Goal: Task Accomplishment & Management: Manage account settings

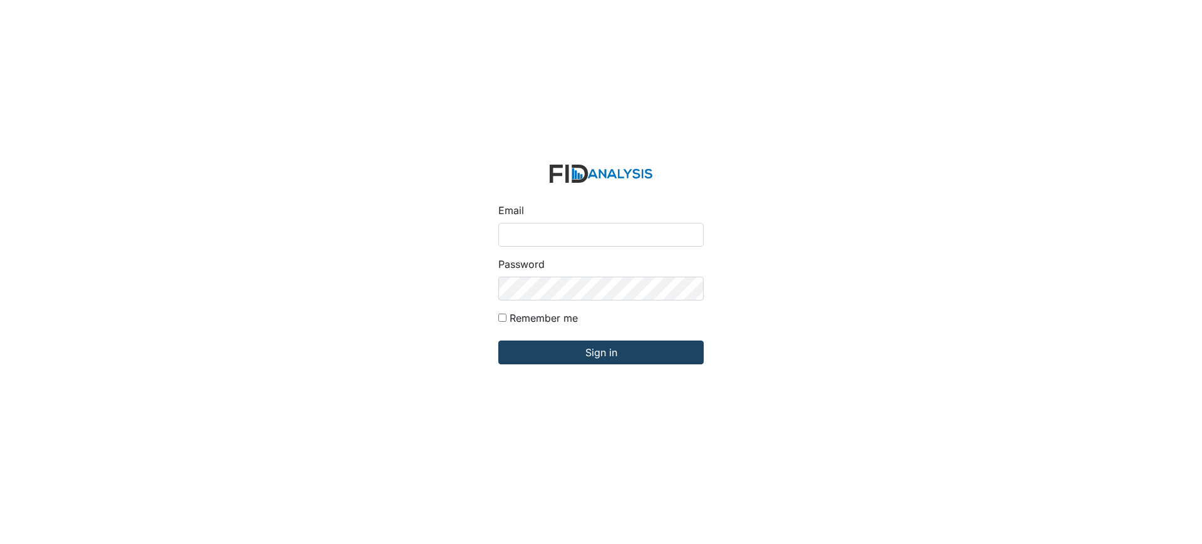
type input "[EMAIL_ADDRESS][DOMAIN_NAME]"
click at [663, 348] on input "Sign in" at bounding box center [600, 353] width 205 height 24
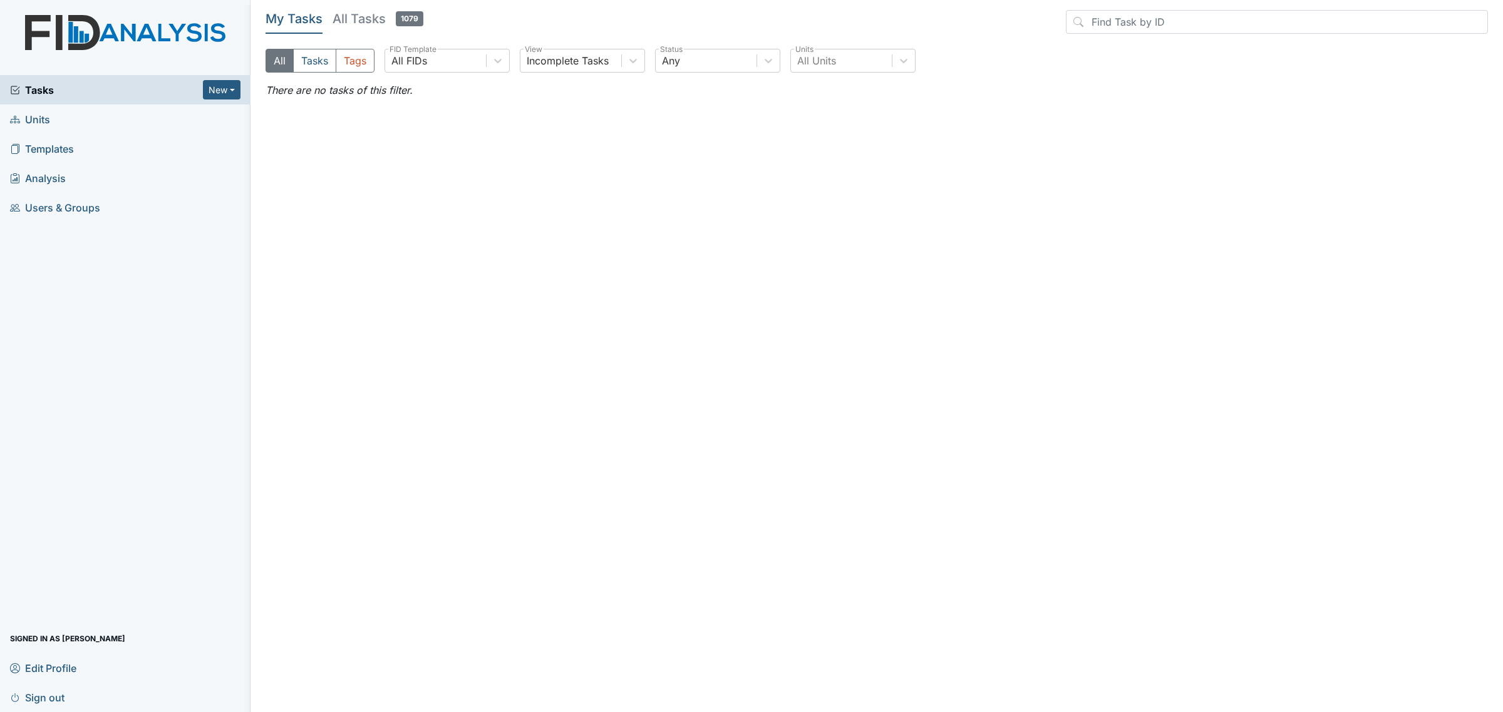
click at [311, 224] on main "My Tasks All Tasks 1079 All Tasks Tags All FIDs FID Template Incomplete Tasks V…" at bounding box center [876, 356] width 1252 height 712
click at [73, 110] on link "Units" at bounding box center [125, 119] width 250 height 29
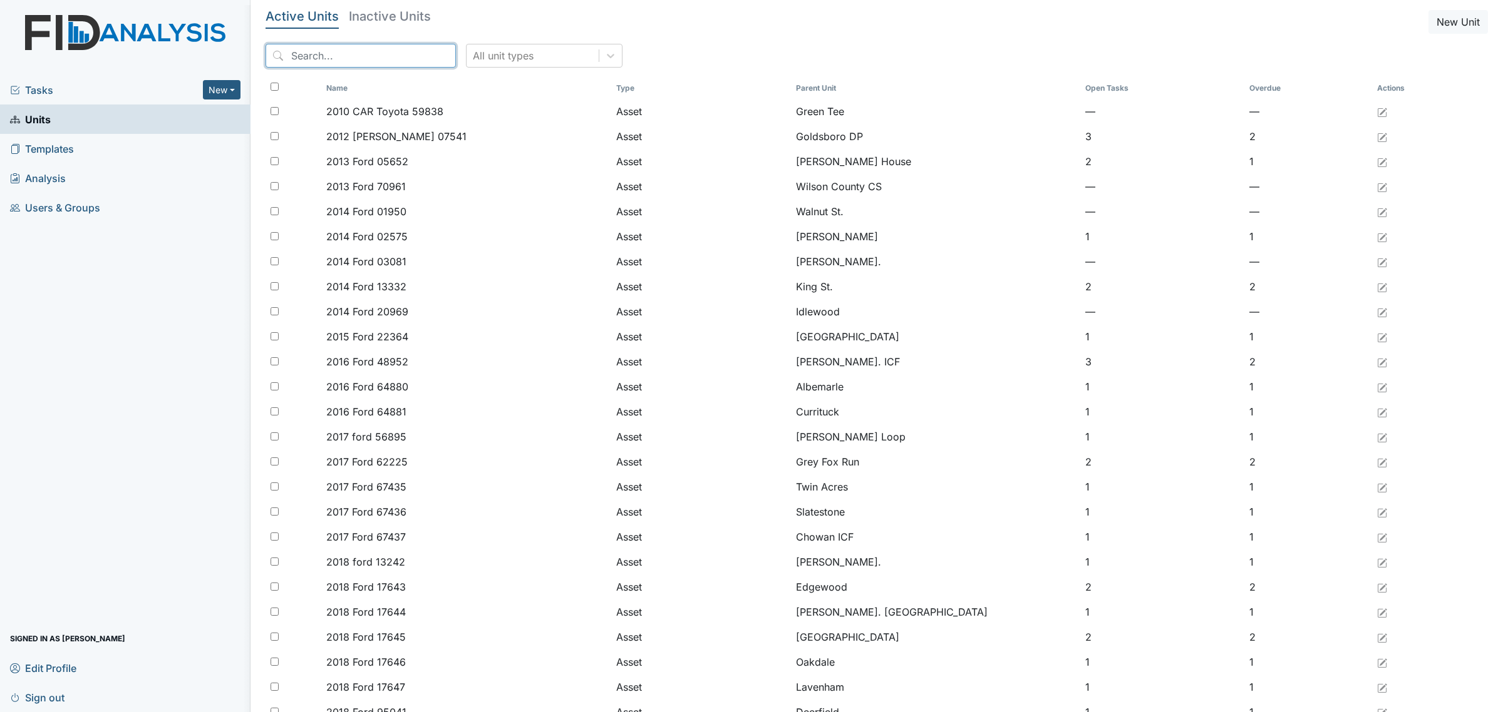
click at [354, 53] on input "search" at bounding box center [360, 56] width 190 height 24
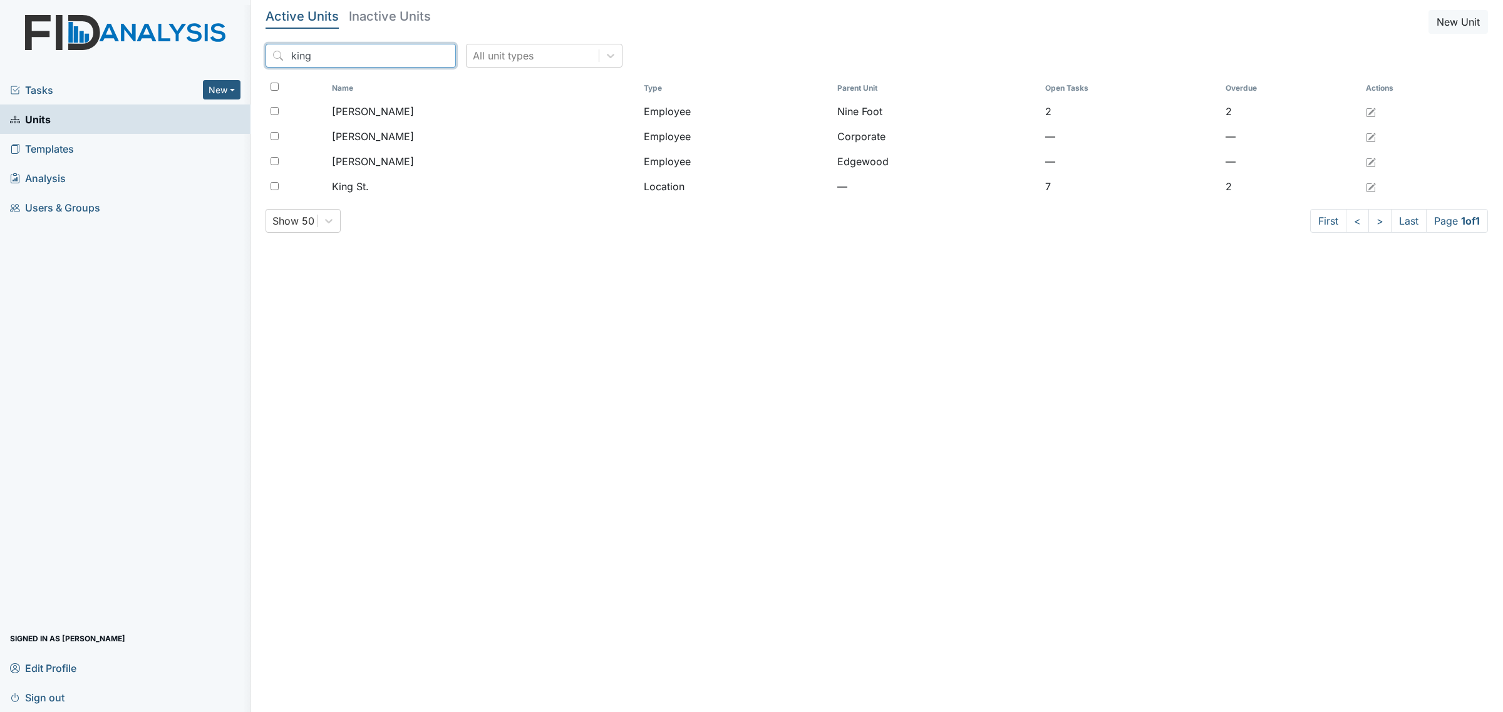
type input "king"
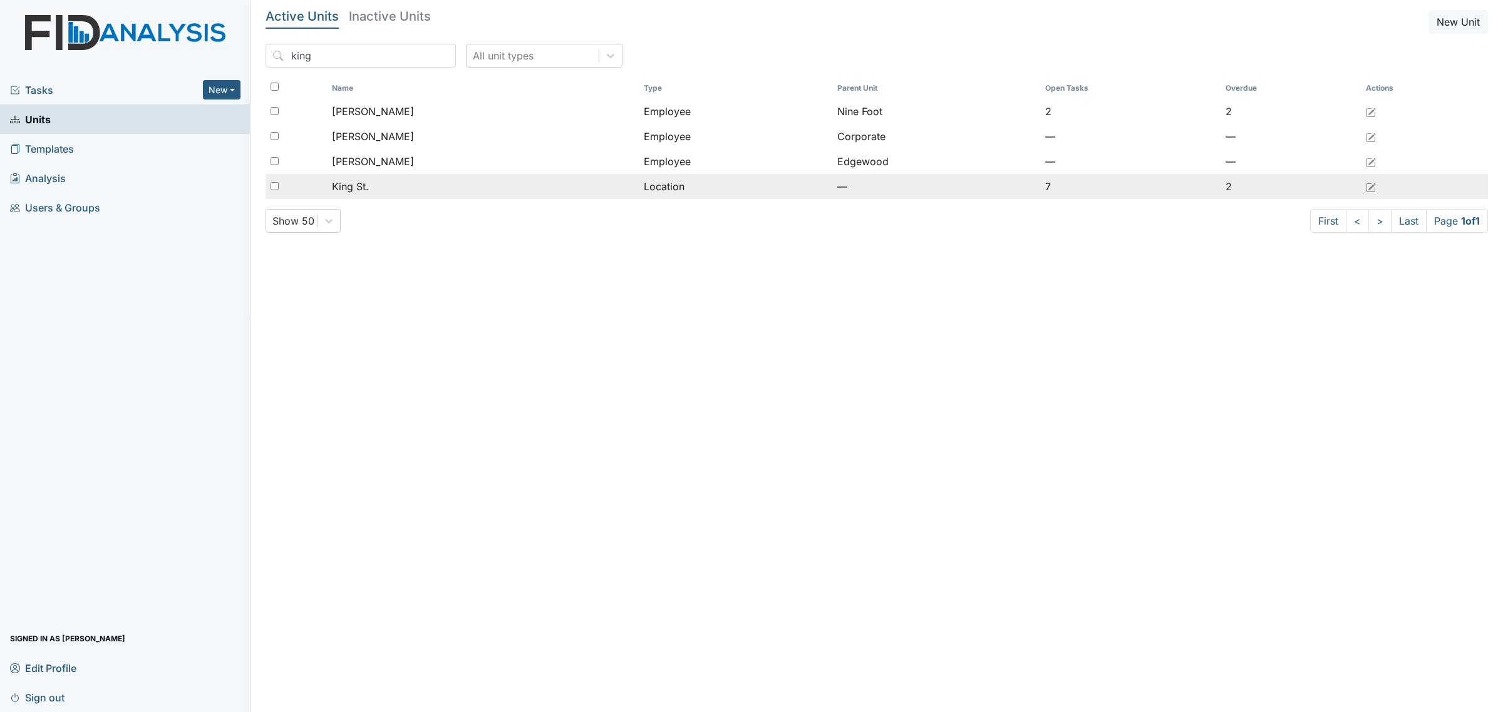
click at [419, 187] on div "King St." at bounding box center [483, 186] width 302 height 15
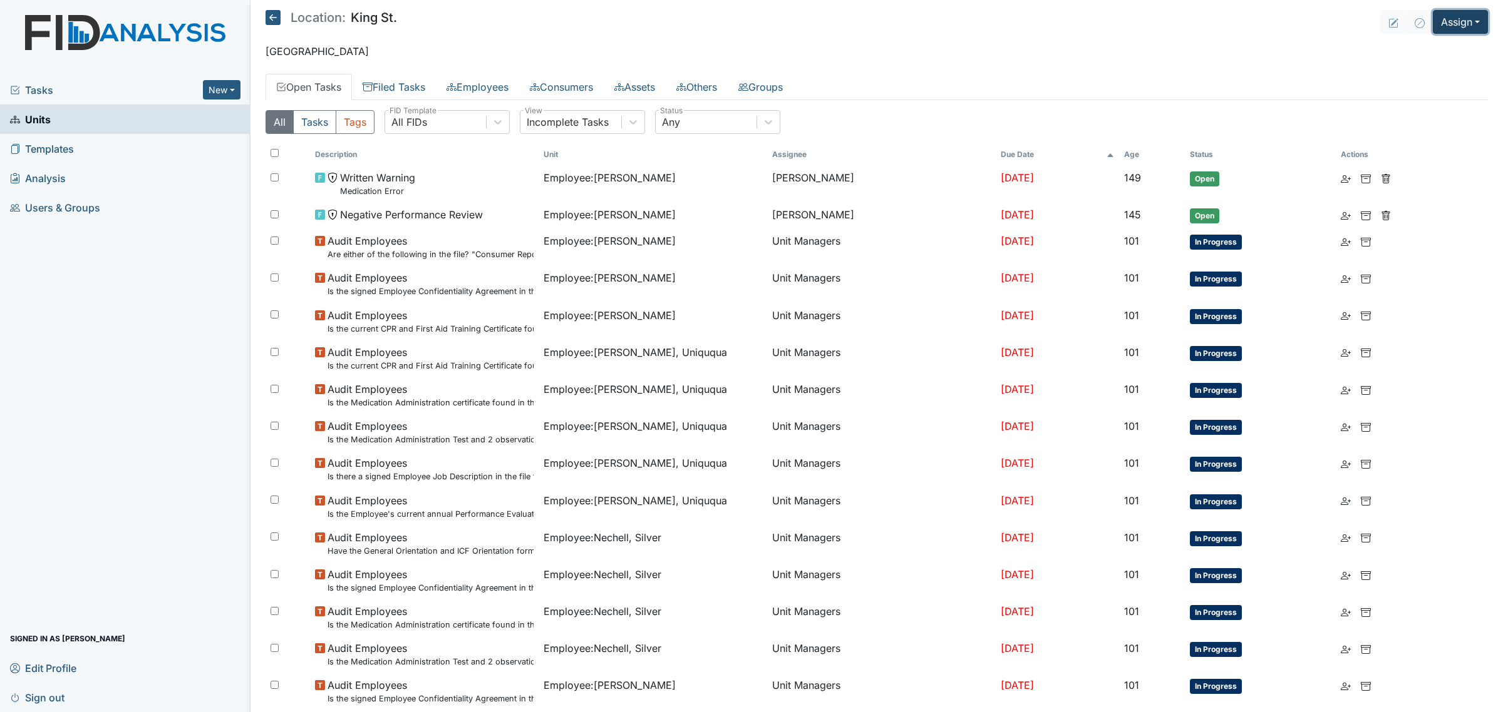
click at [1447, 19] on button "Assign" at bounding box center [1459, 22] width 55 height 24
click at [1424, 71] on link "Assign Inspection" at bounding box center [1430, 71] width 113 height 20
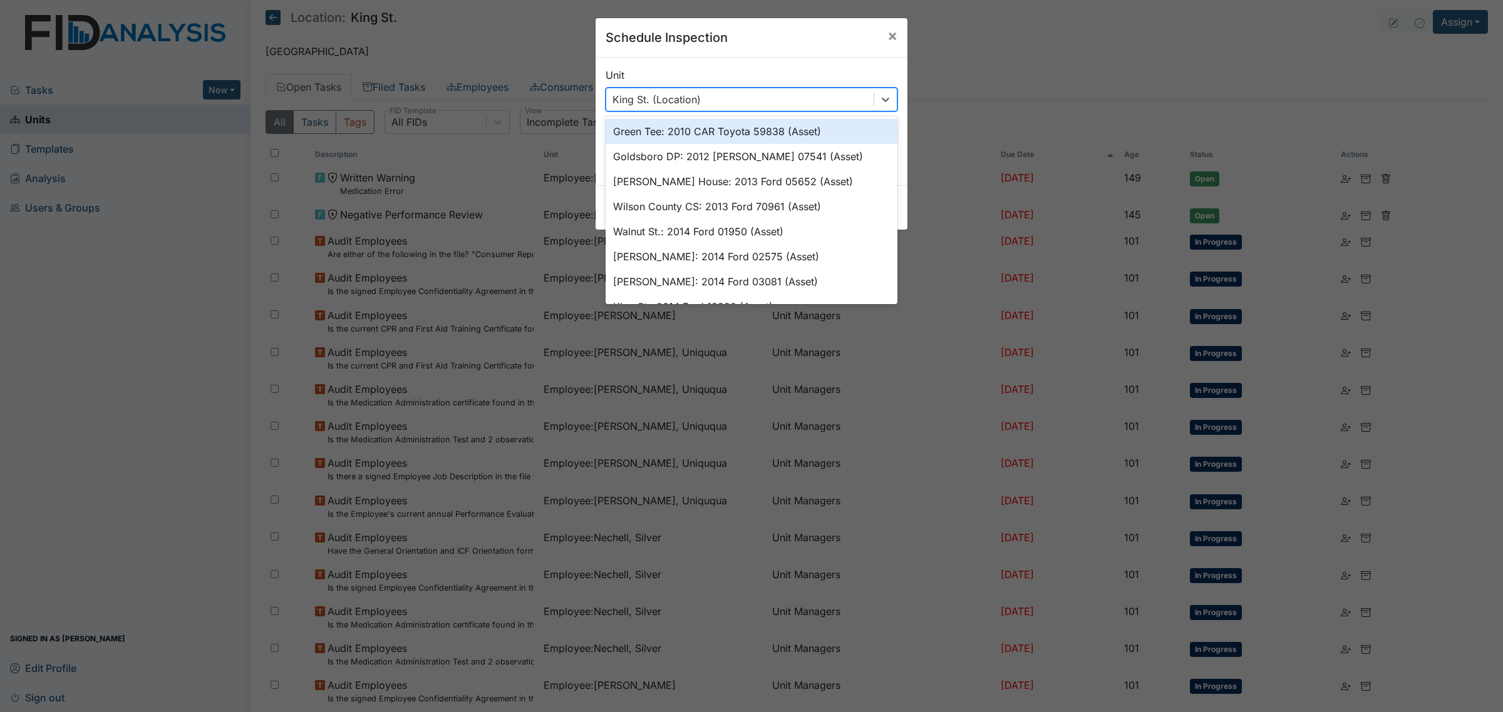
click at [789, 107] on div "King St. (Location)" at bounding box center [739, 99] width 267 height 23
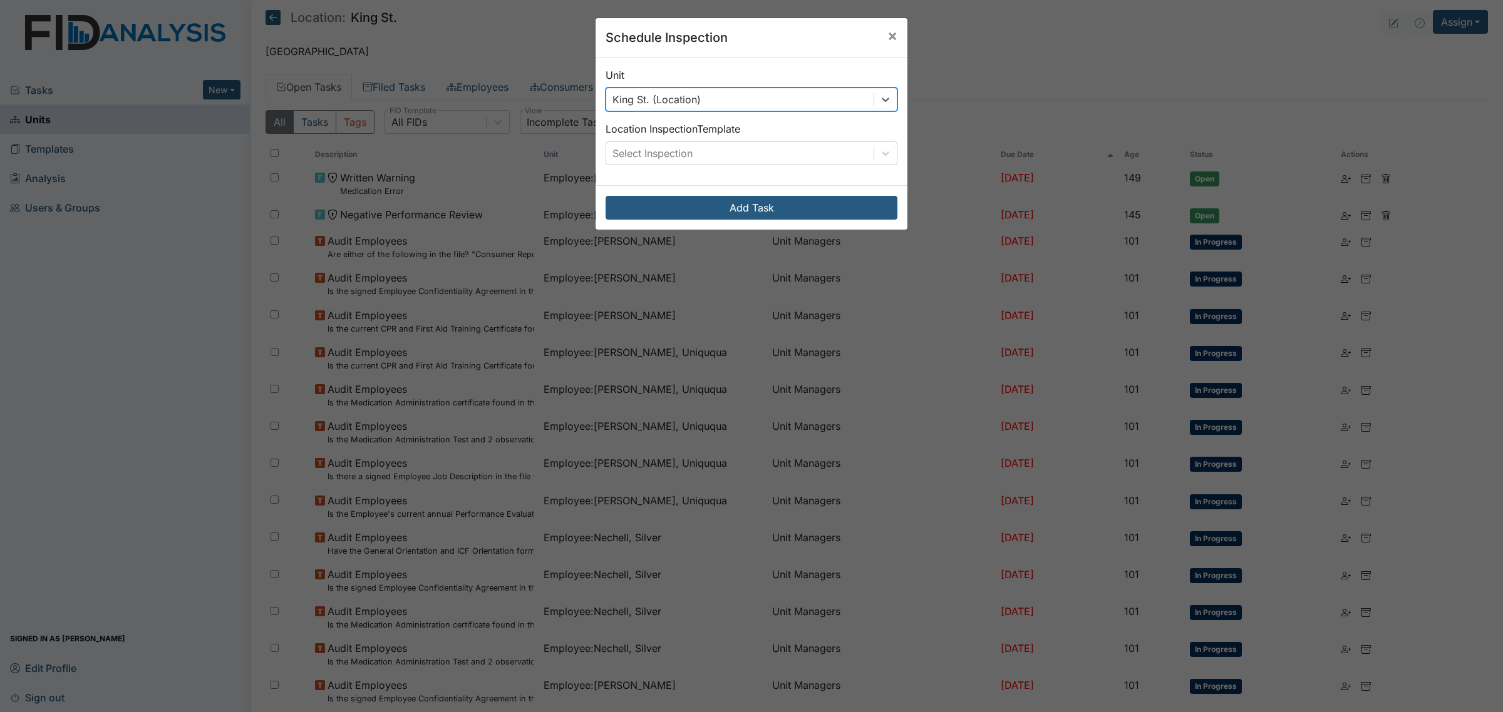
click at [789, 105] on div "King St. (Location)" at bounding box center [739, 99] width 267 height 23
click at [805, 176] on div "Unit 0 results available. Select is focused ,type to refine list, press Down to…" at bounding box center [751, 122] width 312 height 128
click at [809, 165] on div "Select Inspection" at bounding box center [751, 153] width 292 height 24
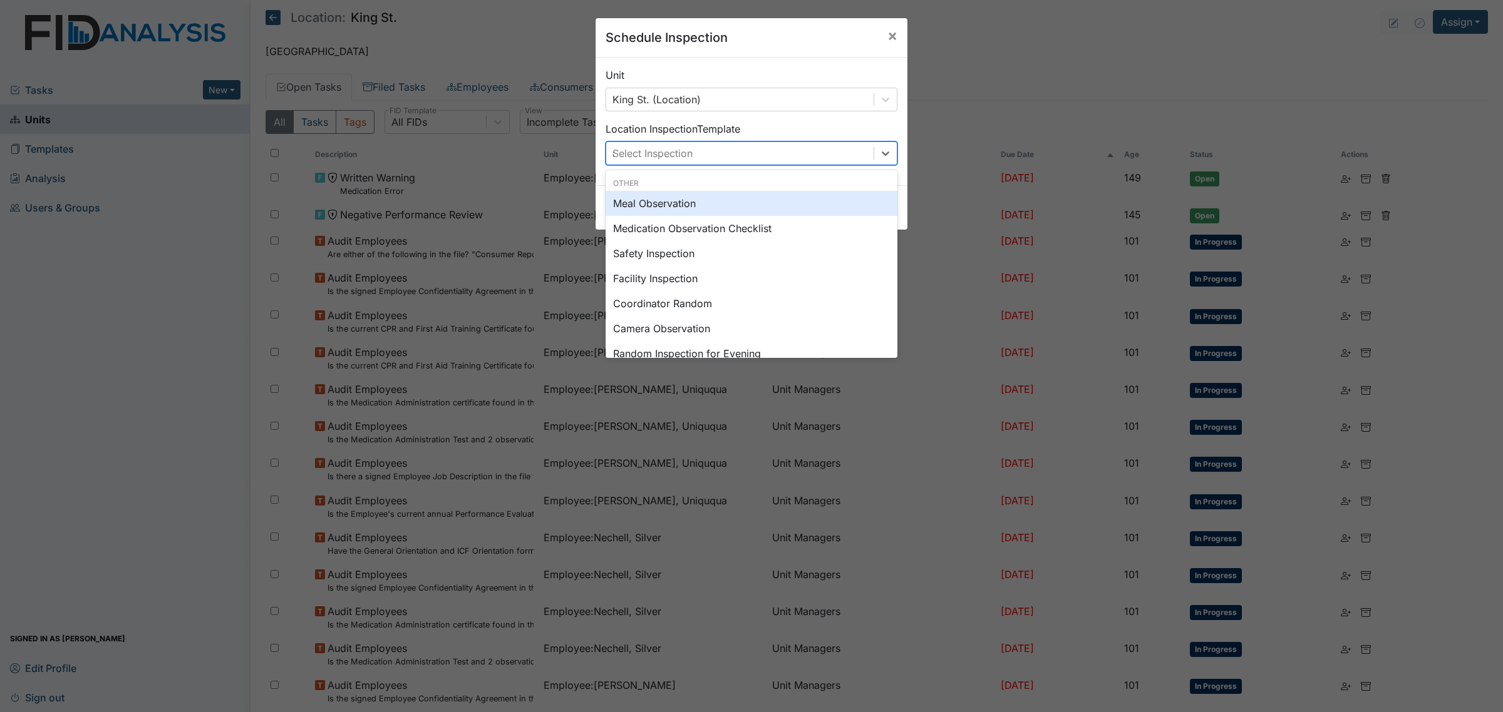
type input "au"
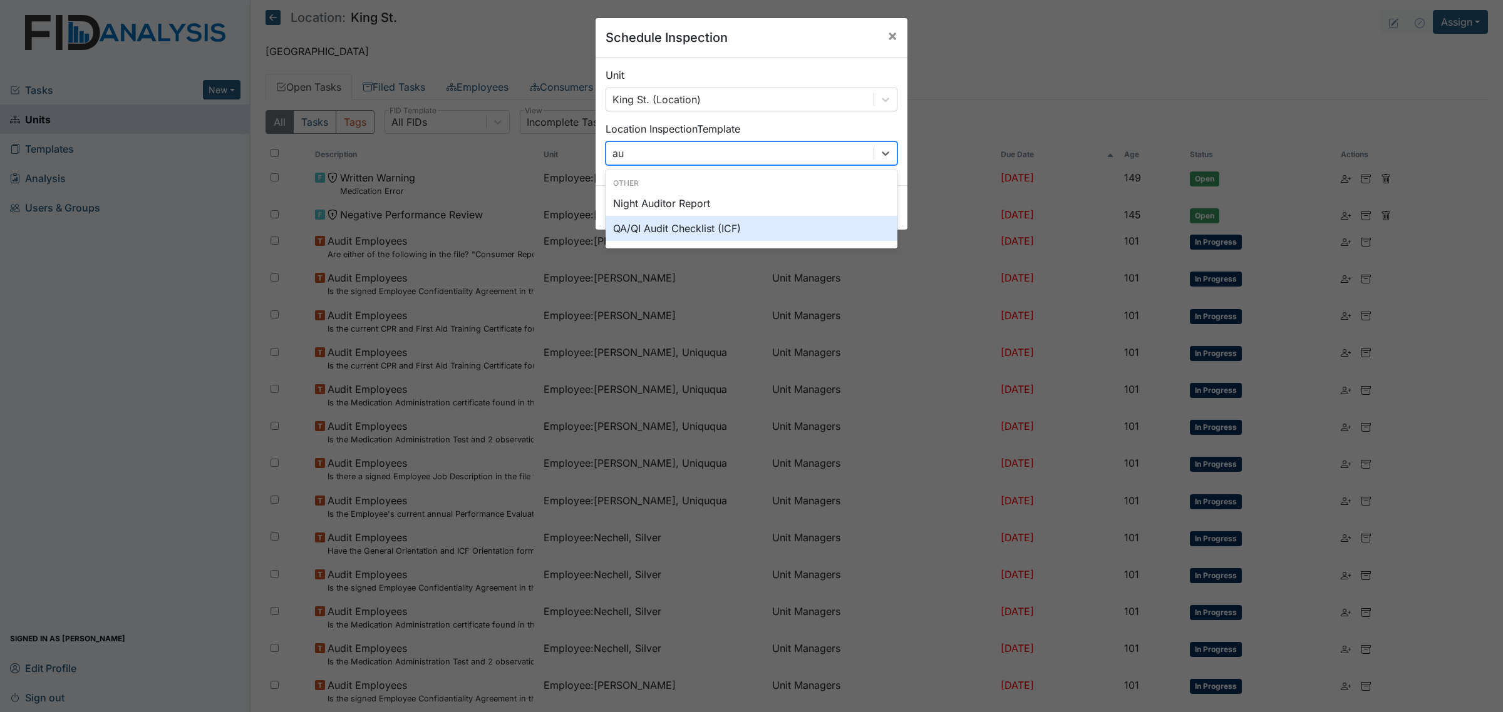
click at [819, 225] on div "QA/QI Audit Checklist (ICF)" at bounding box center [751, 228] width 292 height 25
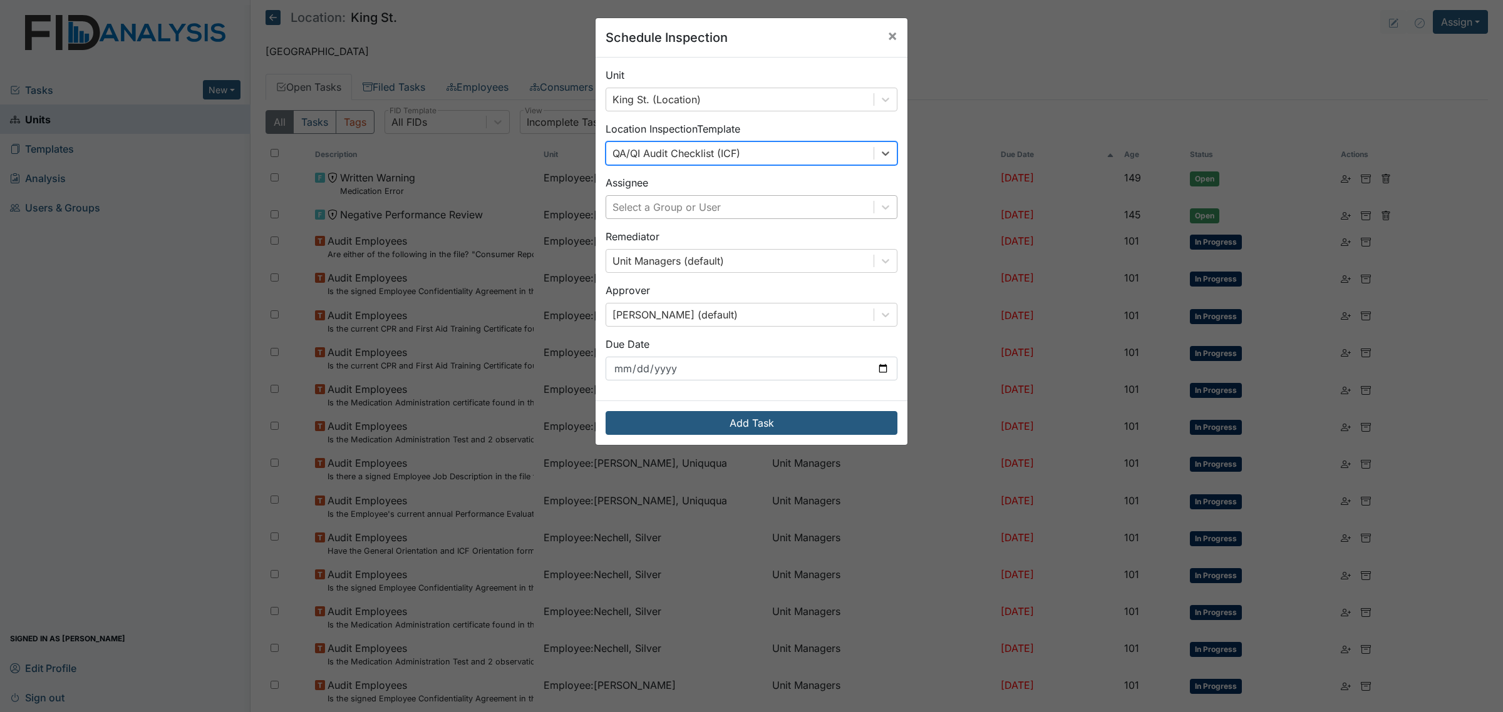
click at [809, 214] on div "Select a Group or User" at bounding box center [739, 207] width 267 height 23
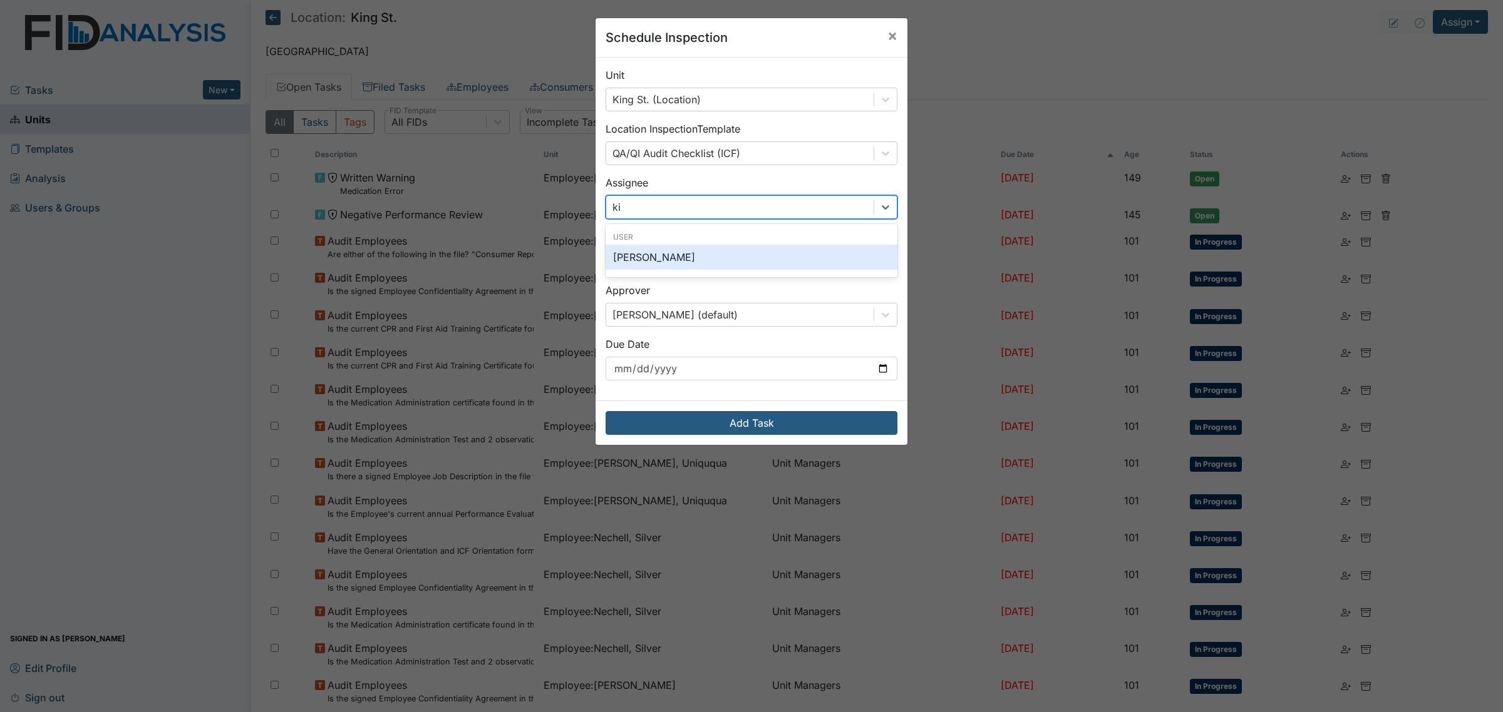
type input "kia"
click at [805, 255] on div "[PERSON_NAME]" at bounding box center [751, 257] width 292 height 25
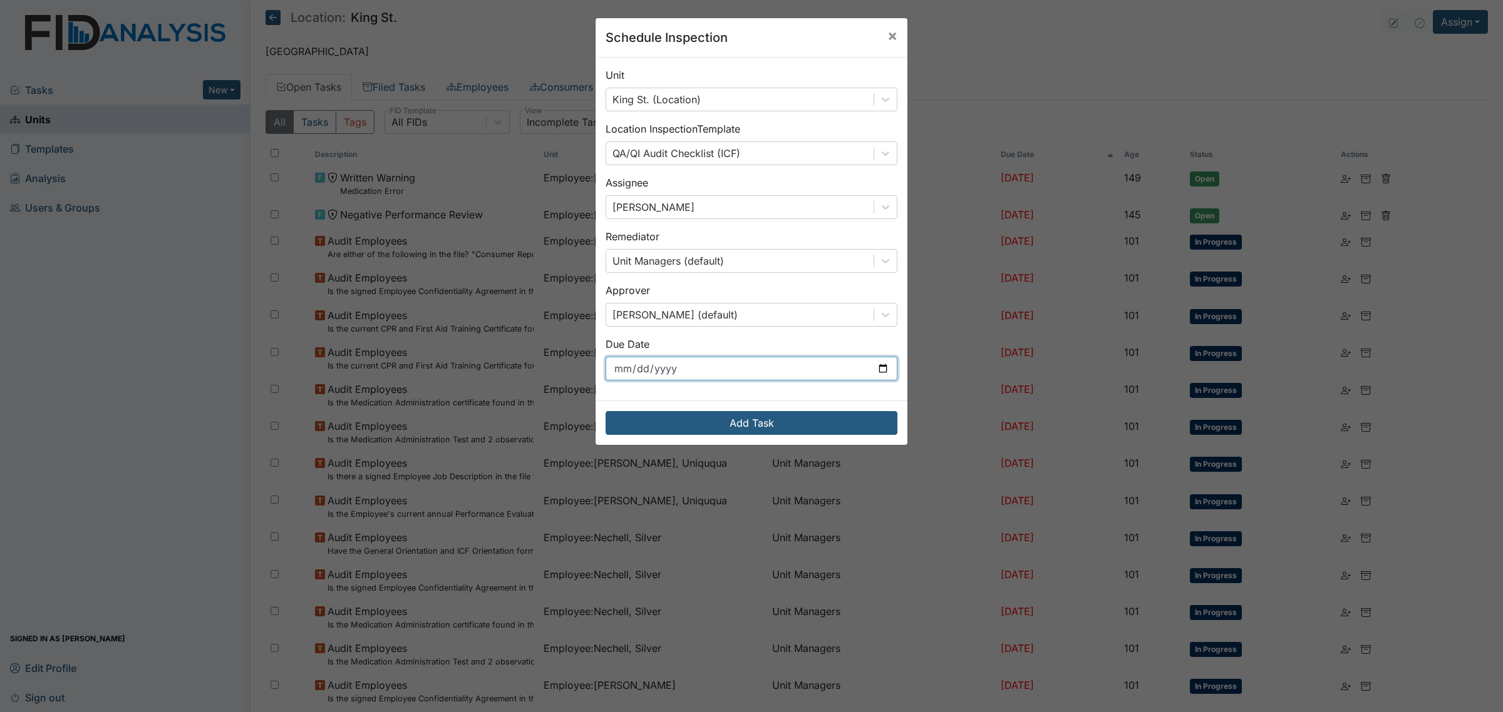
click at [880, 369] on input "[DATE]" at bounding box center [751, 369] width 292 height 24
type input "[DATE]"
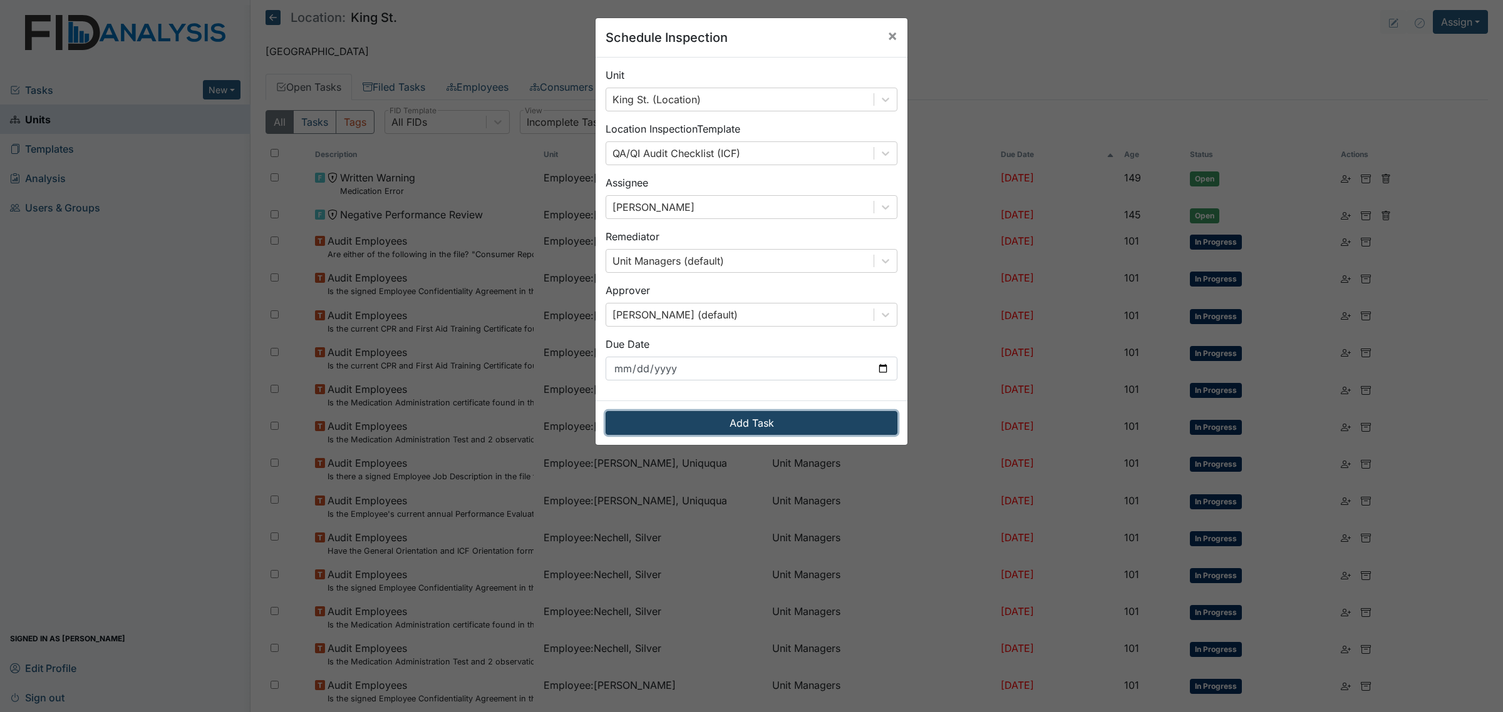
click at [799, 423] on button "Add Task" at bounding box center [751, 423] width 292 height 24
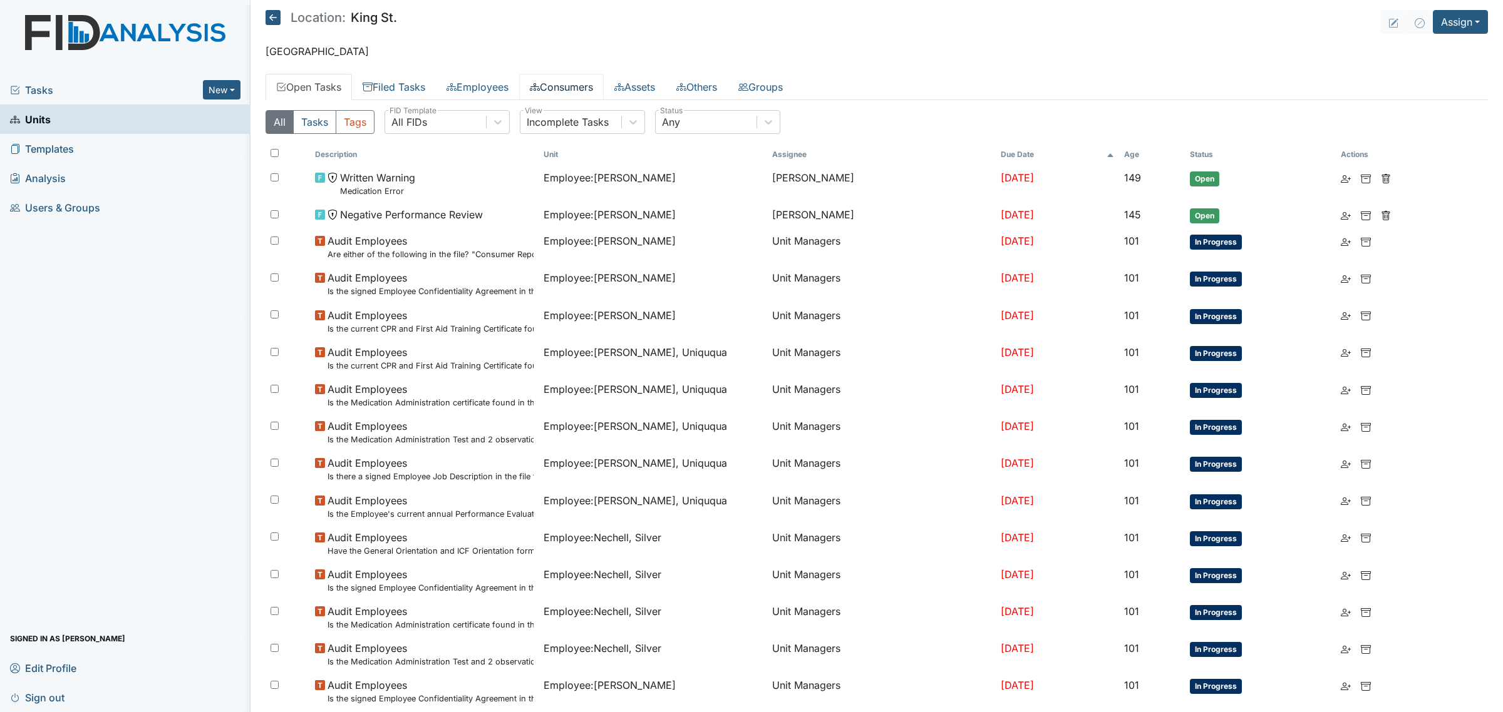
click at [558, 85] on link "Consumers" at bounding box center [561, 87] width 85 height 26
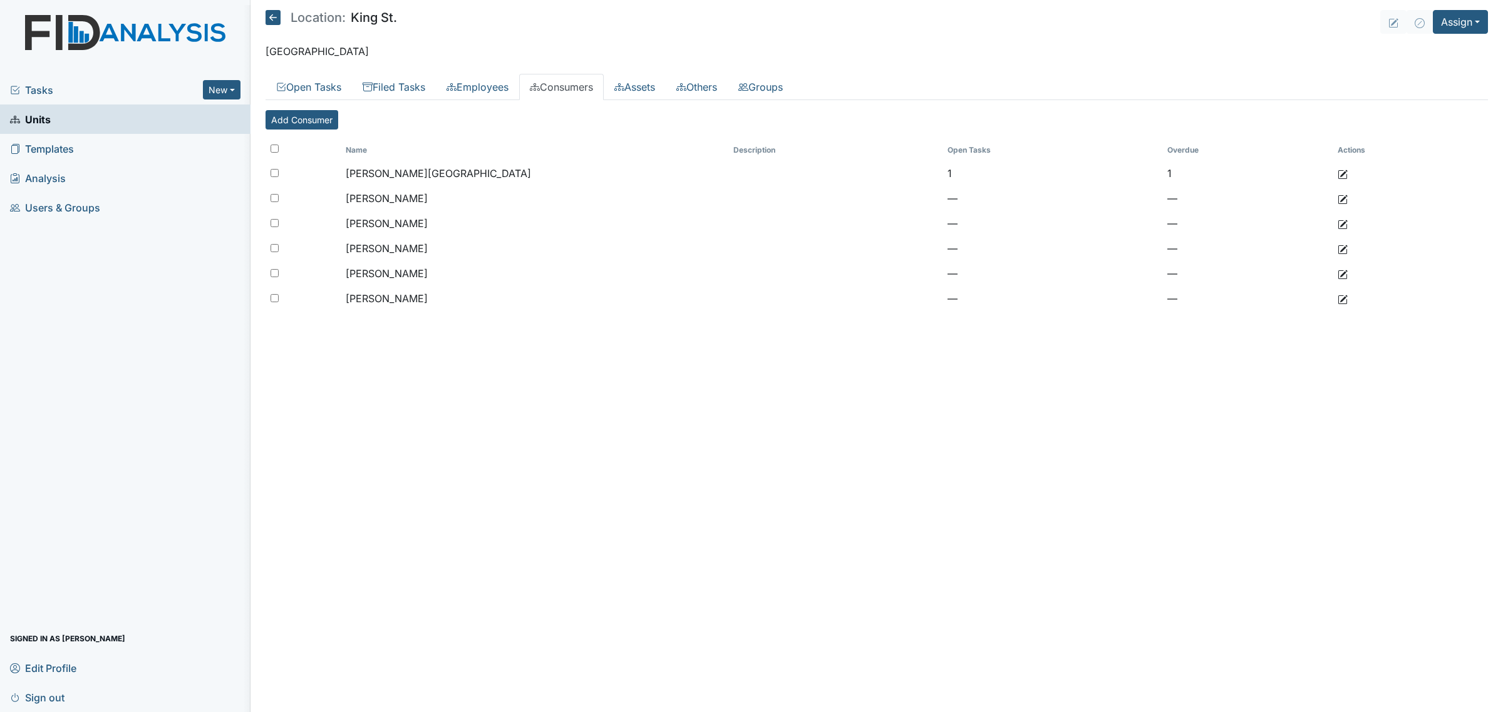
click at [274, 148] on input "checkbox" at bounding box center [274, 149] width 8 height 8
checkbox input "true"
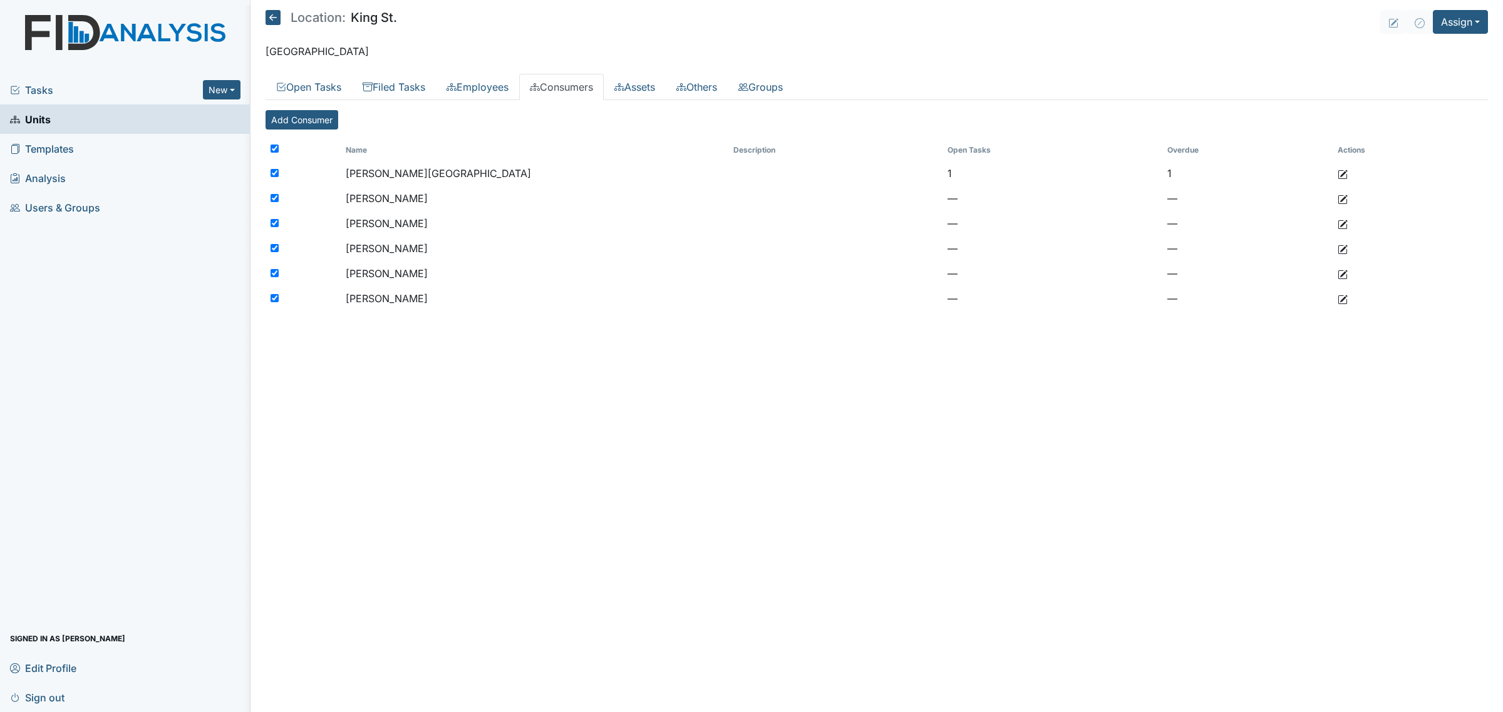
checkbox input "true"
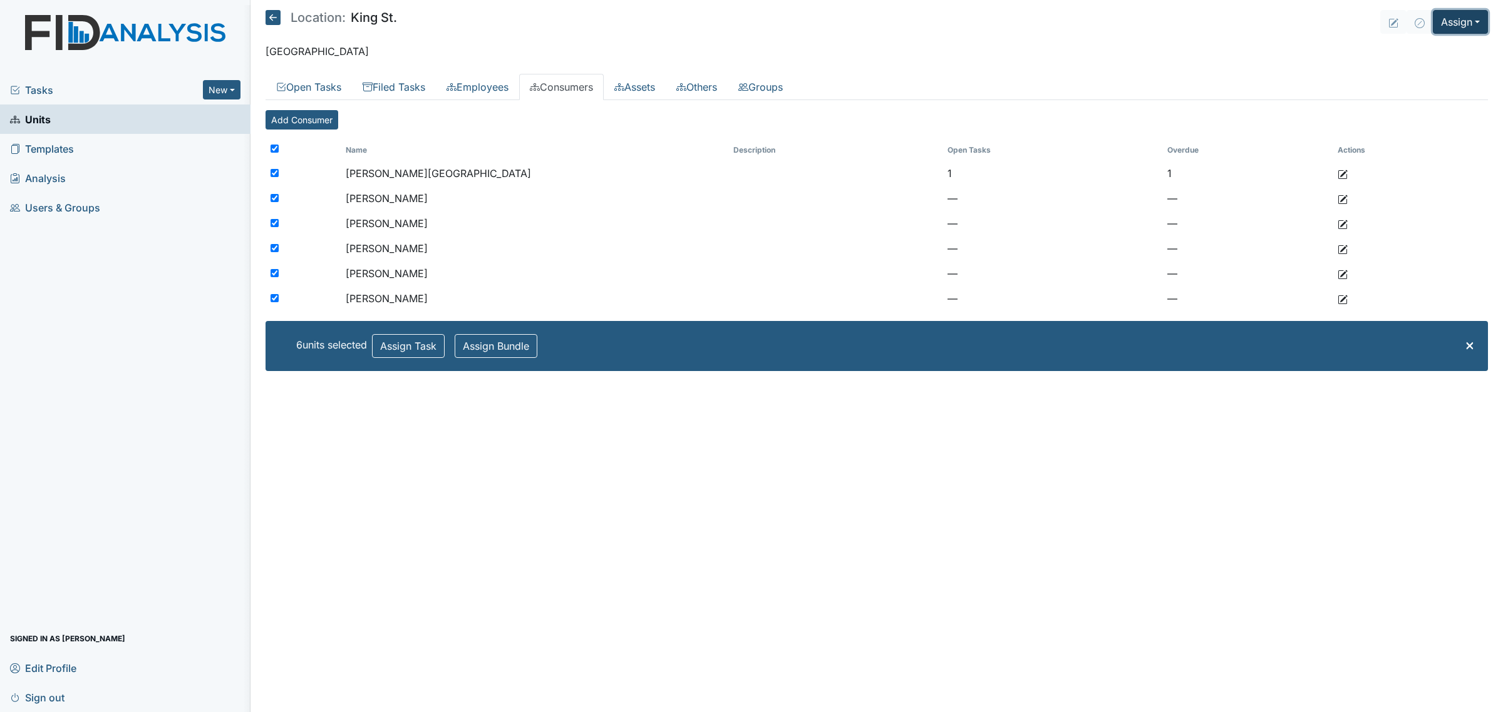
click at [1453, 26] on button "Assign" at bounding box center [1459, 22] width 55 height 24
click at [418, 351] on button "Assign Task" at bounding box center [408, 346] width 73 height 24
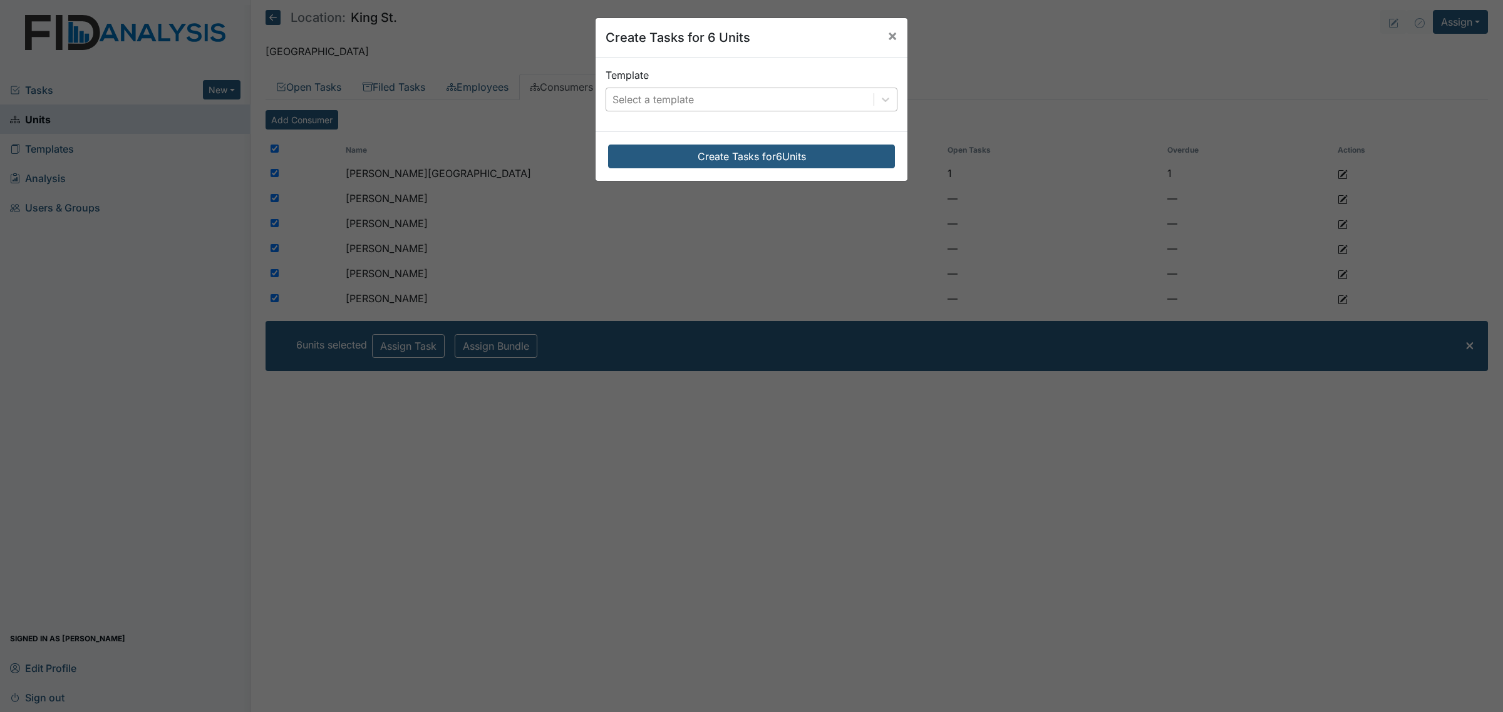
click at [776, 107] on div "Select a template" at bounding box center [739, 99] width 267 height 23
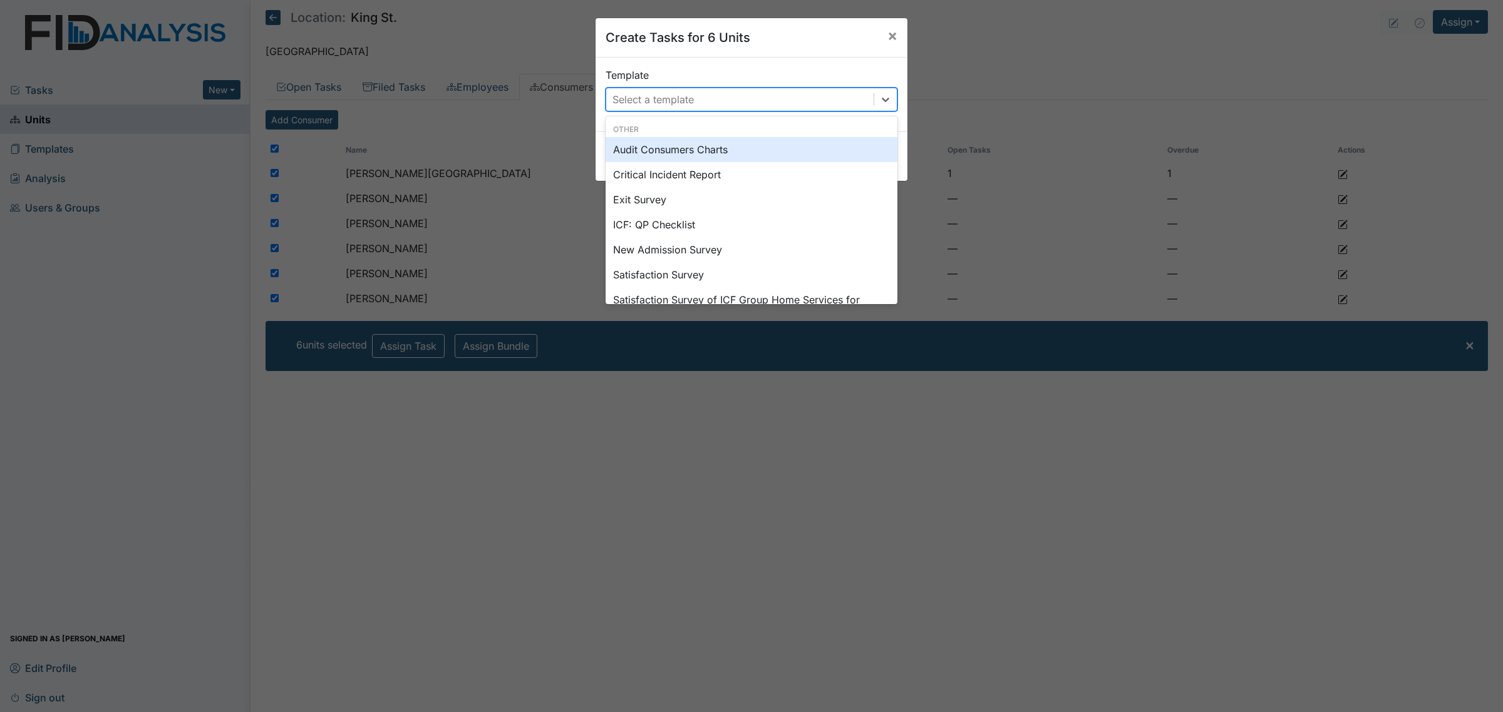
click at [761, 147] on div "Audit Consumers Charts" at bounding box center [751, 149] width 292 height 25
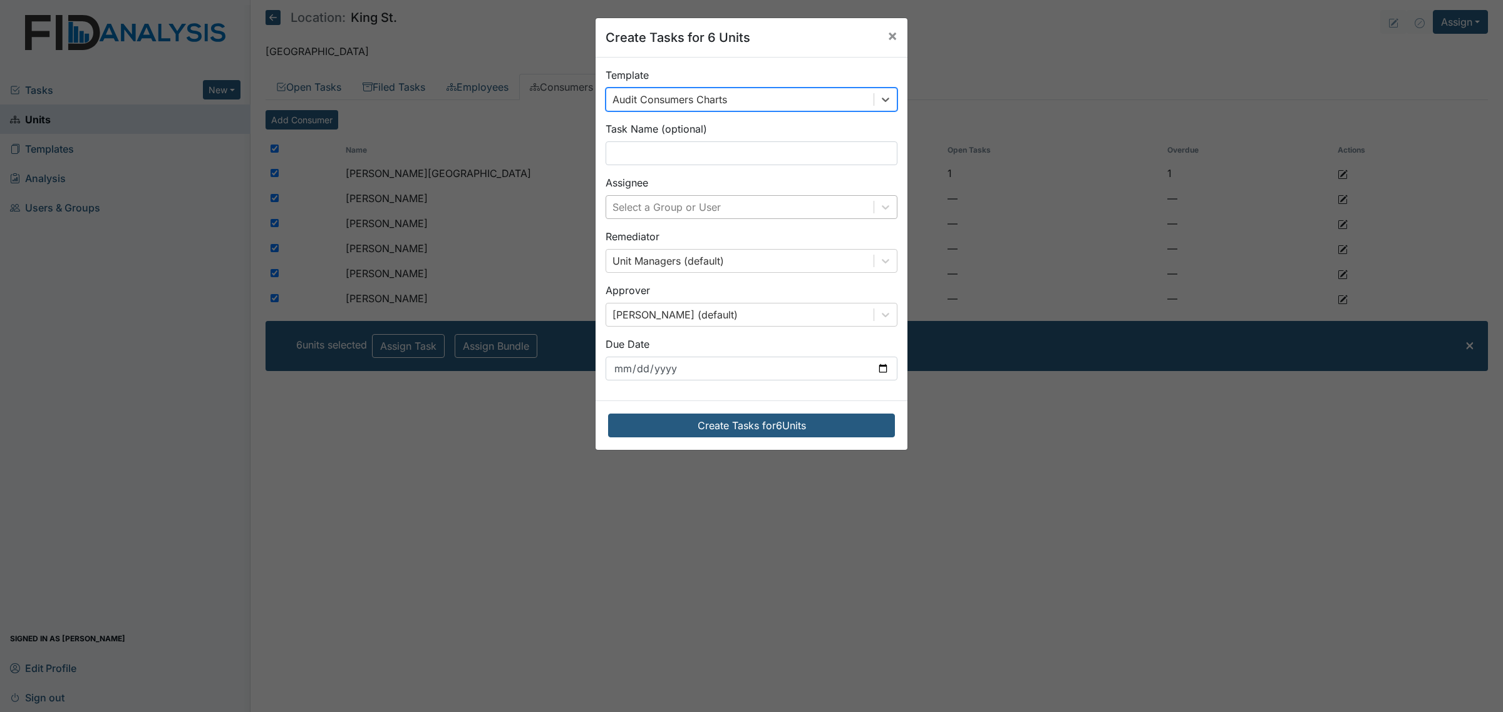
click at [776, 211] on div "Select a Group or User" at bounding box center [739, 207] width 267 height 23
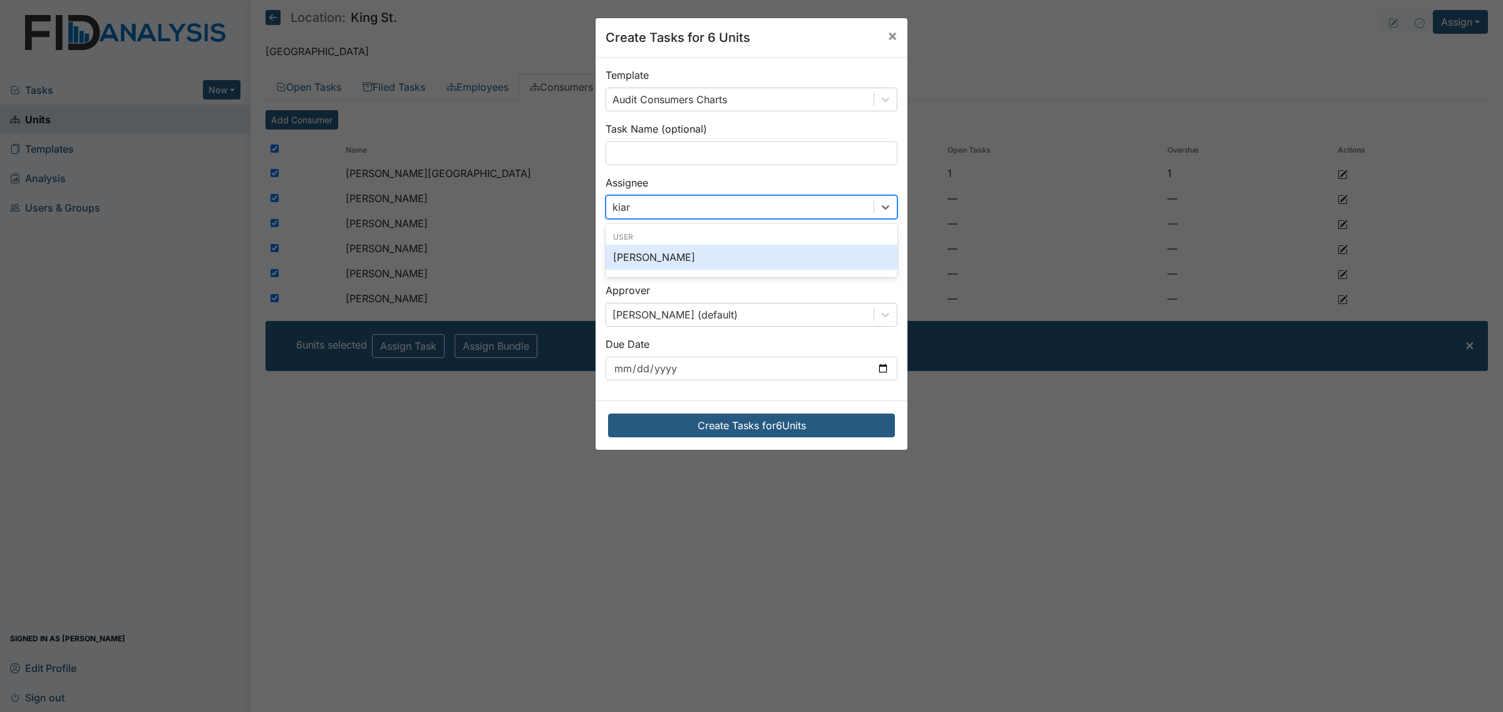
type input "kiarr"
click at [759, 258] on div "[PERSON_NAME]" at bounding box center [751, 257] width 292 height 25
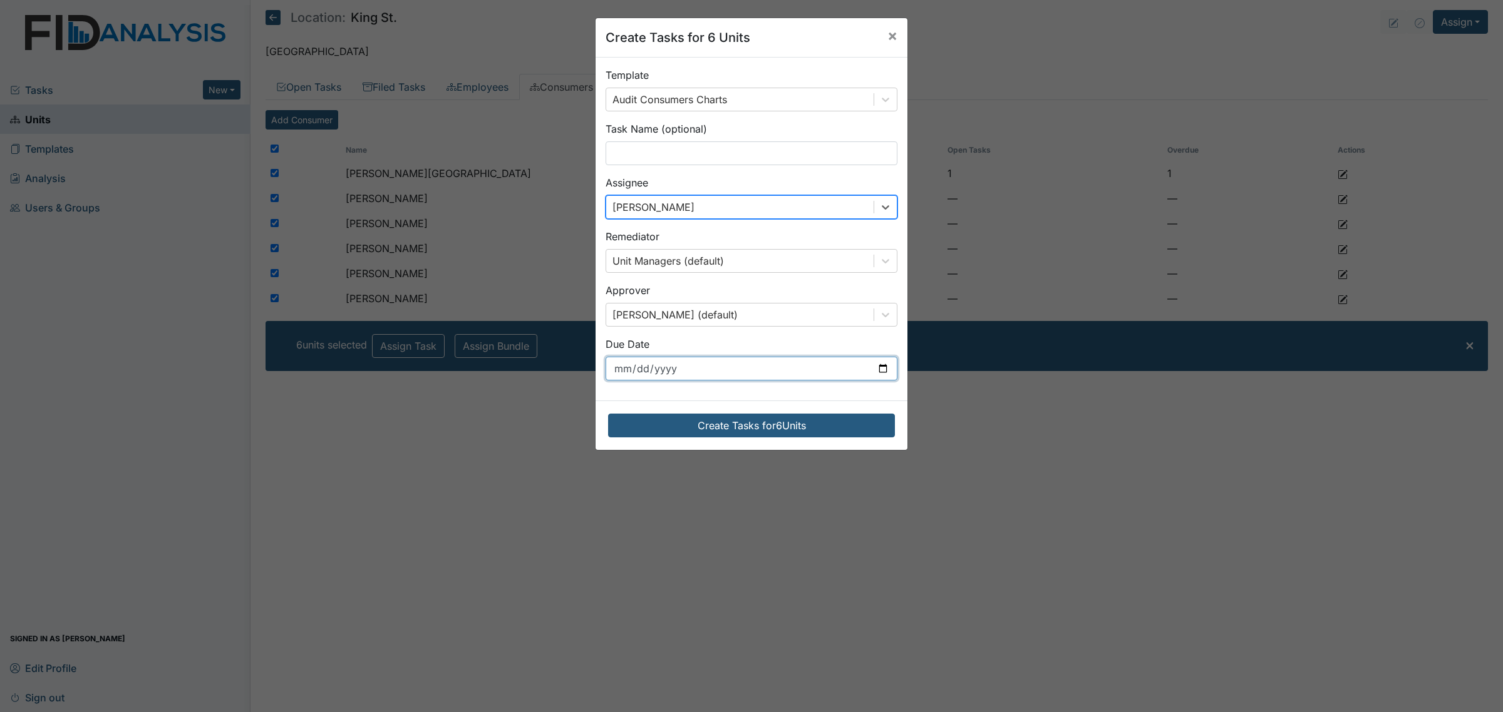
click at [767, 373] on input "[DATE]" at bounding box center [751, 369] width 292 height 24
click at [876, 373] on input "[DATE]" at bounding box center [751, 369] width 292 height 24
type input "[DATE]"
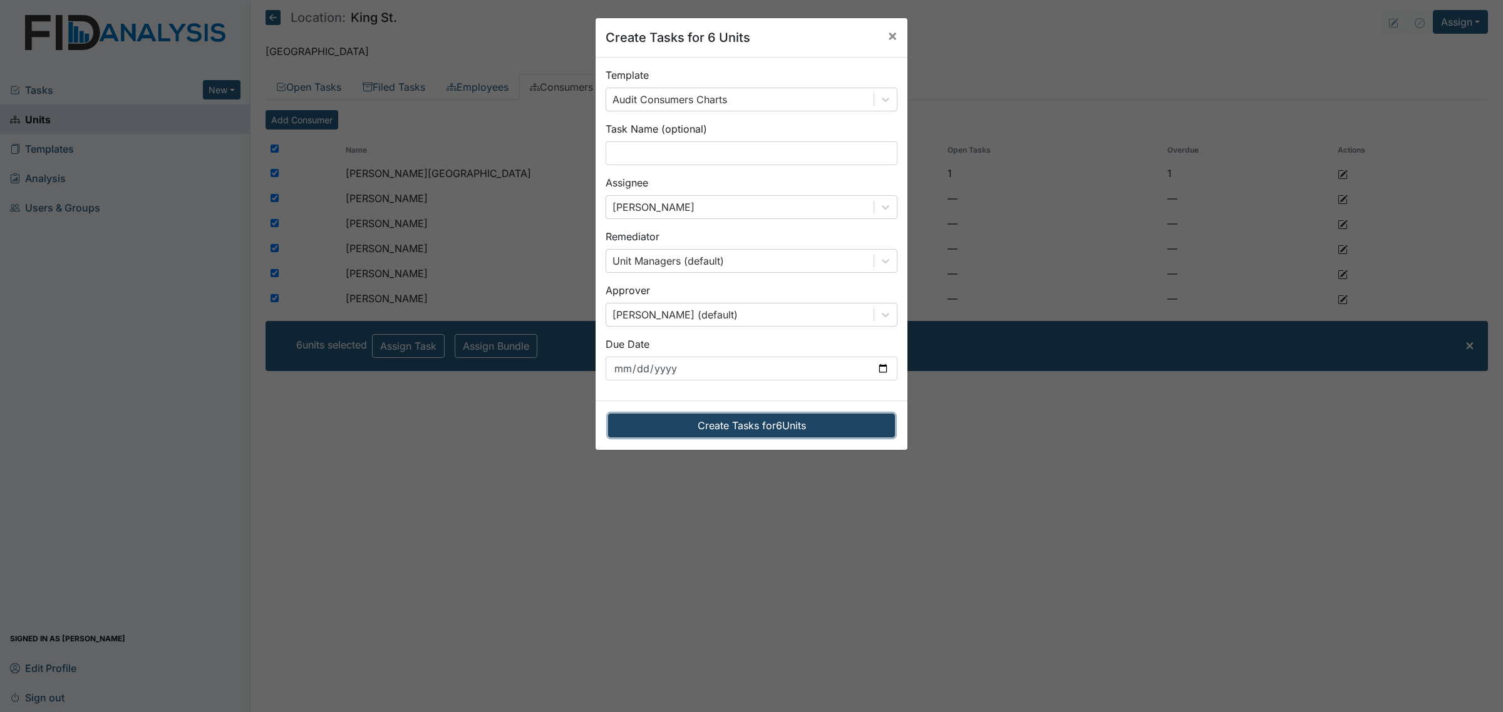
click at [768, 434] on button "Create Tasks for 6 Units" at bounding box center [751, 426] width 287 height 24
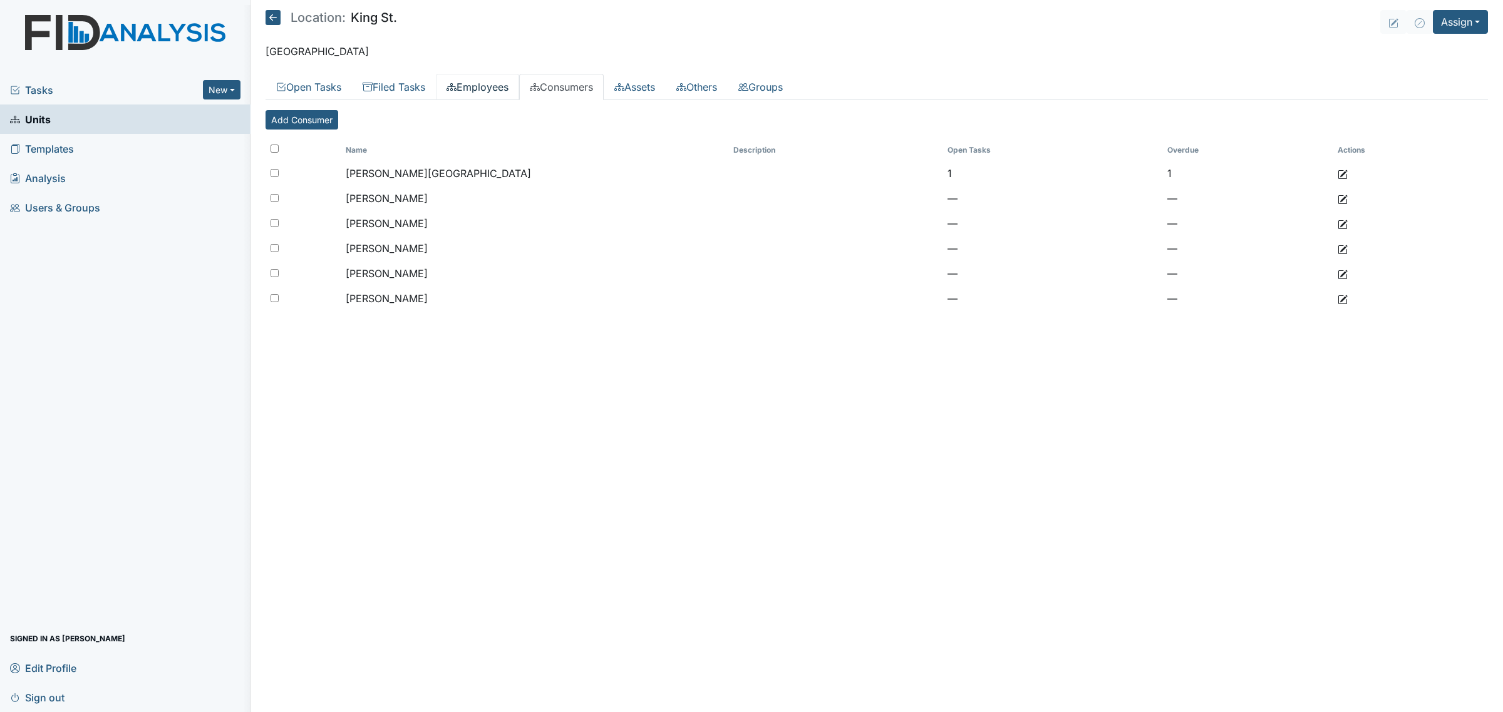
click at [482, 83] on link "Employees" at bounding box center [477, 87] width 83 height 26
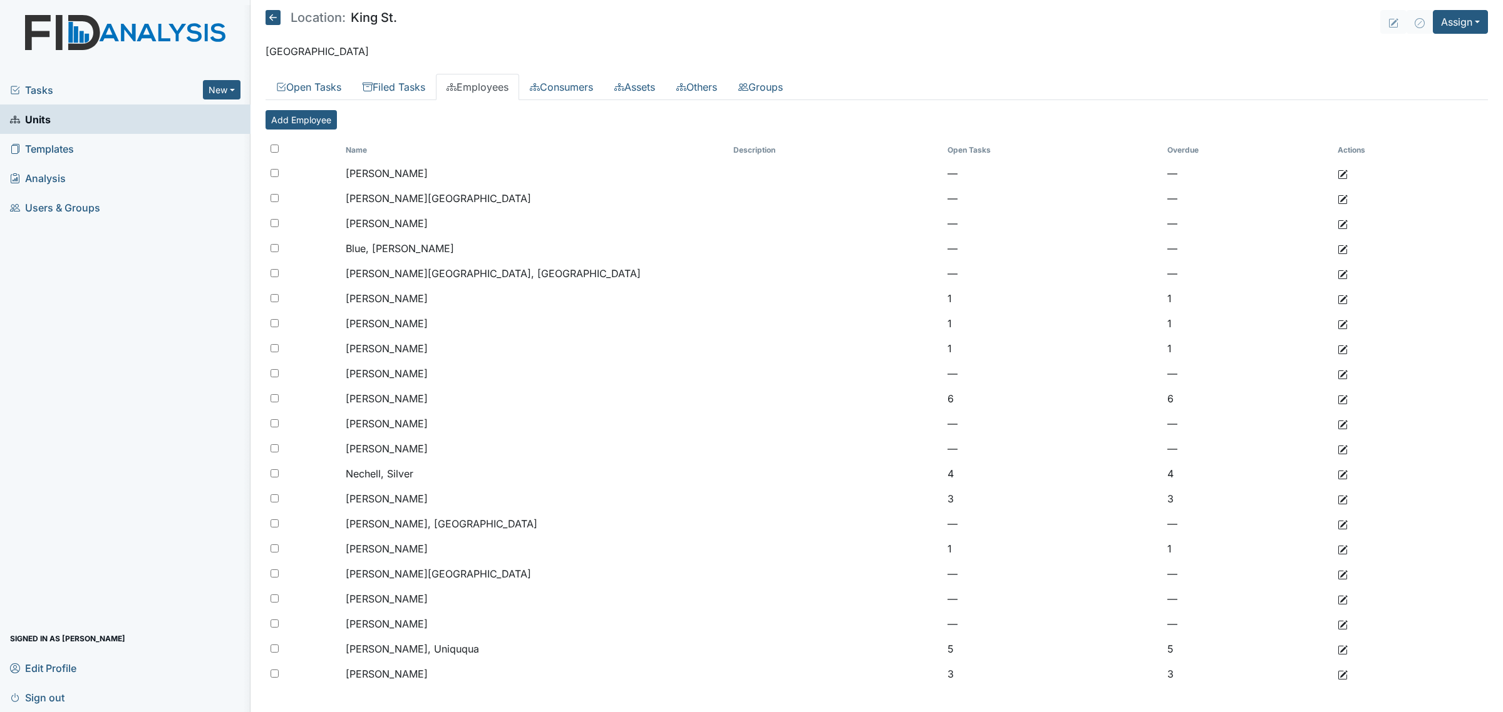
click at [272, 148] on input "checkbox" at bounding box center [274, 149] width 8 height 8
checkbox input "true"
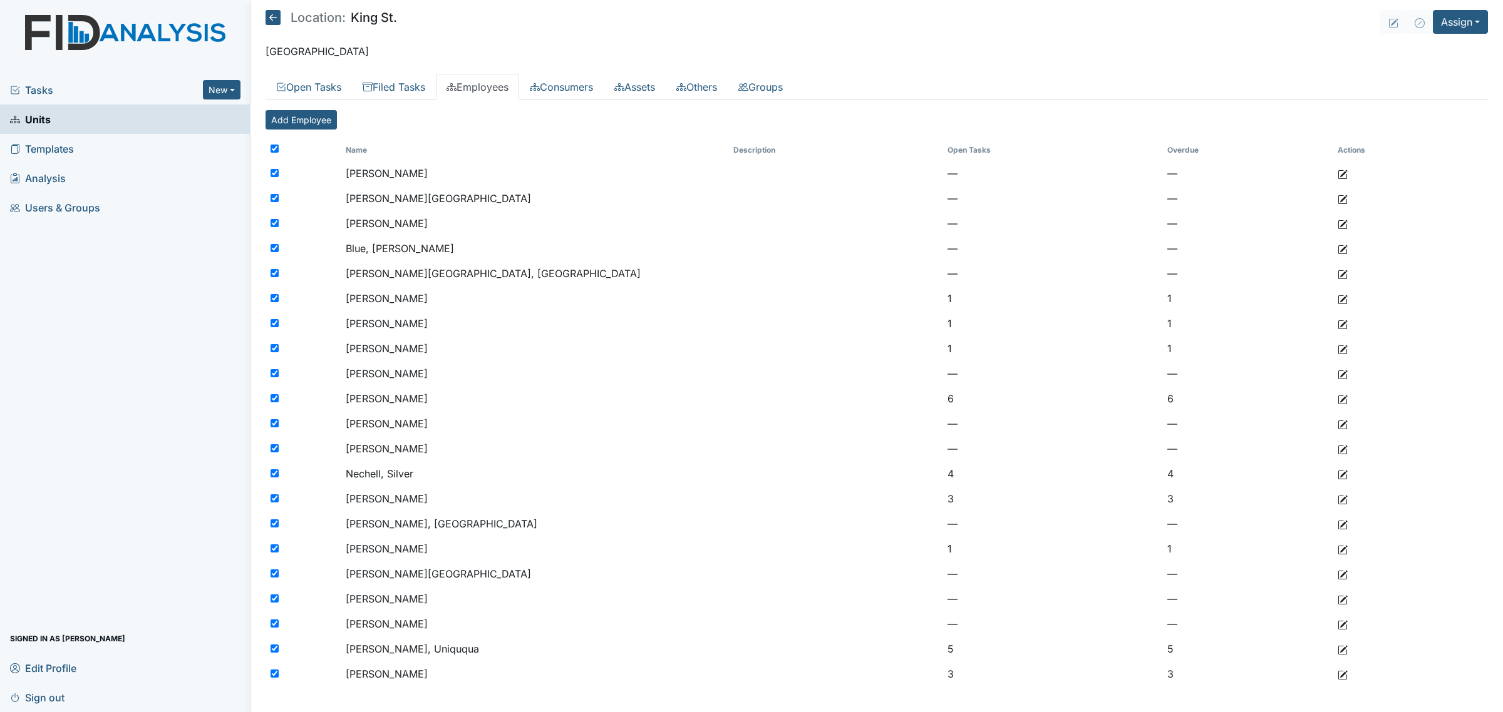
checkbox input "true"
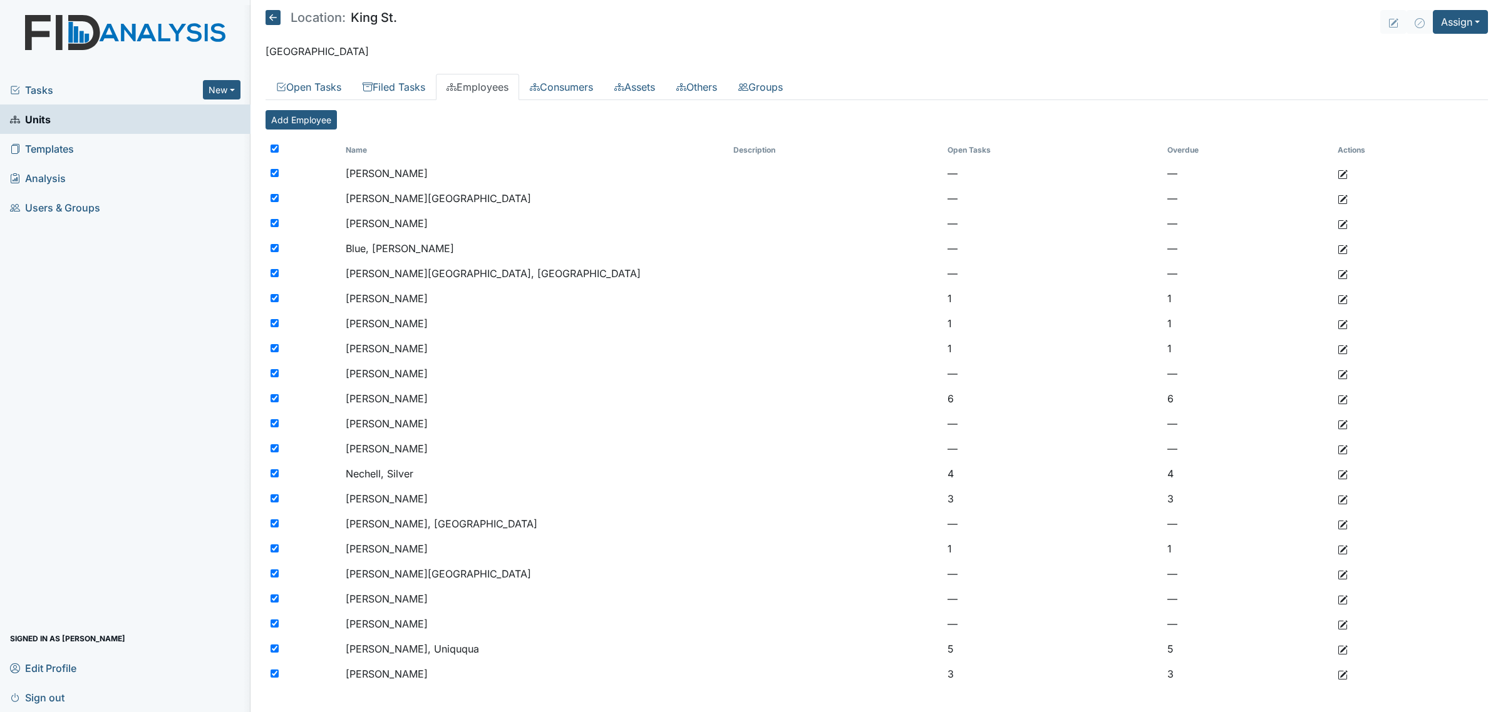
checkbox input "true"
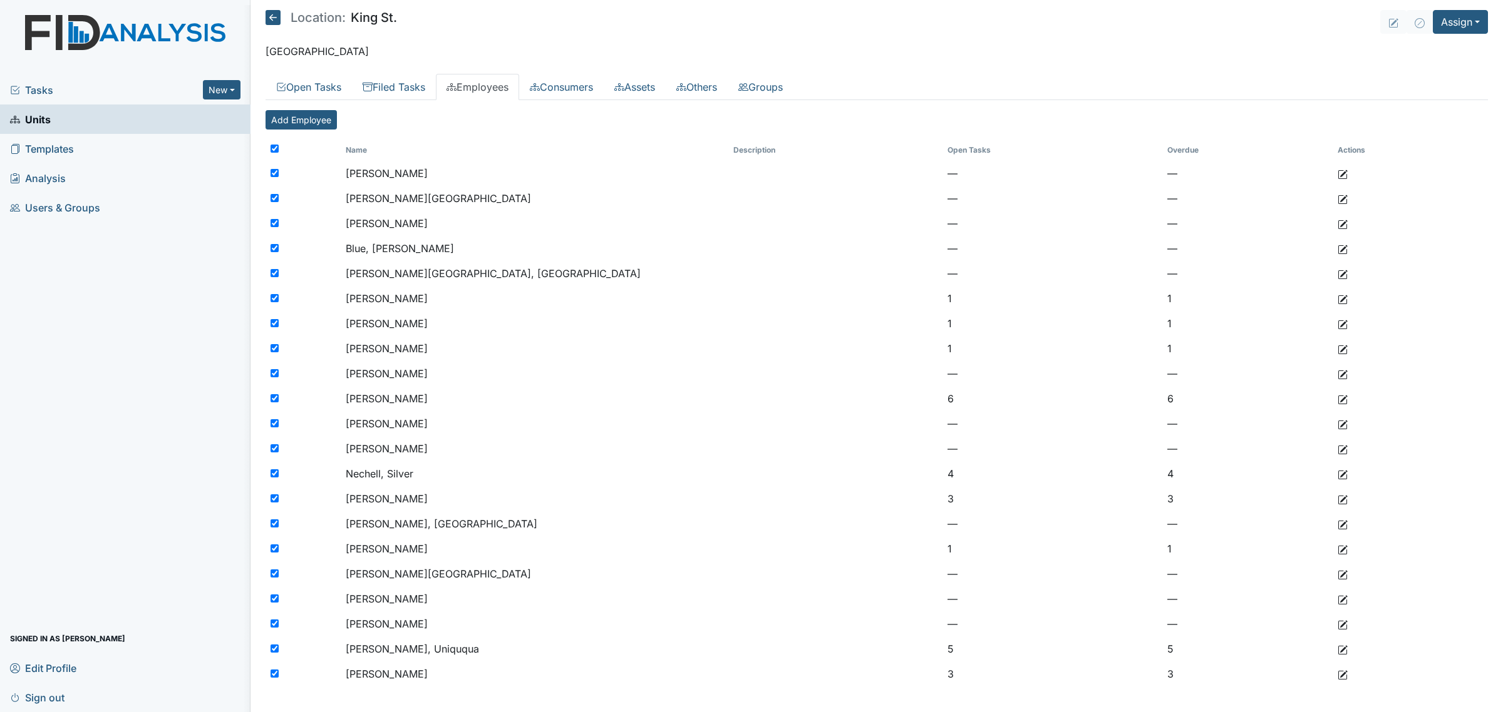
checkbox input "true"
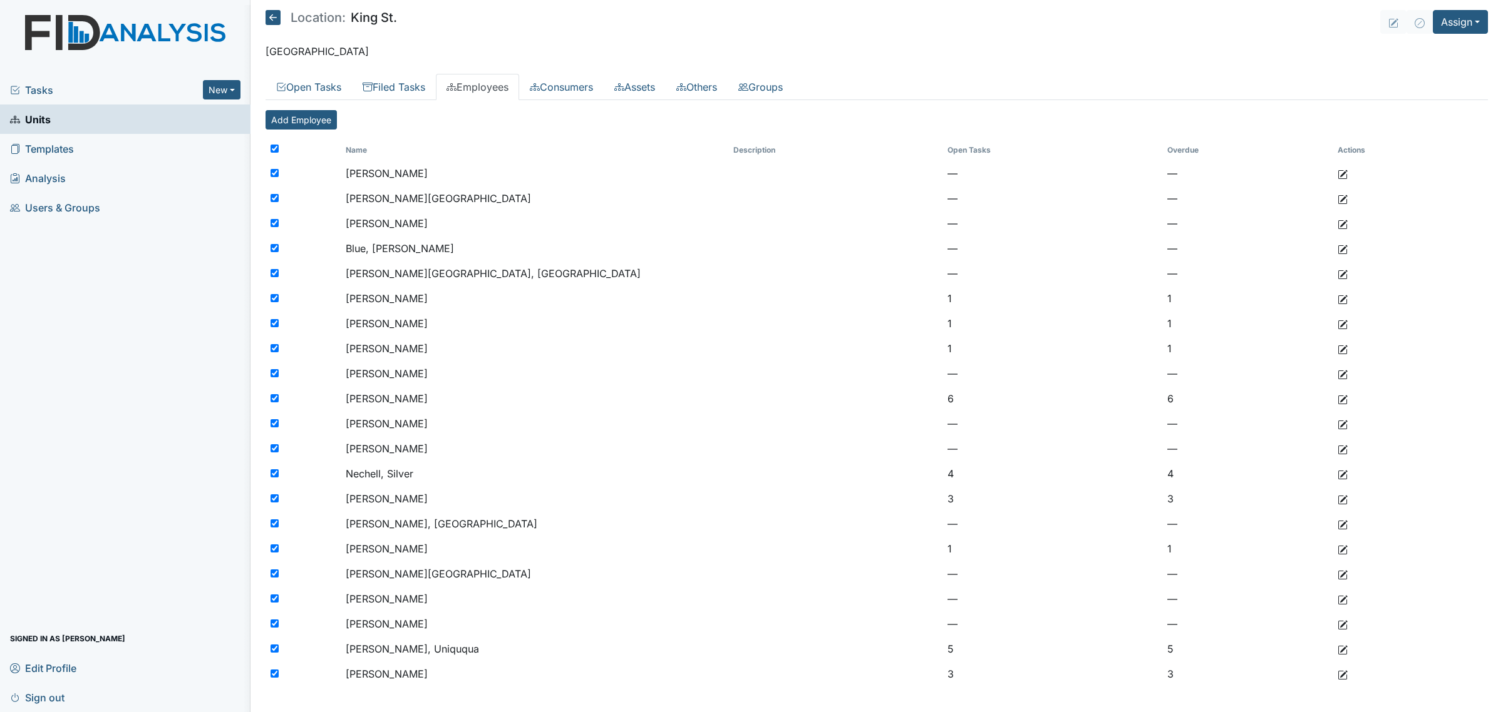
checkbox input "true"
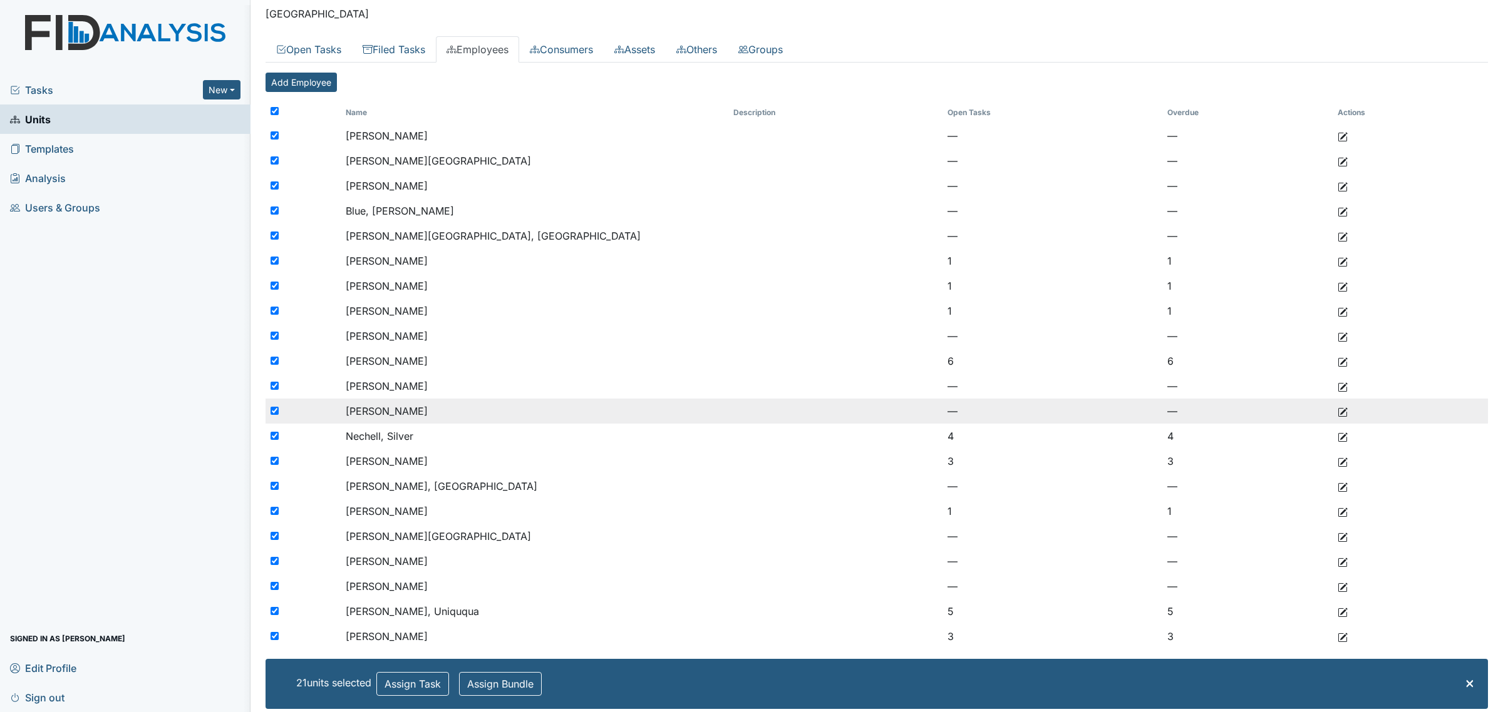
scroll to position [55, 0]
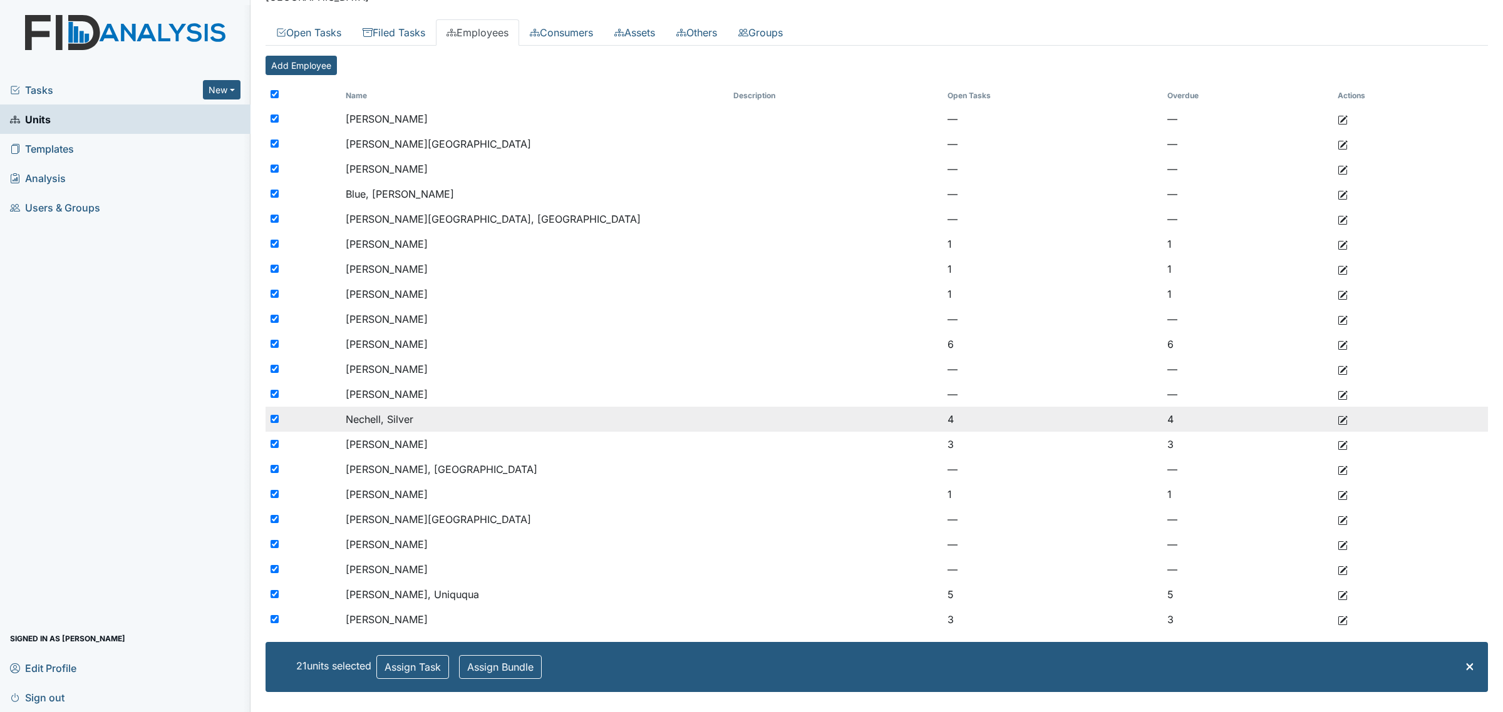
click at [276, 415] on input "checkbox" at bounding box center [274, 419] width 8 height 8
checkbox input "false"
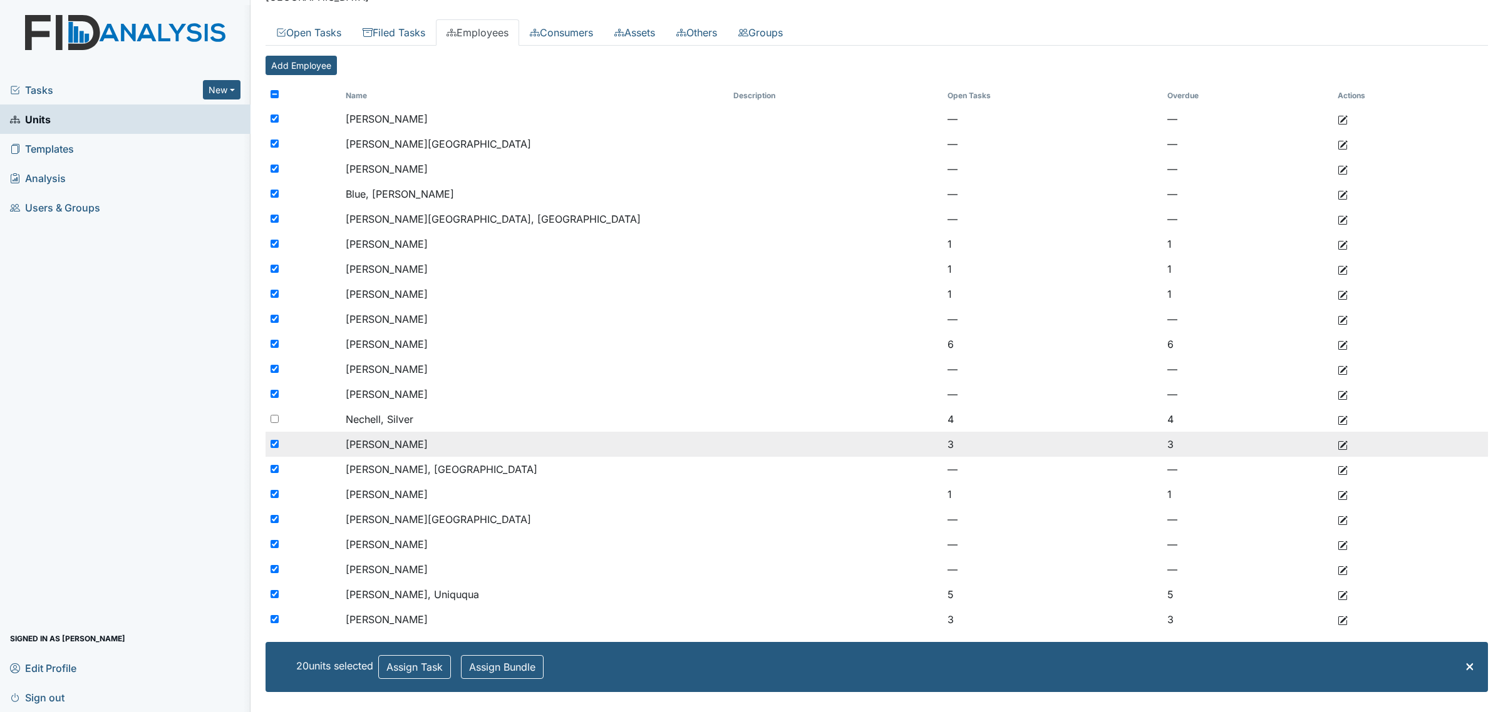
click at [273, 443] on input "checkbox" at bounding box center [274, 444] width 8 height 8
checkbox input "false"
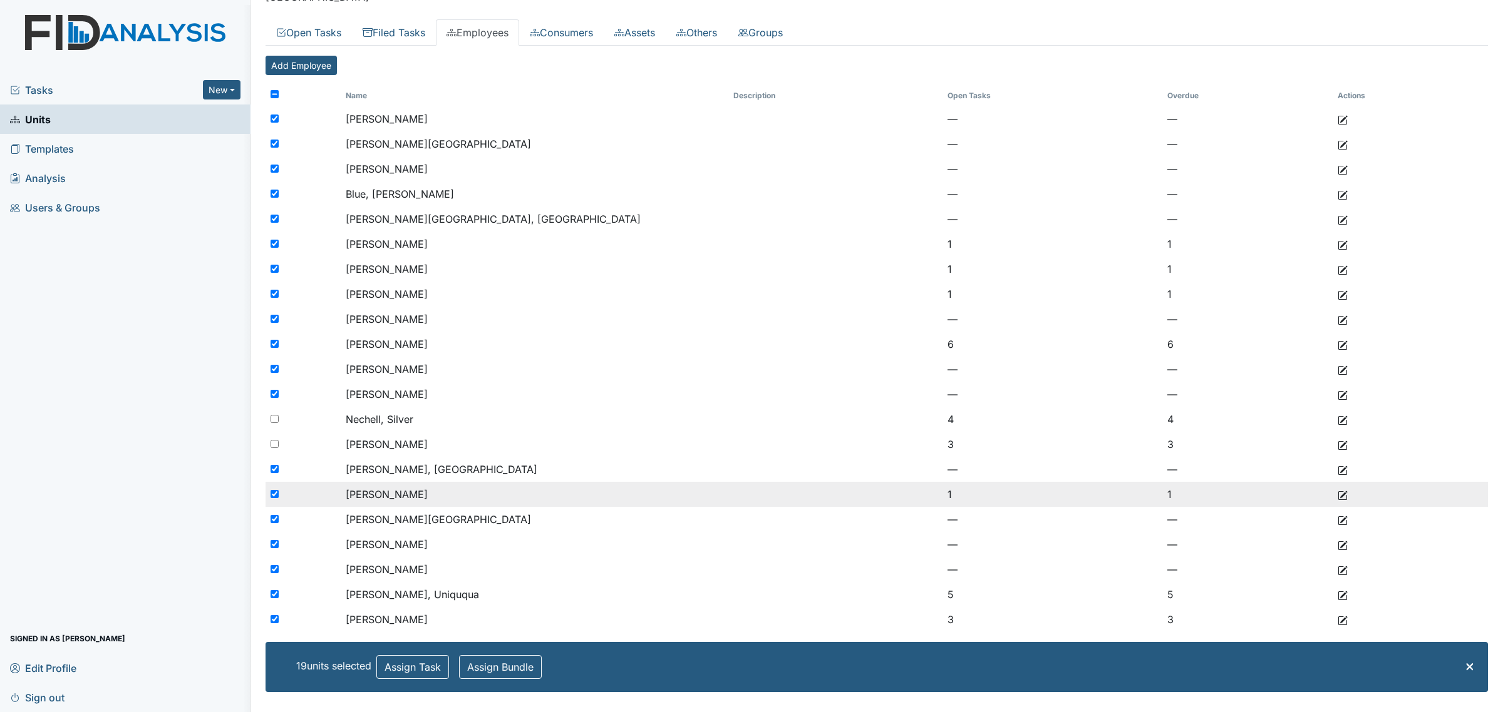
click at [271, 498] on input "checkbox" at bounding box center [274, 494] width 8 height 8
checkbox input "false"
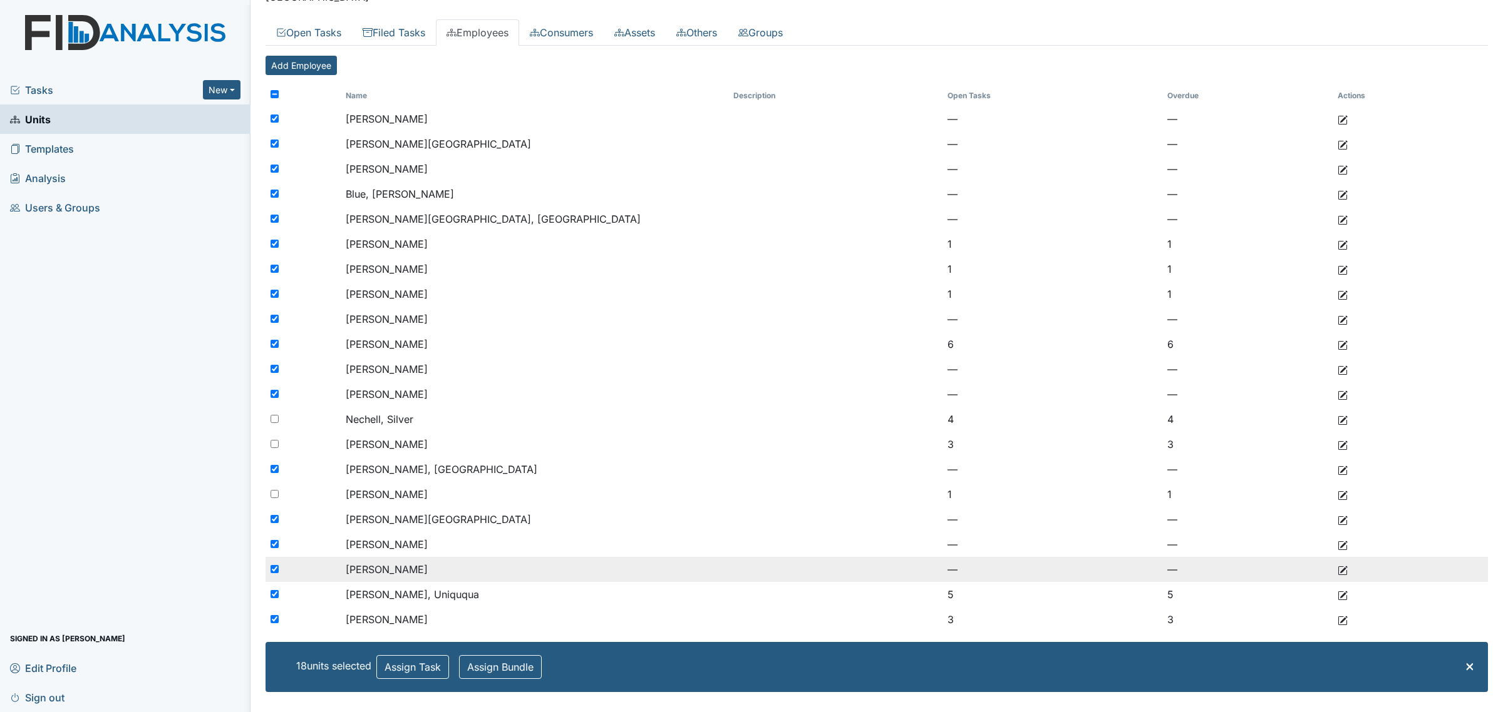
click at [274, 571] on input "checkbox" at bounding box center [274, 569] width 8 height 8
checkbox input "false"
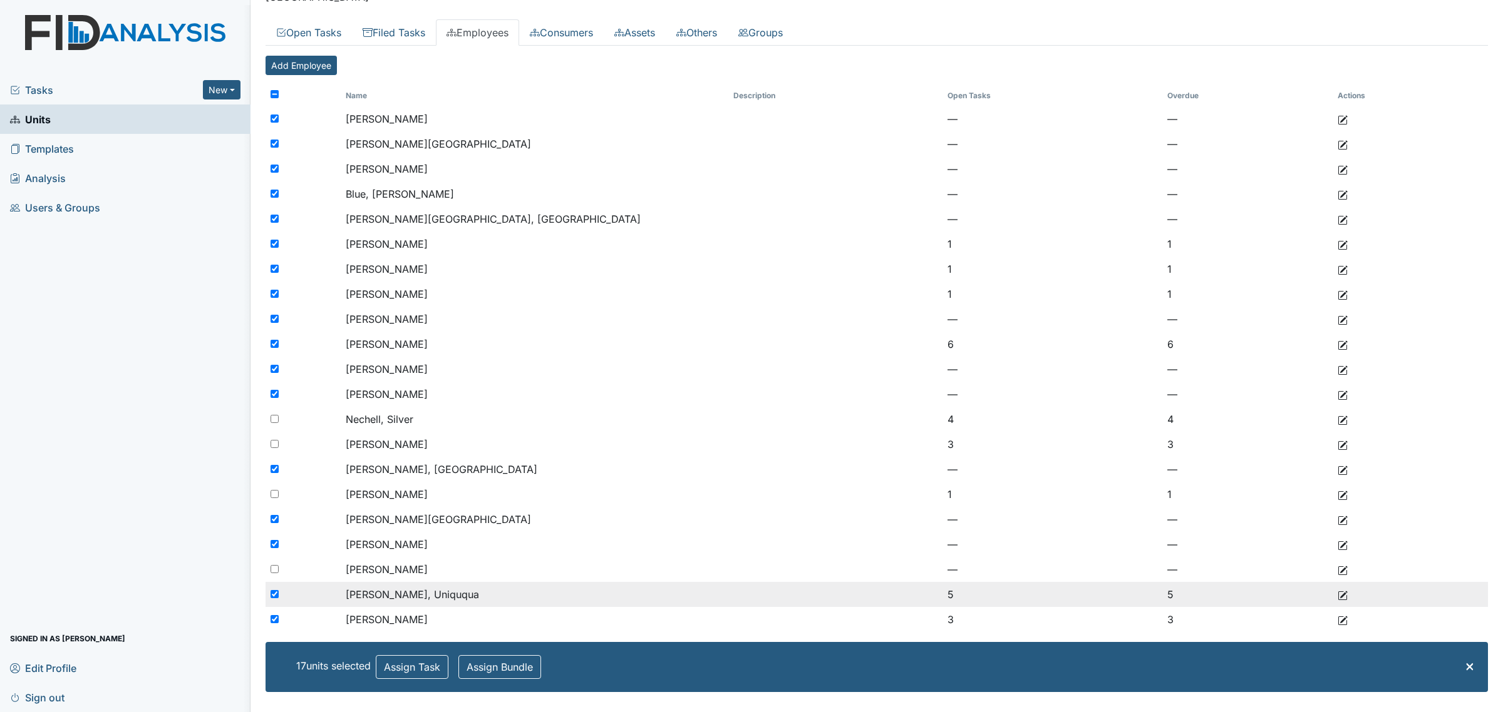
click at [271, 587] on div at bounding box center [302, 594] width 75 height 25
checkbox input "false"
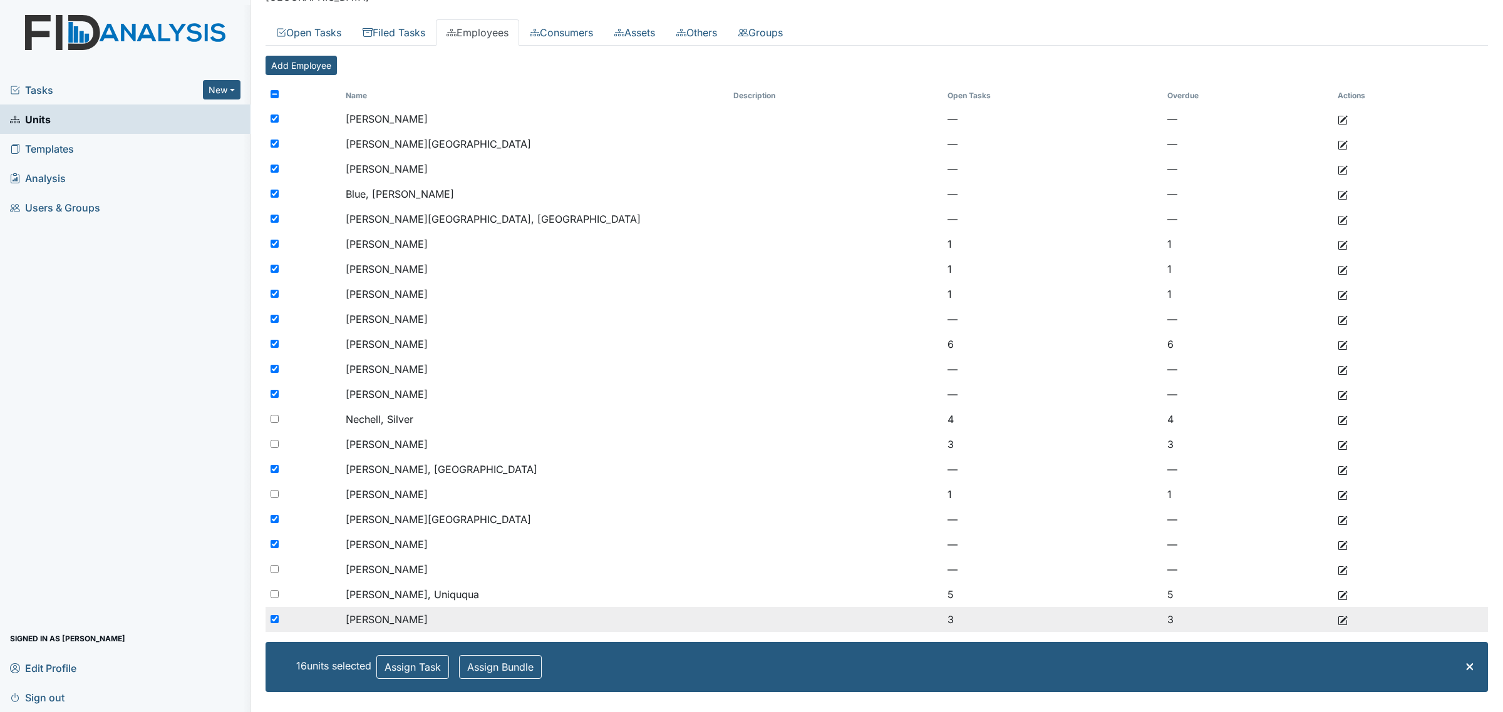
click at [275, 620] on input "checkbox" at bounding box center [274, 619] width 8 height 8
checkbox input "false"
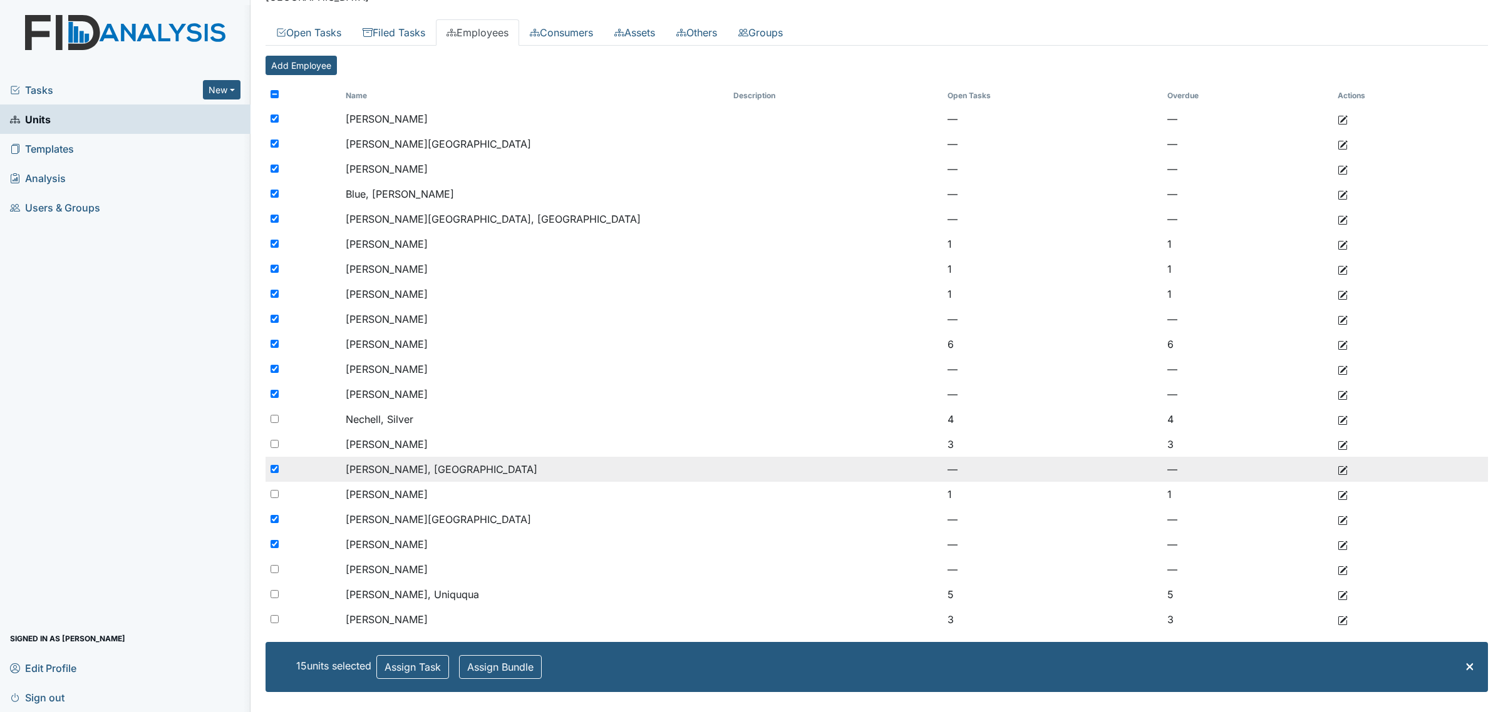
click at [272, 466] on input "checkbox" at bounding box center [274, 469] width 8 height 8
checkbox input "false"
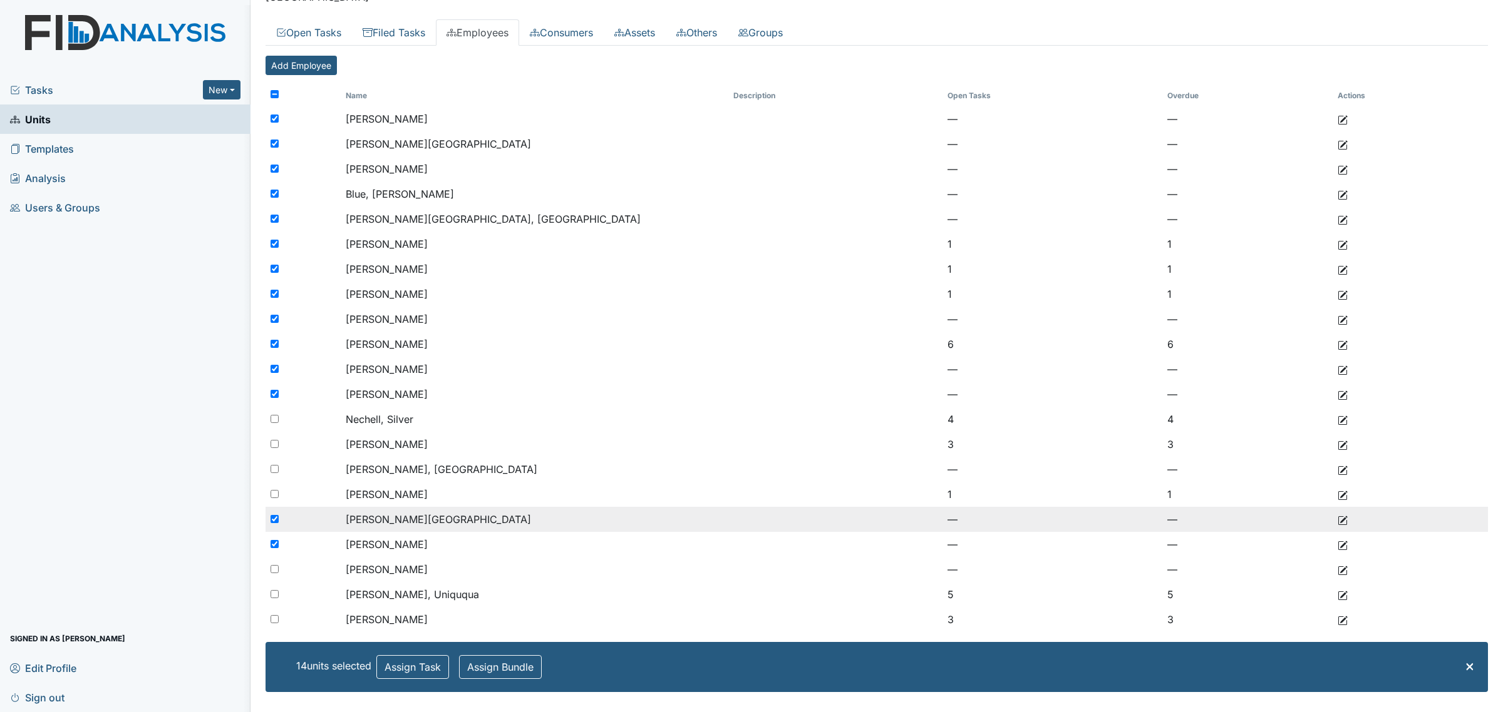
click at [276, 516] on input "checkbox" at bounding box center [274, 519] width 8 height 8
checkbox input "false"
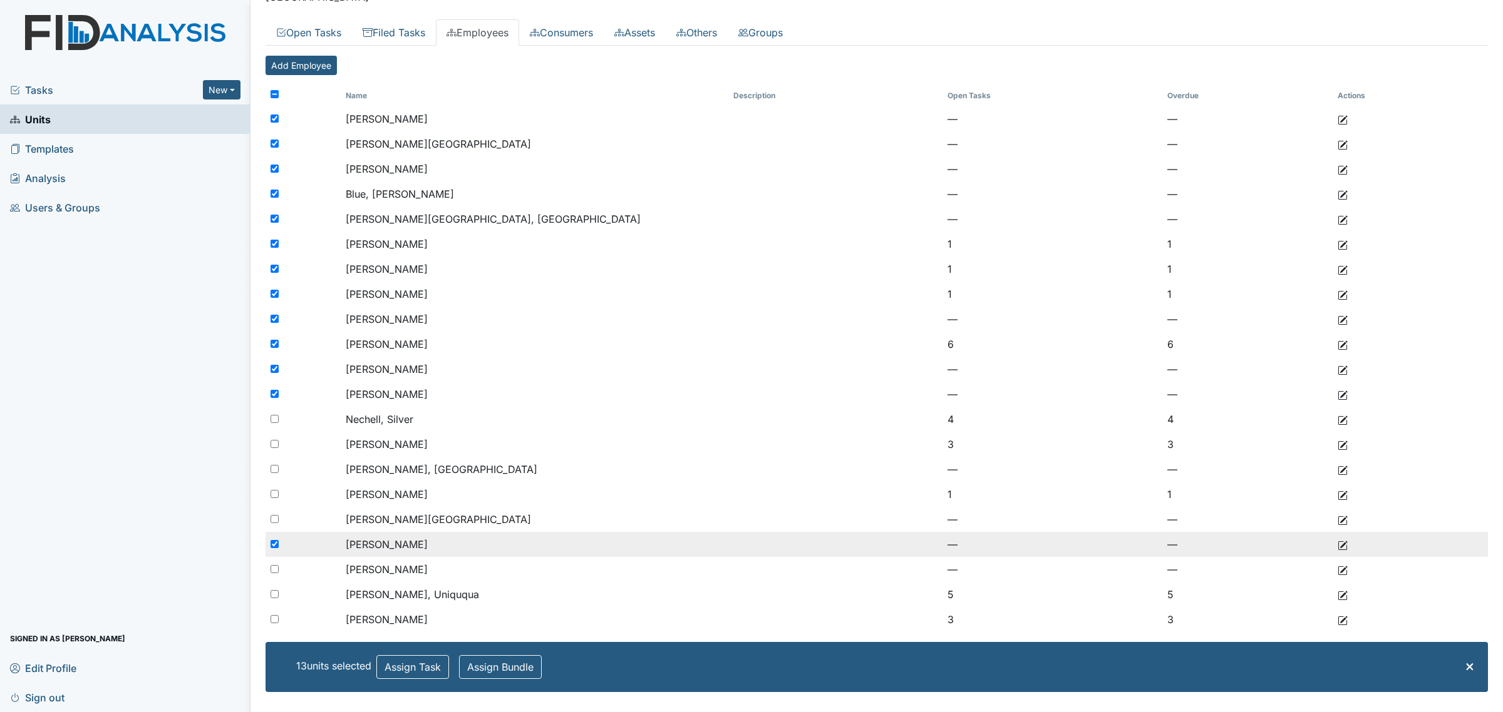
click at [272, 539] on div at bounding box center [302, 544] width 75 height 25
checkbox input "false"
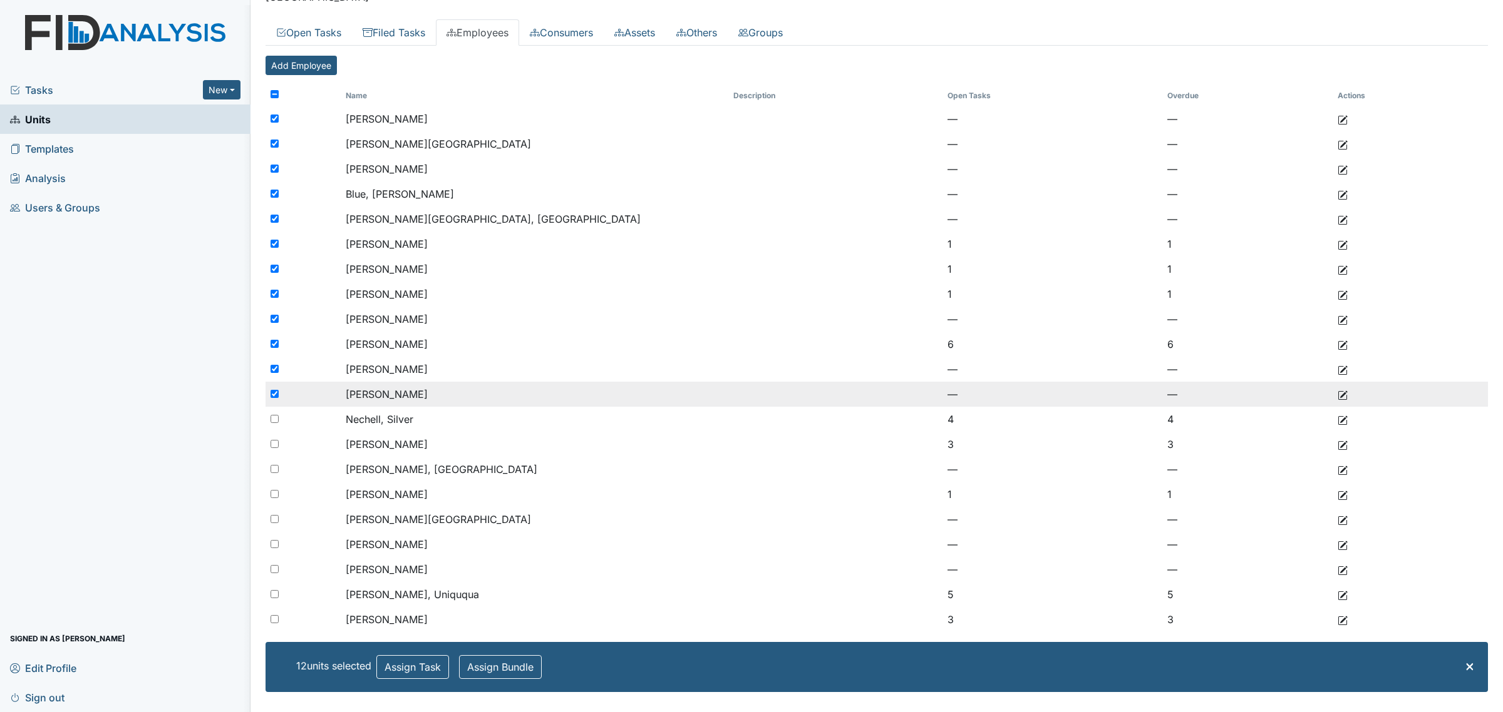
click at [274, 392] on input "checkbox" at bounding box center [274, 394] width 8 height 8
checkbox input "false"
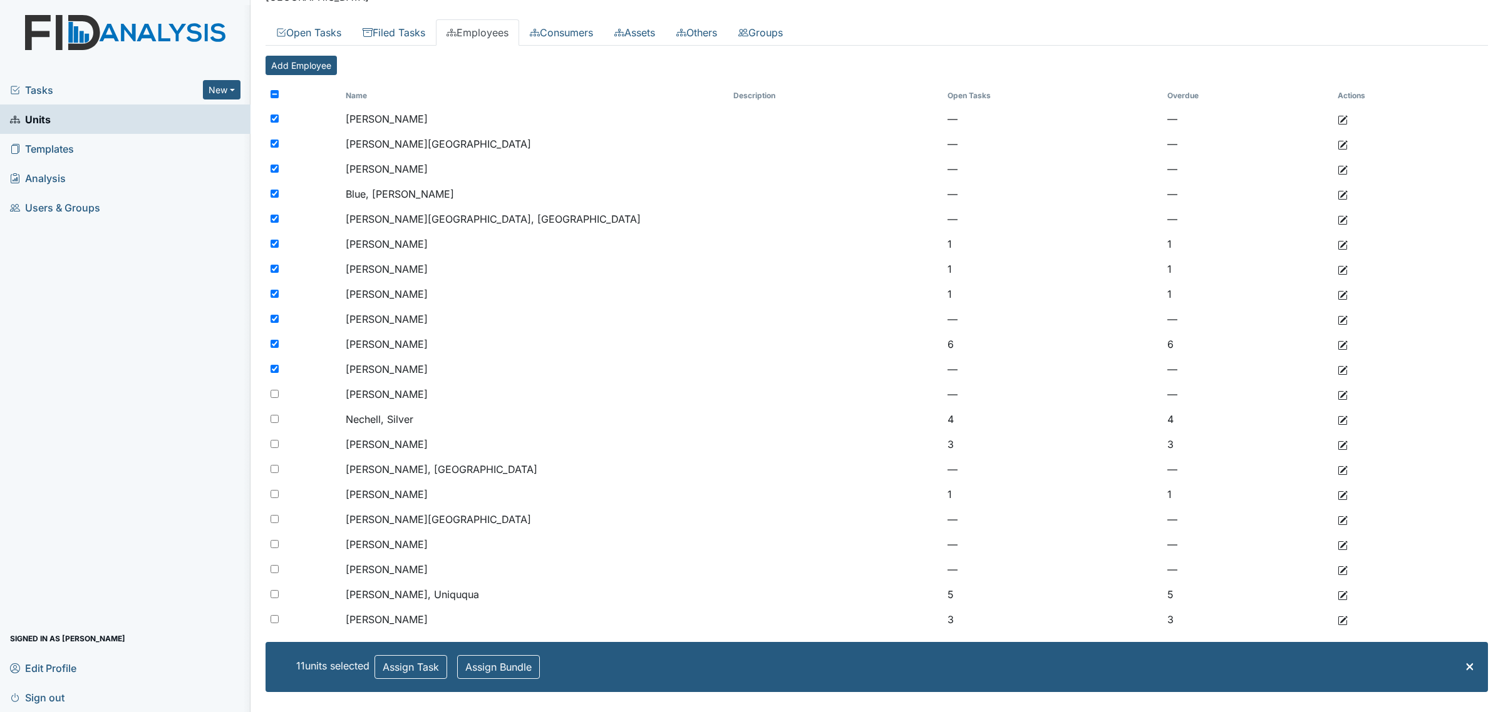
click at [274, 96] on input "checkbox" at bounding box center [274, 94] width 8 height 8
checkbox input "true"
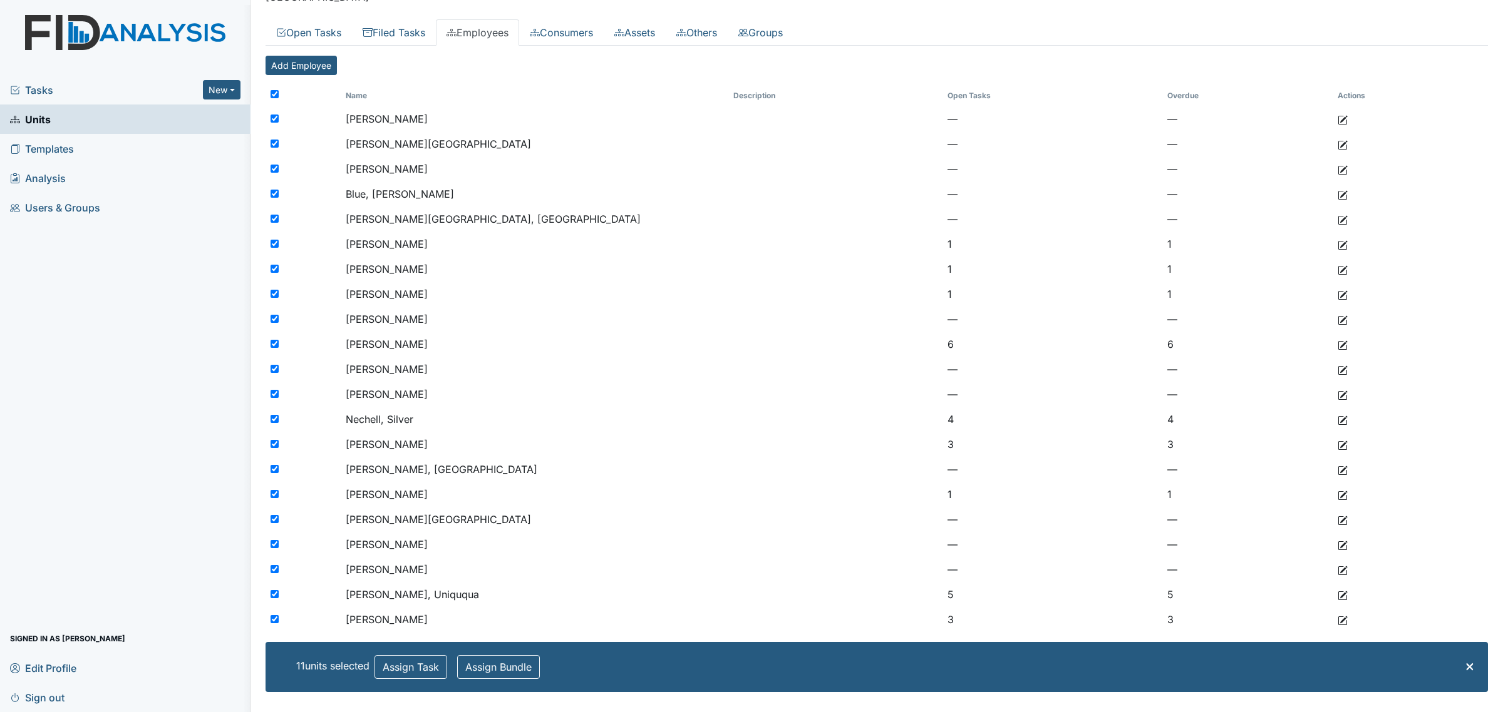
checkbox input "true"
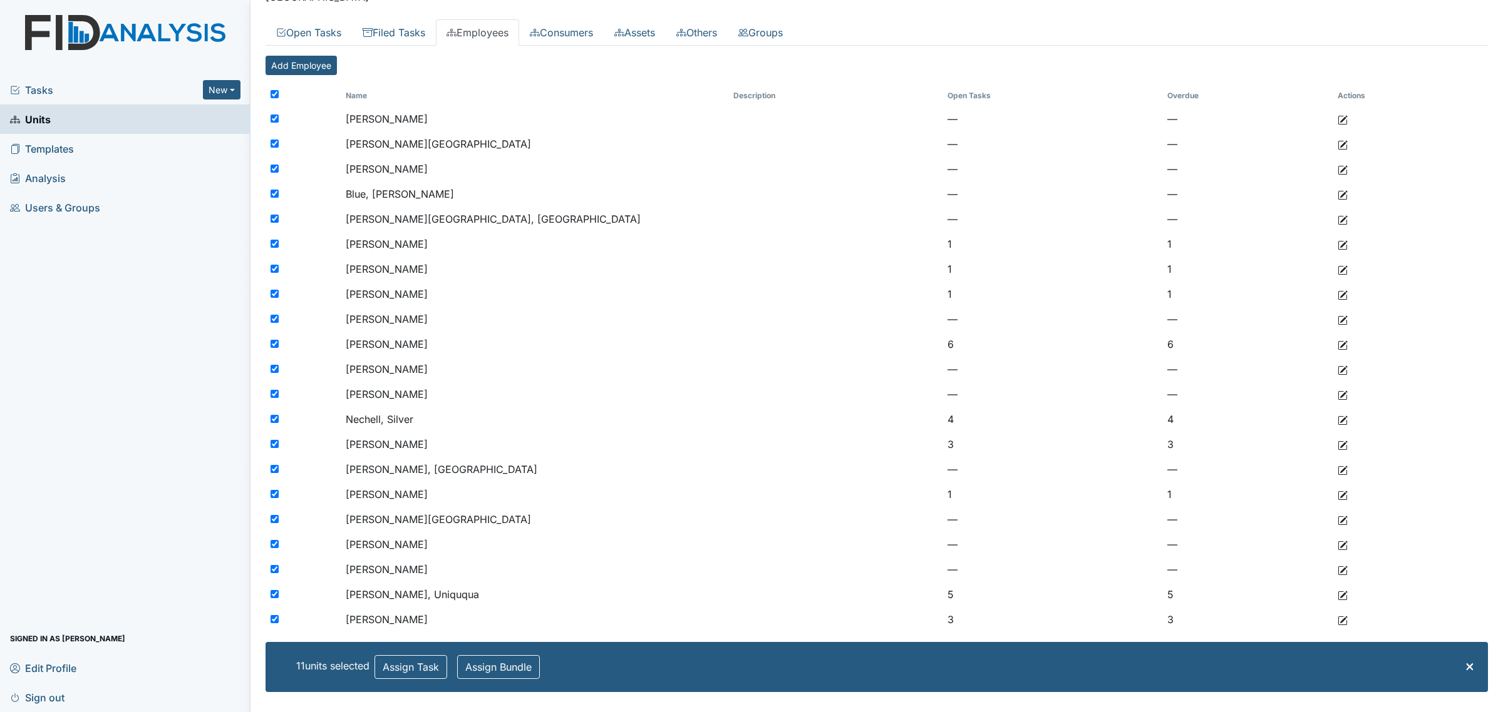
checkbox input "true"
click at [274, 96] on input "checkbox" at bounding box center [274, 94] width 8 height 8
checkbox input "false"
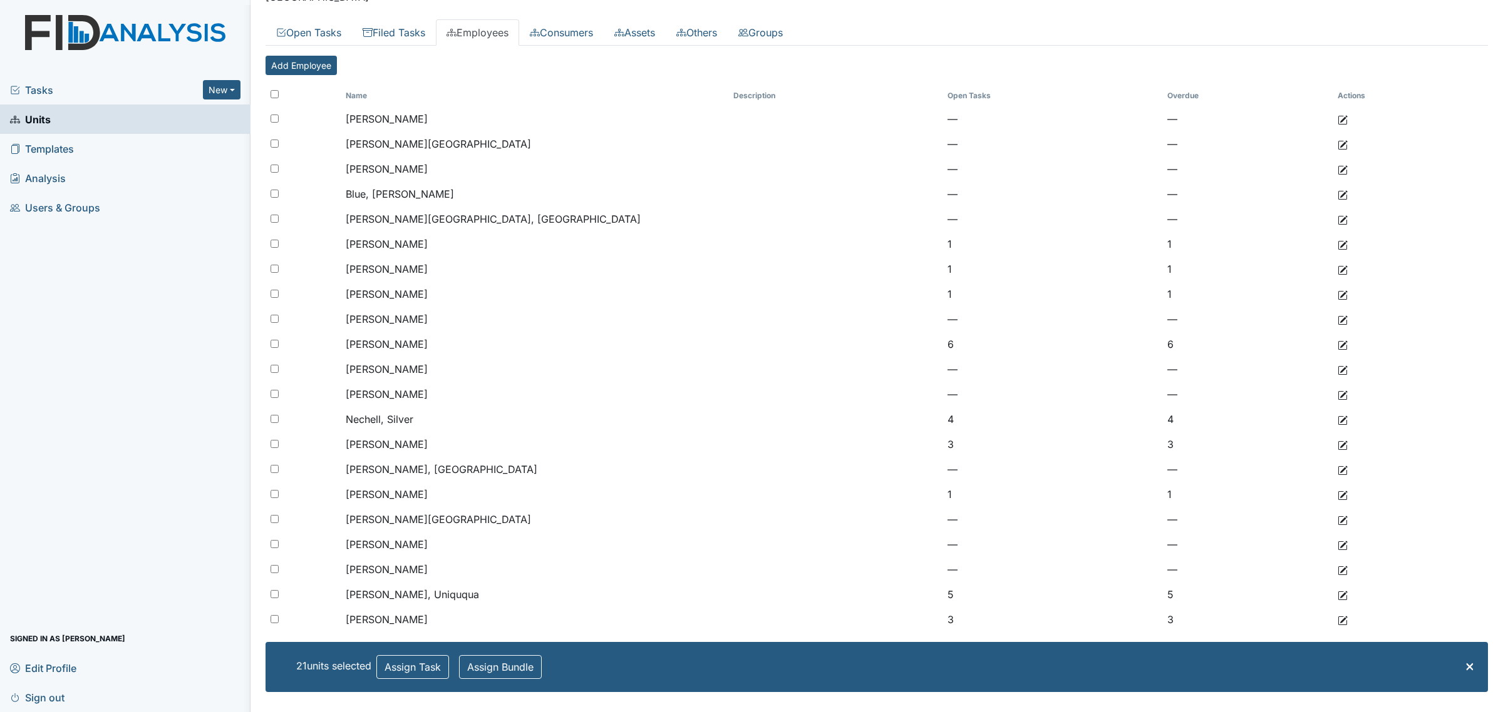
checkbox input "false"
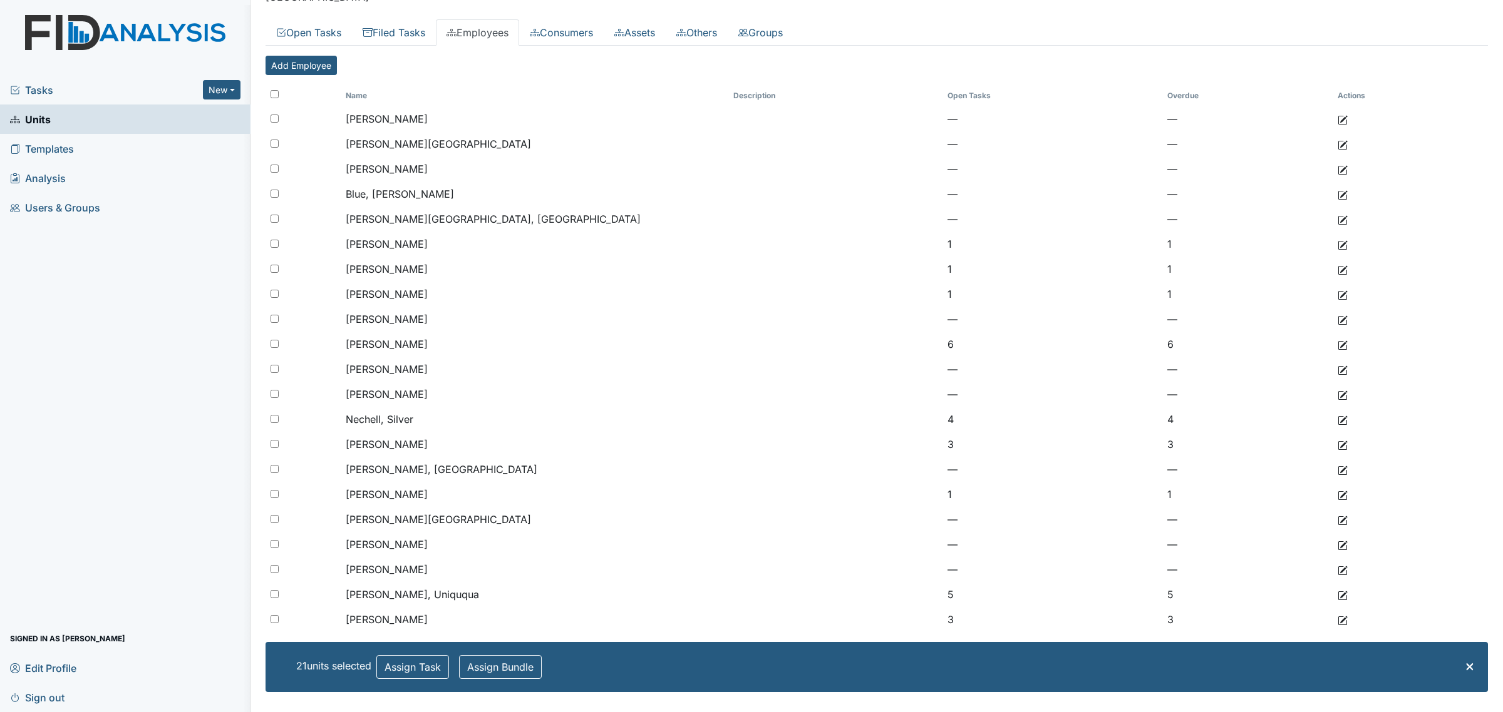
checkbox input "false"
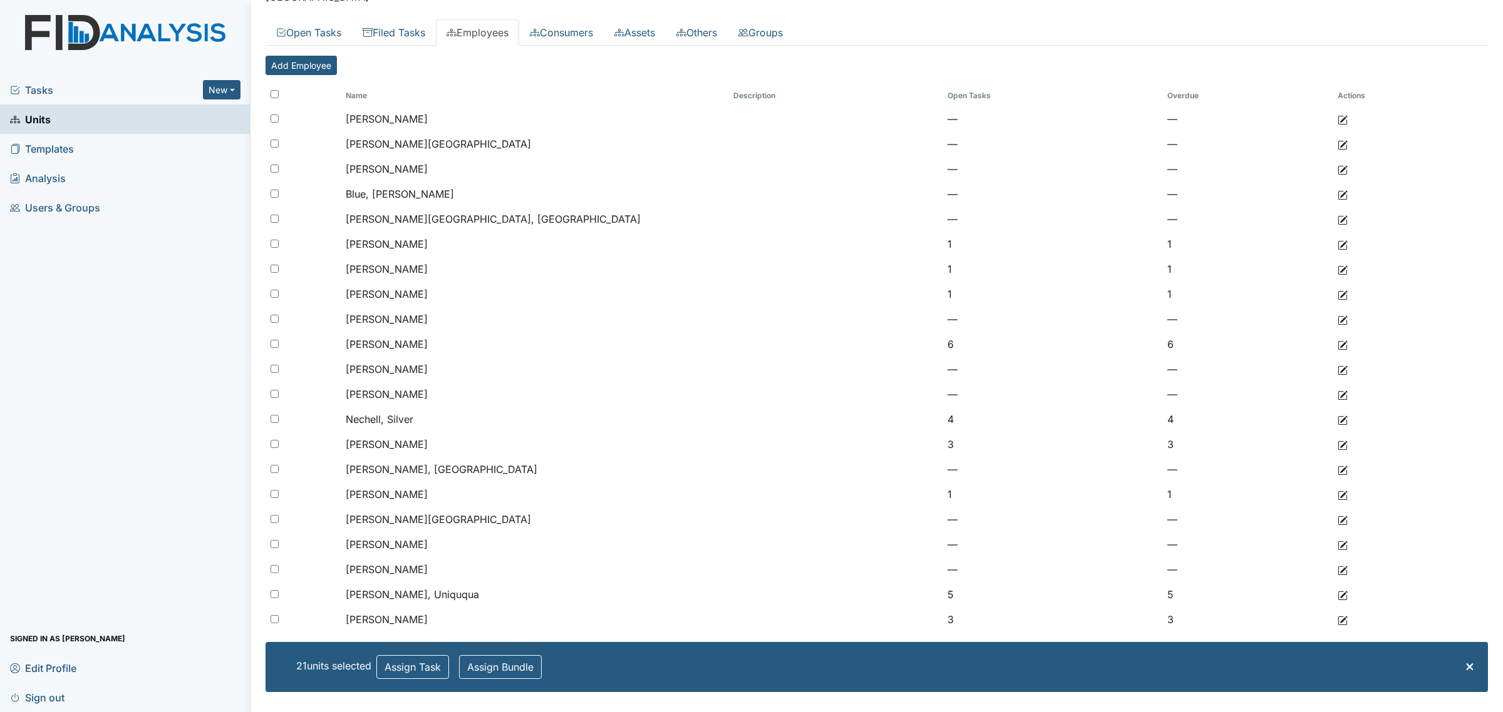
checkbox input "false"
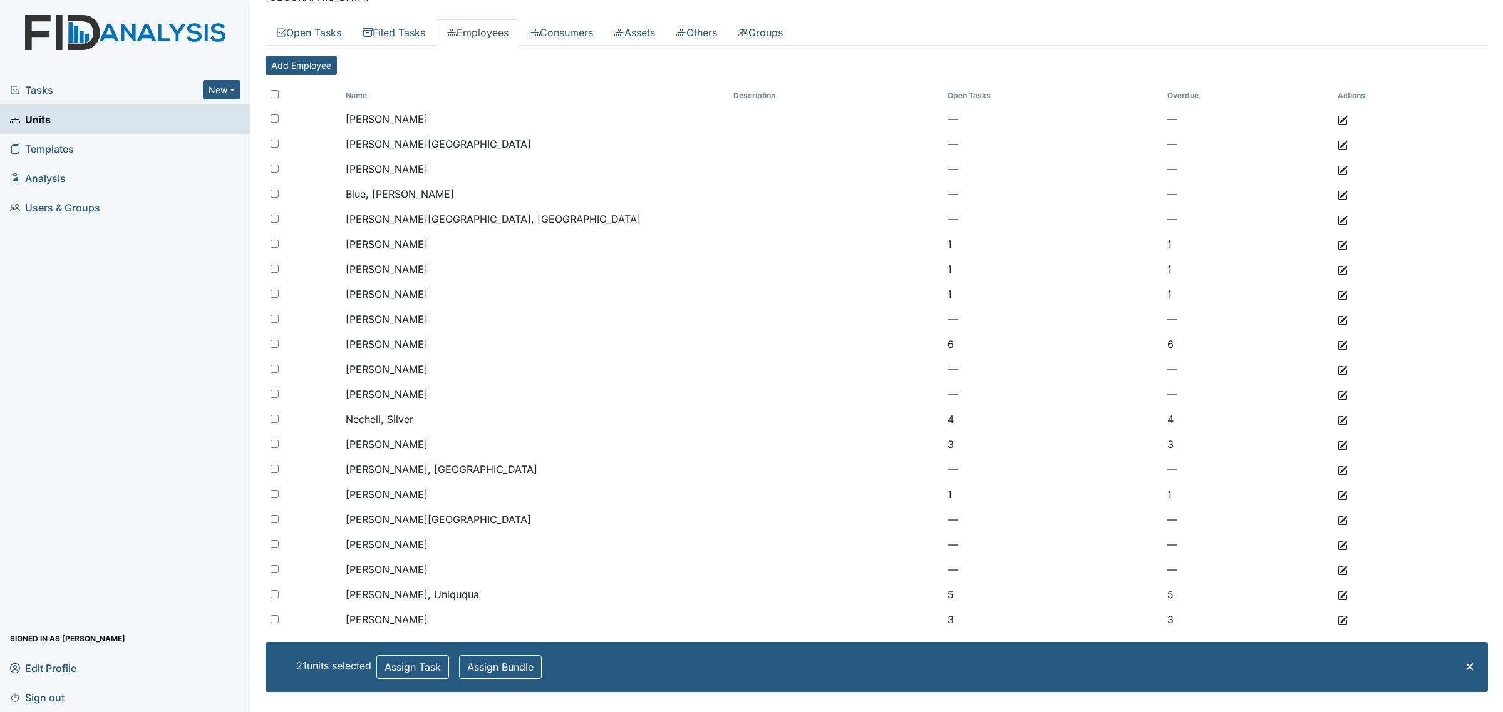
checkbox input "false"
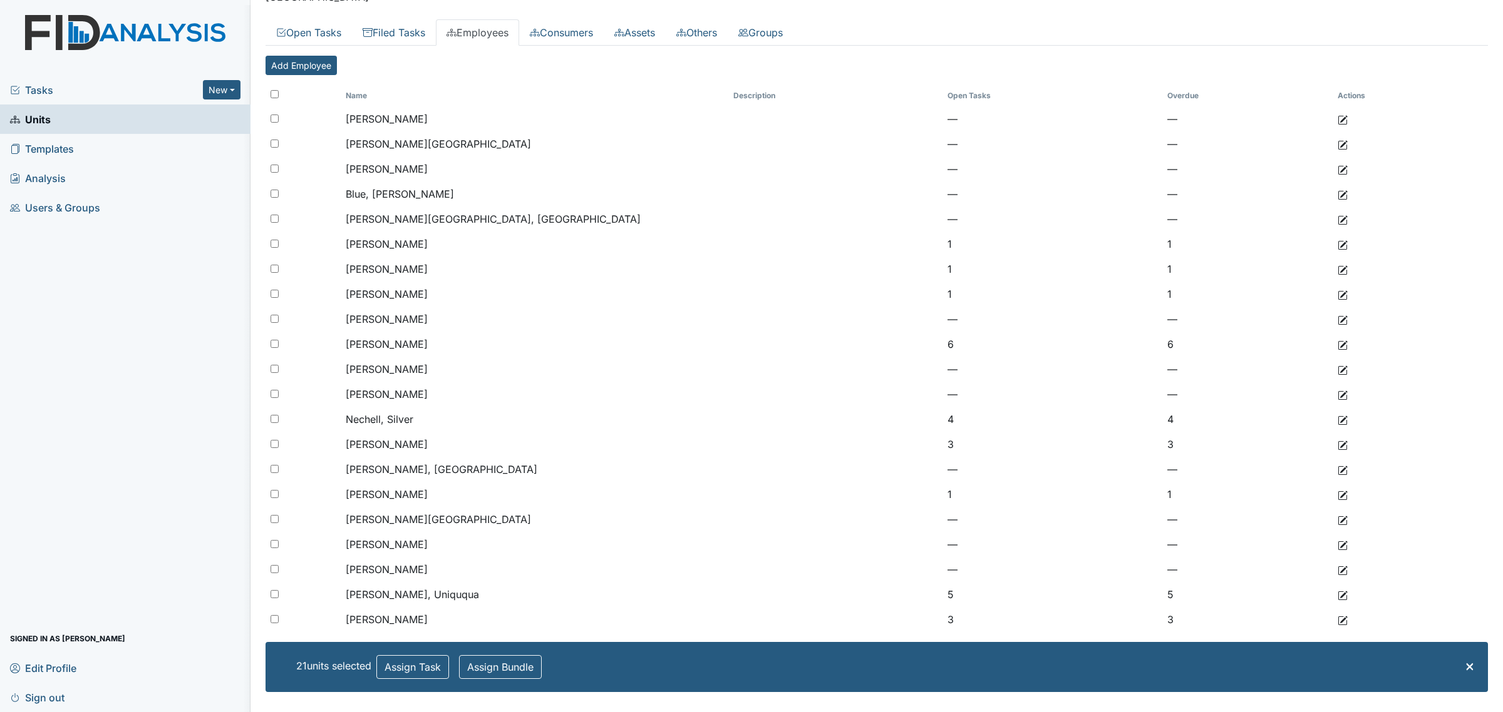
scroll to position [5, 0]
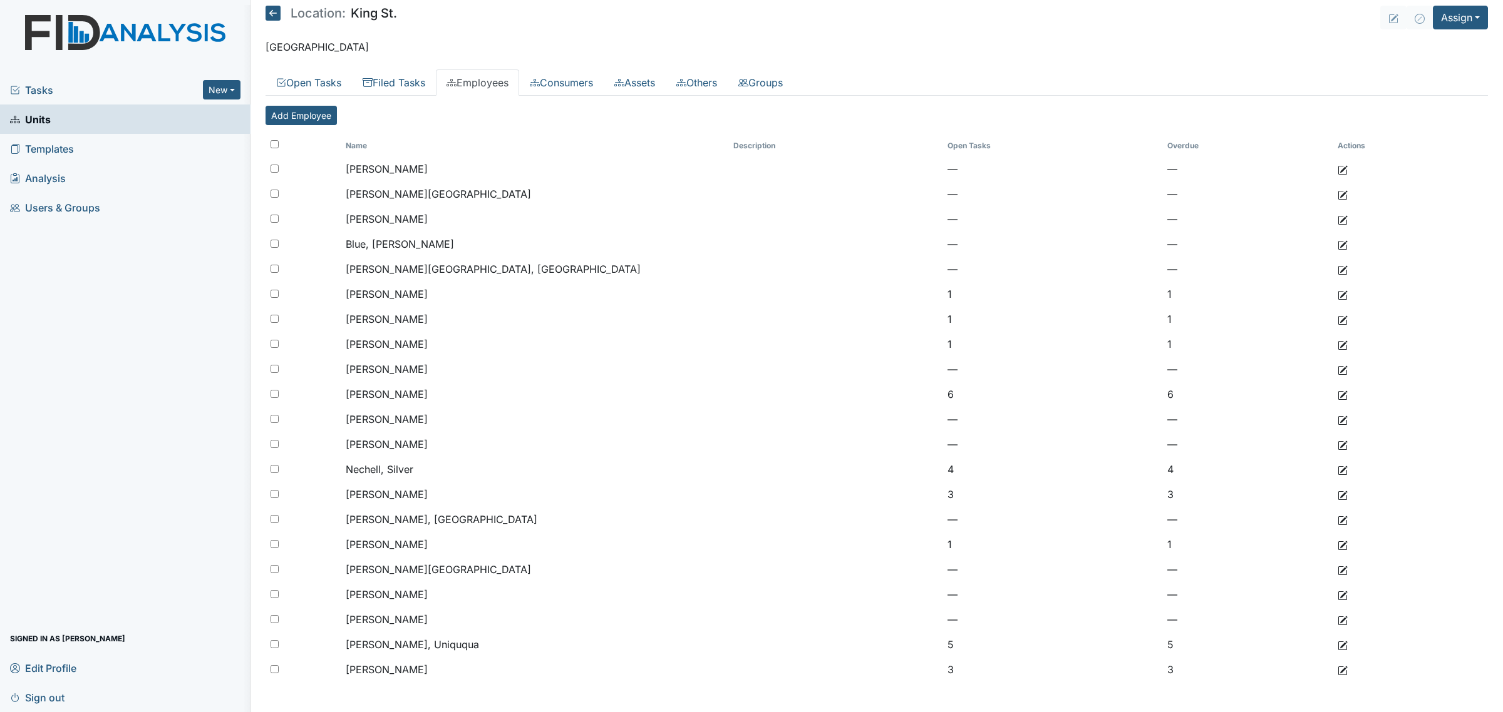
click at [270, 141] on input "checkbox" at bounding box center [274, 144] width 8 height 8
checkbox input "true"
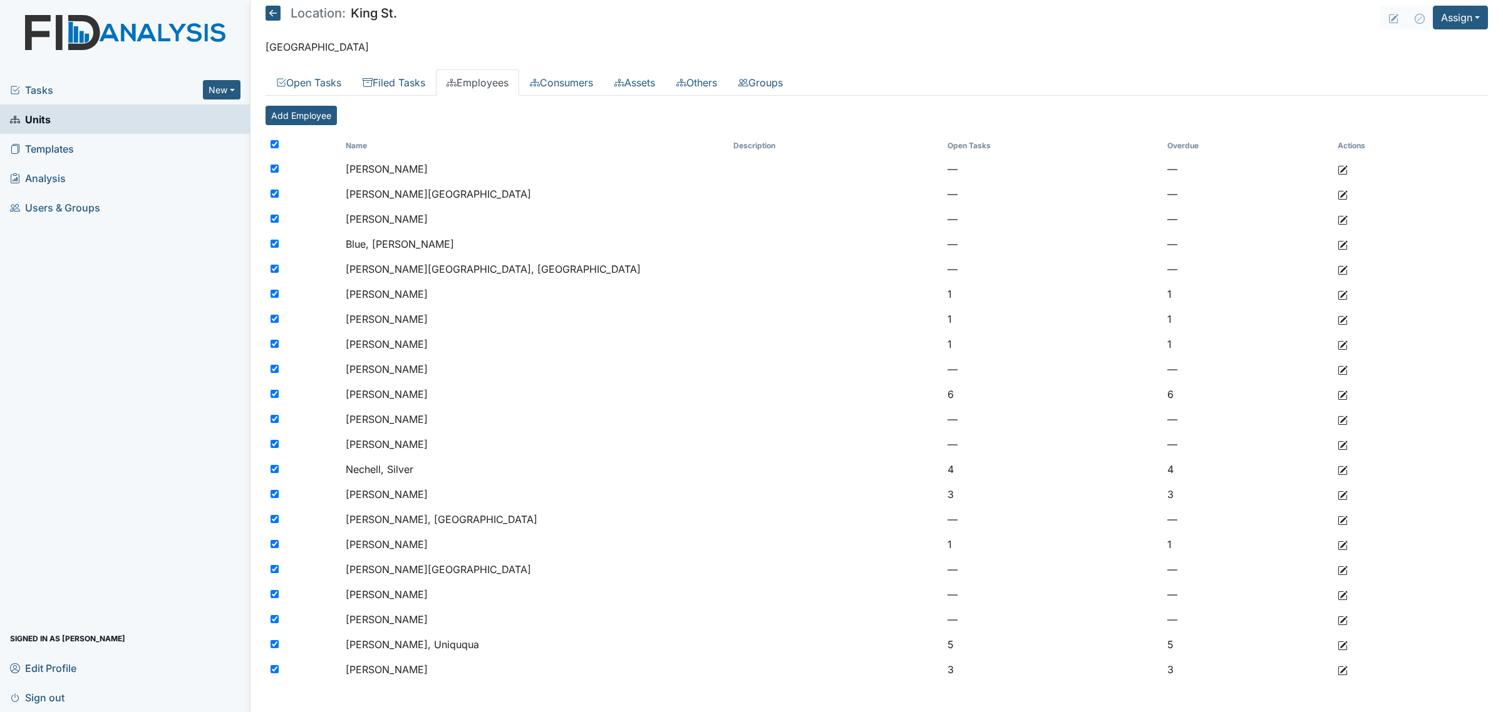
checkbox input "true"
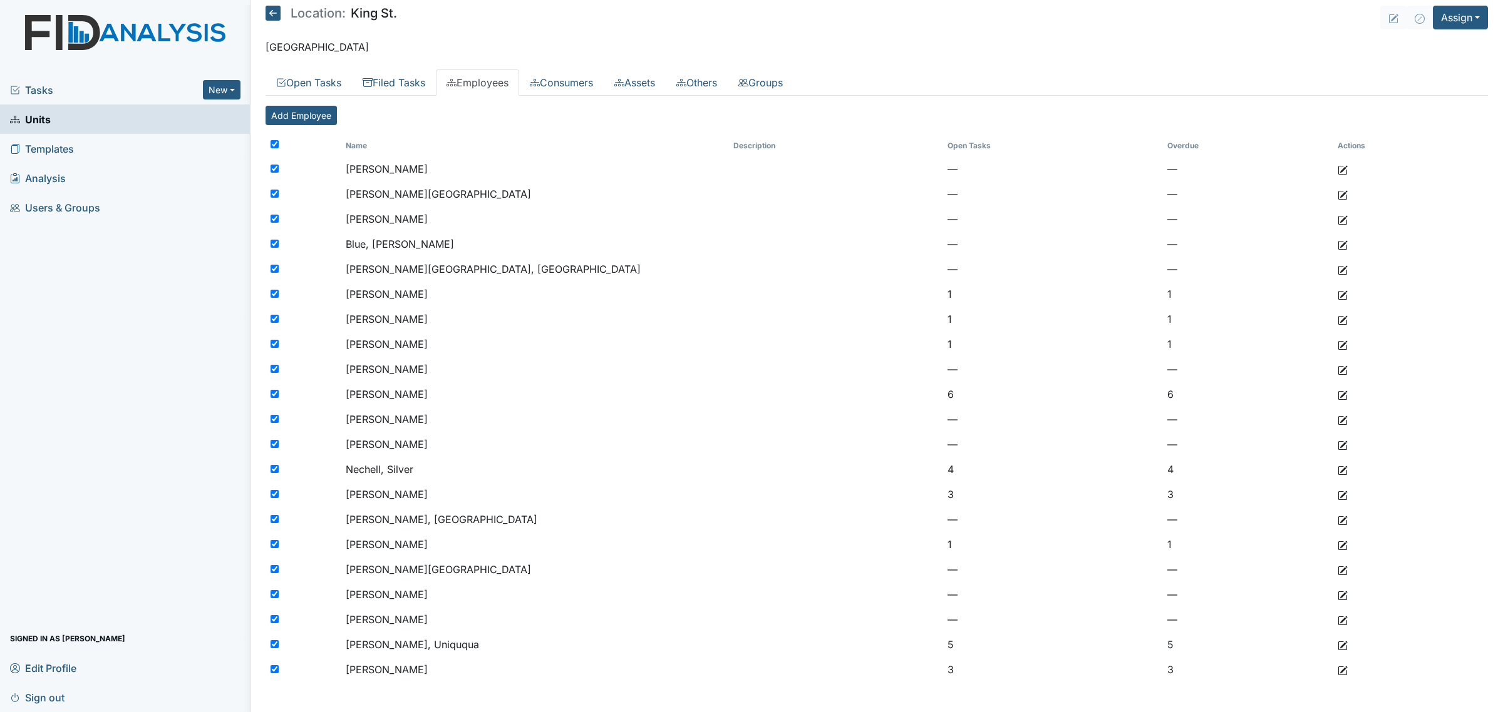
checkbox input "true"
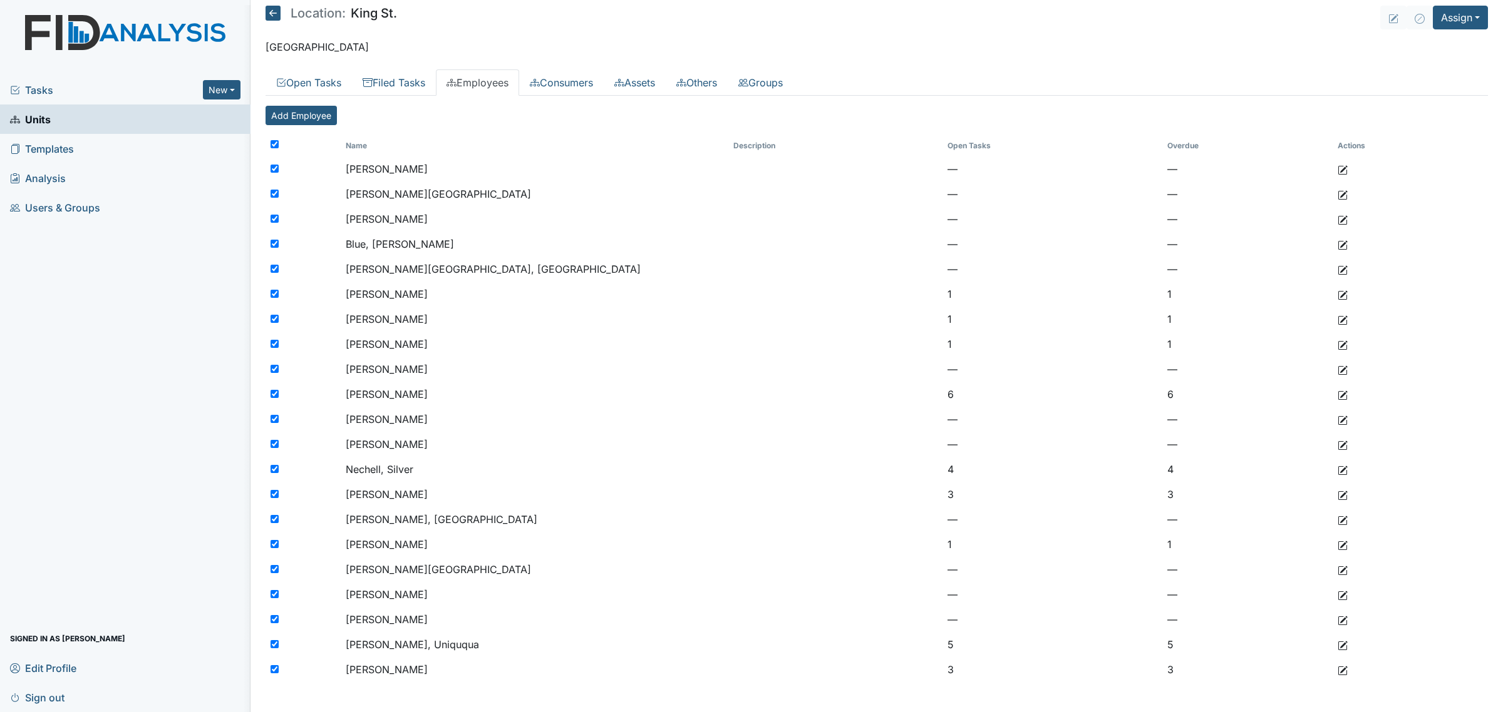
checkbox input "true"
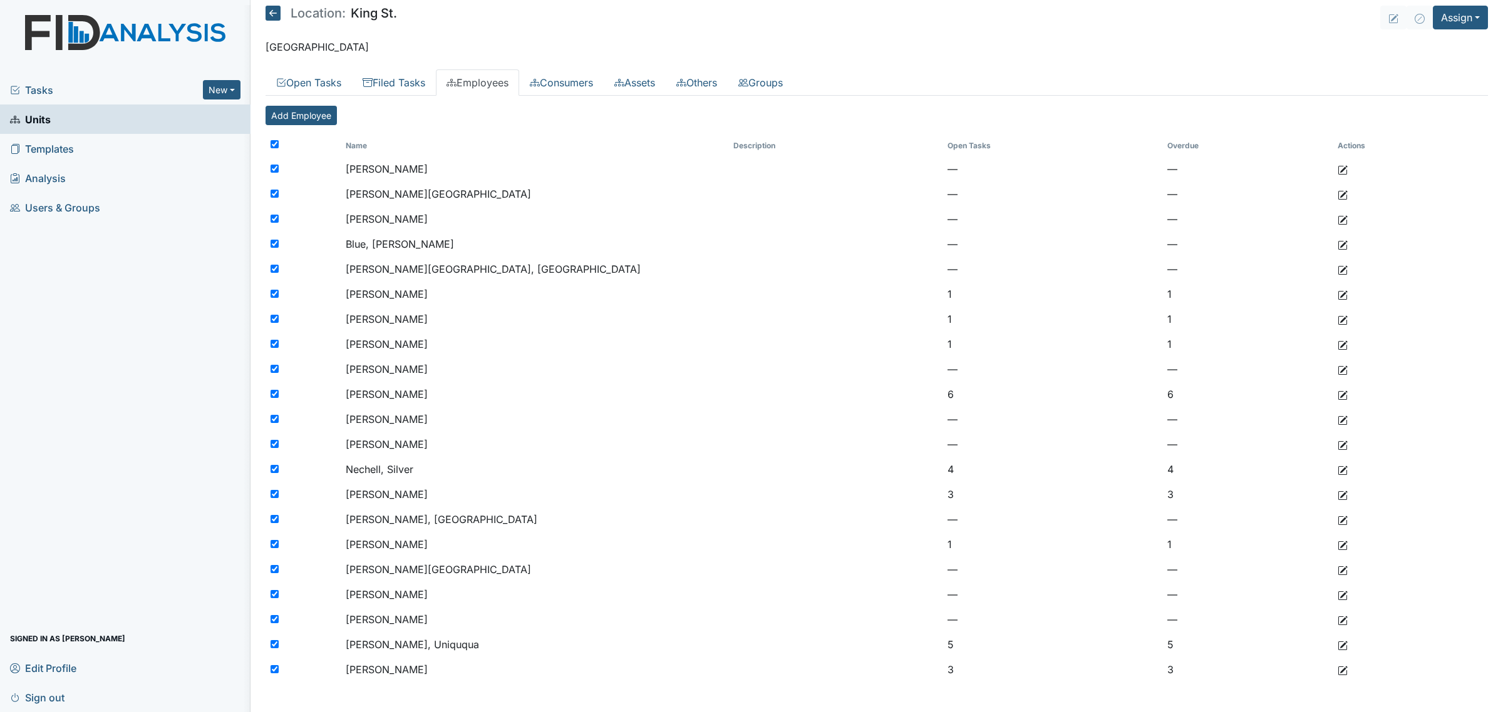
checkbox input "true"
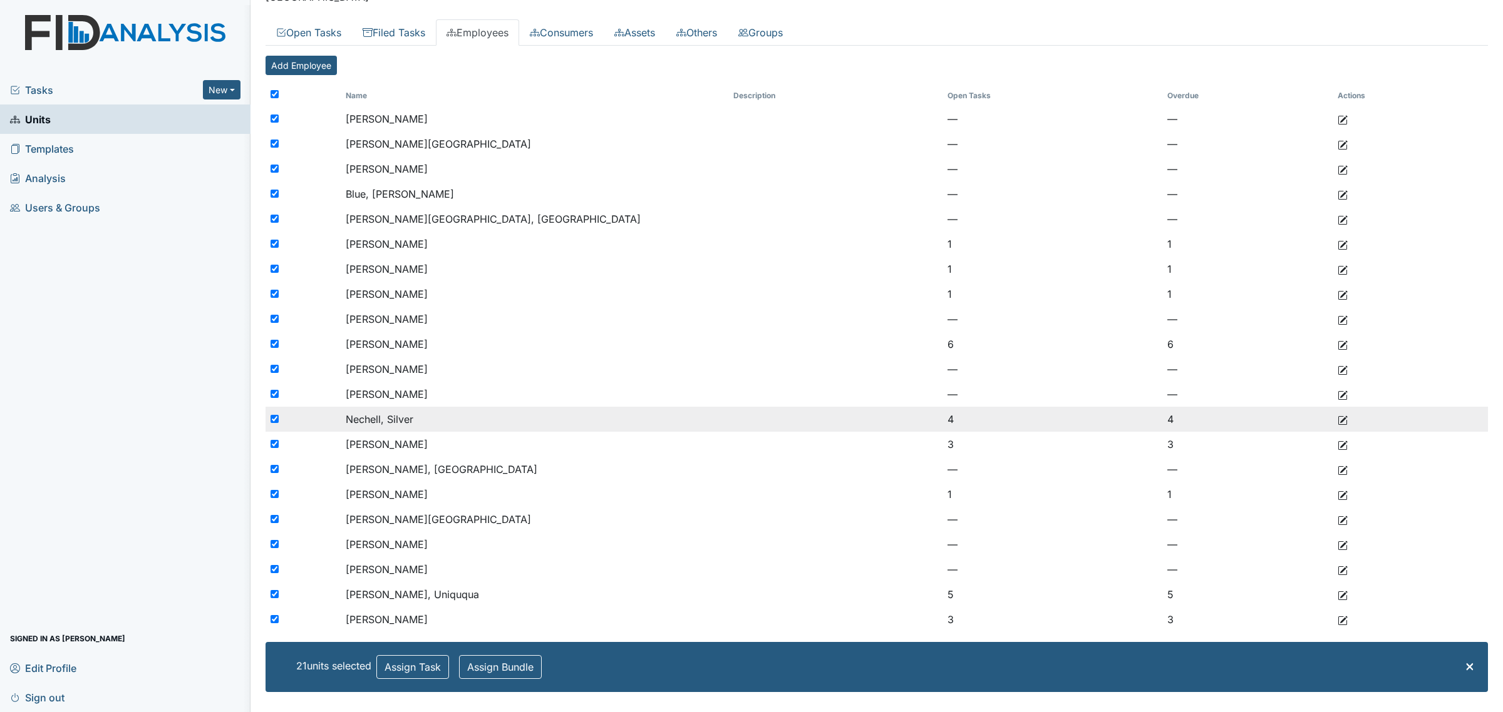
click at [342, 418] on td "Nechell, Silver" at bounding box center [535, 419] width 388 height 25
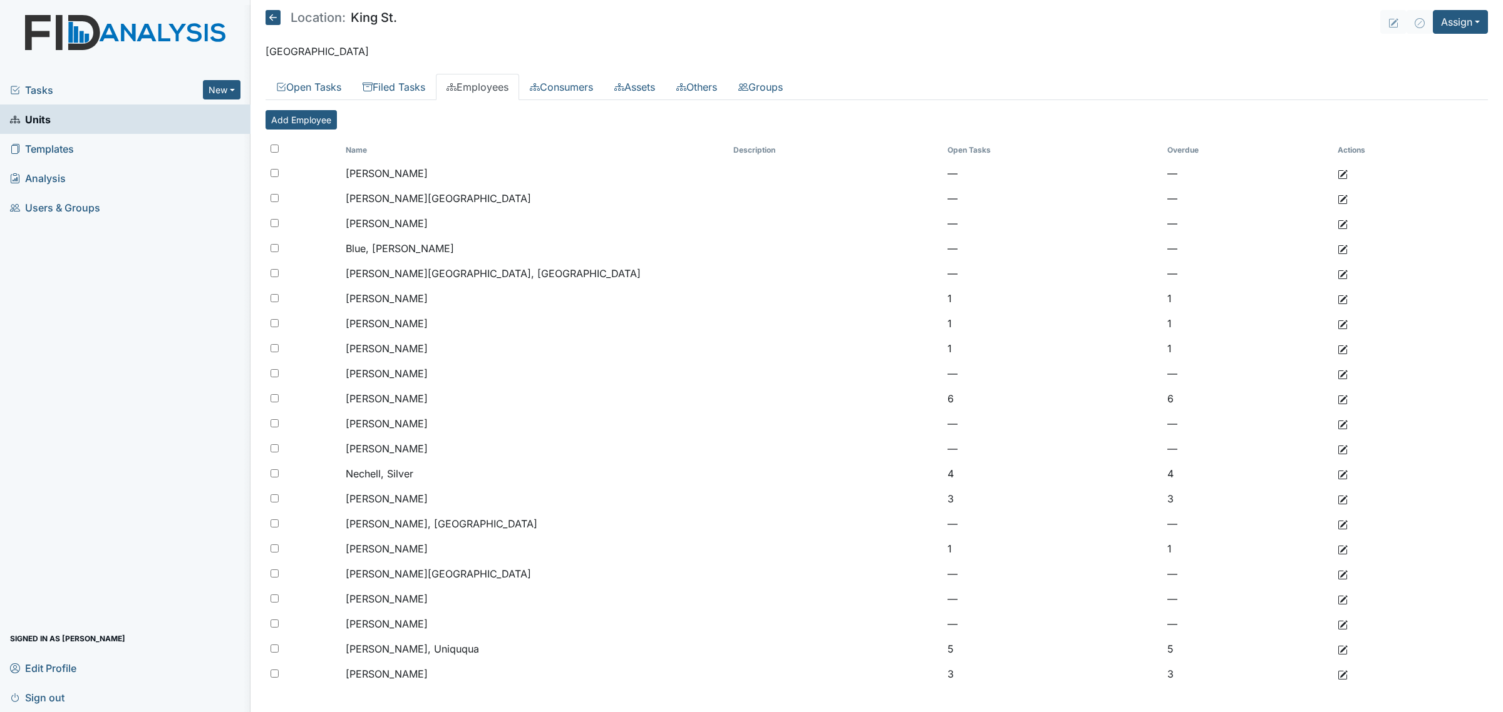
click at [270, 149] on input "checkbox" at bounding box center [274, 149] width 8 height 8
checkbox input "true"
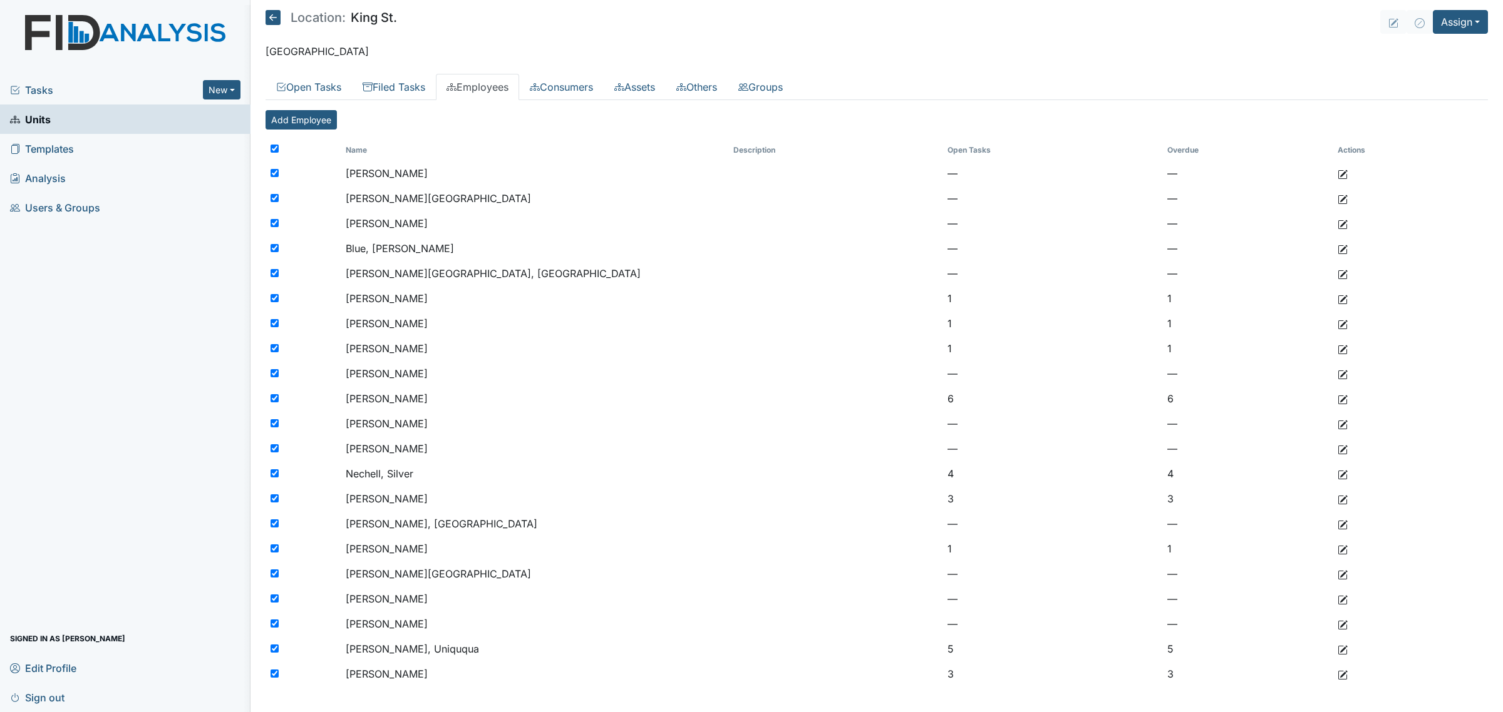
checkbox input "true"
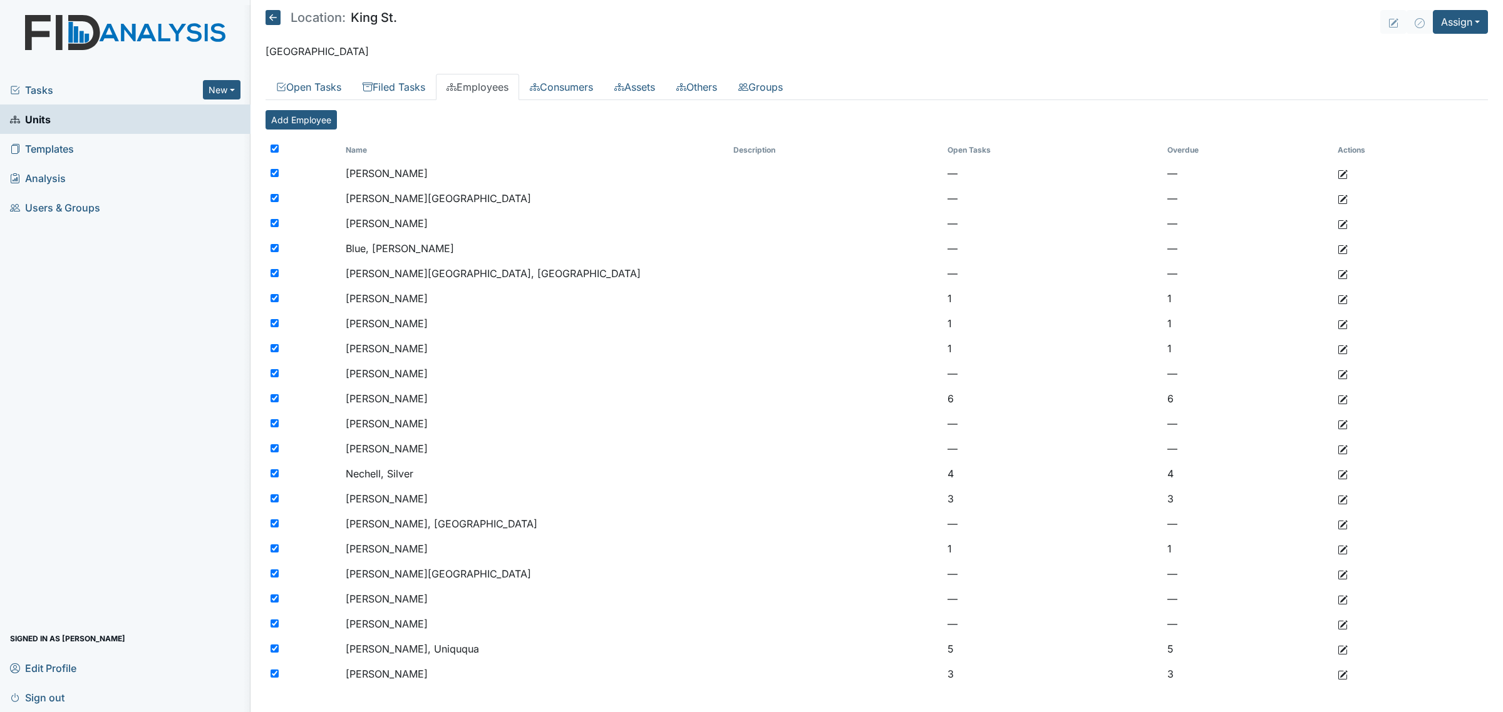
checkbox input "true"
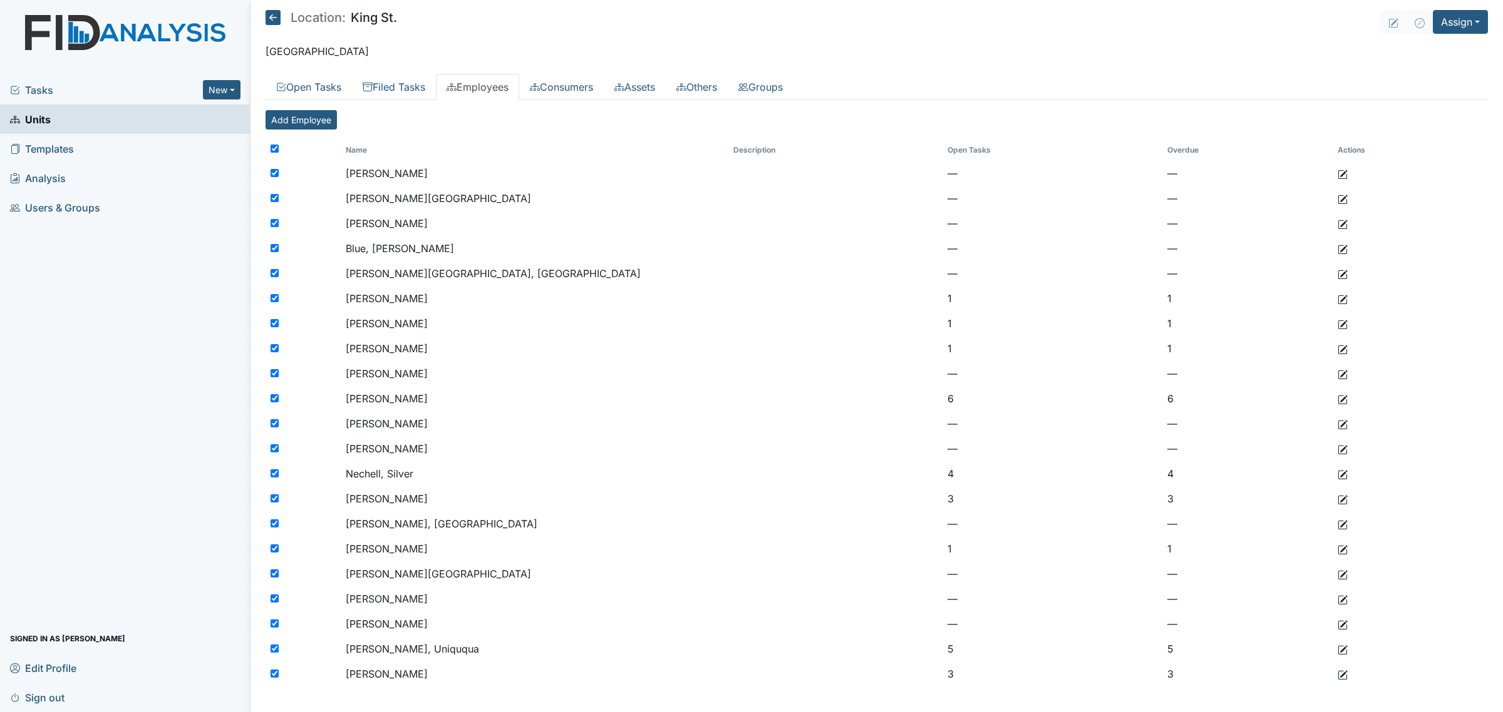
checkbox input "true"
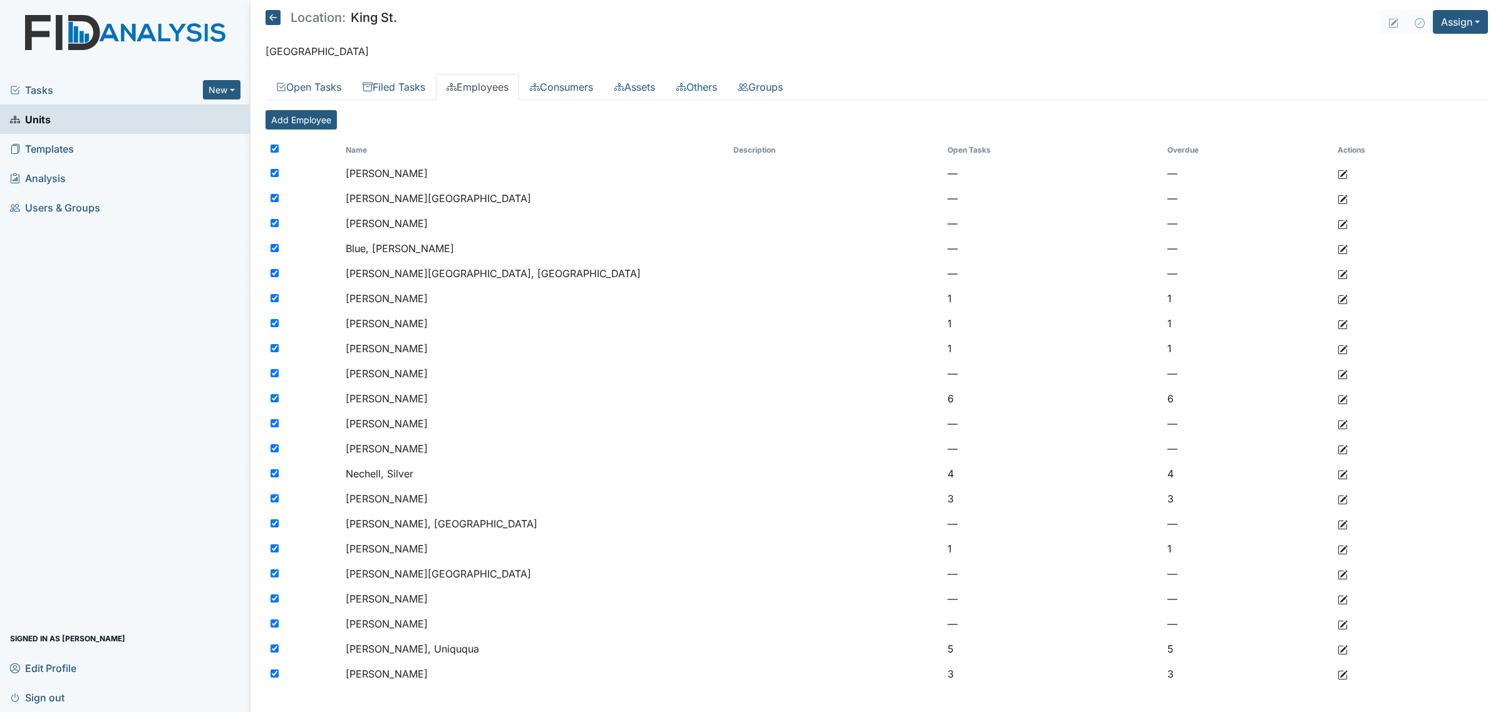
checkbox input "true"
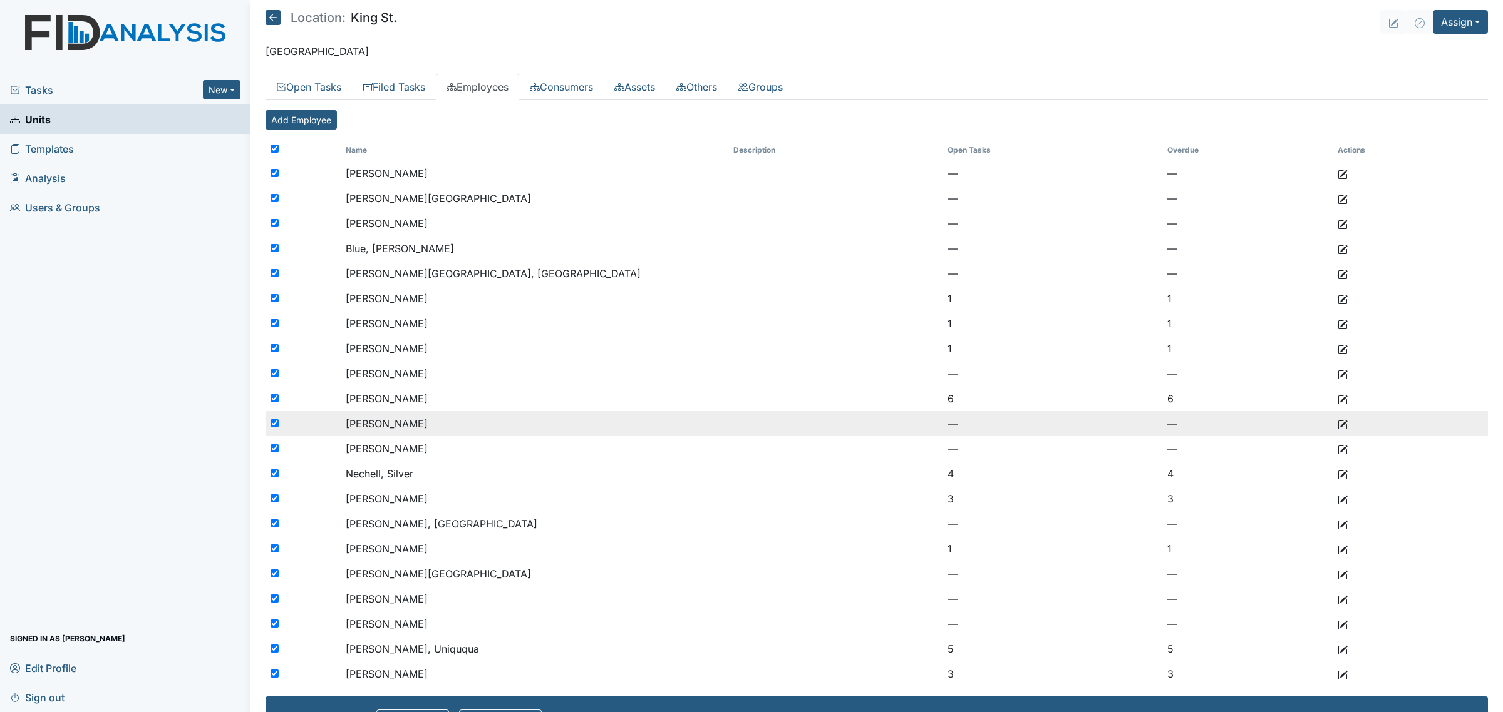
click at [274, 426] on input "checkbox" at bounding box center [274, 423] width 8 height 8
checkbox input "false"
click at [274, 426] on input "checkbox" at bounding box center [274, 423] width 8 height 8
checkbox input "true"
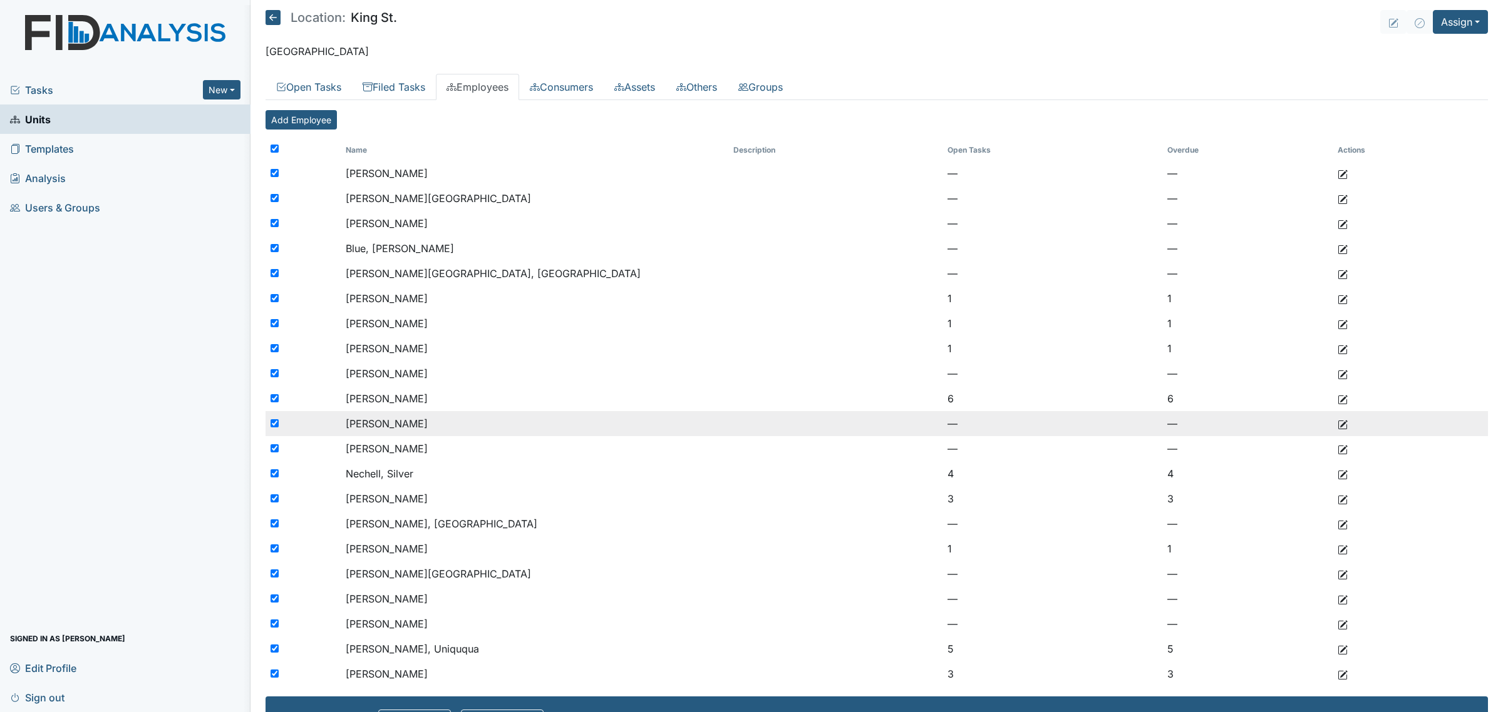
checkbox input "true"
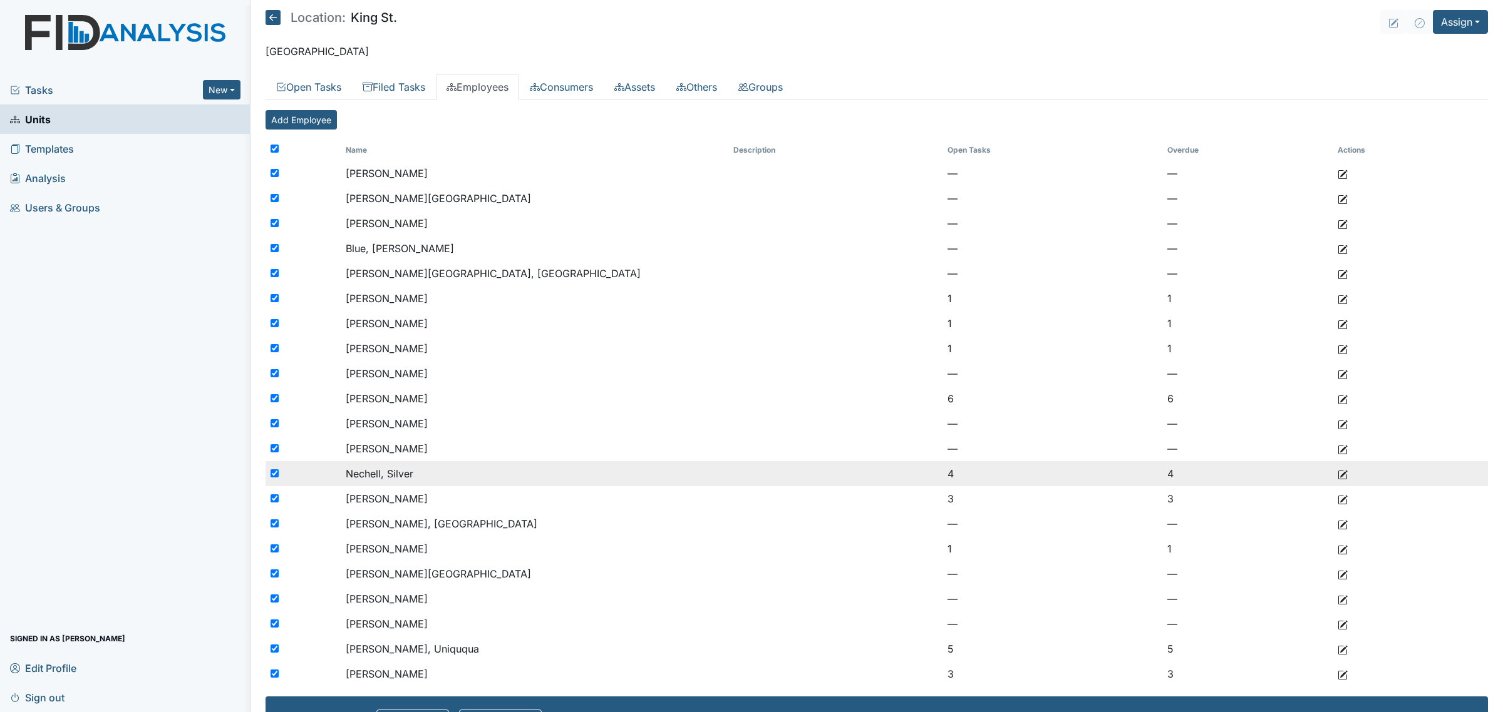
click at [272, 474] on input "checkbox" at bounding box center [274, 474] width 8 height 8
checkbox input "false"
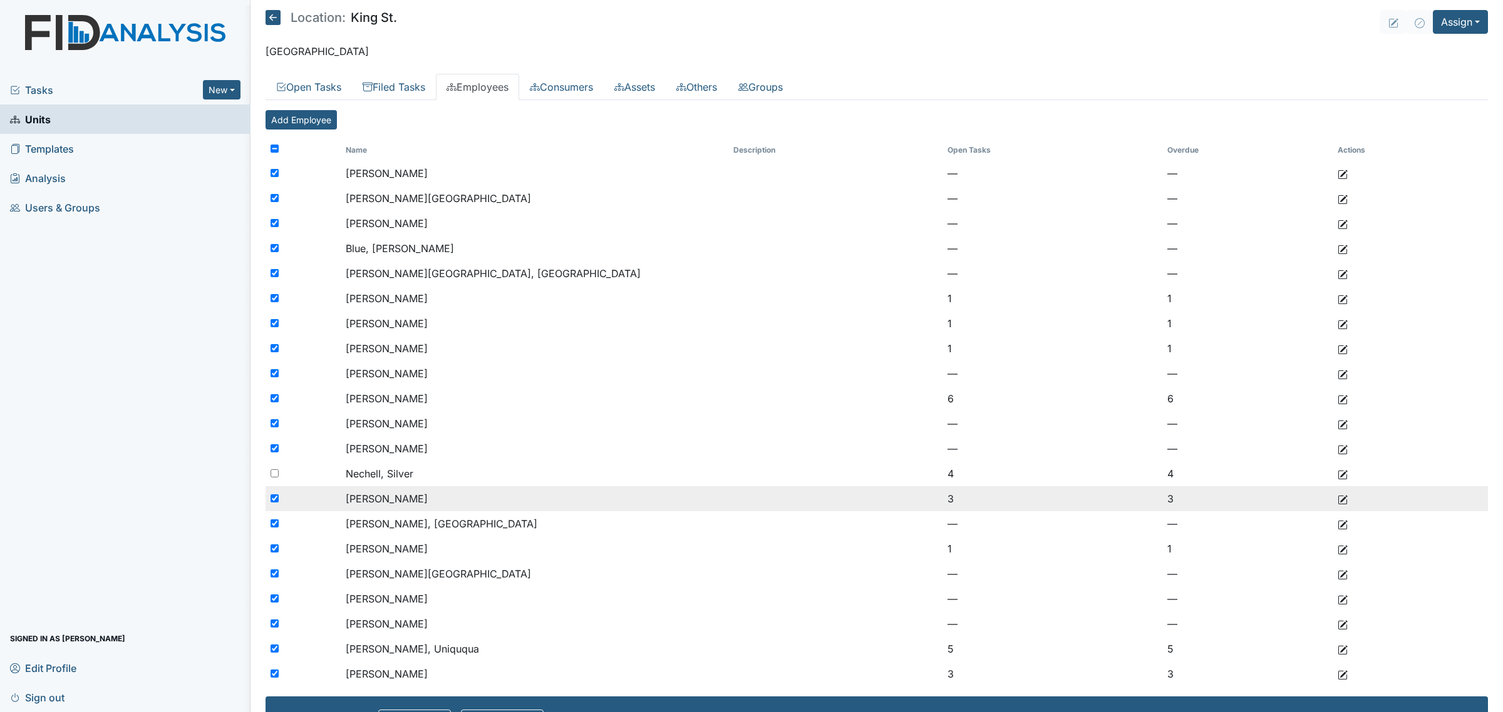
click at [275, 496] on input "checkbox" at bounding box center [274, 499] width 8 height 8
checkbox input "false"
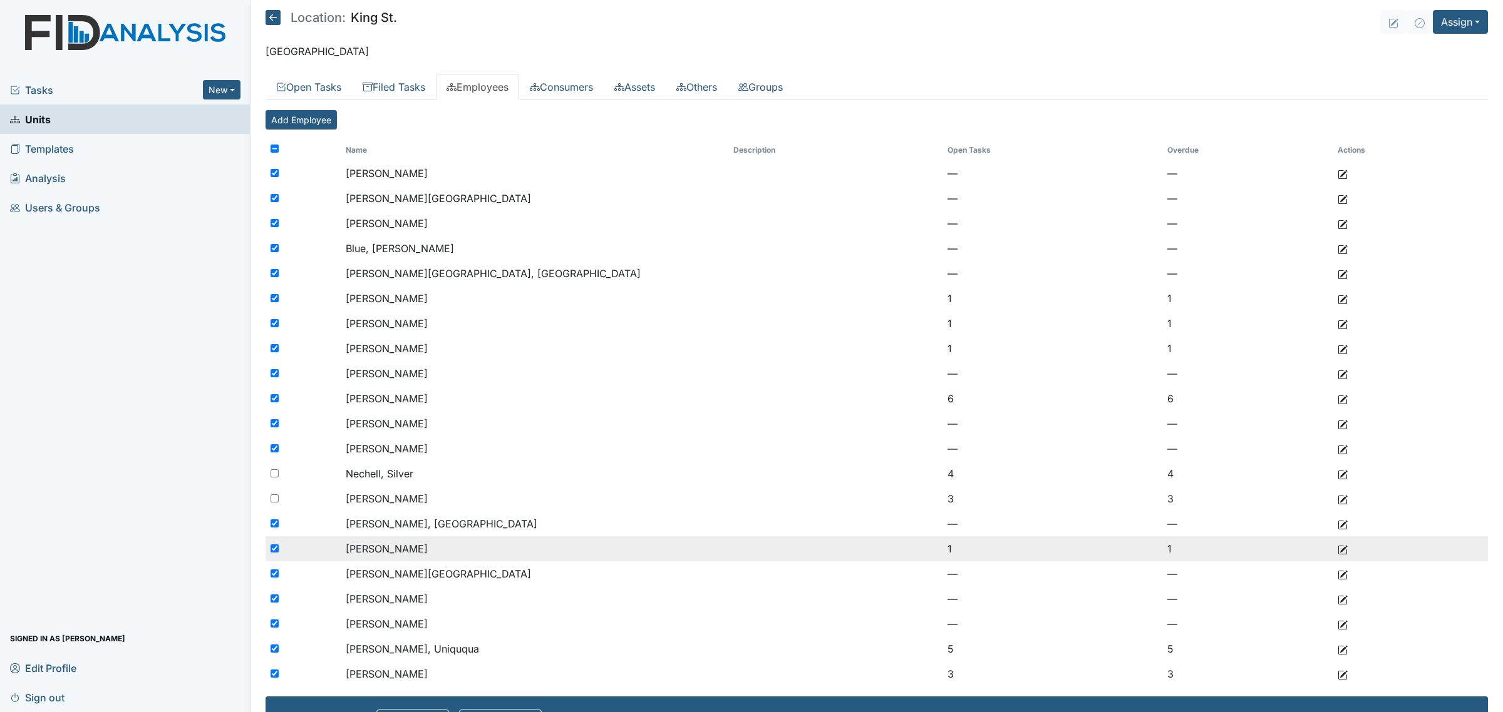
click at [277, 551] on input "checkbox" at bounding box center [274, 549] width 8 height 8
checkbox input "false"
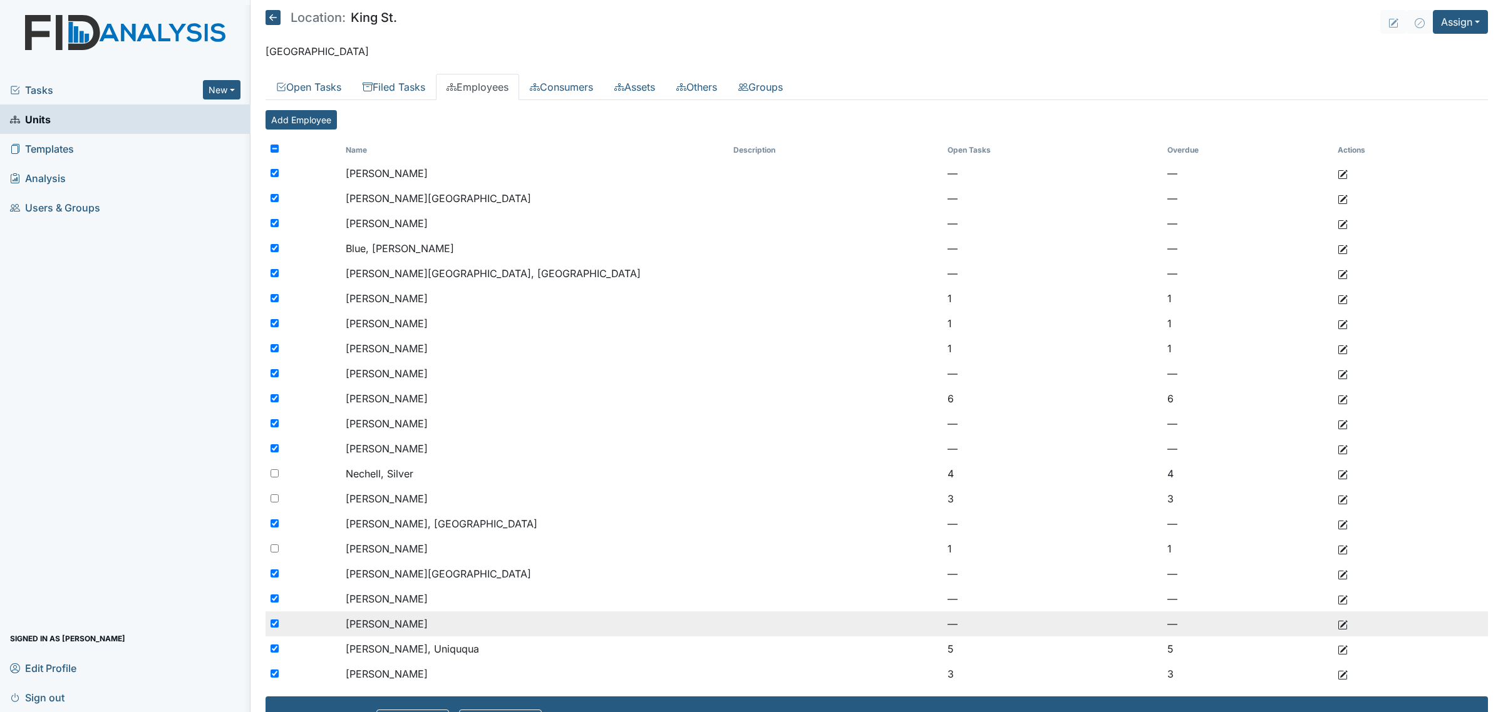
click at [270, 619] on div at bounding box center [302, 624] width 75 height 25
checkbox input "false"
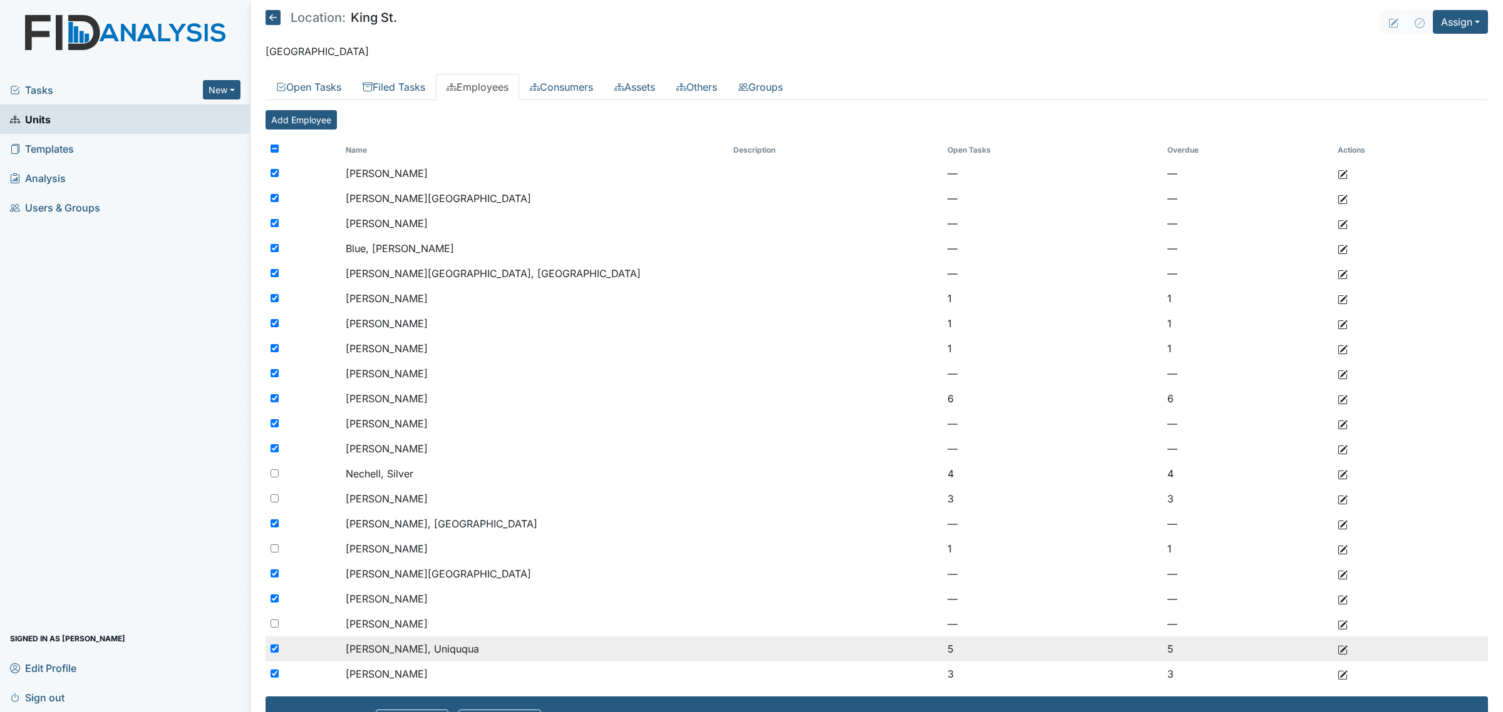
click at [274, 648] on input "checkbox" at bounding box center [274, 649] width 8 height 8
checkbox input "false"
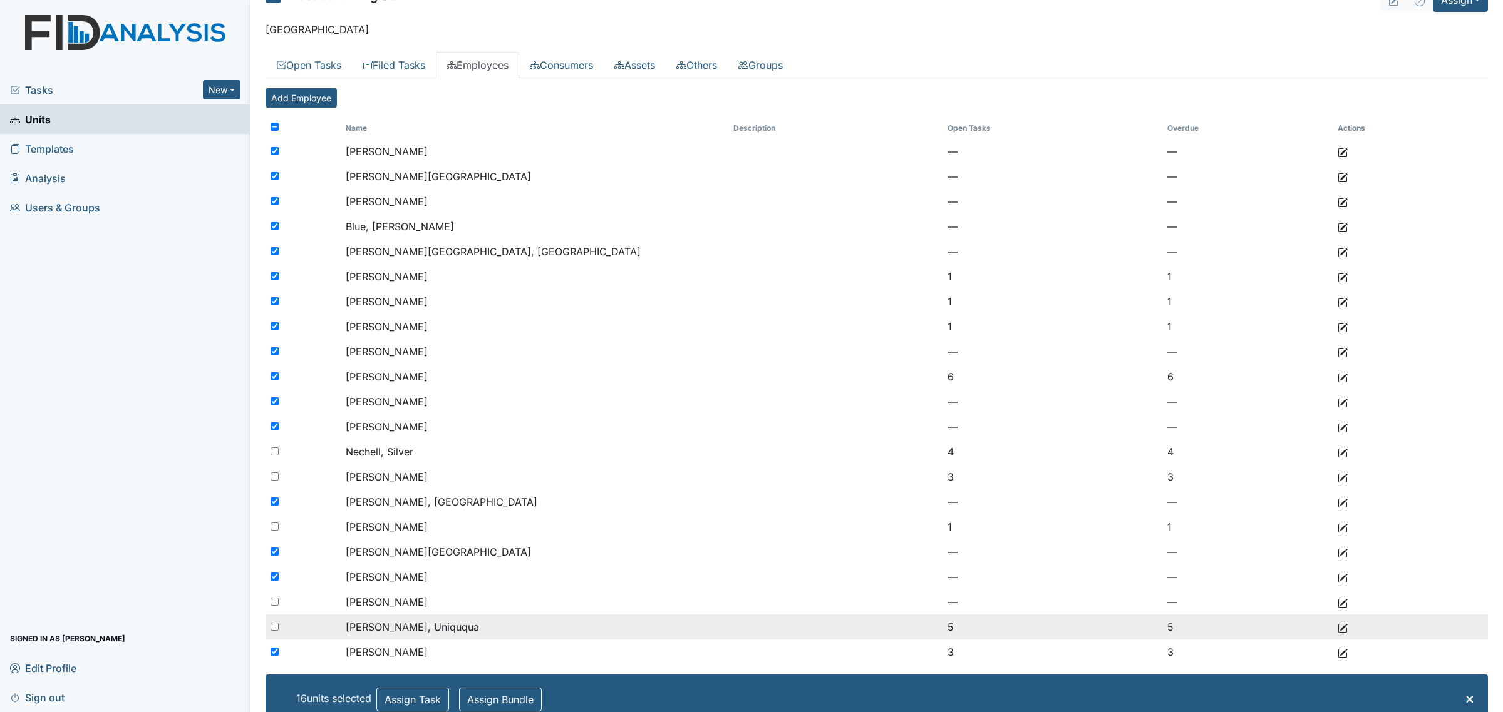
scroll to position [55, 0]
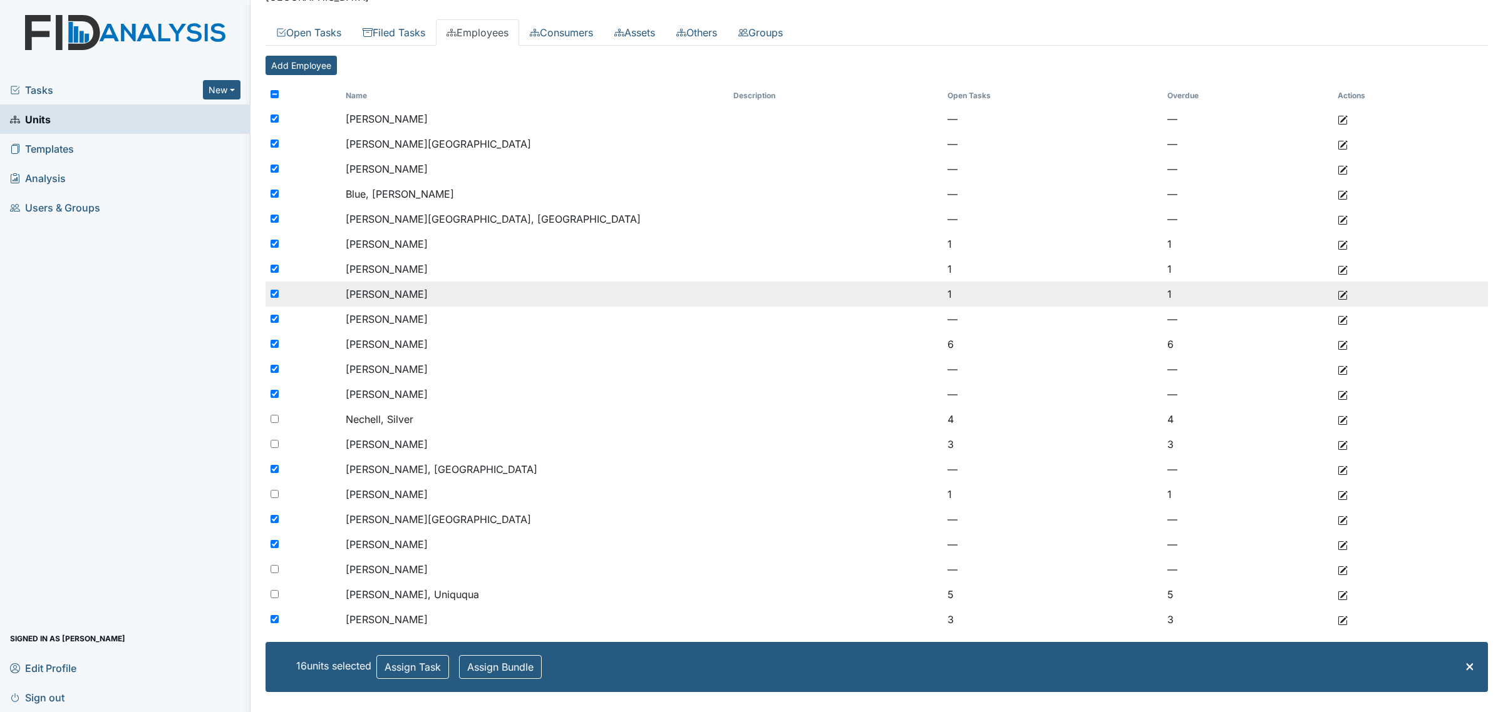
click at [274, 291] on input "checkbox" at bounding box center [274, 294] width 8 height 8
checkbox input "false"
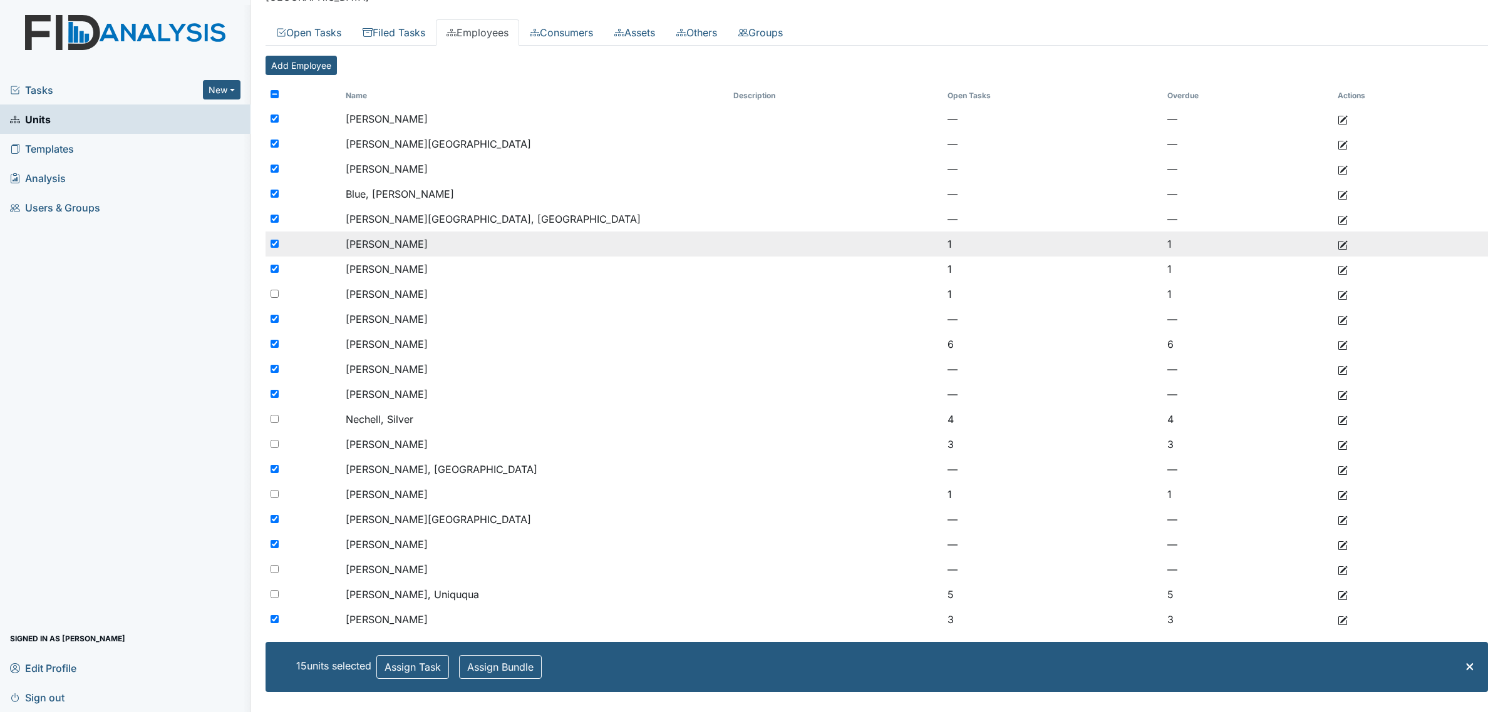
click at [273, 244] on input "checkbox" at bounding box center [274, 244] width 8 height 8
checkbox input "false"
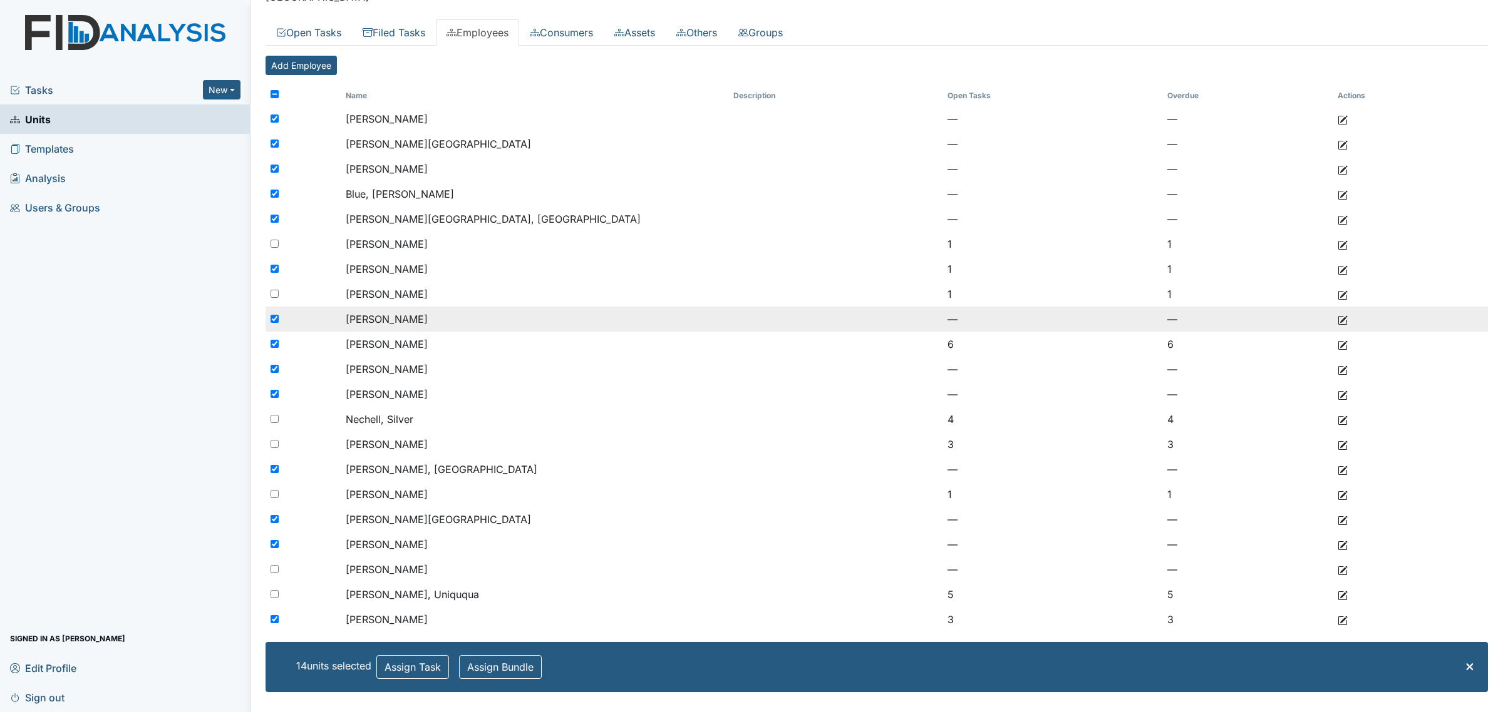
click at [274, 315] on input "checkbox" at bounding box center [274, 319] width 8 height 8
checkbox input "false"
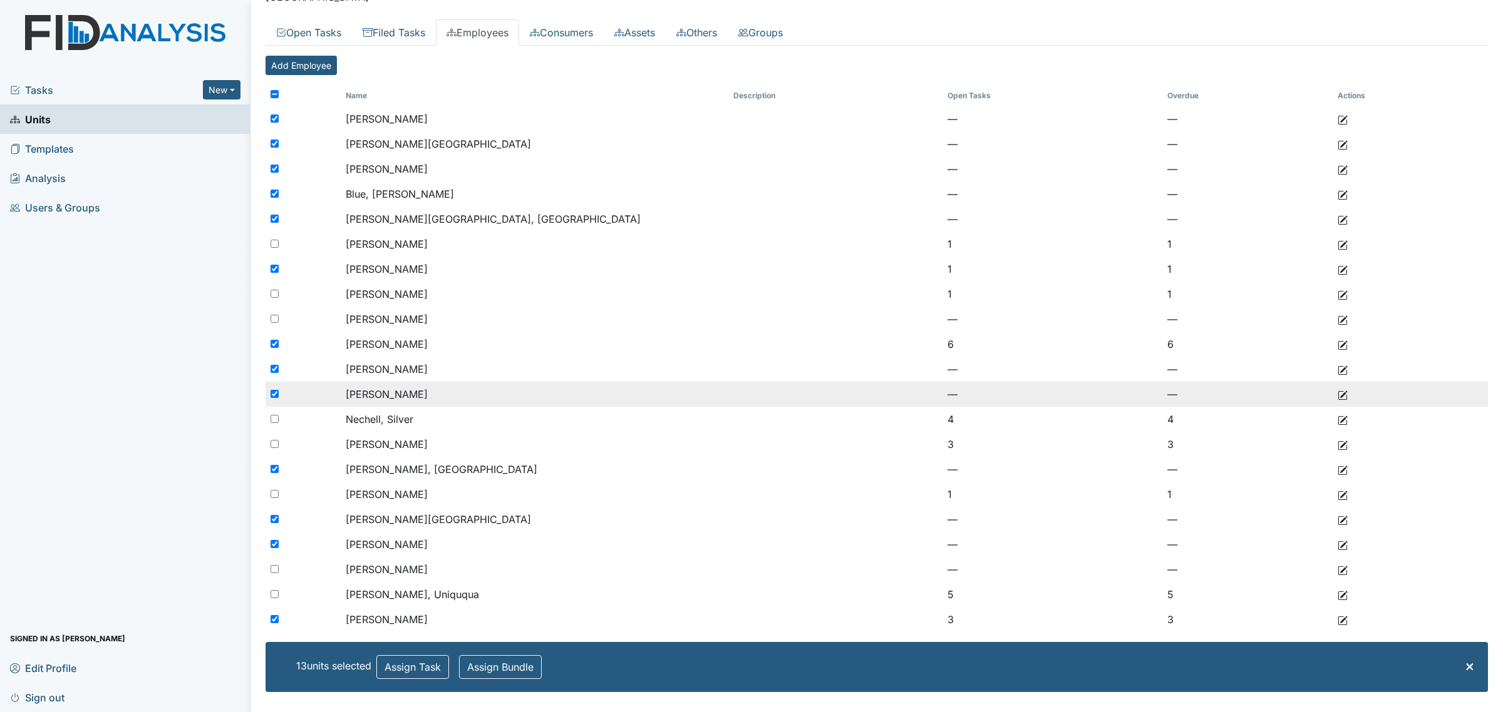
click at [272, 390] on input "checkbox" at bounding box center [274, 394] width 8 height 8
checkbox input "false"
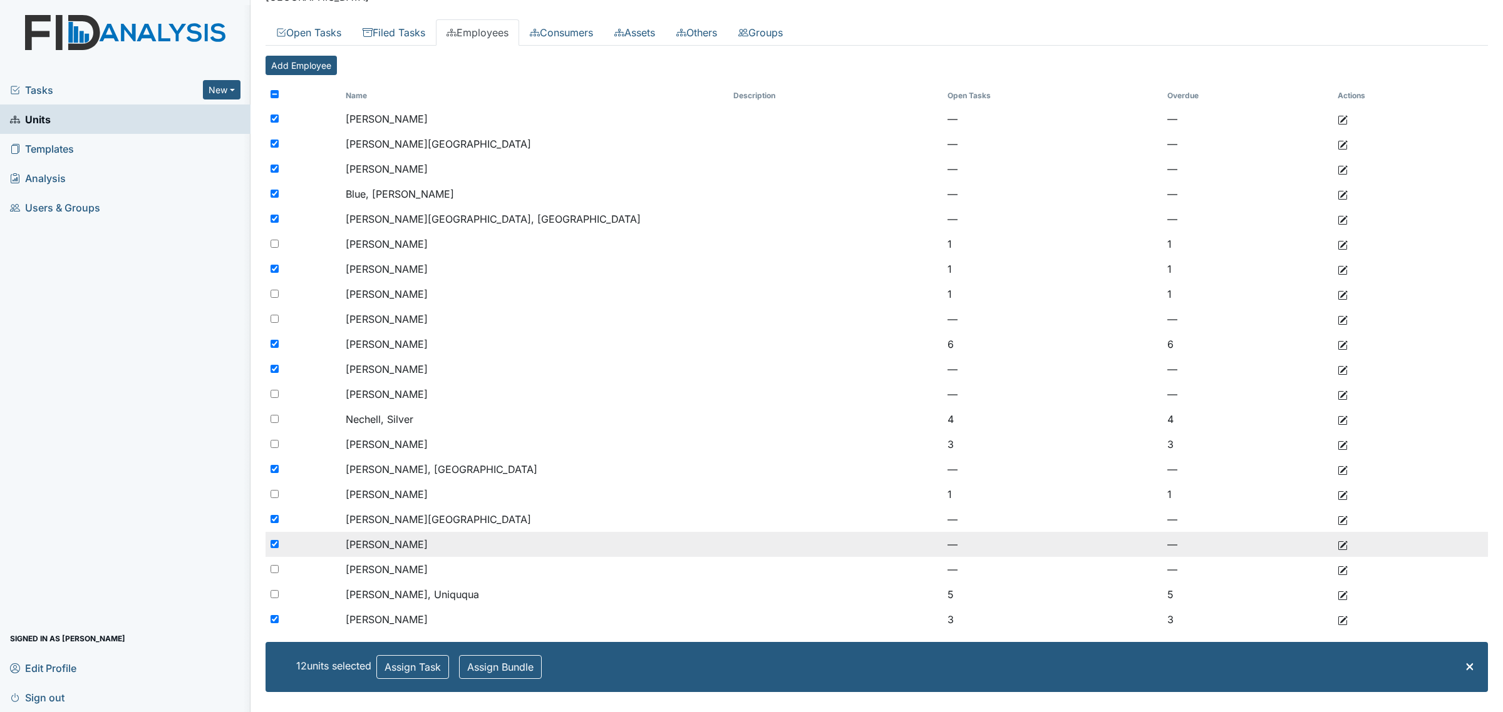
click at [273, 543] on input "checkbox" at bounding box center [274, 544] width 8 height 8
checkbox input "false"
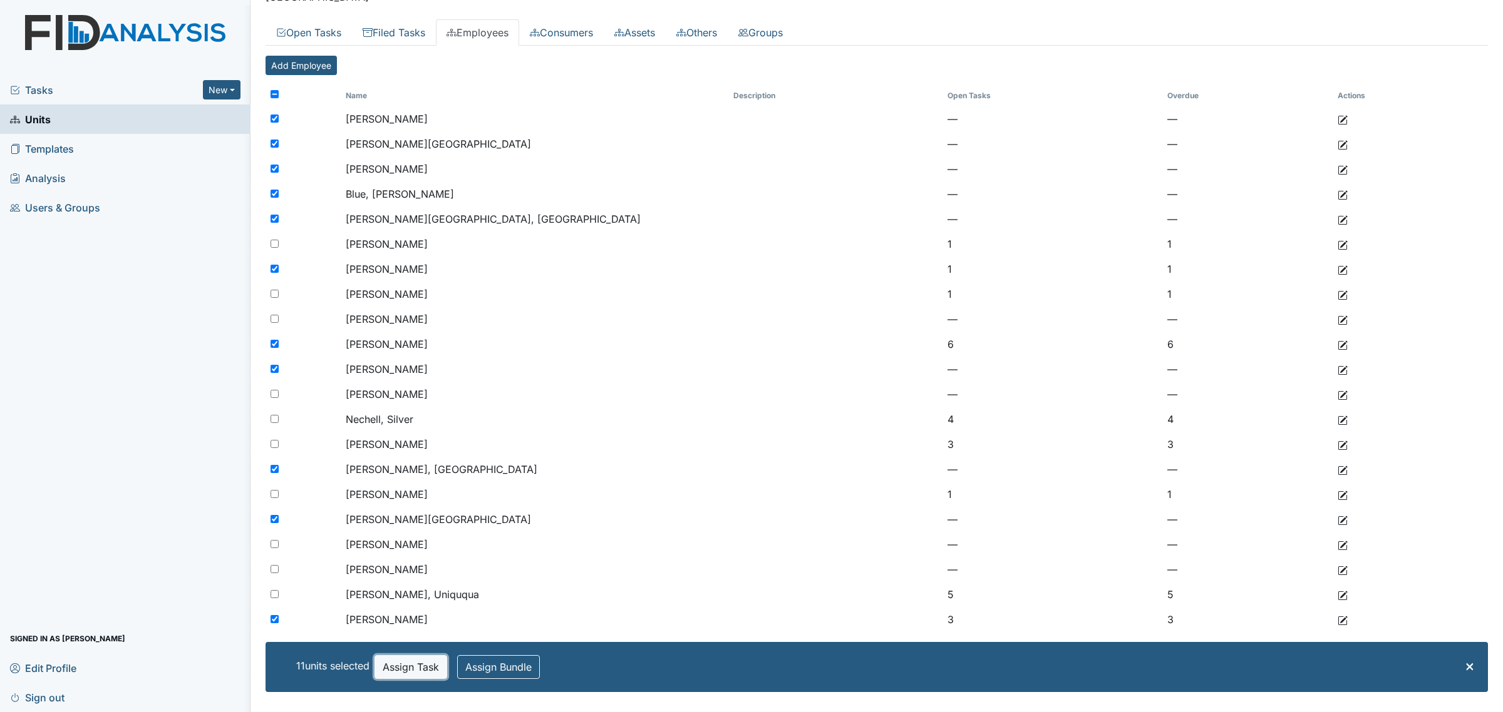
click at [424, 665] on button "Assign Task" at bounding box center [410, 667] width 73 height 24
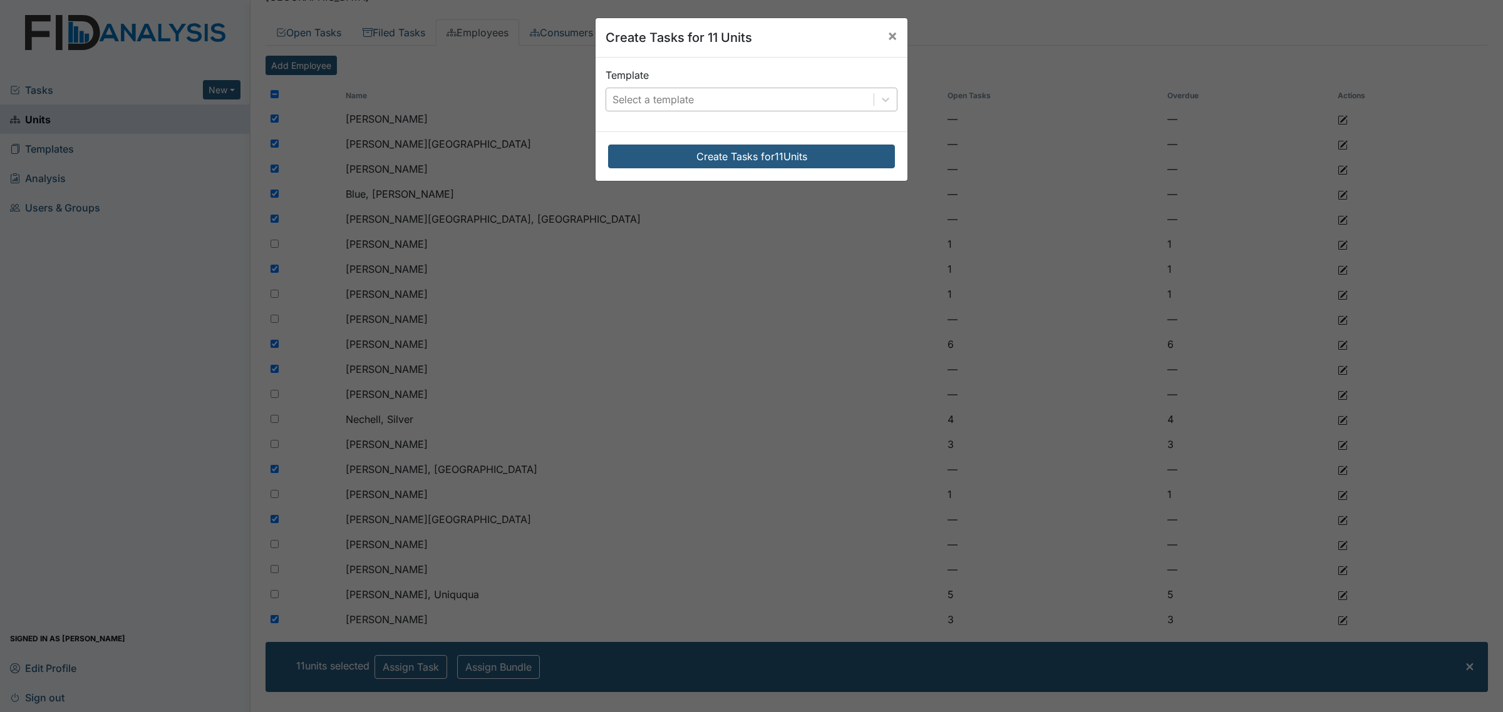
click at [787, 101] on div "Select a template" at bounding box center [739, 99] width 267 height 23
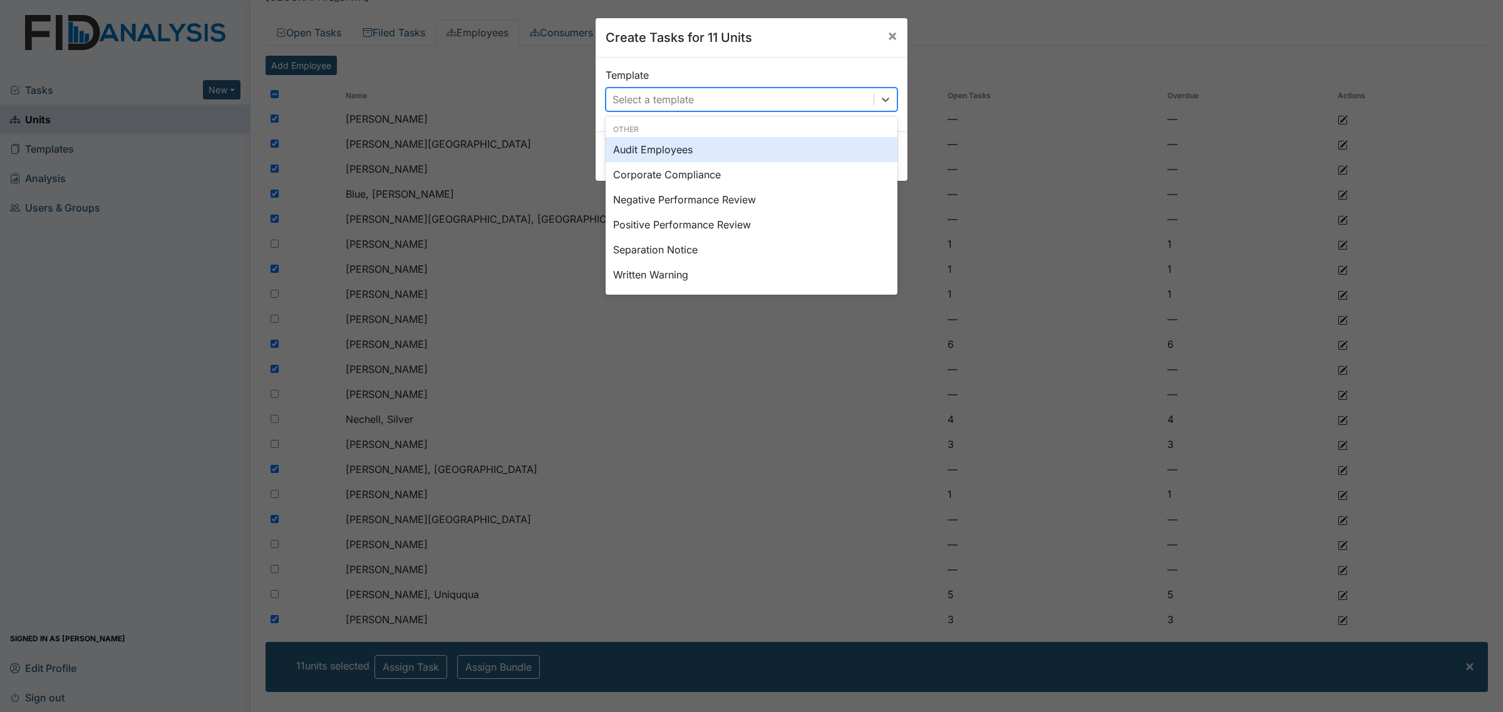
click at [722, 155] on div "Audit Employees" at bounding box center [751, 149] width 292 height 25
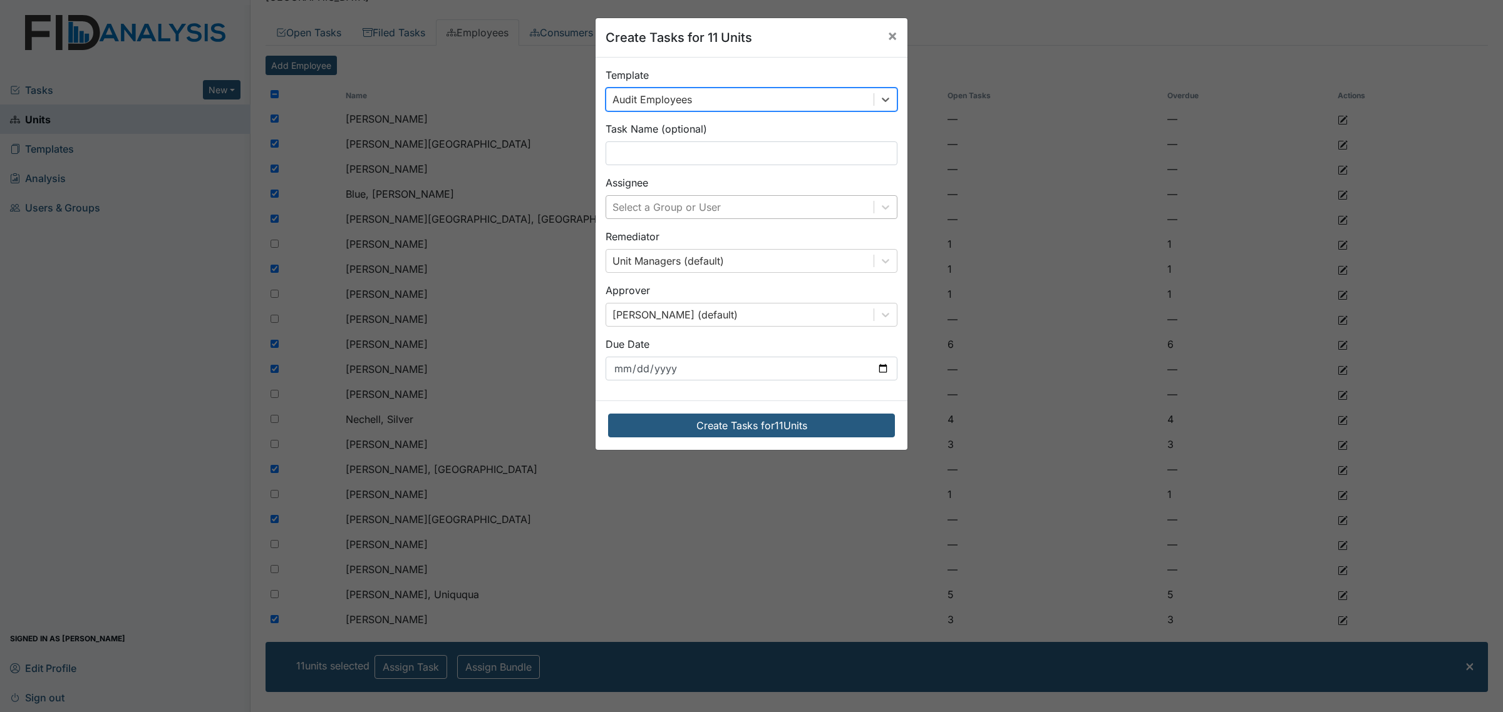
click at [717, 210] on div "Select a Group or User" at bounding box center [739, 207] width 267 height 23
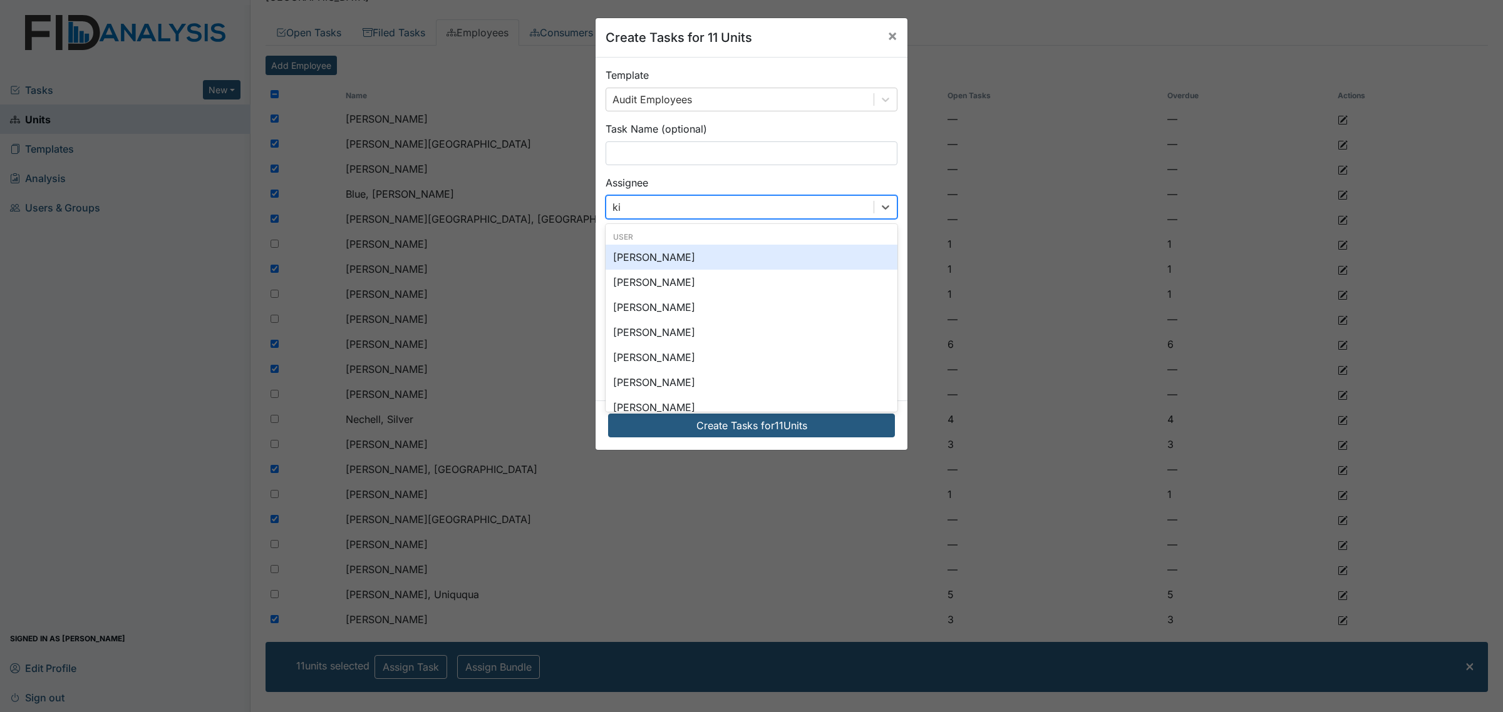
type input "kia"
click at [714, 267] on div "User Kiarra McCoy" at bounding box center [751, 251] width 292 height 48
click at [717, 264] on div "[PERSON_NAME]" at bounding box center [751, 257] width 292 height 25
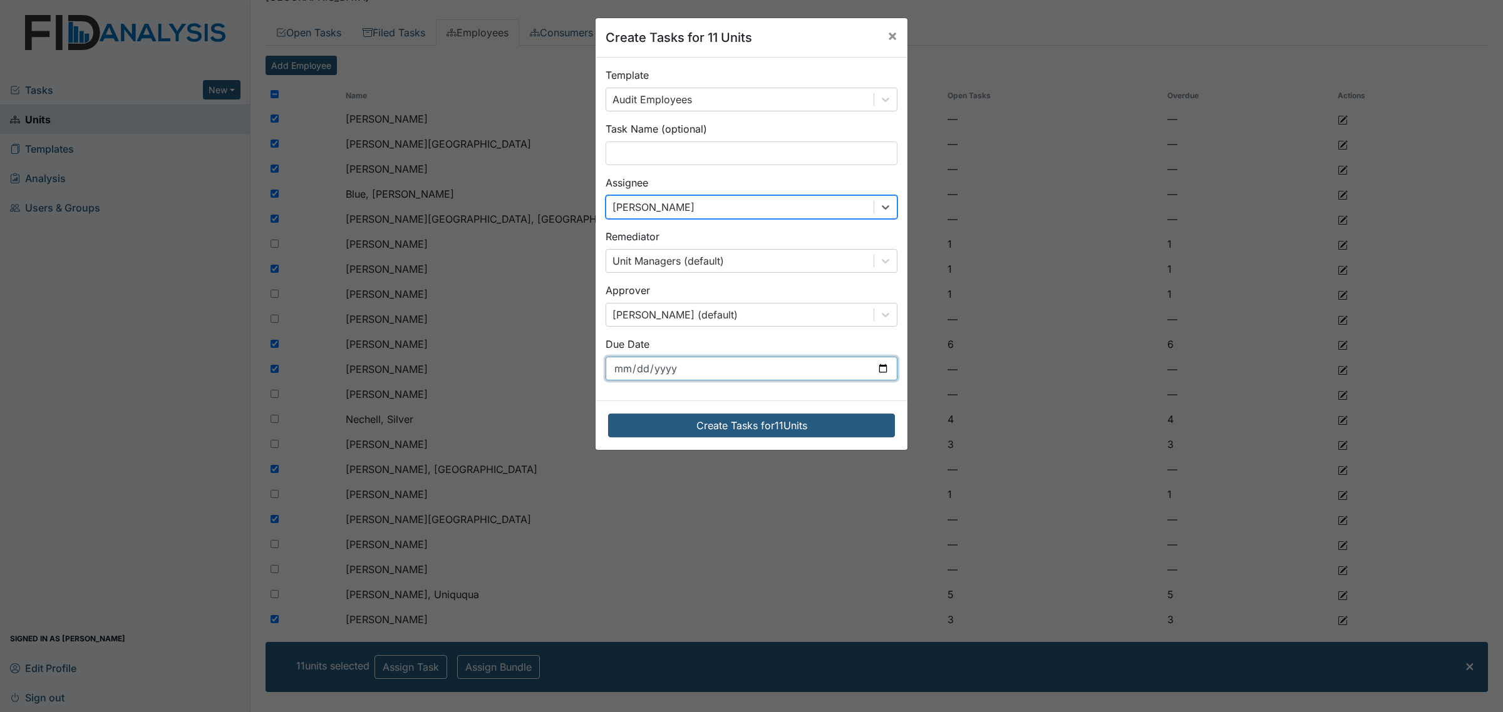
click at [786, 376] on input "[DATE]" at bounding box center [751, 369] width 292 height 24
click at [878, 374] on input "[DATE]" at bounding box center [751, 369] width 292 height 24
type input "[DATE]"
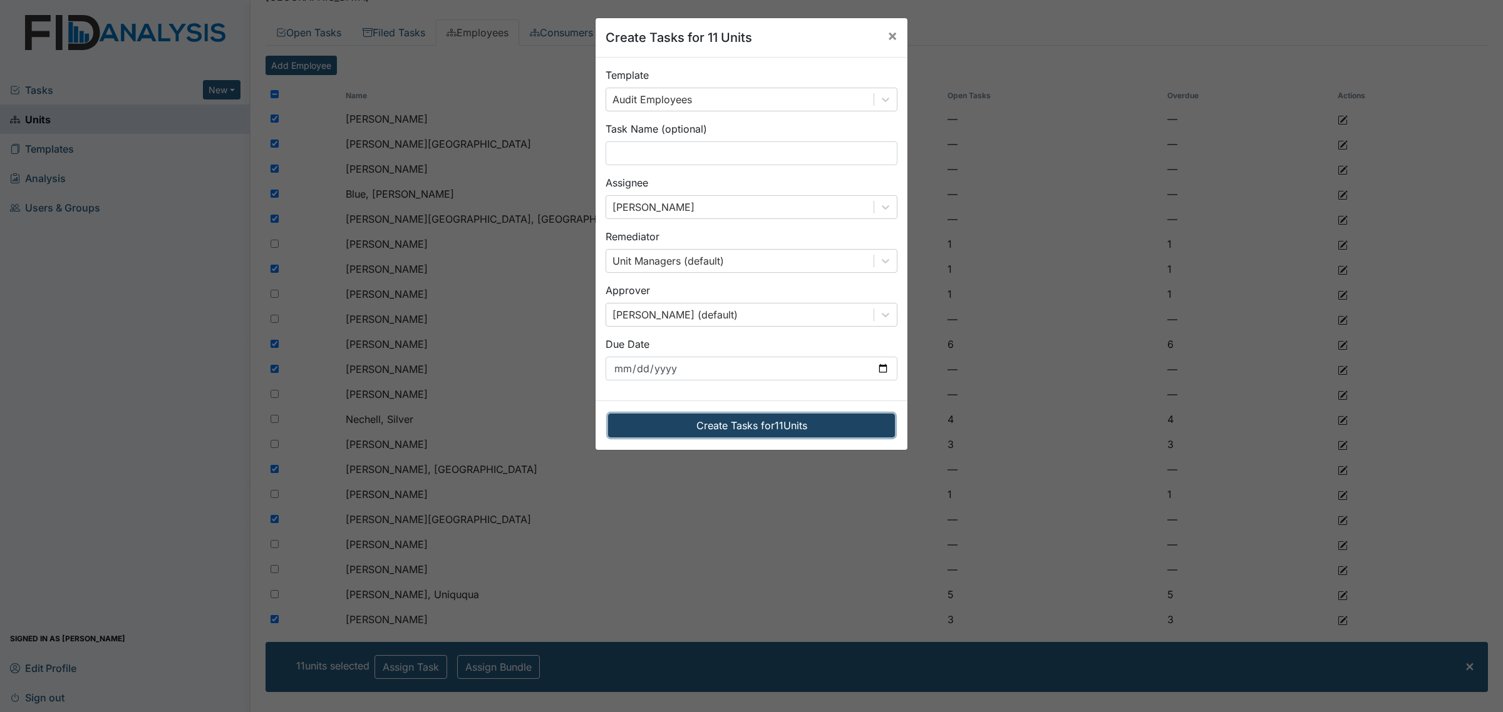
click at [708, 434] on button "Create Tasks for 11 Units" at bounding box center [751, 426] width 287 height 24
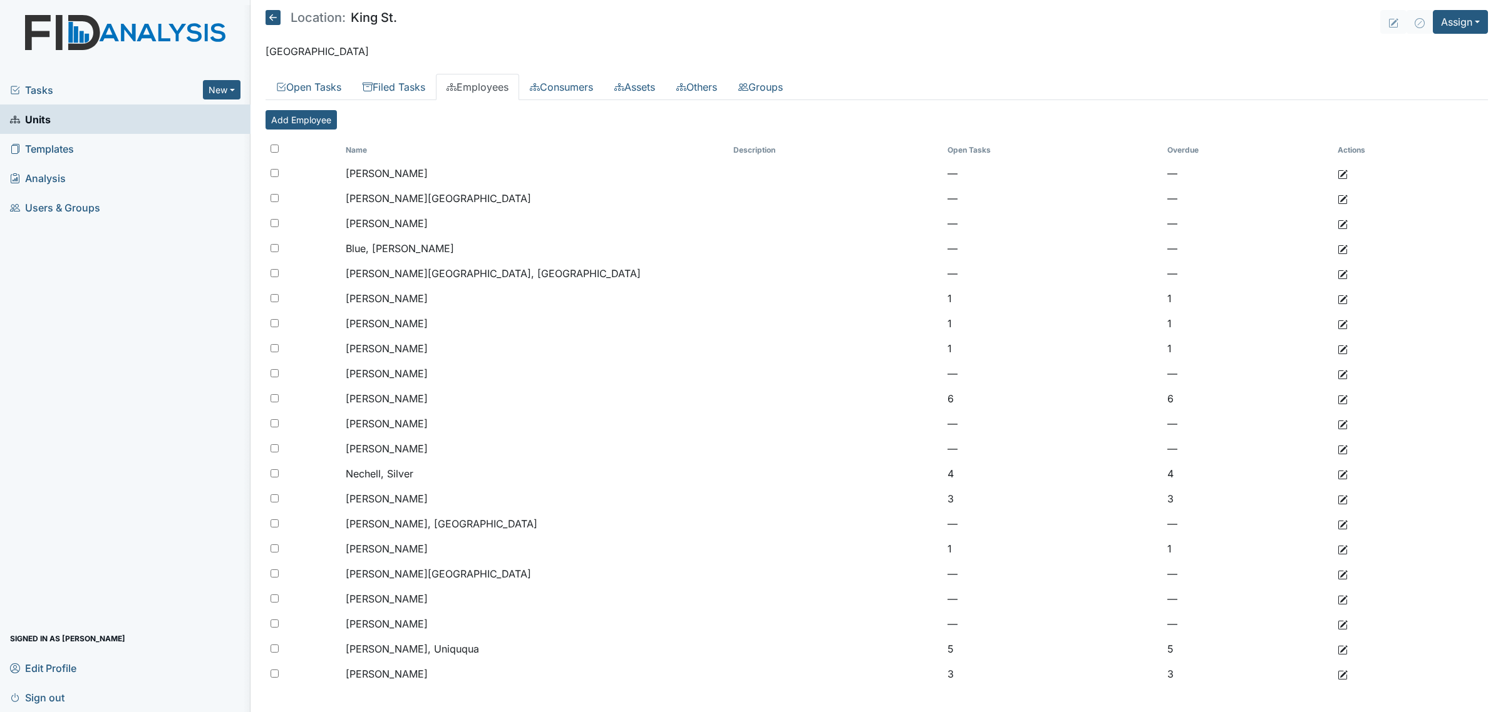
click at [275, 23] on icon at bounding box center [272, 17] width 15 height 15
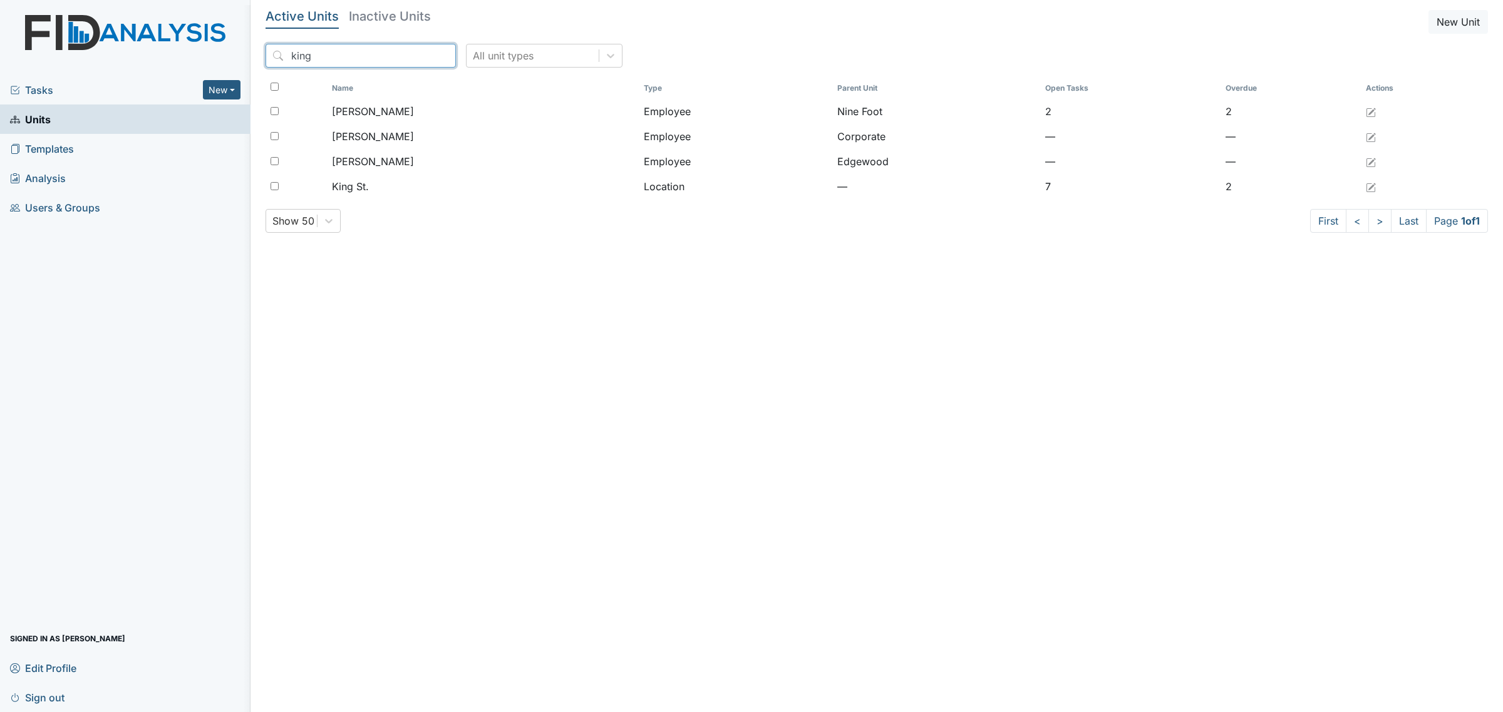
click at [332, 63] on input "king" at bounding box center [360, 56] width 190 height 24
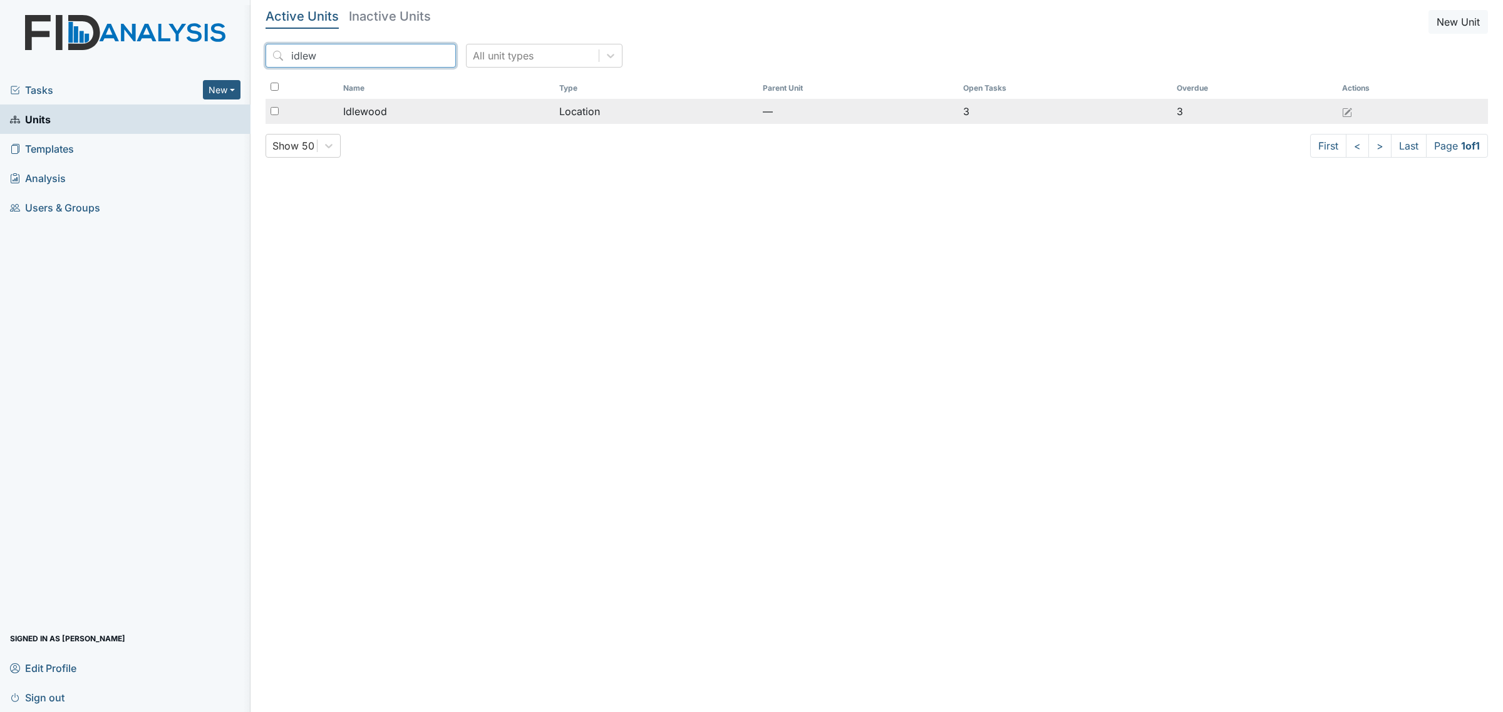
type input "idlew"
click at [383, 111] on span "Idlewood" at bounding box center [365, 111] width 44 height 15
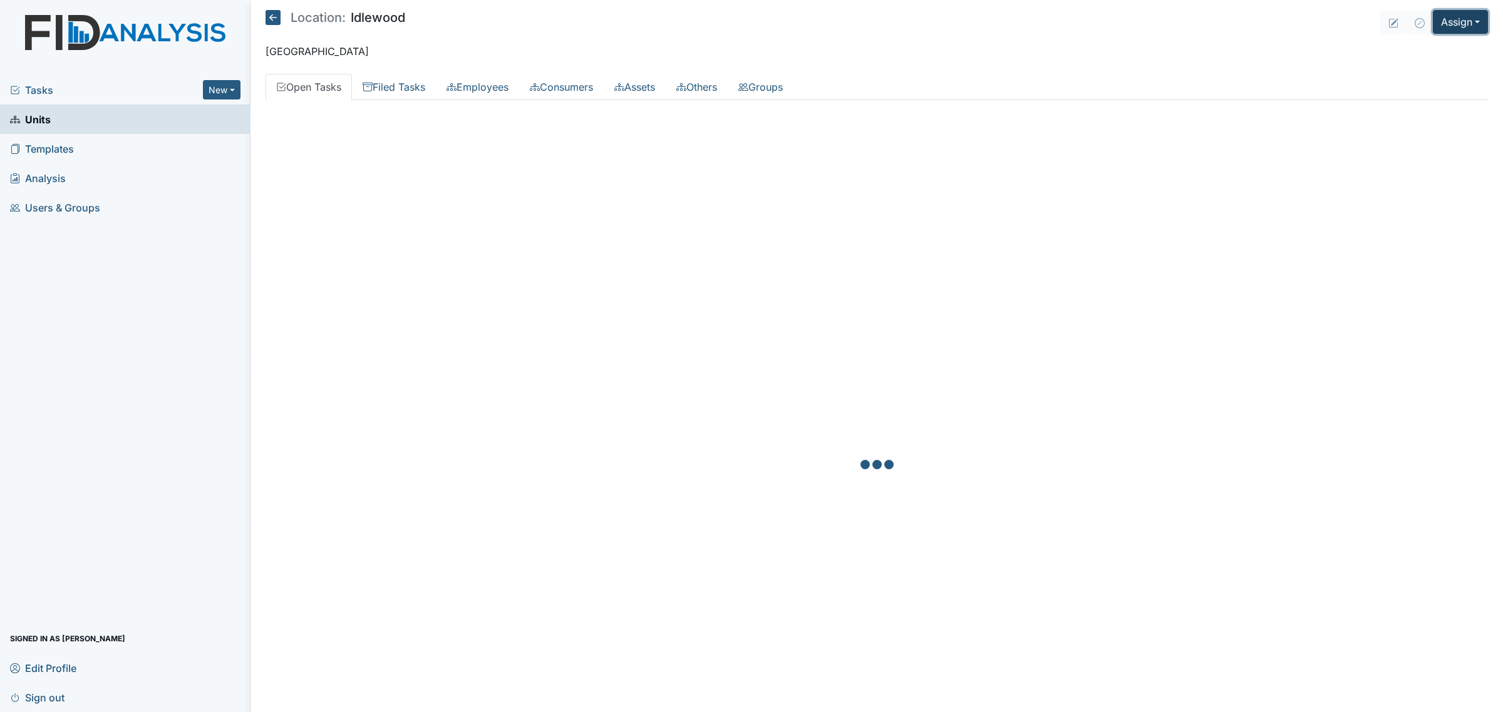
click at [1447, 28] on button "Assign" at bounding box center [1459, 22] width 55 height 24
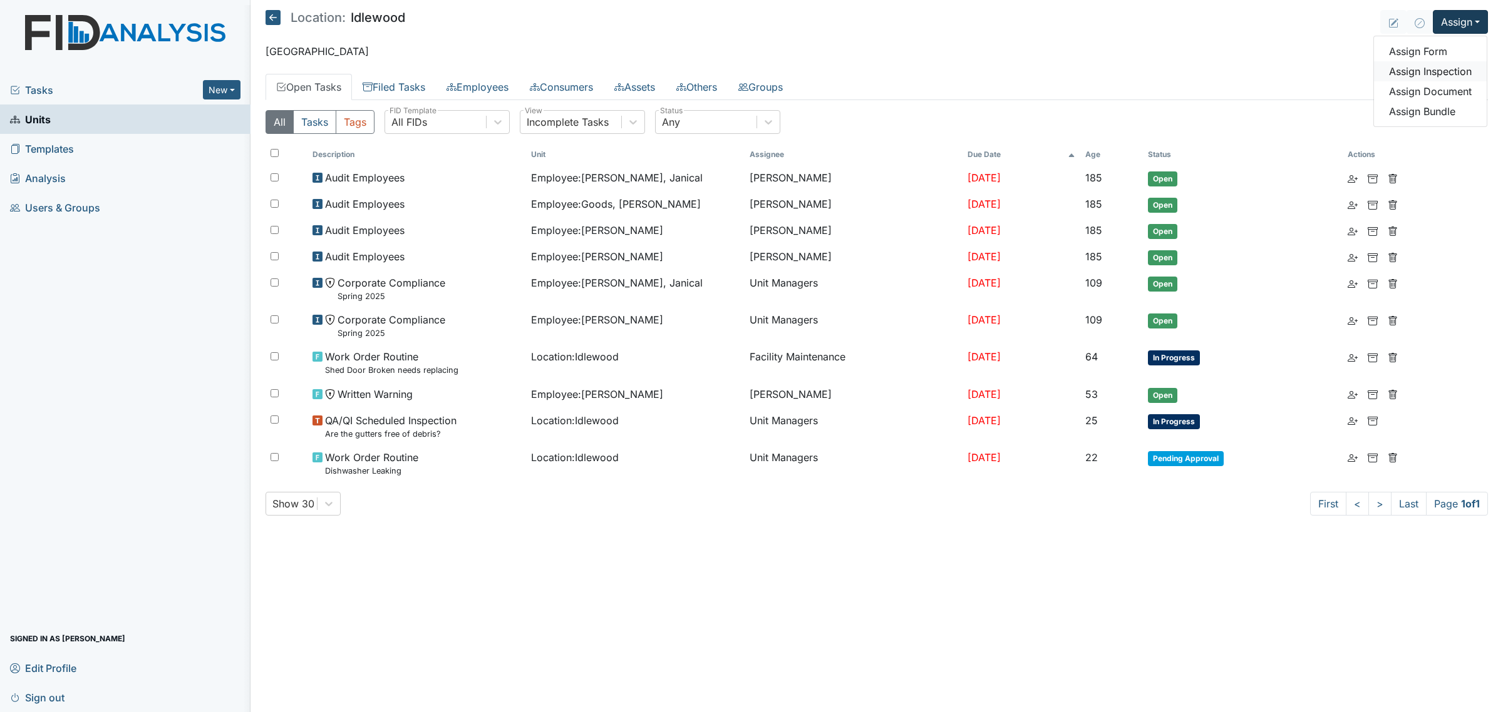
click at [1435, 73] on link "Assign Inspection" at bounding box center [1430, 71] width 113 height 20
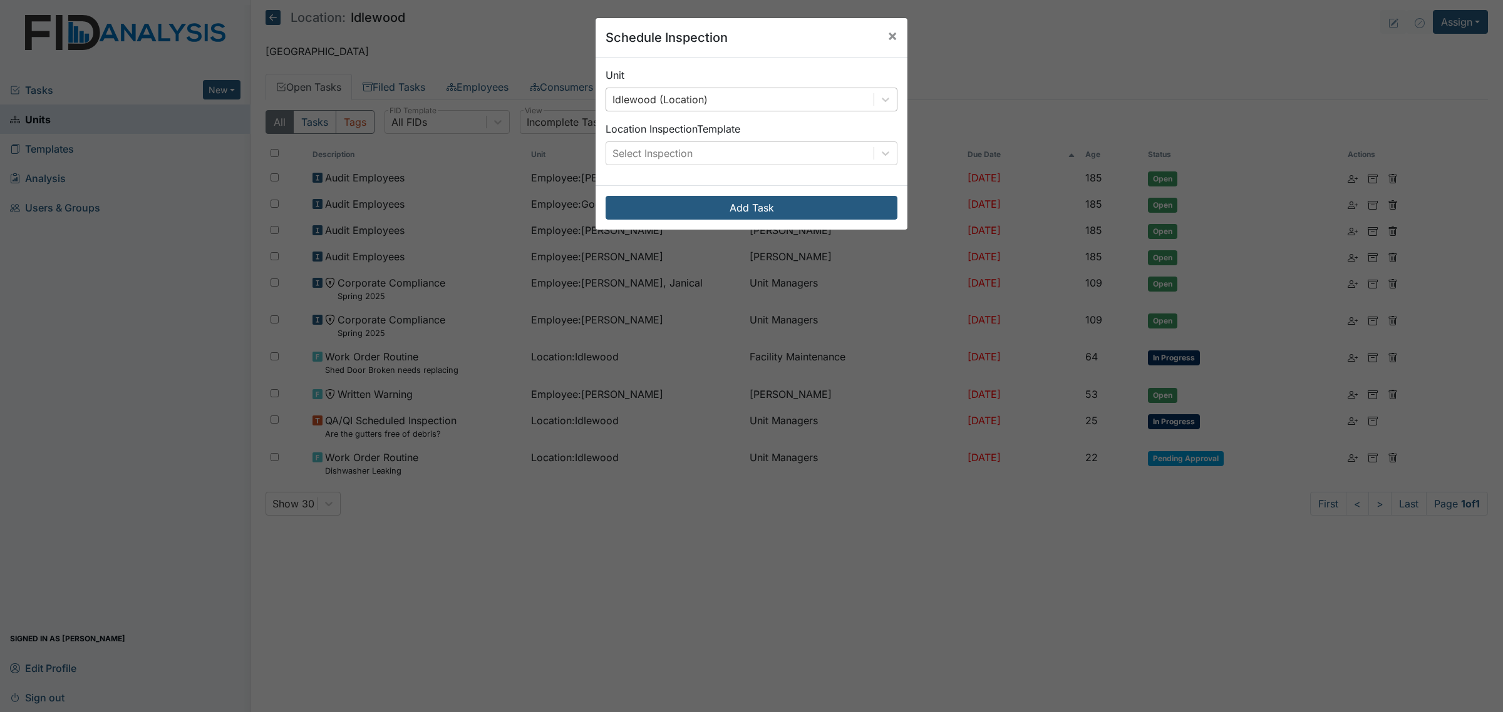
click at [761, 93] on div "Idlewood (Location)" at bounding box center [739, 99] width 267 height 23
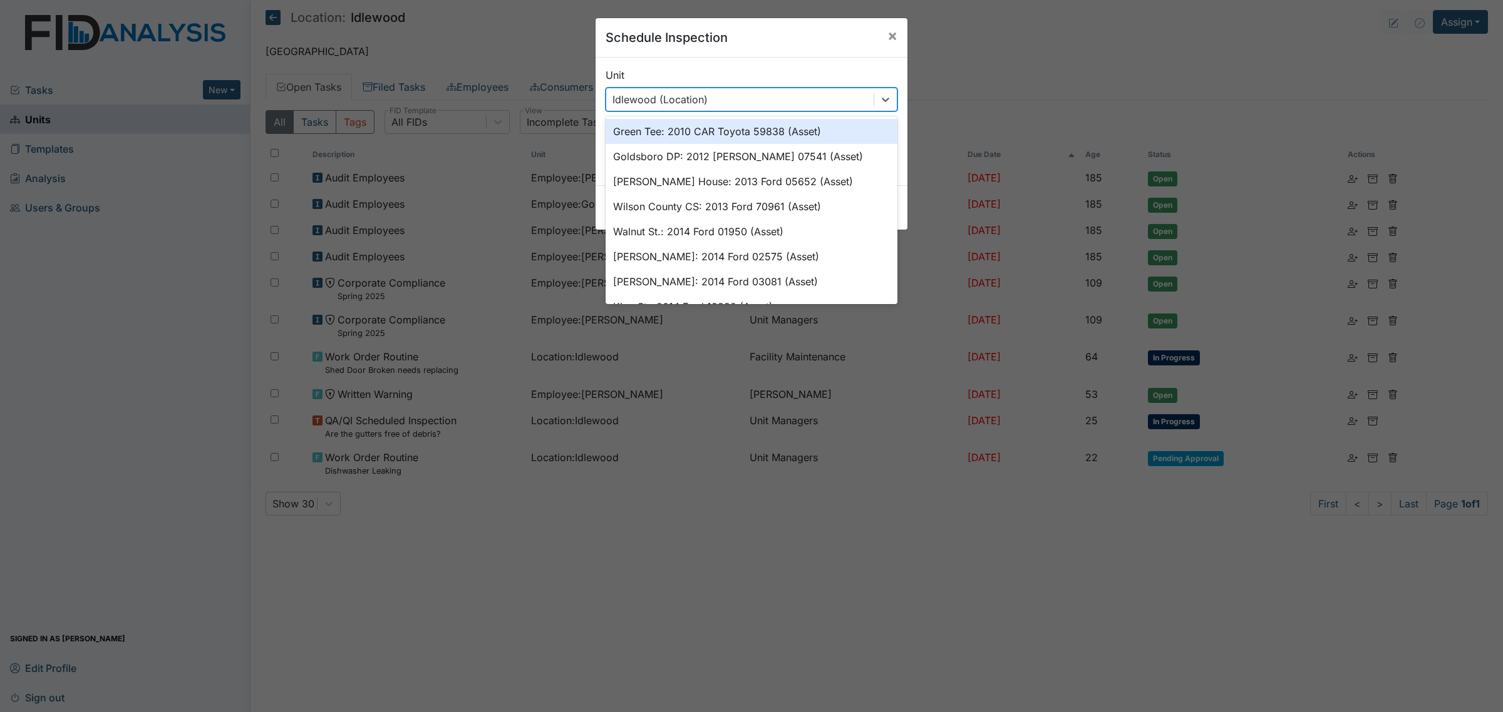
click at [776, 58] on div "Unit option Green Tee: 2010 CAR Toyota 59838 (Asset) focused, 1 of 50. 50 resul…" at bounding box center [751, 122] width 312 height 128
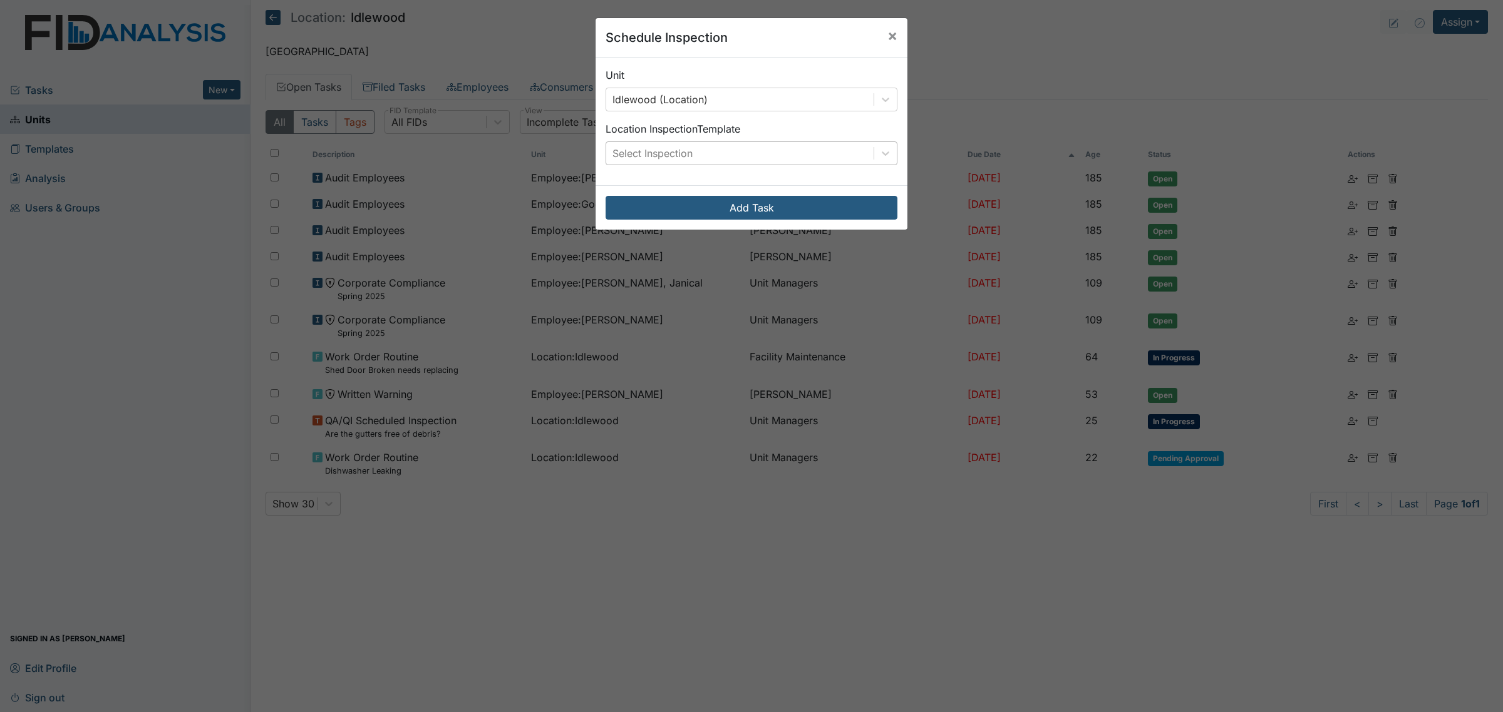
click at [742, 152] on div "Select Inspection" at bounding box center [739, 153] width 267 height 23
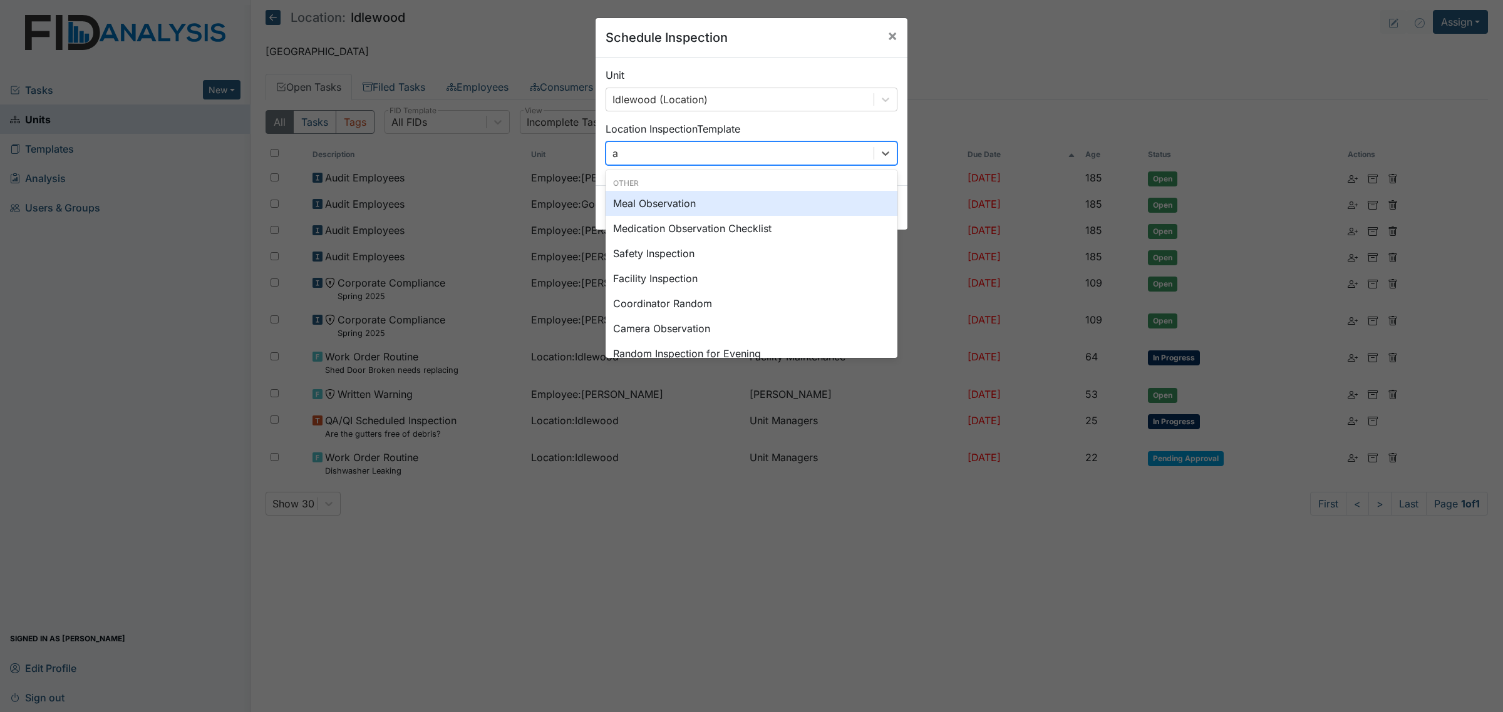
type input "au"
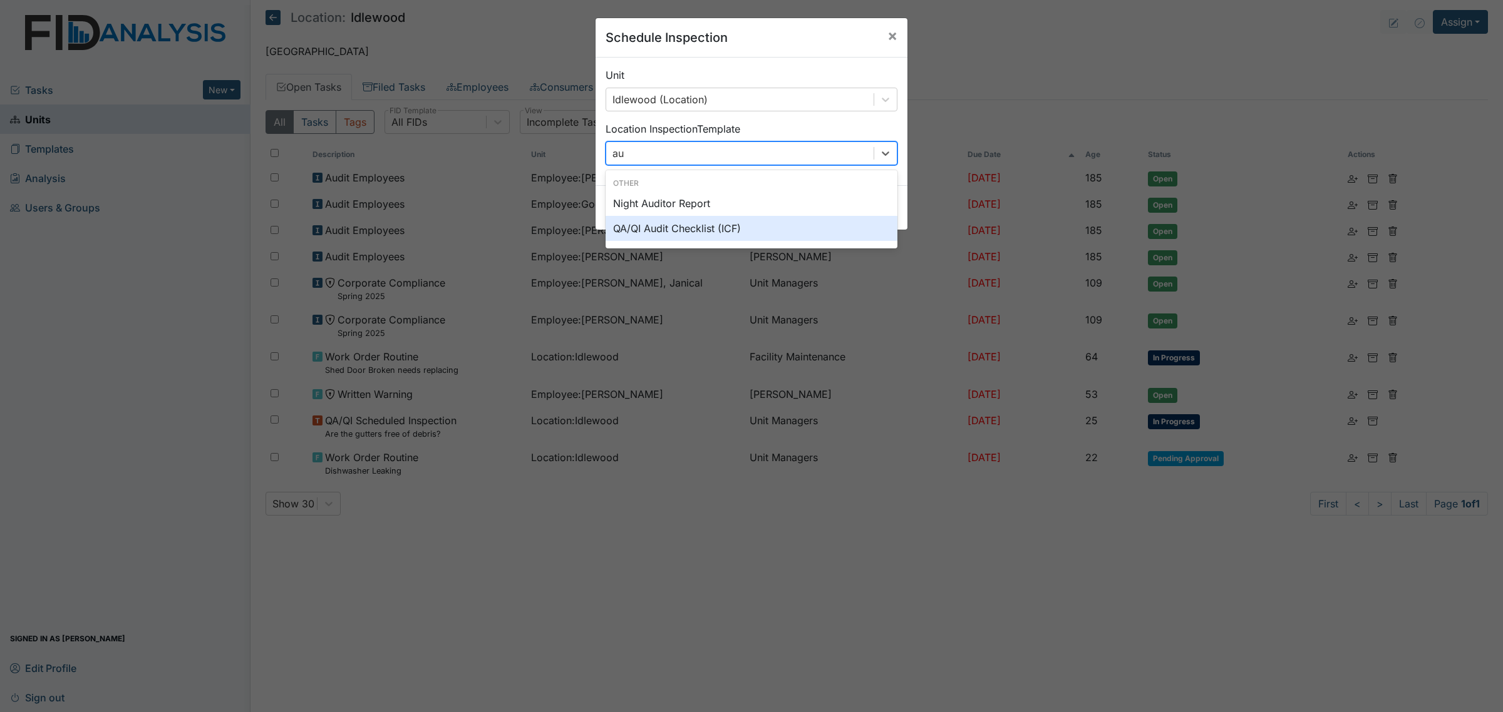
click at [731, 227] on div "QA/QI Audit Checklist (ICF)" at bounding box center [751, 228] width 292 height 25
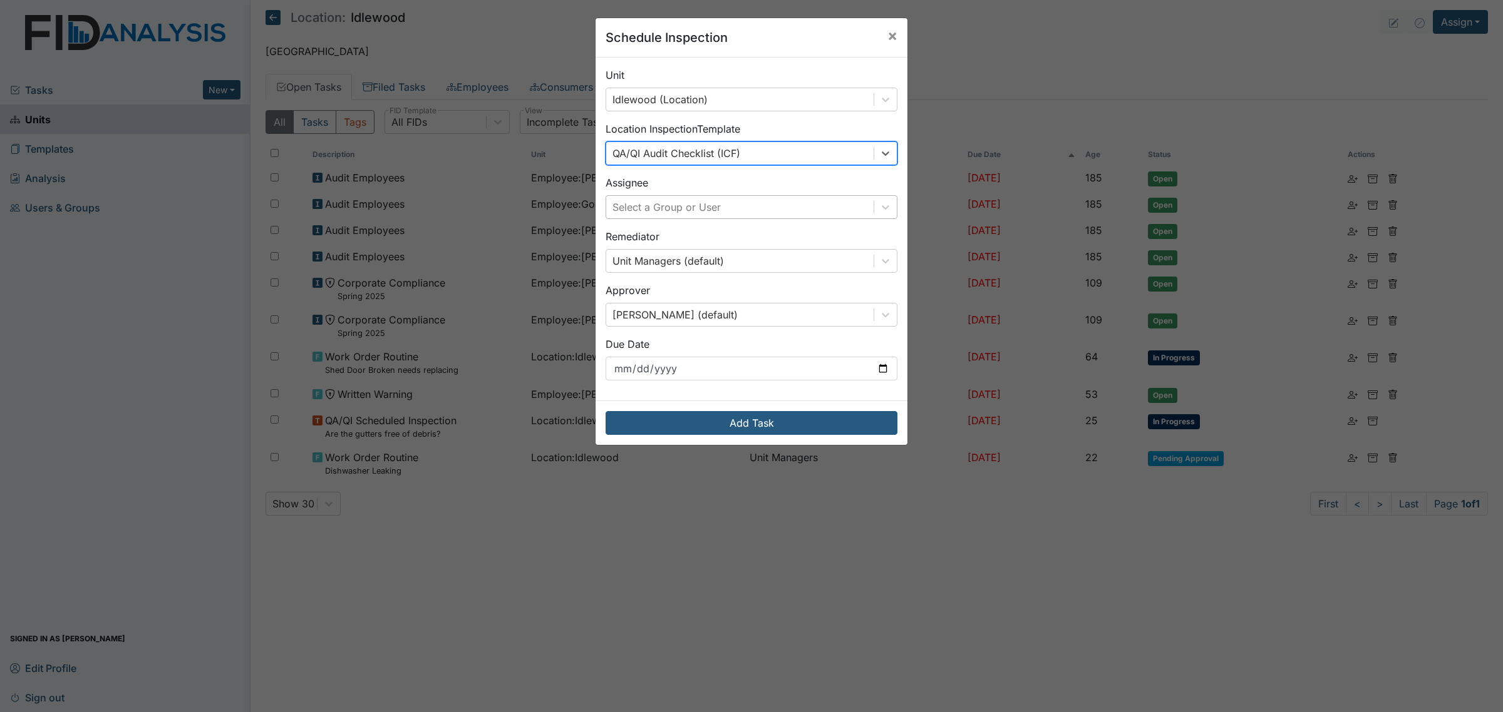
click at [754, 208] on div "Select a Group or User" at bounding box center [739, 207] width 267 height 23
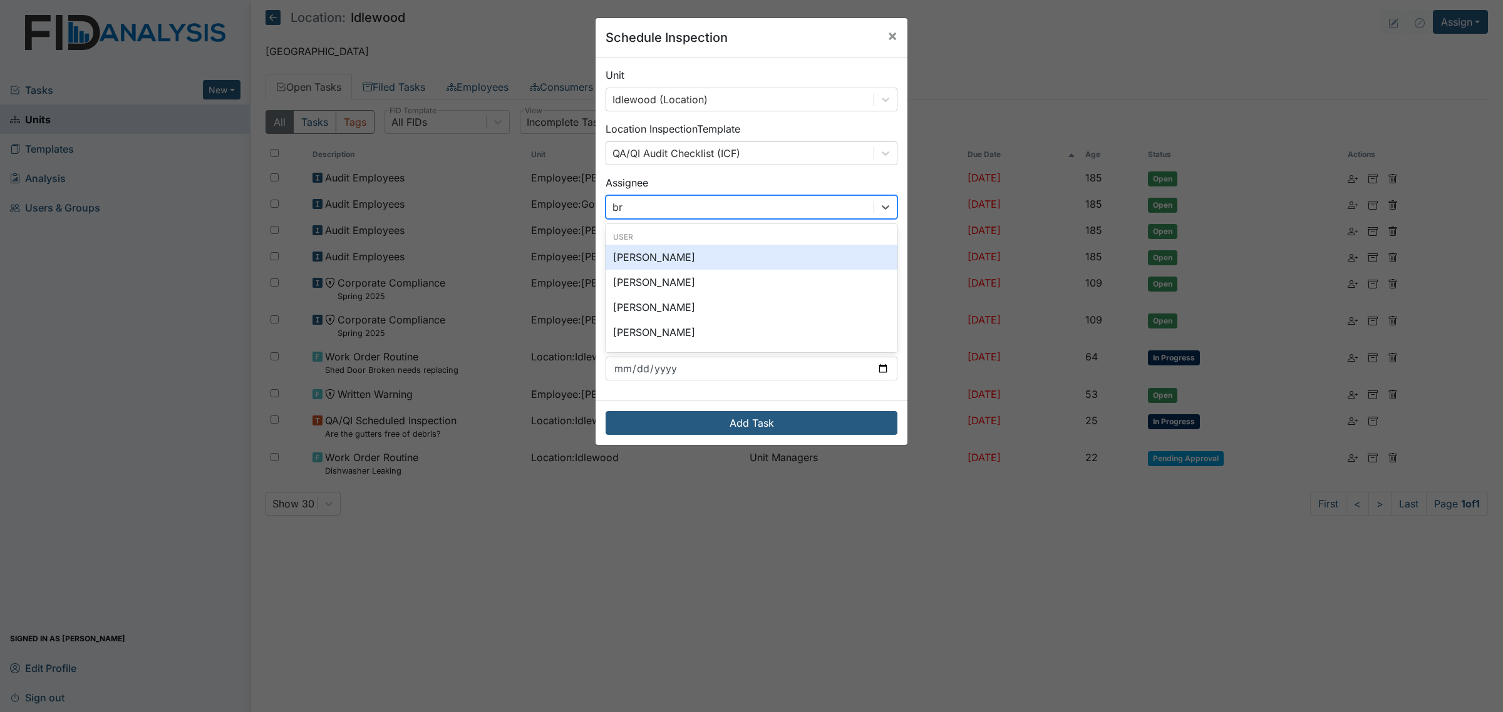
type input "bri"
click at [734, 255] on div "Brittney Dunn" at bounding box center [751, 257] width 292 height 25
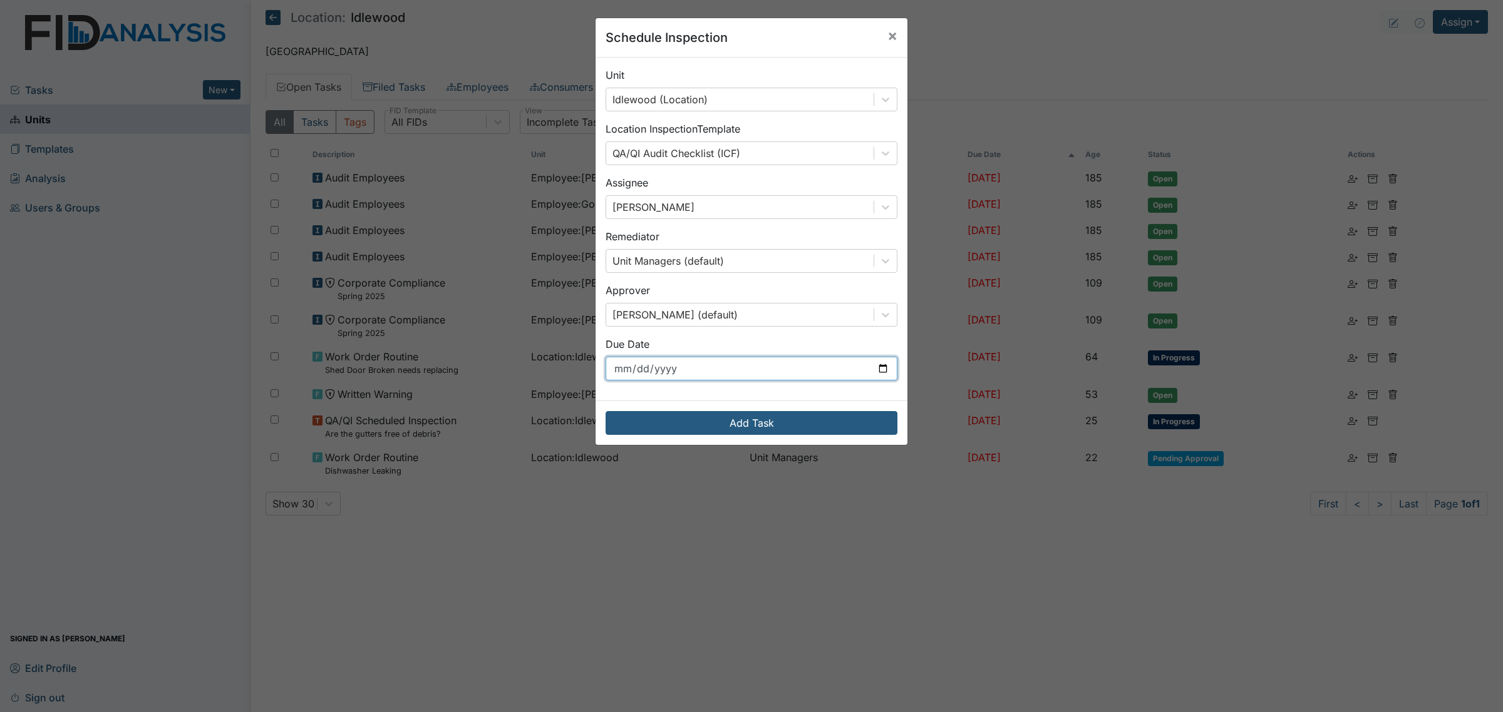
click at [837, 368] on input "2025-09-03" at bounding box center [751, 369] width 292 height 24
click at [872, 373] on input "2025-09-03" at bounding box center [751, 369] width 292 height 24
type input "2025-10-01"
click at [887, 32] on span "×" at bounding box center [892, 35] width 10 height 18
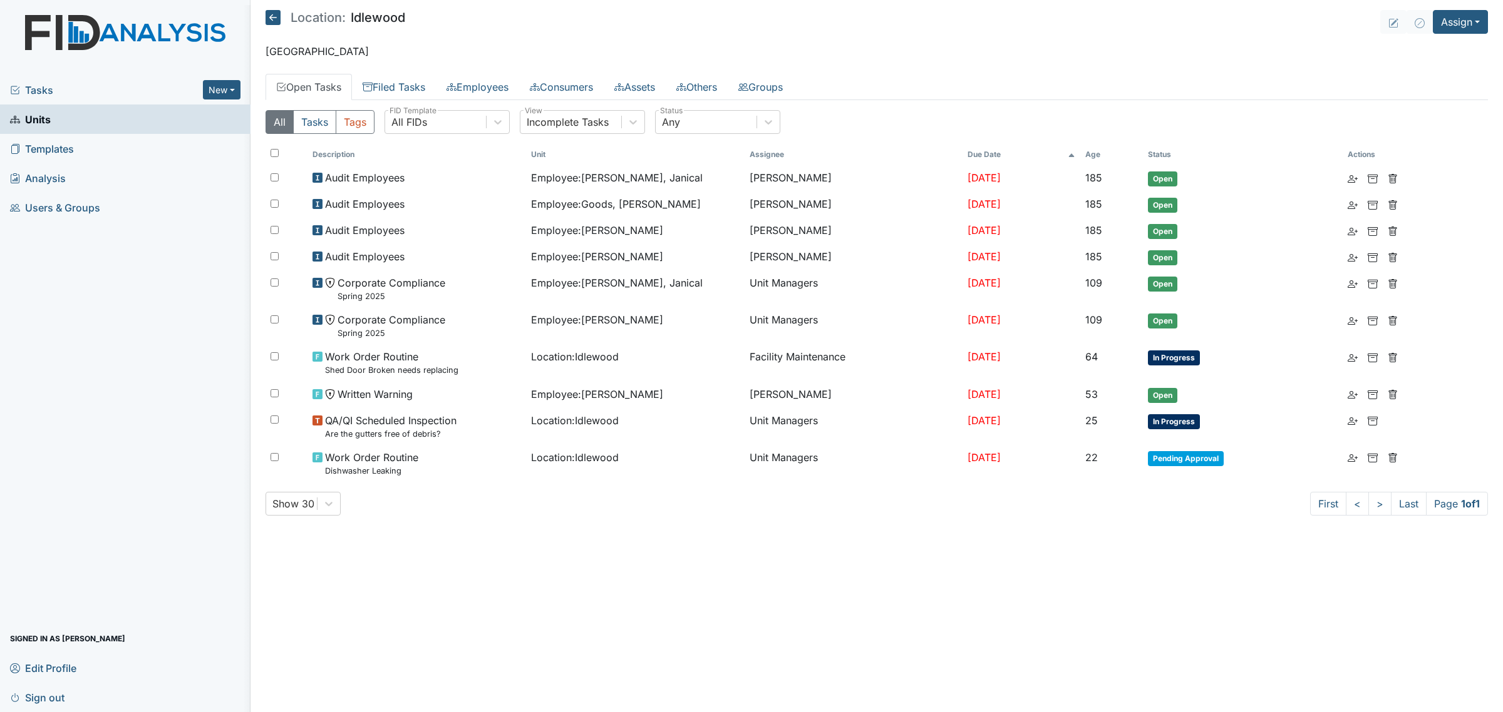
click at [261, 13] on main "Location: Idlewood Assign Assign Form Assign Inspection Assign Document Assign …" at bounding box center [876, 356] width 1252 height 712
click at [274, 16] on icon at bounding box center [272, 17] width 15 height 15
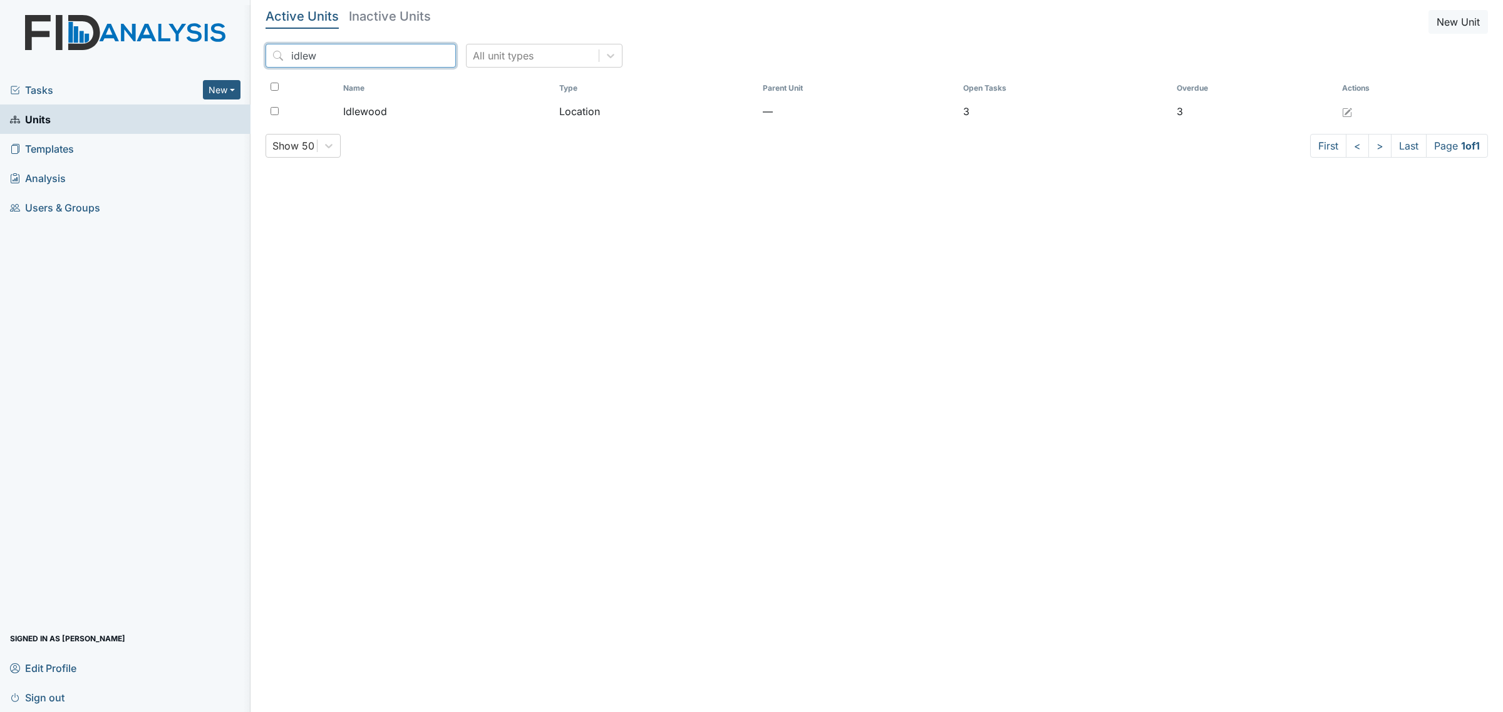
click at [334, 47] on input "idlew" at bounding box center [360, 56] width 190 height 24
click at [339, 51] on input "idlew" at bounding box center [360, 56] width 190 height 24
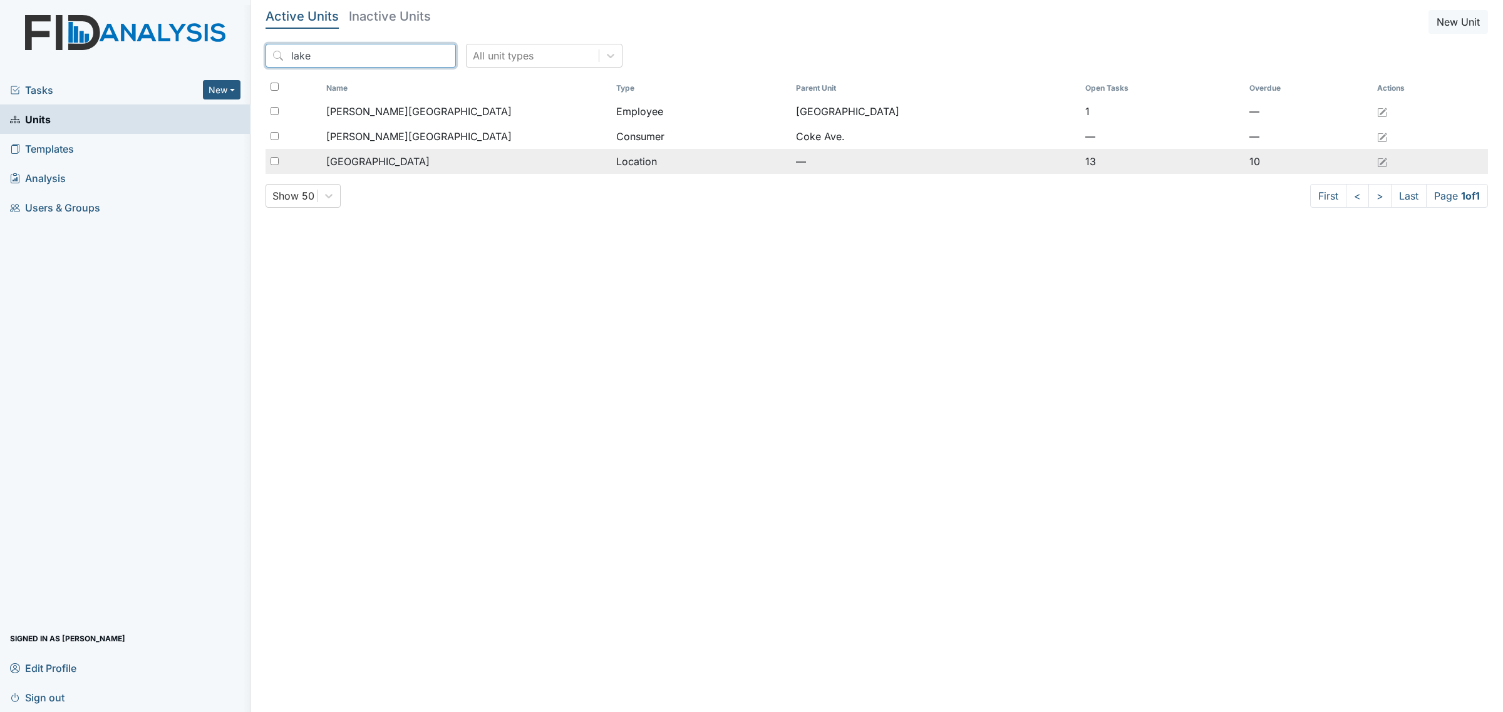
type input "lake"
click at [417, 160] on div "[GEOGRAPHIC_DATA]" at bounding box center [466, 161] width 280 height 15
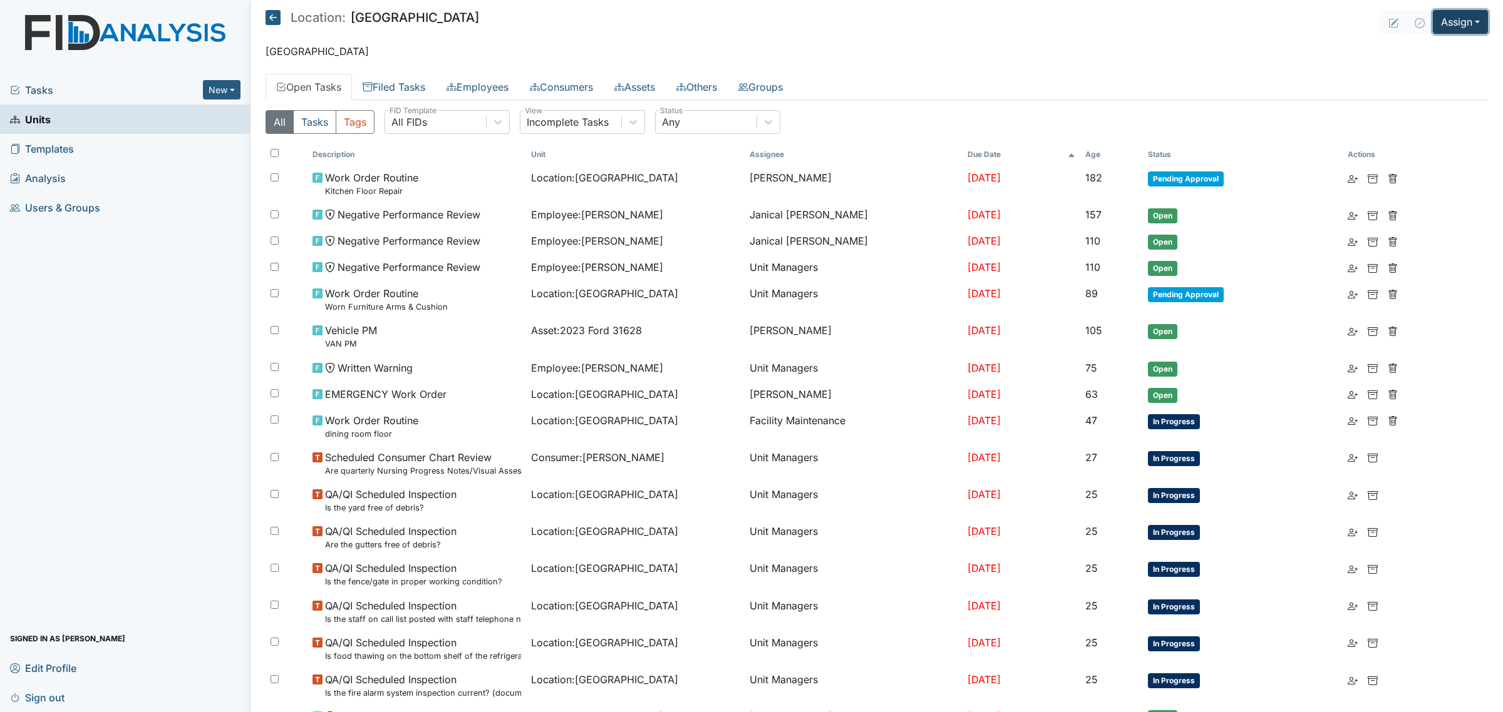
click at [1449, 23] on button "Assign" at bounding box center [1459, 22] width 55 height 24
click at [1428, 75] on link "Assign Inspection" at bounding box center [1430, 71] width 113 height 20
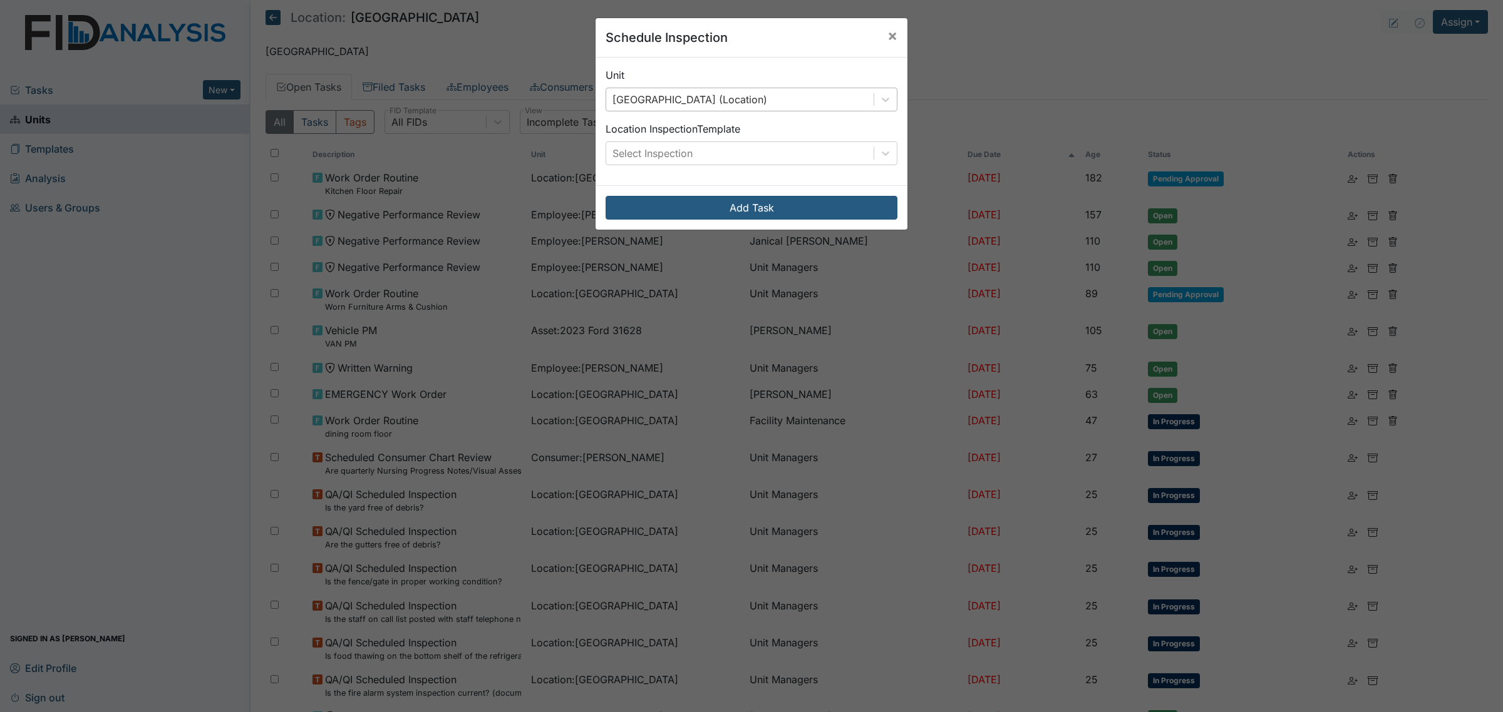
click at [830, 97] on div "Lakeview (Location)" at bounding box center [739, 99] width 267 height 23
type input "a"
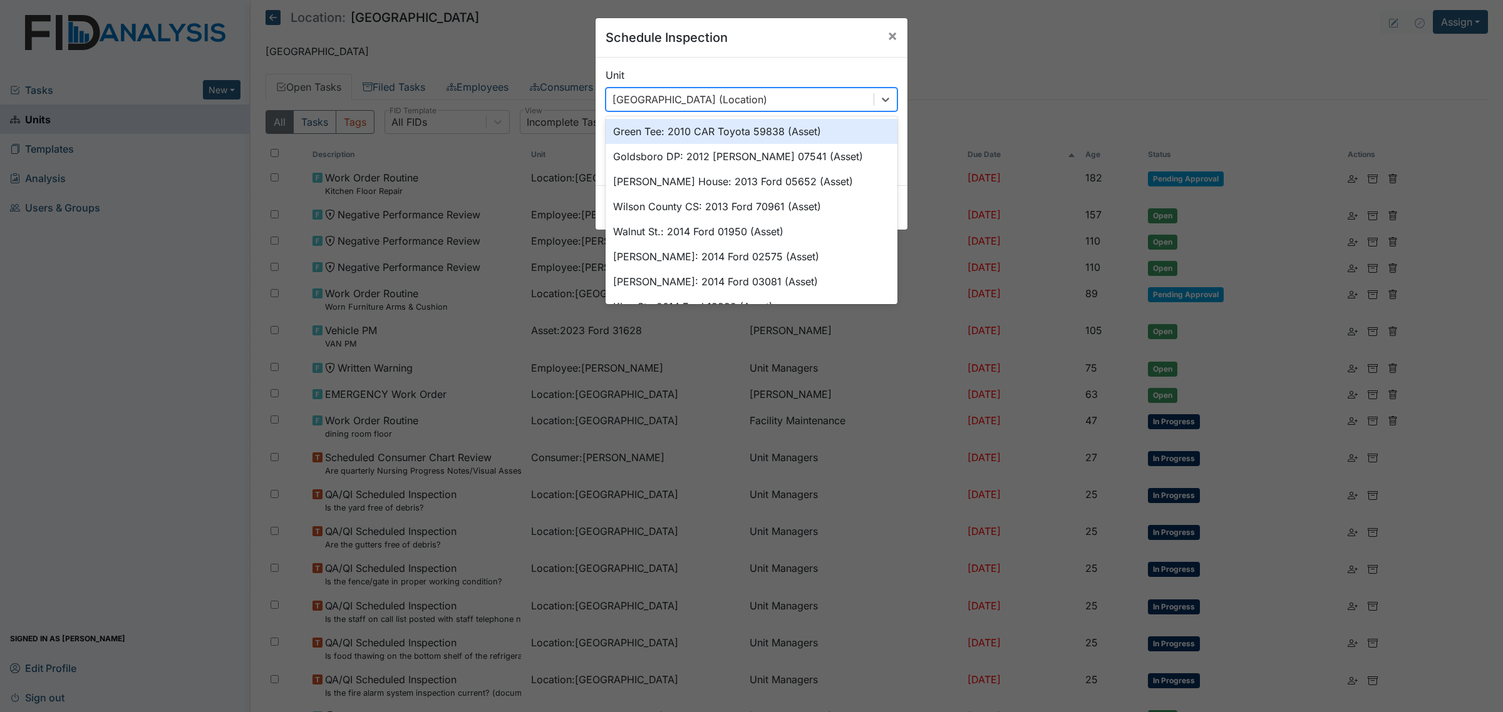
click at [853, 53] on div "Schedule Inspection ×" at bounding box center [751, 37] width 312 height 39
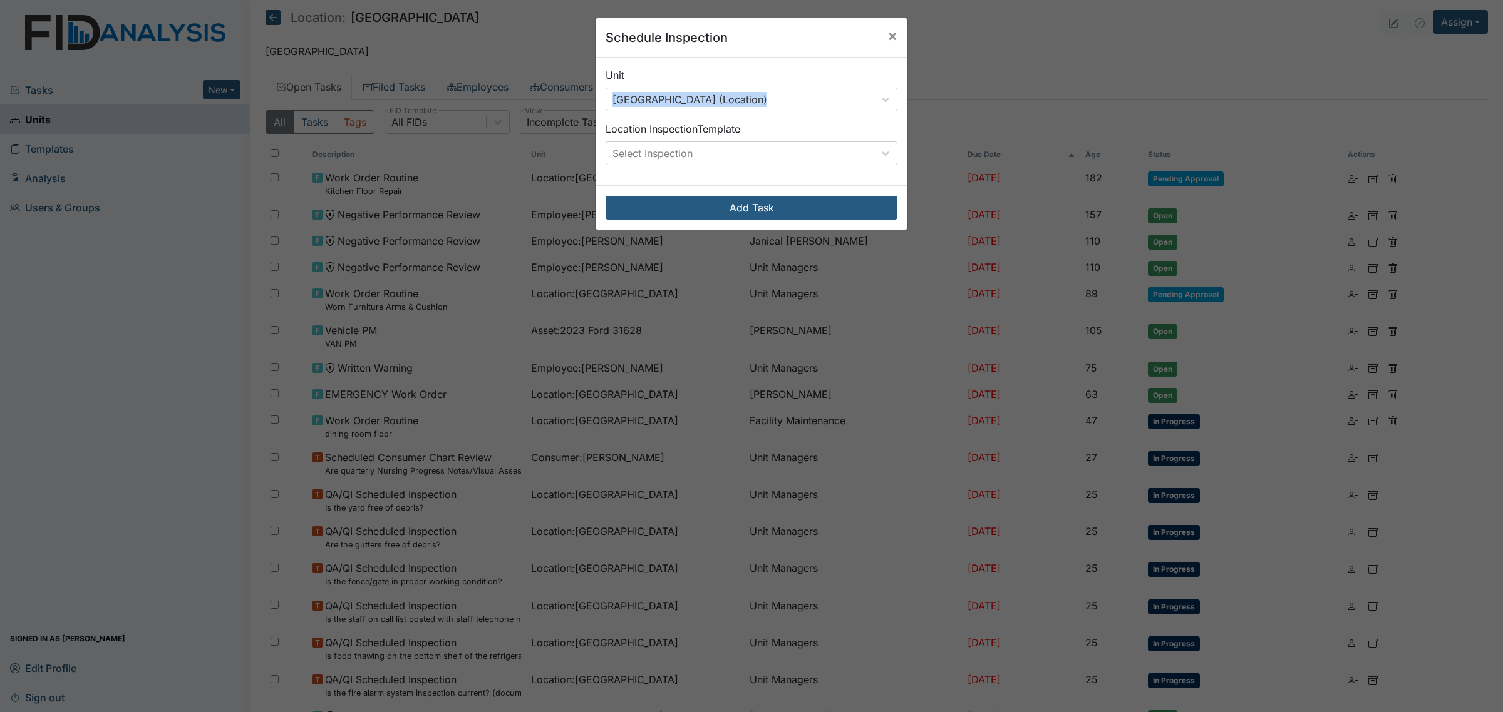
drag, startPoint x: 833, startPoint y: 83, endPoint x: 811, endPoint y: 118, distance: 40.8
click at [811, 117] on div "Unit Lakeview (Location) Location Inspection Template Select Inspection" at bounding box center [751, 122] width 312 height 128
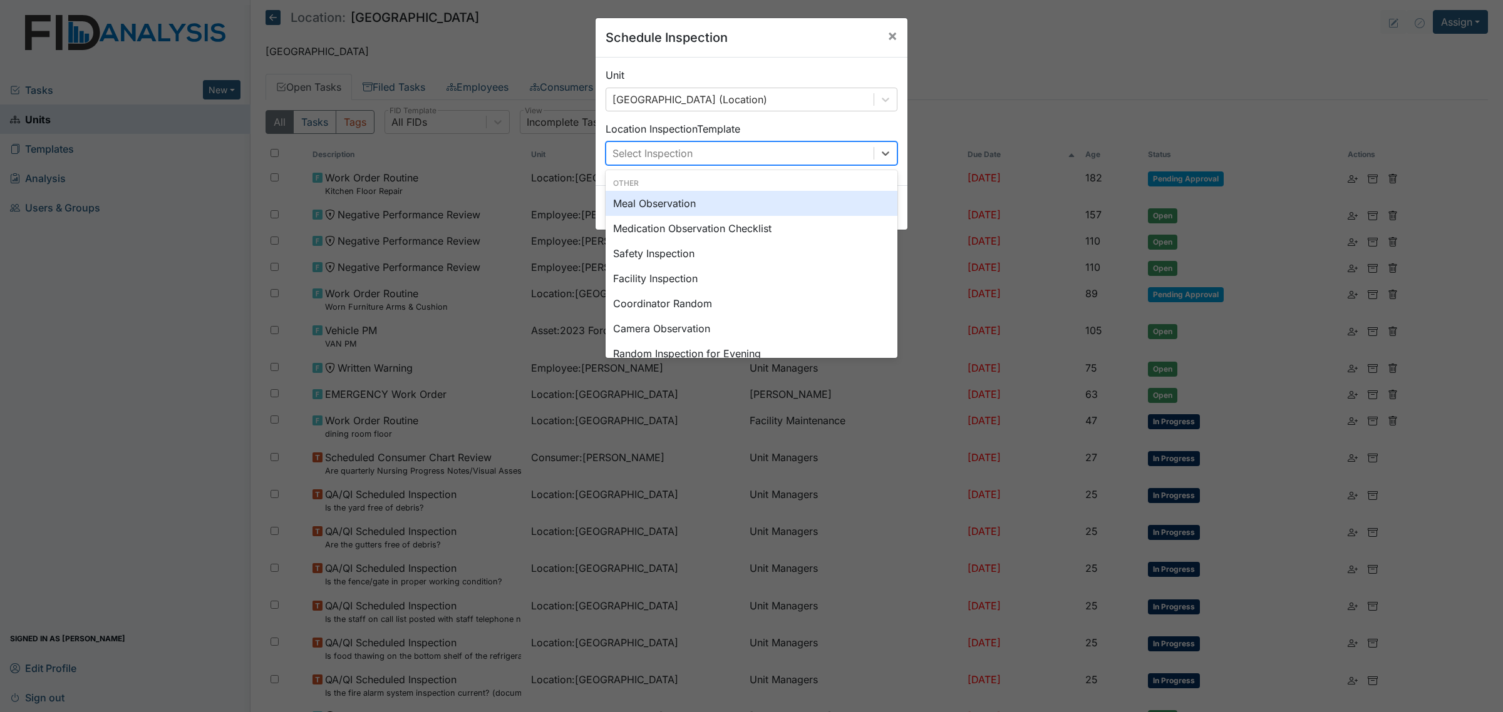
click at [812, 155] on div "Select Inspection" at bounding box center [739, 153] width 267 height 23
type input "aud"
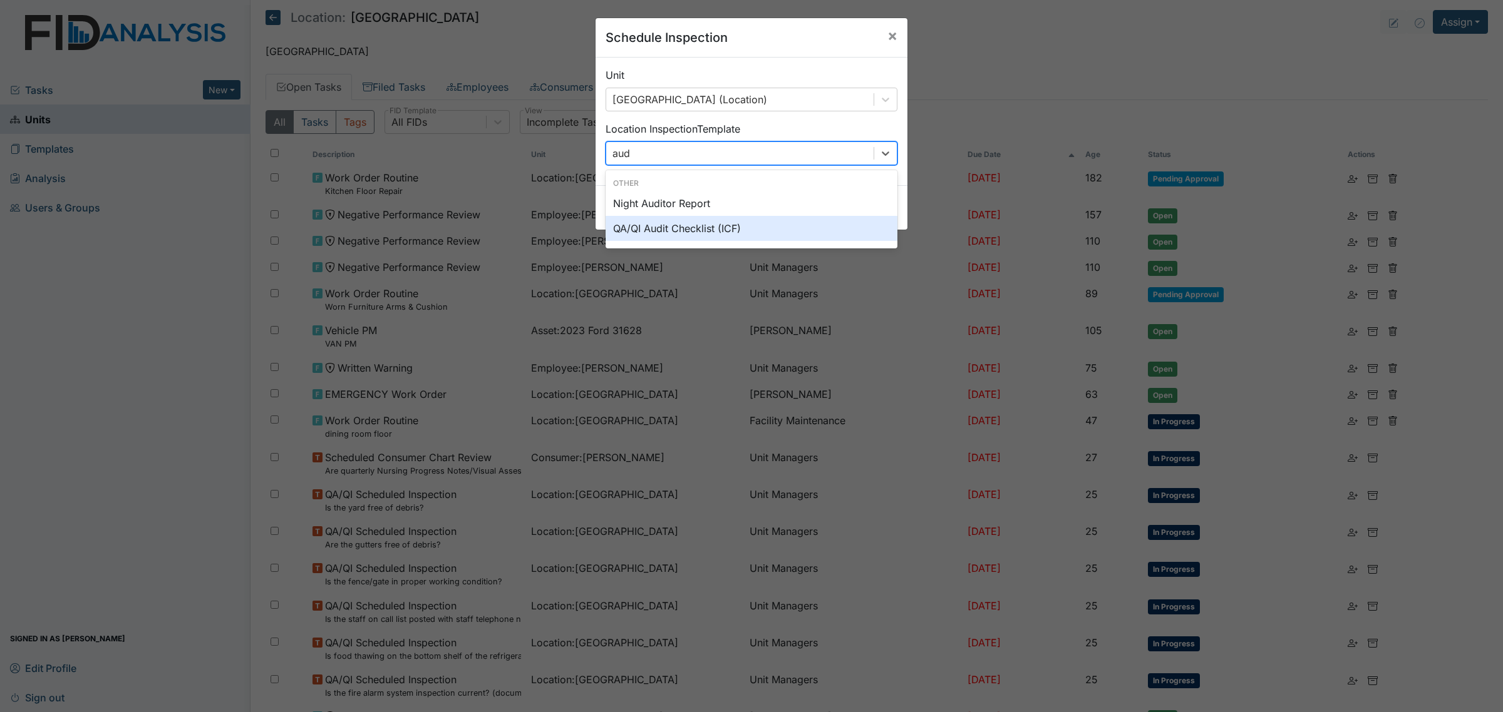
click at [777, 227] on div "QA/QI Audit Checklist (ICF)" at bounding box center [751, 228] width 292 height 25
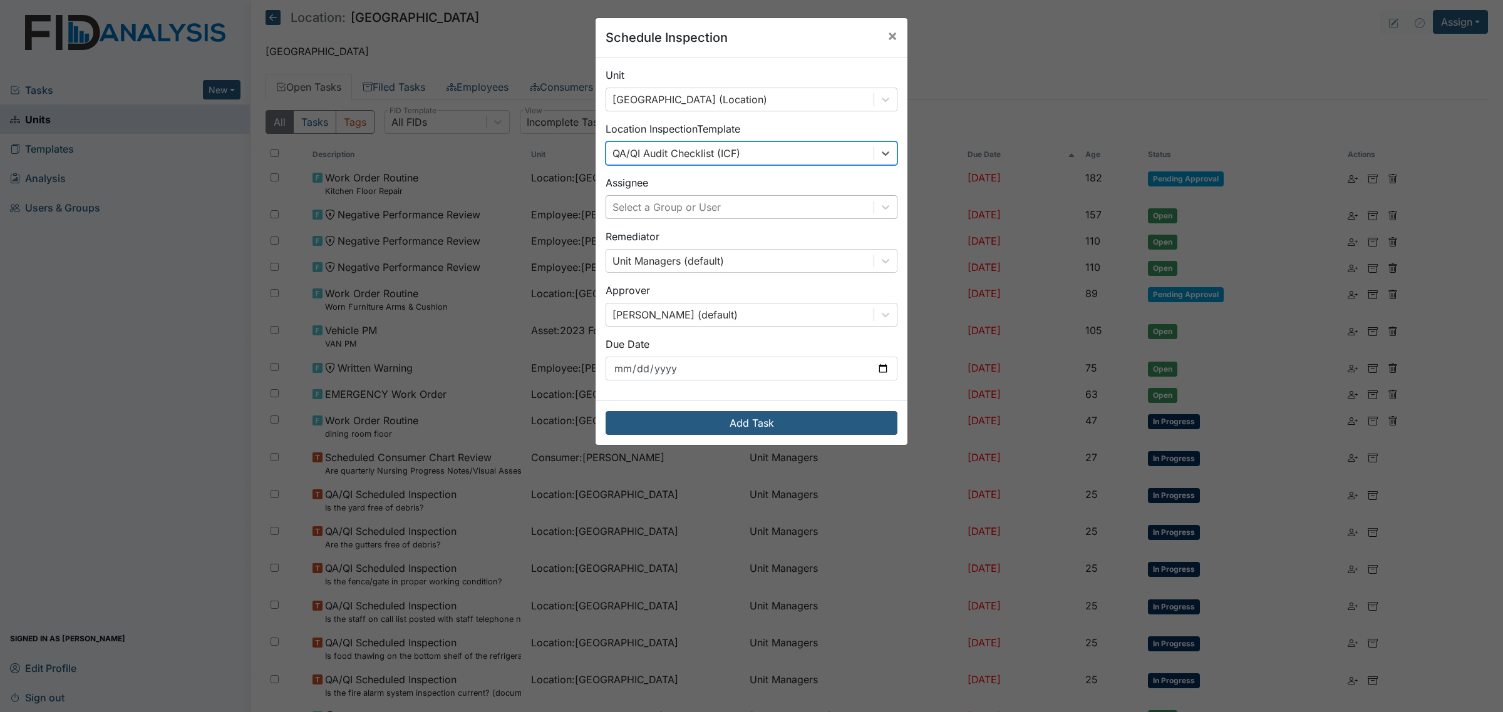
click at [759, 207] on div "Select a Group or User" at bounding box center [739, 207] width 267 height 23
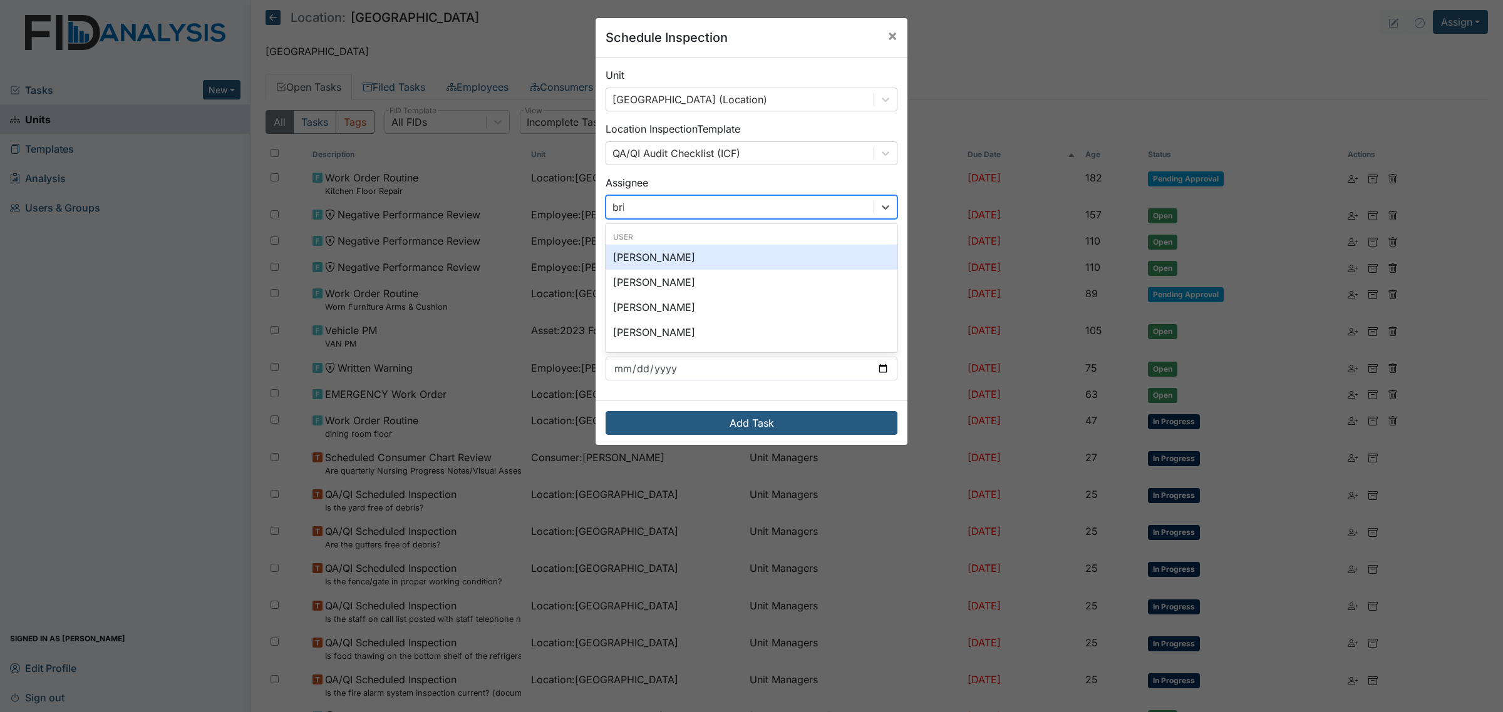
type input "brit"
click at [733, 255] on div "[PERSON_NAME]" at bounding box center [751, 257] width 292 height 25
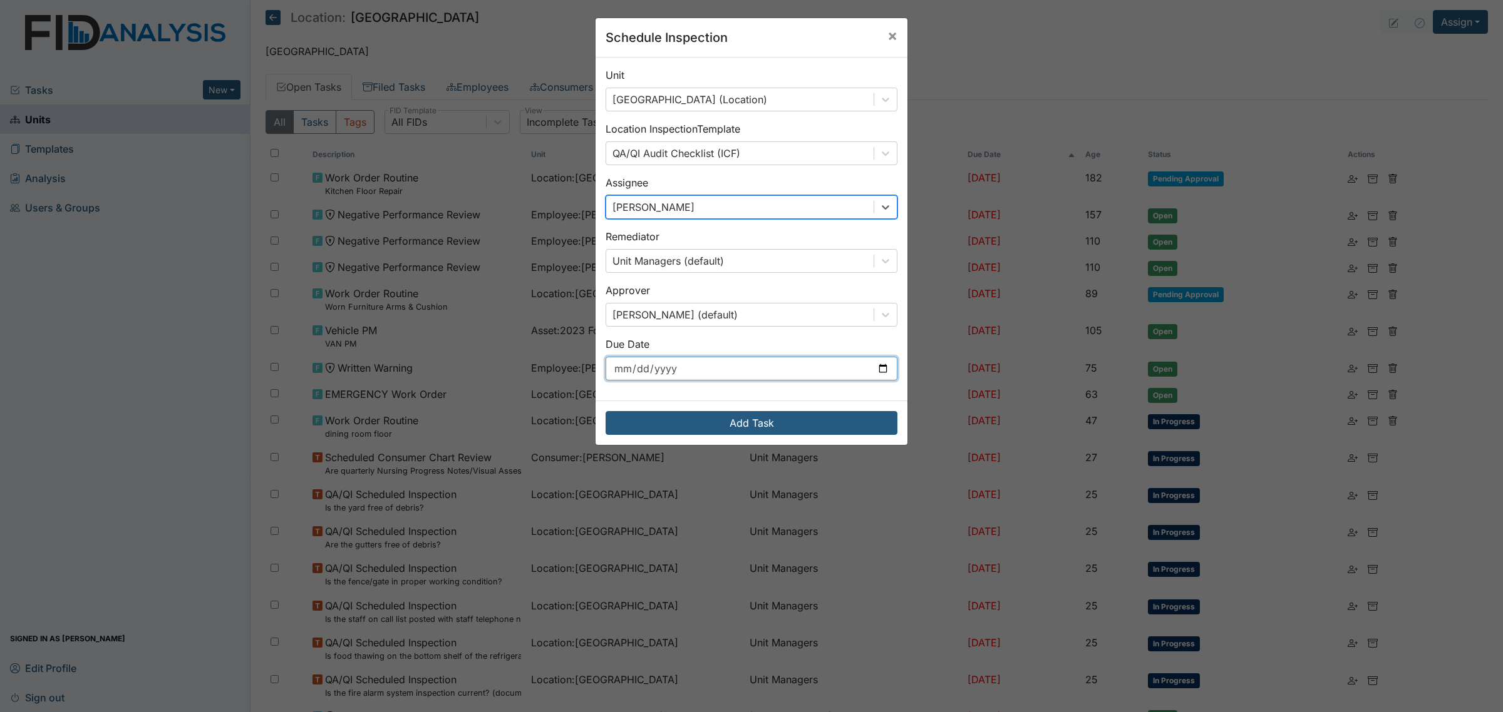
click at [853, 370] on input "[DATE]" at bounding box center [751, 369] width 292 height 24
click at [877, 369] on input "[DATE]" at bounding box center [751, 369] width 292 height 24
type input "[DATE]"
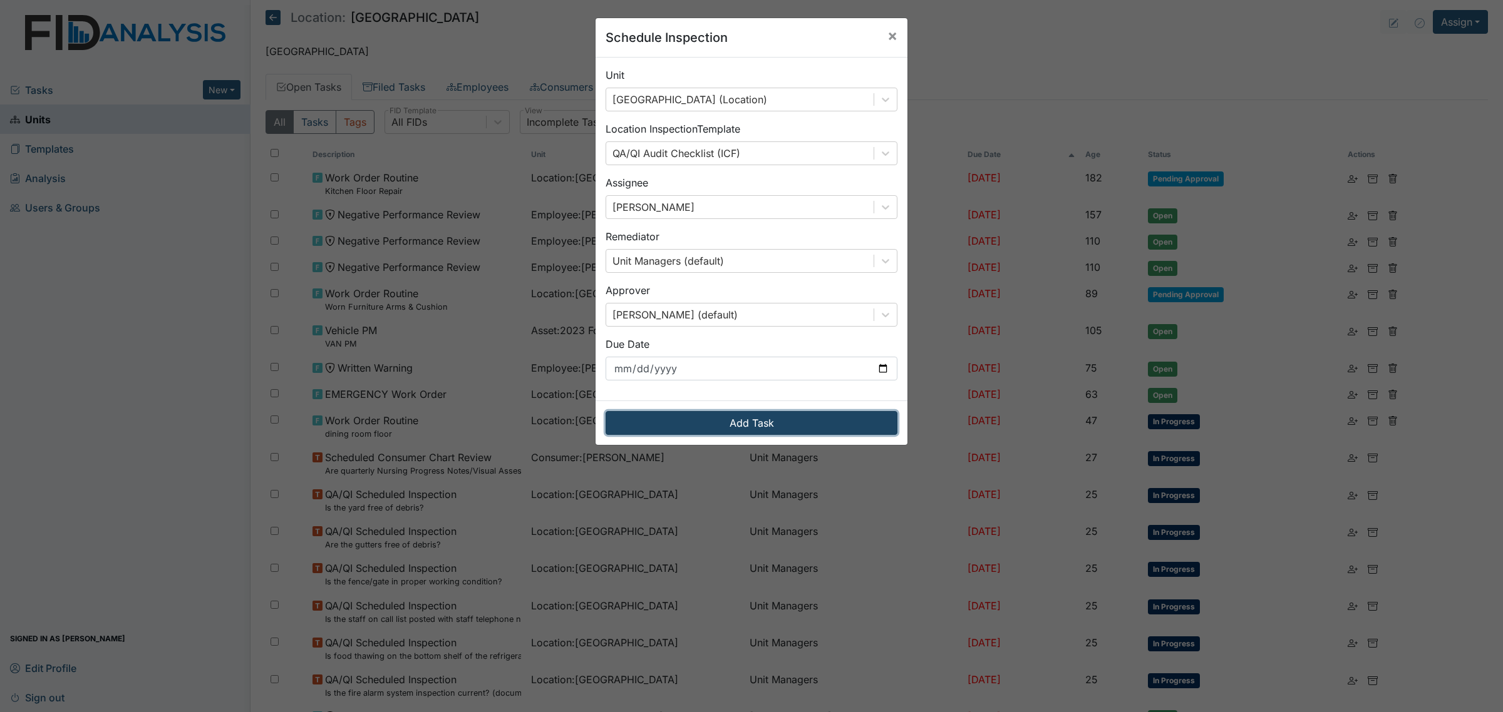
click at [753, 435] on button "Add Task" at bounding box center [751, 423] width 292 height 24
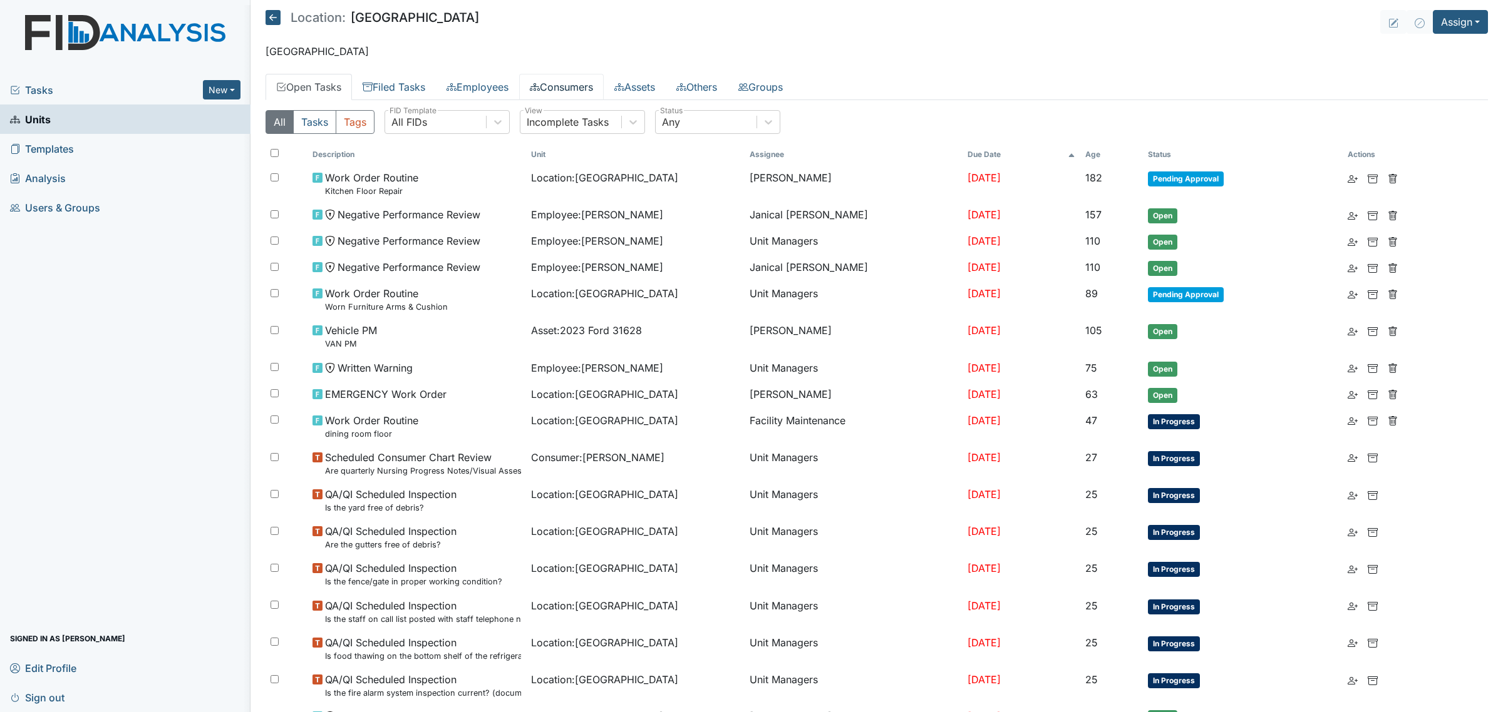
click at [580, 82] on link "Consumers" at bounding box center [561, 87] width 85 height 26
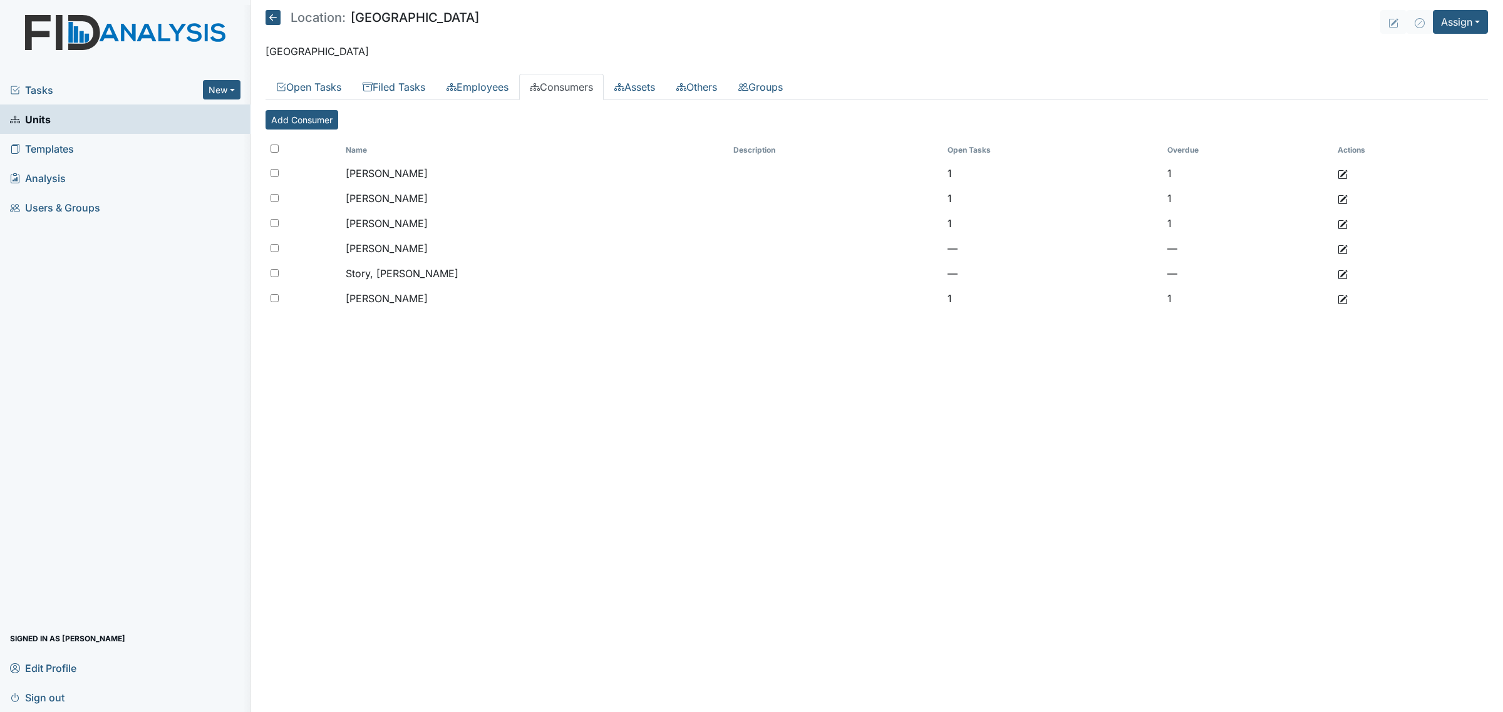
click at [276, 147] on input "checkbox" at bounding box center [274, 149] width 8 height 8
checkbox input "true"
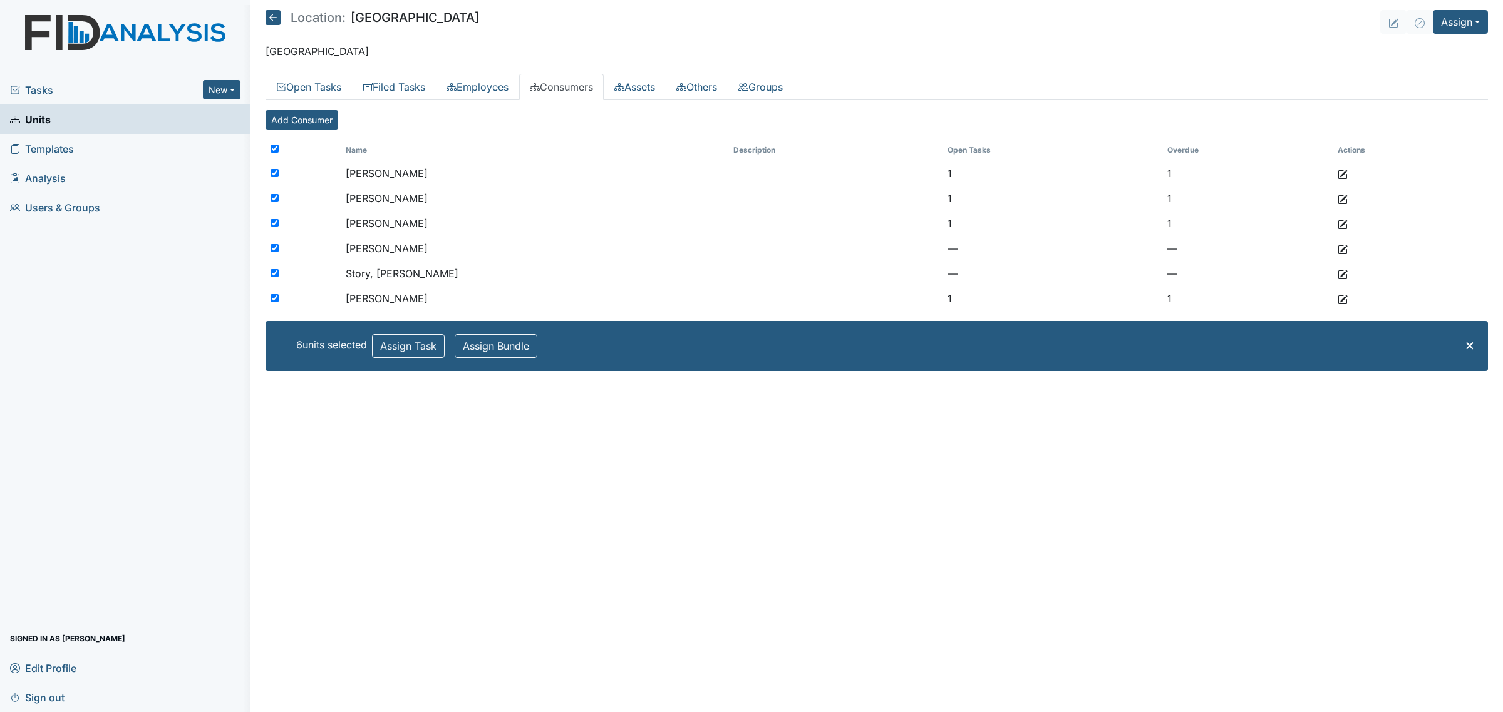
checkbox input "true"
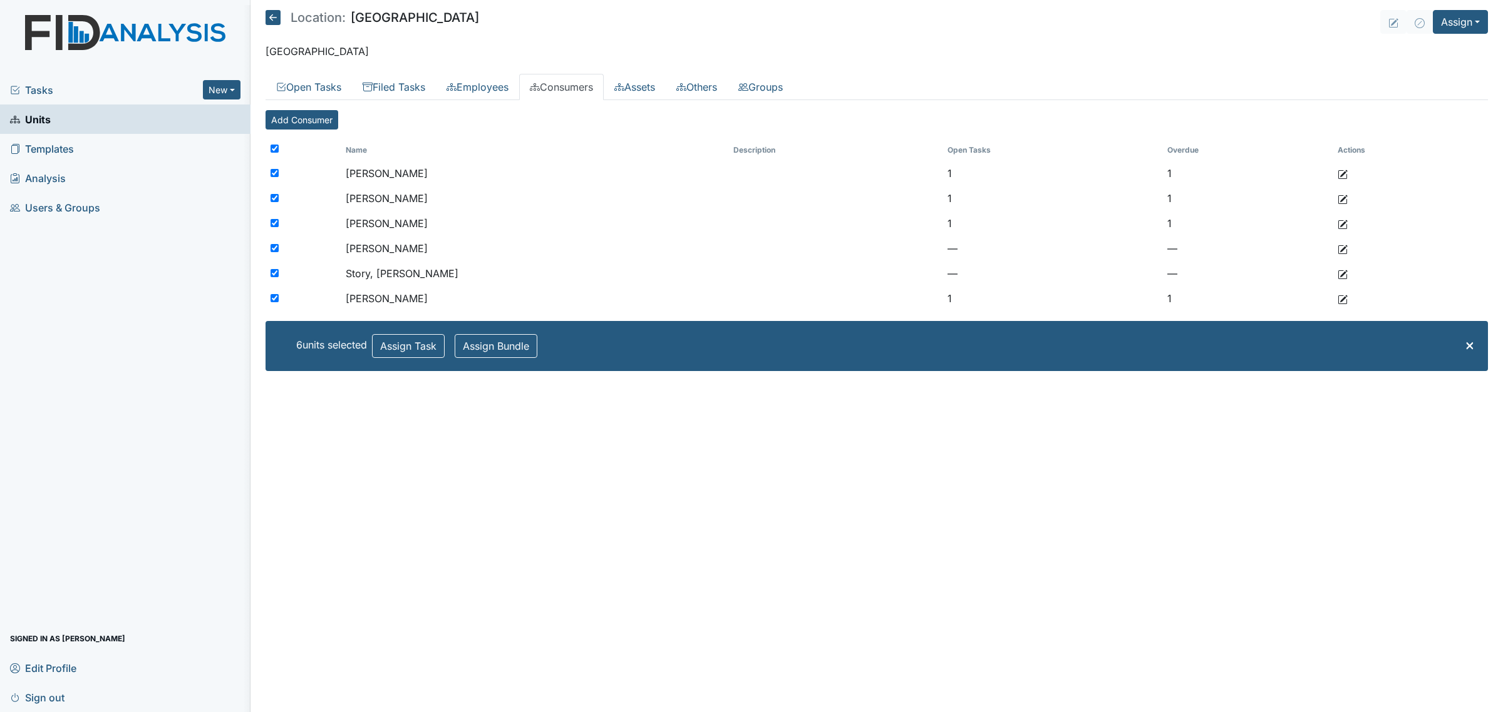
checkbox input "true"
click at [396, 340] on button "Assign Task" at bounding box center [408, 346] width 73 height 24
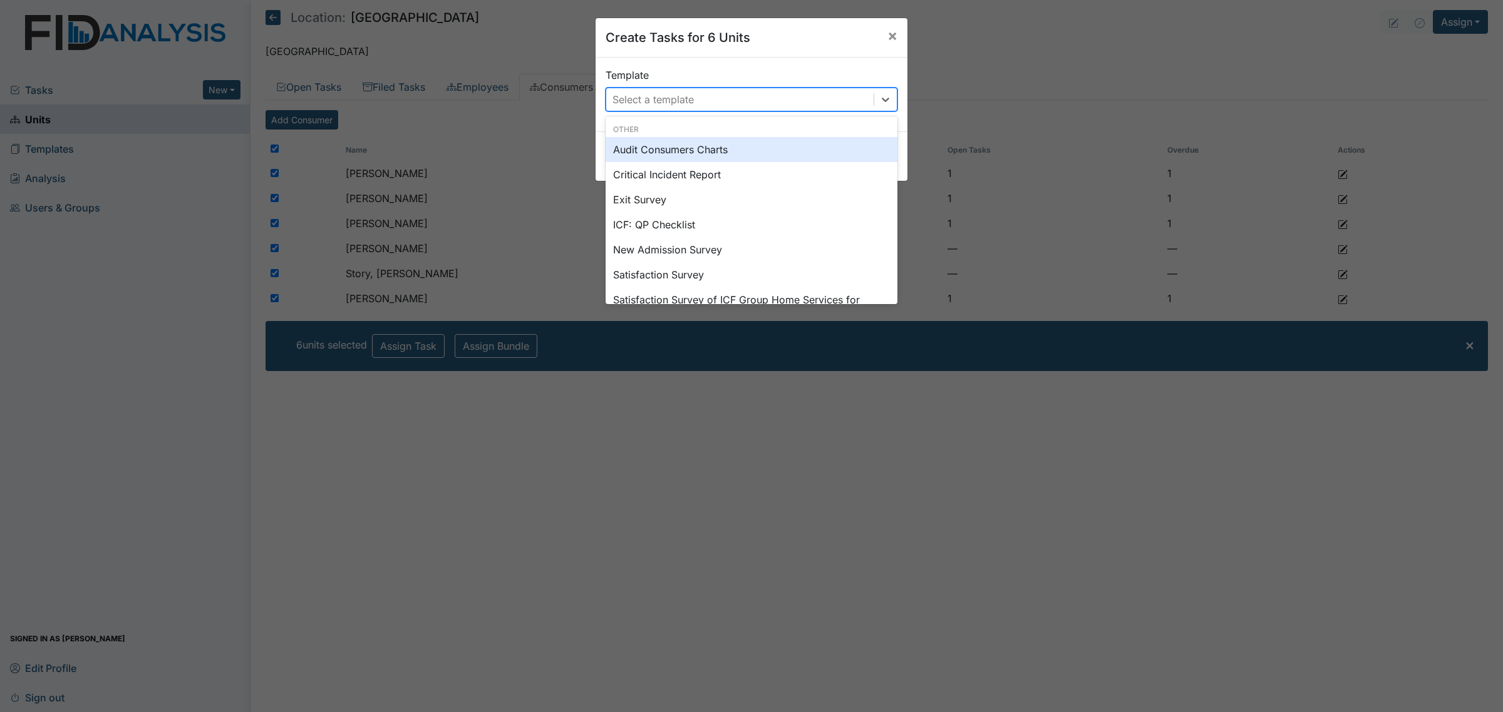
click at [714, 110] on div "Select a template" at bounding box center [739, 99] width 267 height 23
click at [714, 148] on div "Audit Consumers Charts" at bounding box center [751, 149] width 292 height 25
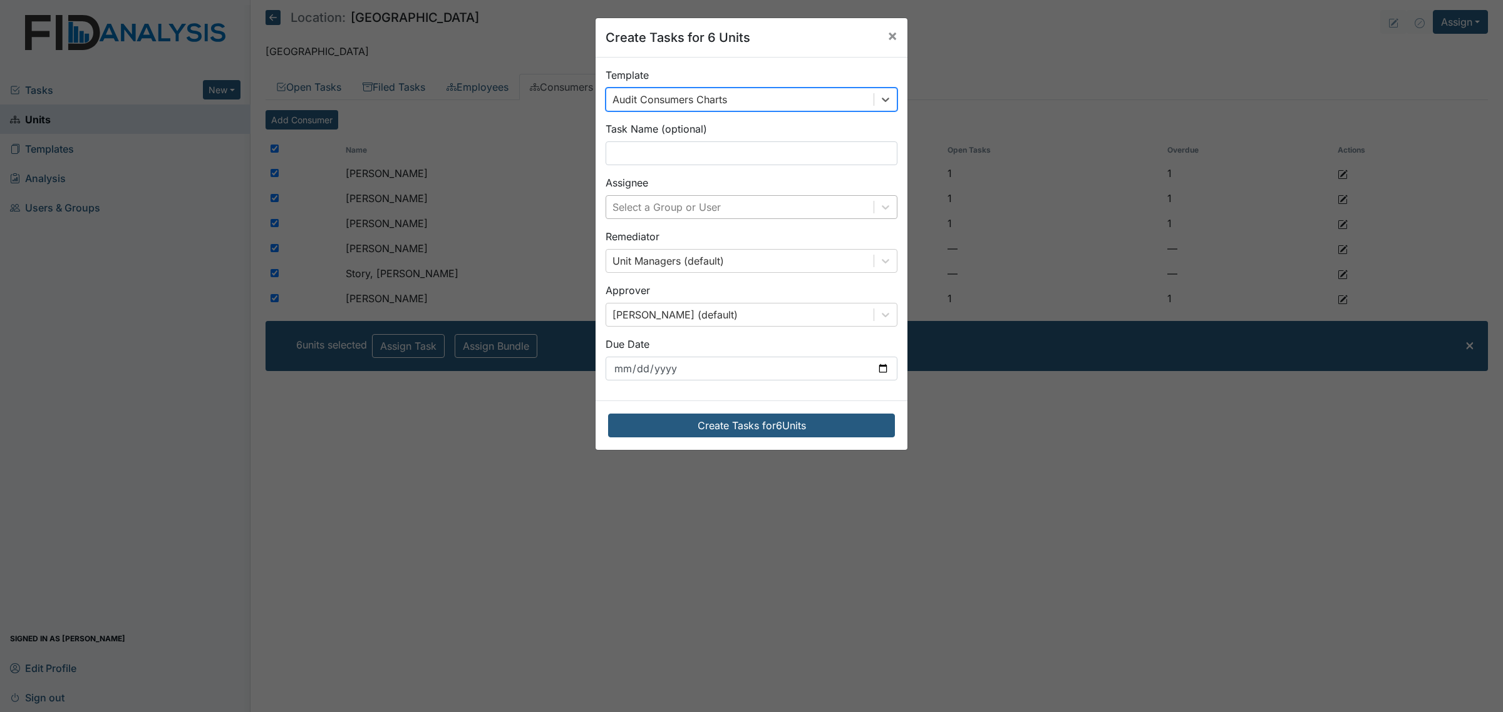
click at [739, 213] on div "Select a Group or User" at bounding box center [739, 207] width 267 height 23
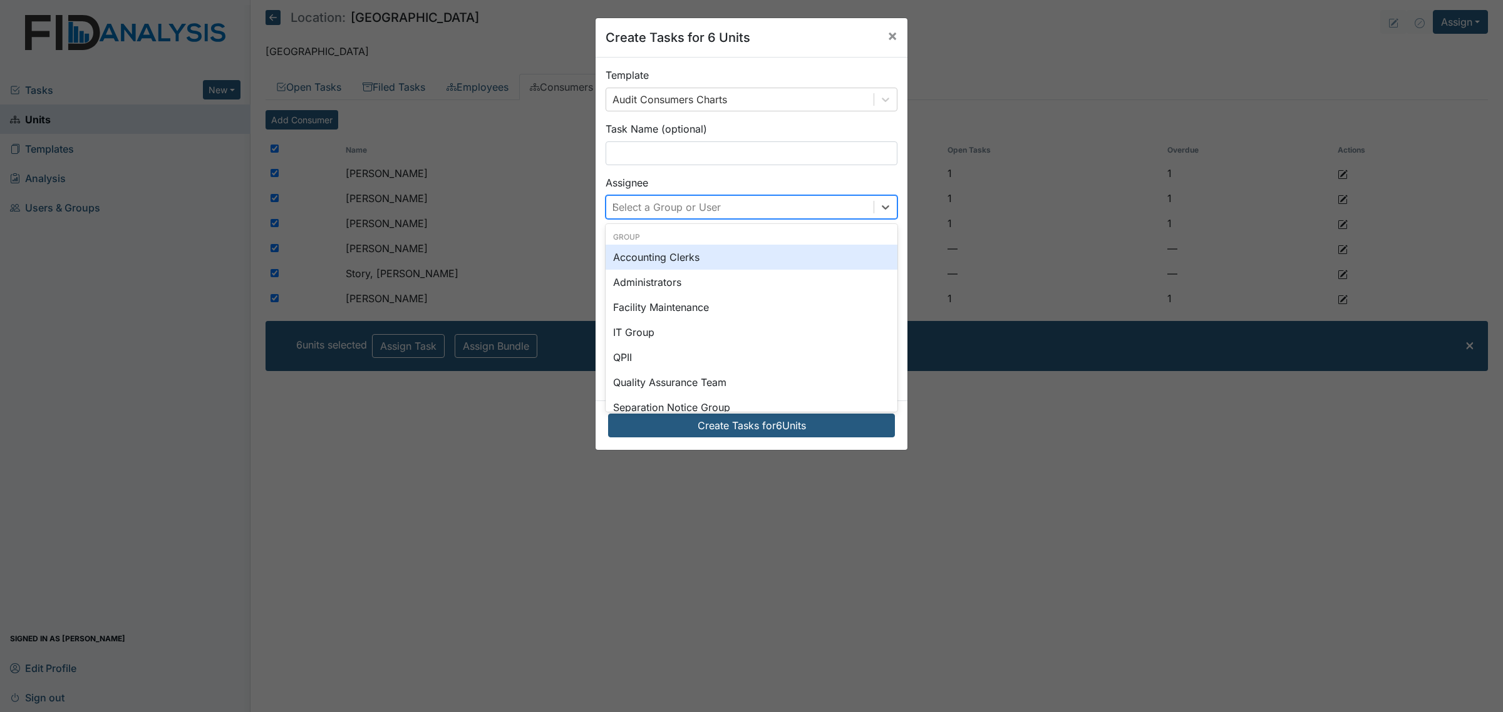
type input "br"
click at [727, 258] on div "[PERSON_NAME]" at bounding box center [751, 257] width 292 height 25
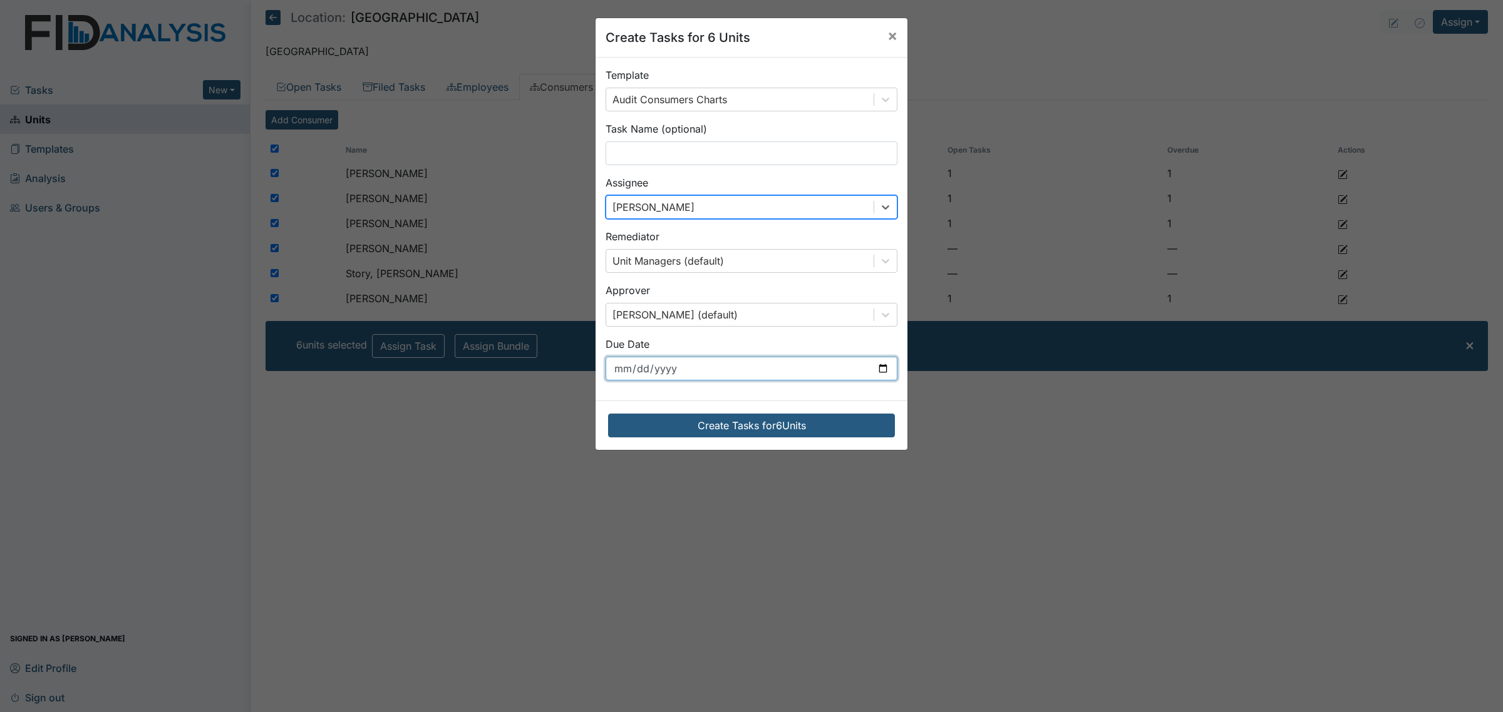
click at [792, 377] on input "[DATE]" at bounding box center [751, 369] width 292 height 24
click at [881, 368] on input "[DATE]" at bounding box center [751, 369] width 292 height 24
type input "[DATE]"
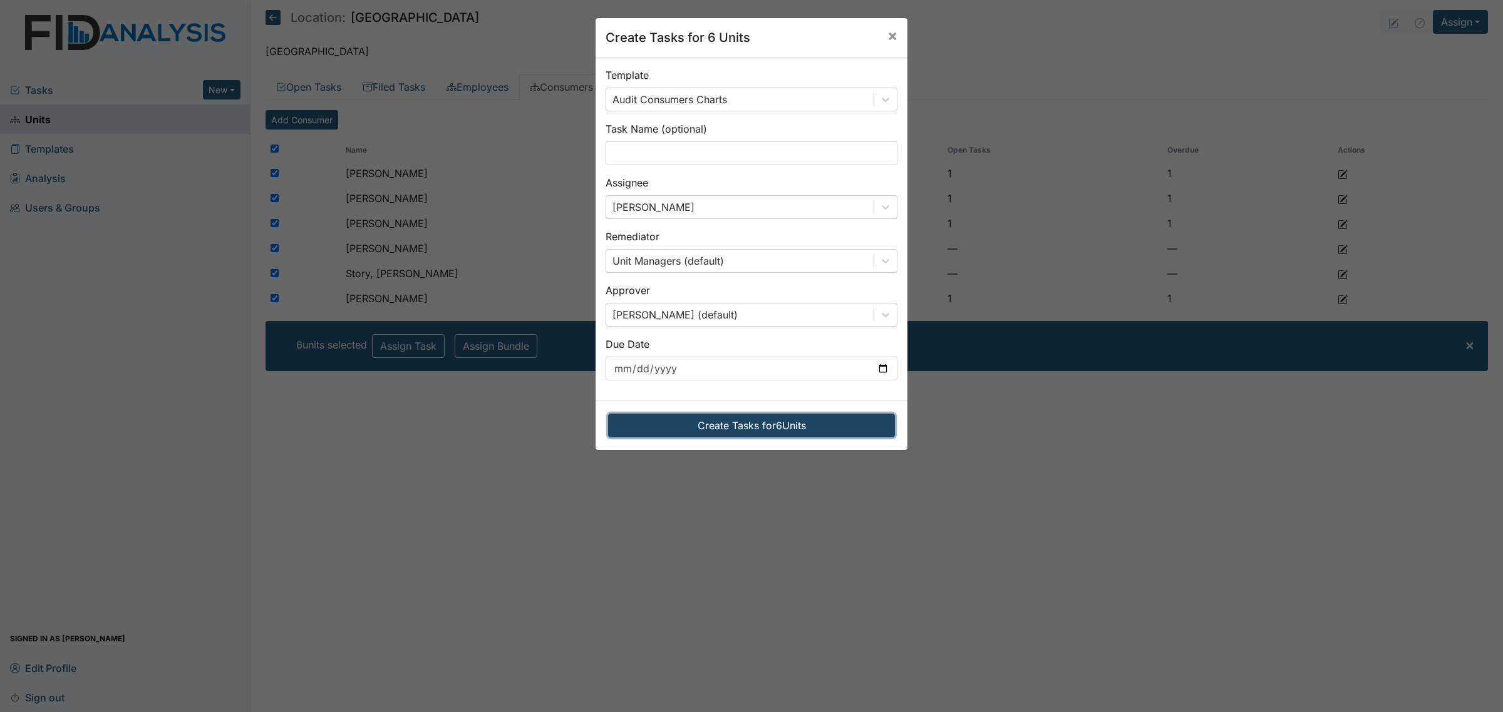
click at [772, 427] on button "Create Tasks for 6 Units" at bounding box center [751, 426] width 287 height 24
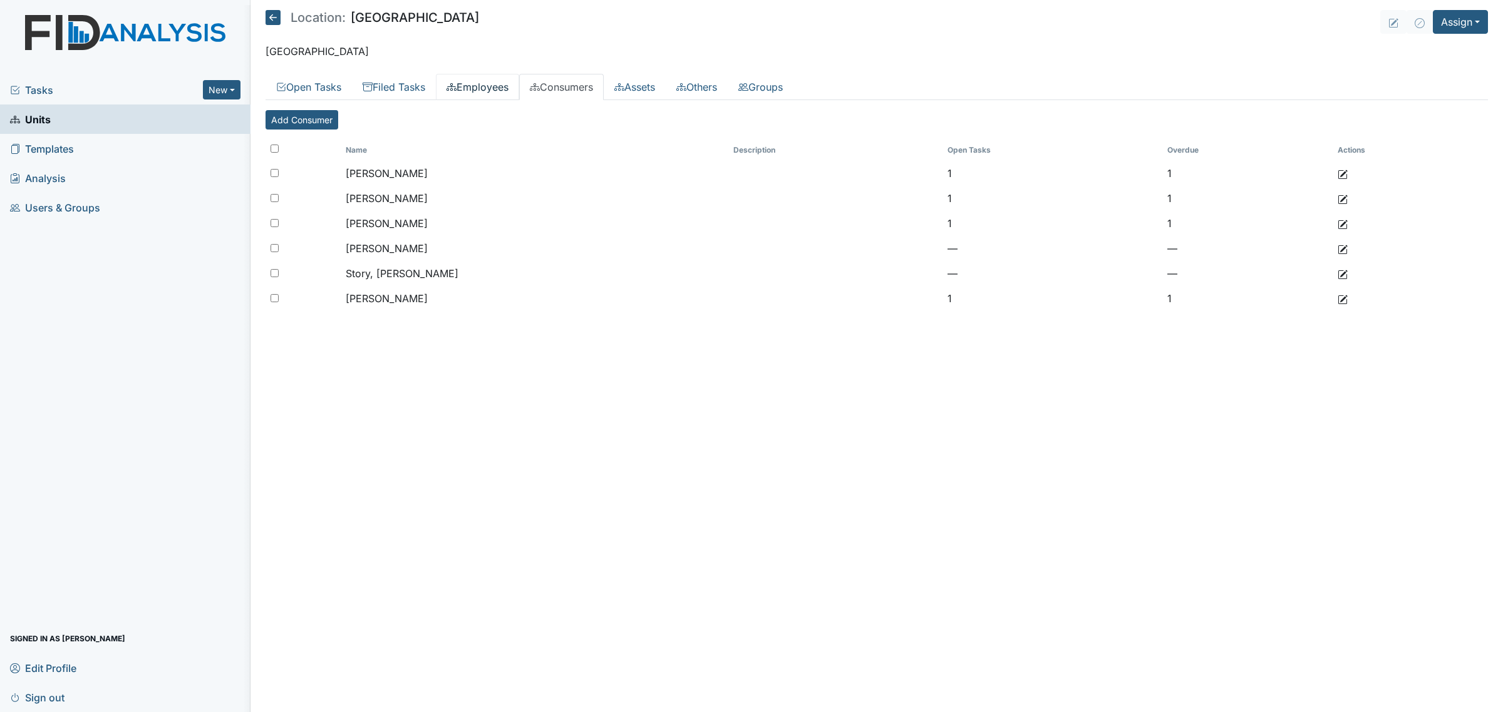
click at [484, 80] on link "Employees" at bounding box center [477, 87] width 83 height 26
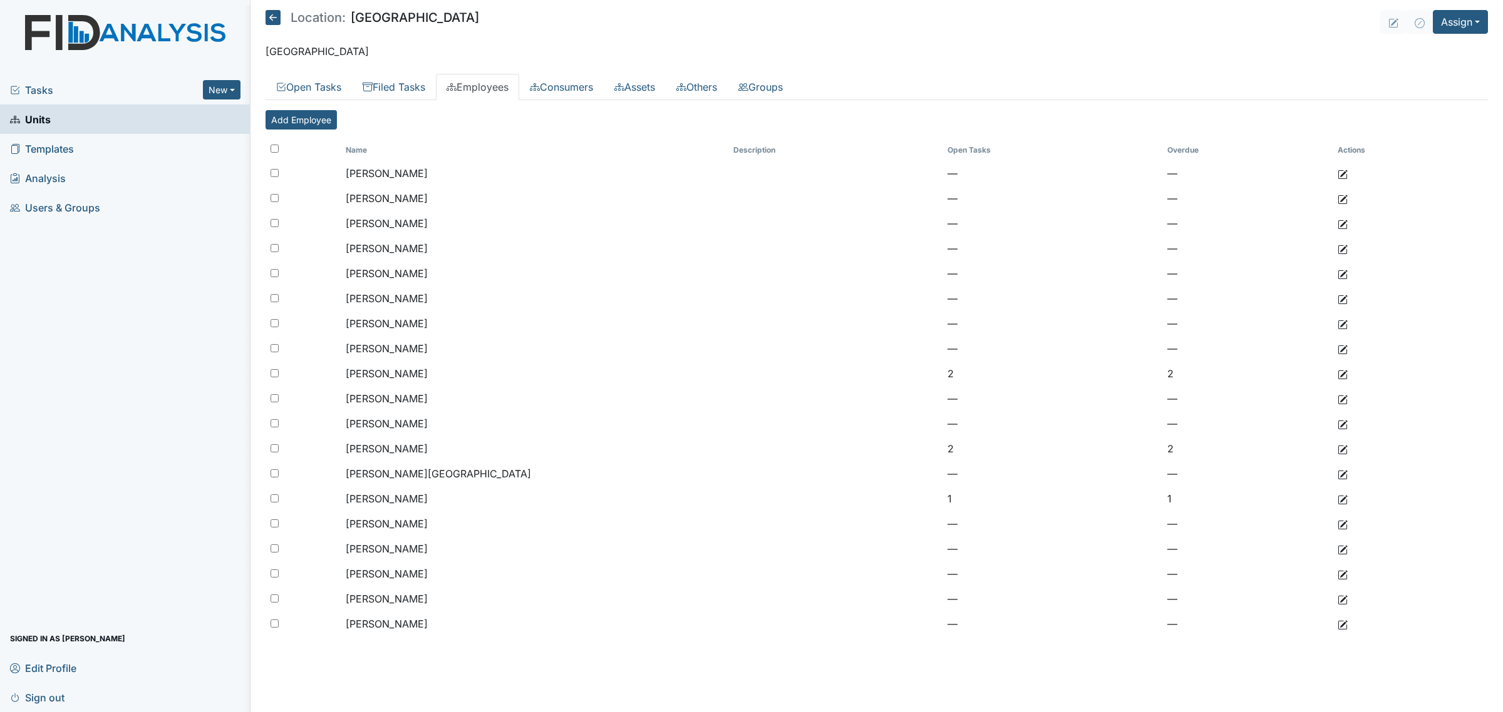
click at [275, 147] on input "checkbox" at bounding box center [274, 149] width 8 height 8
checkbox input "true"
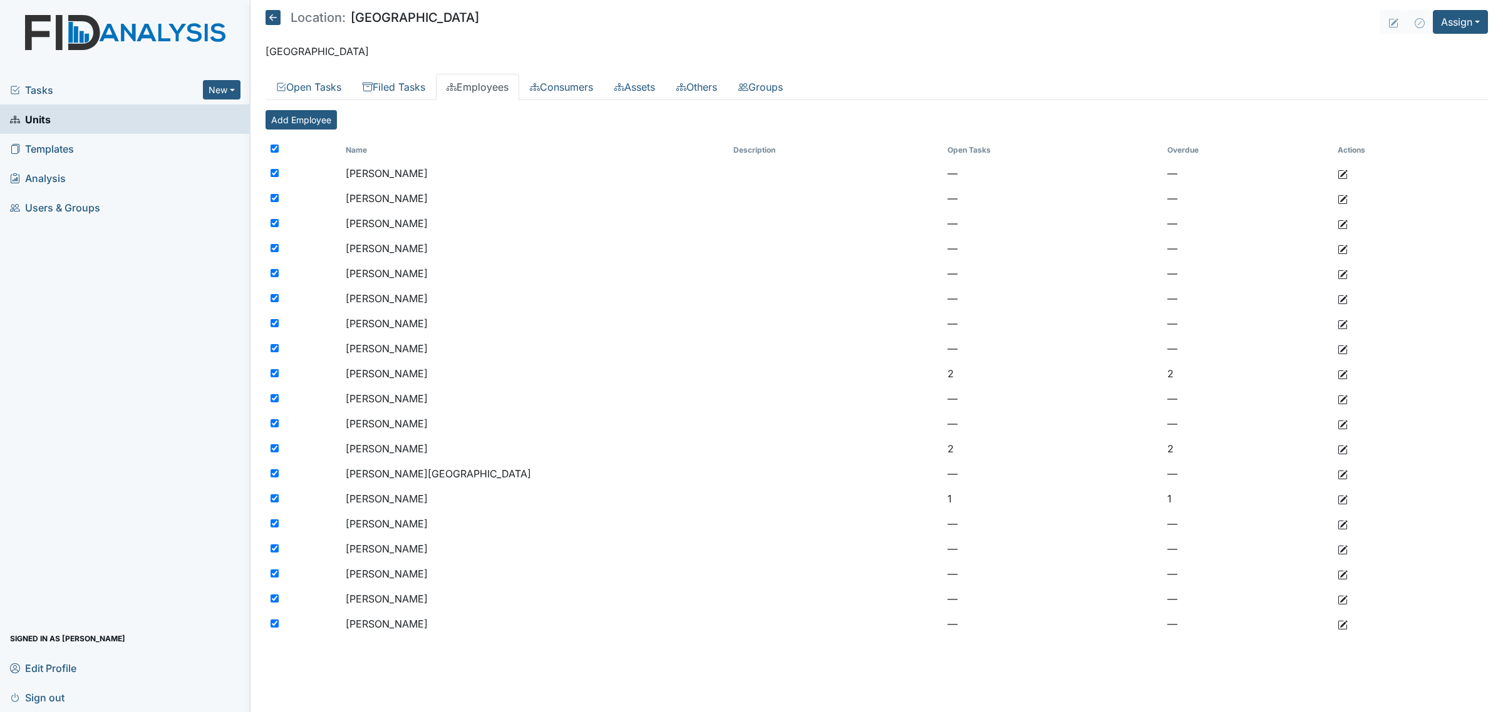
checkbox input "true"
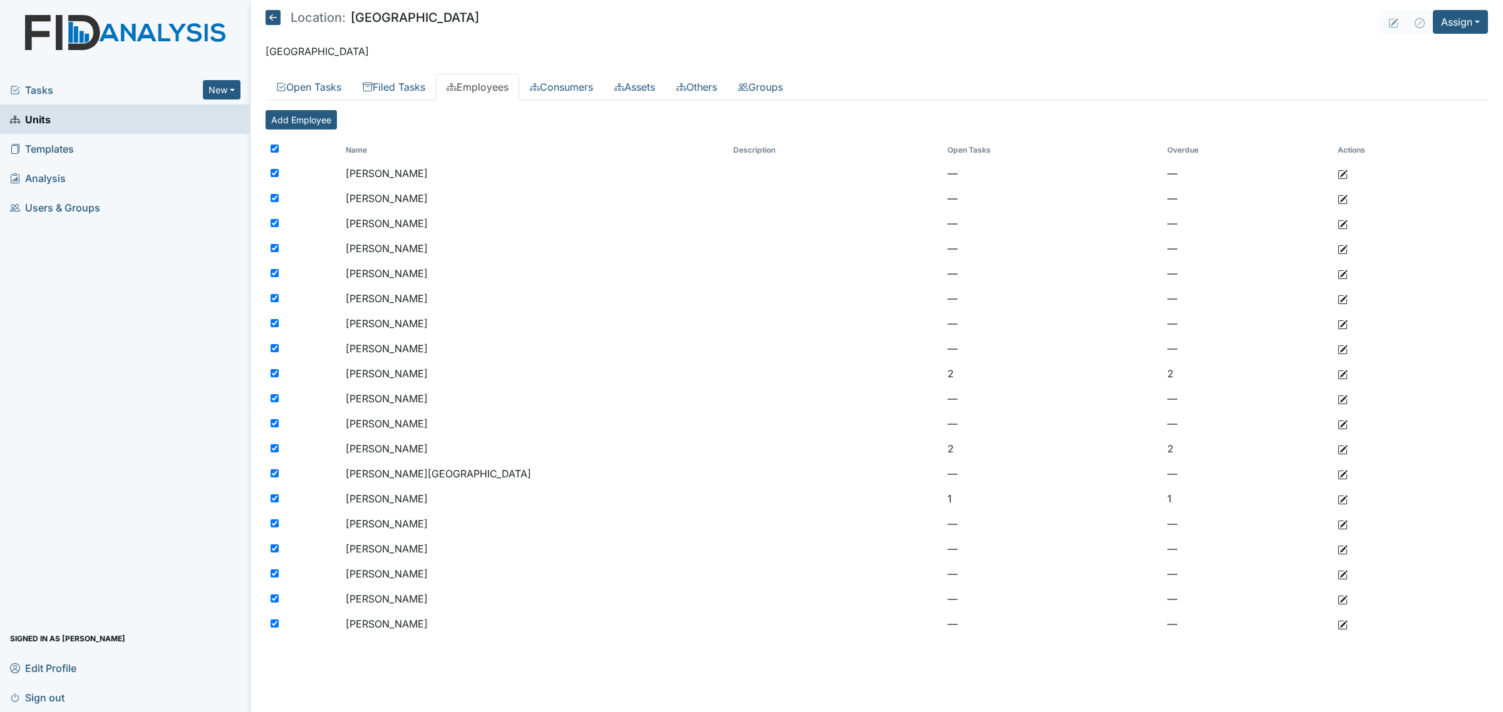
checkbox input "true"
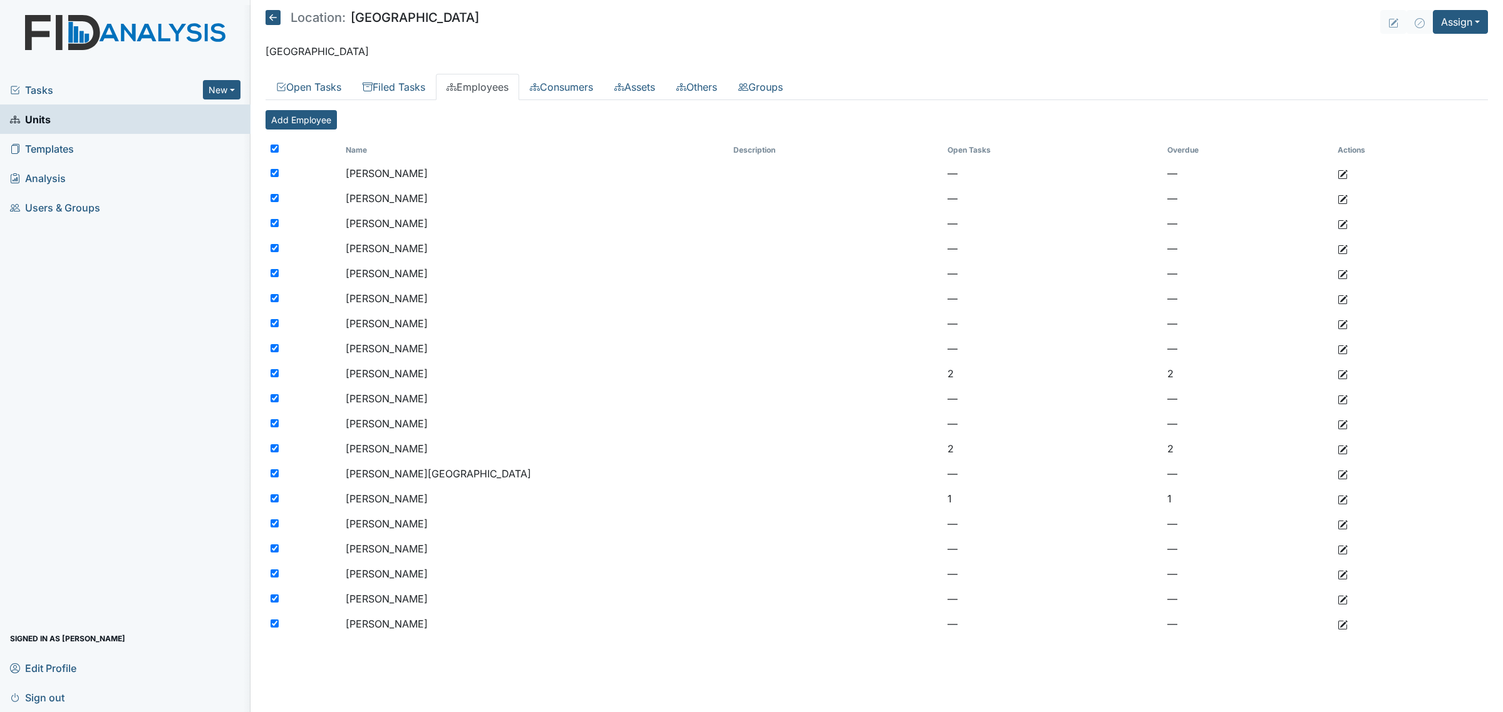
checkbox input "true"
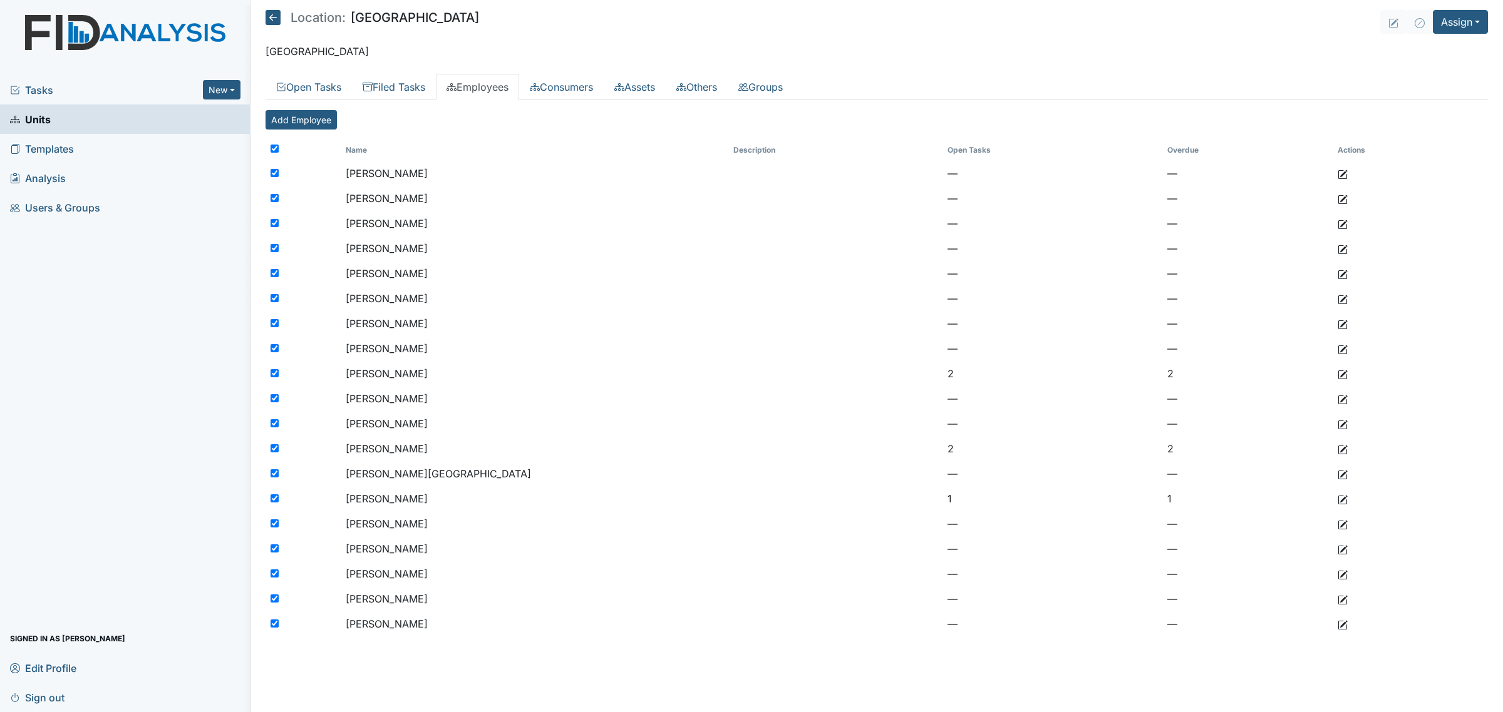
checkbox input "true"
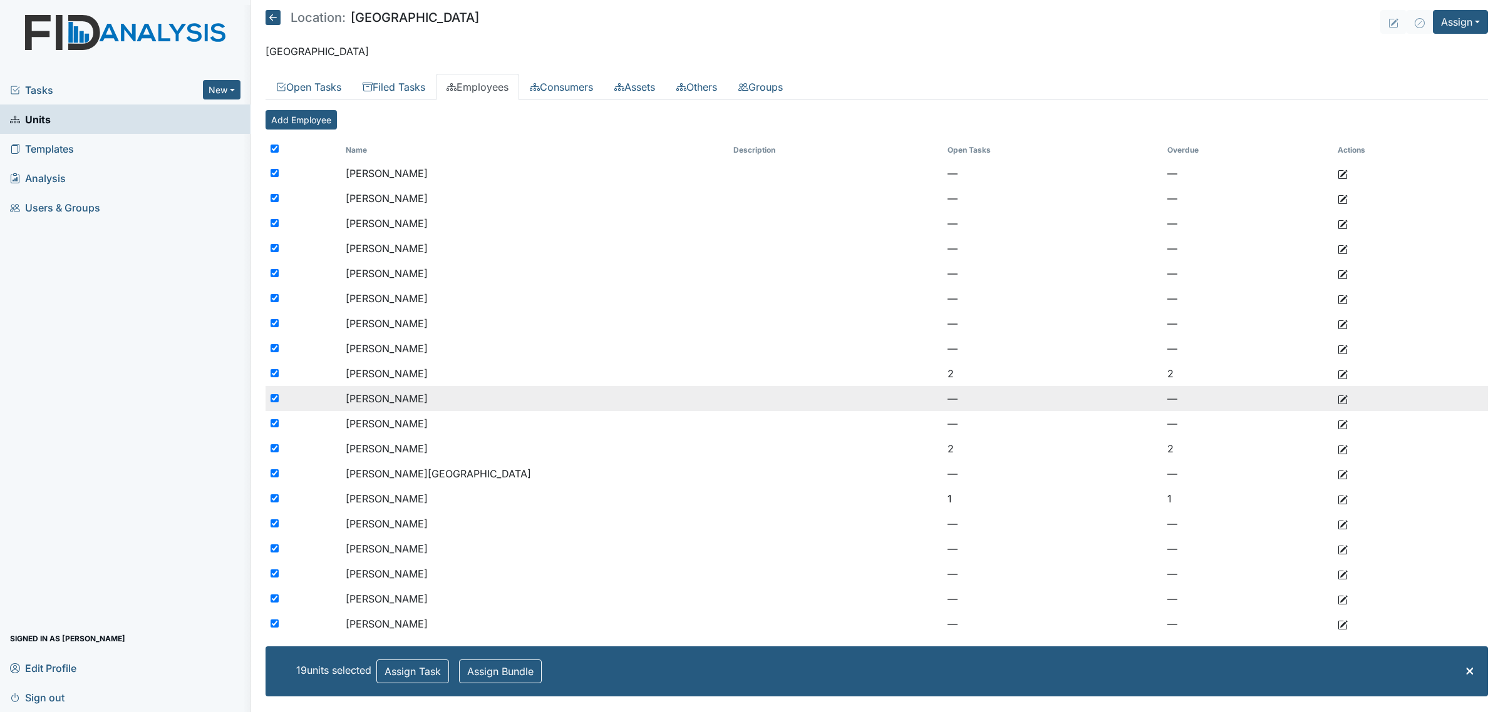
click at [271, 396] on input "checkbox" at bounding box center [274, 398] width 8 height 8
checkbox input "false"
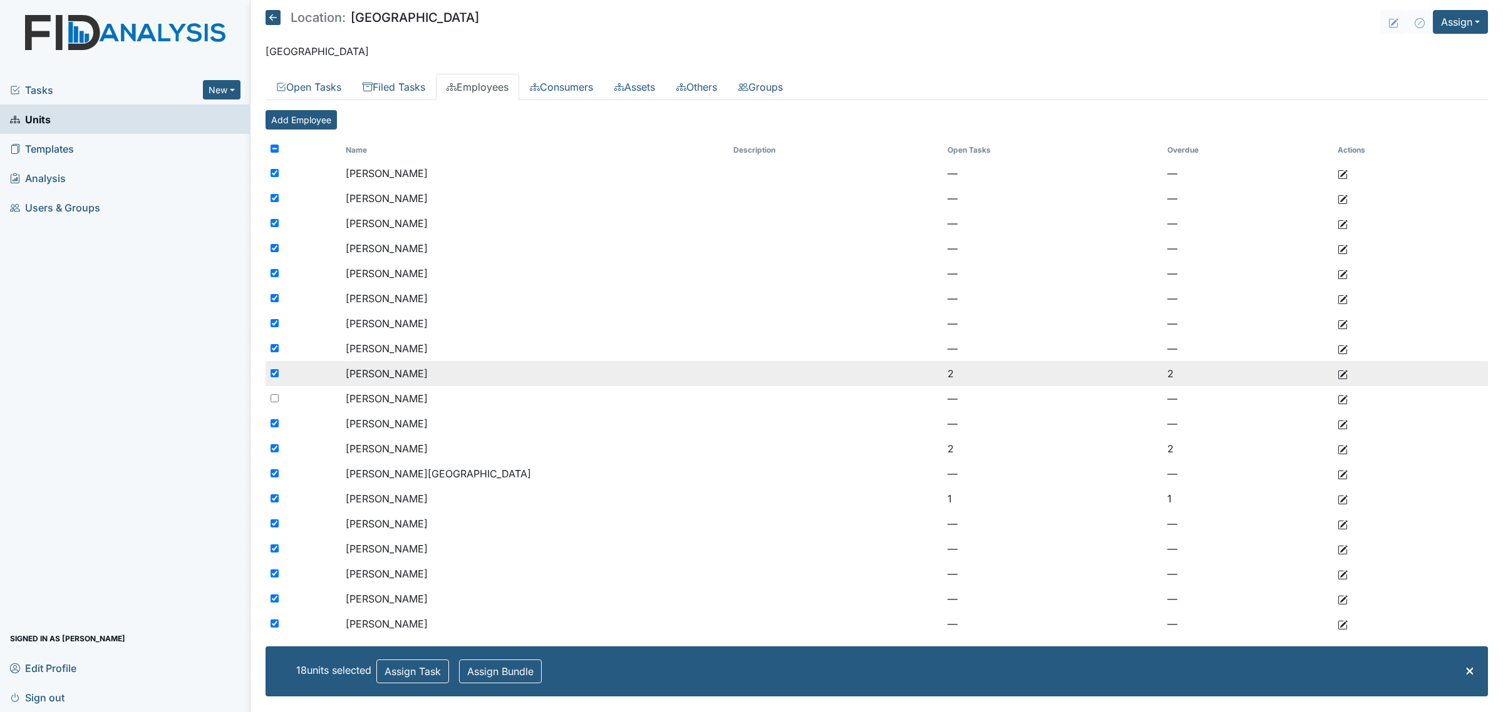
click at [270, 374] on input "checkbox" at bounding box center [274, 373] width 8 height 8
checkbox input "false"
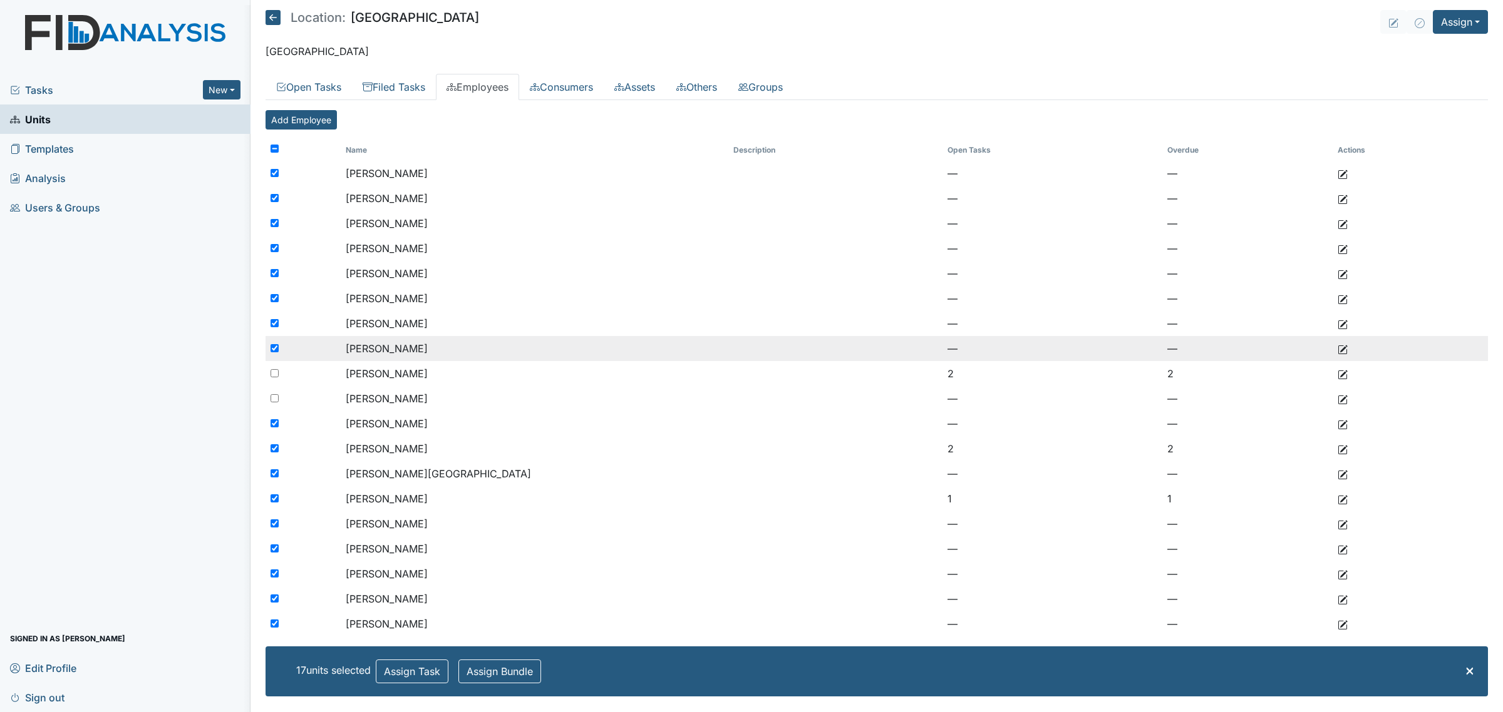
click at [270, 349] on input "checkbox" at bounding box center [274, 348] width 8 height 8
checkbox input "false"
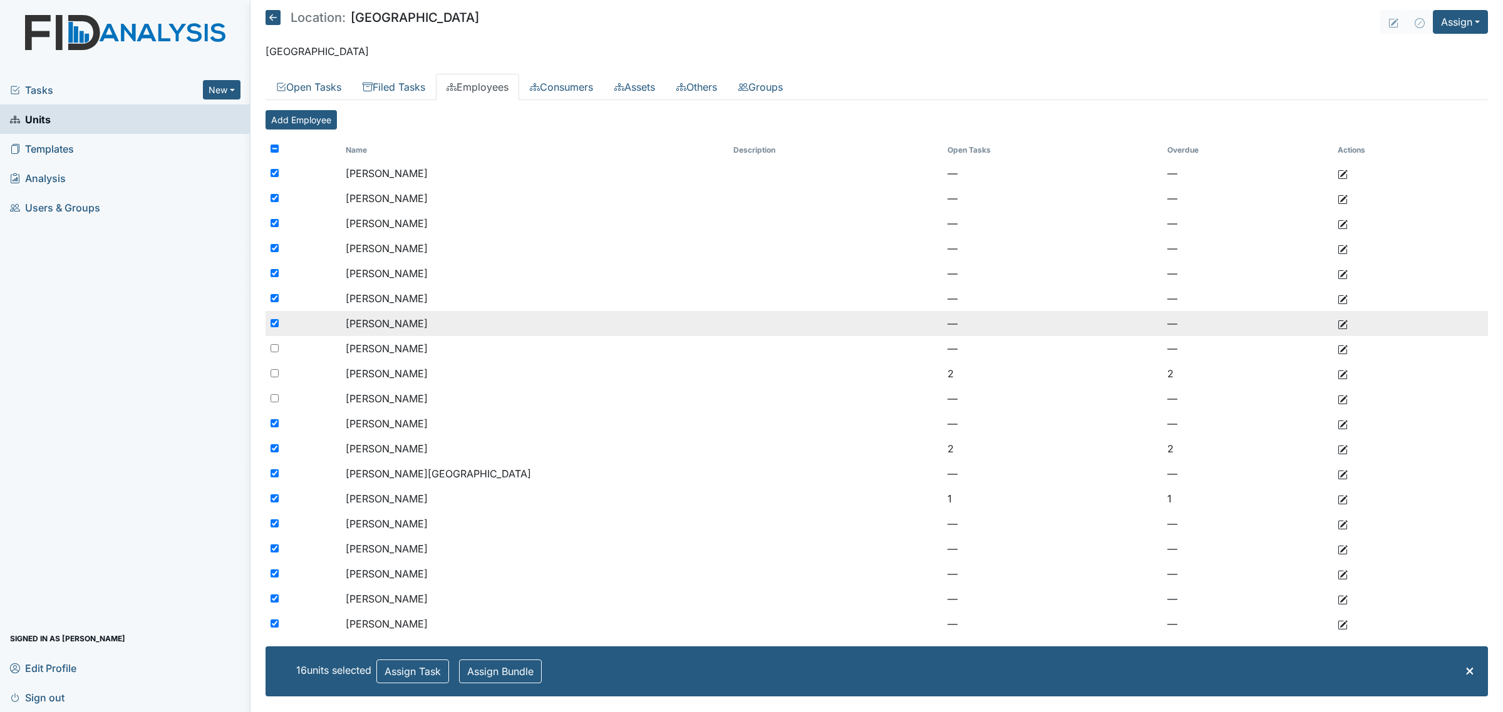
click at [272, 321] on input "checkbox" at bounding box center [274, 323] width 8 height 8
checkbox input "false"
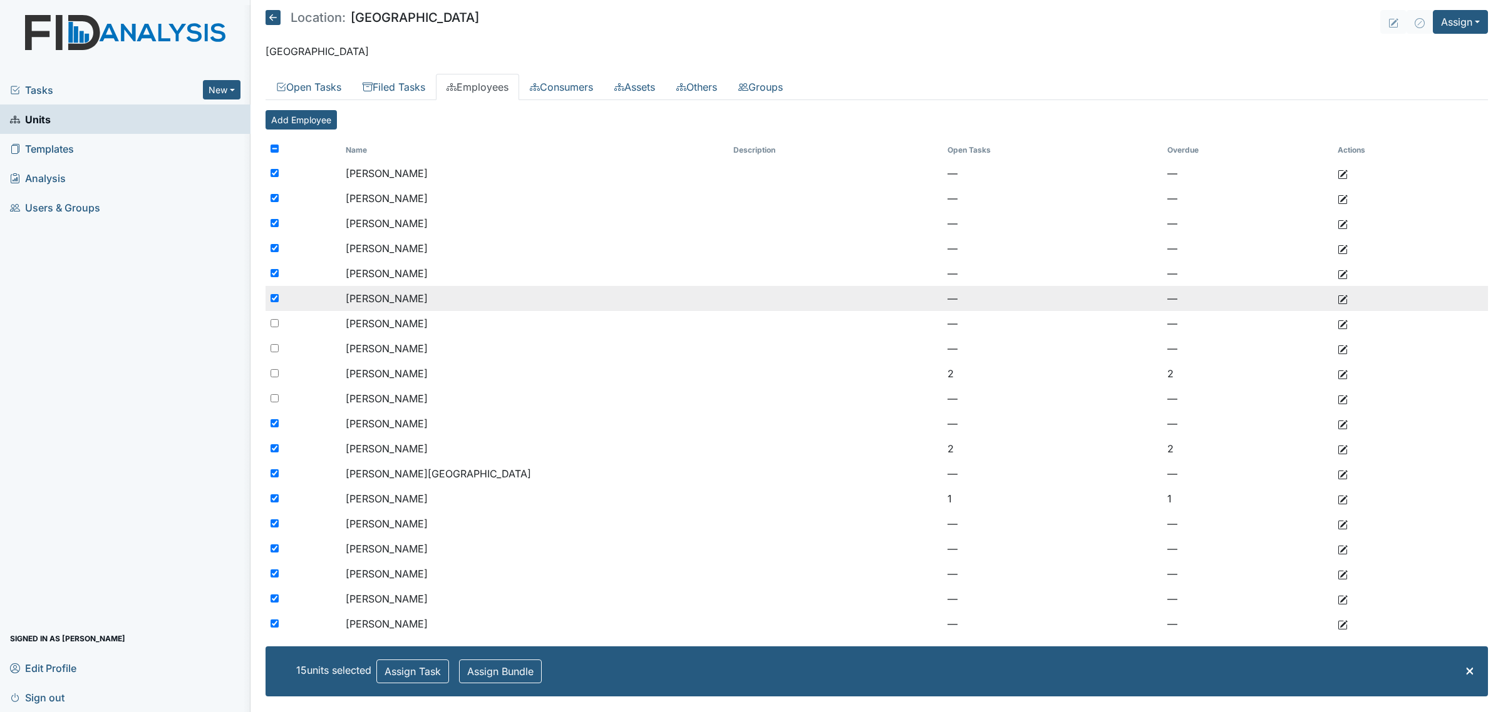
click at [274, 302] on input "checkbox" at bounding box center [274, 298] width 8 height 8
checkbox input "false"
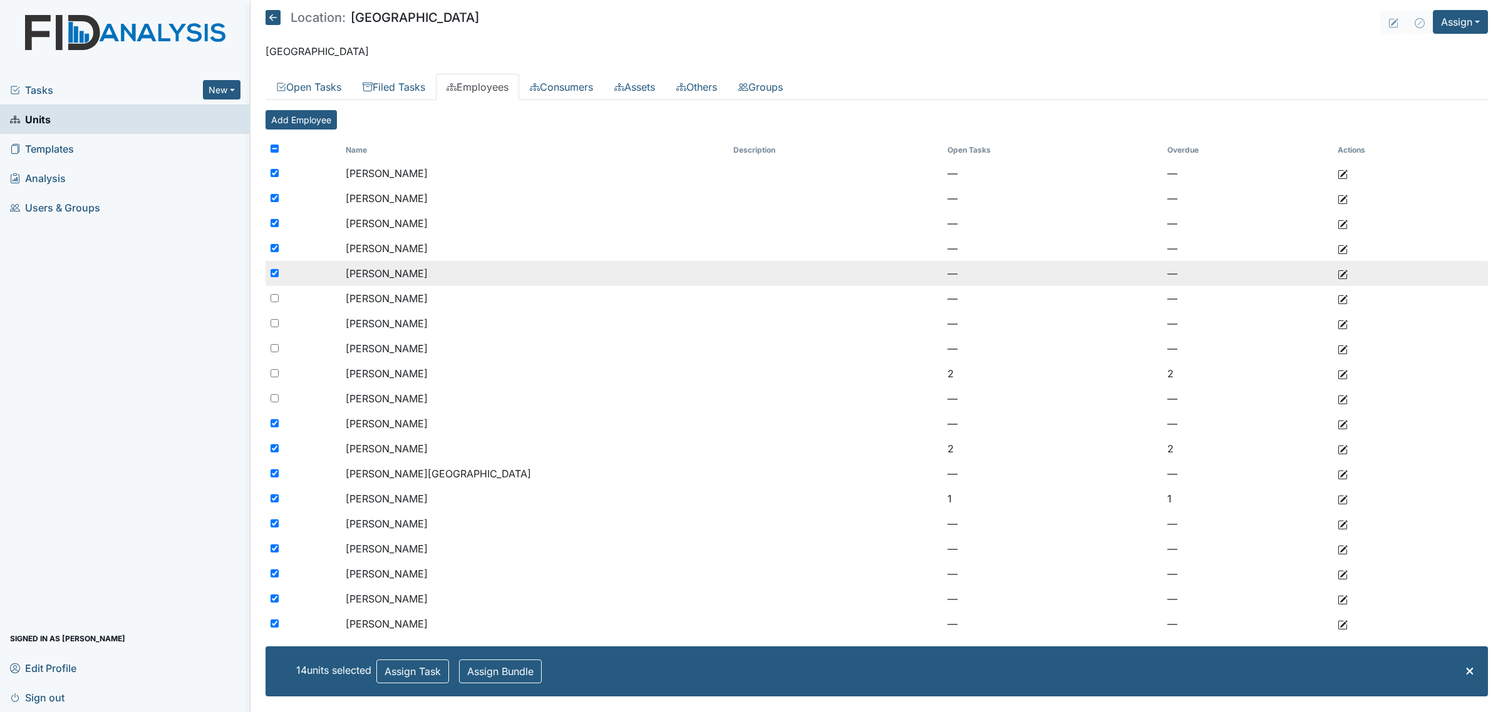
click at [274, 270] on input "checkbox" at bounding box center [274, 273] width 8 height 8
checkbox input "false"
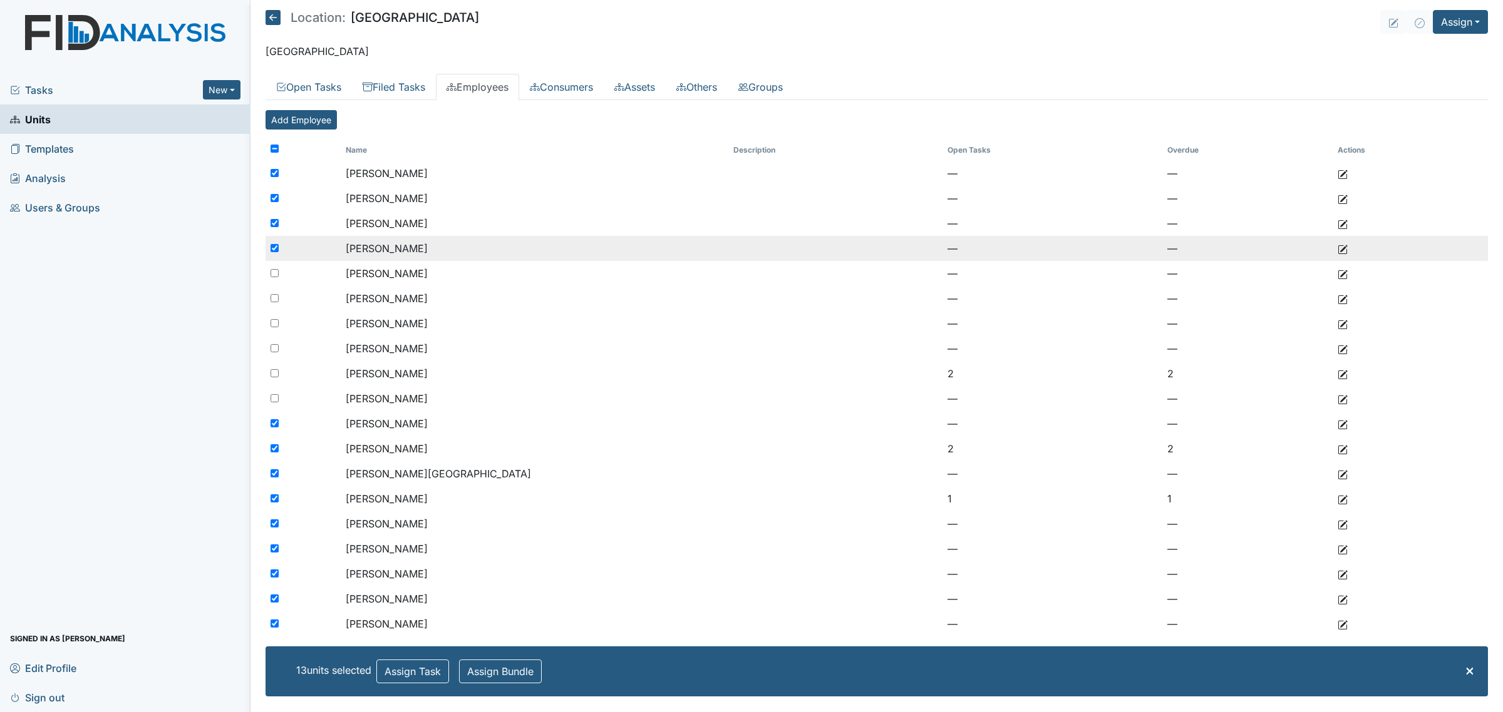
click at [270, 245] on input "checkbox" at bounding box center [274, 248] width 8 height 8
checkbox input "false"
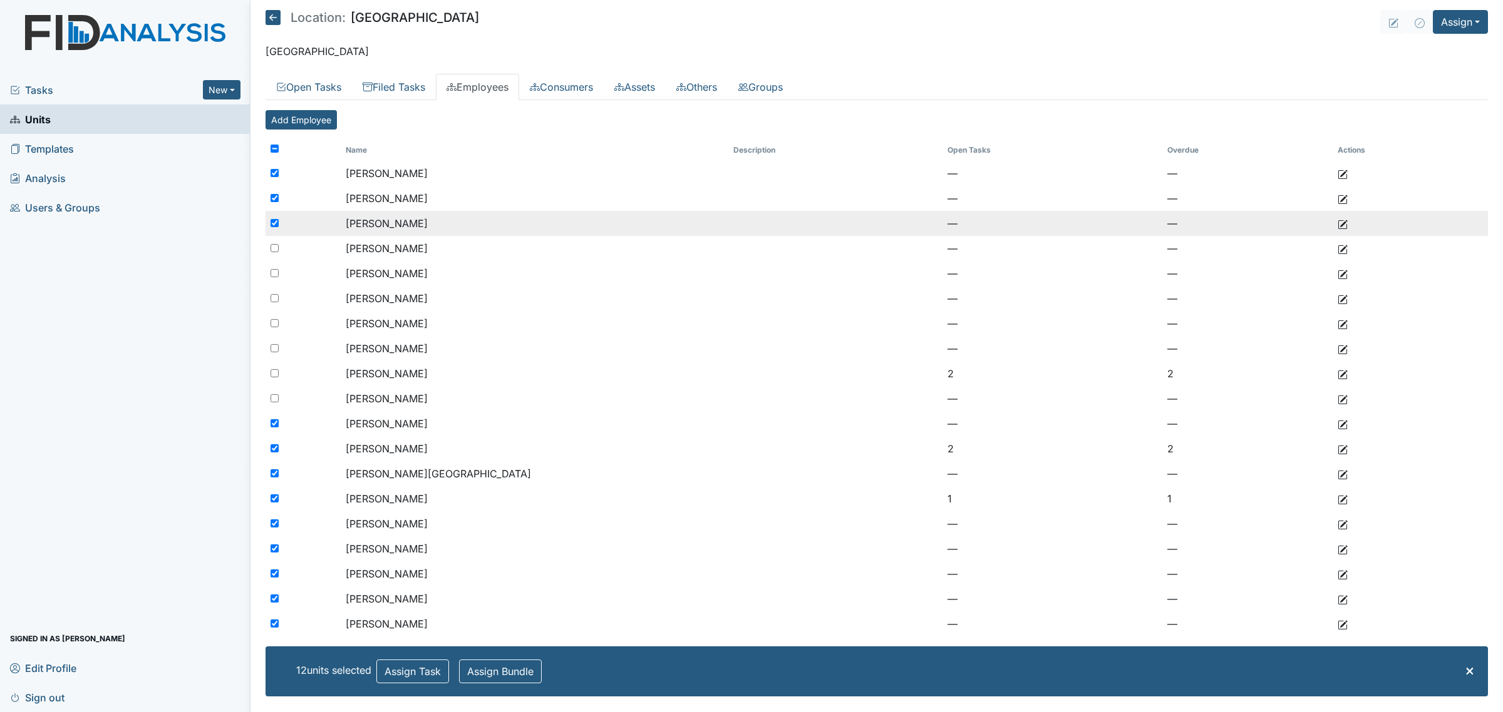
click at [271, 223] on input "checkbox" at bounding box center [274, 223] width 8 height 8
checkbox input "false"
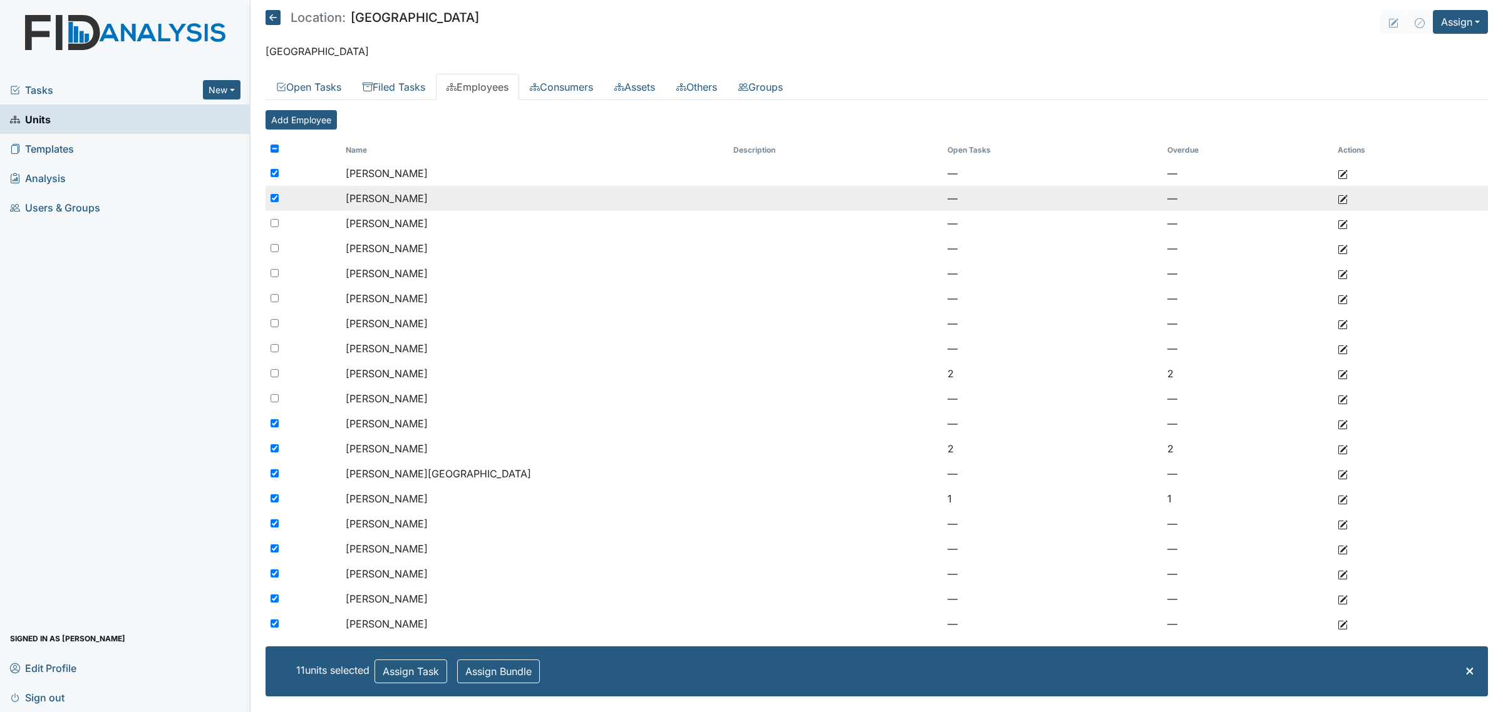
click at [276, 195] on input "checkbox" at bounding box center [274, 198] width 8 height 8
checkbox input "false"
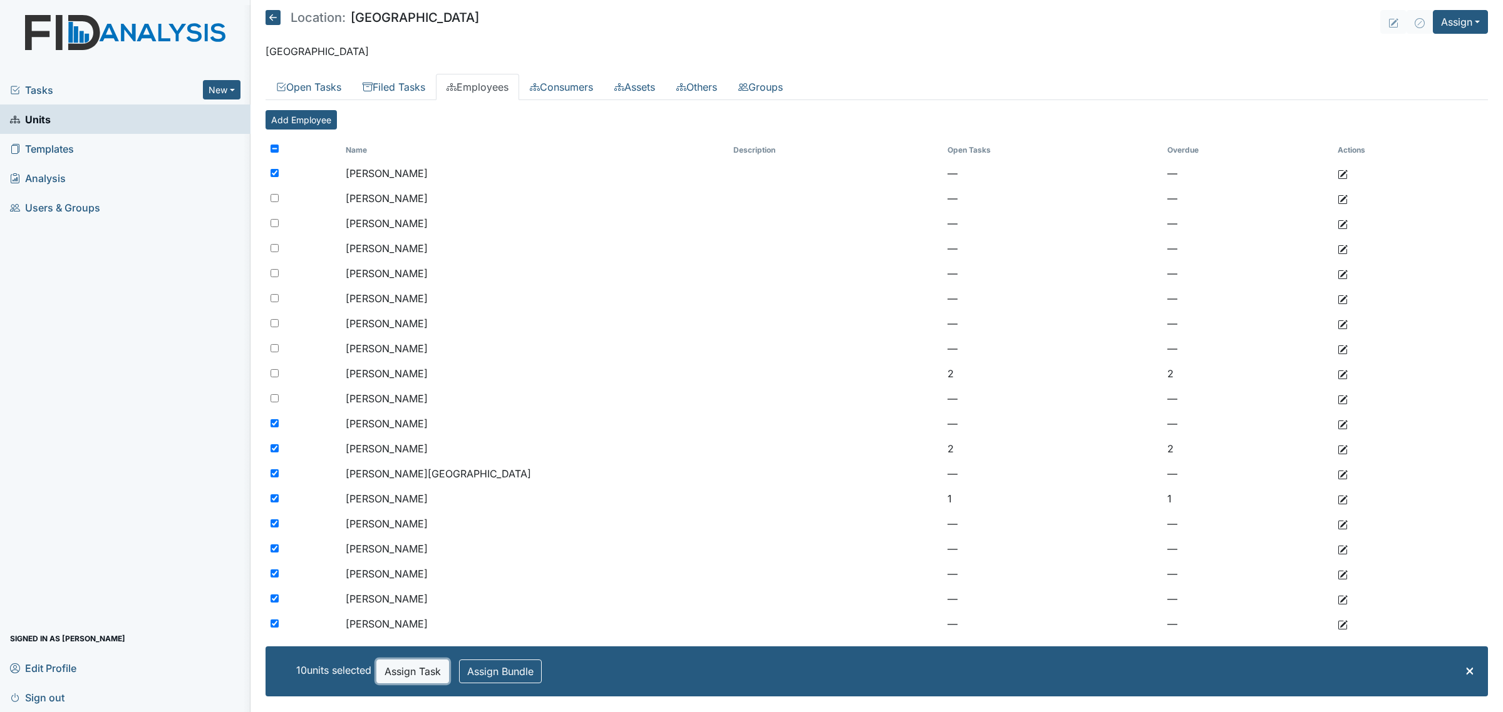
click at [405, 669] on button "Assign Task" at bounding box center [412, 672] width 73 height 24
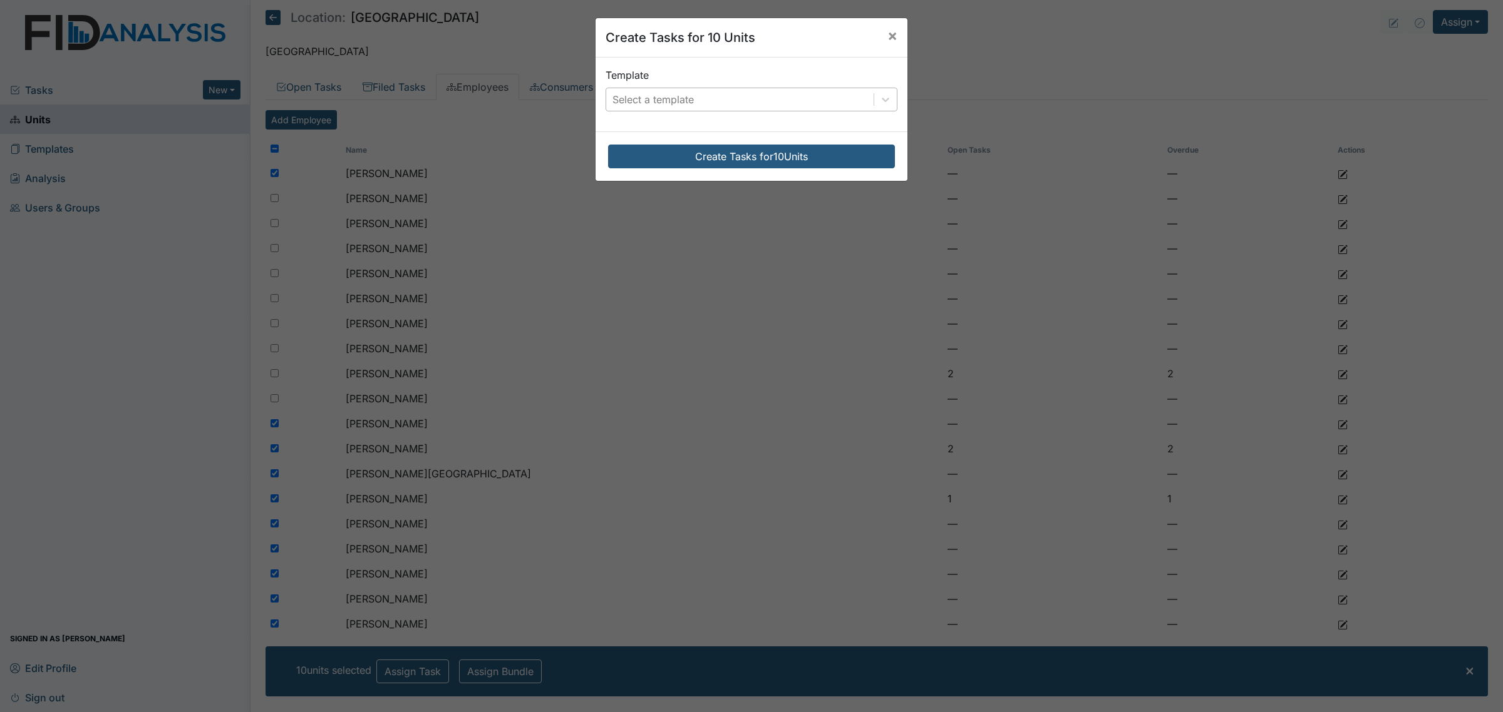
click at [683, 90] on div "Select a template" at bounding box center [739, 99] width 267 height 23
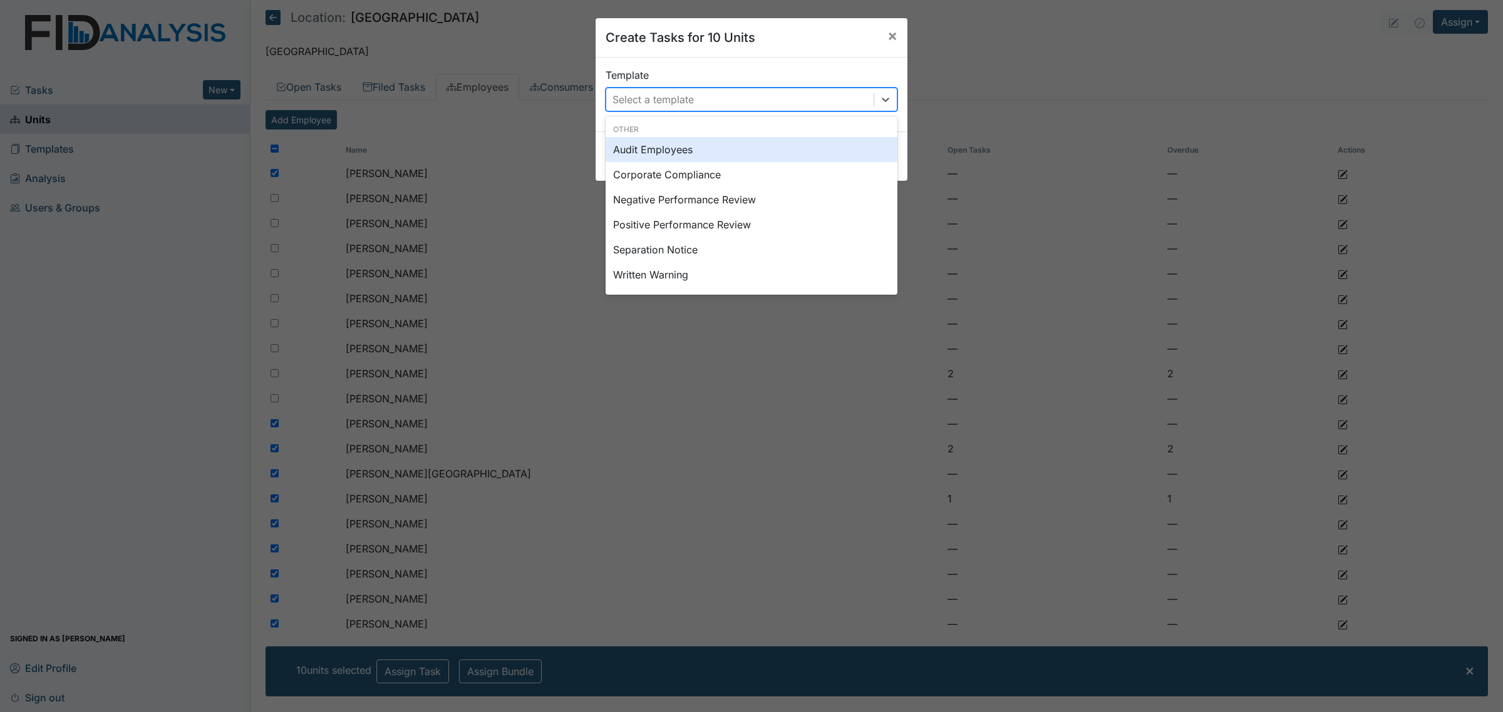
click at [699, 147] on div "Audit Employees" at bounding box center [751, 149] width 292 height 25
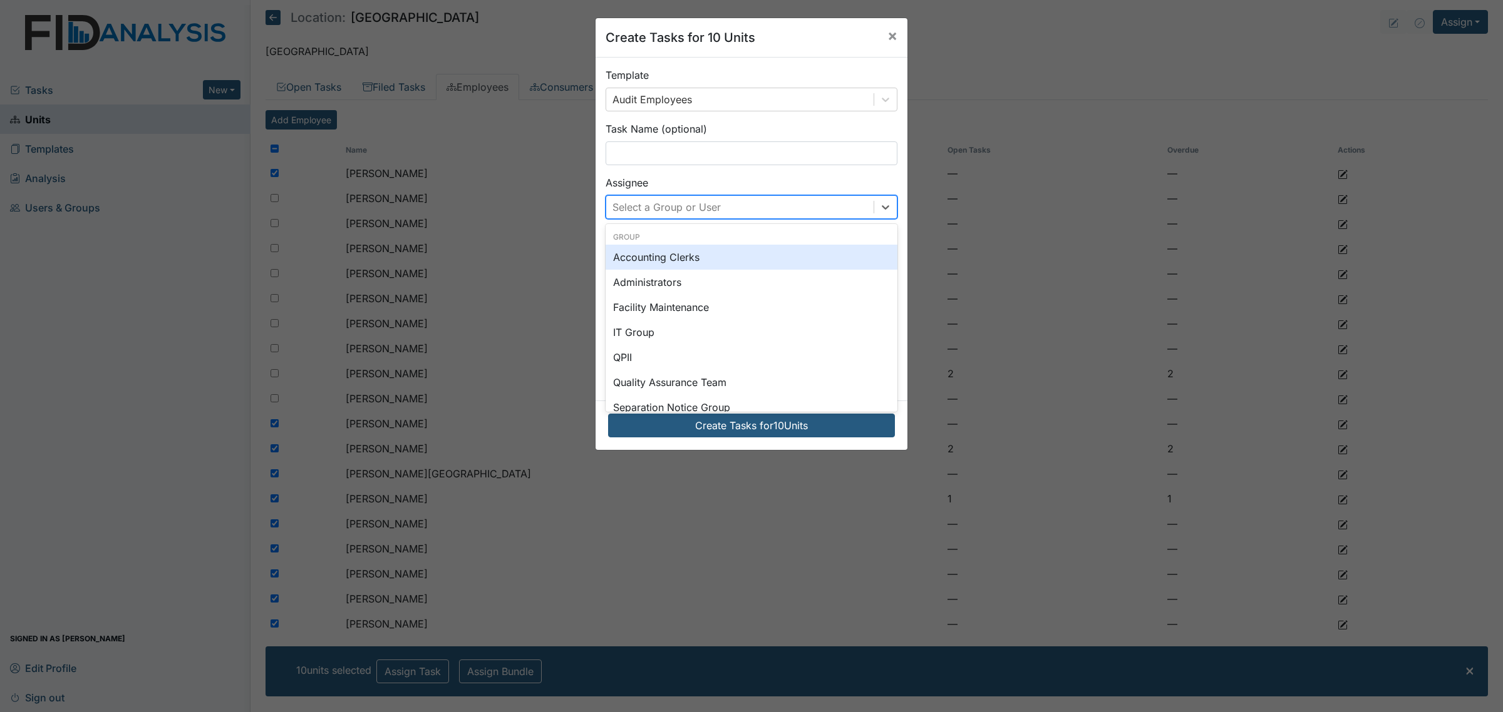
click at [690, 212] on div "Select a Group or User" at bounding box center [666, 207] width 108 height 15
type input "br"
click at [689, 258] on div "[PERSON_NAME]" at bounding box center [751, 257] width 292 height 25
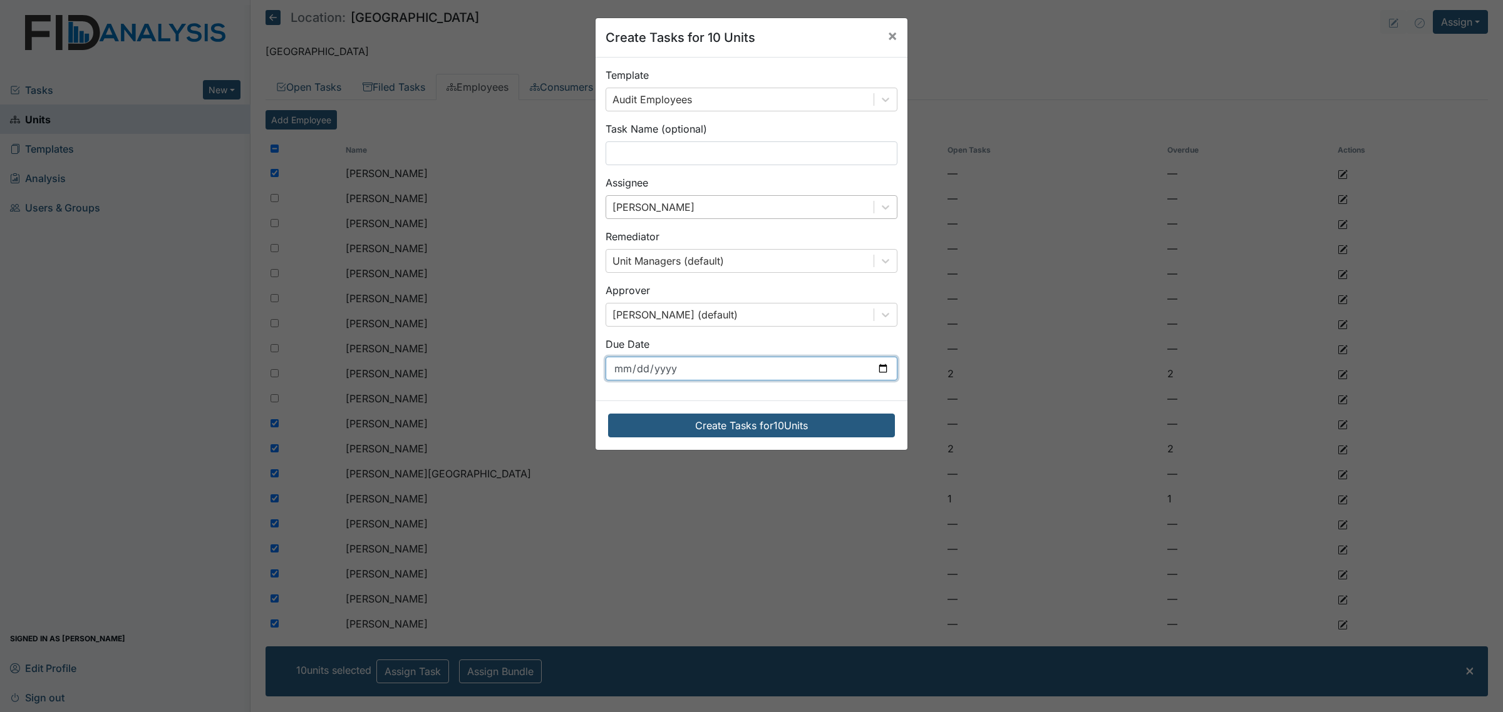
click at [877, 377] on input "[DATE]" at bounding box center [751, 369] width 292 height 24
click at [876, 369] on input "[DATE]" at bounding box center [751, 369] width 292 height 24
type input "[DATE]"
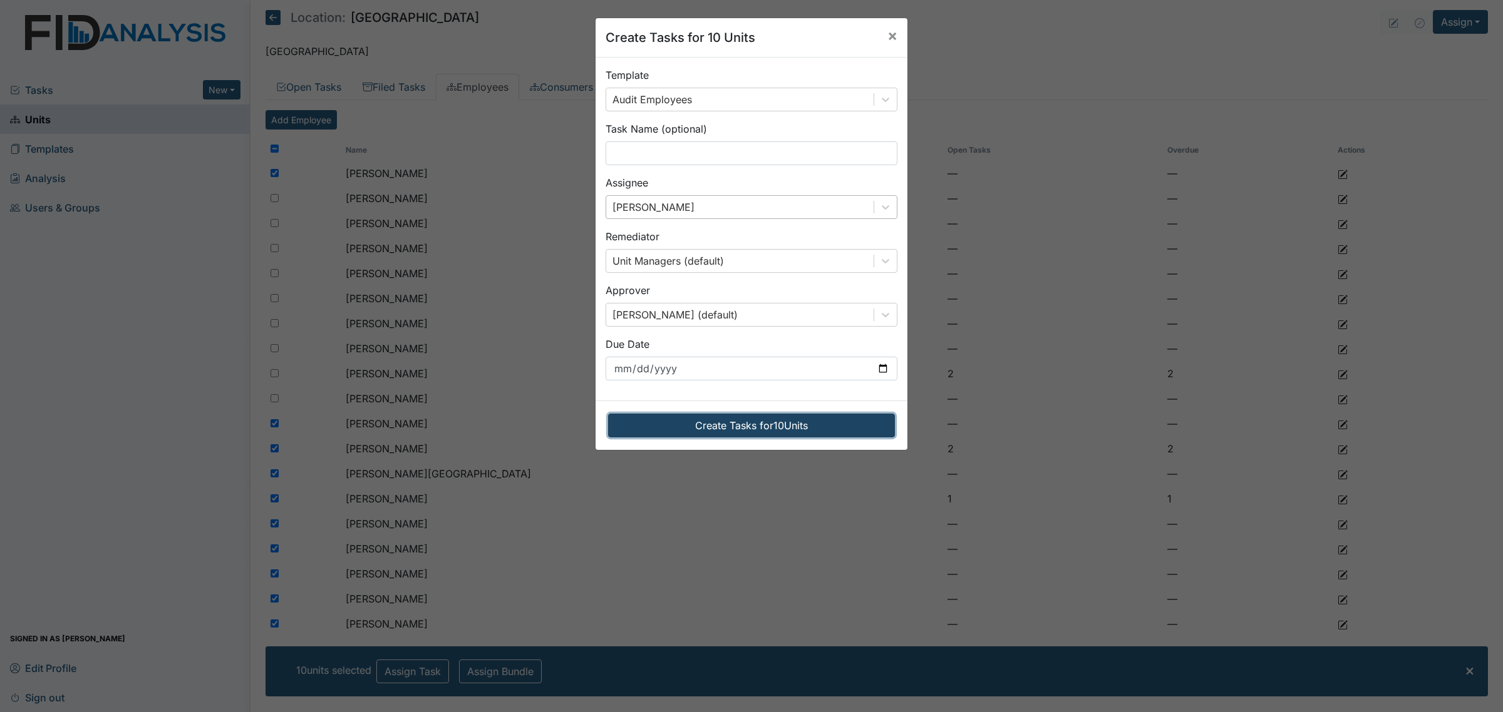
click at [767, 429] on button "Create Tasks for 10 Units" at bounding box center [751, 426] width 287 height 24
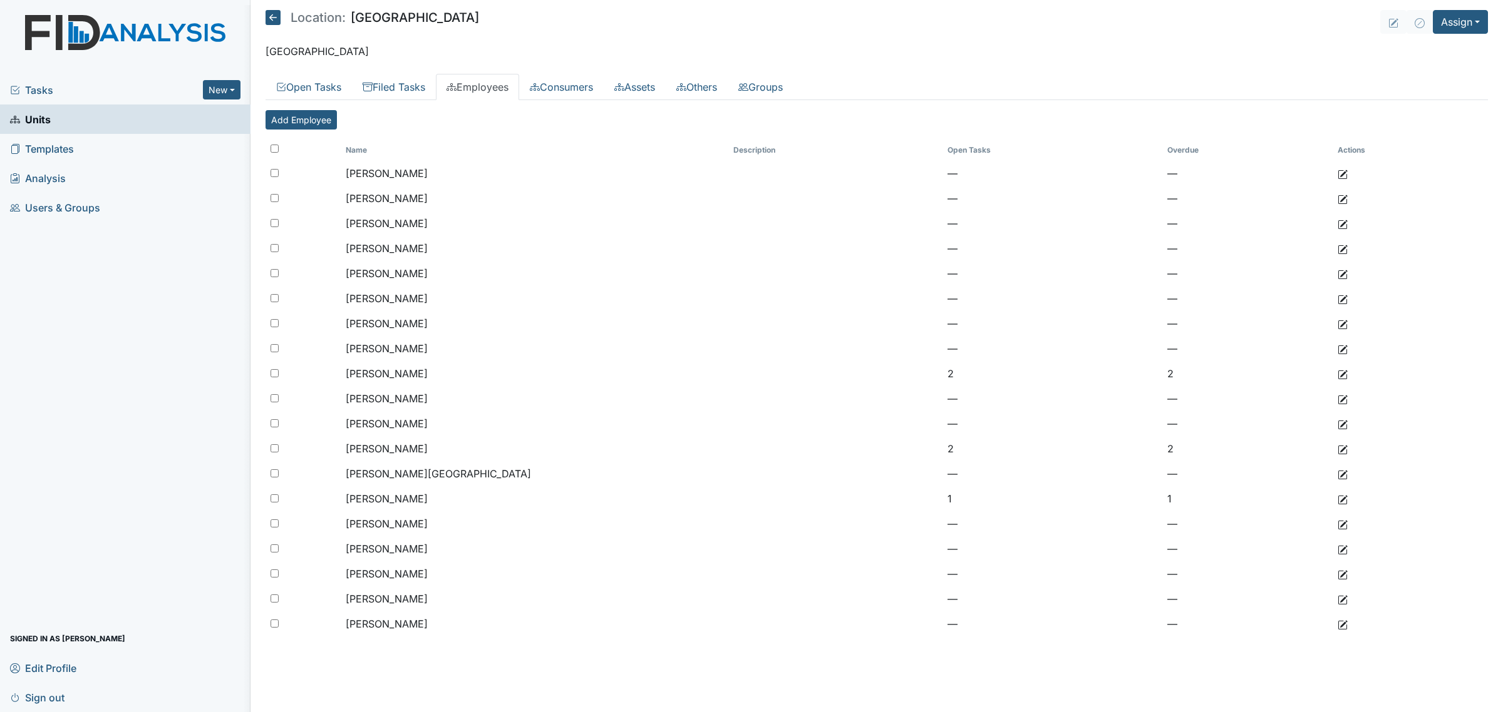
click at [270, 21] on icon at bounding box center [272, 17] width 15 height 15
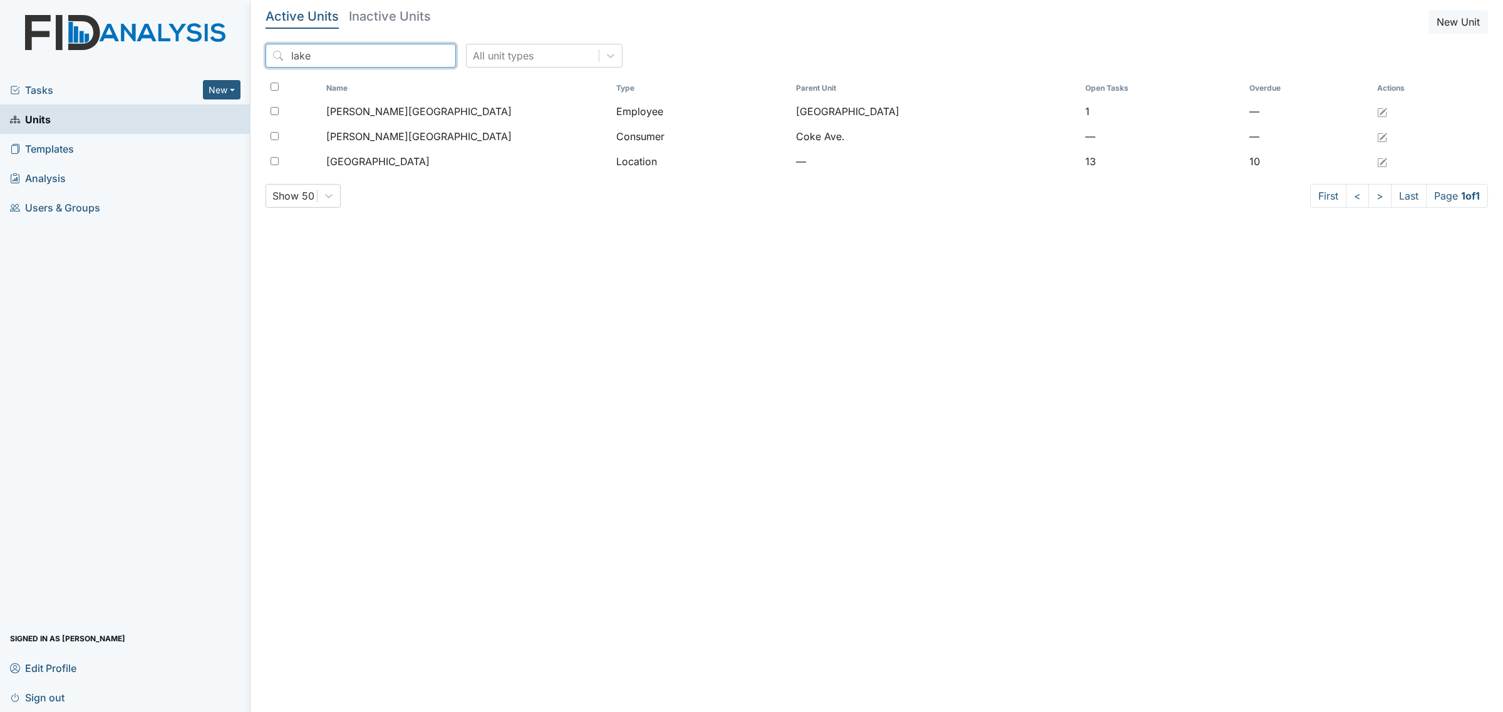
click at [396, 61] on input "lake" at bounding box center [360, 56] width 190 height 24
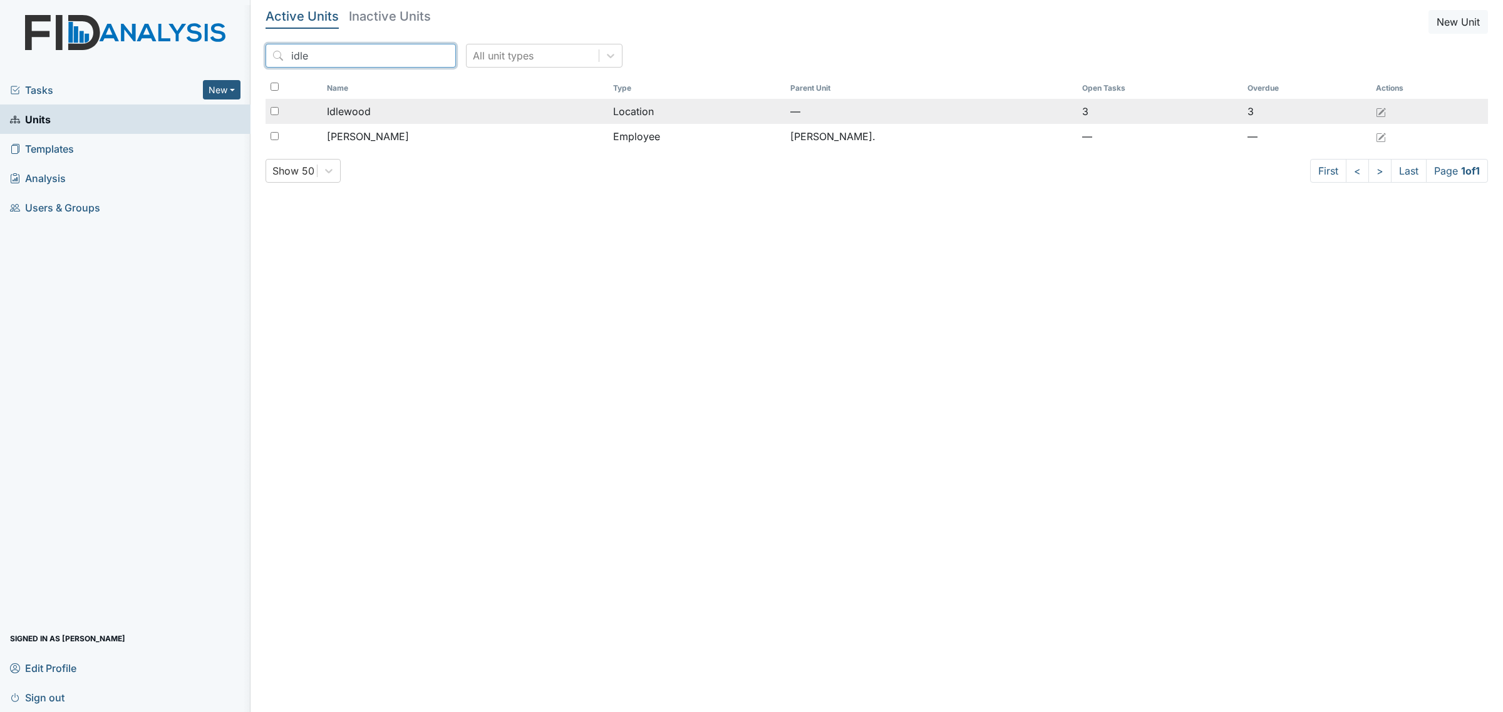
type input "idle"
click at [382, 114] on div "Idlewood" at bounding box center [465, 111] width 276 height 15
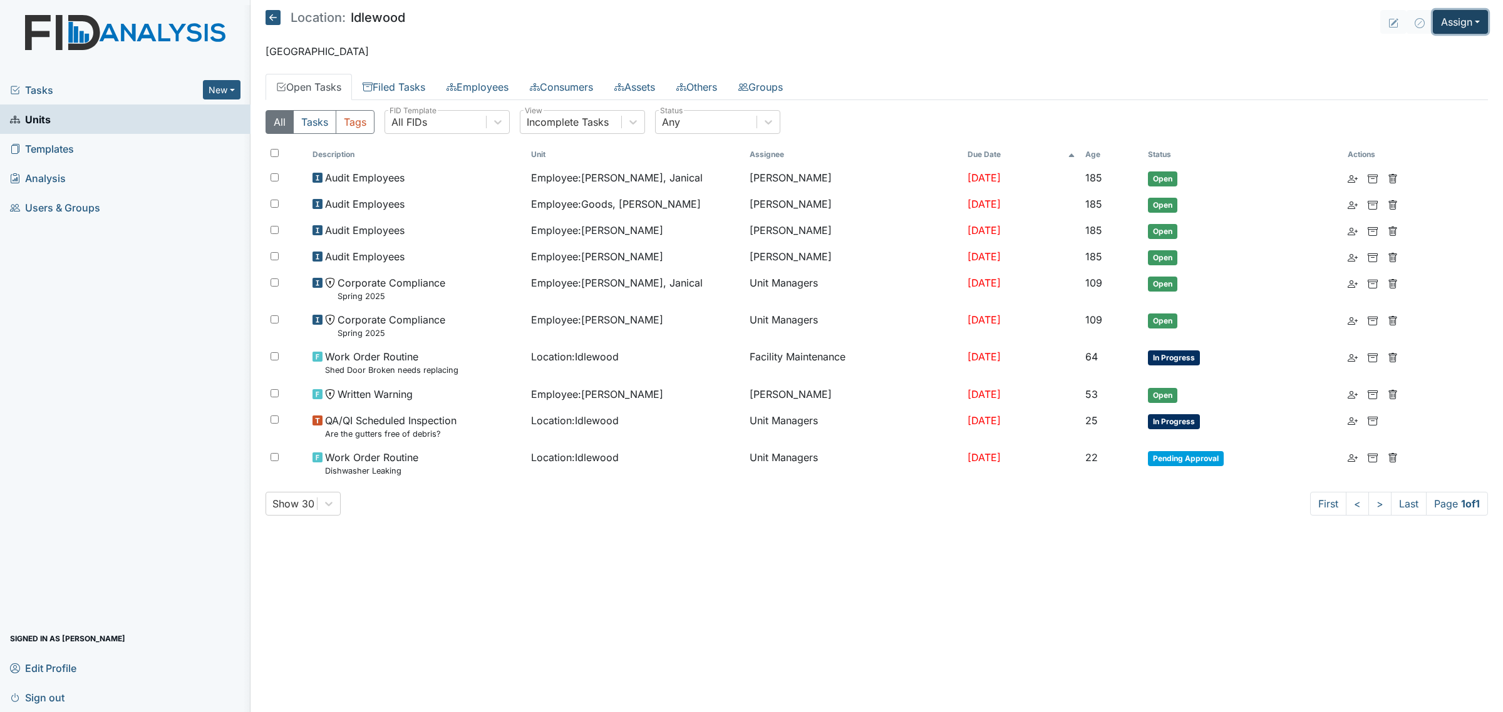
click at [1456, 23] on button "Assign" at bounding box center [1459, 22] width 55 height 24
click at [1454, 66] on link "Assign Inspection" at bounding box center [1430, 71] width 113 height 20
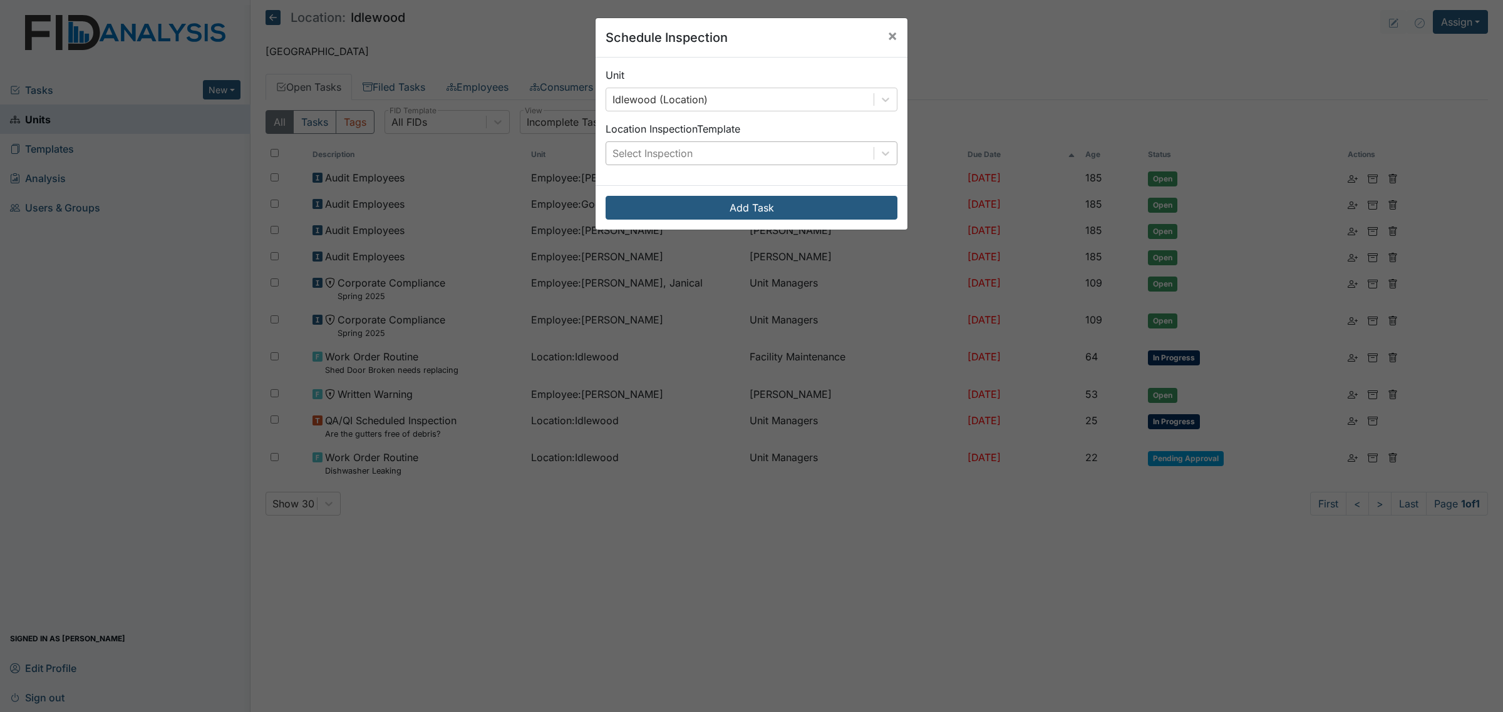
click at [752, 152] on div "Select Inspection" at bounding box center [739, 153] width 267 height 23
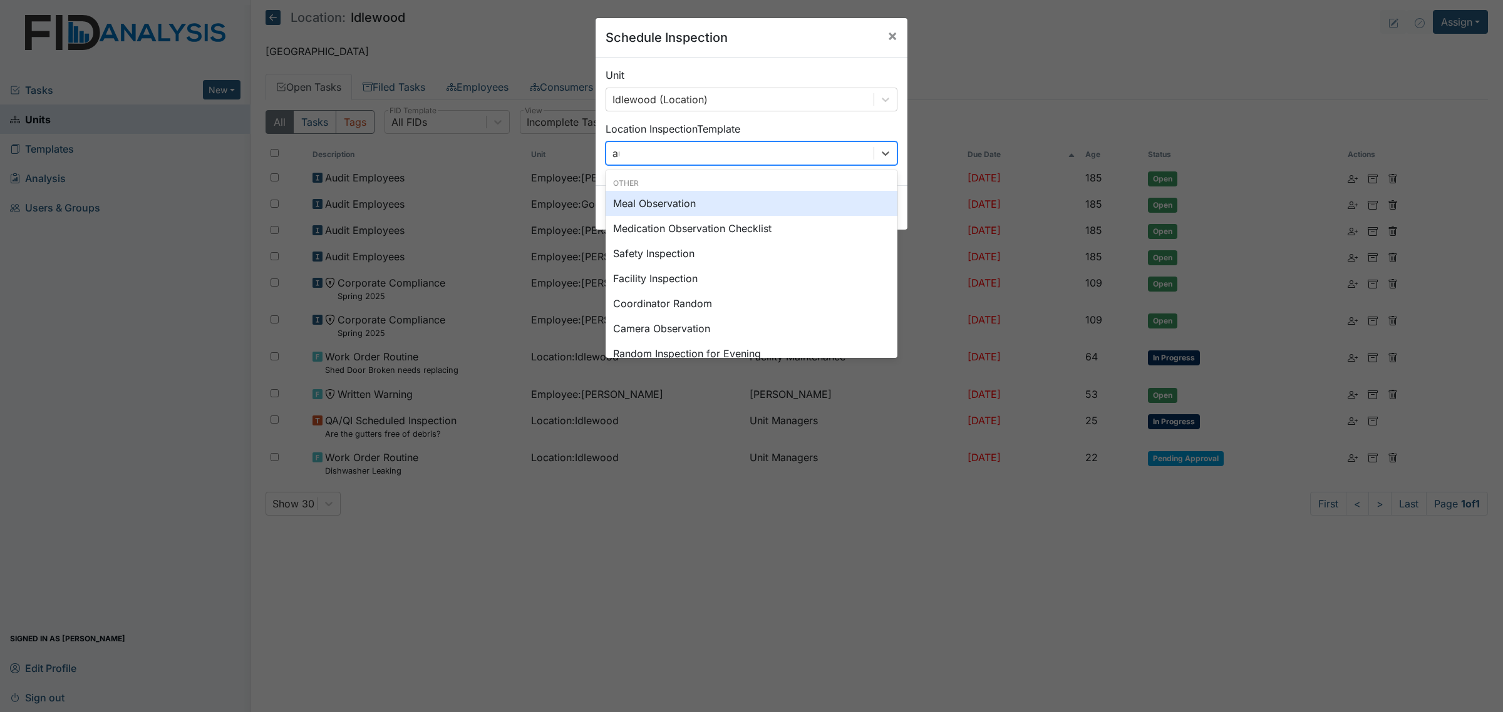
type input "aud"
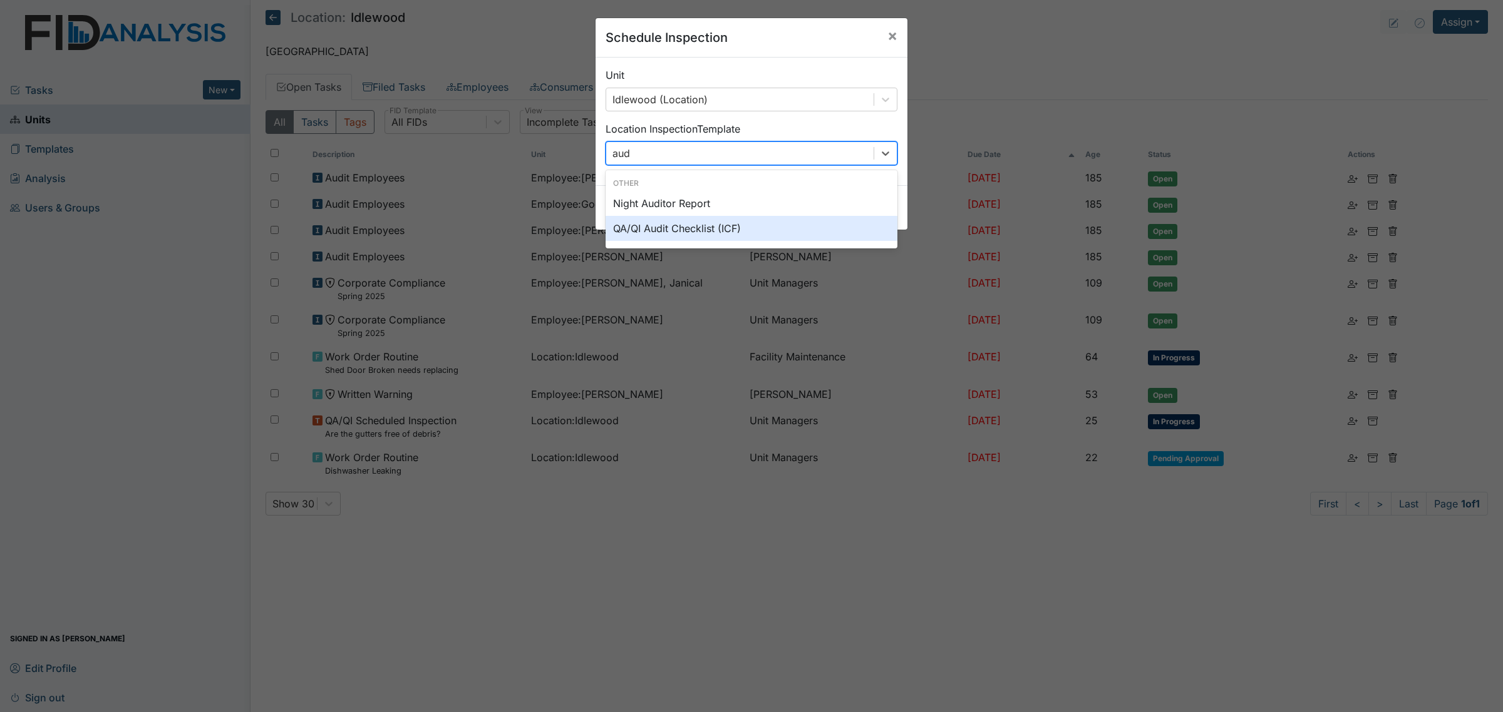
click at [742, 235] on div "QA/QI Audit Checklist (ICF)" at bounding box center [751, 228] width 292 height 25
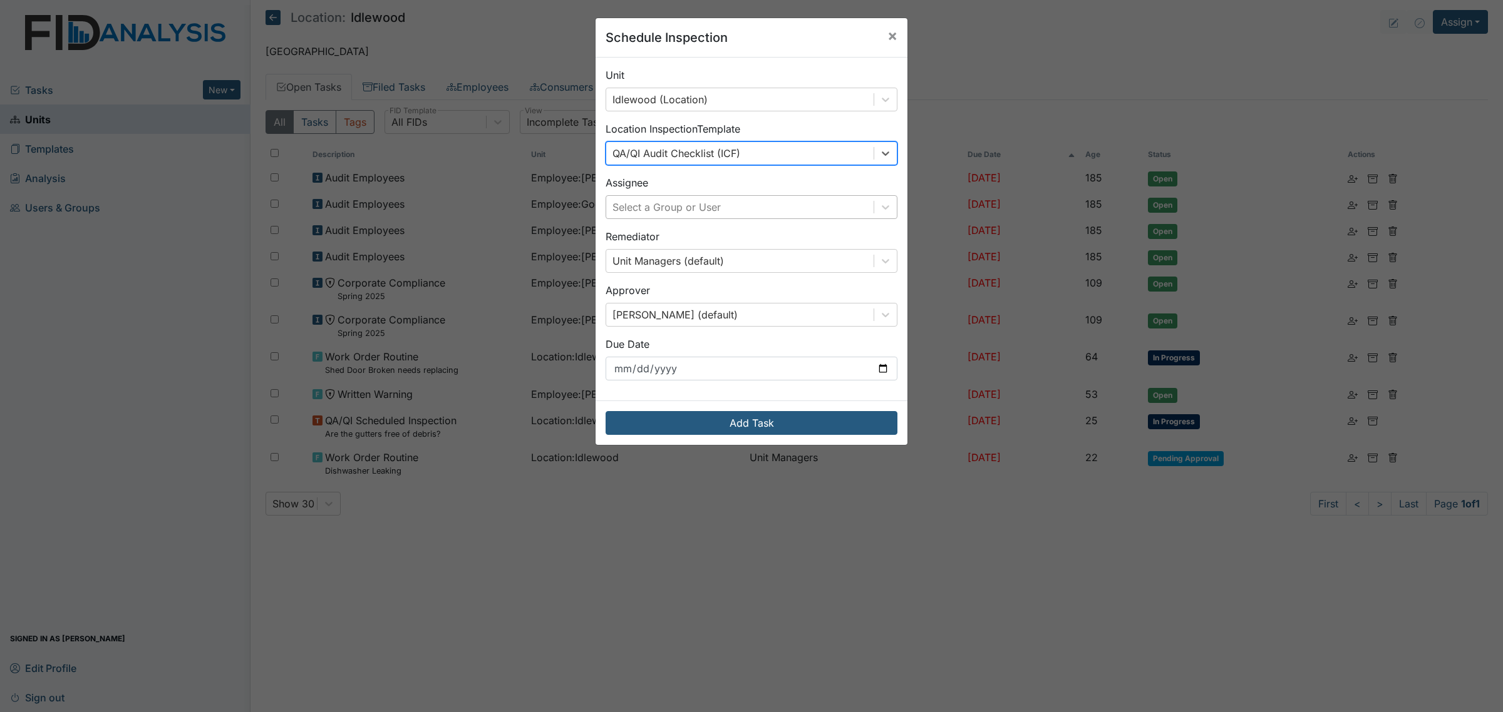
click at [797, 203] on div "Select a Group or User" at bounding box center [739, 207] width 267 height 23
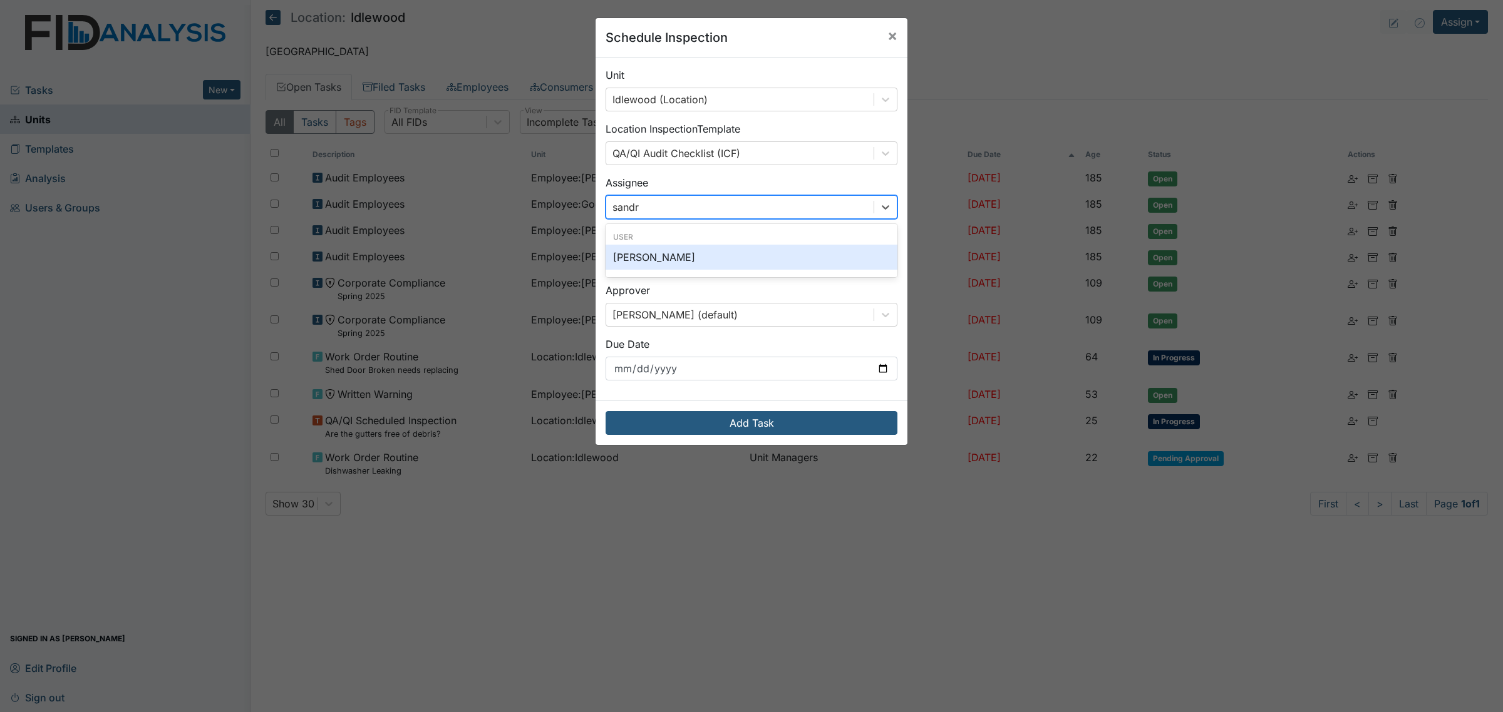
type input "sandra"
click at [799, 259] on div "[PERSON_NAME]" at bounding box center [751, 257] width 292 height 25
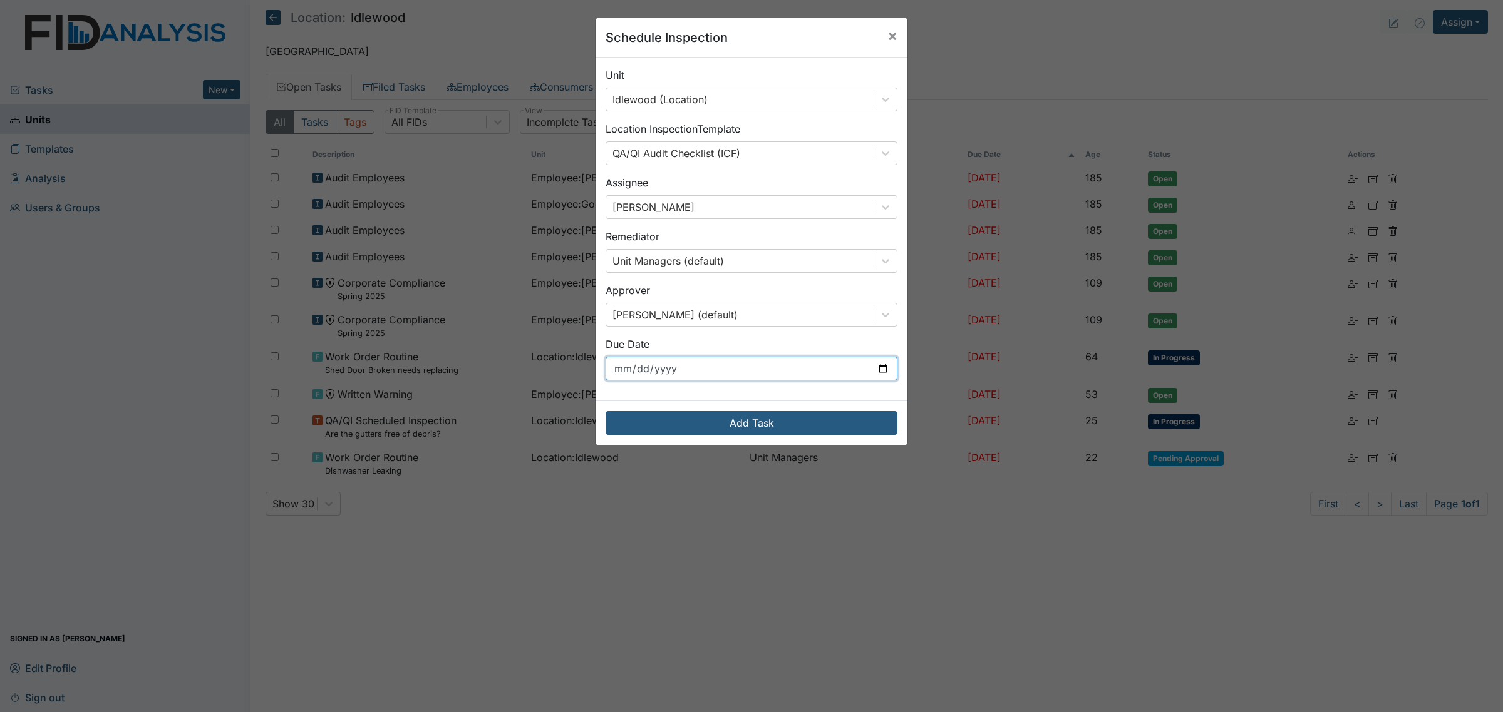
click at [823, 369] on input "[DATE]" at bounding box center [751, 369] width 292 height 24
click at [870, 370] on input "[DATE]" at bounding box center [751, 369] width 292 height 24
type input "[DATE]"
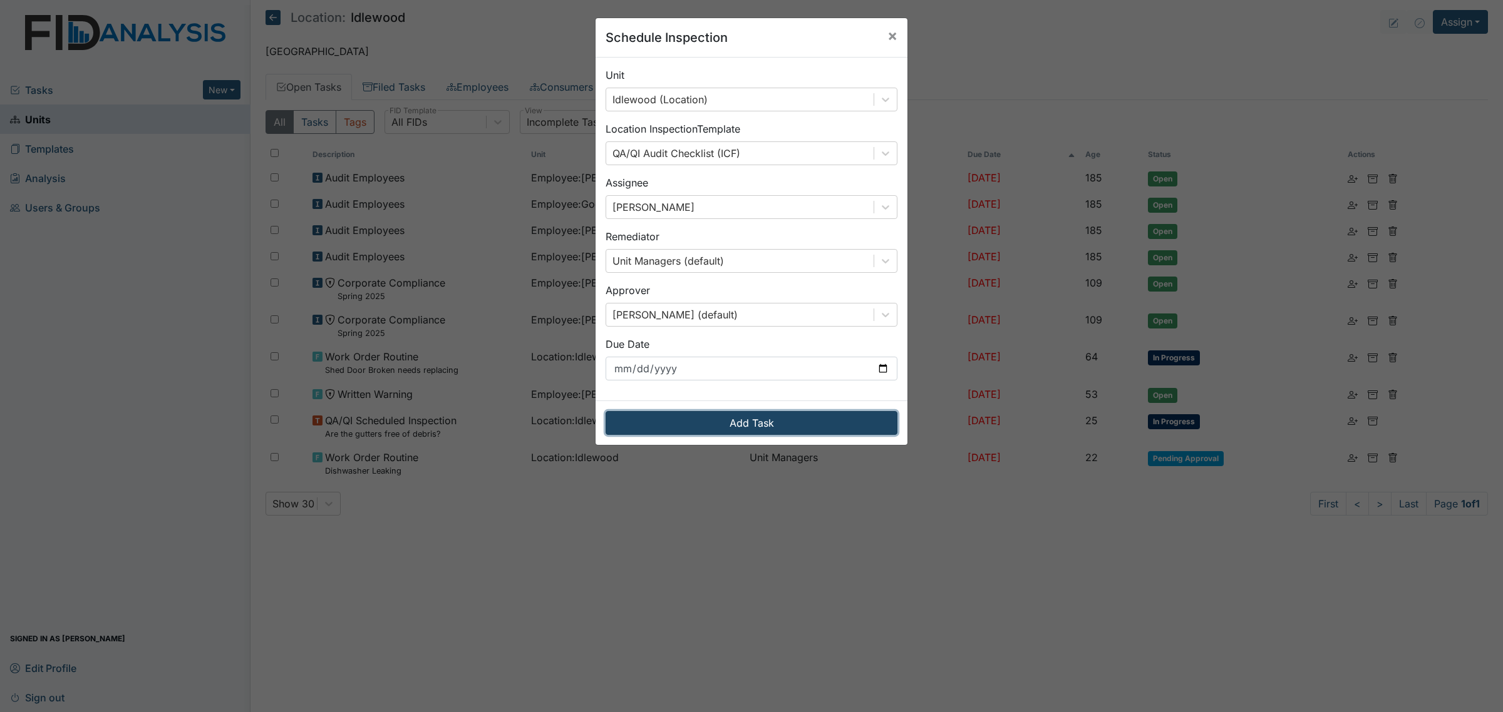
click at [789, 420] on button "Add Task" at bounding box center [751, 423] width 292 height 24
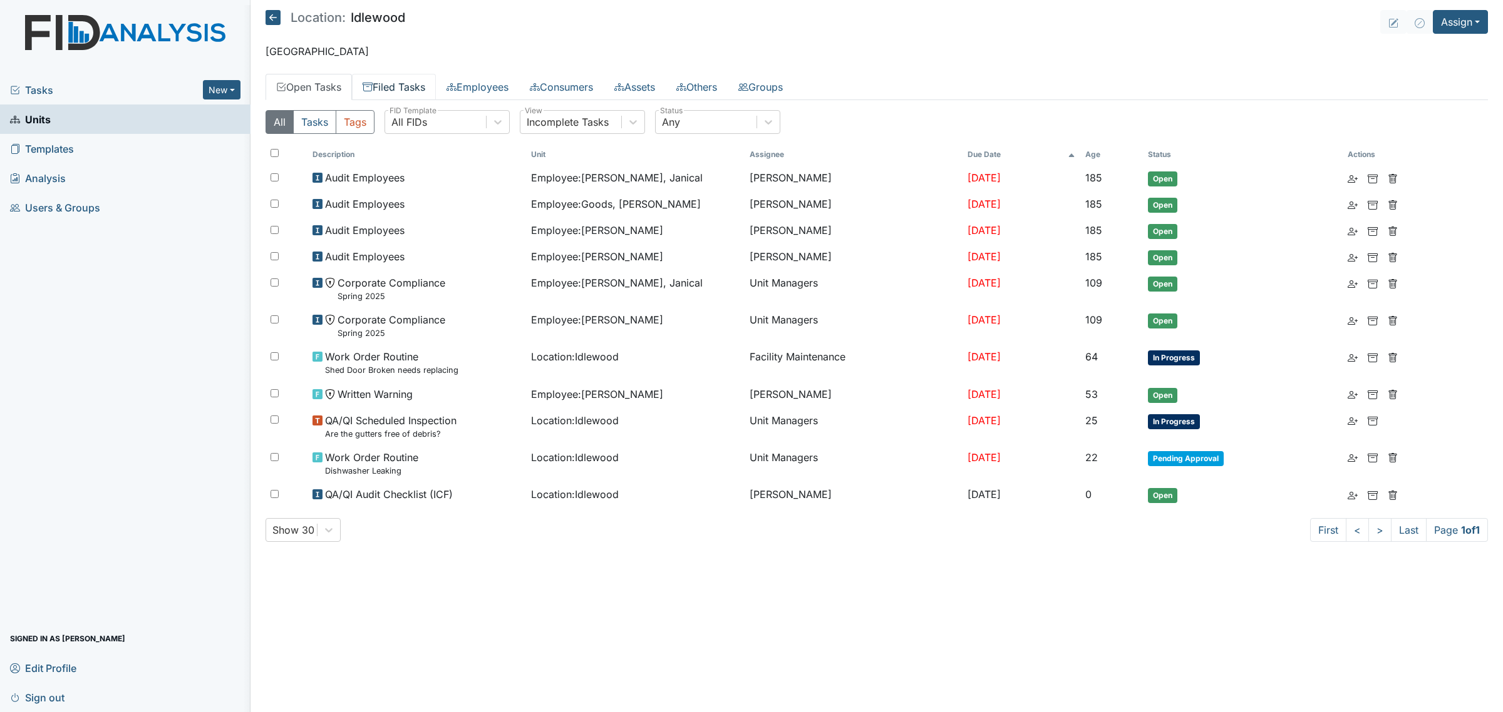
click at [404, 85] on link "Filed Tasks" at bounding box center [394, 87] width 84 height 26
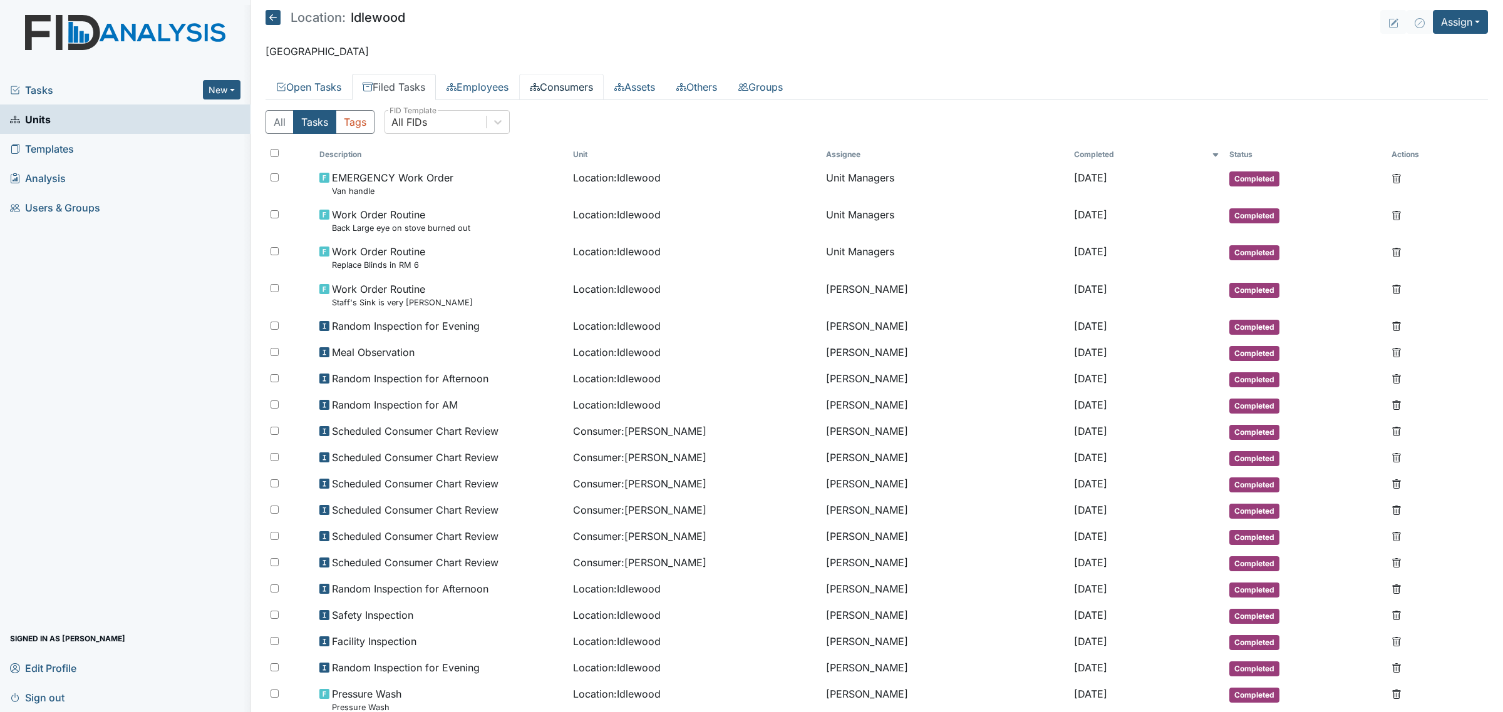
click at [586, 82] on link "Consumers" at bounding box center [561, 87] width 85 height 26
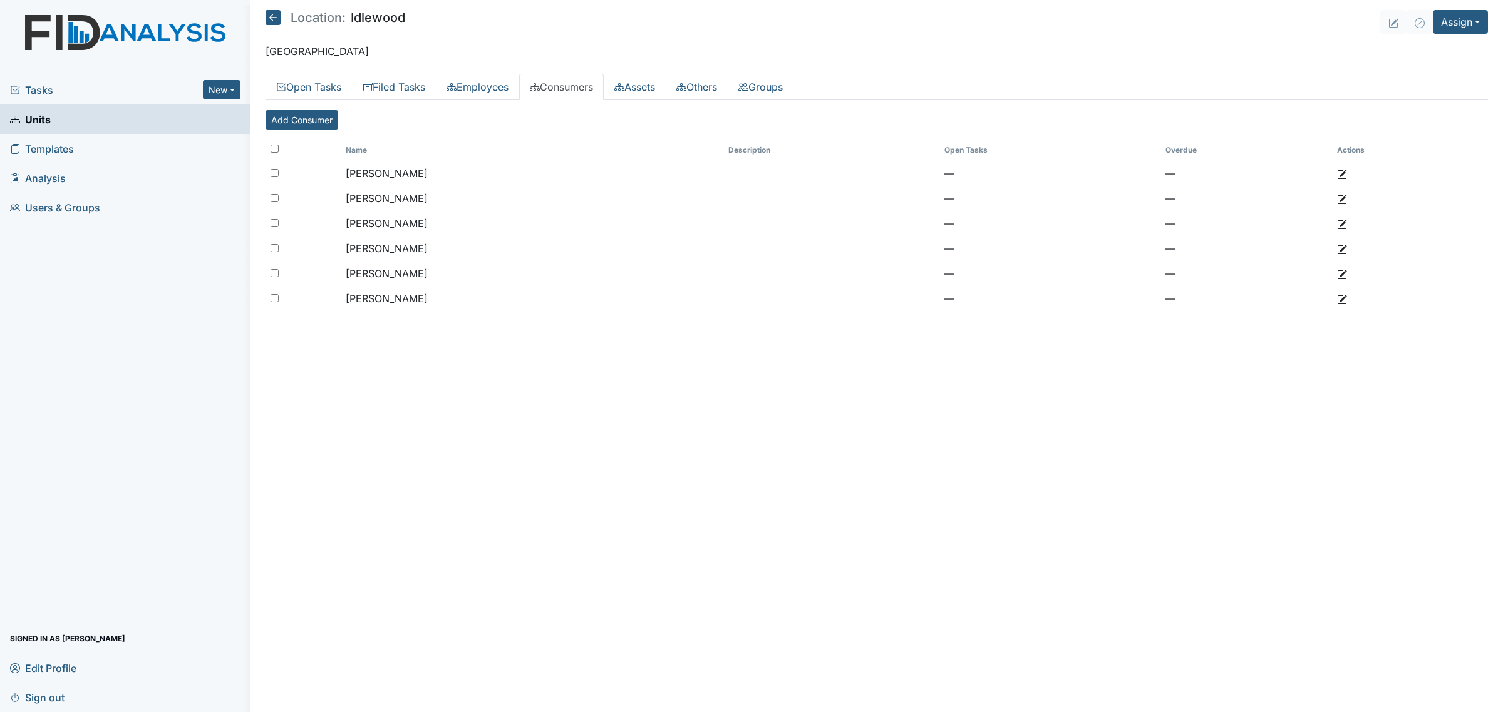
click at [273, 145] on input "checkbox" at bounding box center [274, 149] width 8 height 8
checkbox input "true"
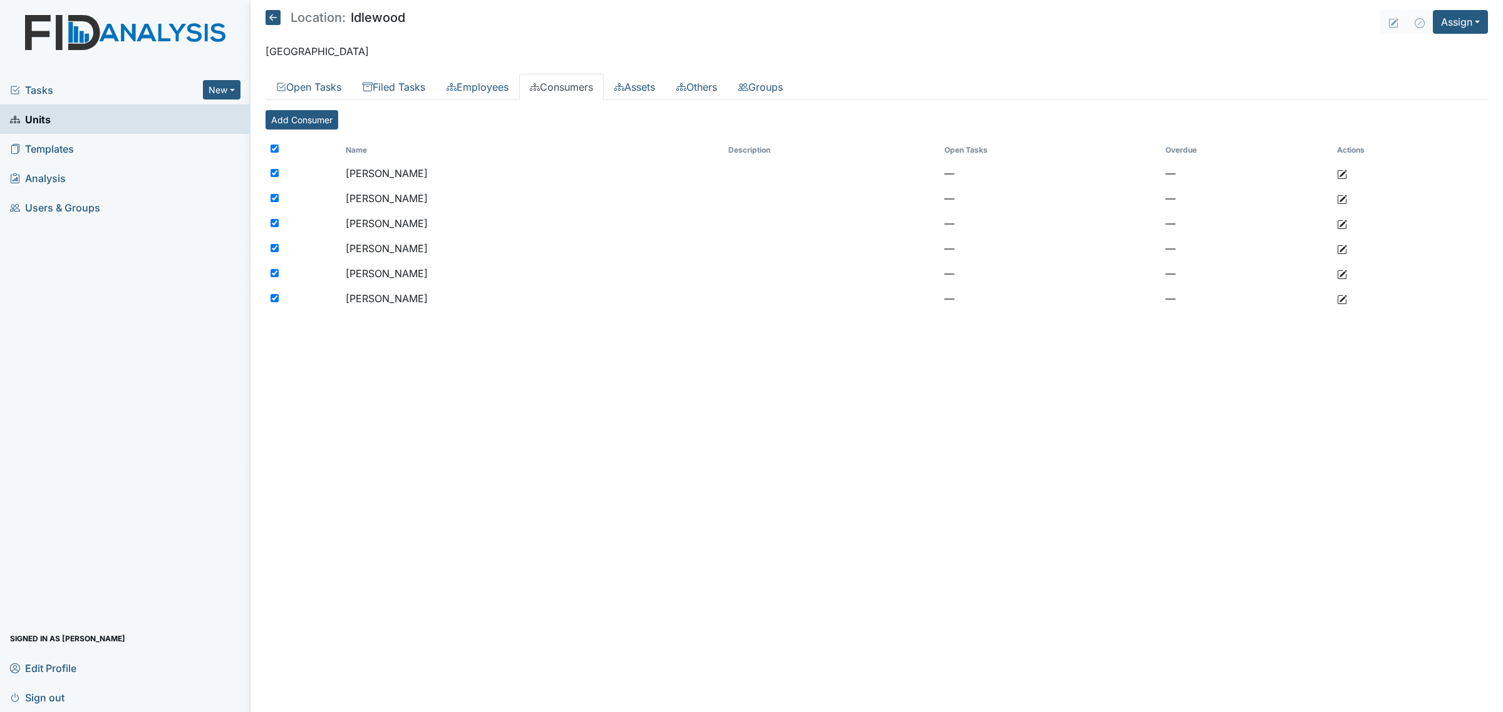
checkbox input "true"
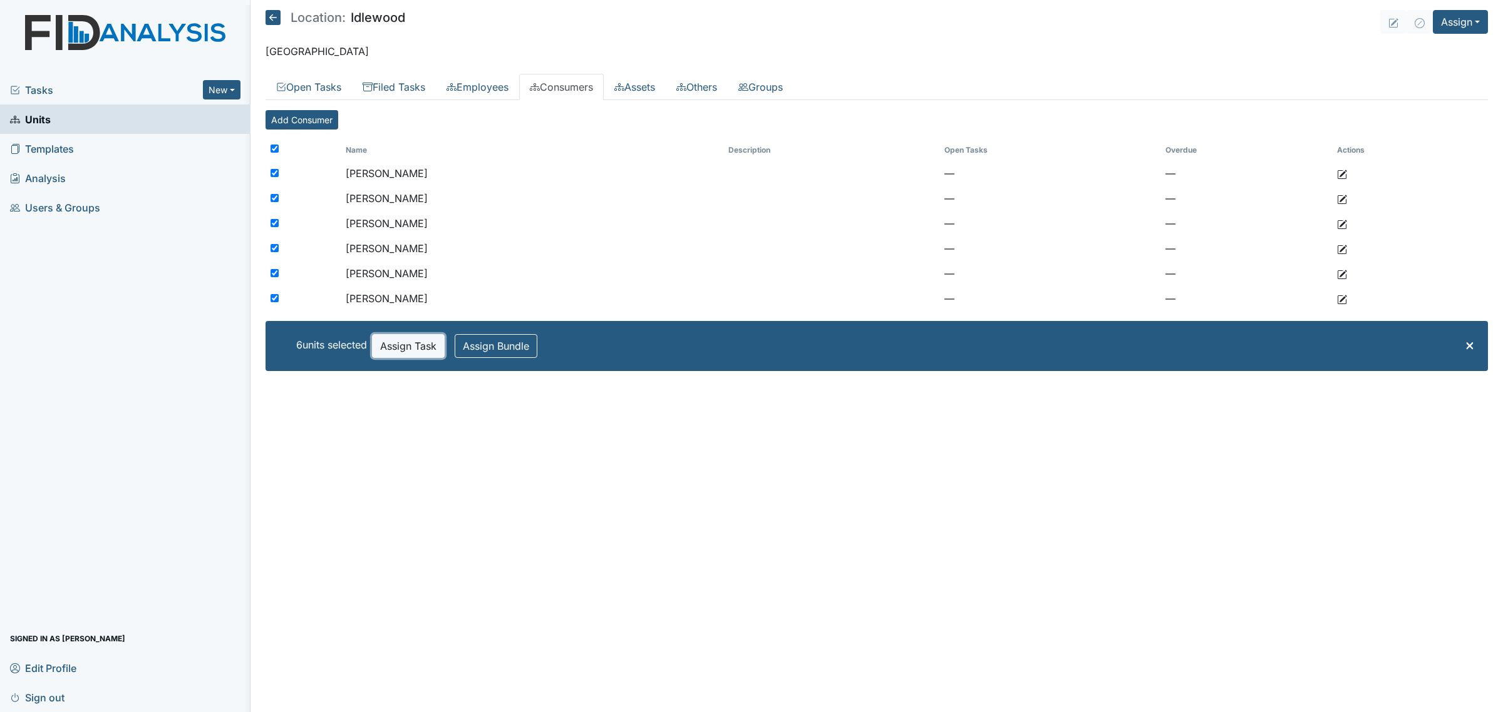
click at [391, 342] on button "Assign Task" at bounding box center [408, 346] width 73 height 24
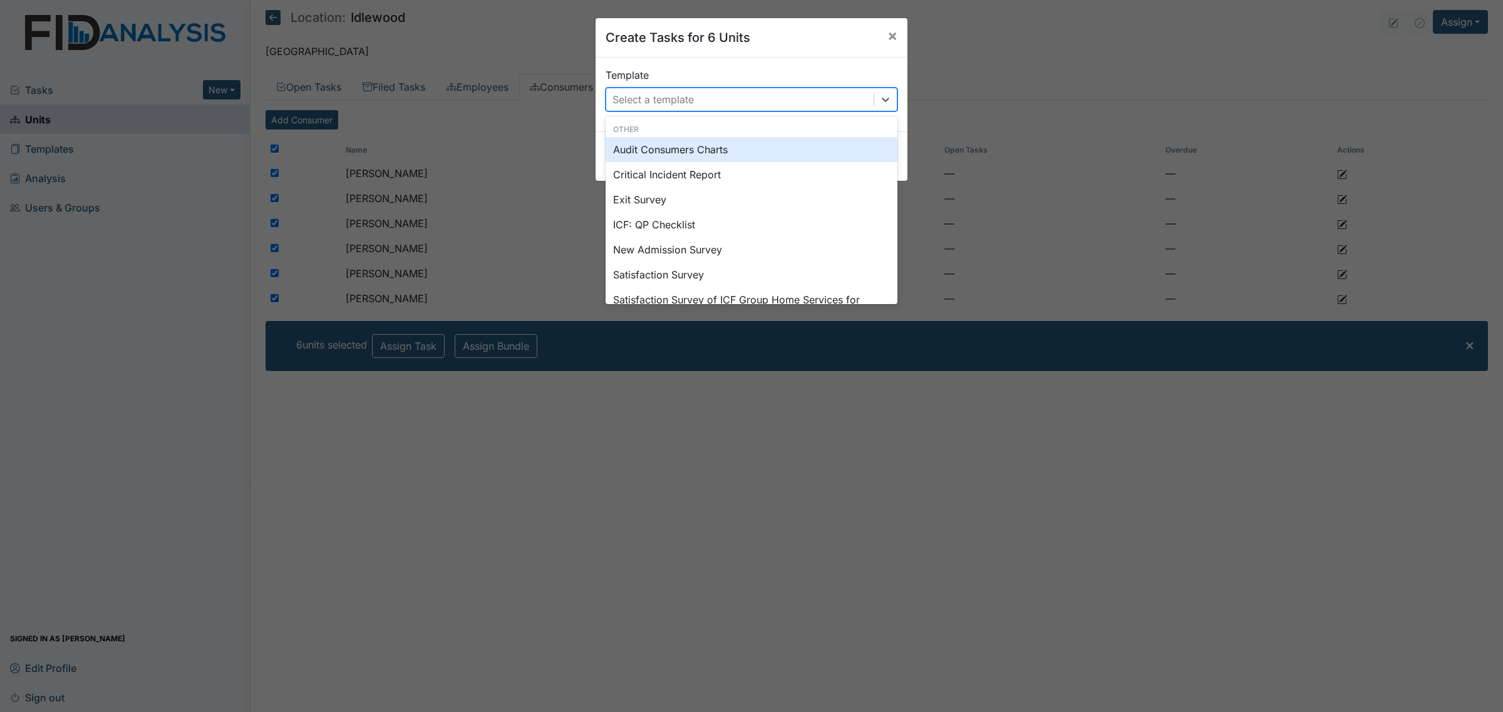
click at [687, 91] on div "Select a template" at bounding box center [739, 99] width 267 height 23
click at [717, 148] on div "Audit Consumers Charts" at bounding box center [751, 149] width 292 height 25
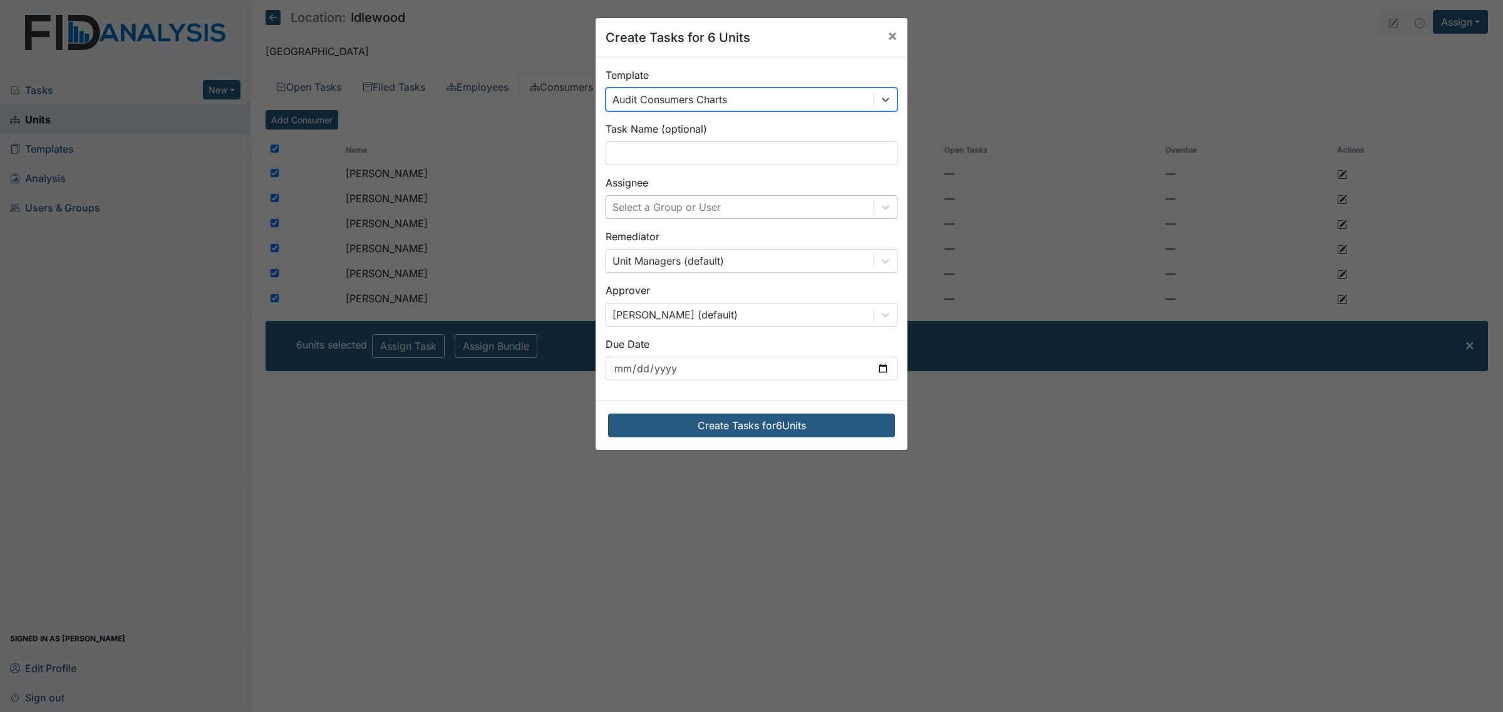
click at [739, 213] on div "Select a Group or User" at bounding box center [739, 207] width 267 height 23
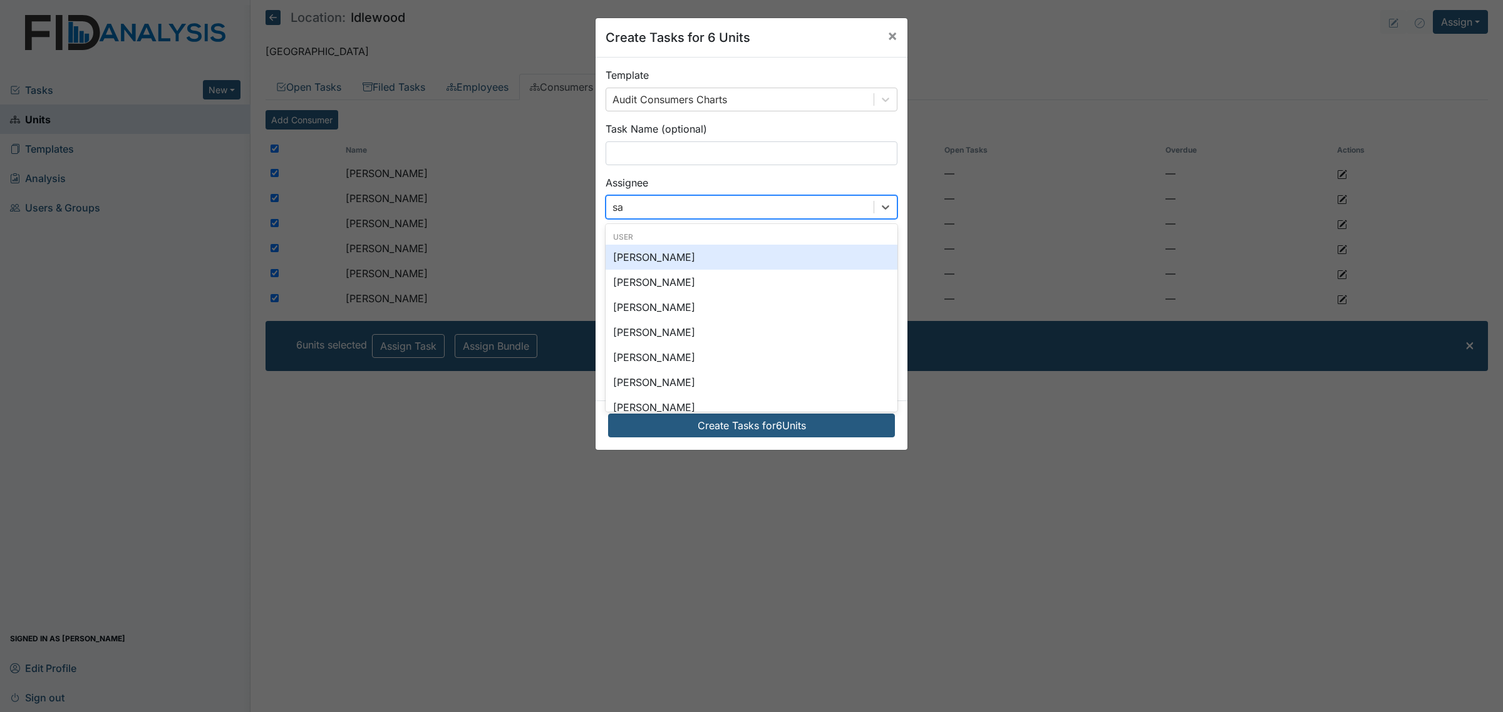
type input "san"
click at [736, 257] on div "Sandra Duke" at bounding box center [751, 257] width 292 height 25
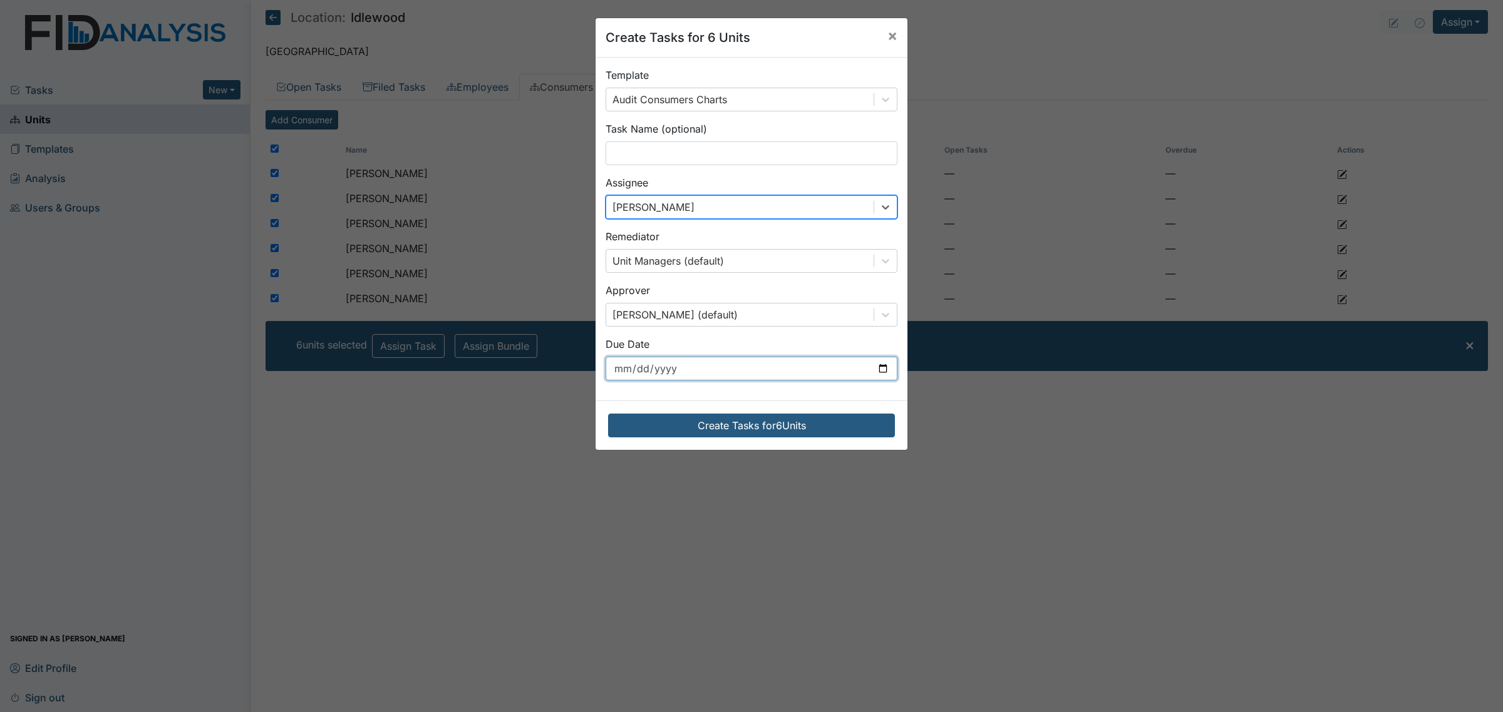
click at [875, 367] on input "2025-09-03" at bounding box center [751, 369] width 292 height 24
type input "2025-10-01"
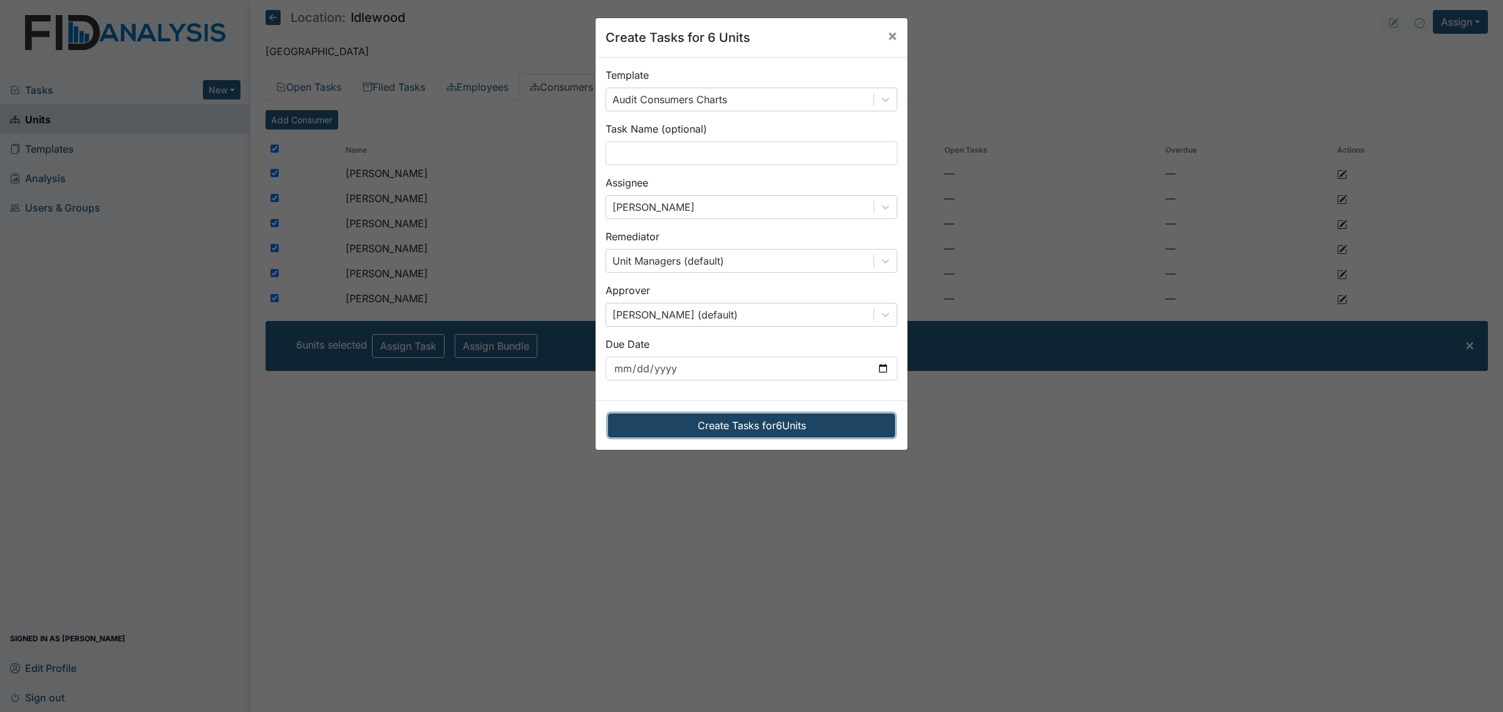
click at [798, 429] on button "Create Tasks for 6 Units" at bounding box center [751, 426] width 287 height 24
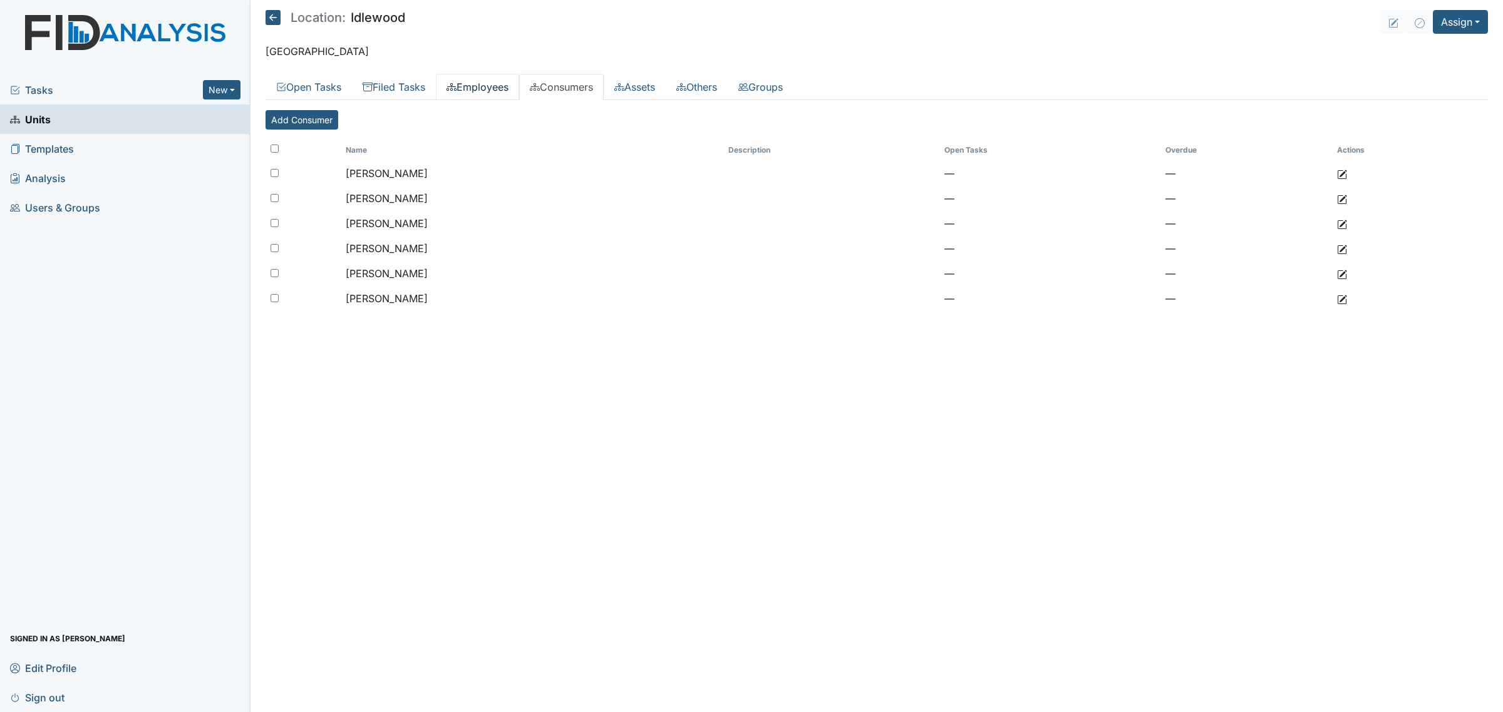
click at [508, 86] on link "Employees" at bounding box center [477, 87] width 83 height 26
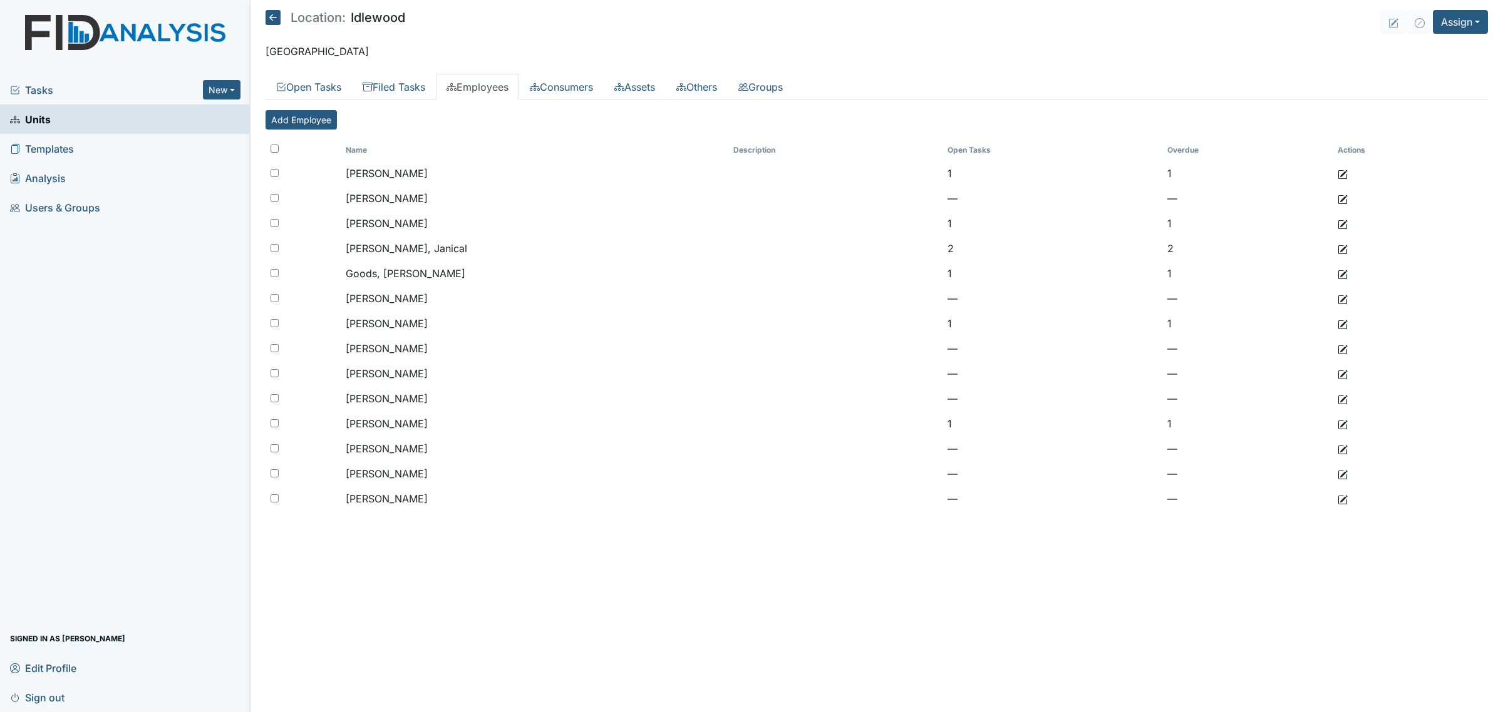
click at [274, 149] on input "checkbox" at bounding box center [274, 149] width 8 height 8
checkbox input "true"
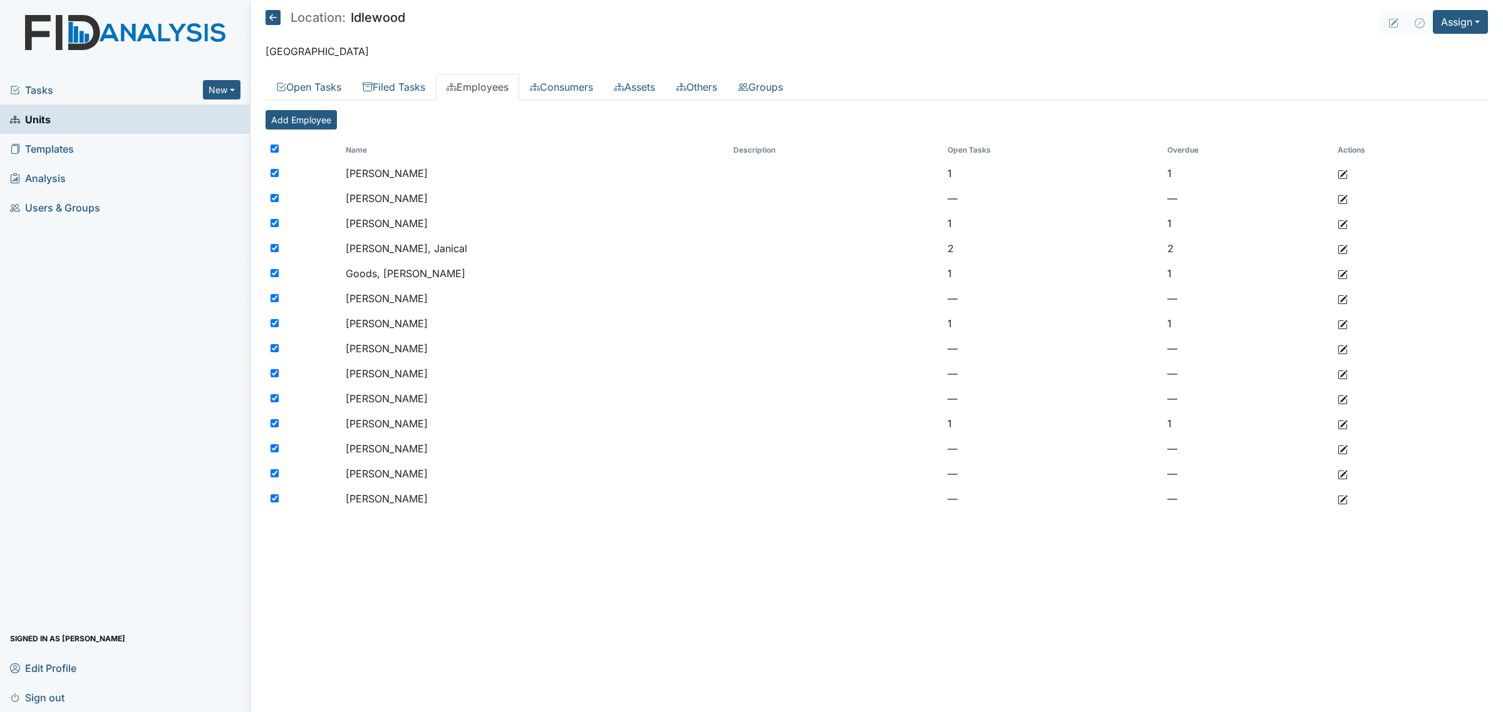
checkbox input "true"
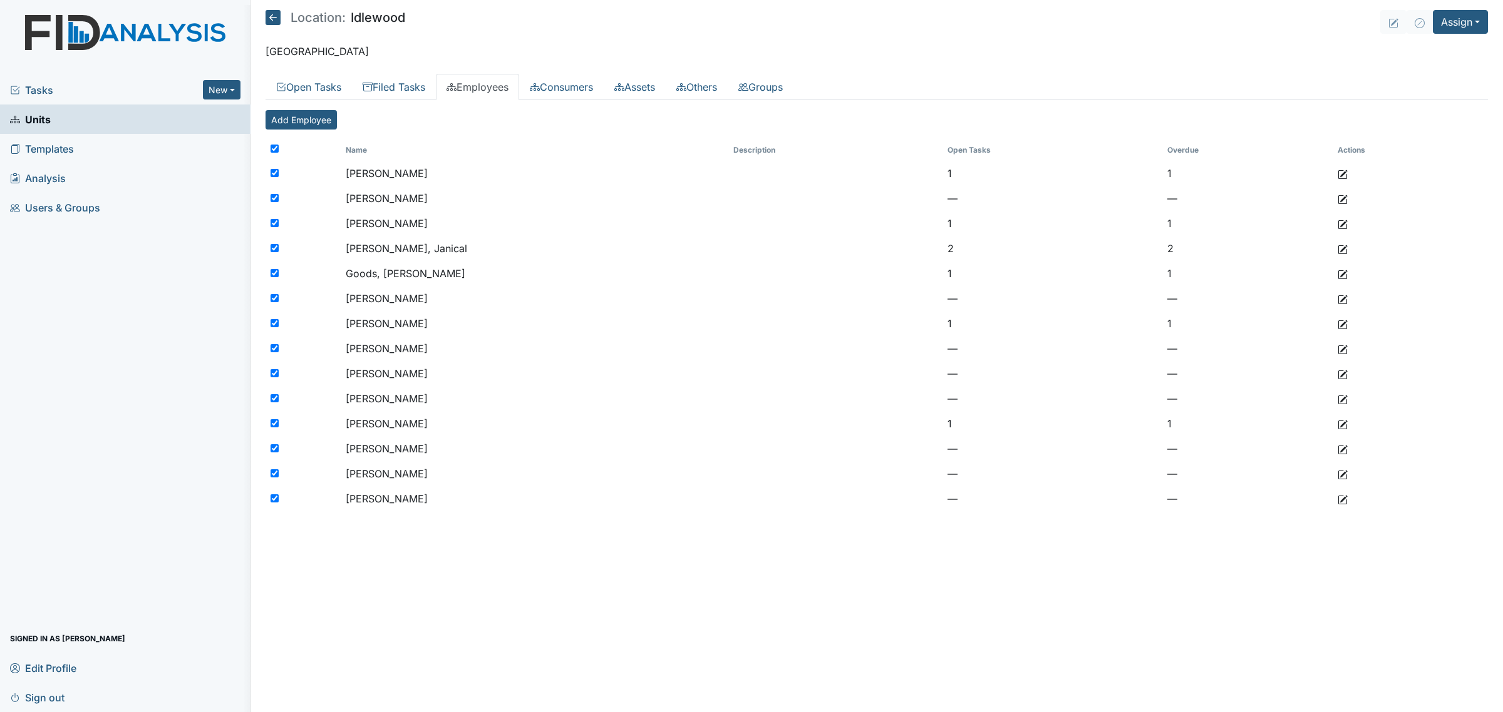
checkbox input "true"
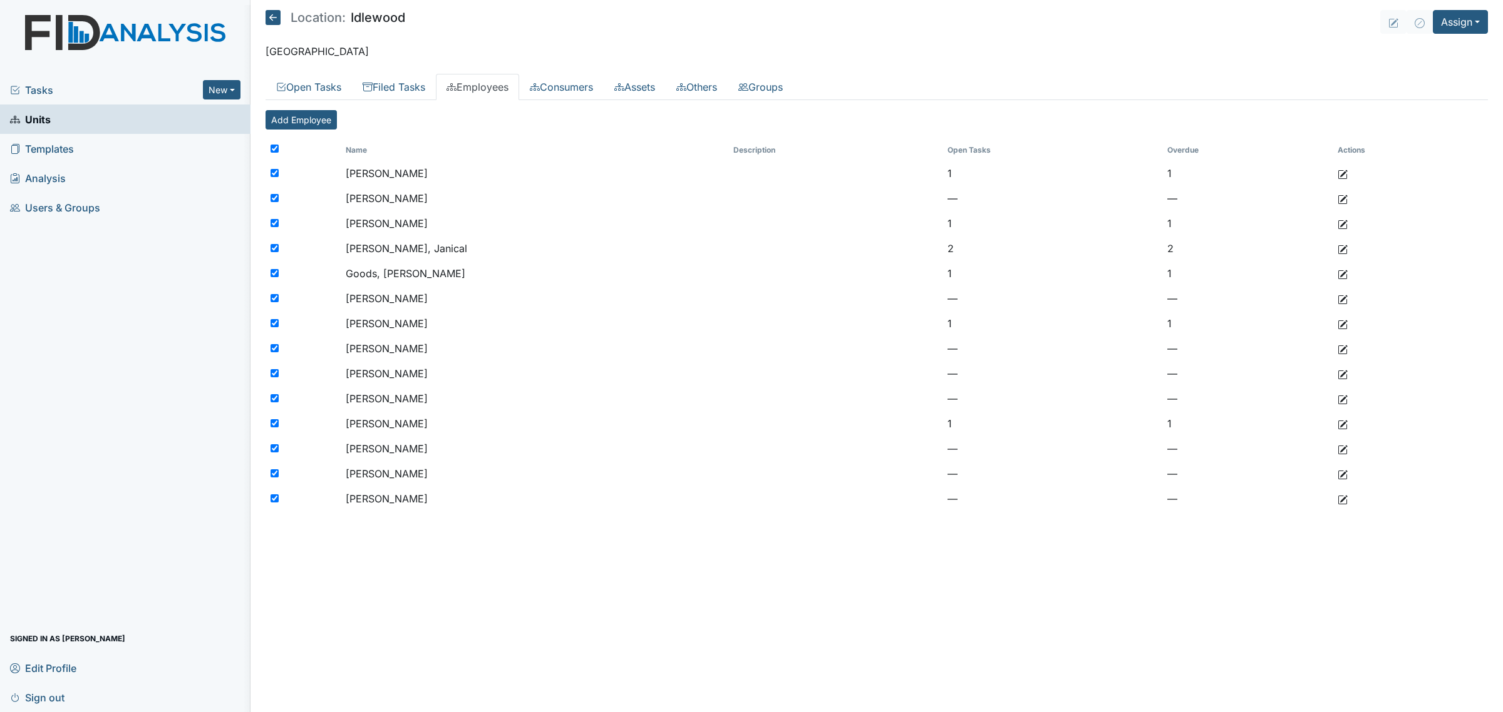
checkbox input "true"
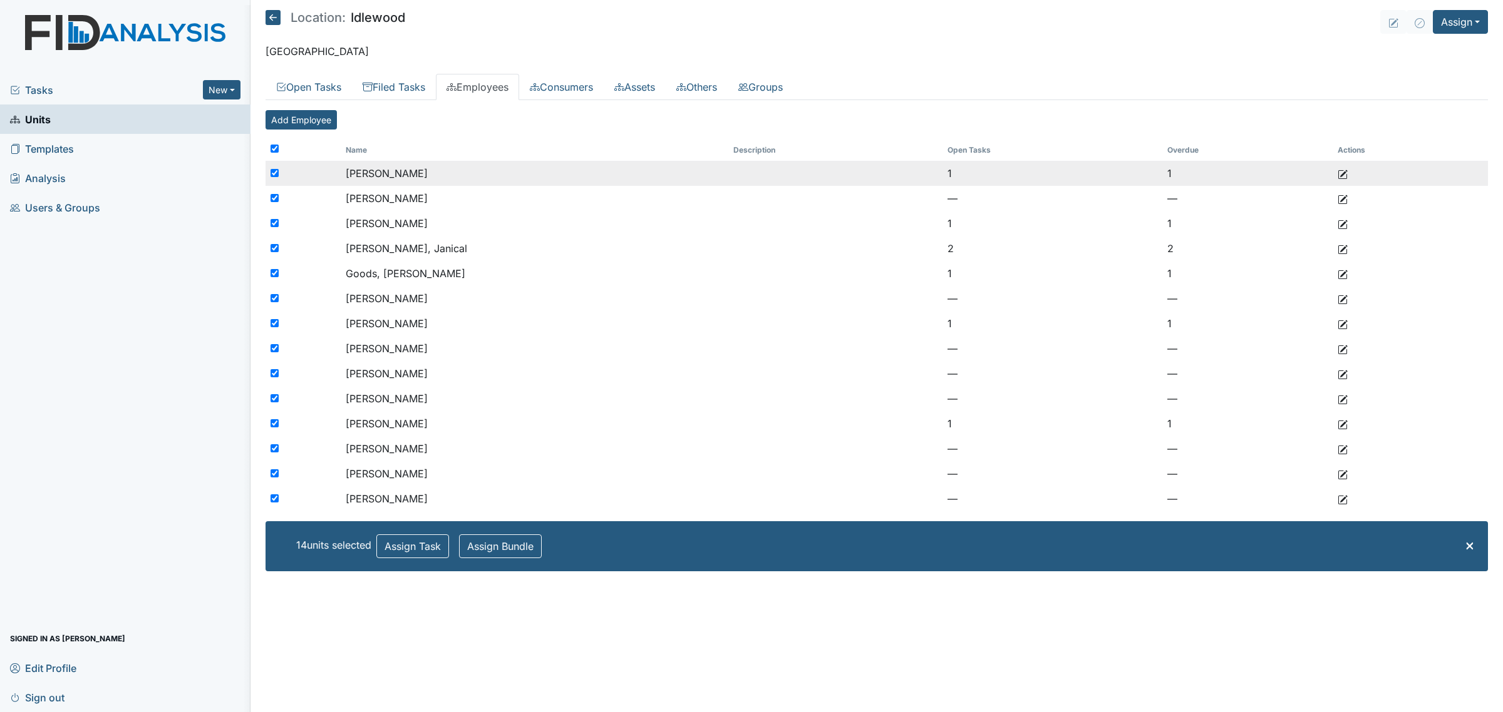
click at [269, 173] on div at bounding box center [302, 173] width 75 height 25
checkbox input "false"
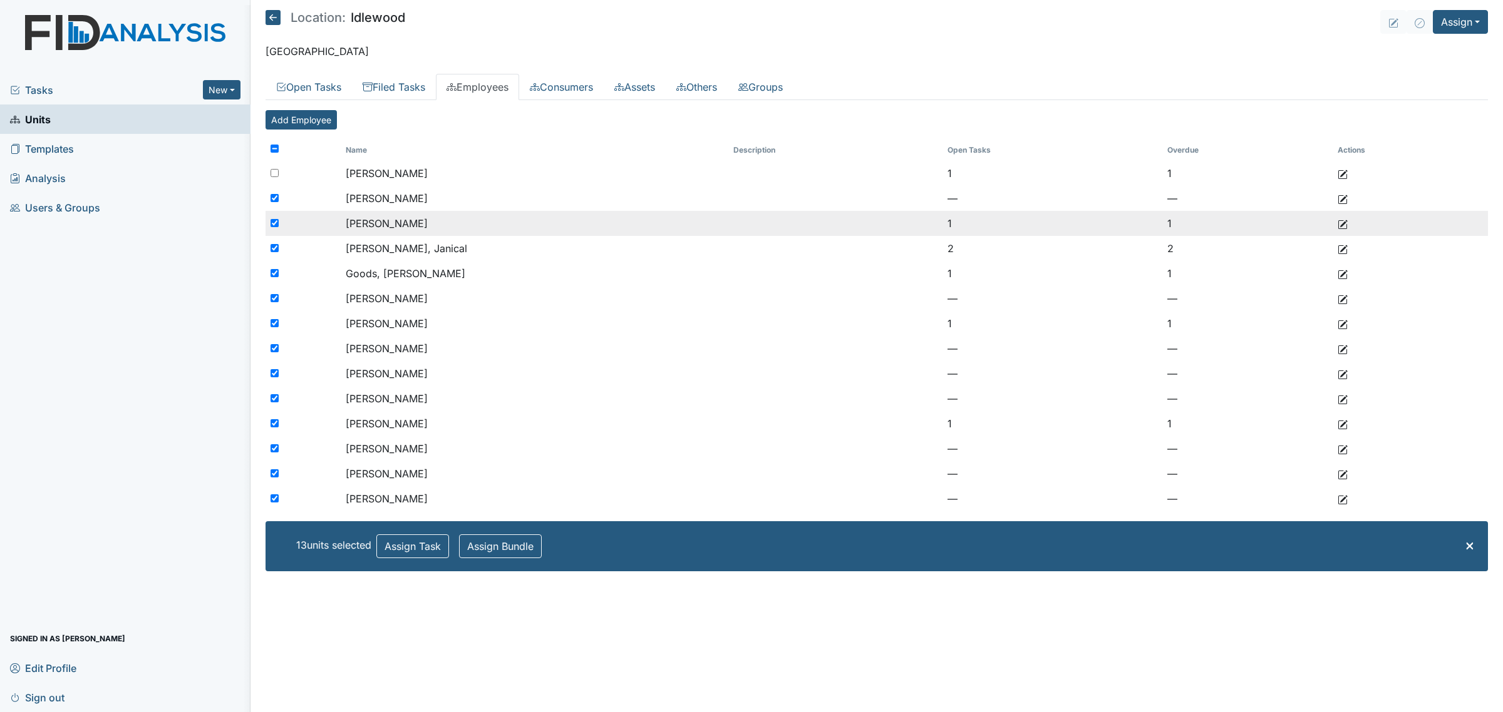
click at [271, 224] on input "checkbox" at bounding box center [274, 223] width 8 height 8
checkbox input "false"
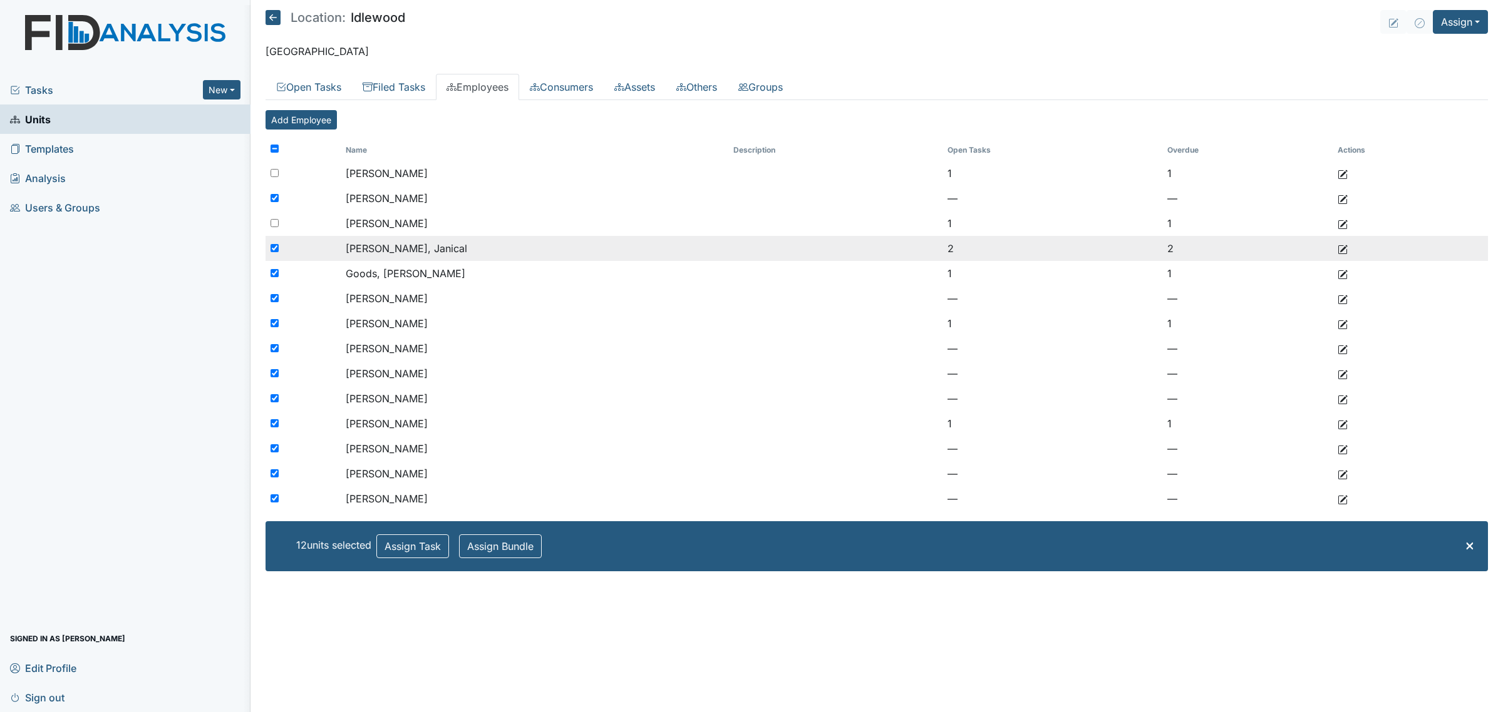
click at [274, 245] on input "checkbox" at bounding box center [274, 248] width 8 height 8
checkbox input "false"
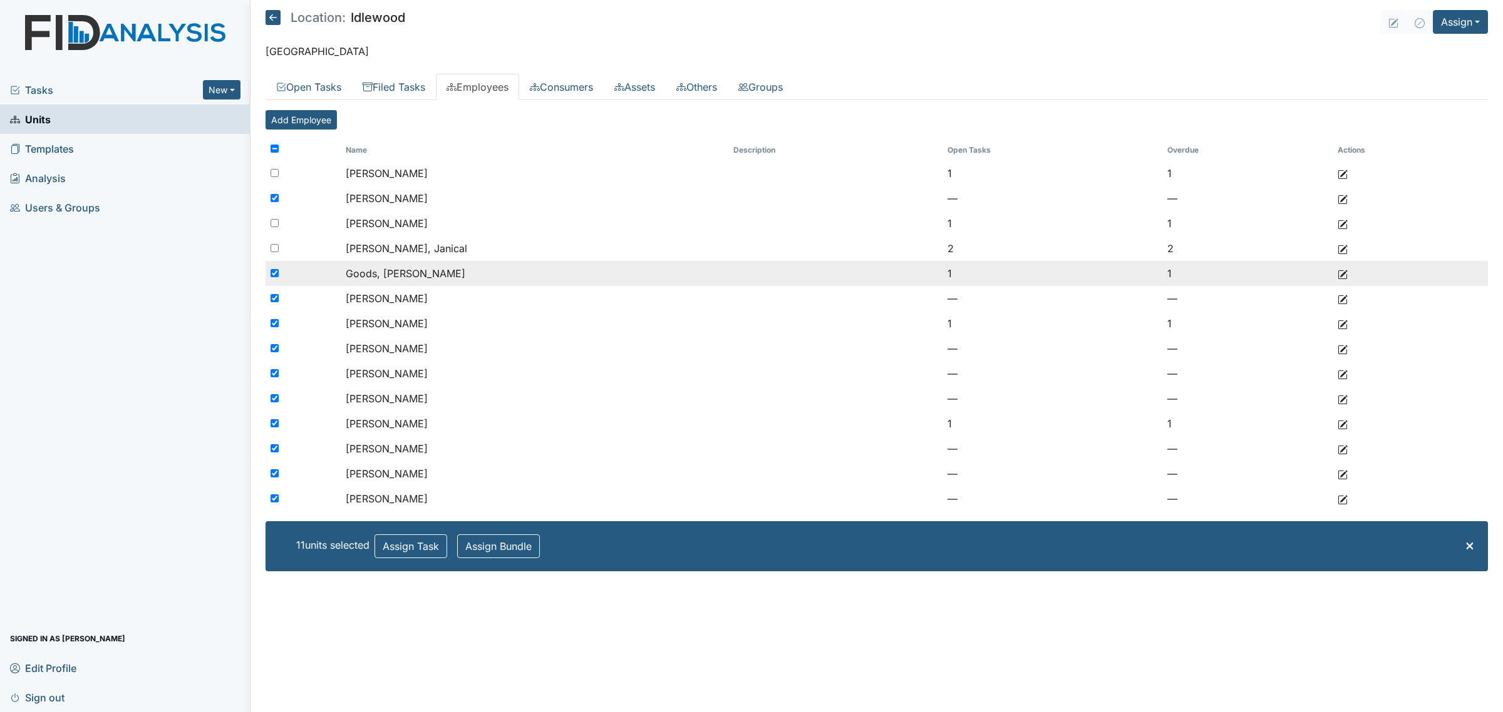
click at [274, 270] on input "checkbox" at bounding box center [274, 273] width 8 height 8
checkbox input "false"
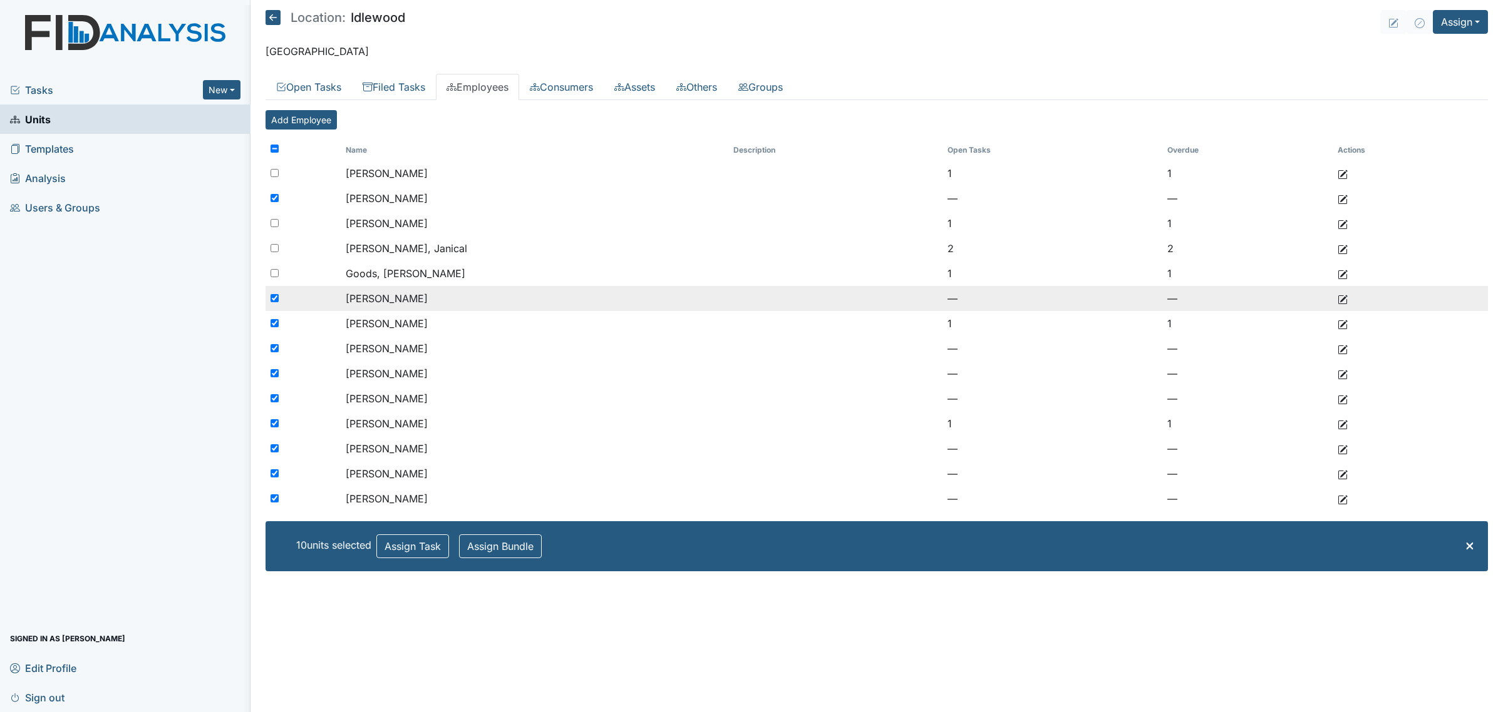
click at [272, 295] on input "checkbox" at bounding box center [274, 298] width 8 height 8
checkbox input "false"
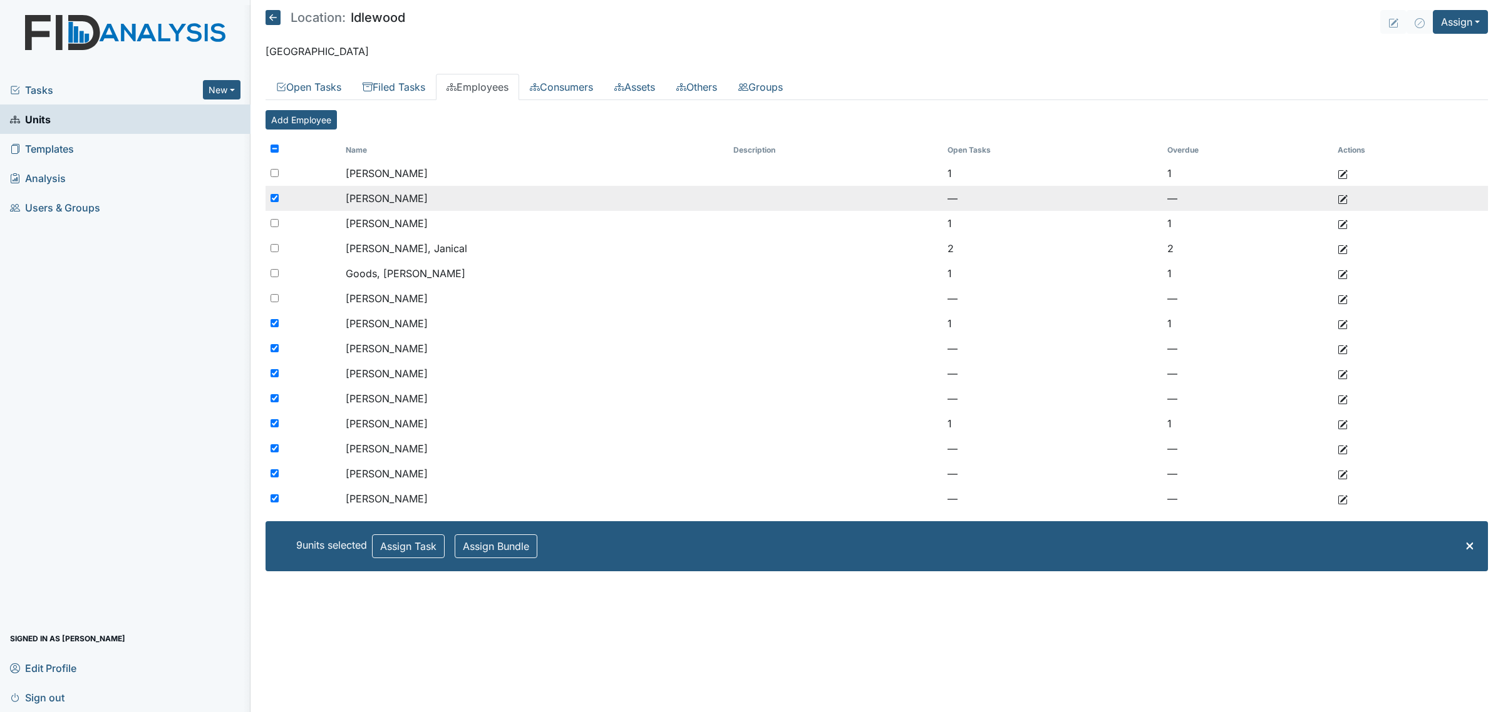
click at [272, 195] on input "checkbox" at bounding box center [274, 198] width 8 height 8
checkbox input "false"
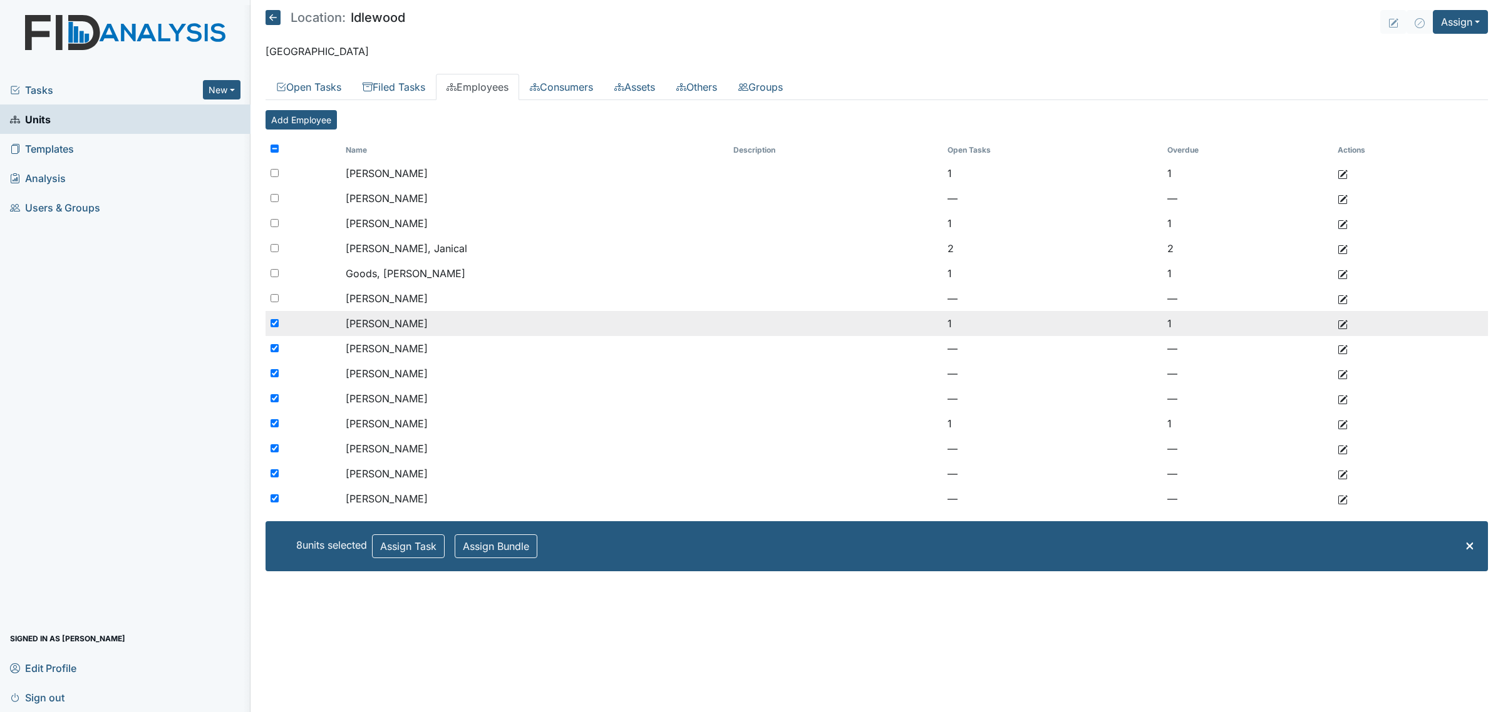
click at [273, 322] on input "checkbox" at bounding box center [274, 323] width 8 height 8
checkbox input "false"
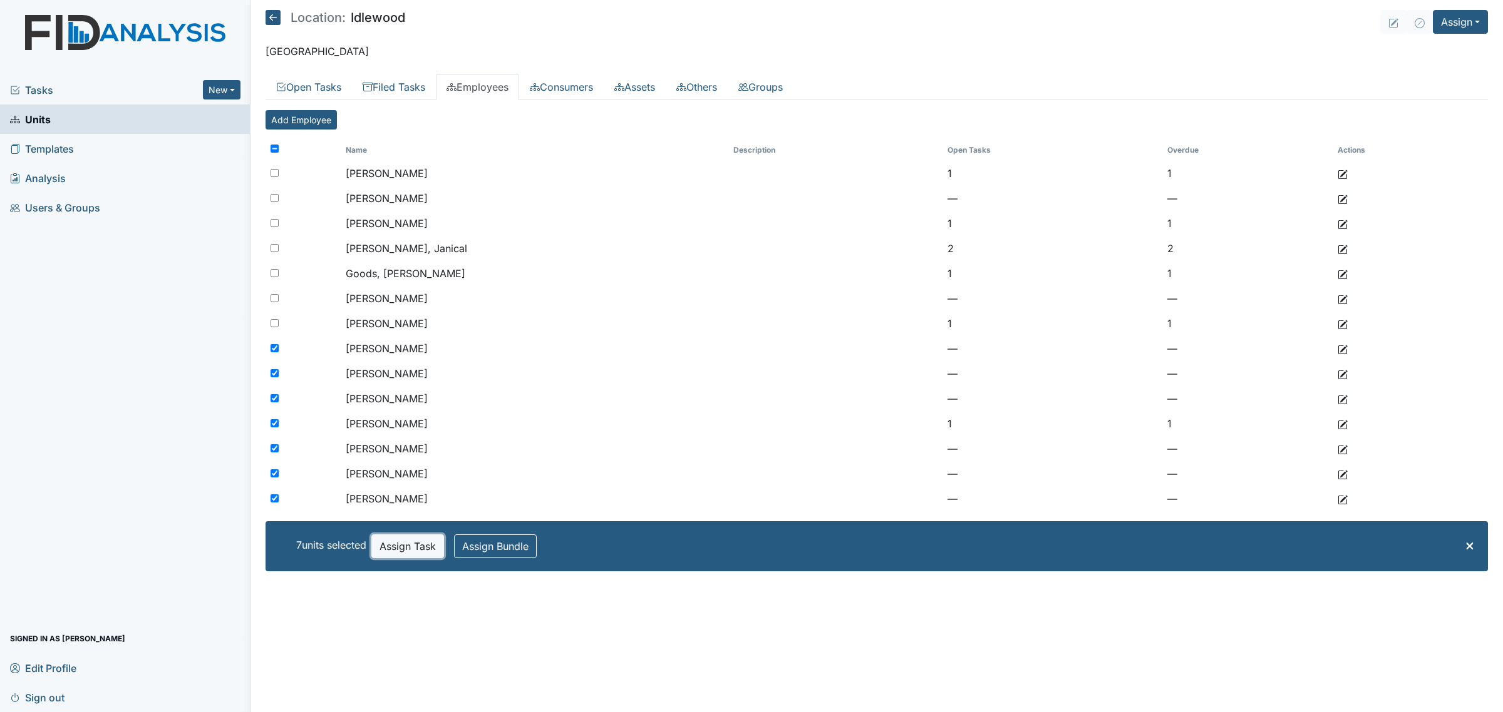
click at [405, 552] on button "Assign Task" at bounding box center [407, 547] width 73 height 24
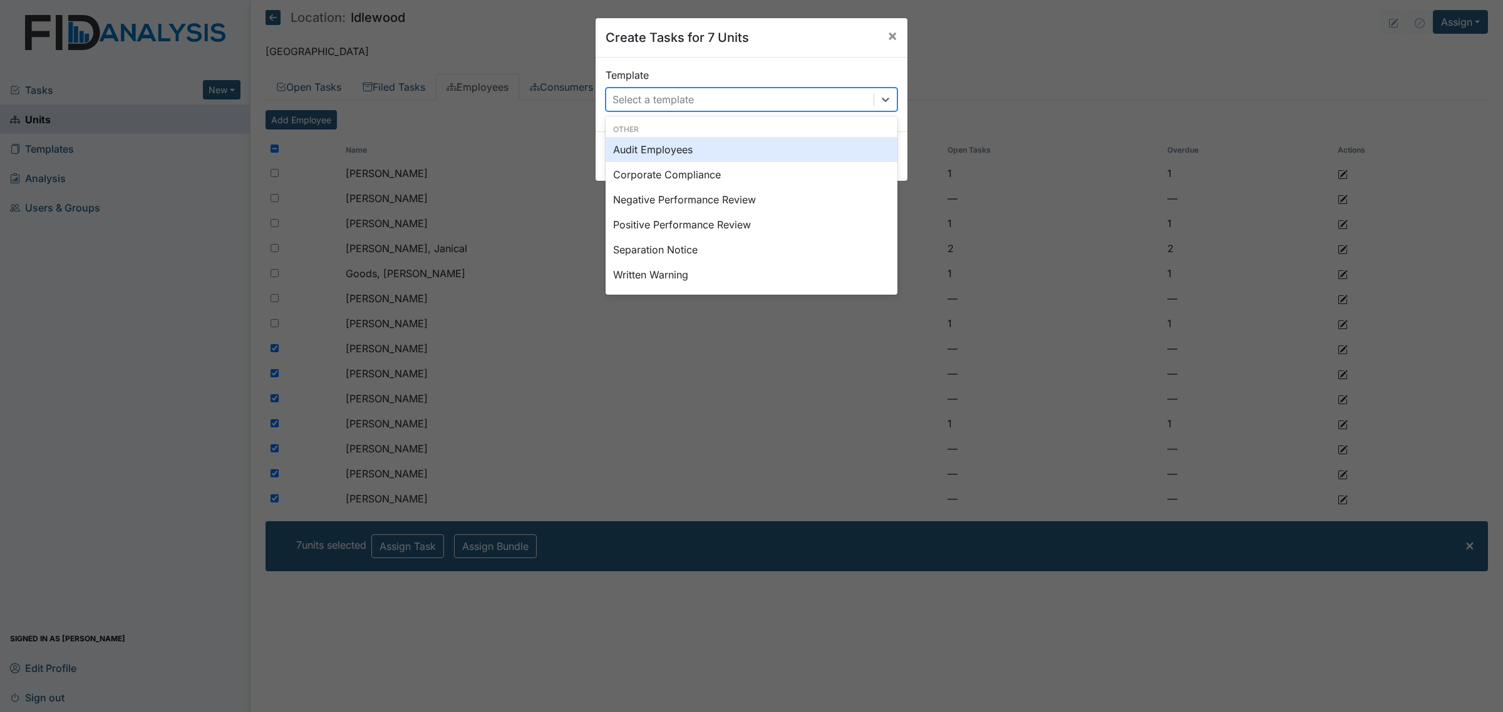
click at [649, 88] on div "Select a template" at bounding box center [751, 100] width 292 height 24
click at [661, 148] on div "Audit Employees" at bounding box center [751, 149] width 292 height 25
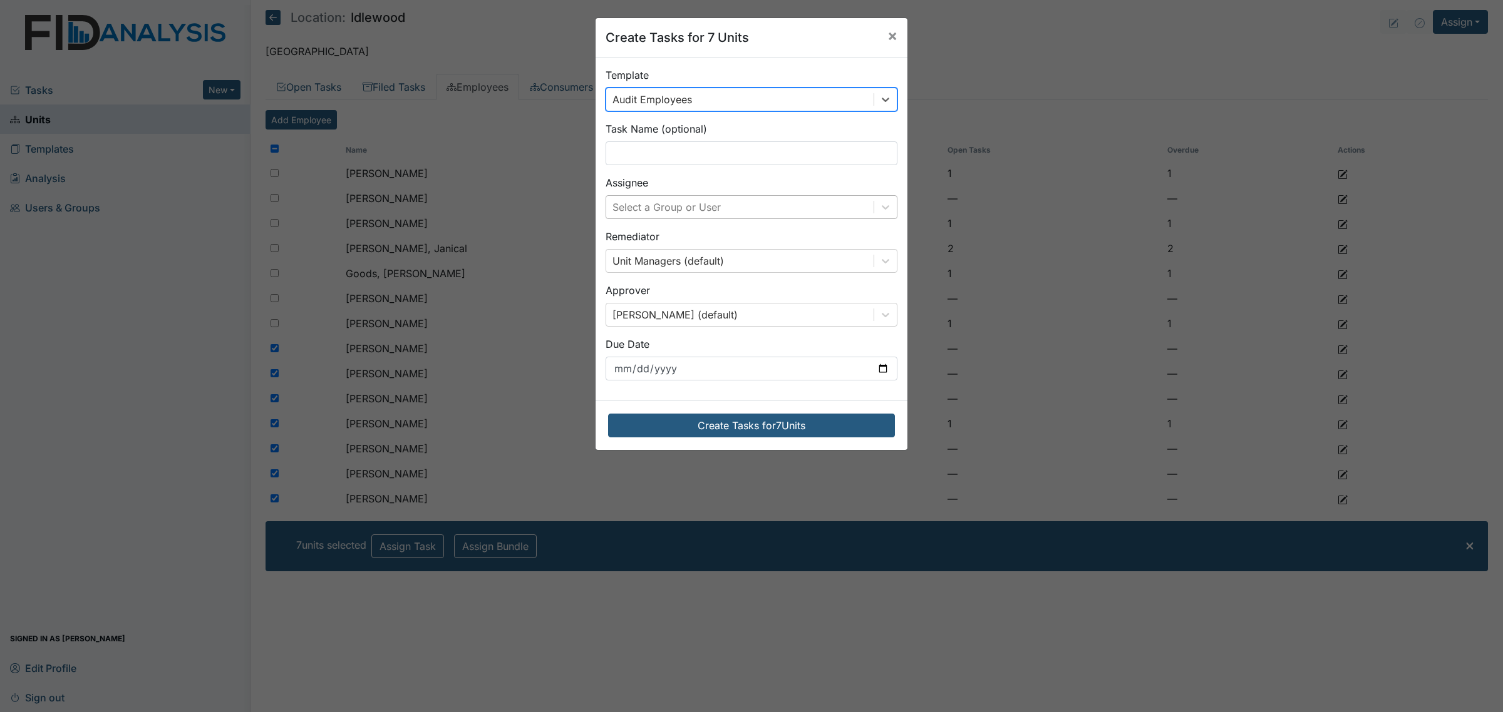
click at [708, 208] on div "Select a Group or User" at bounding box center [666, 207] width 108 height 15
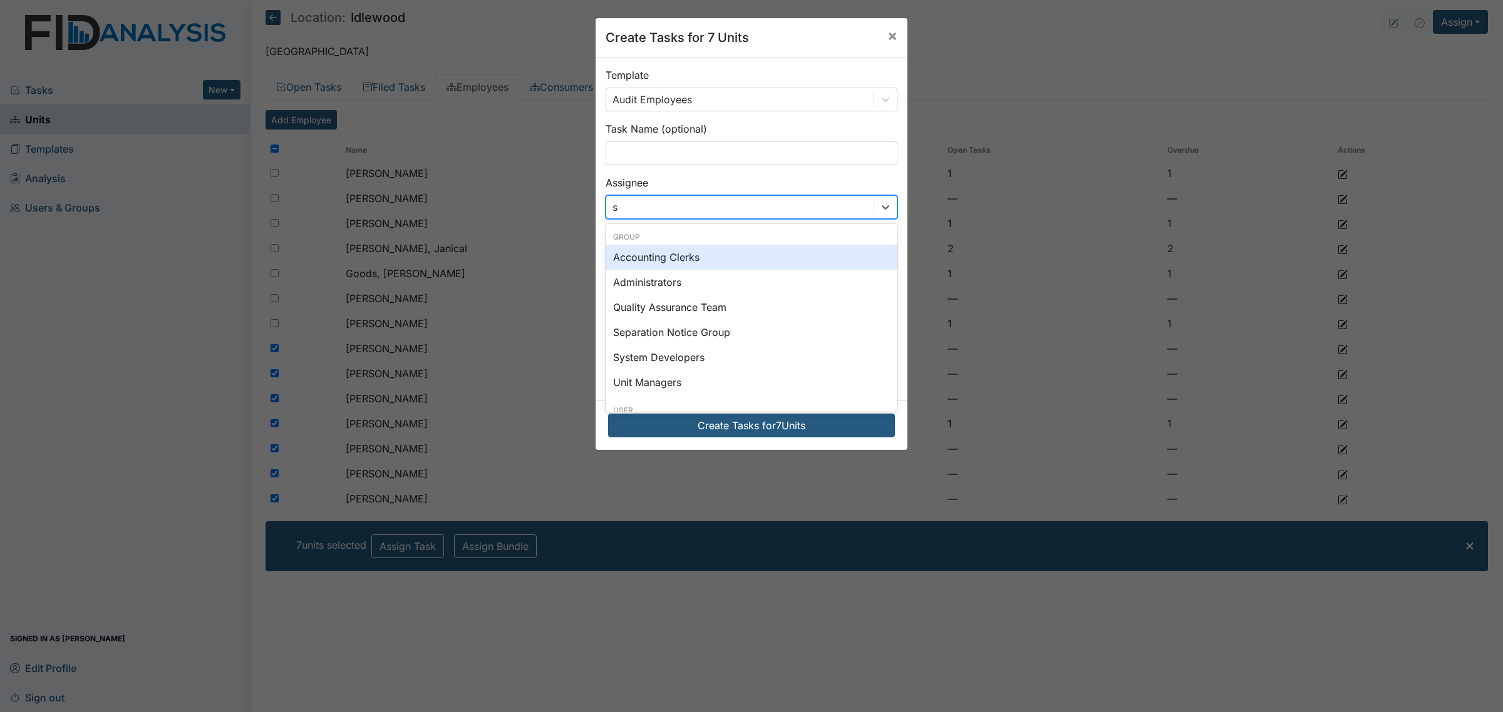
type input "sa"
click at [789, 260] on div "Sandra Duke" at bounding box center [751, 257] width 292 height 25
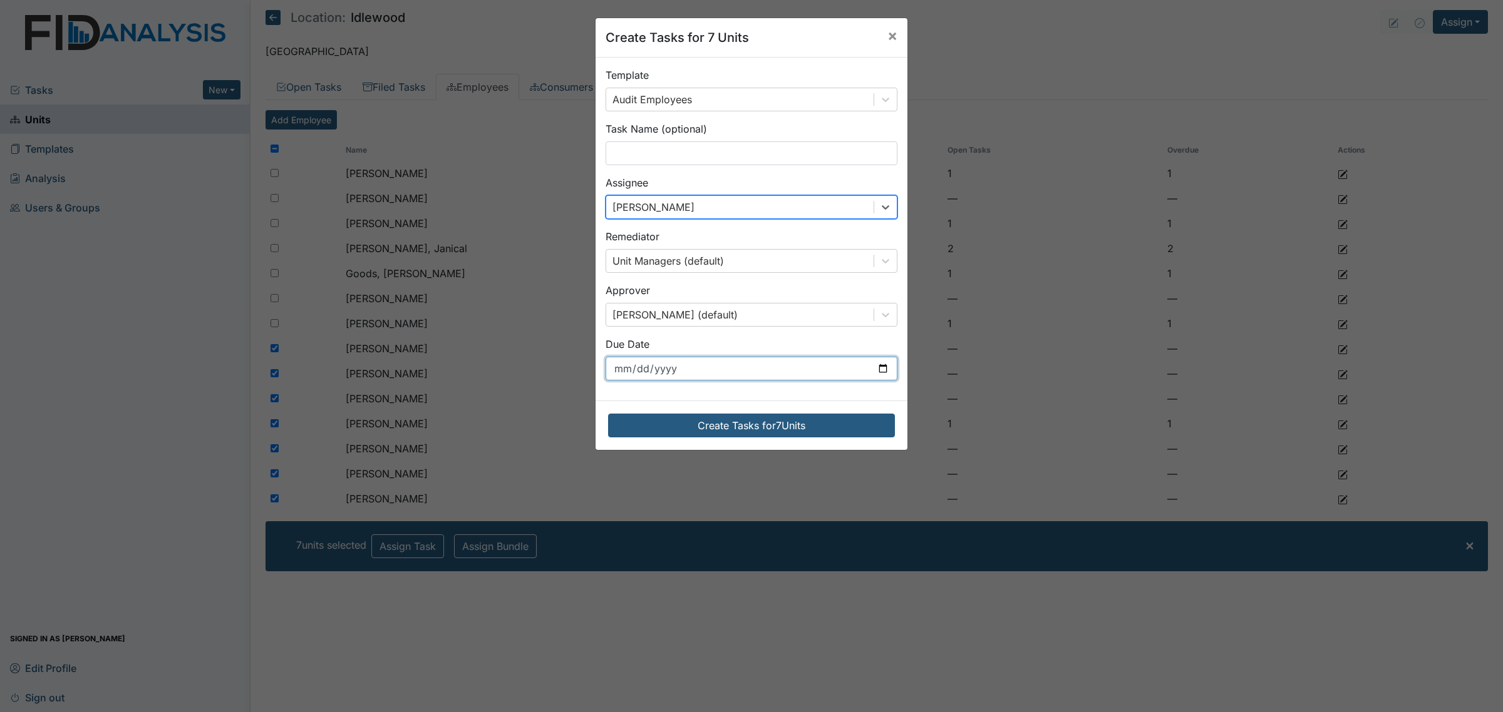
click at [771, 374] on input "2025-09-03" at bounding box center [751, 369] width 292 height 24
click at [868, 367] on input "2025-09-03" at bounding box center [751, 369] width 292 height 24
click at [880, 369] on input "2025-09-03" at bounding box center [751, 369] width 292 height 24
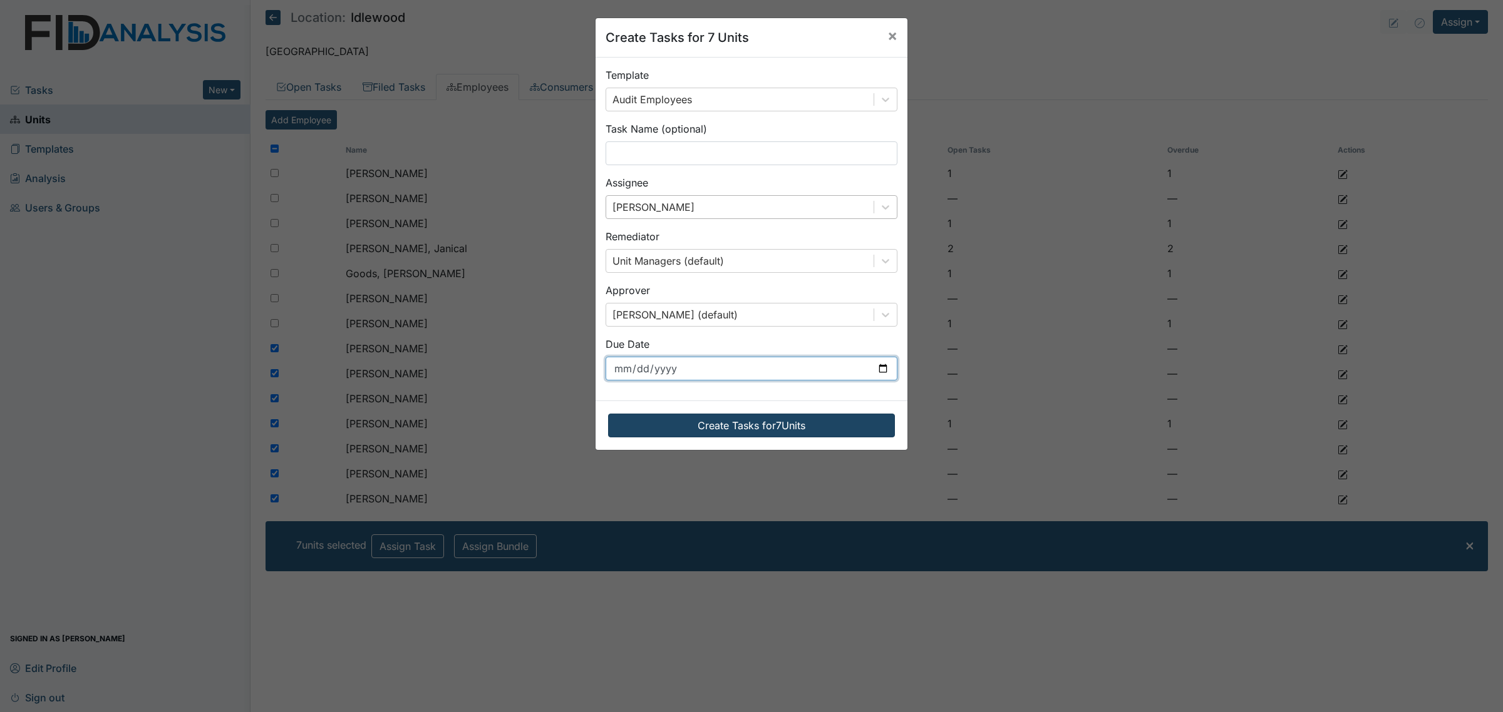
type input "2025-10-01"
click at [789, 429] on button "Create Tasks for 7 Units" at bounding box center [751, 426] width 287 height 24
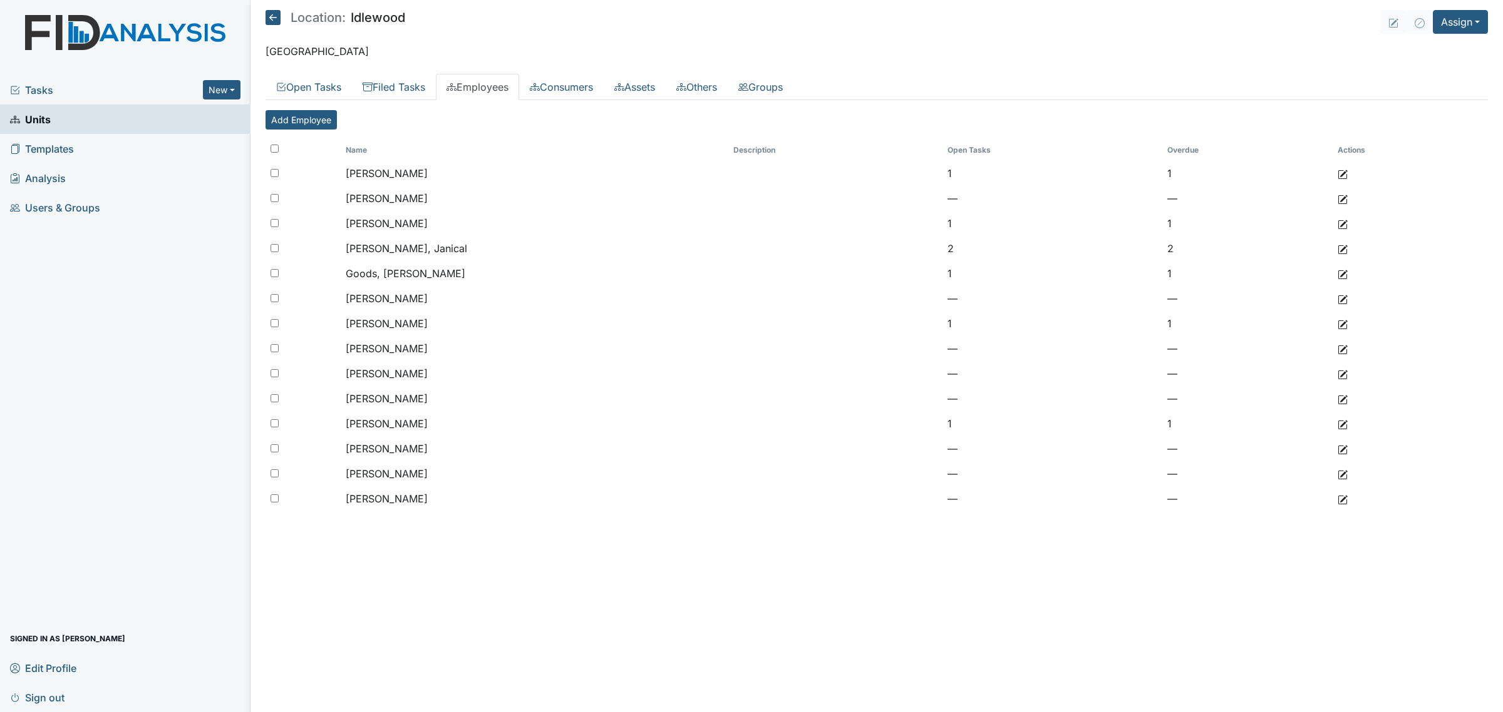
click at [274, 24] on icon at bounding box center [272, 17] width 15 height 15
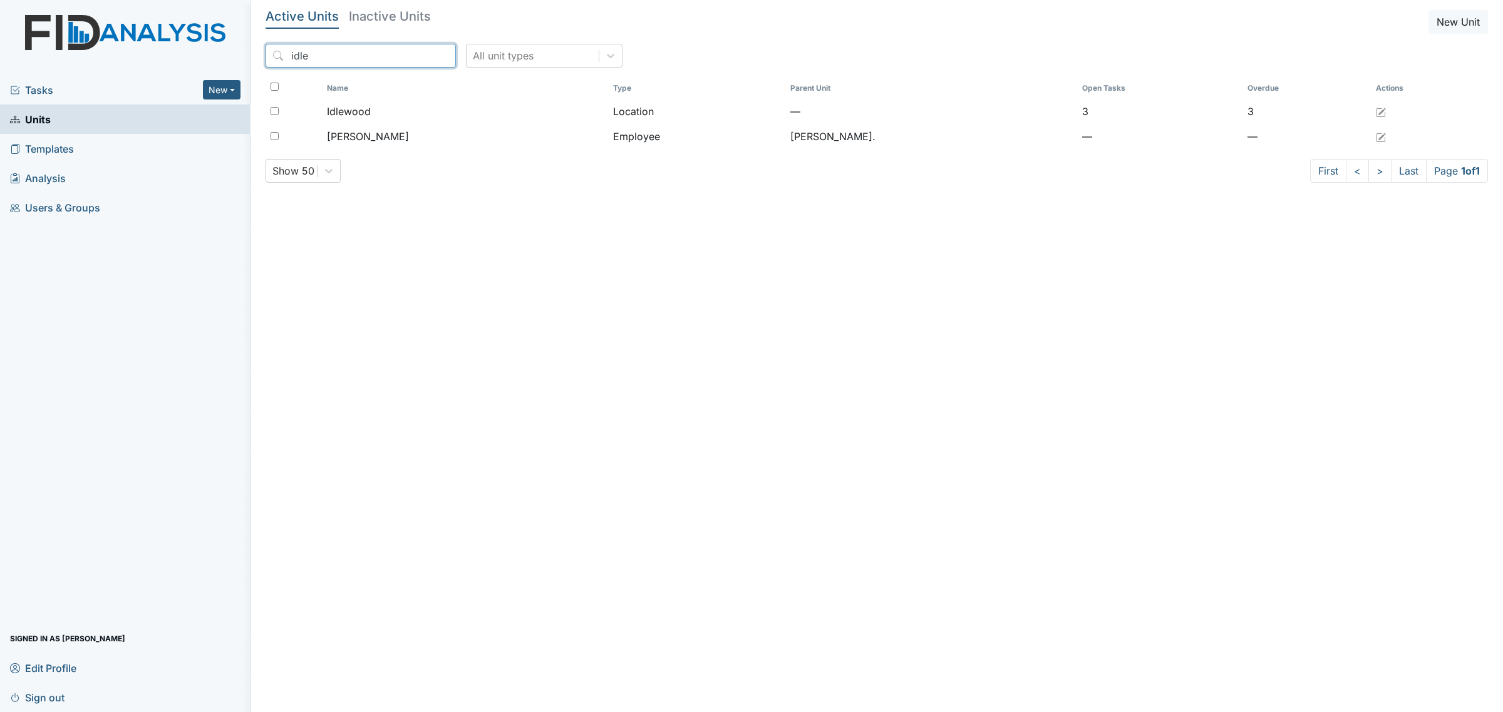
click at [347, 54] on input "idle" at bounding box center [360, 56] width 190 height 24
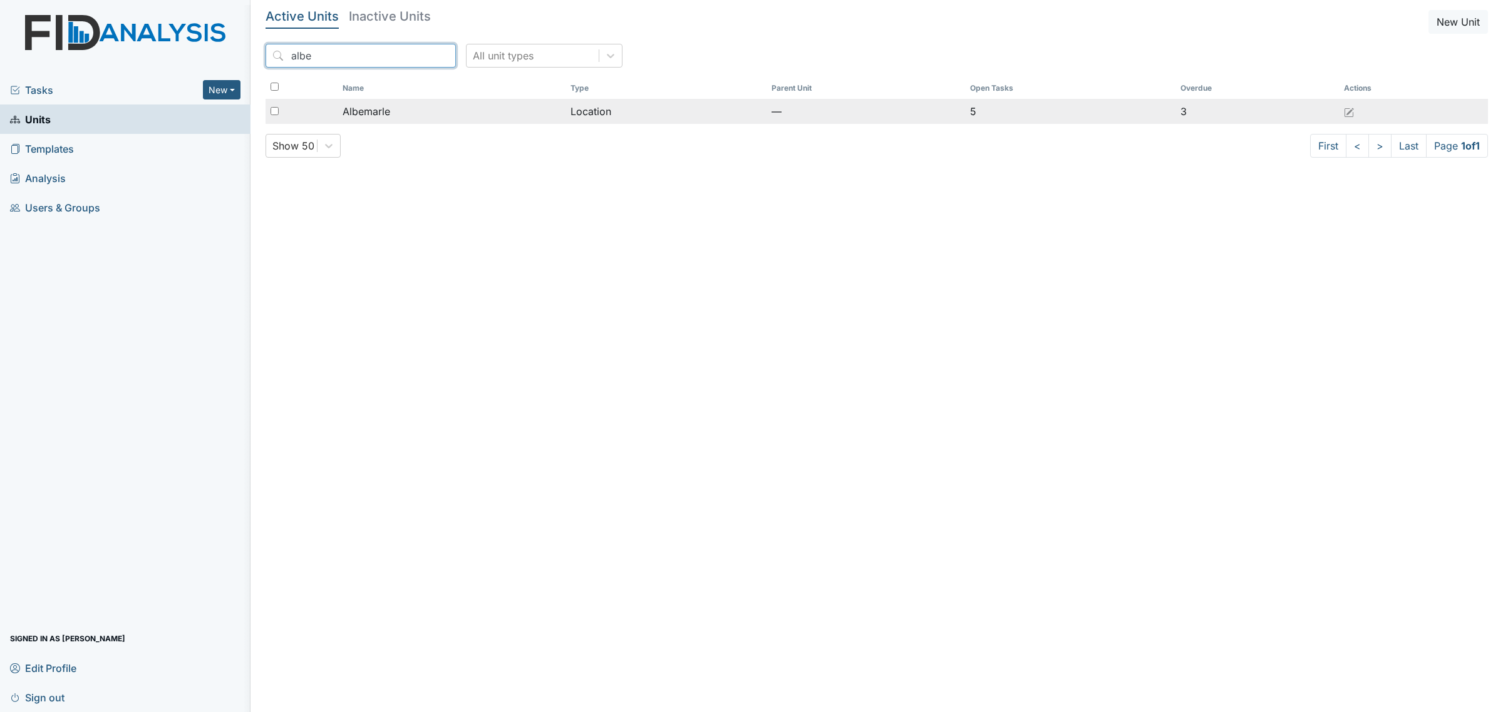
type input "albe"
click at [441, 123] on td "Albemarle" at bounding box center [451, 111] width 228 height 25
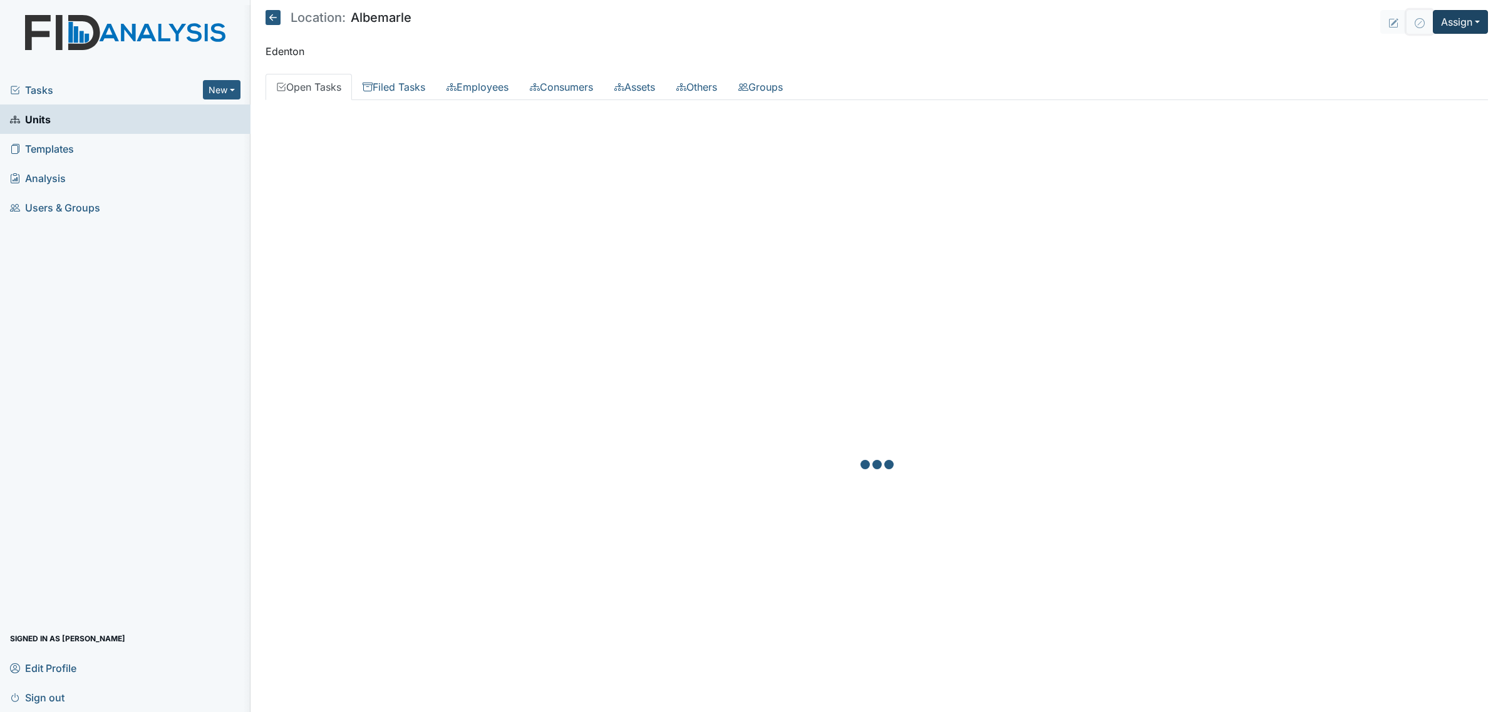
click at [1428, 24] on button at bounding box center [1419, 22] width 26 height 24
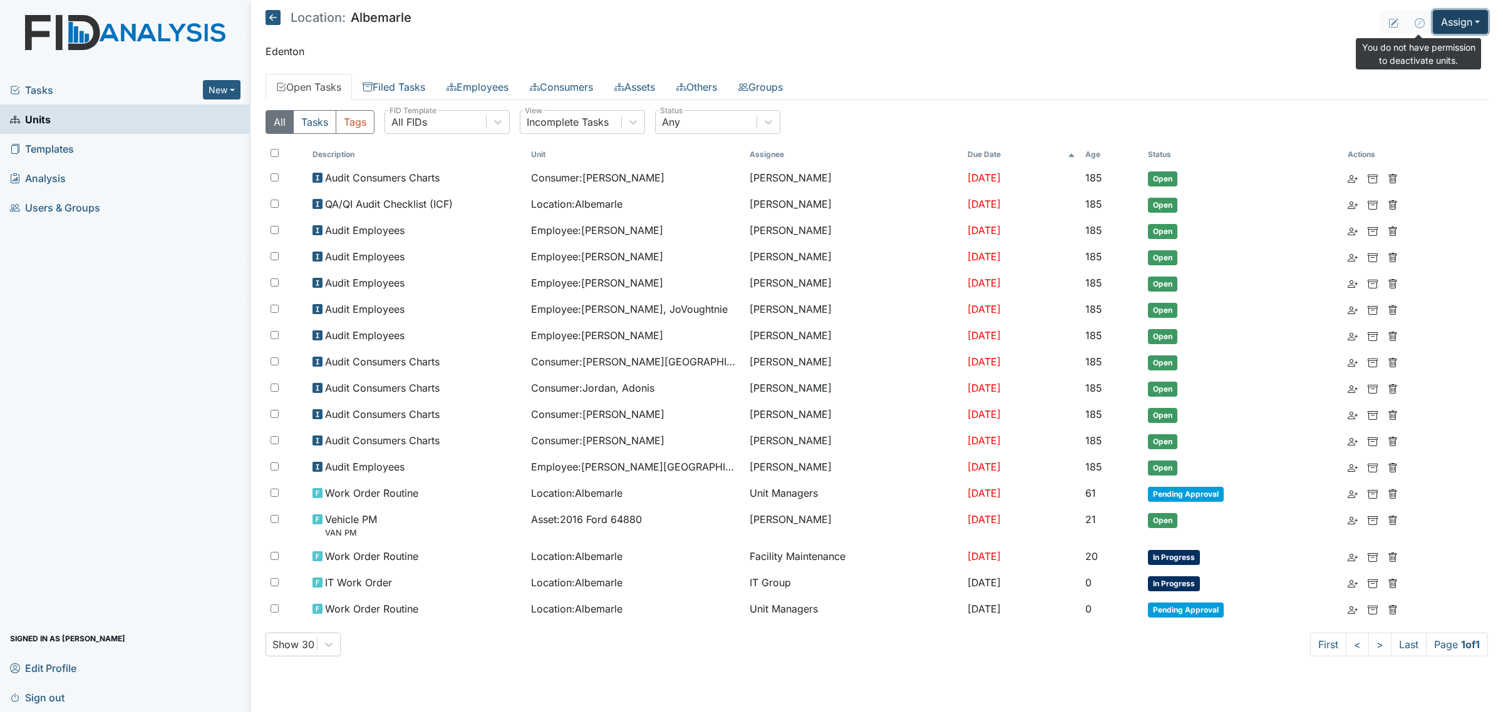
click at [1459, 24] on button "Assign" at bounding box center [1459, 22] width 55 height 24
click at [1444, 72] on link "Assign Inspection" at bounding box center [1430, 71] width 113 height 20
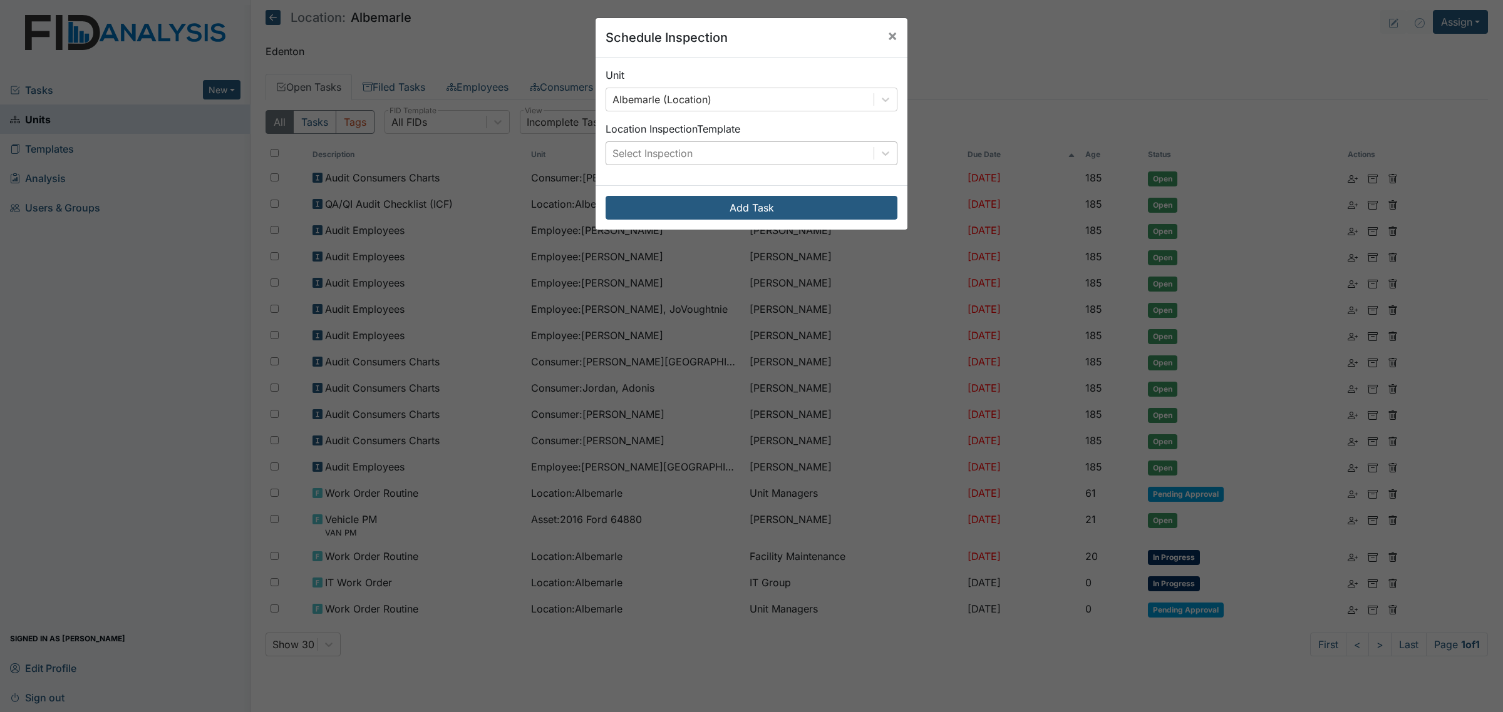
click at [756, 158] on div "Select Inspection" at bounding box center [739, 153] width 267 height 23
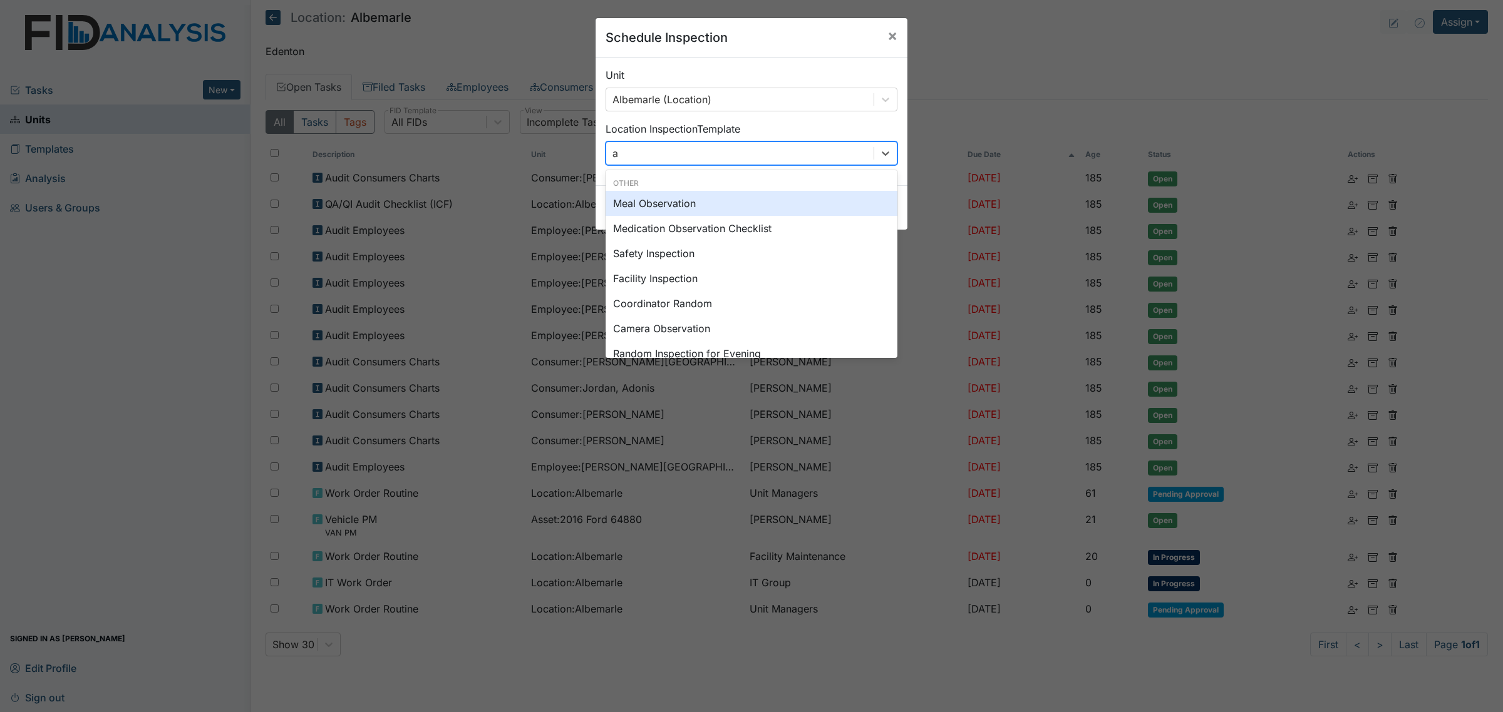
type input "au"
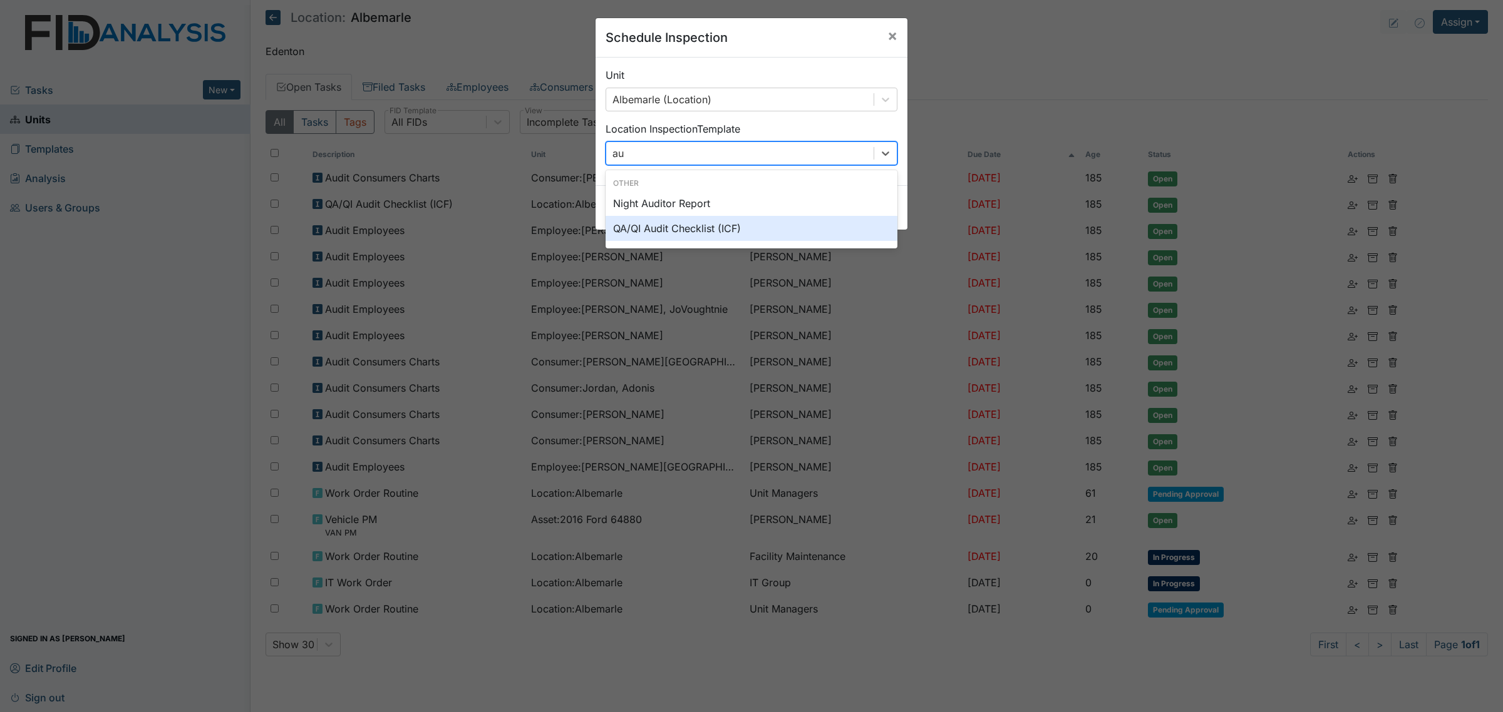
click at [702, 229] on div "QA/QI Audit Checklist (ICF)" at bounding box center [751, 228] width 292 height 25
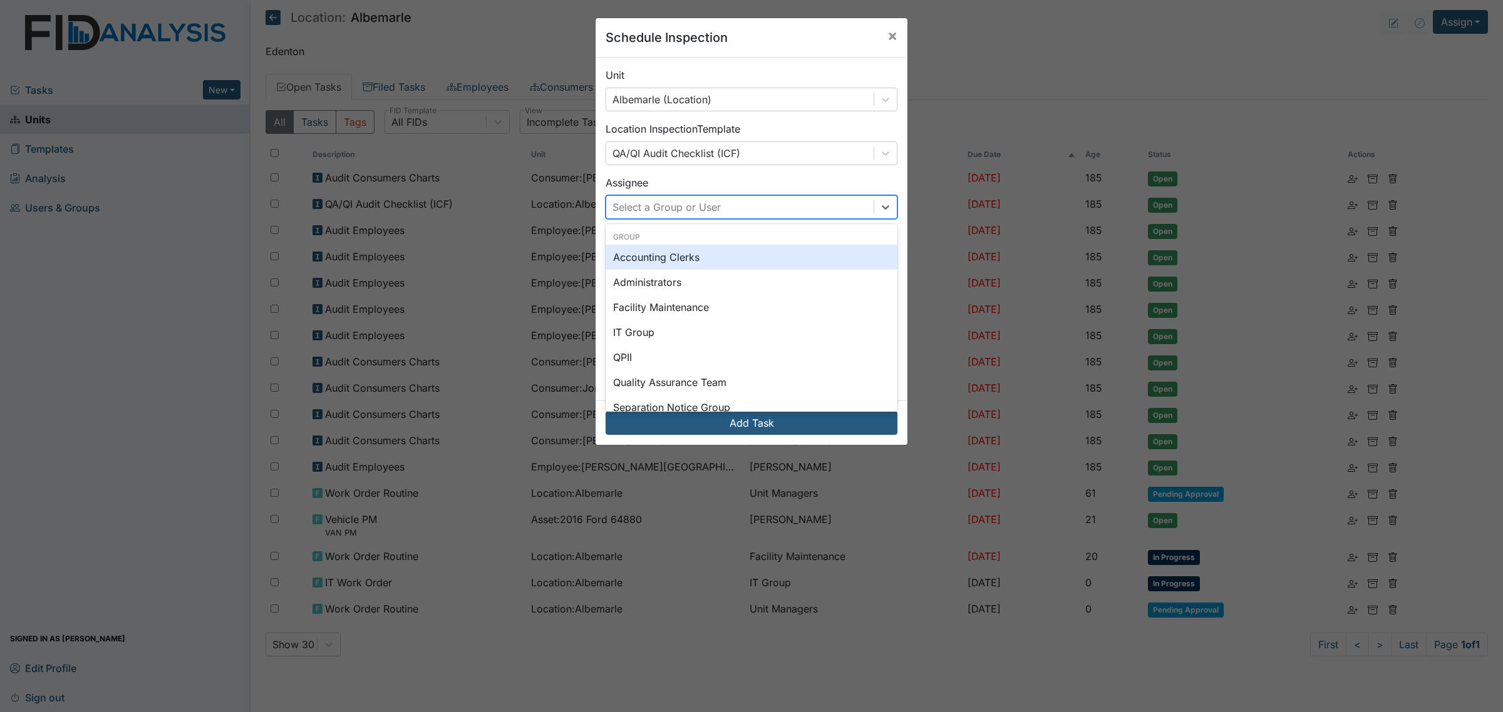
click at [746, 212] on div "Select a Group or User" at bounding box center [739, 207] width 267 height 23
type input "sus"
click at [692, 255] on div "[PERSON_NAME]" at bounding box center [751, 257] width 292 height 25
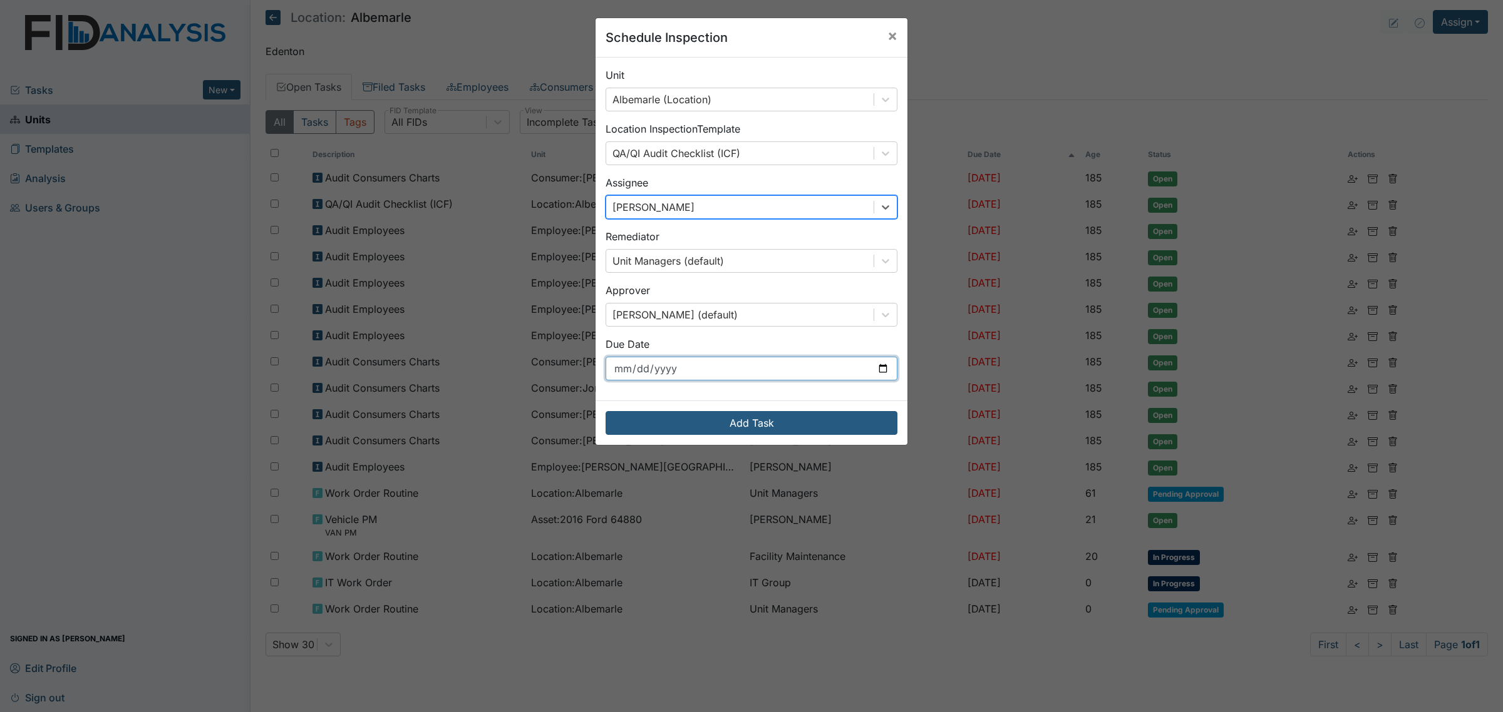
click at [874, 370] on input "[DATE]" at bounding box center [751, 369] width 292 height 24
type input "[DATE]"
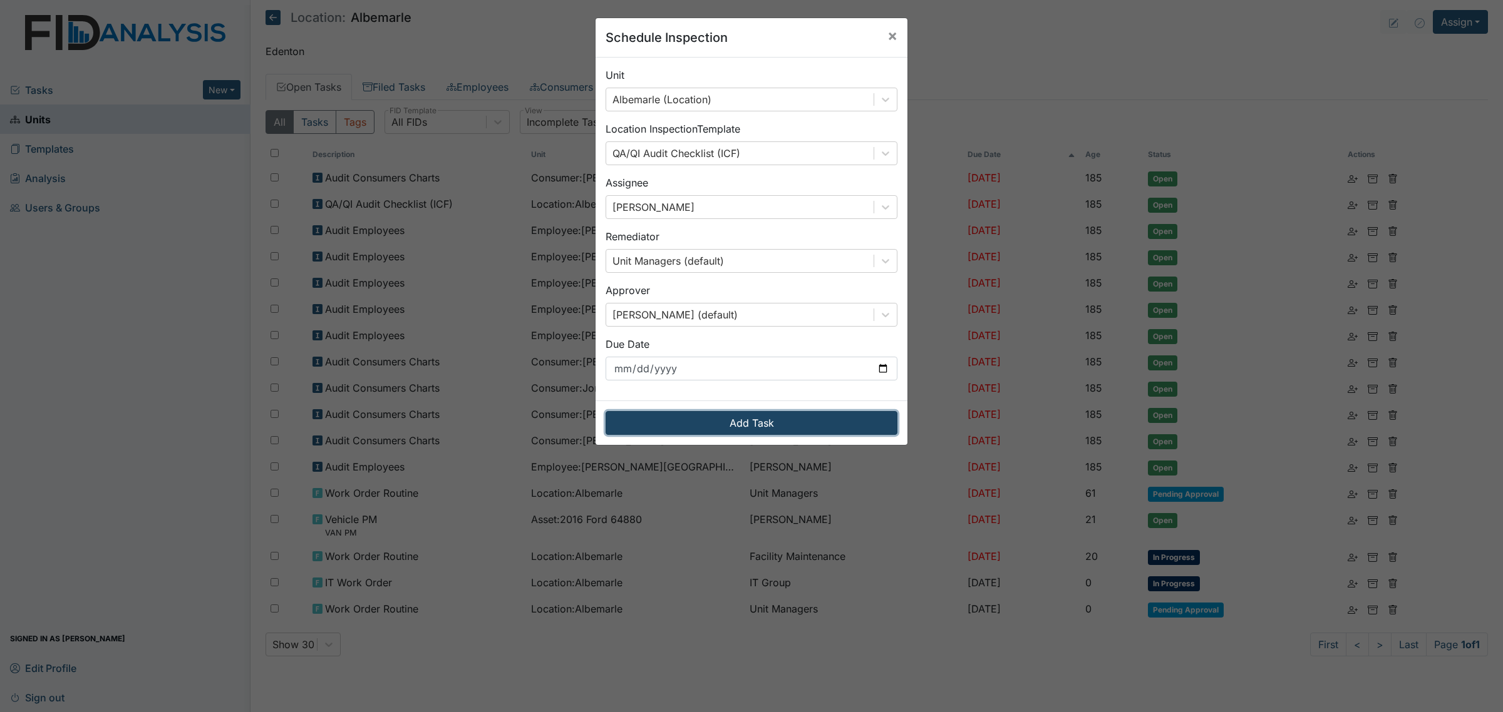
click at [746, 429] on button "Add Task" at bounding box center [751, 423] width 292 height 24
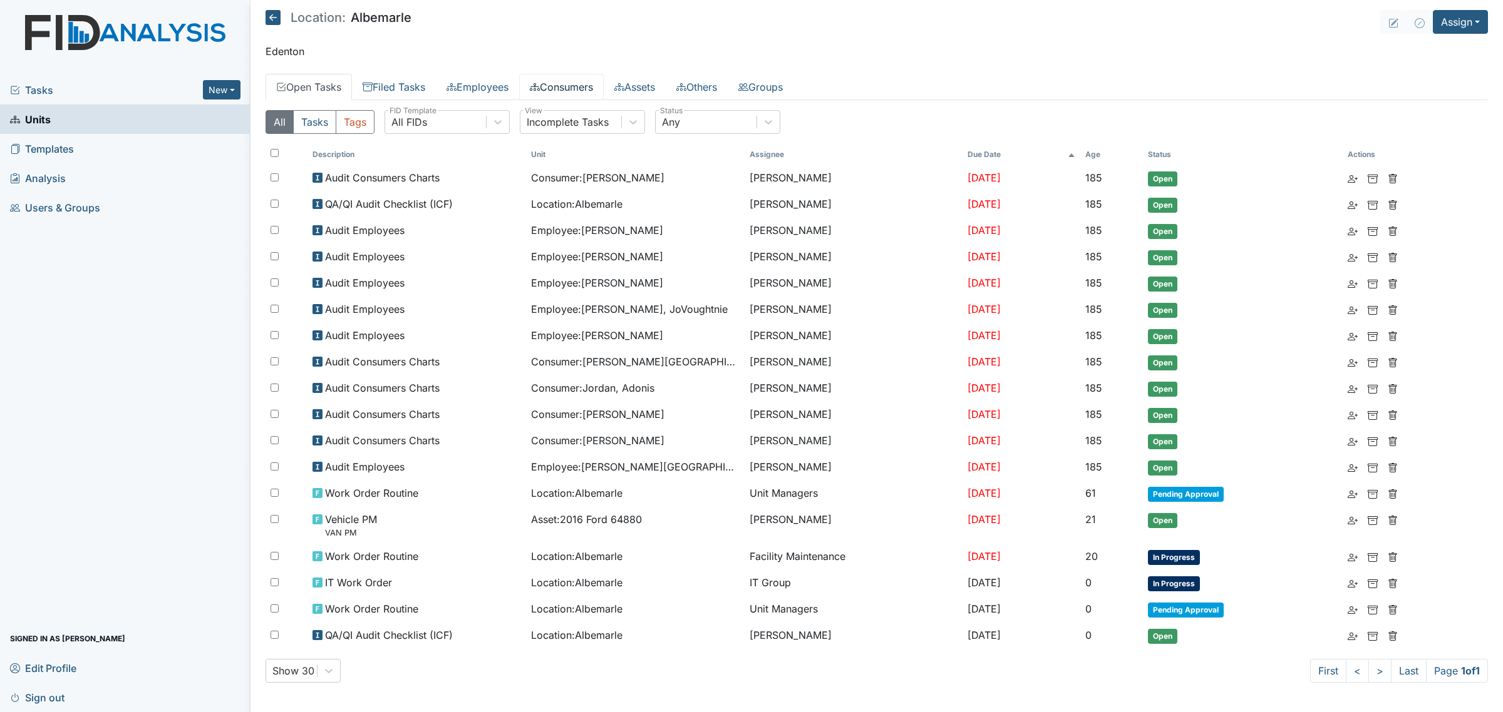
drag, startPoint x: 556, startPoint y: 86, endPoint x: 549, endPoint y: 88, distance: 7.3
click at [556, 86] on link "Consumers" at bounding box center [561, 87] width 85 height 26
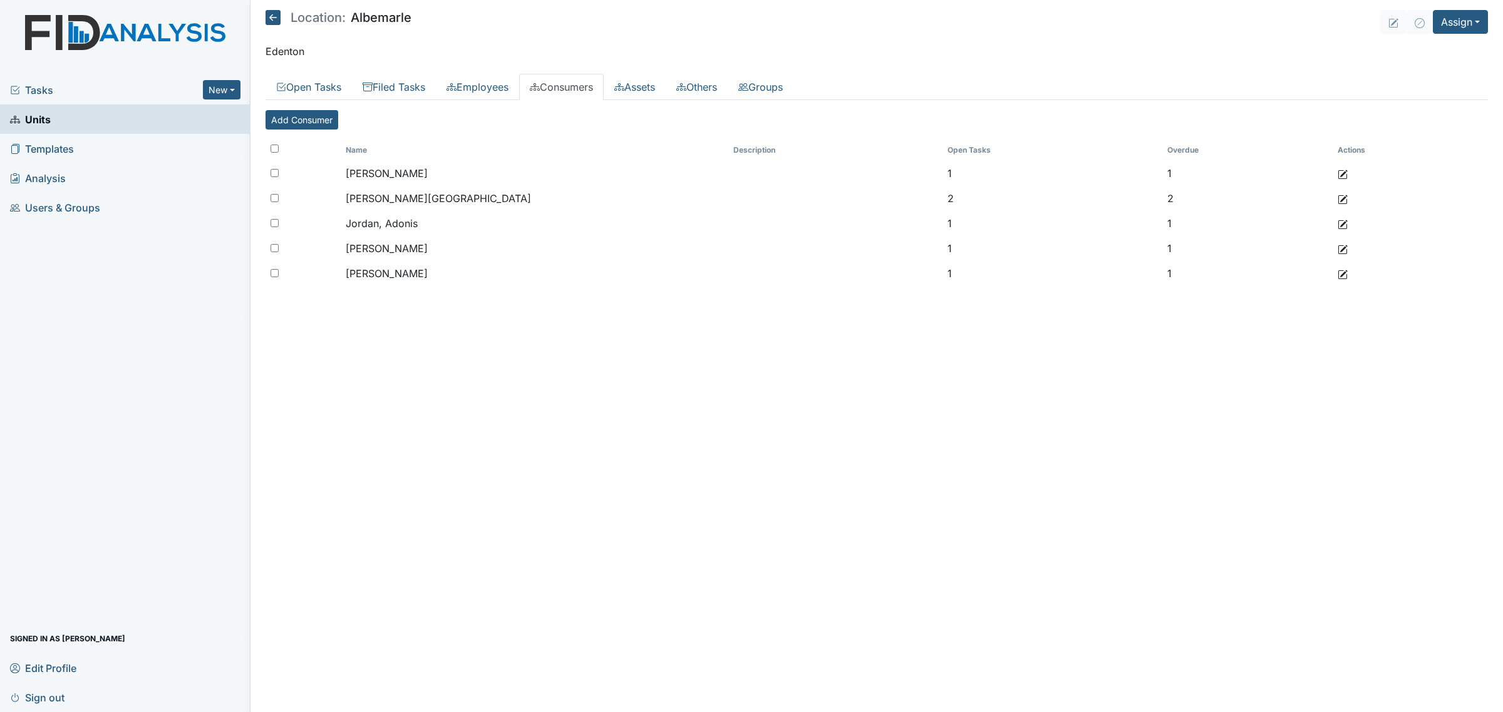
click at [276, 150] on input "checkbox" at bounding box center [274, 149] width 8 height 8
checkbox input "true"
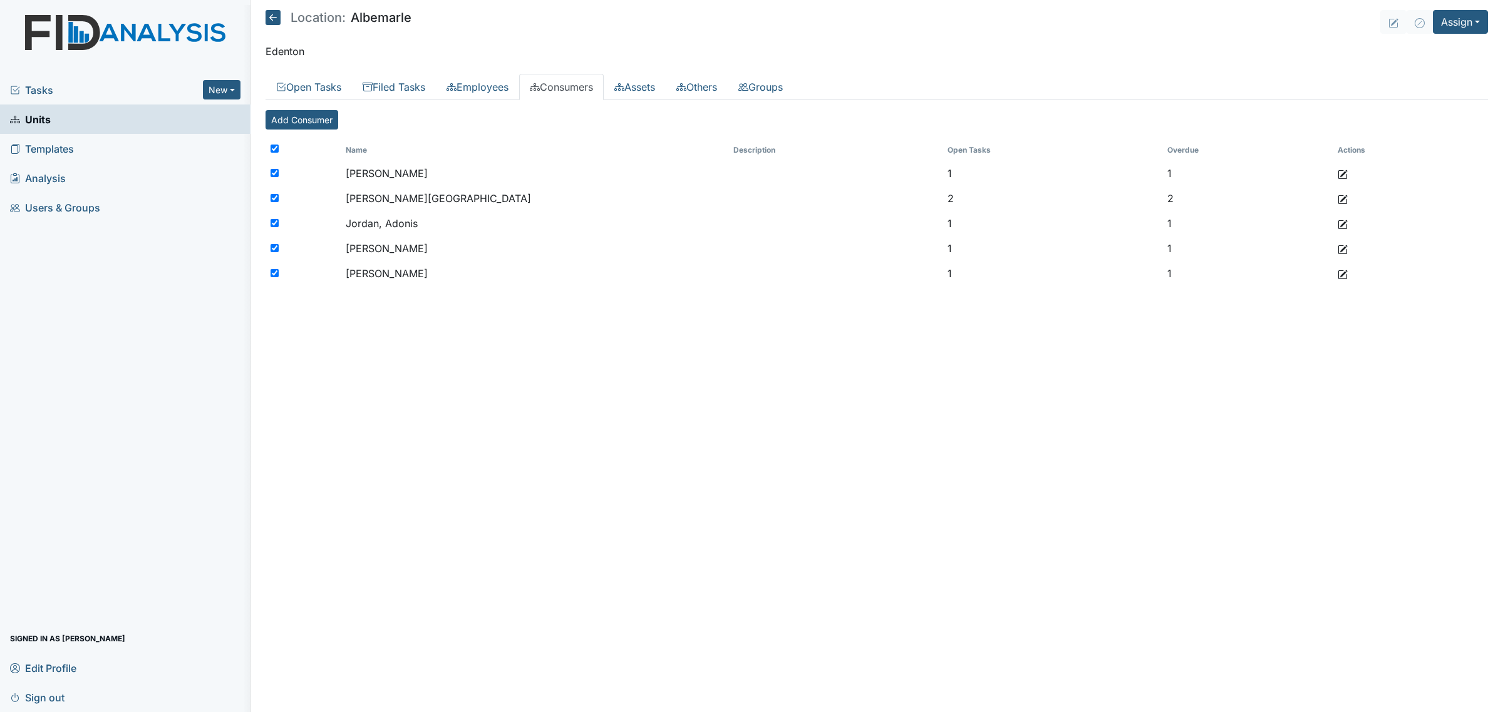
checkbox input "true"
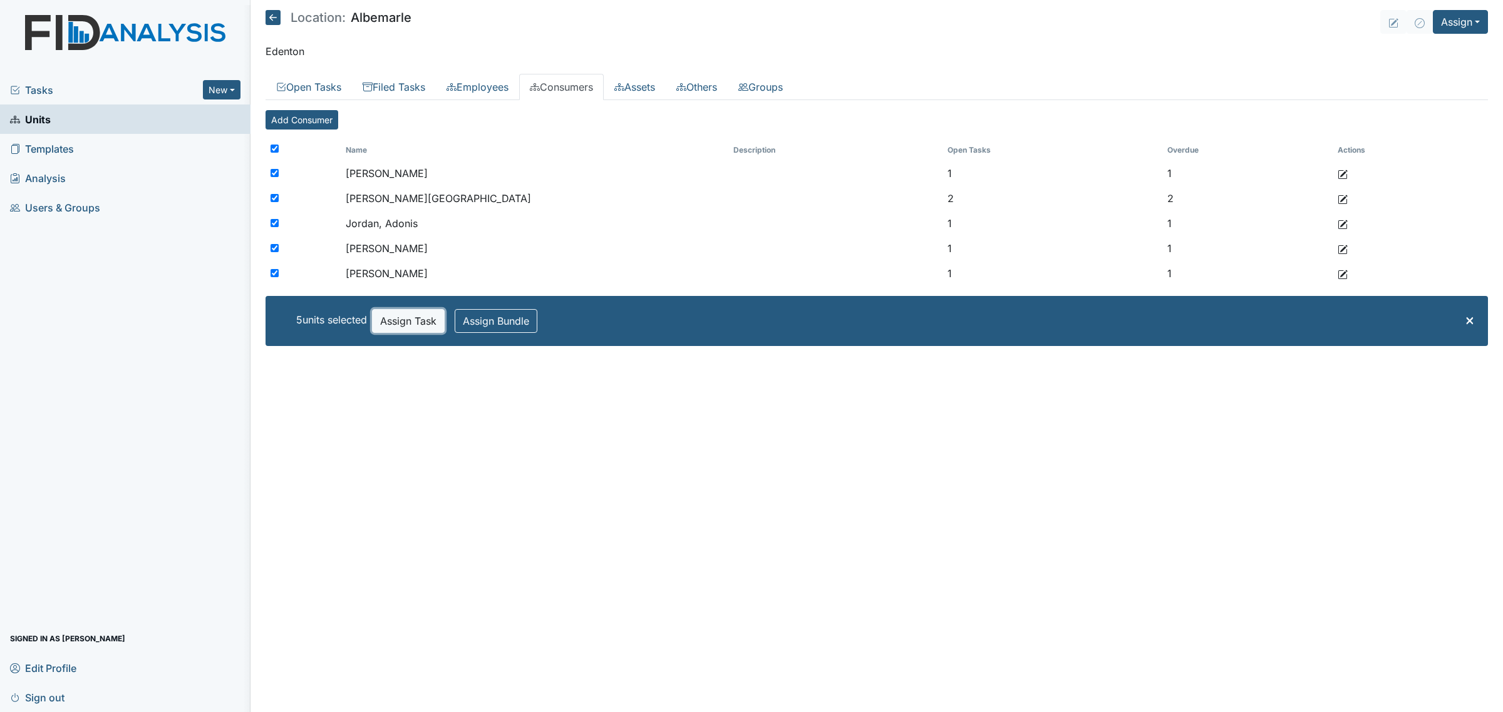
click at [391, 324] on button "Assign Task" at bounding box center [408, 321] width 73 height 24
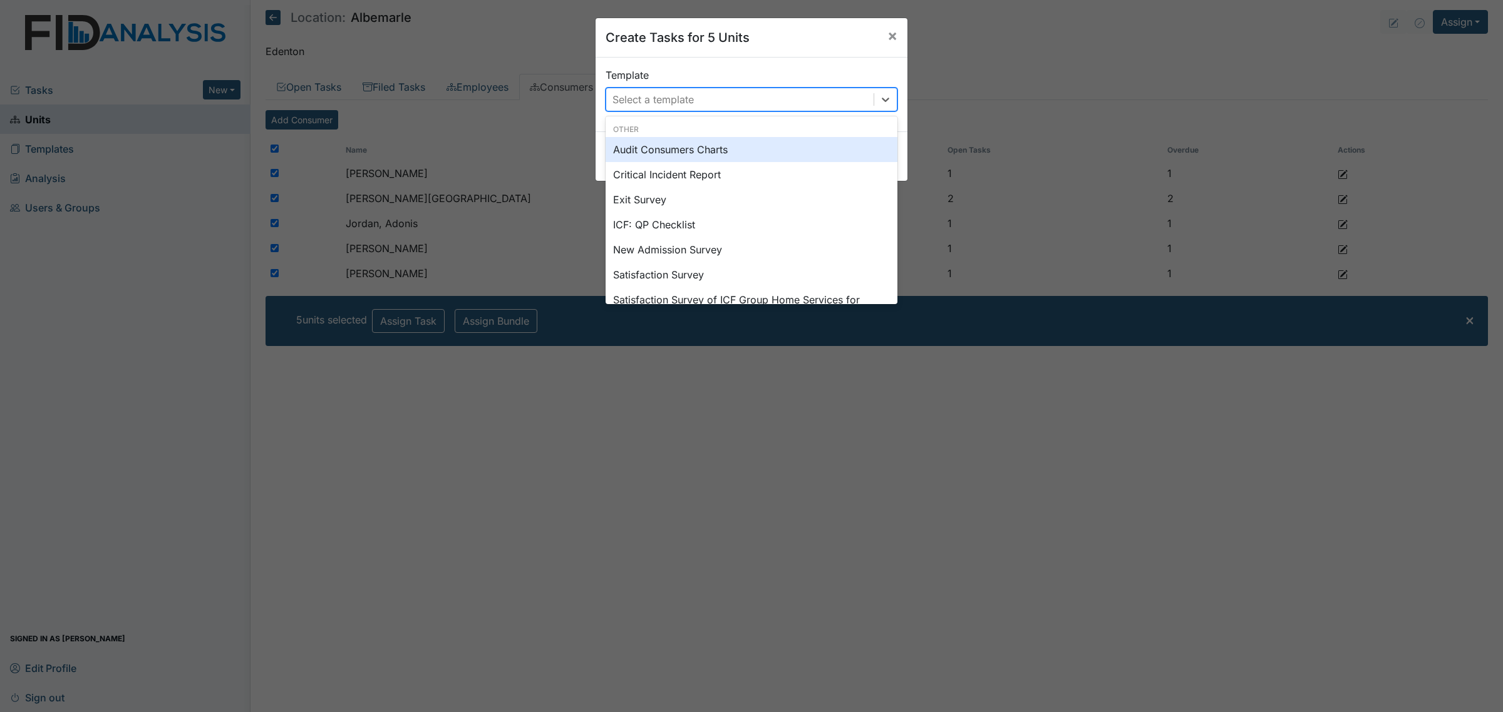
click at [687, 95] on div "Select a template" at bounding box center [652, 99] width 81 height 15
click at [692, 148] on div "Audit Consumers Charts" at bounding box center [751, 149] width 292 height 25
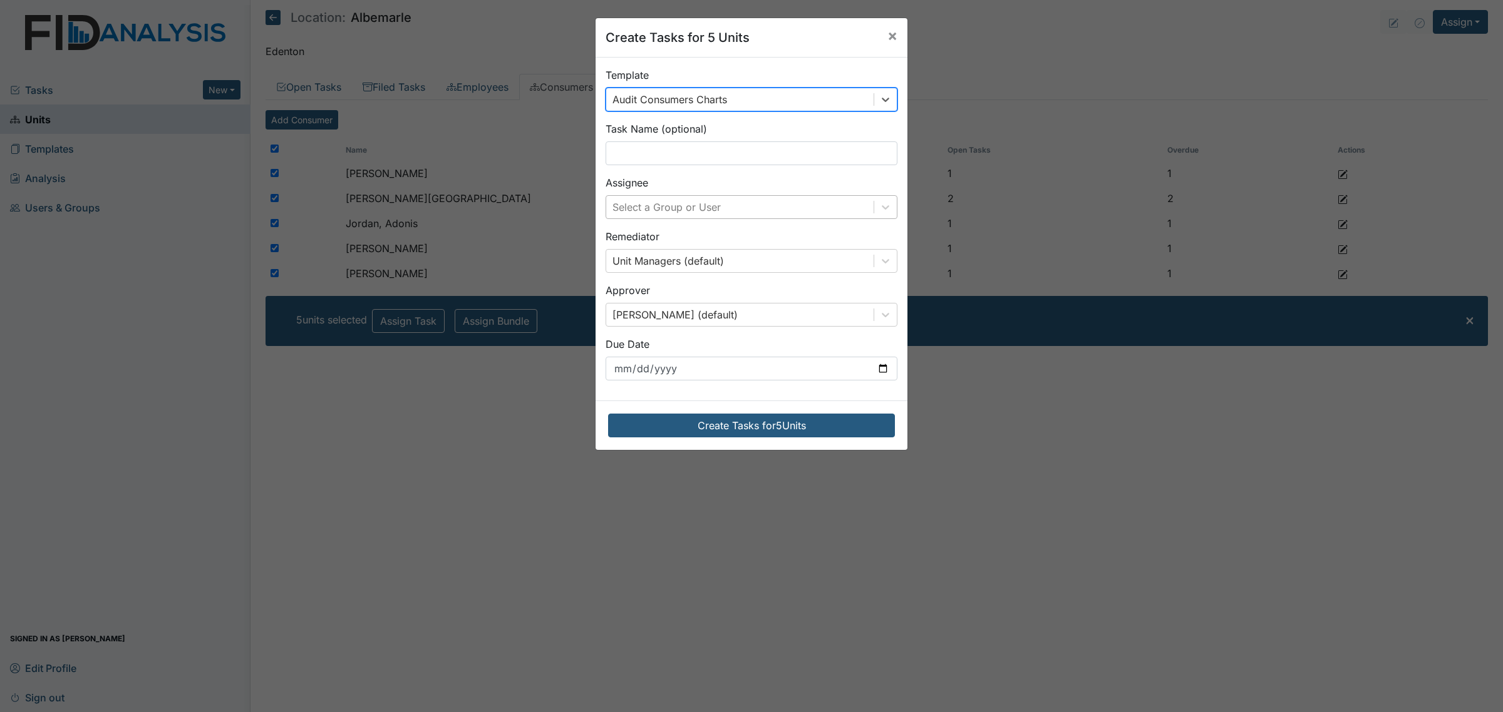
click at [692, 211] on div "Select a Group or User" at bounding box center [666, 207] width 108 height 15
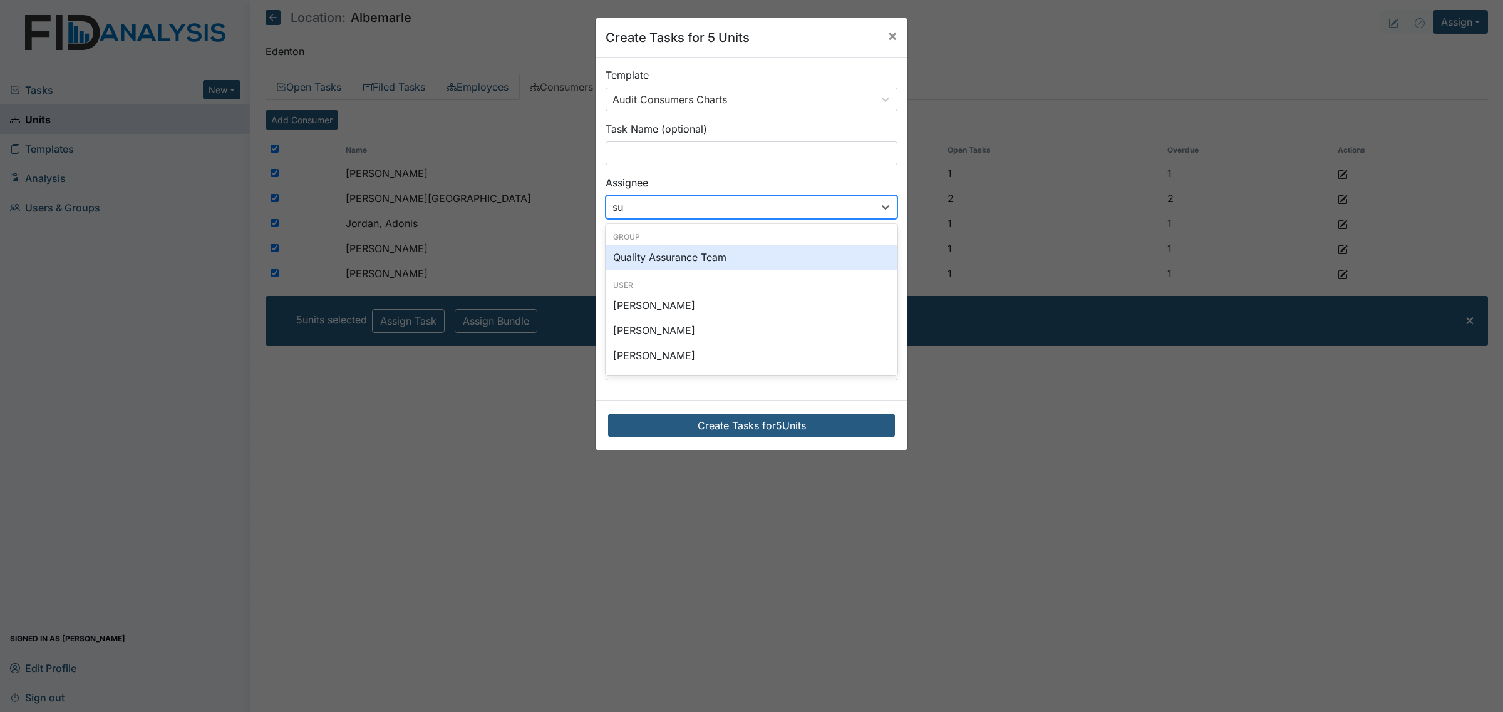
type input "sus"
click at [682, 255] on div "[PERSON_NAME]" at bounding box center [751, 257] width 292 height 25
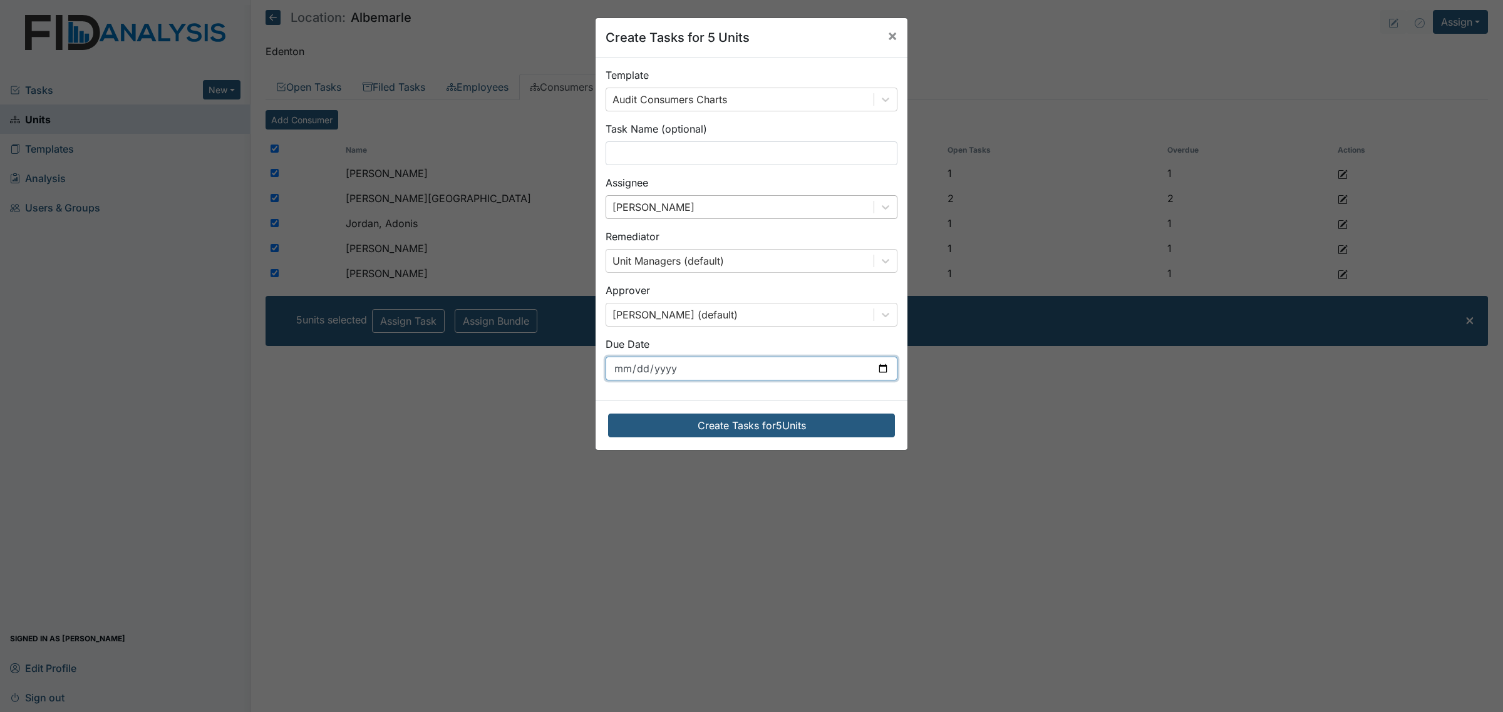
click at [768, 374] on input "[DATE]" at bounding box center [751, 369] width 292 height 24
click at [871, 367] on input "[DATE]" at bounding box center [751, 369] width 292 height 24
type input "[DATE]"
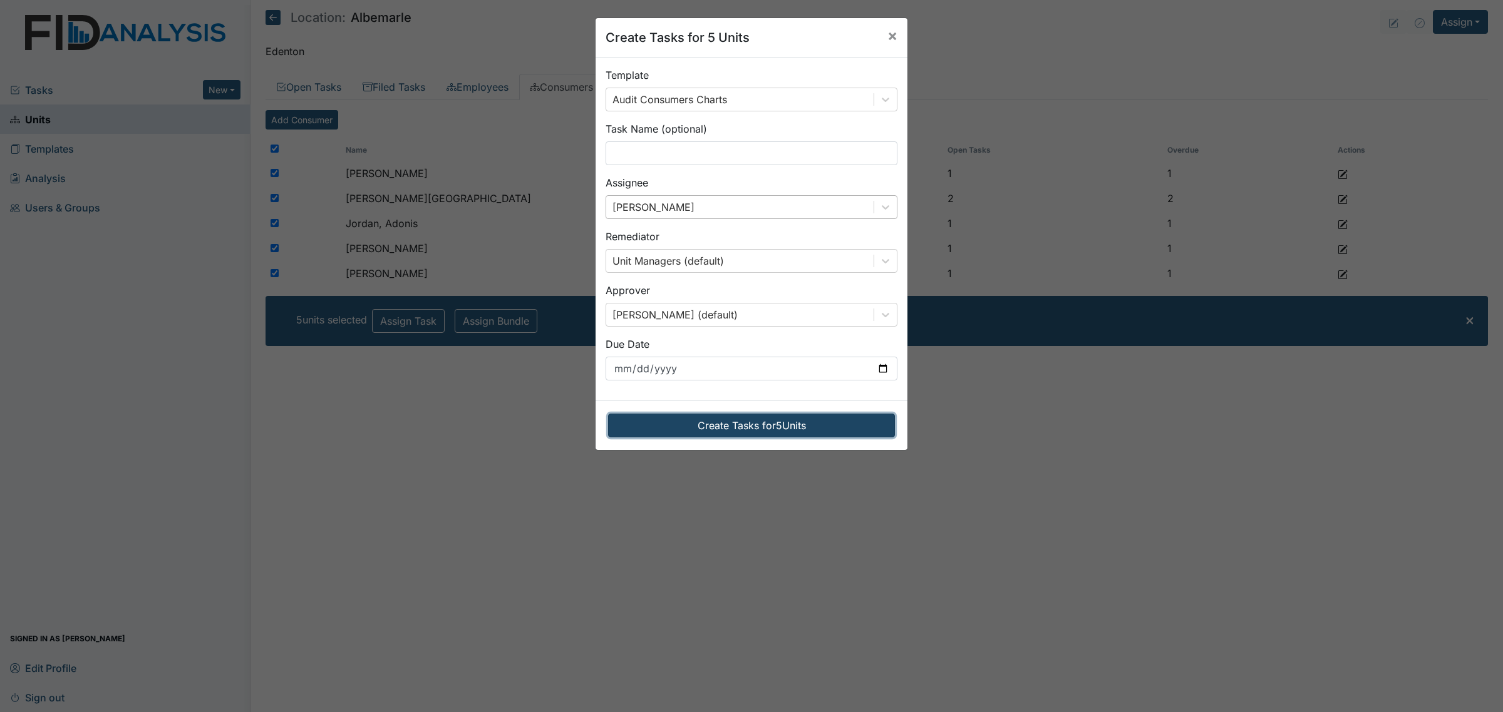
click at [771, 420] on button "Create Tasks for 5 Units" at bounding box center [751, 426] width 287 height 24
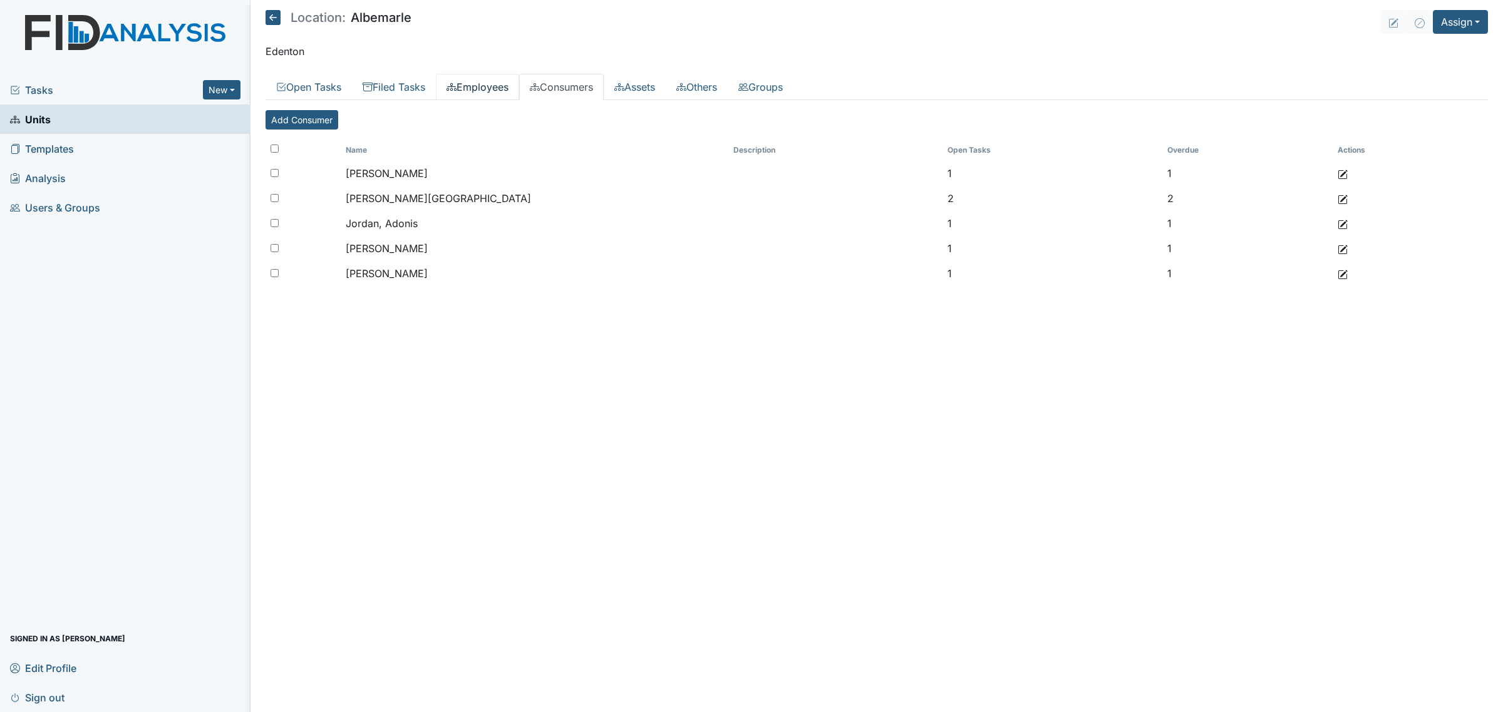
click at [487, 83] on link "Employees" at bounding box center [477, 87] width 83 height 26
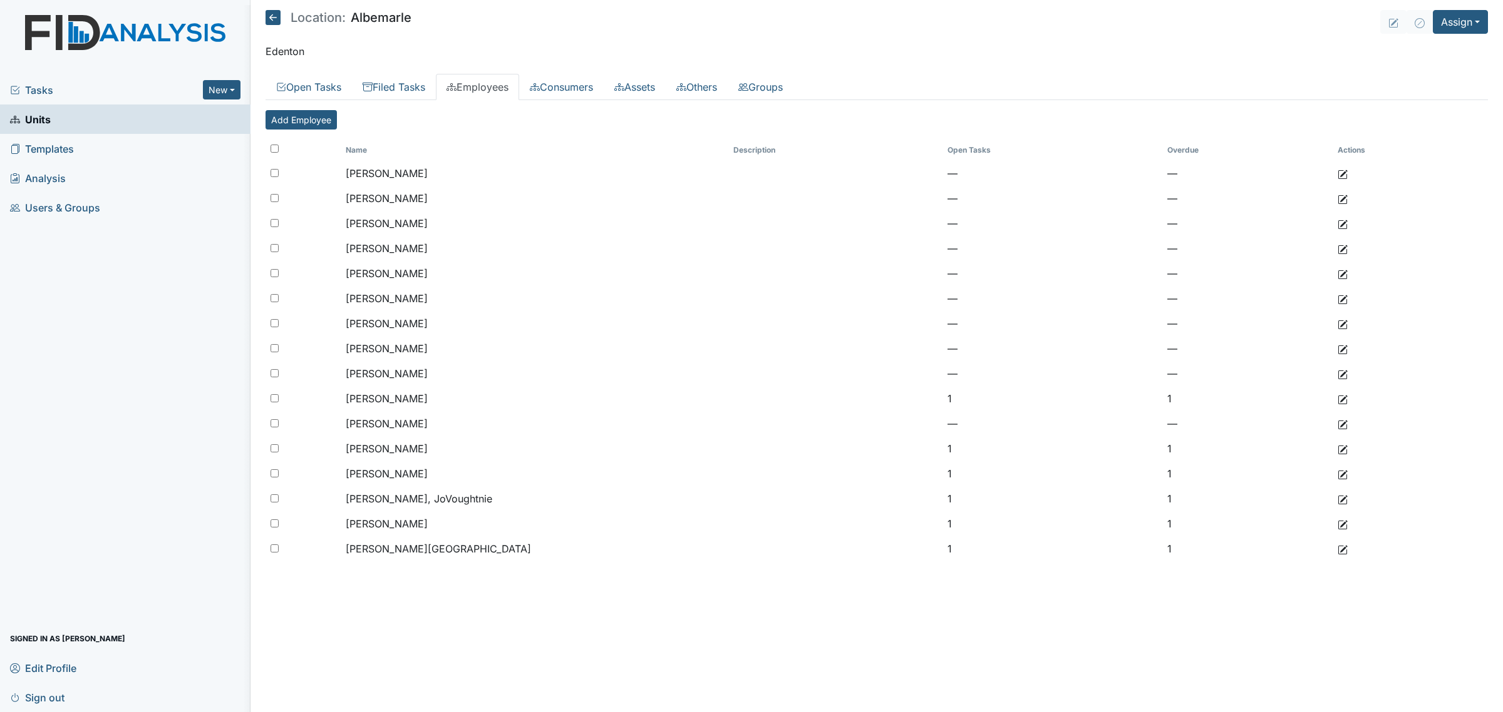
click at [271, 150] on input "checkbox" at bounding box center [274, 149] width 8 height 8
checkbox input "true"
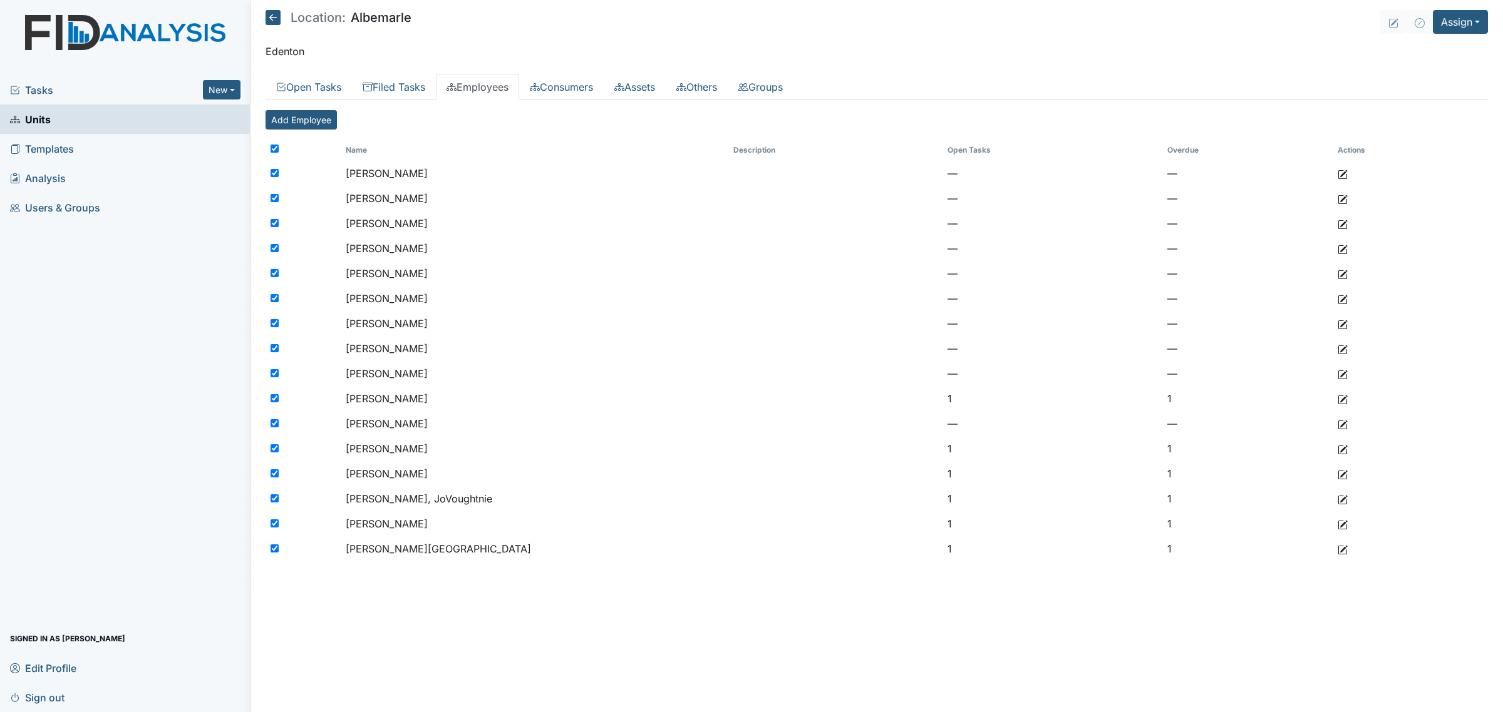
checkbox input "true"
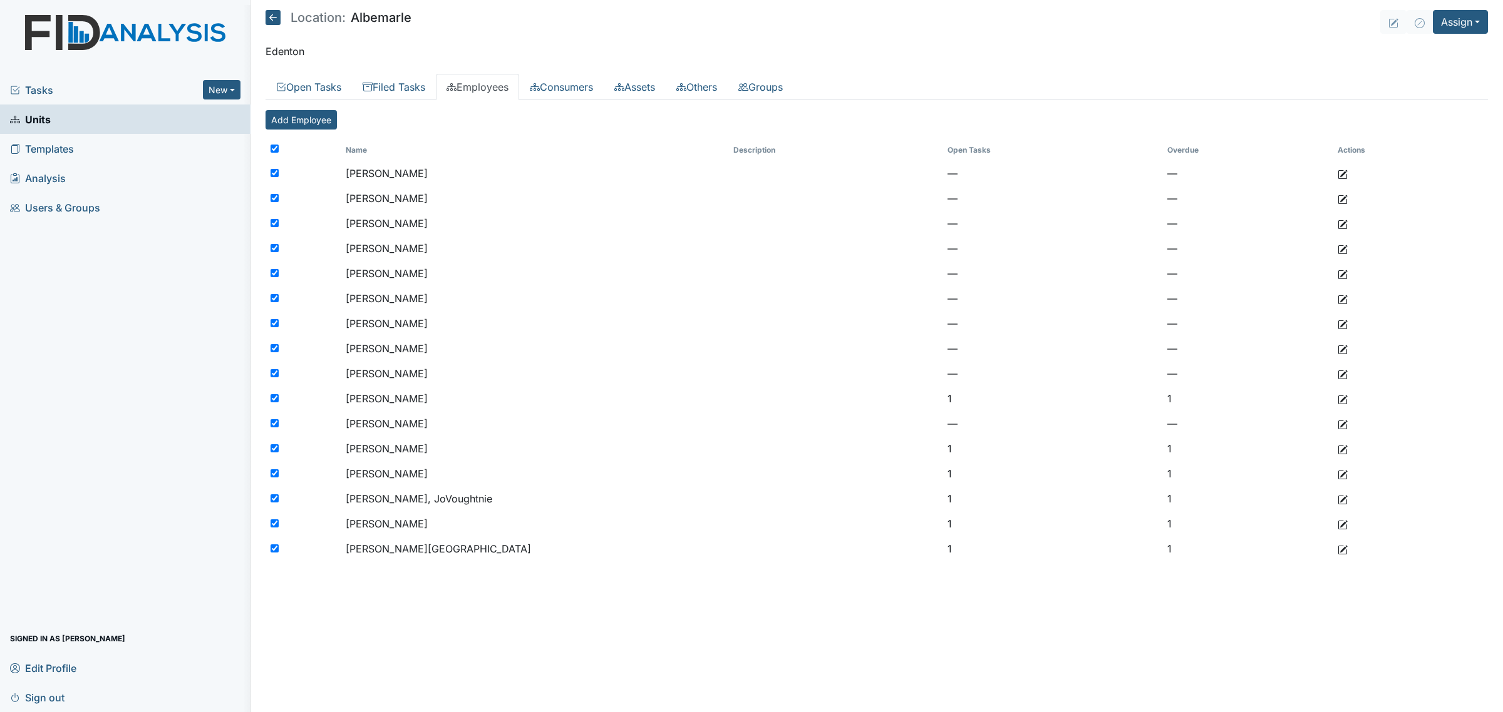
checkbox input "true"
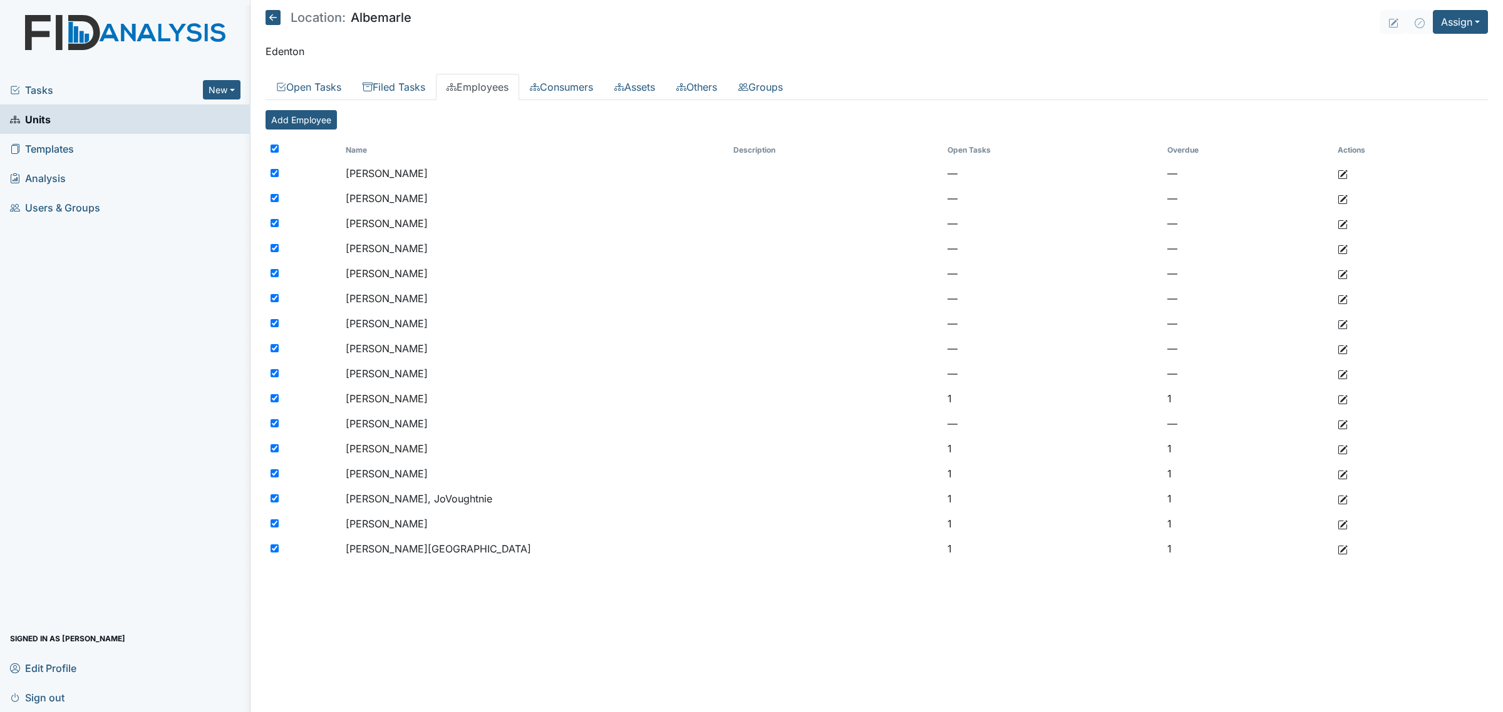
checkbox input "true"
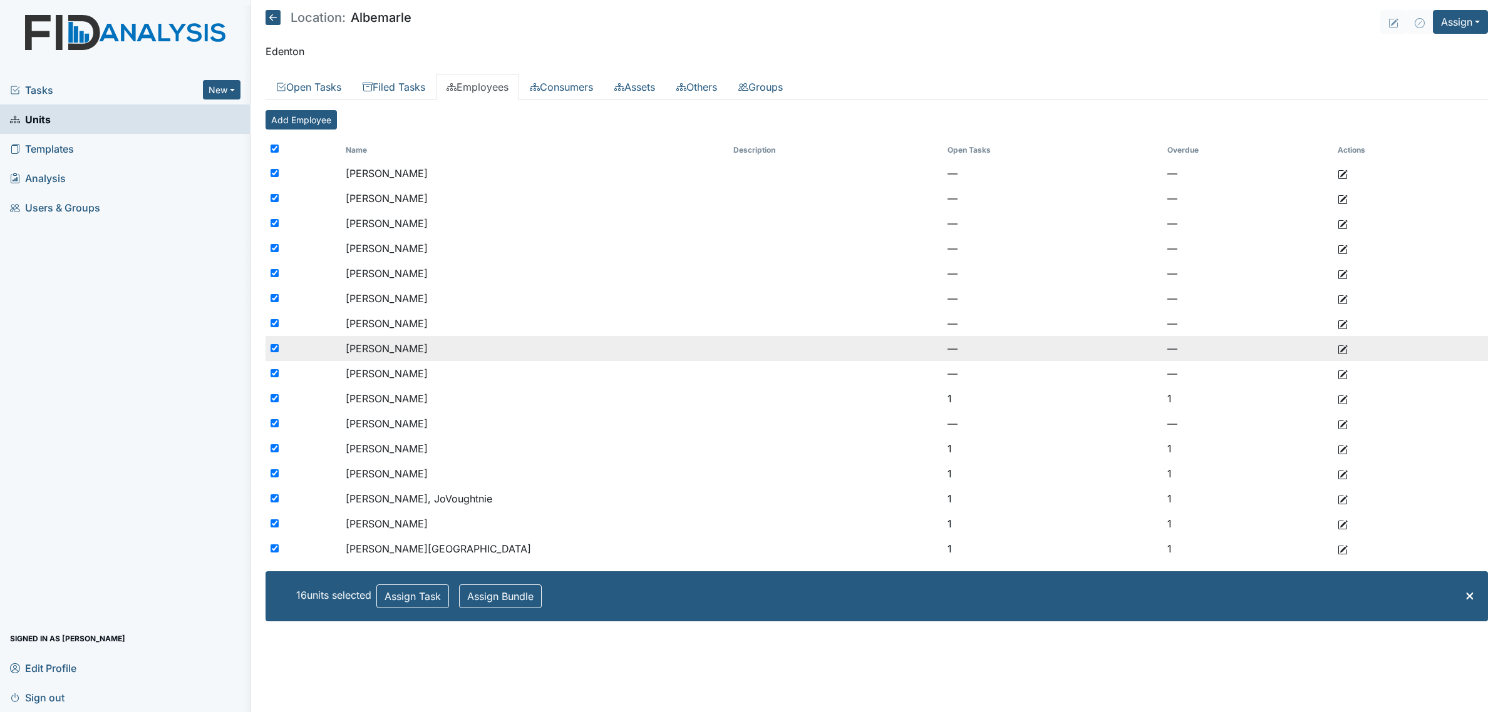
click at [272, 348] on input "checkbox" at bounding box center [274, 348] width 8 height 8
checkbox input "false"
click at [272, 348] on input "checkbox" at bounding box center [274, 348] width 8 height 8
checkbox input "true"
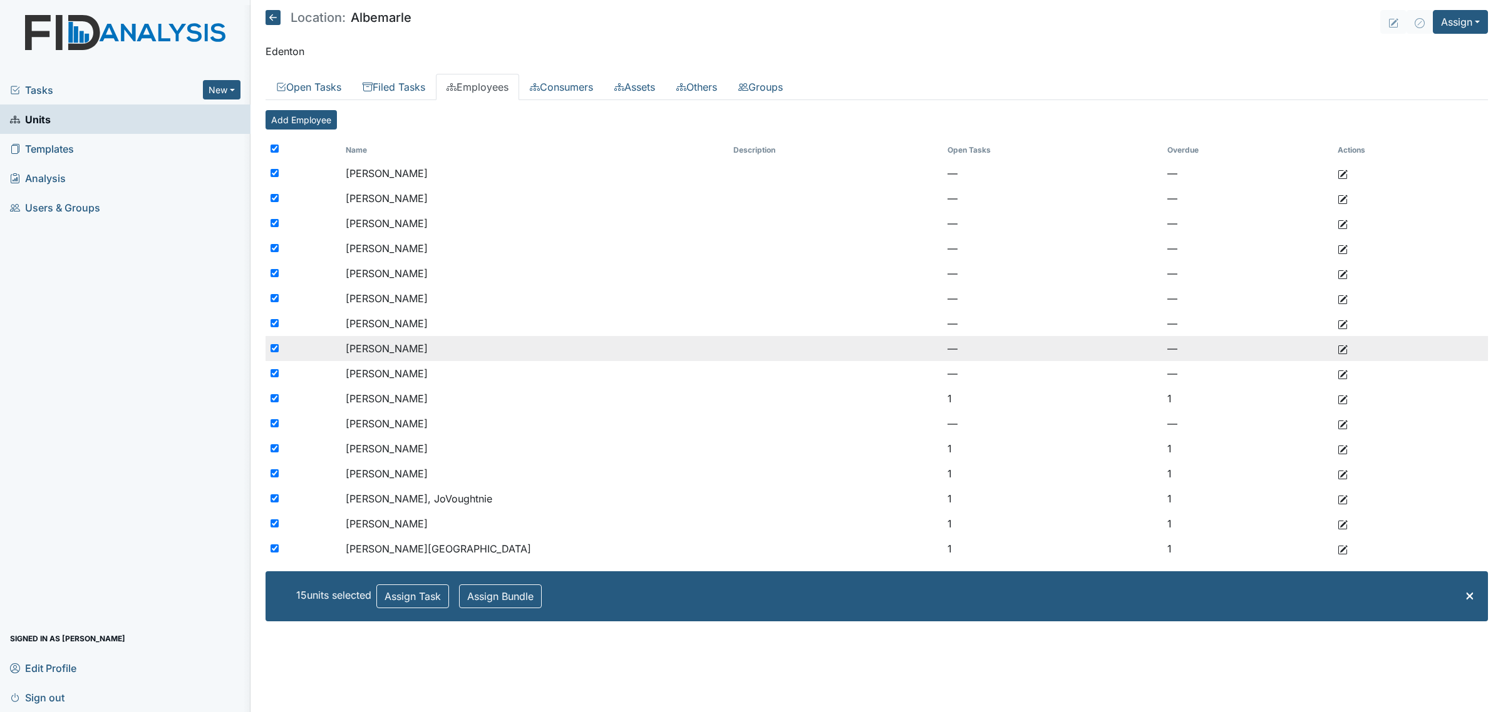
checkbox input "true"
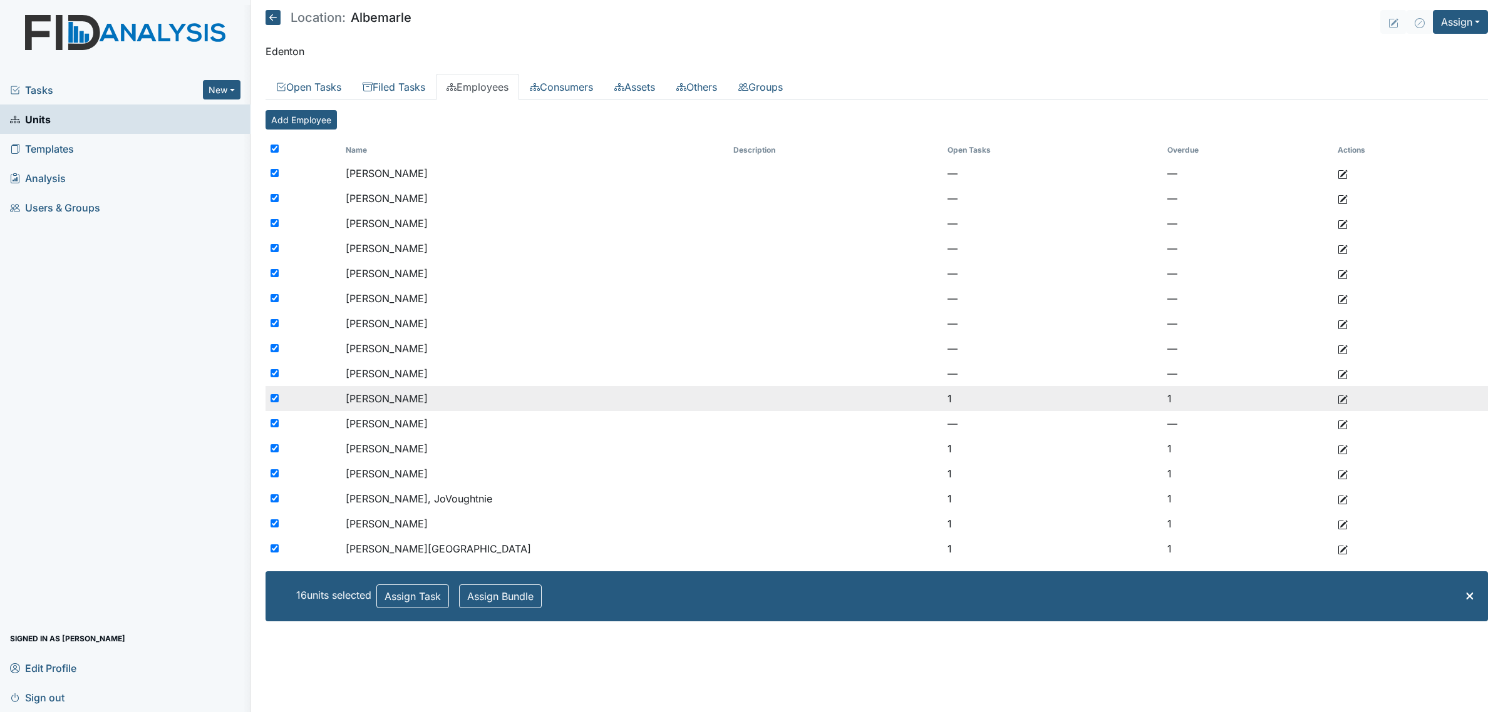
click at [274, 398] on input "checkbox" at bounding box center [274, 398] width 8 height 8
checkbox input "false"
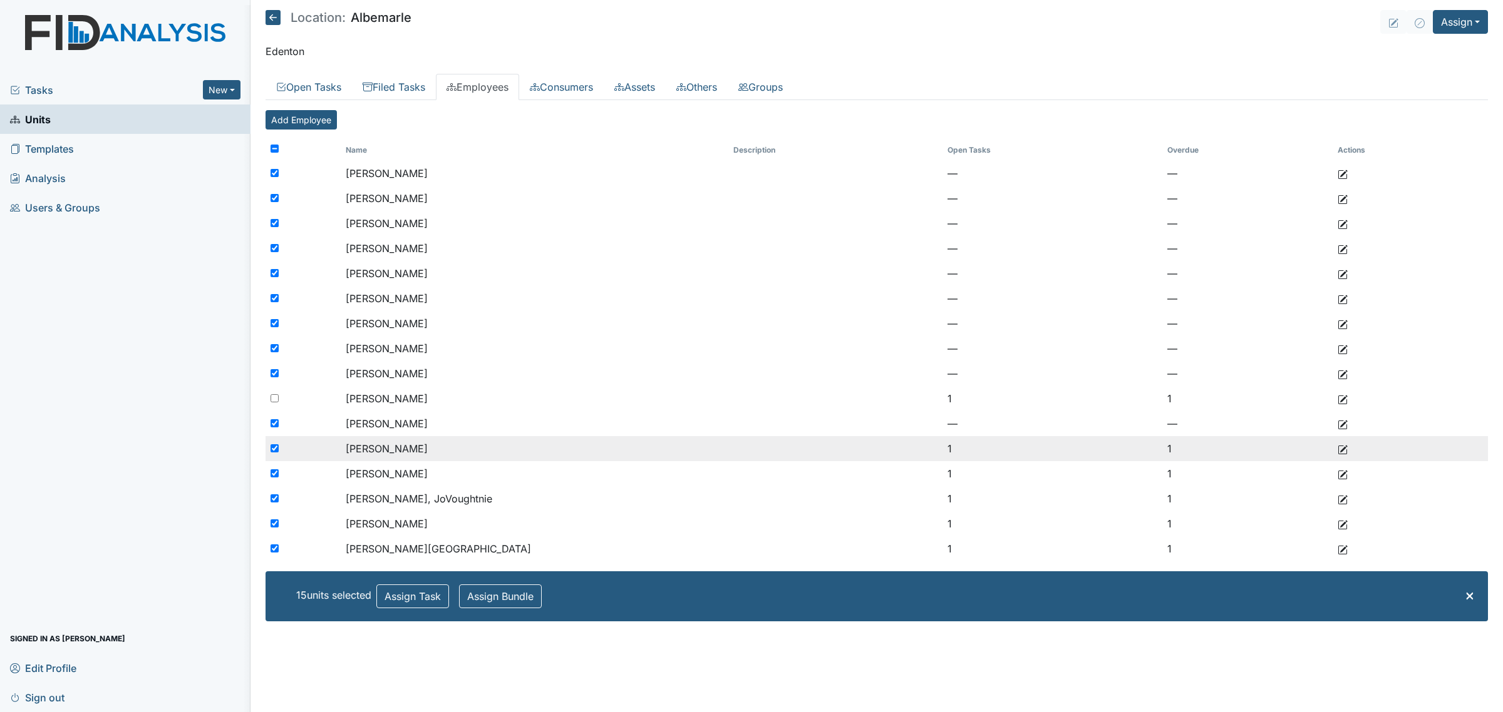
click at [270, 448] on input "checkbox" at bounding box center [274, 448] width 8 height 8
checkbox input "false"
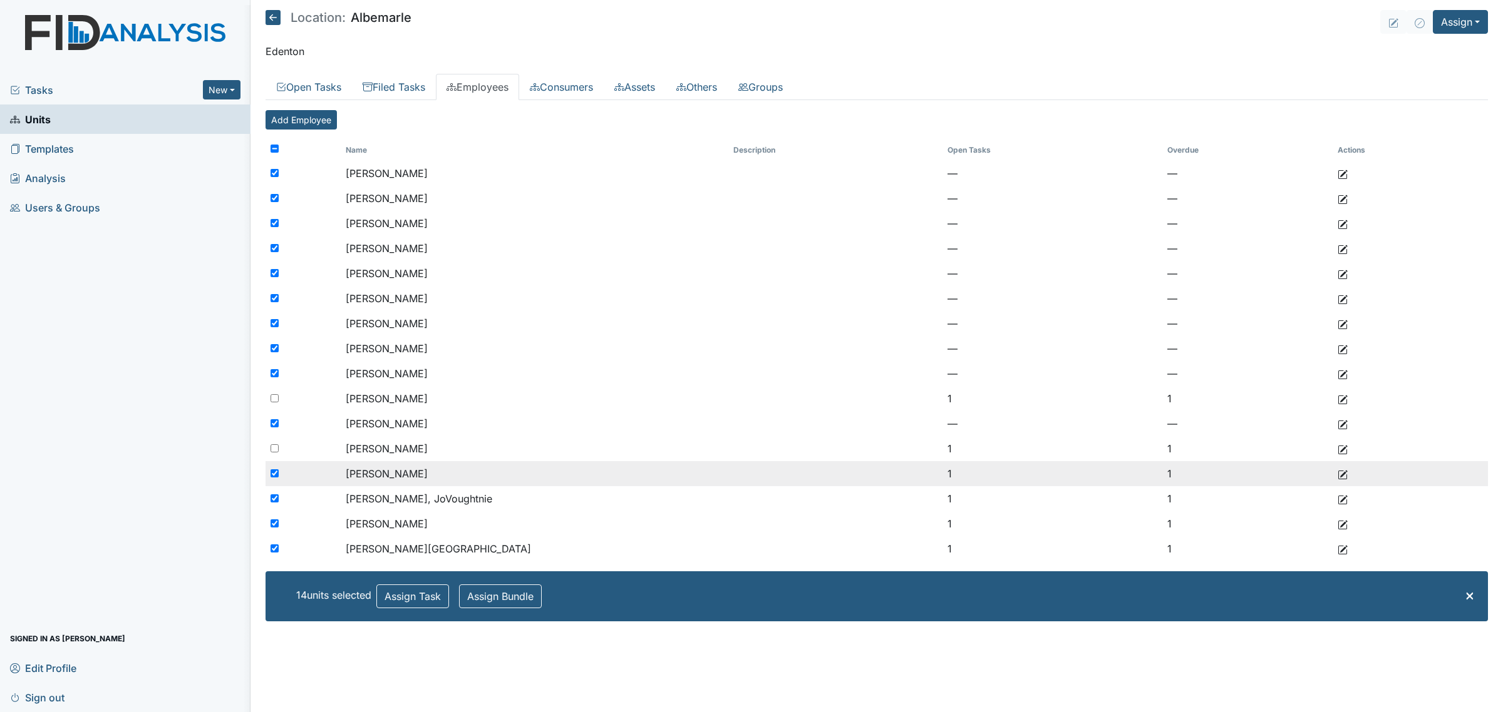
click at [272, 470] on input "checkbox" at bounding box center [274, 474] width 8 height 8
checkbox input "false"
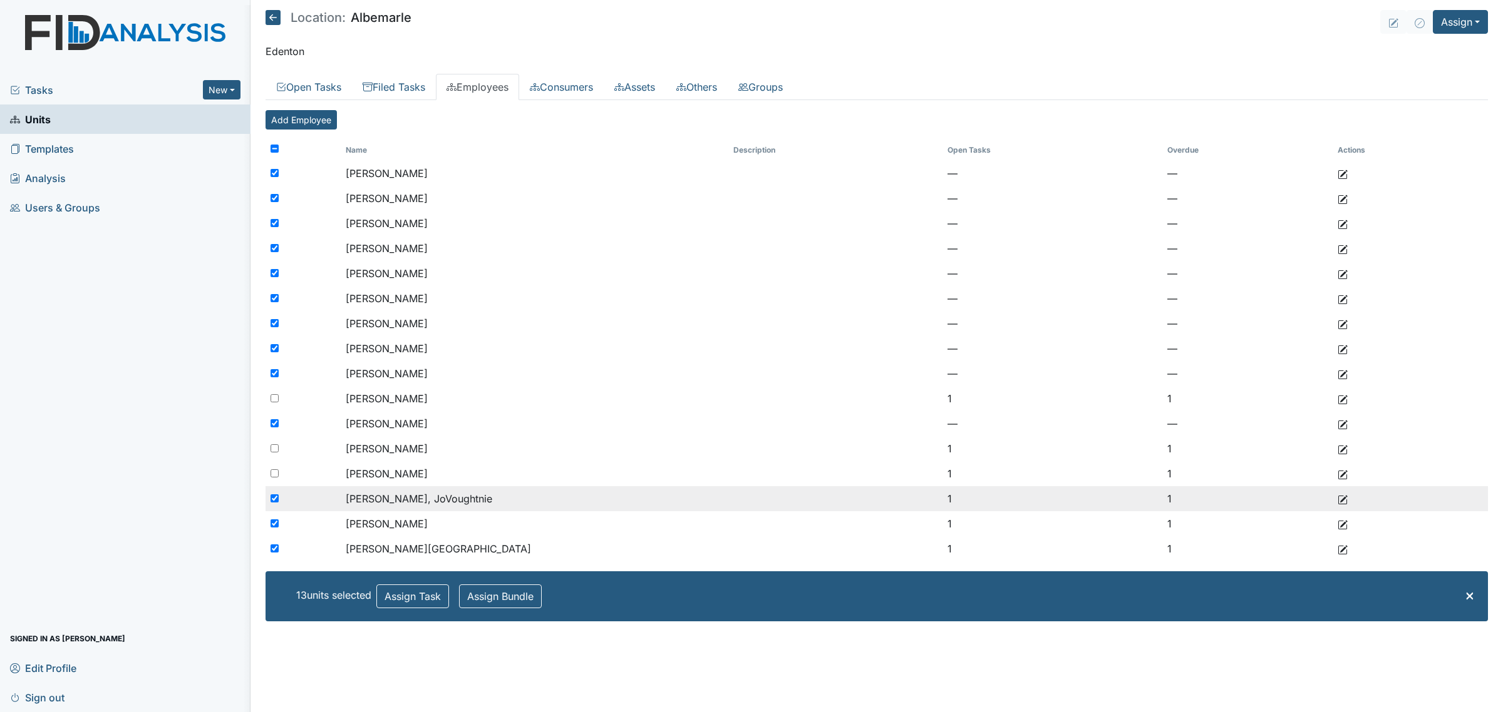
click at [274, 493] on div at bounding box center [302, 498] width 75 height 25
checkbox input "false"
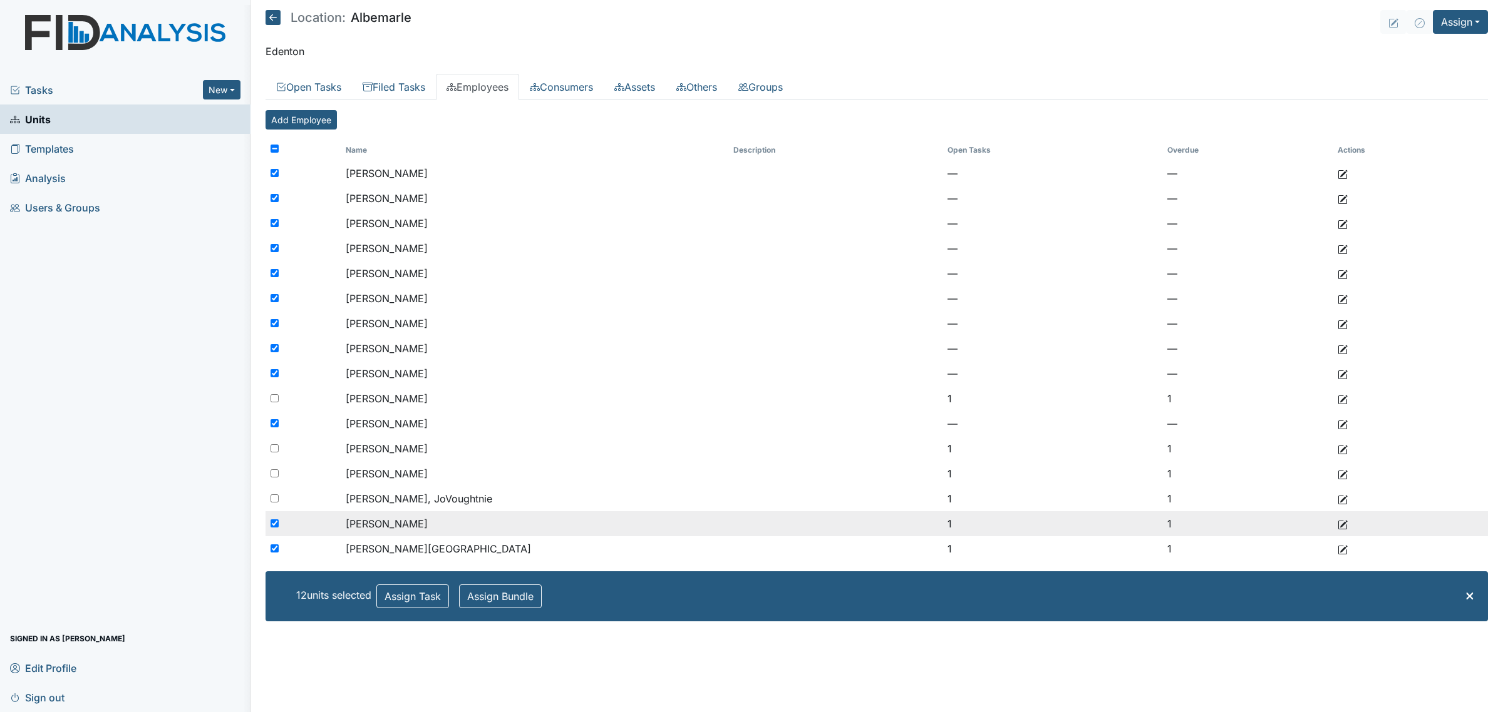
click at [272, 527] on input "checkbox" at bounding box center [274, 524] width 8 height 8
checkbox input "false"
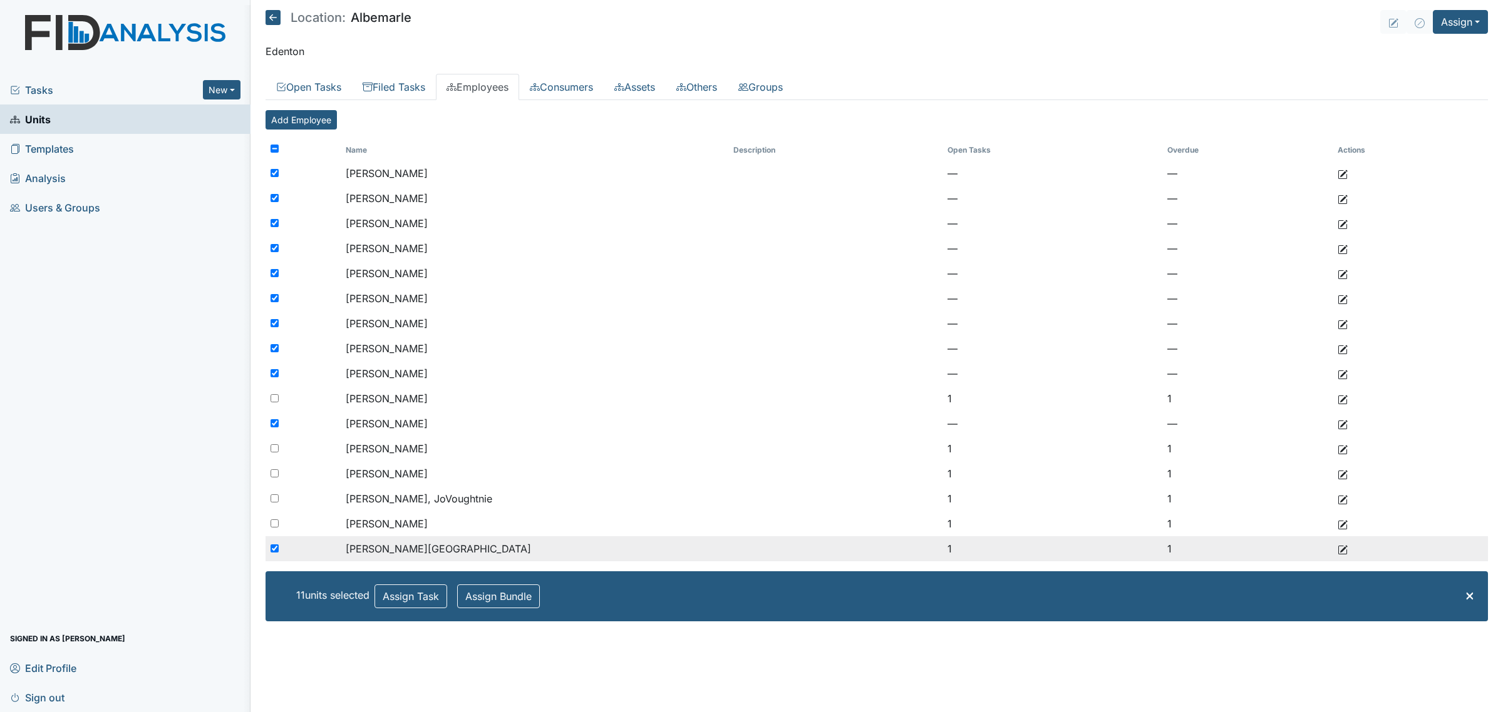
click at [274, 545] on input "checkbox" at bounding box center [274, 549] width 8 height 8
checkbox input "false"
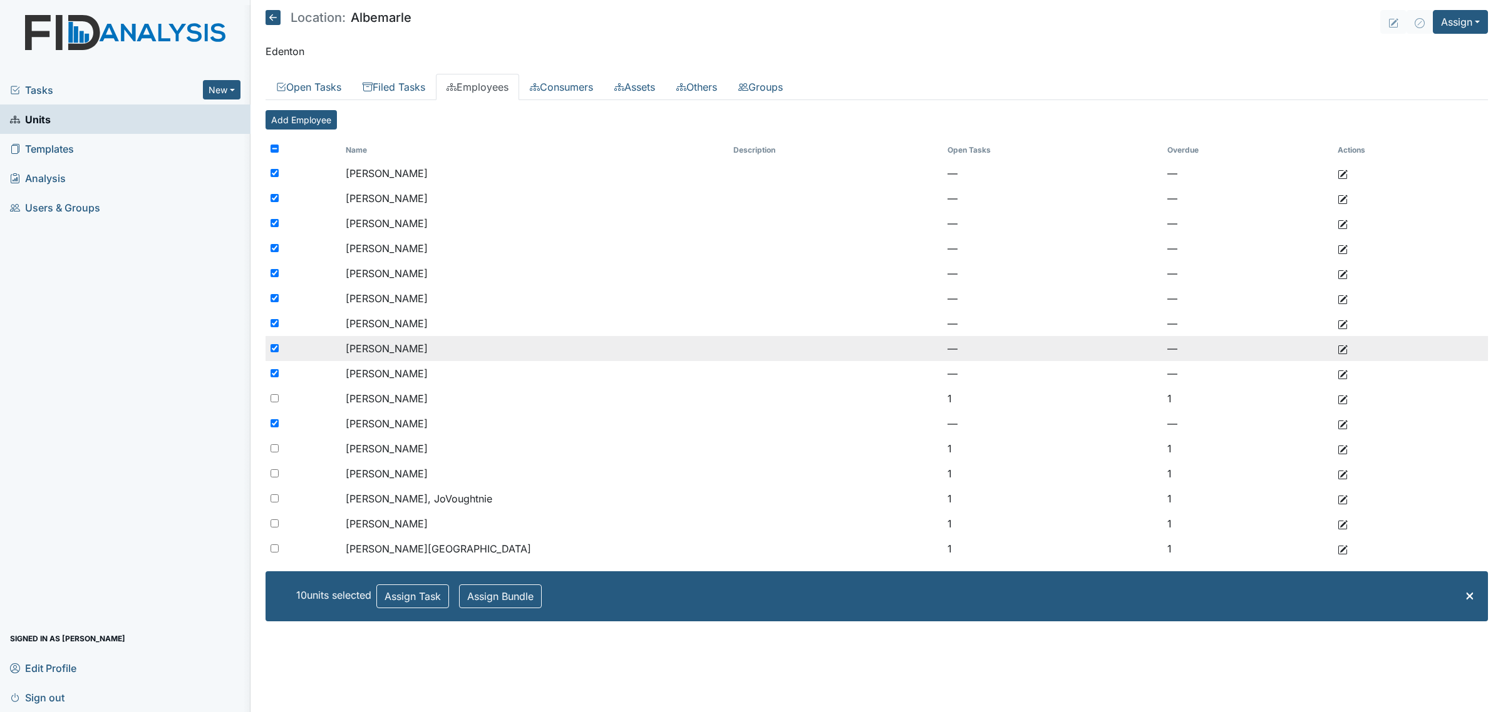
click at [270, 349] on input "checkbox" at bounding box center [274, 348] width 8 height 8
checkbox input "false"
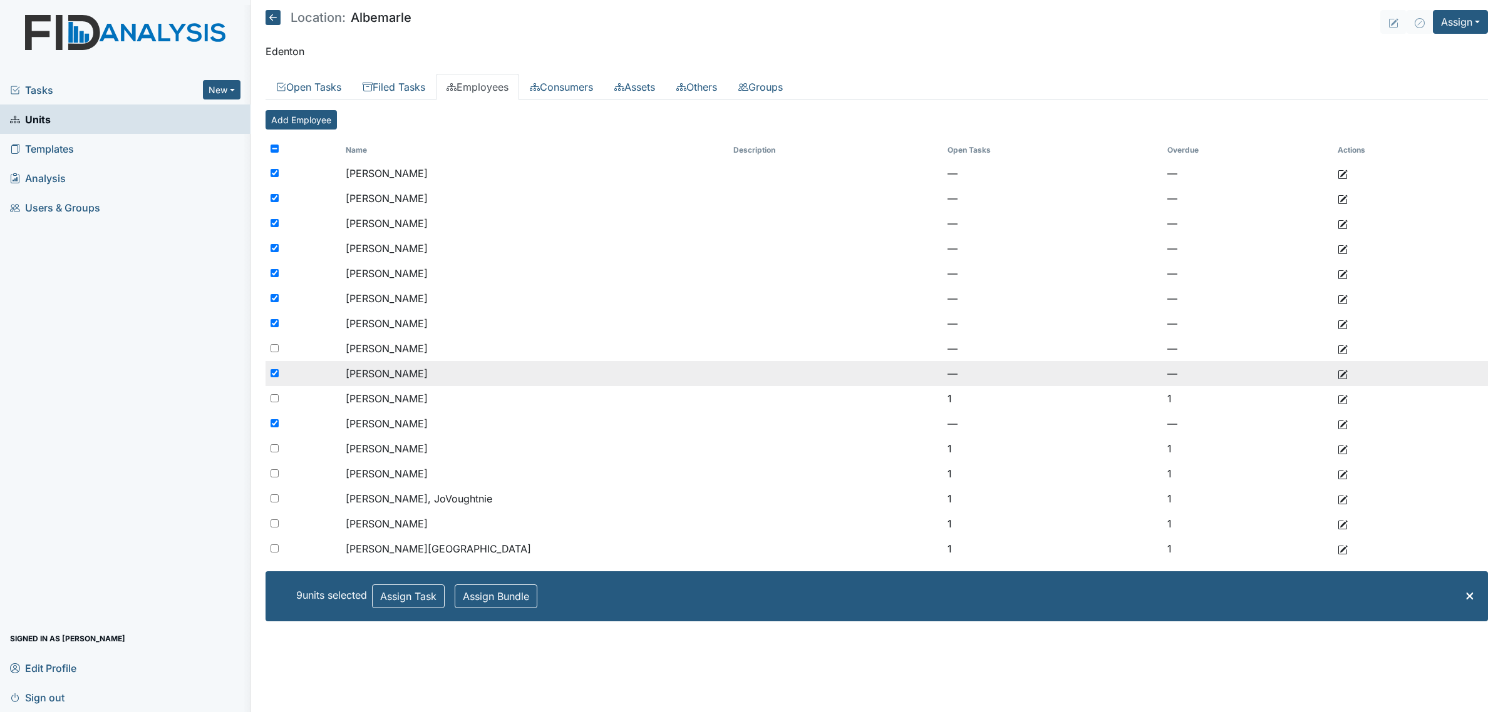
click at [274, 371] on input "checkbox" at bounding box center [274, 373] width 8 height 8
checkbox input "false"
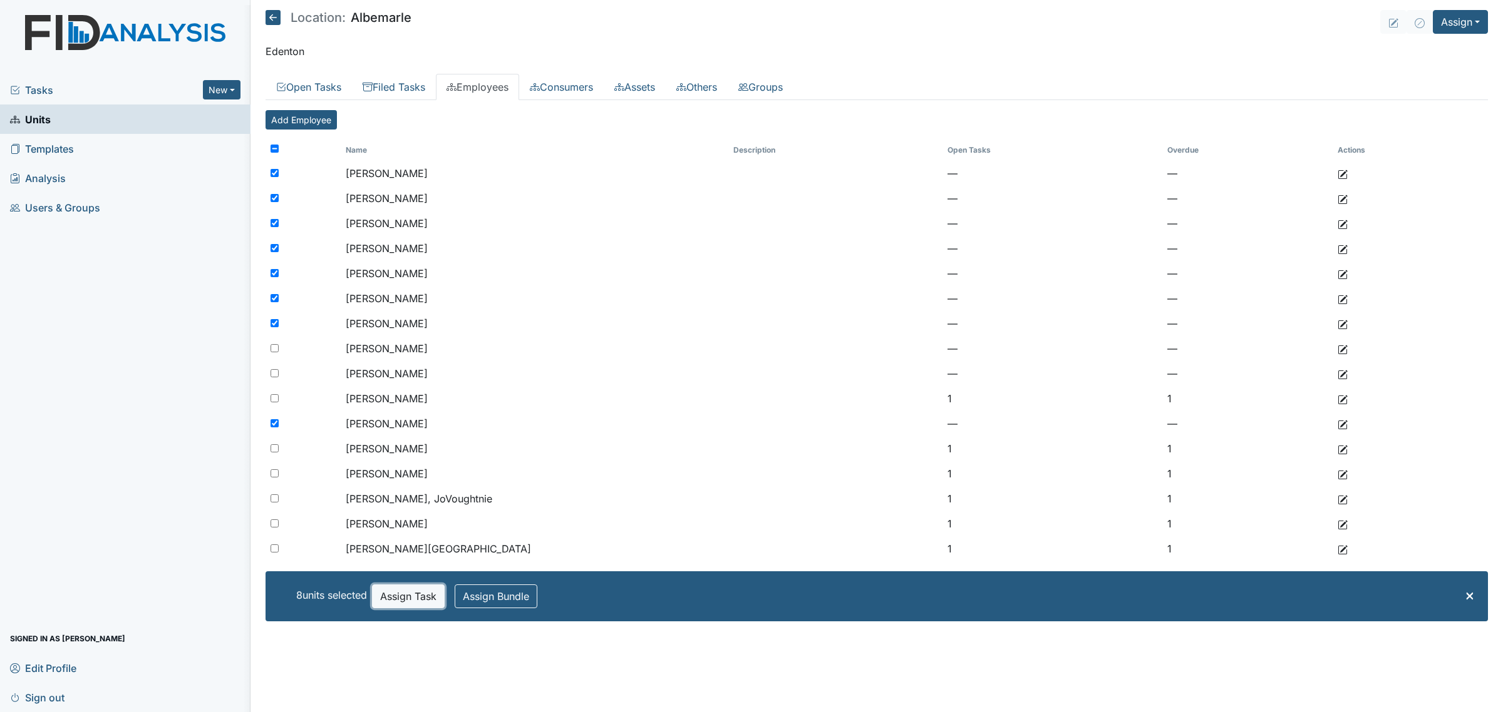
click at [421, 593] on button "Assign Task" at bounding box center [408, 597] width 73 height 24
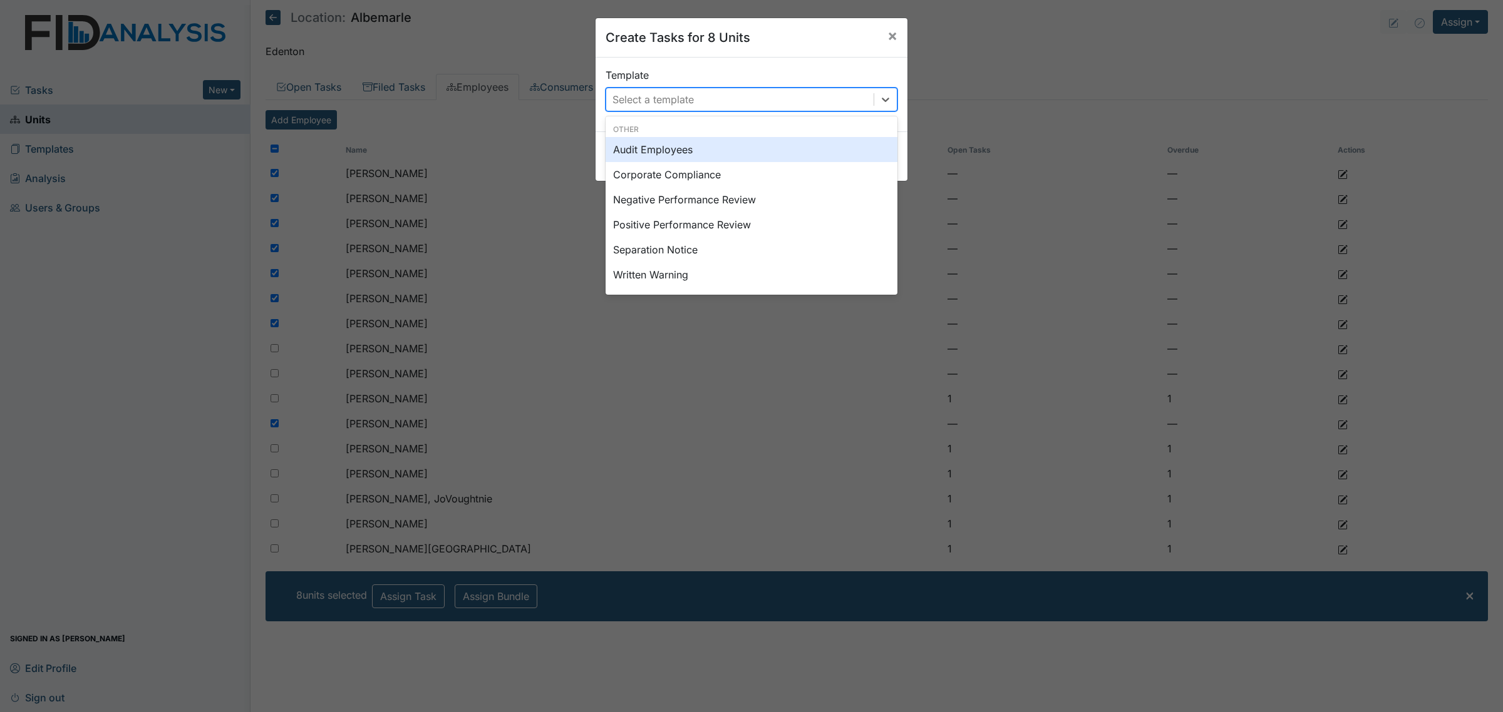
click at [637, 99] on div "Select a template" at bounding box center [652, 99] width 81 height 15
click at [699, 157] on div "Audit Employees" at bounding box center [751, 149] width 292 height 25
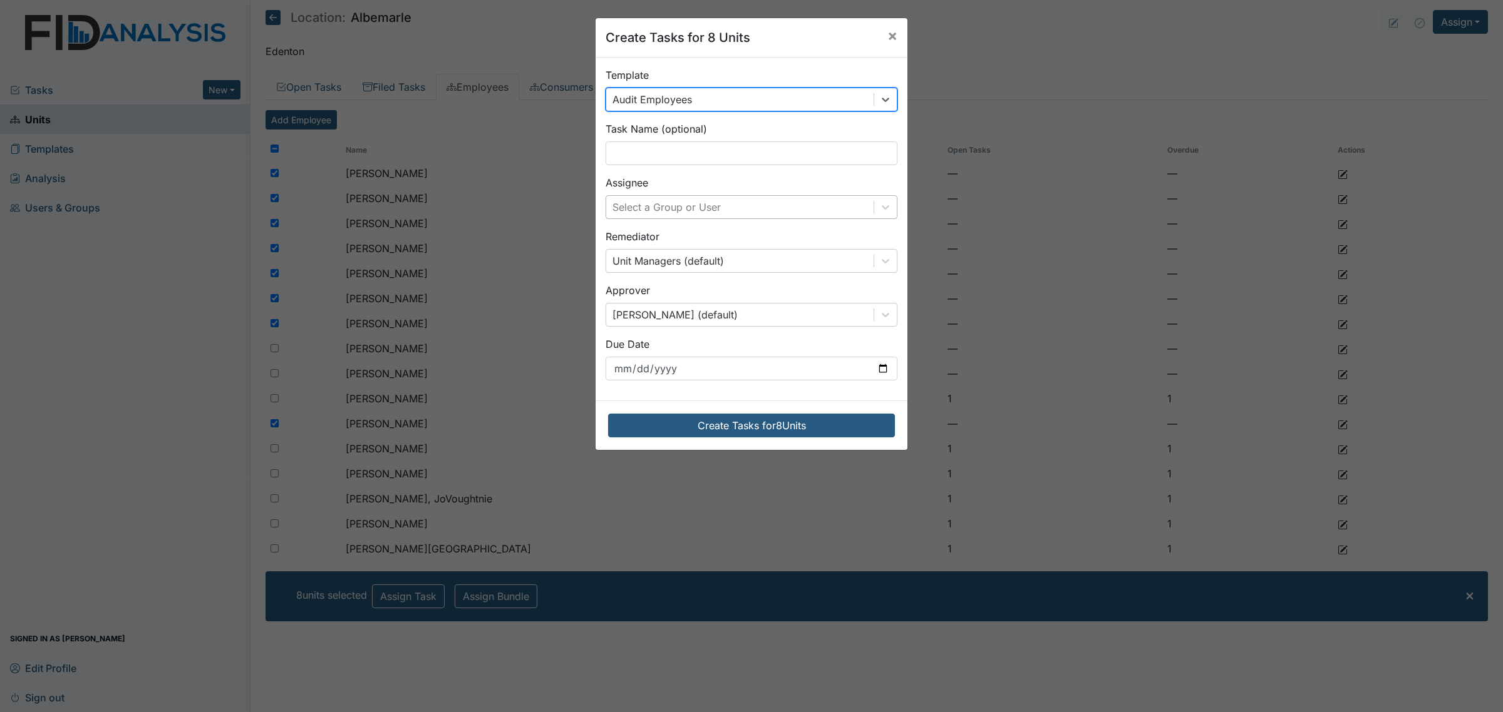
click at [704, 205] on div "Select a Group or User" at bounding box center [666, 207] width 108 height 15
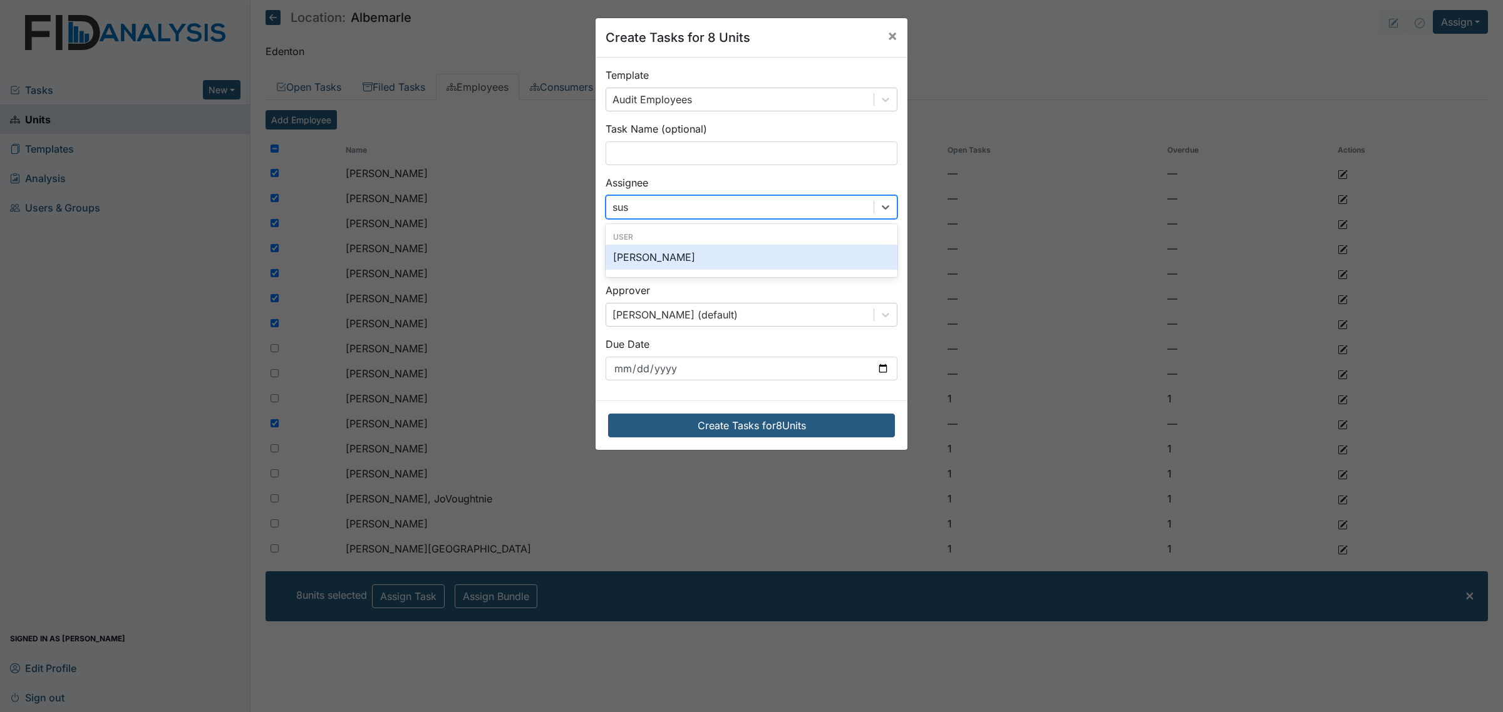
type input "susa"
click at [734, 260] on div "[PERSON_NAME]" at bounding box center [751, 257] width 292 height 25
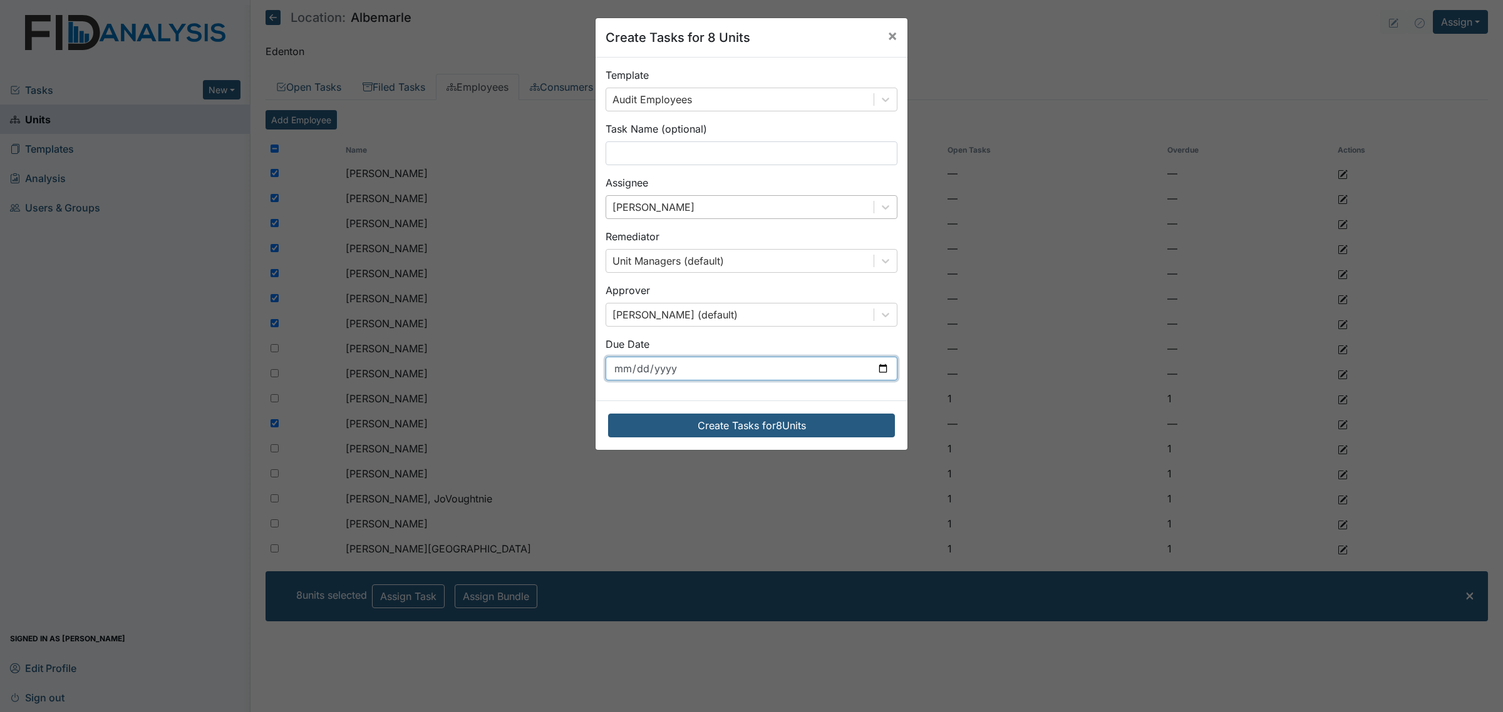
click at [806, 374] on input "[DATE]" at bounding box center [751, 369] width 292 height 24
click at [877, 367] on input "[DATE]" at bounding box center [751, 369] width 292 height 24
type input "[DATE]"
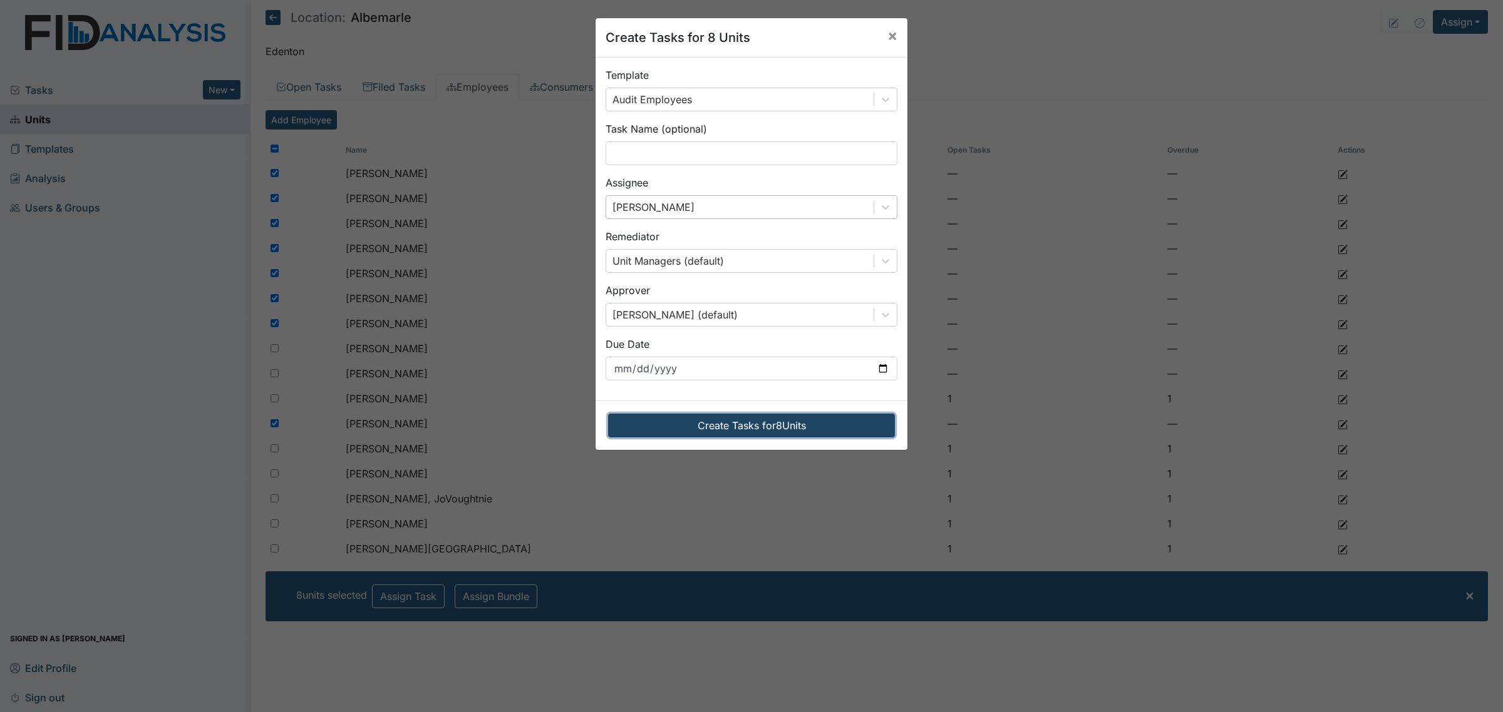
click at [771, 429] on button "Create Tasks for 8 Units" at bounding box center [751, 426] width 287 height 24
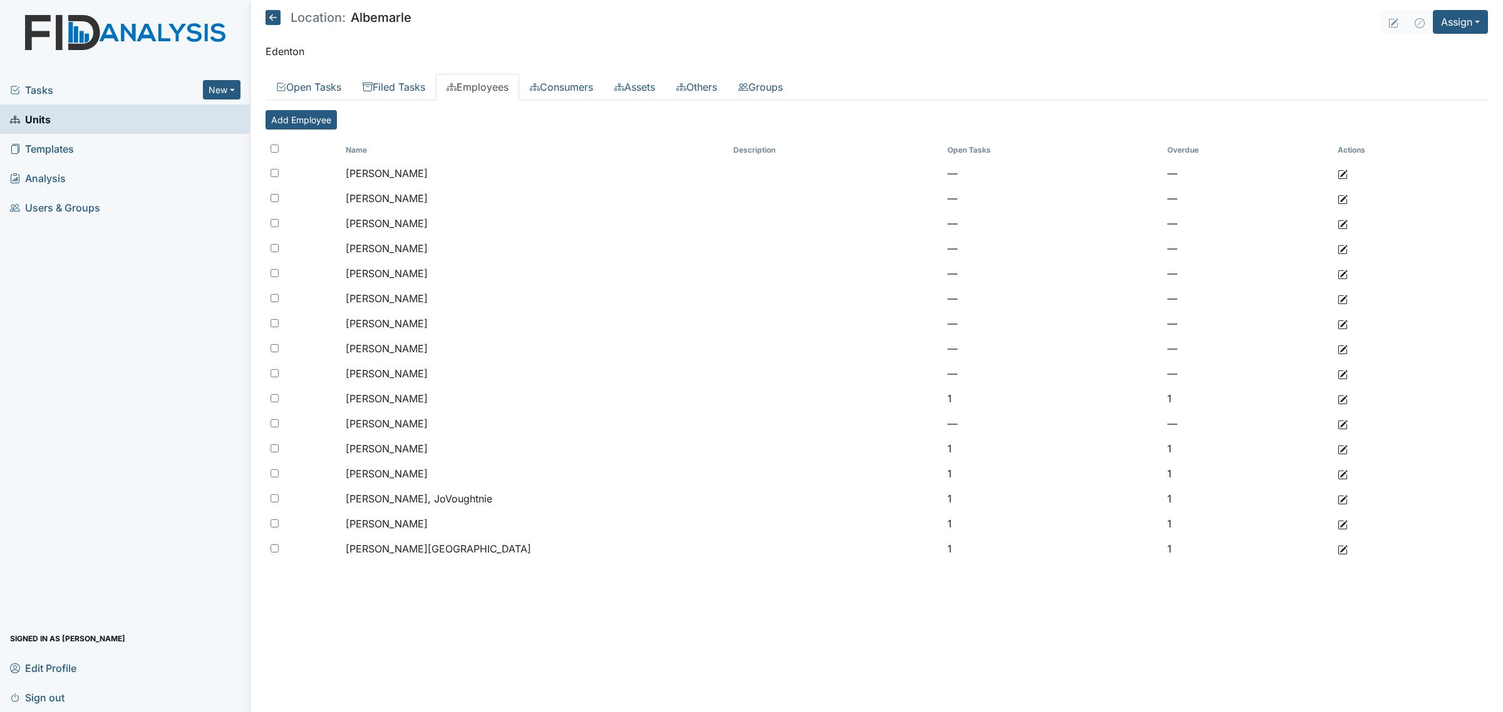
click at [274, 16] on icon at bounding box center [272, 17] width 15 height 15
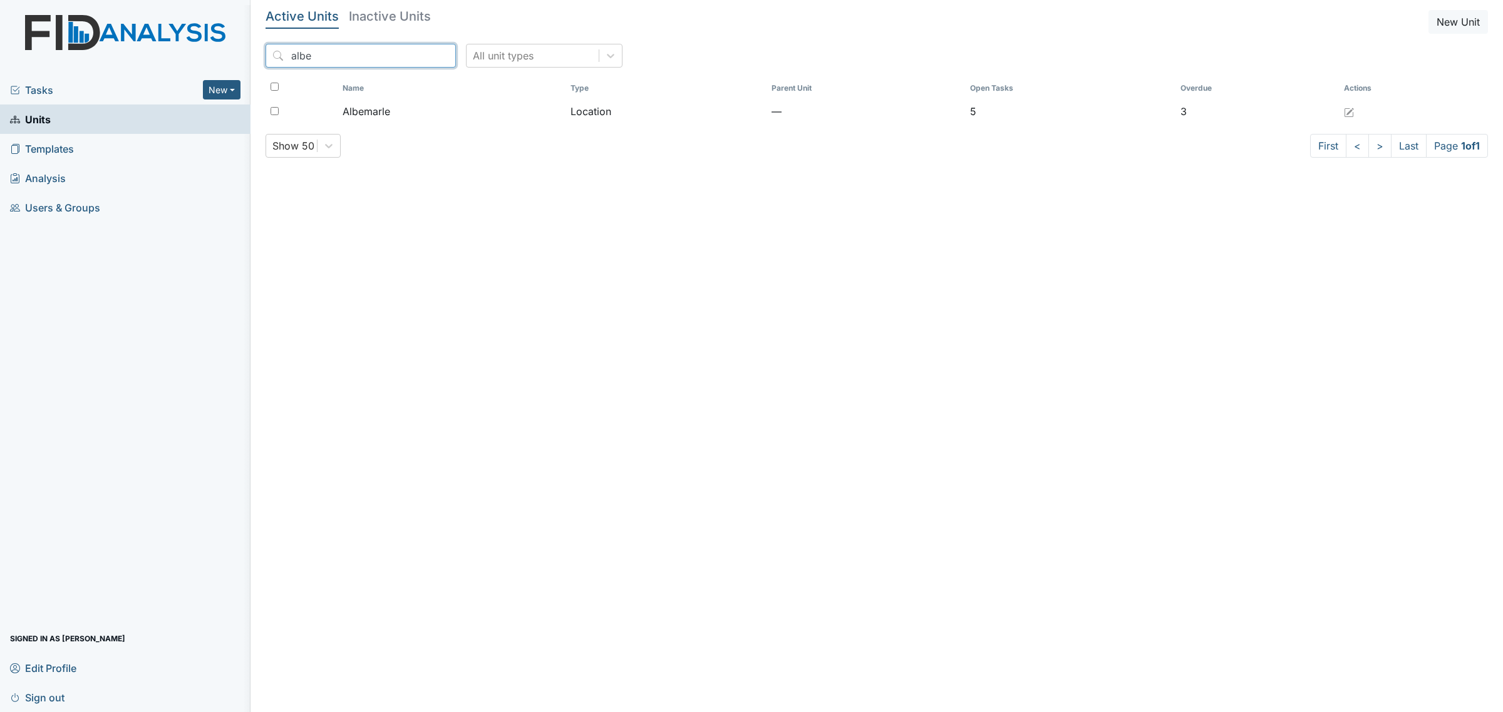
click at [358, 60] on input "albe" at bounding box center [360, 56] width 190 height 24
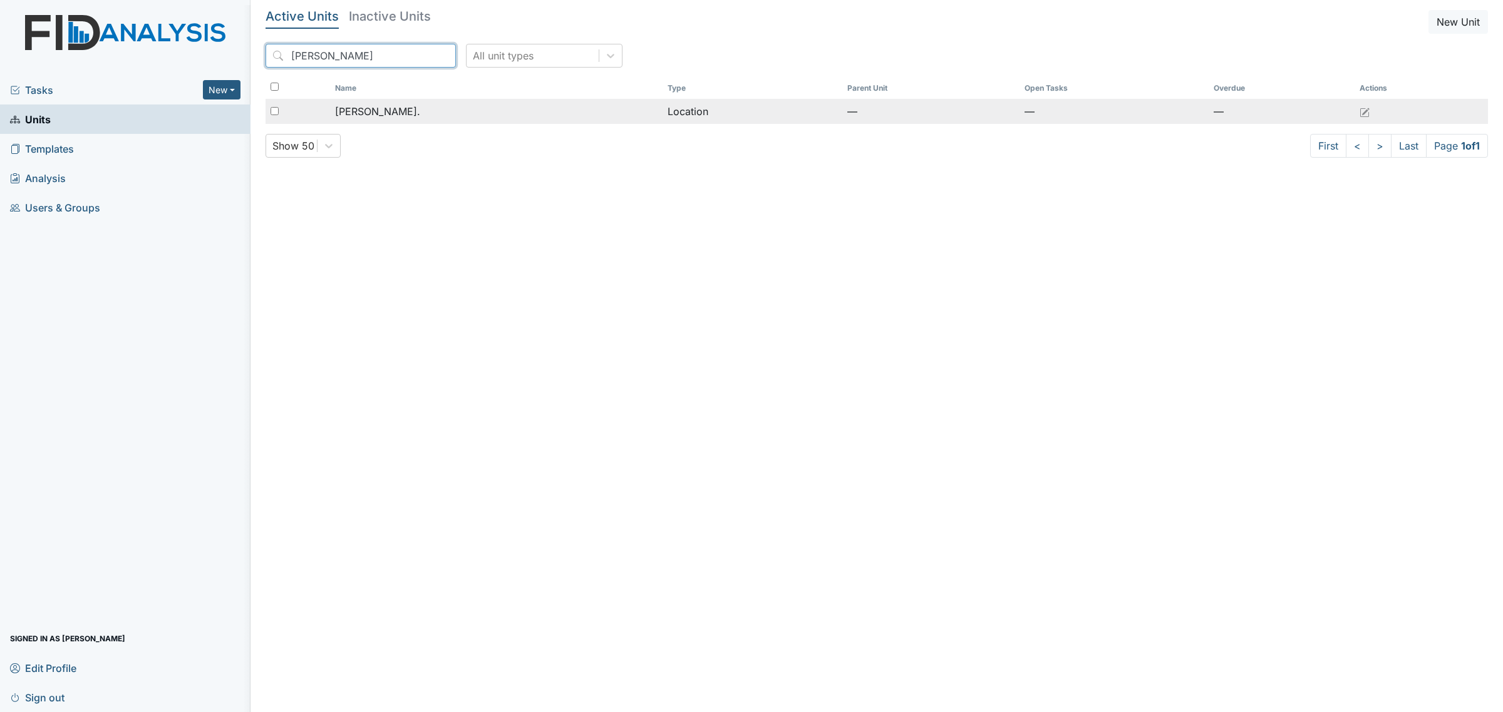
type input "[PERSON_NAME]"
click at [403, 111] on div "[PERSON_NAME]." at bounding box center [496, 111] width 322 height 15
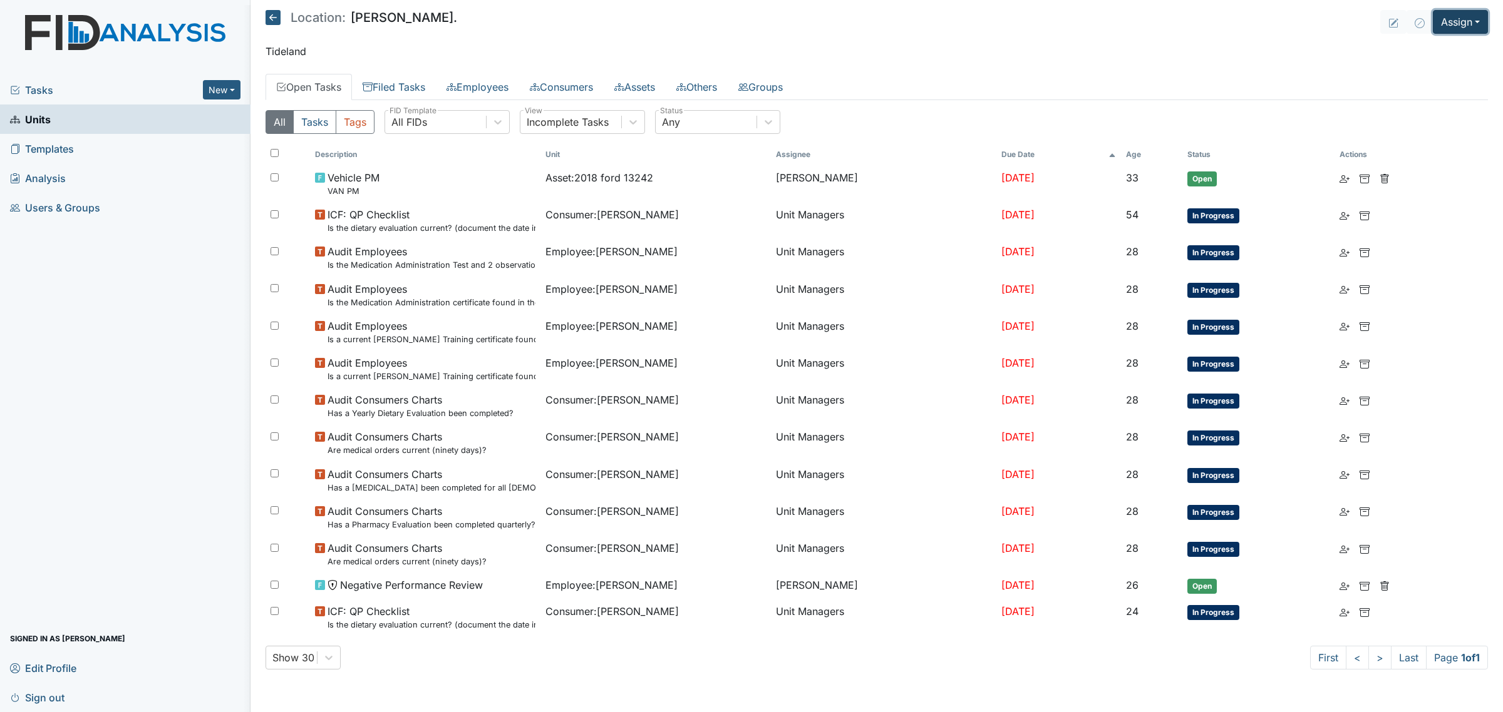
click at [1447, 23] on button "Assign" at bounding box center [1459, 22] width 55 height 24
click at [1445, 71] on link "Assign Inspection" at bounding box center [1430, 71] width 113 height 20
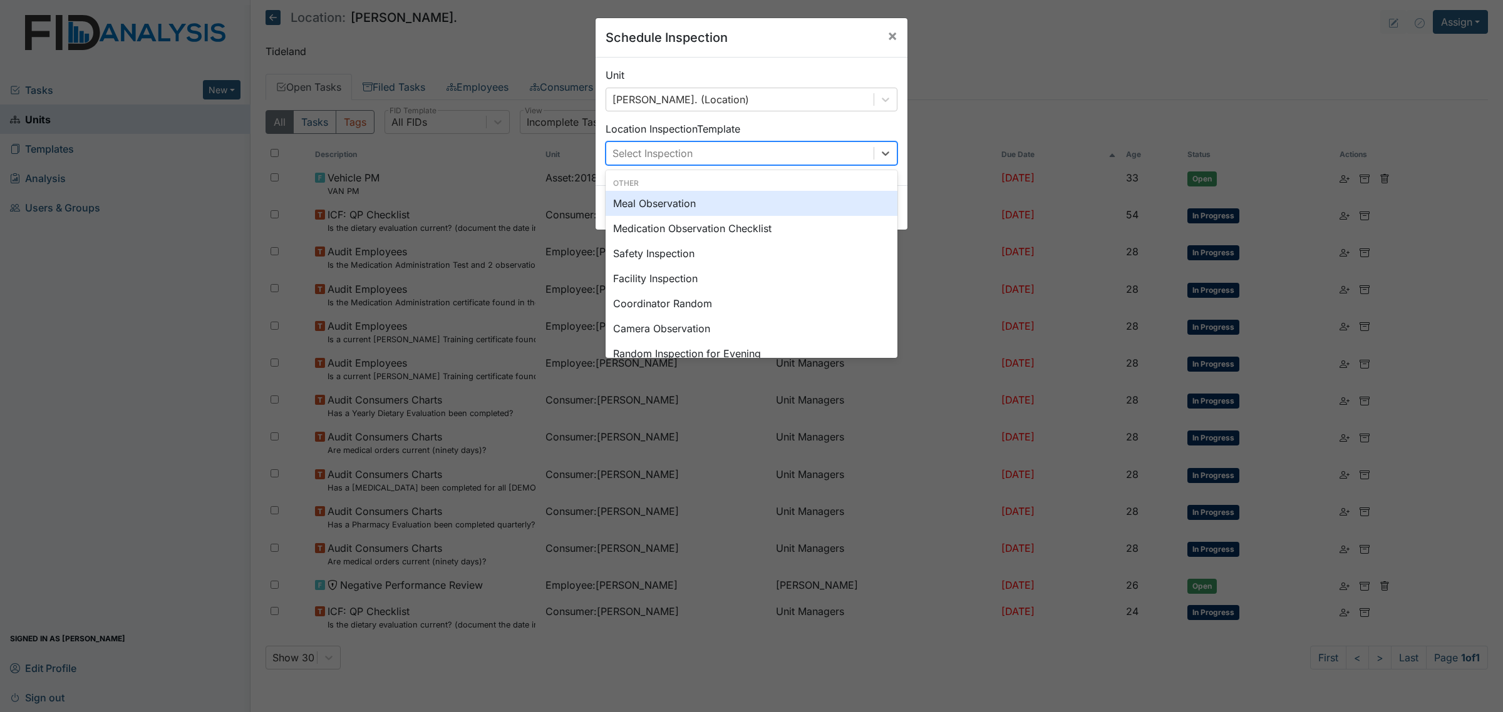
click at [819, 158] on div "Select Inspection" at bounding box center [739, 153] width 267 height 23
type input "sc"
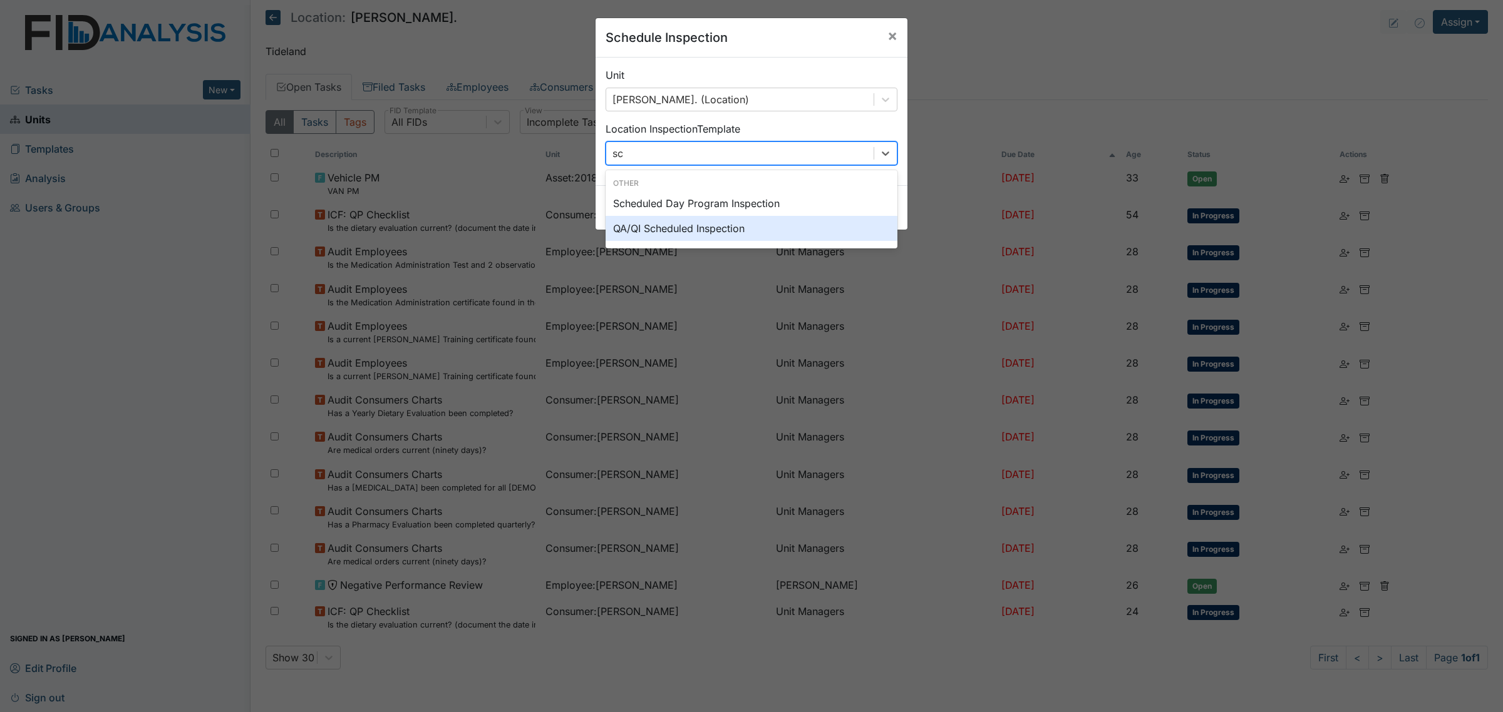
click at [784, 226] on div "QA/QI Scheduled Inspection" at bounding box center [751, 228] width 292 height 25
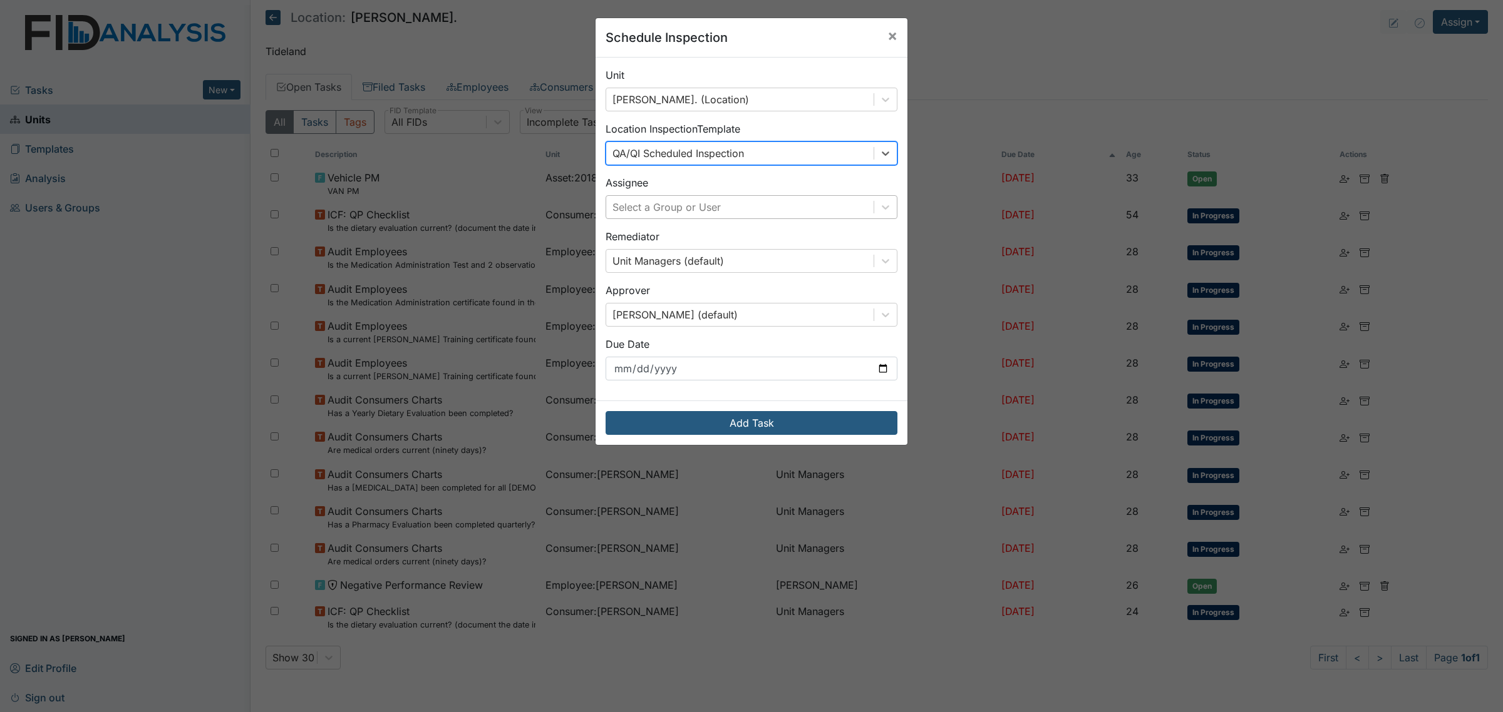
click at [828, 216] on div "Select a Group or User" at bounding box center [739, 207] width 267 height 23
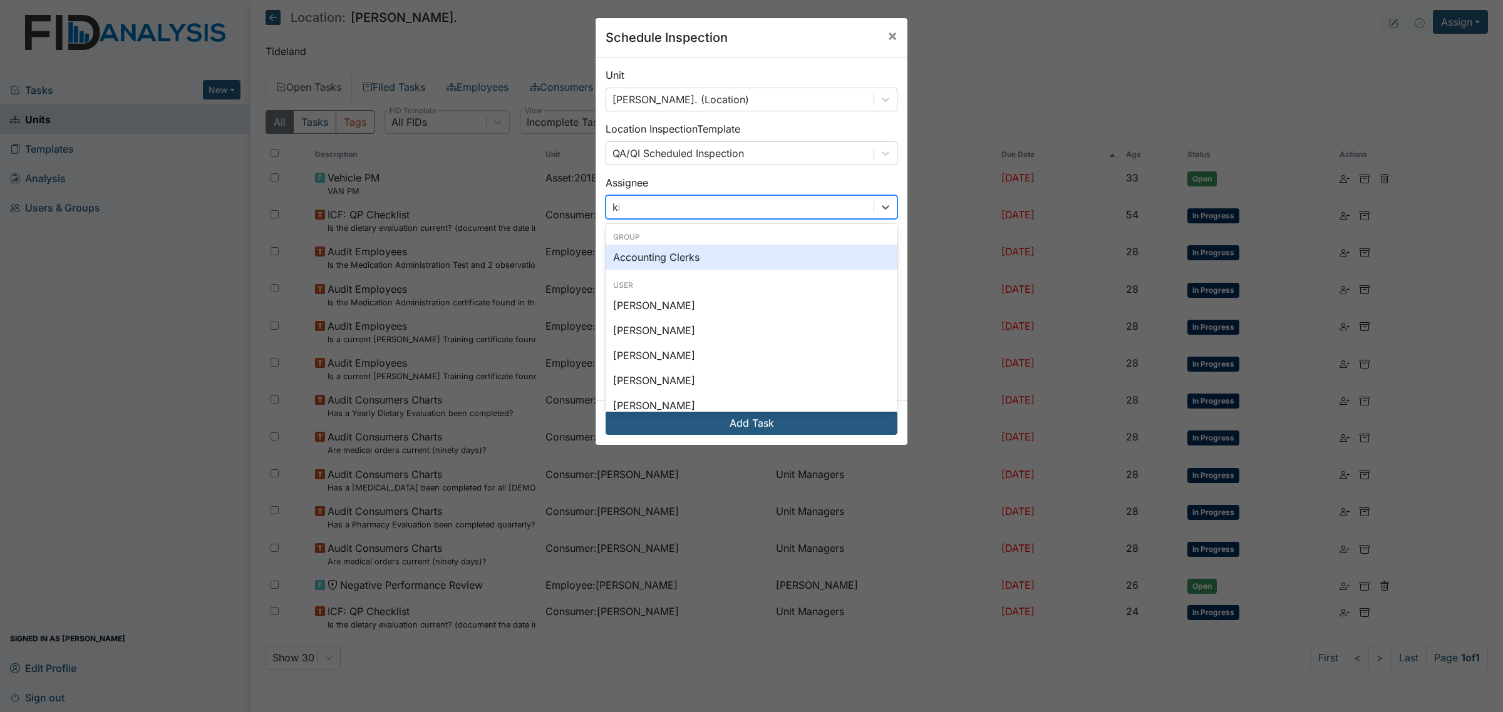
type input "[PERSON_NAME]"
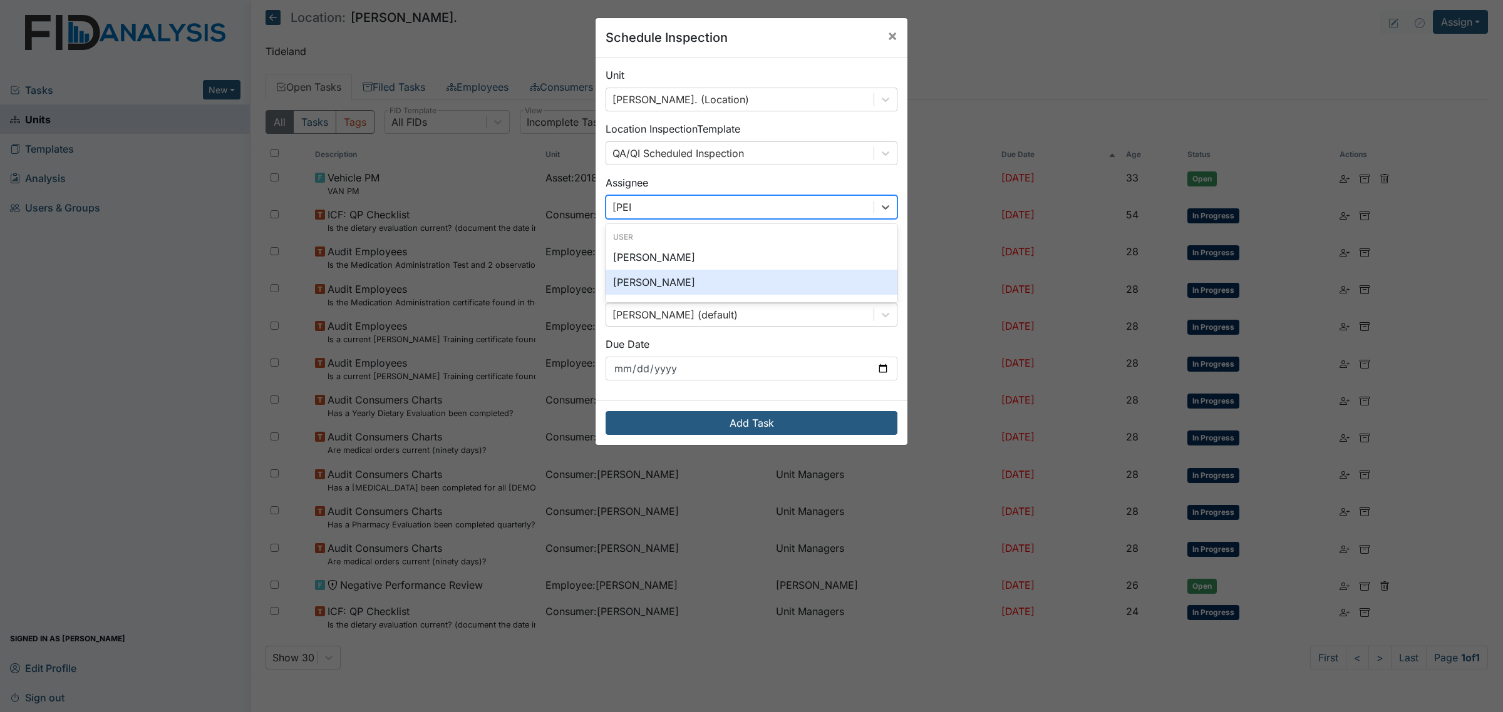
click at [743, 282] on div "[PERSON_NAME]" at bounding box center [751, 282] width 292 height 25
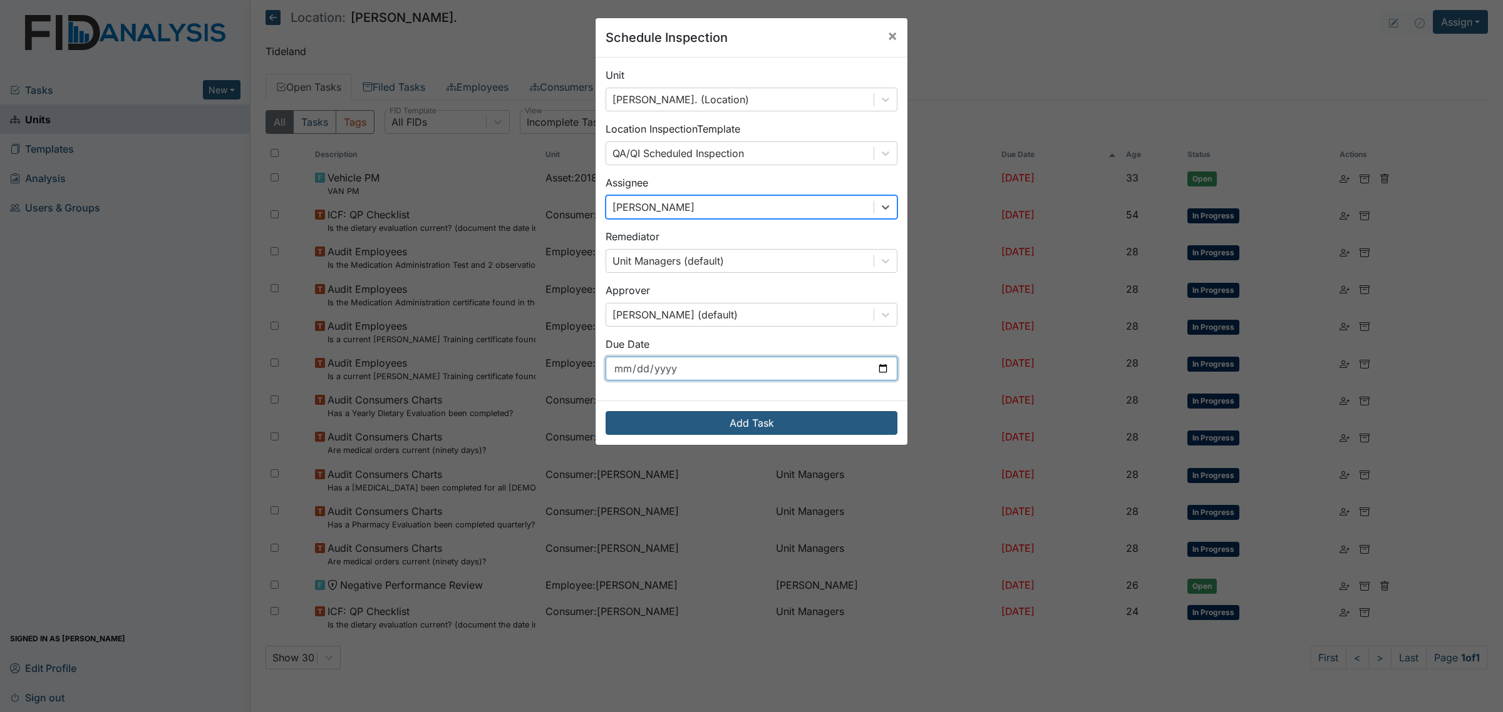
click at [878, 368] on input "[DATE]" at bounding box center [751, 369] width 292 height 24
type input "[DATE]"
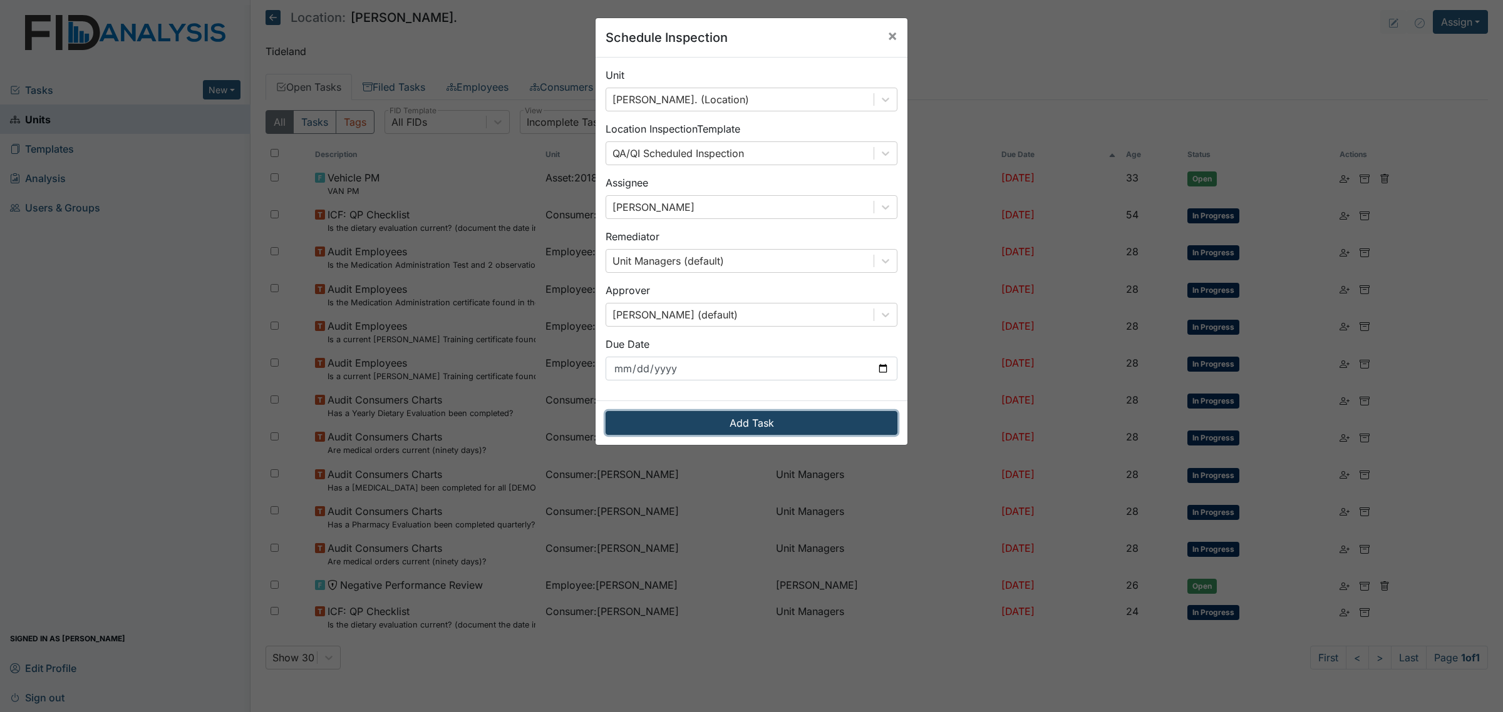
click at [764, 421] on button "Add Task" at bounding box center [751, 423] width 292 height 24
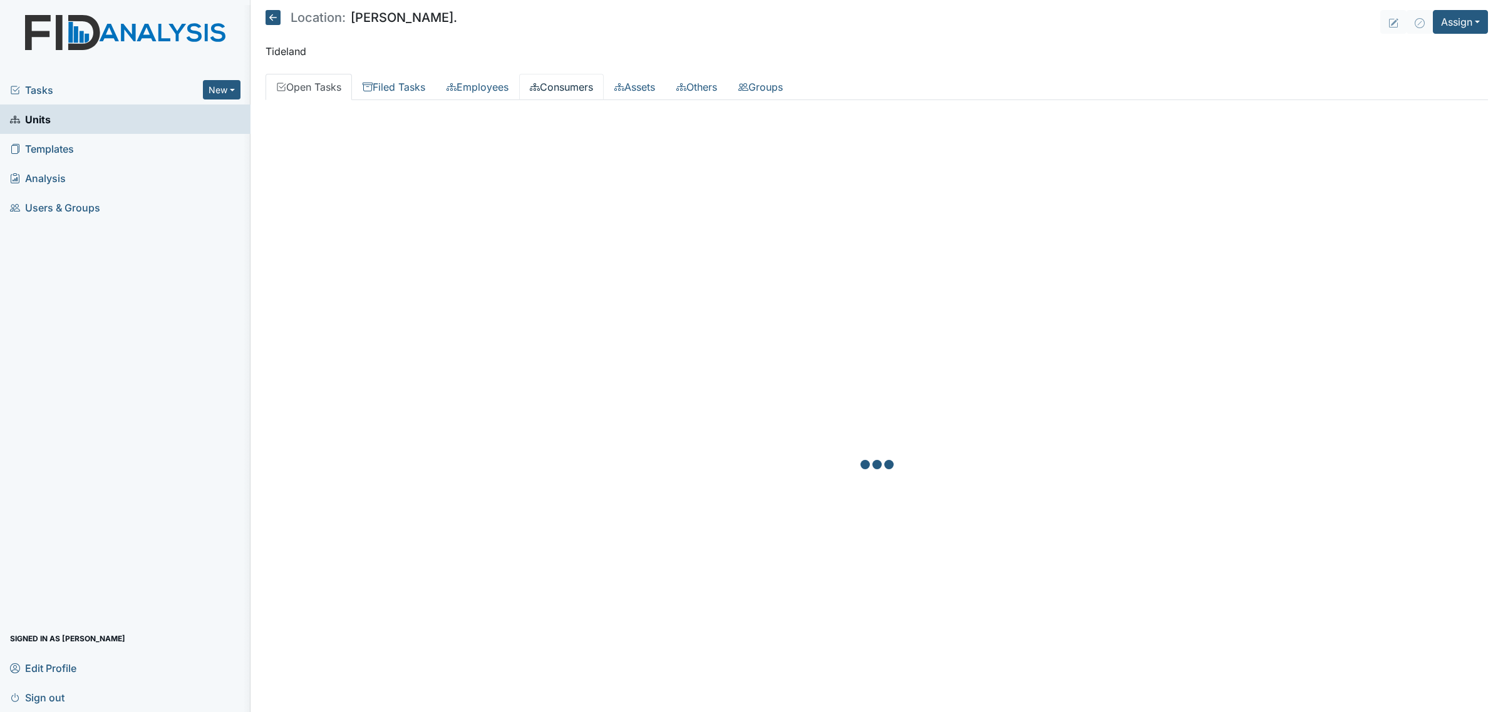
click at [564, 95] on link "Consumers" at bounding box center [561, 87] width 85 height 26
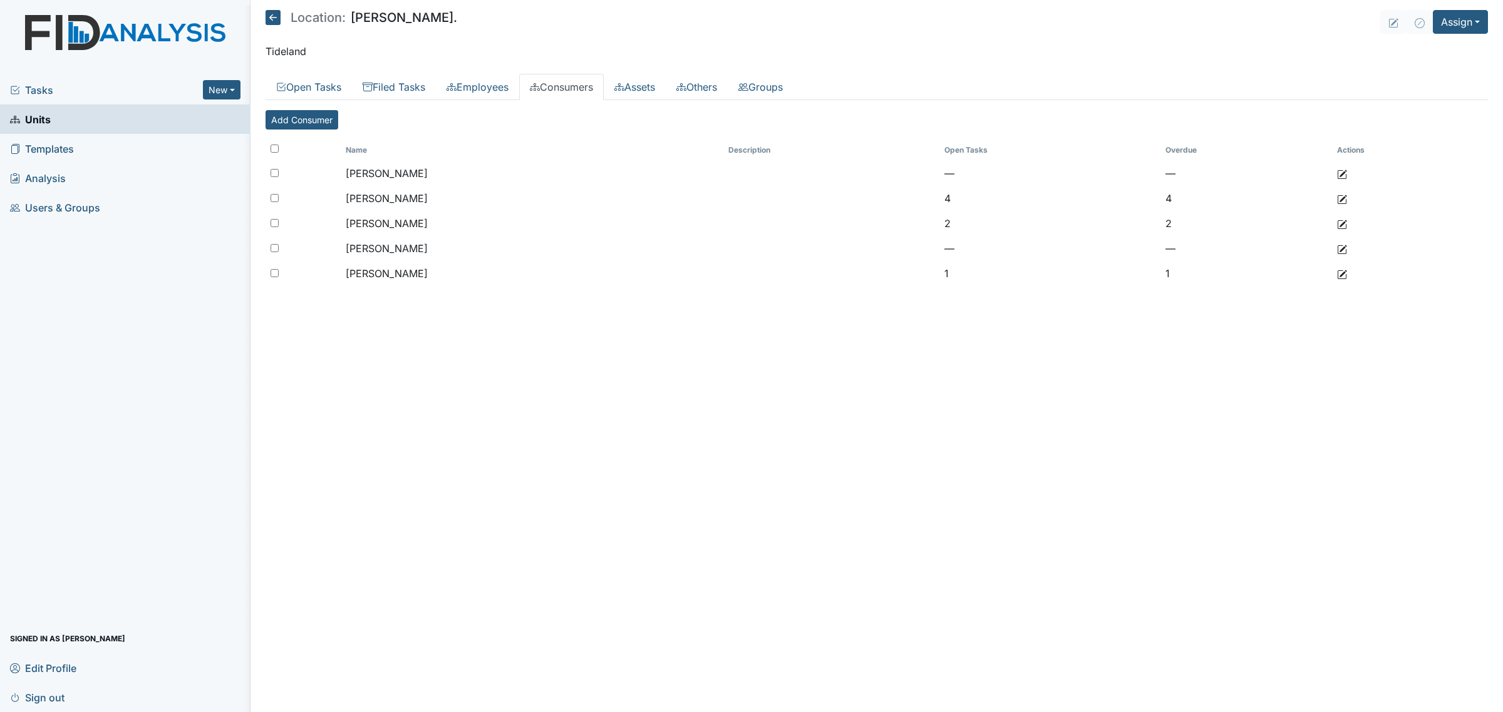
click at [274, 149] on input "checkbox" at bounding box center [274, 149] width 8 height 8
checkbox input "true"
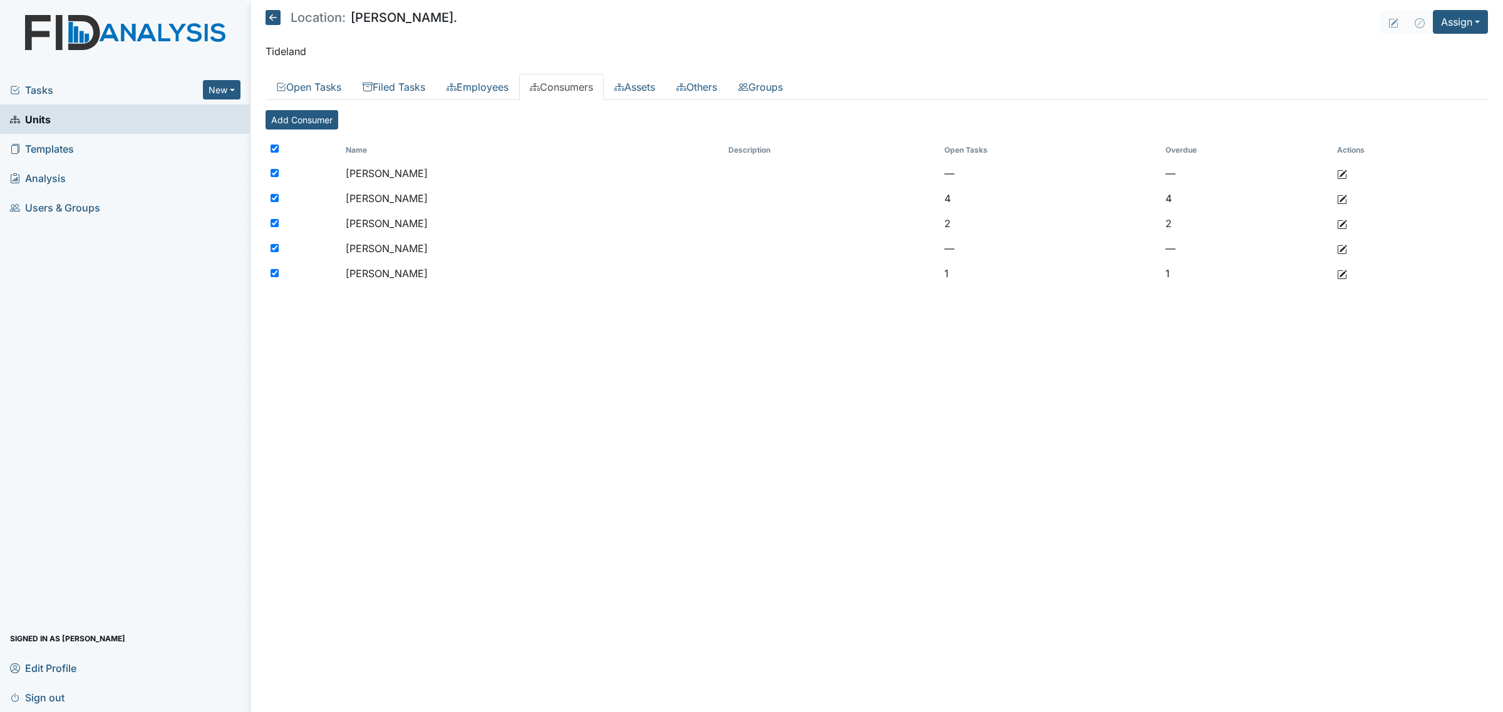
checkbox input "true"
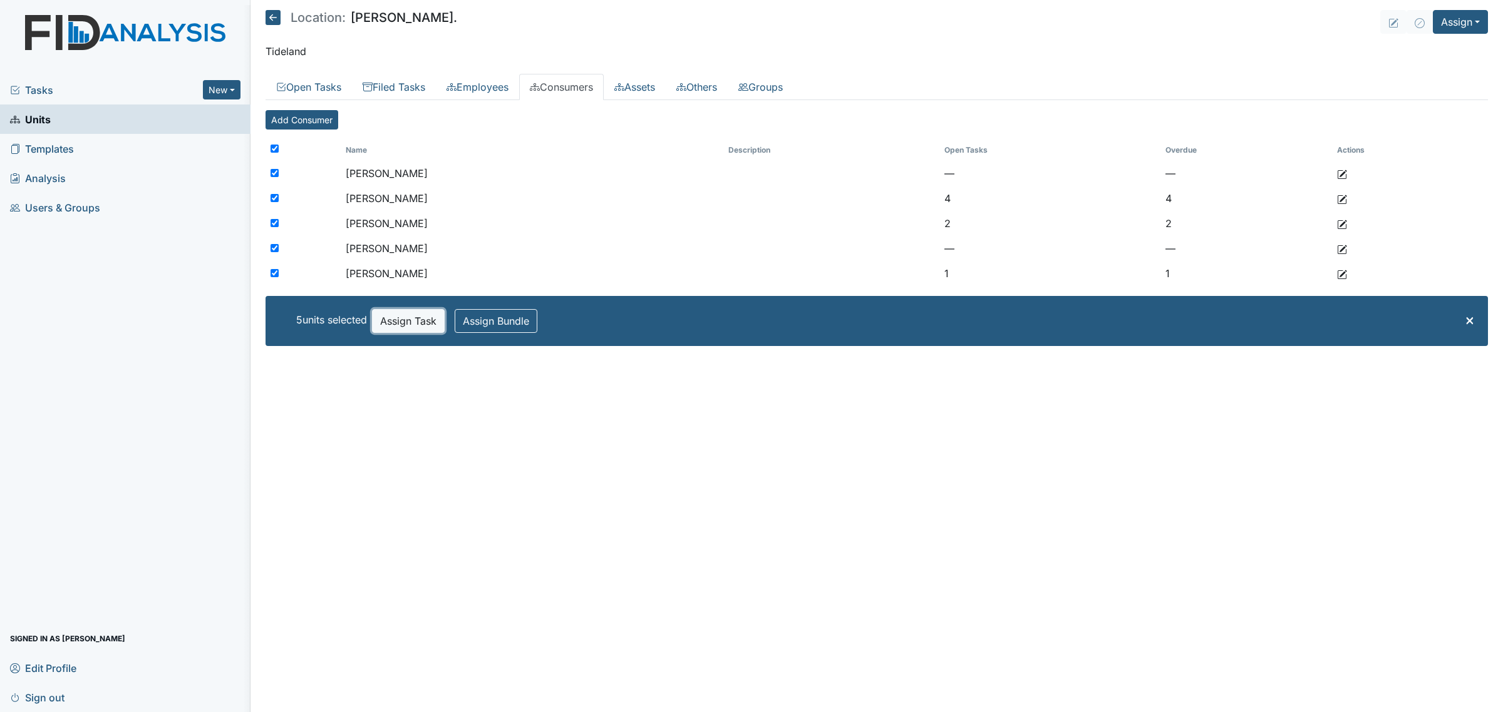
click at [419, 322] on button "Assign Task" at bounding box center [408, 321] width 73 height 24
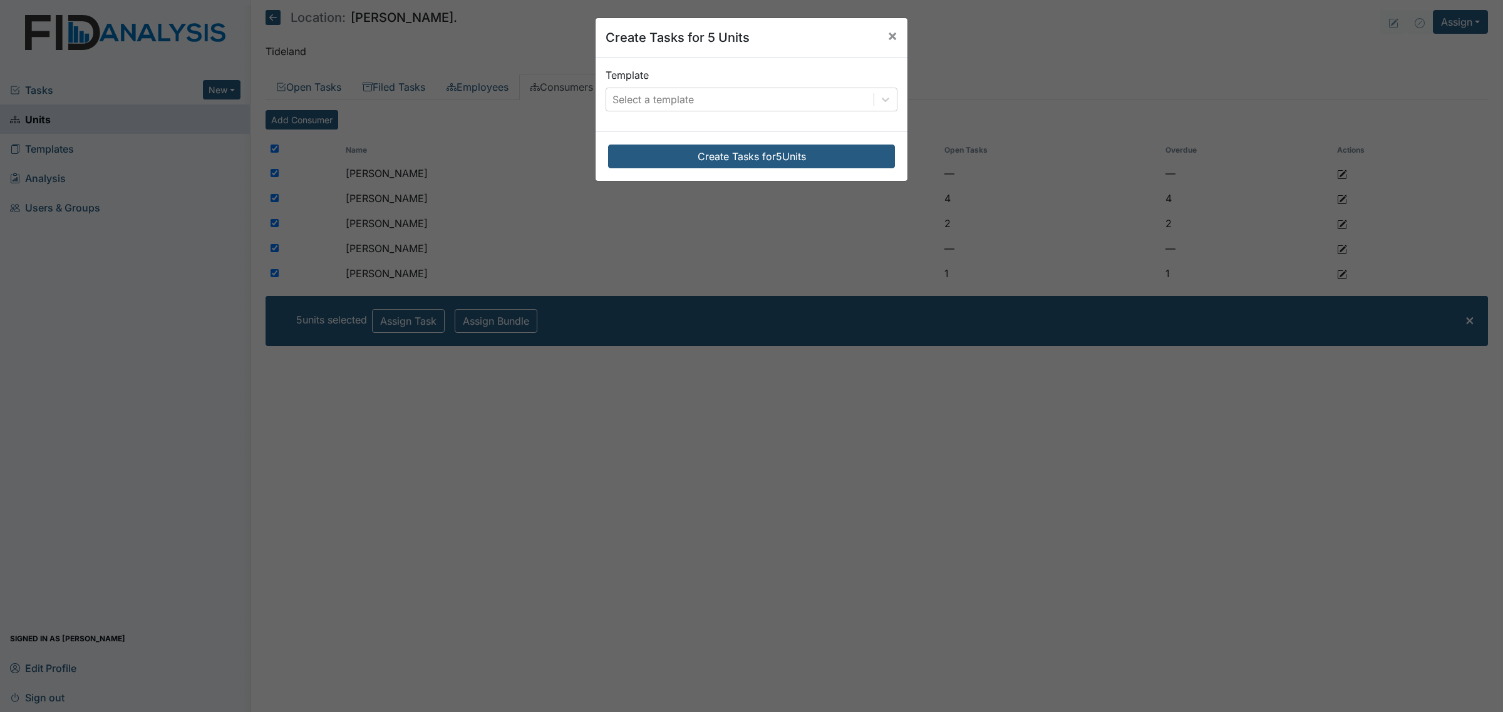
click at [758, 86] on div "Template Select a template" at bounding box center [751, 90] width 292 height 44
click at [766, 103] on div "Select a template" at bounding box center [739, 99] width 267 height 23
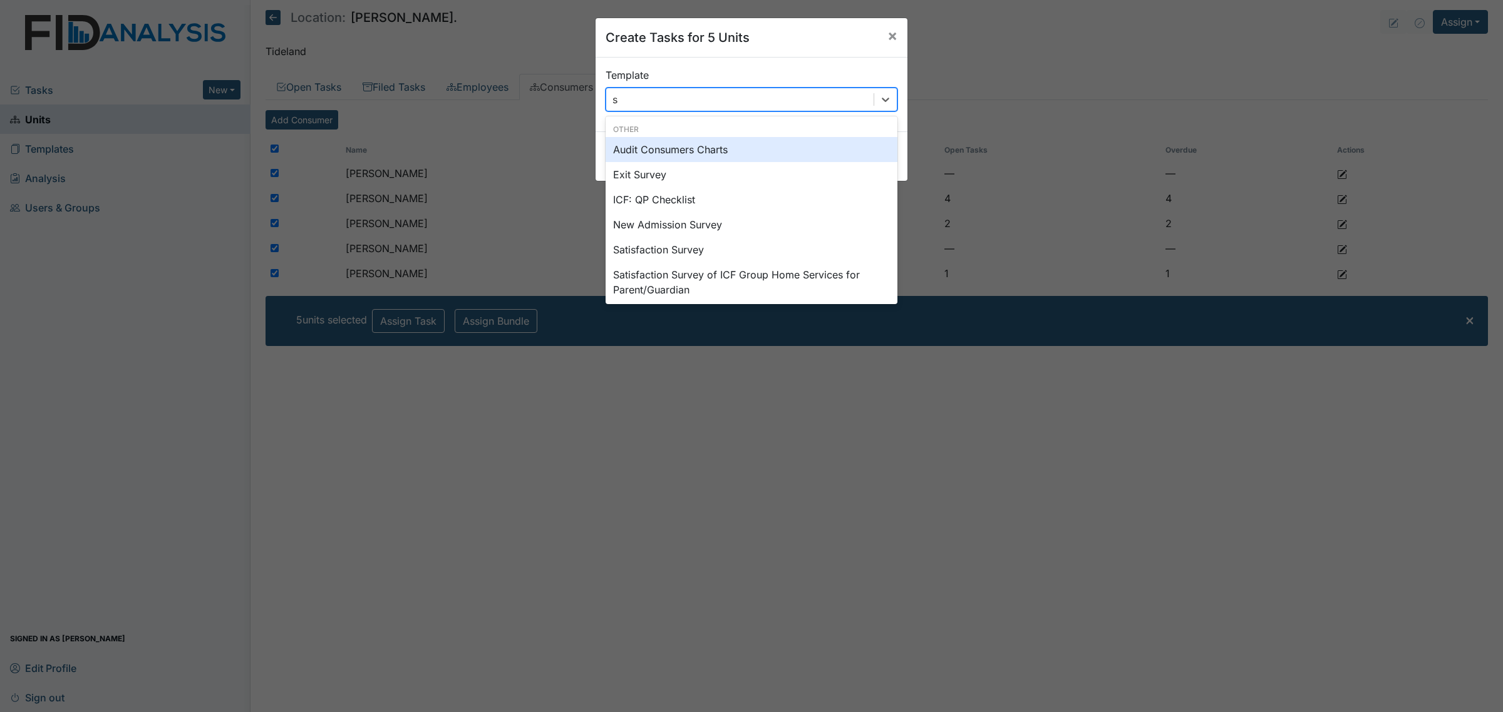
type input "sc"
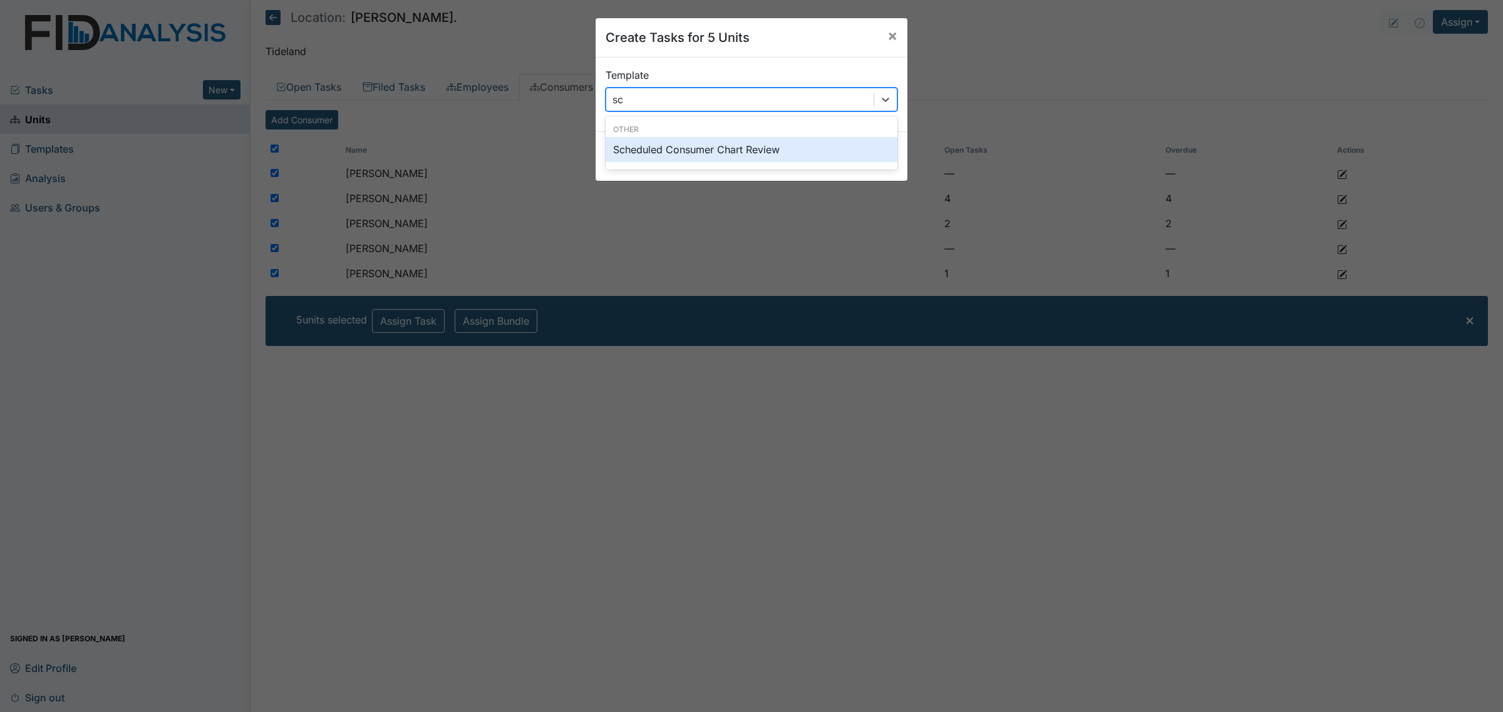
click at [749, 151] on div "Scheduled Consumer Chart Review" at bounding box center [751, 149] width 292 height 25
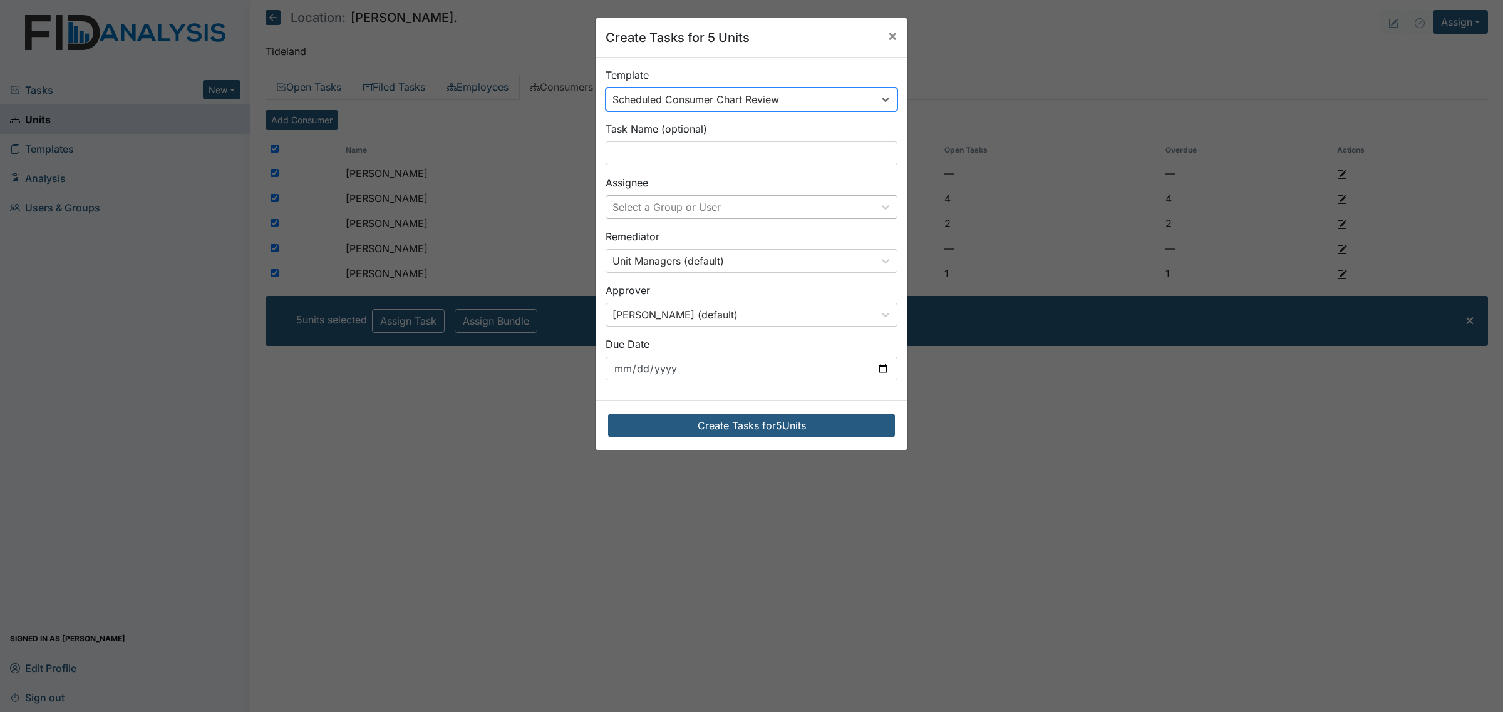
click at [720, 202] on div "Select a Group or User" at bounding box center [739, 207] width 267 height 23
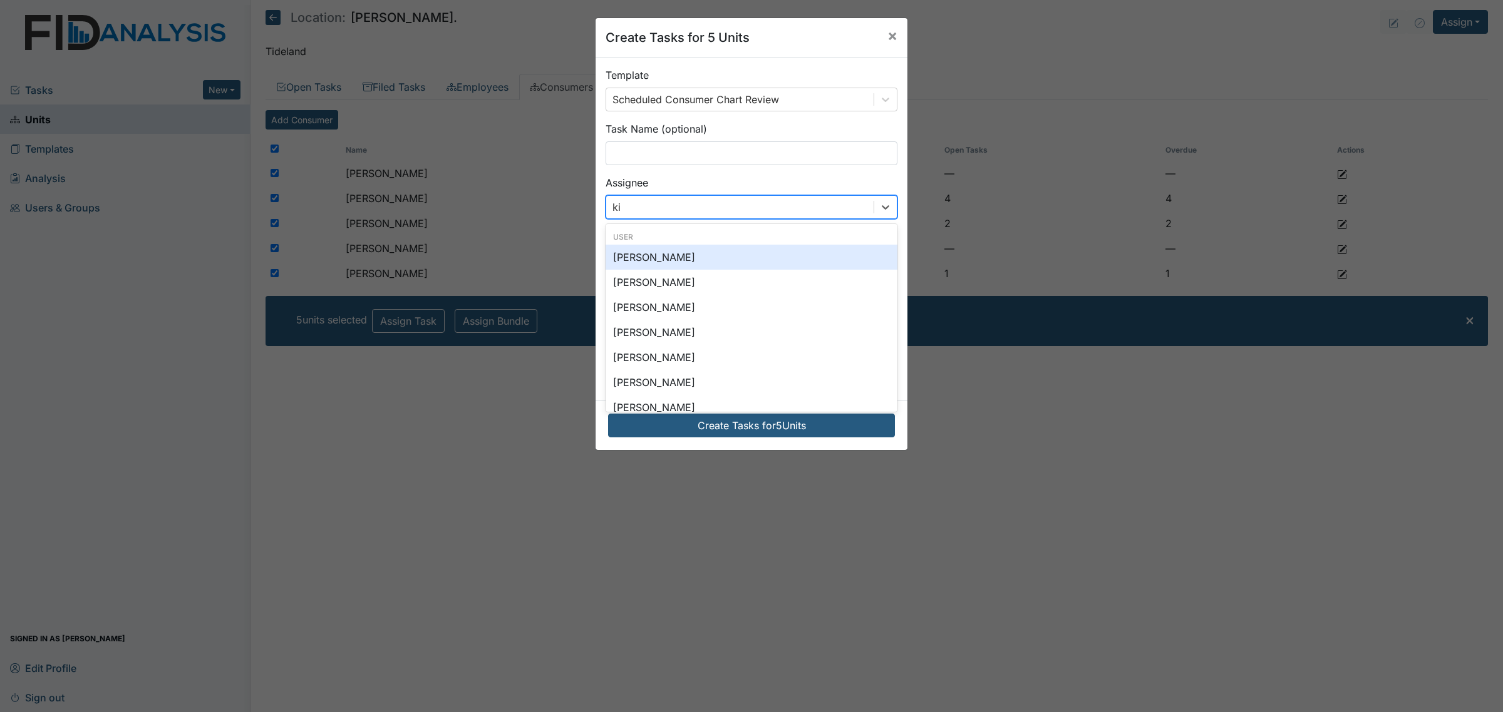
type input "kim"
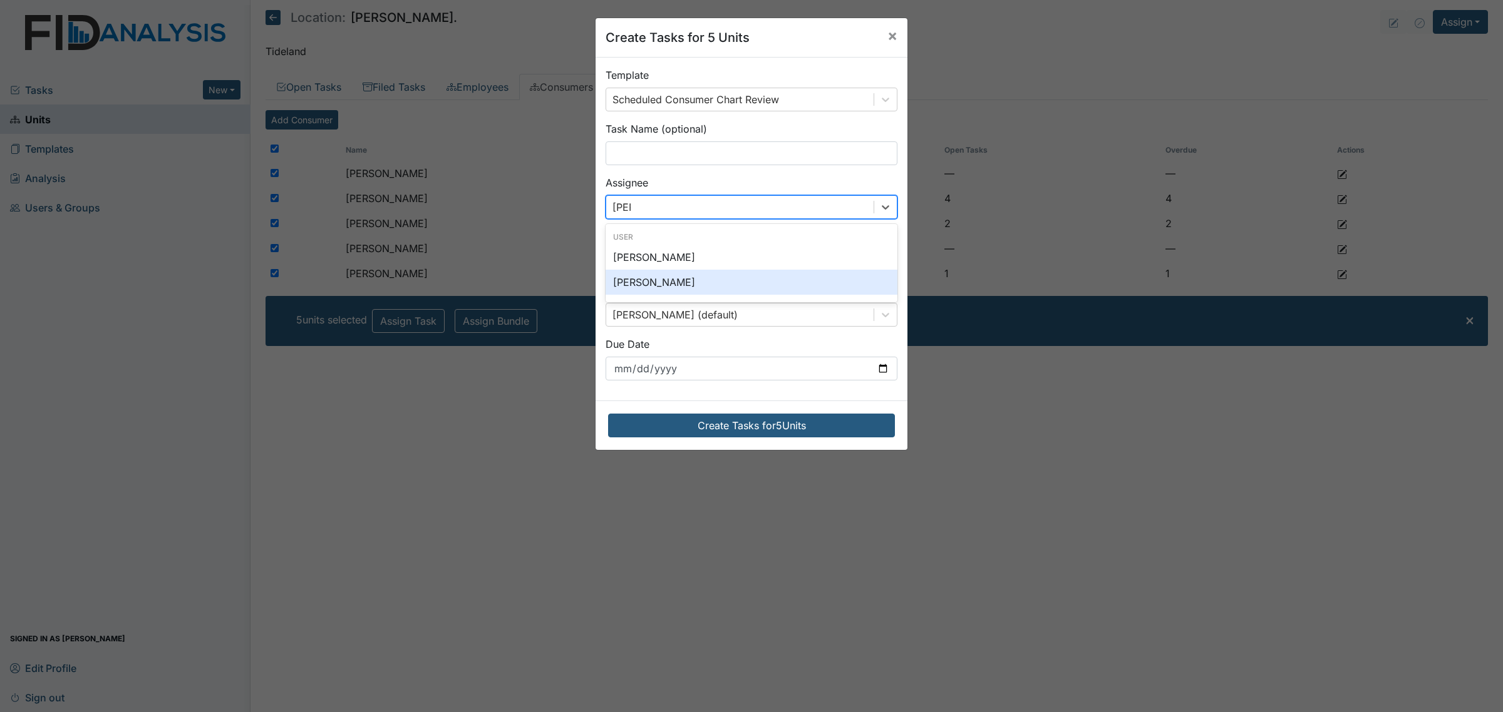
click at [699, 282] on div "[PERSON_NAME]" at bounding box center [751, 282] width 292 height 25
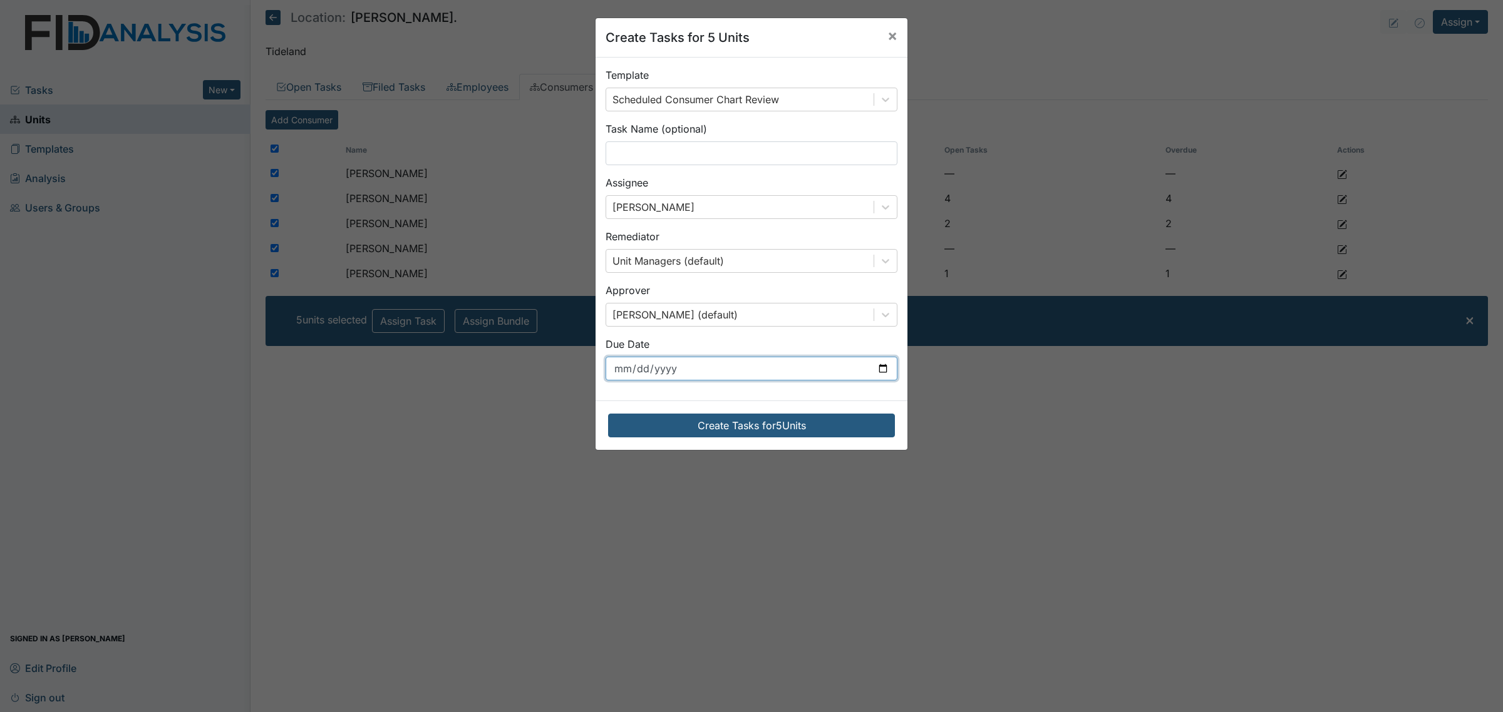
click at [798, 376] on input "2025-09-03" at bounding box center [751, 369] width 292 height 24
click at [827, 371] on input "2025-09-03" at bounding box center [751, 369] width 292 height 24
click at [884, 370] on input "2025-09-03" at bounding box center [751, 369] width 292 height 24
click at [878, 373] on input "2025-09-03" at bounding box center [751, 369] width 292 height 24
type input "2025-10-01"
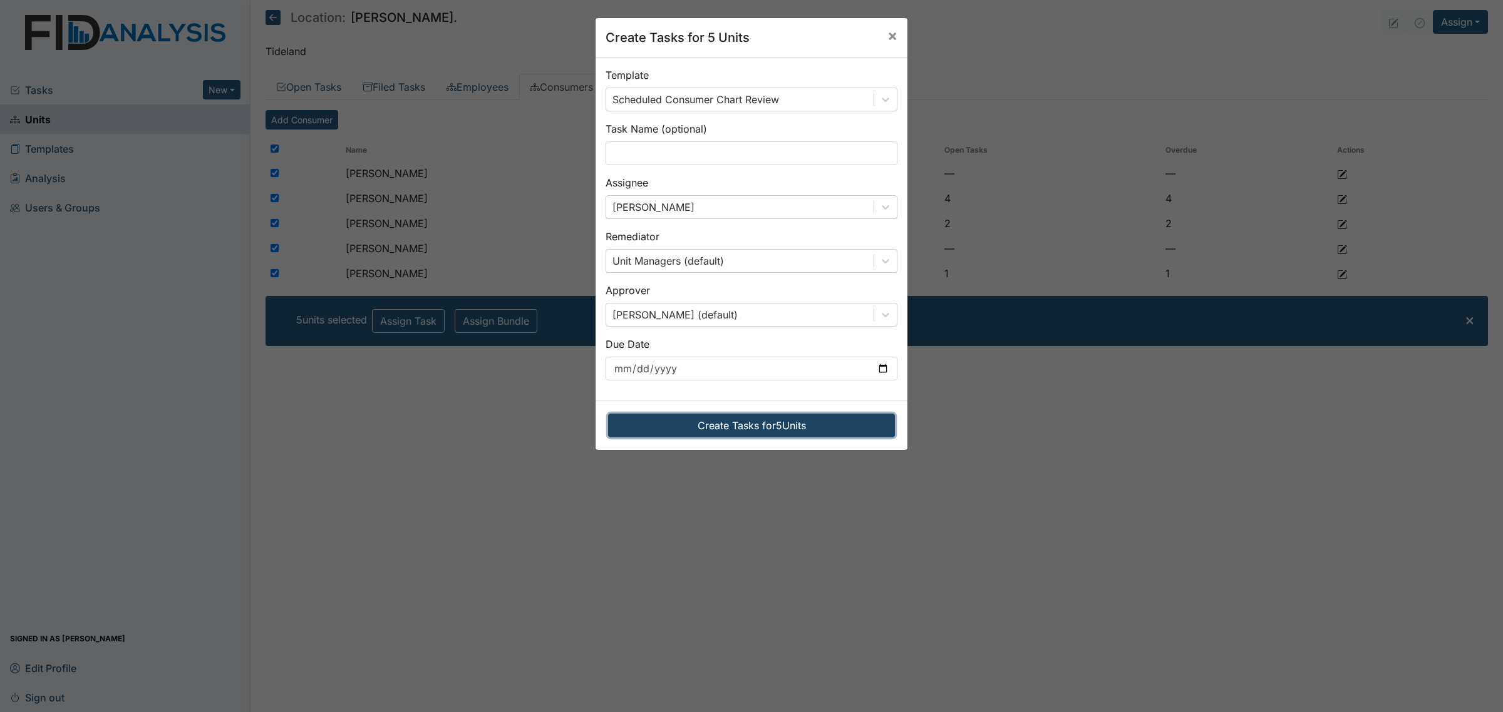
click at [749, 421] on button "Create Tasks for 5 Units" at bounding box center [751, 426] width 287 height 24
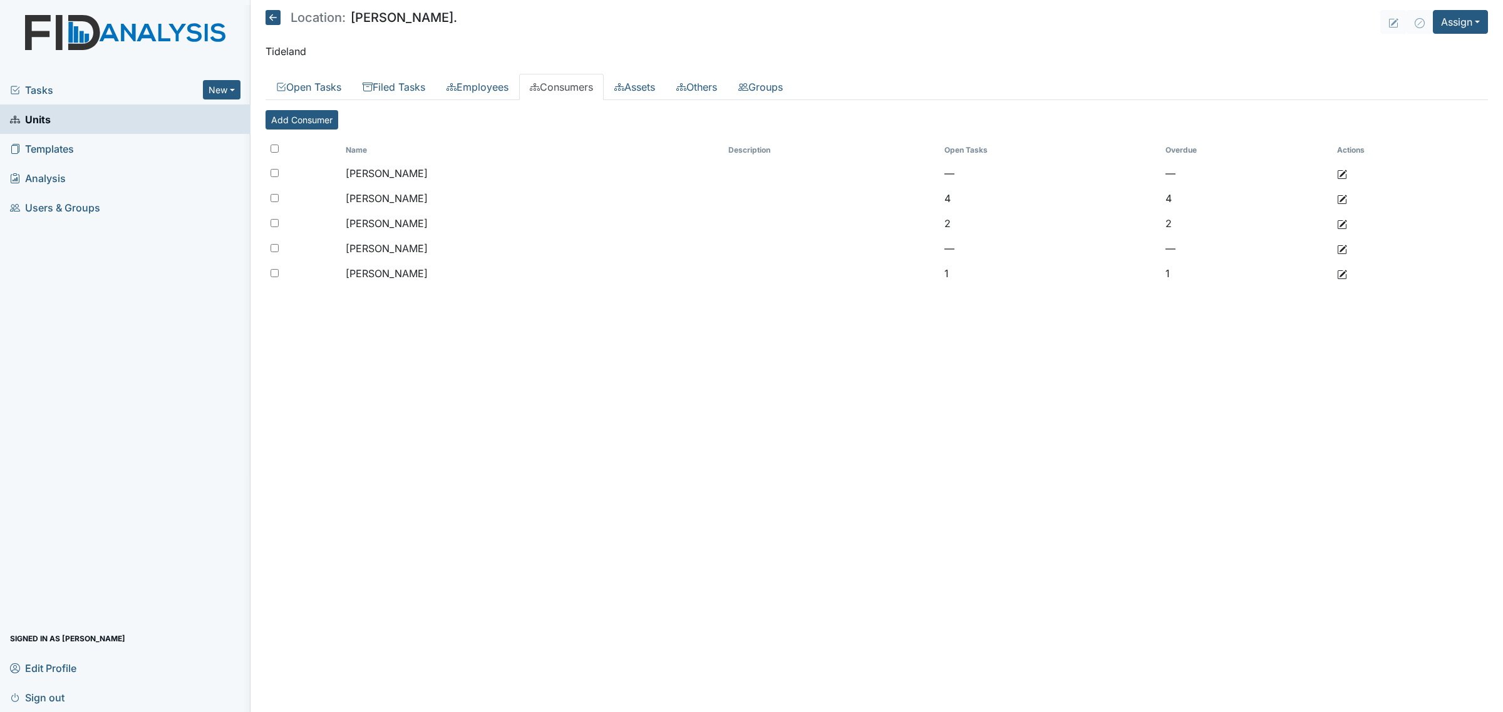
click at [271, 14] on icon at bounding box center [272, 17] width 15 height 15
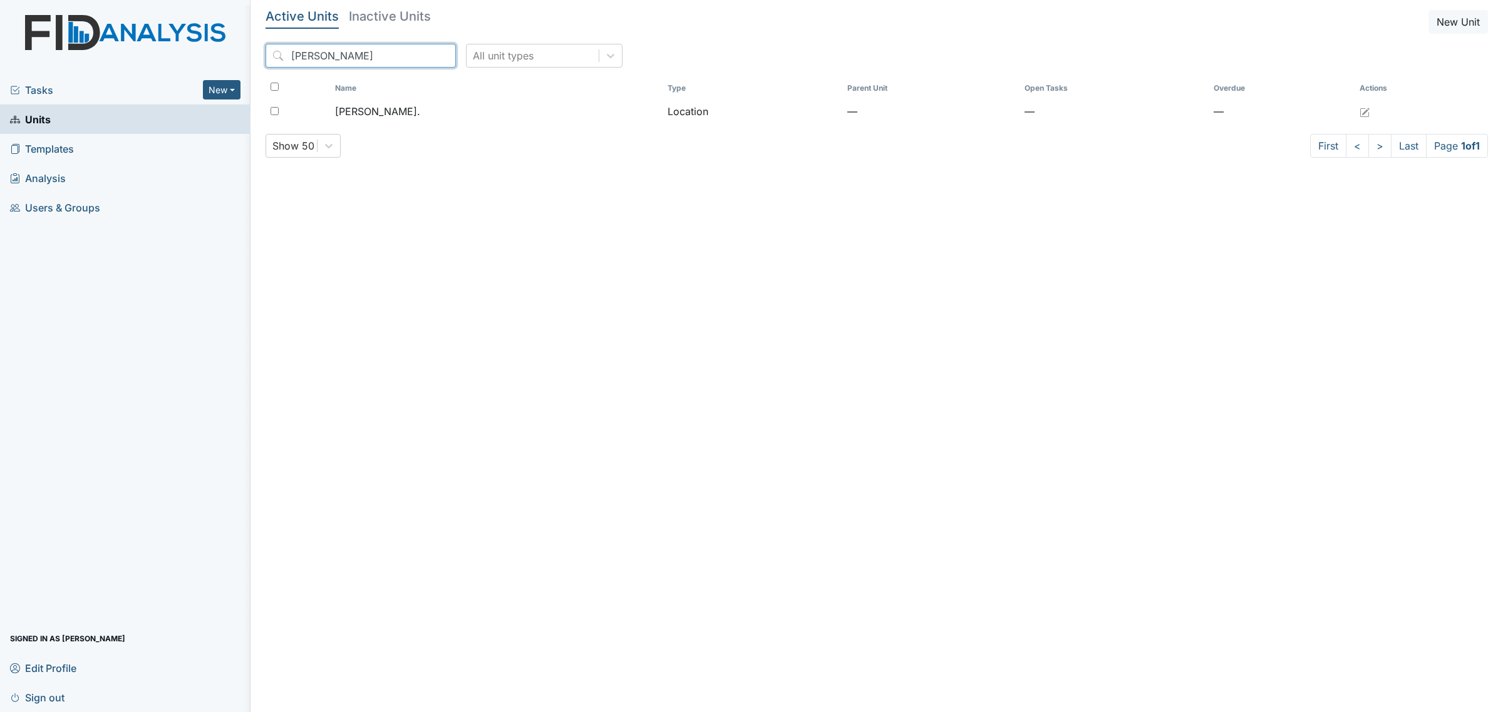
click at [418, 57] on input "[PERSON_NAME]" at bounding box center [360, 56] width 190 height 24
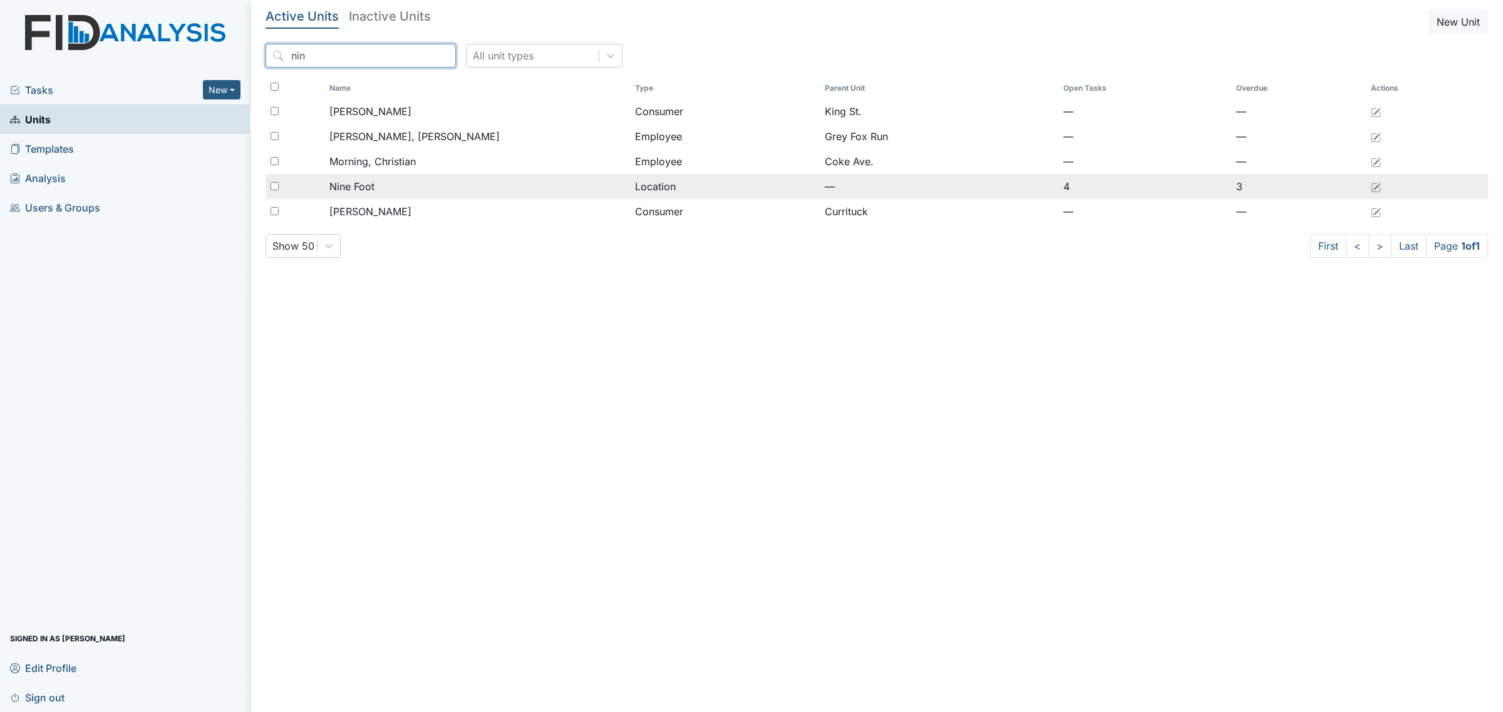
type input "nin"
click at [409, 188] on div "Nine Foot" at bounding box center [476, 186] width 295 height 15
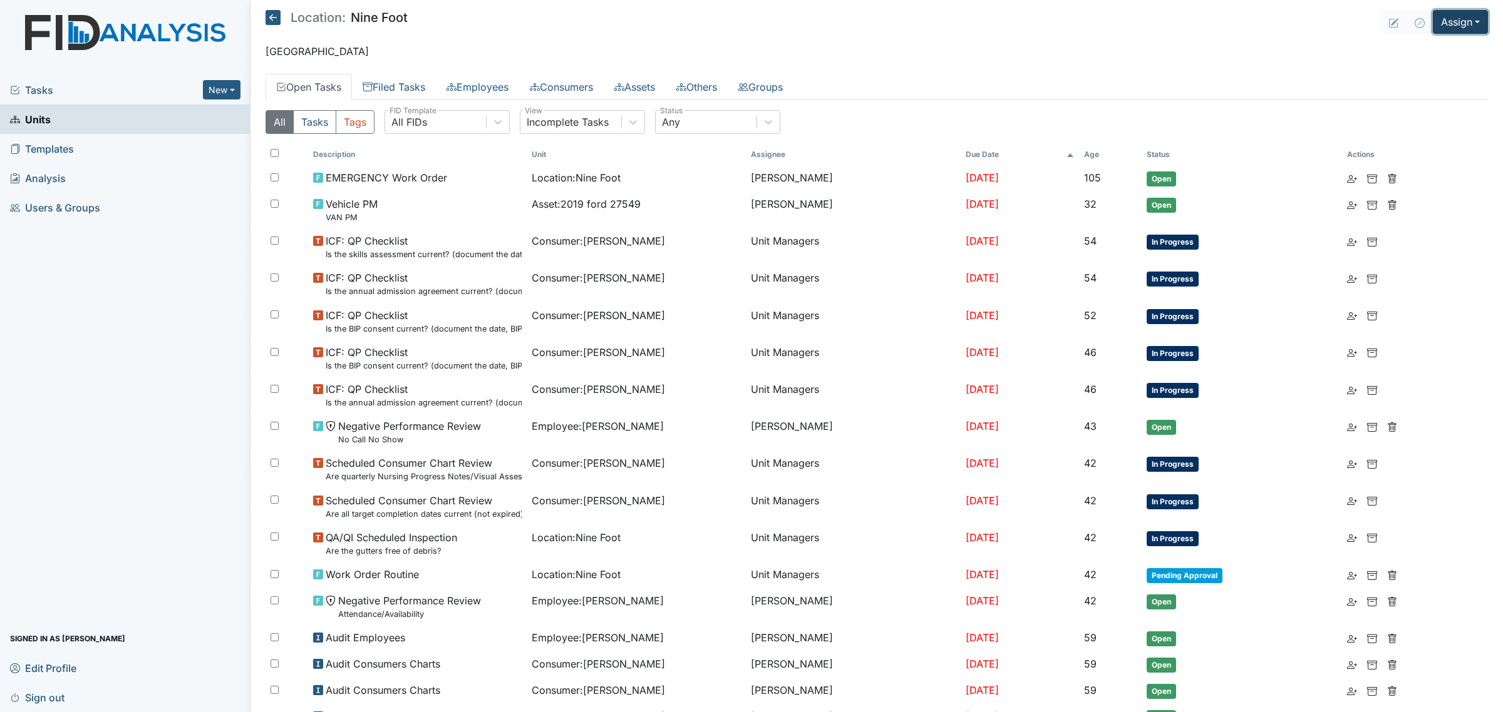
click at [1441, 26] on button "Assign" at bounding box center [1459, 22] width 55 height 24
click at [1435, 73] on link "Assign Inspection" at bounding box center [1430, 71] width 113 height 20
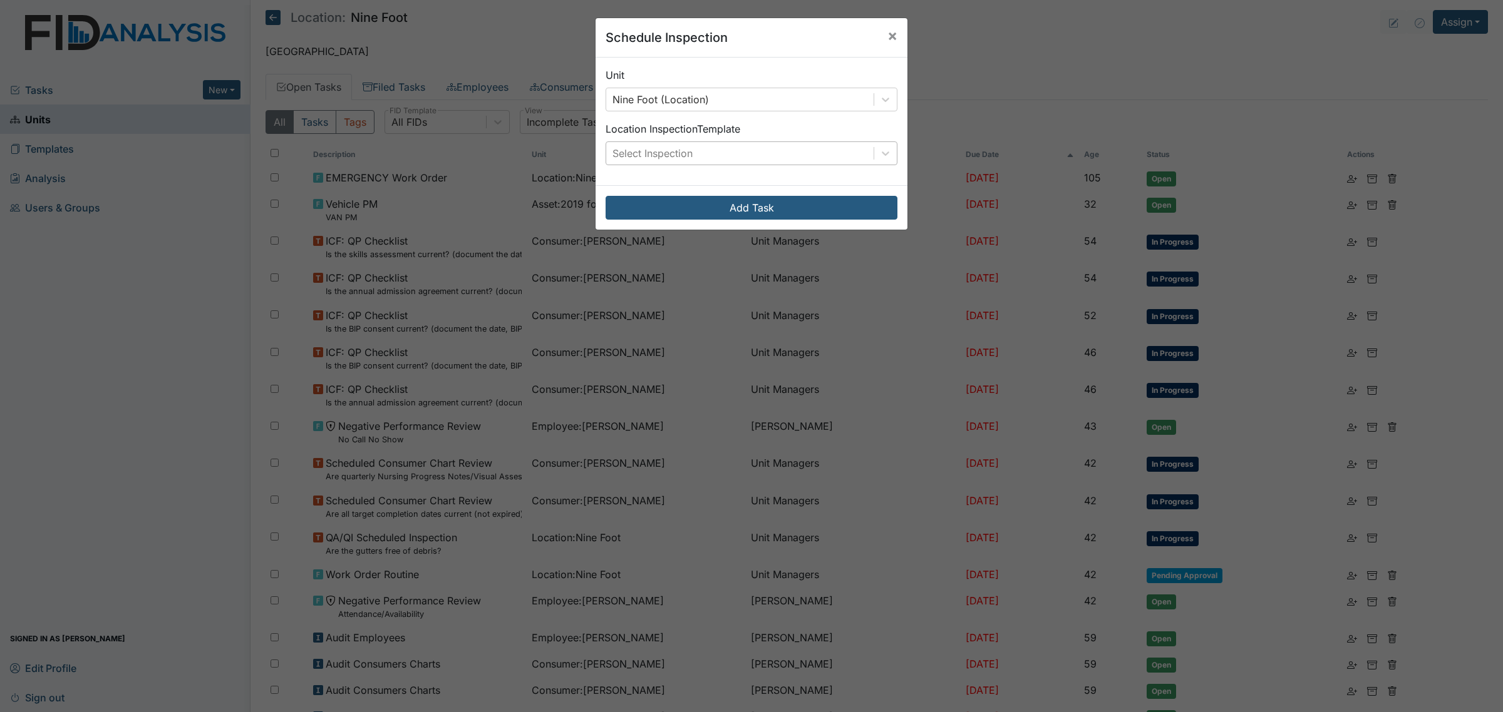
click at [737, 158] on div "Select Inspection" at bounding box center [739, 153] width 267 height 23
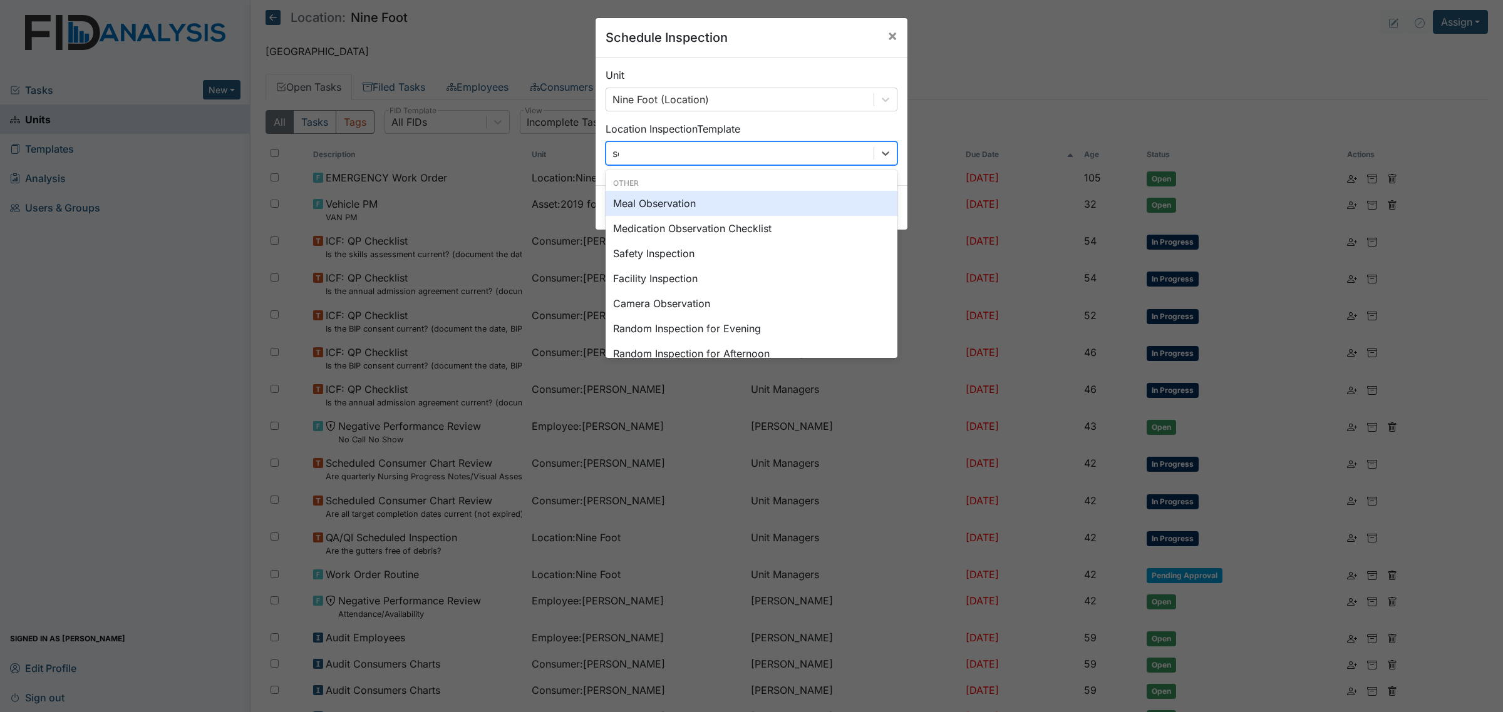
type input "sch"
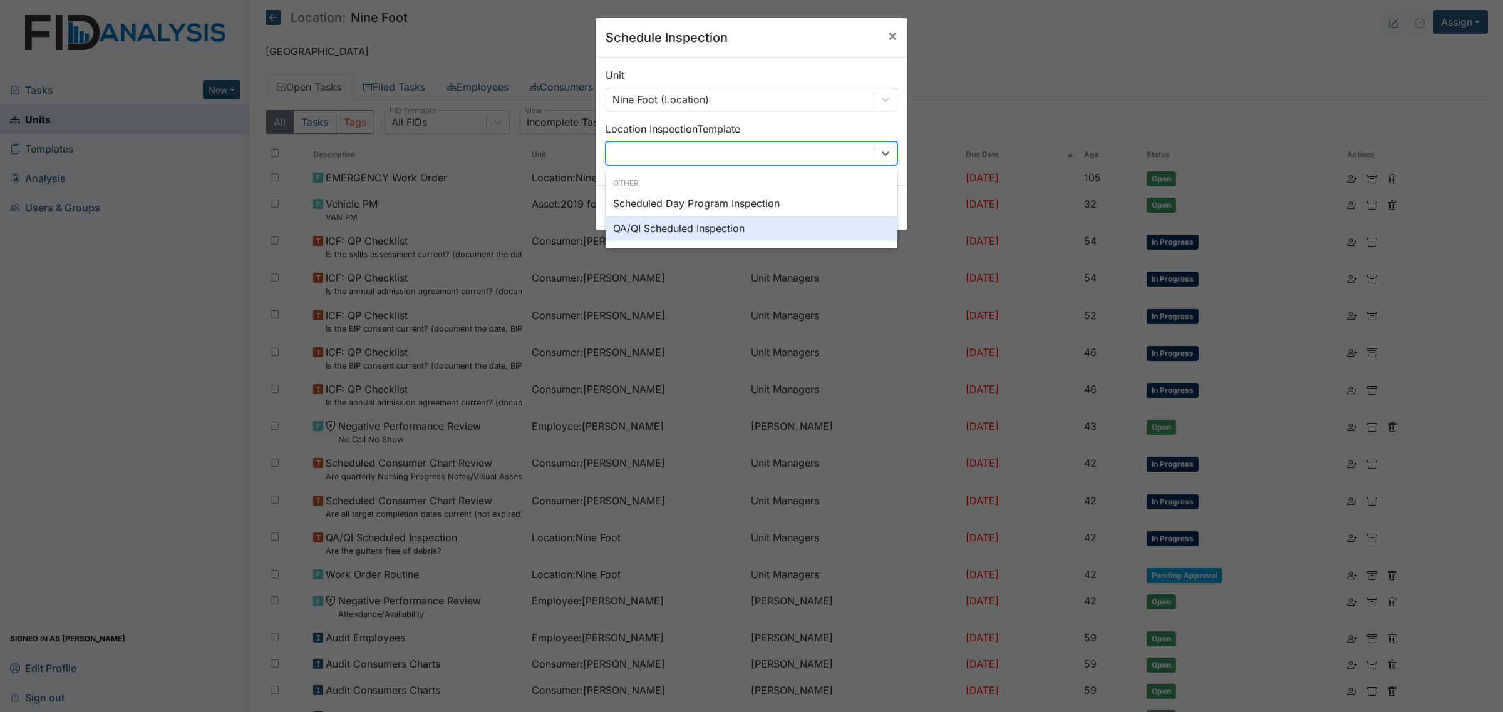
type input "\"
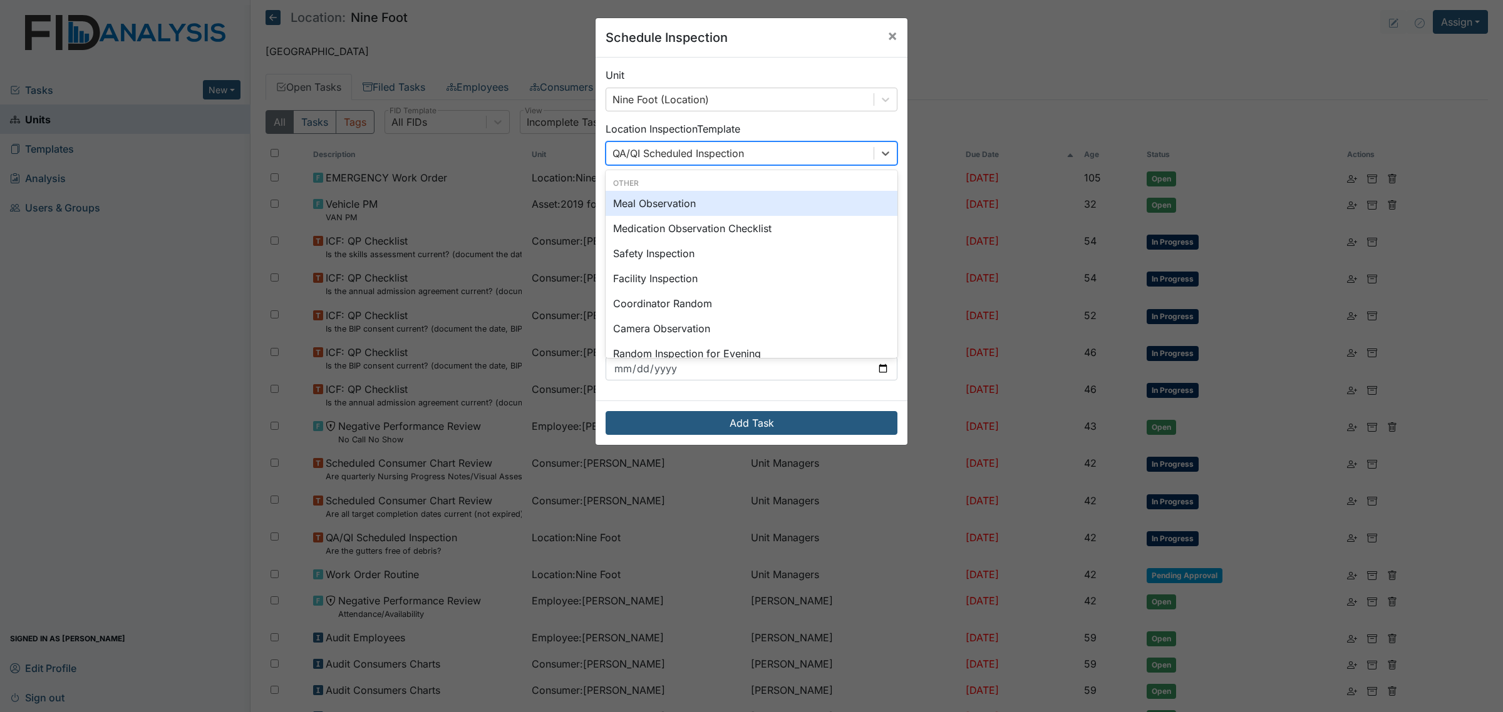
click at [789, 119] on div "Unit Nine Foot (Location) Location Inspection Template option QA/QI Scheduled I…" at bounding box center [751, 229] width 312 height 343
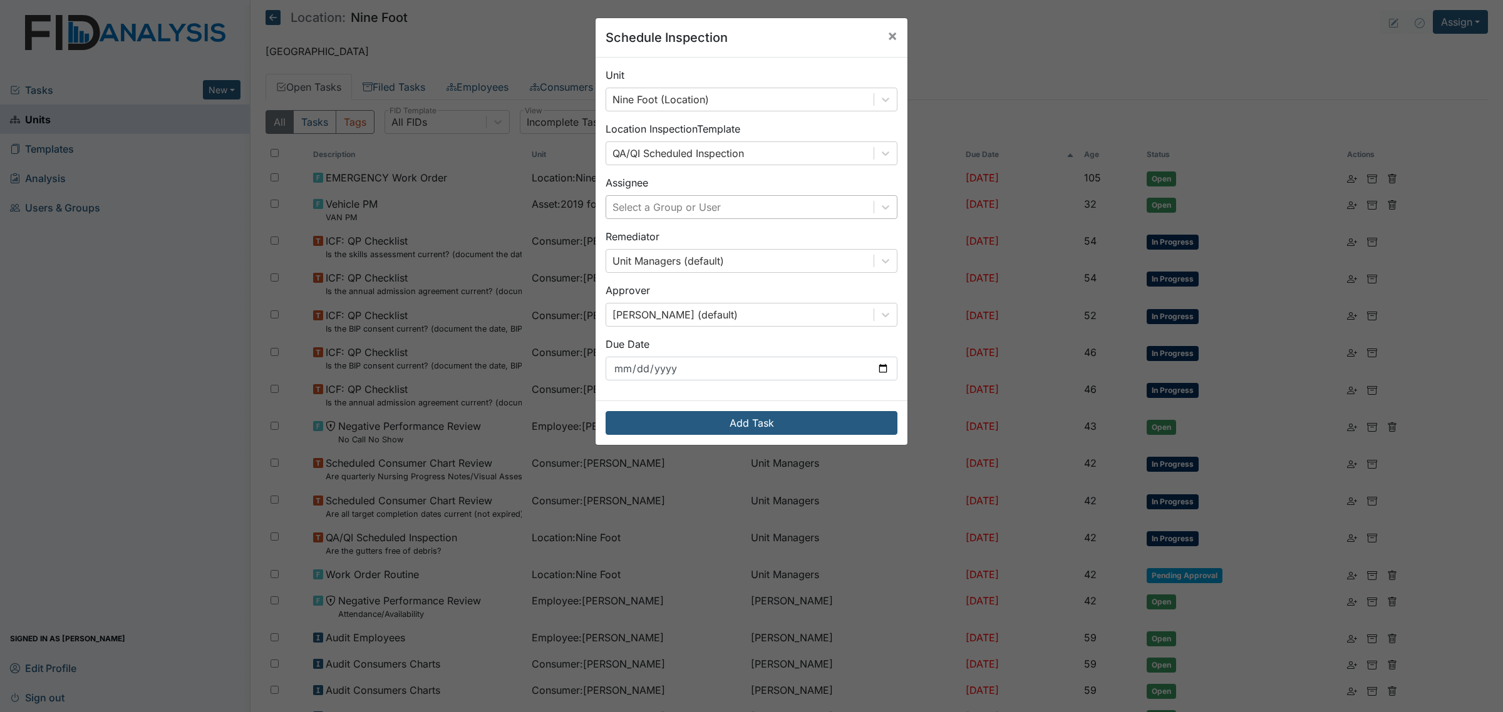
click at [761, 210] on div "Select a Group or User" at bounding box center [739, 207] width 267 height 23
click at [758, 203] on div "Select a Group or User" at bounding box center [739, 207] width 267 height 23
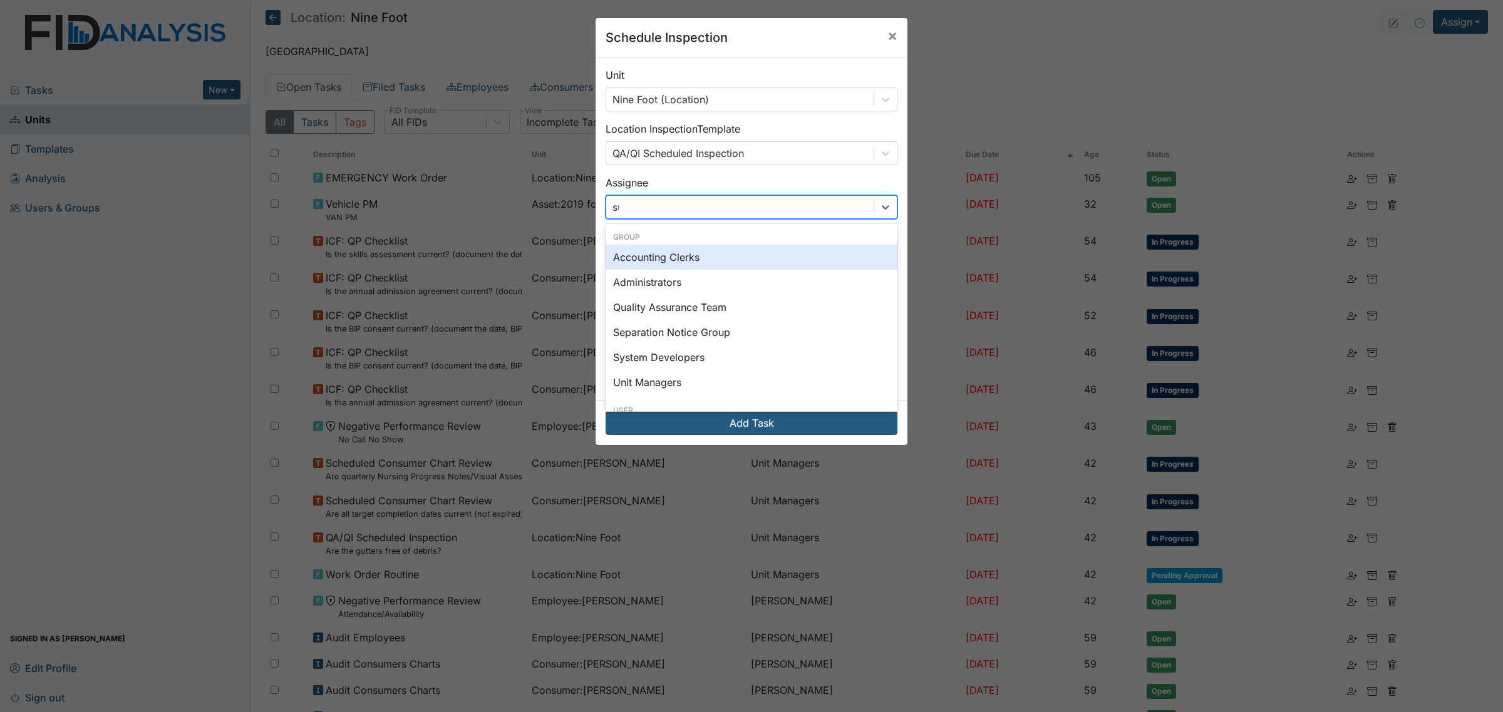
type input "susa"
click at [754, 260] on div "[PERSON_NAME]" at bounding box center [751, 257] width 292 height 25
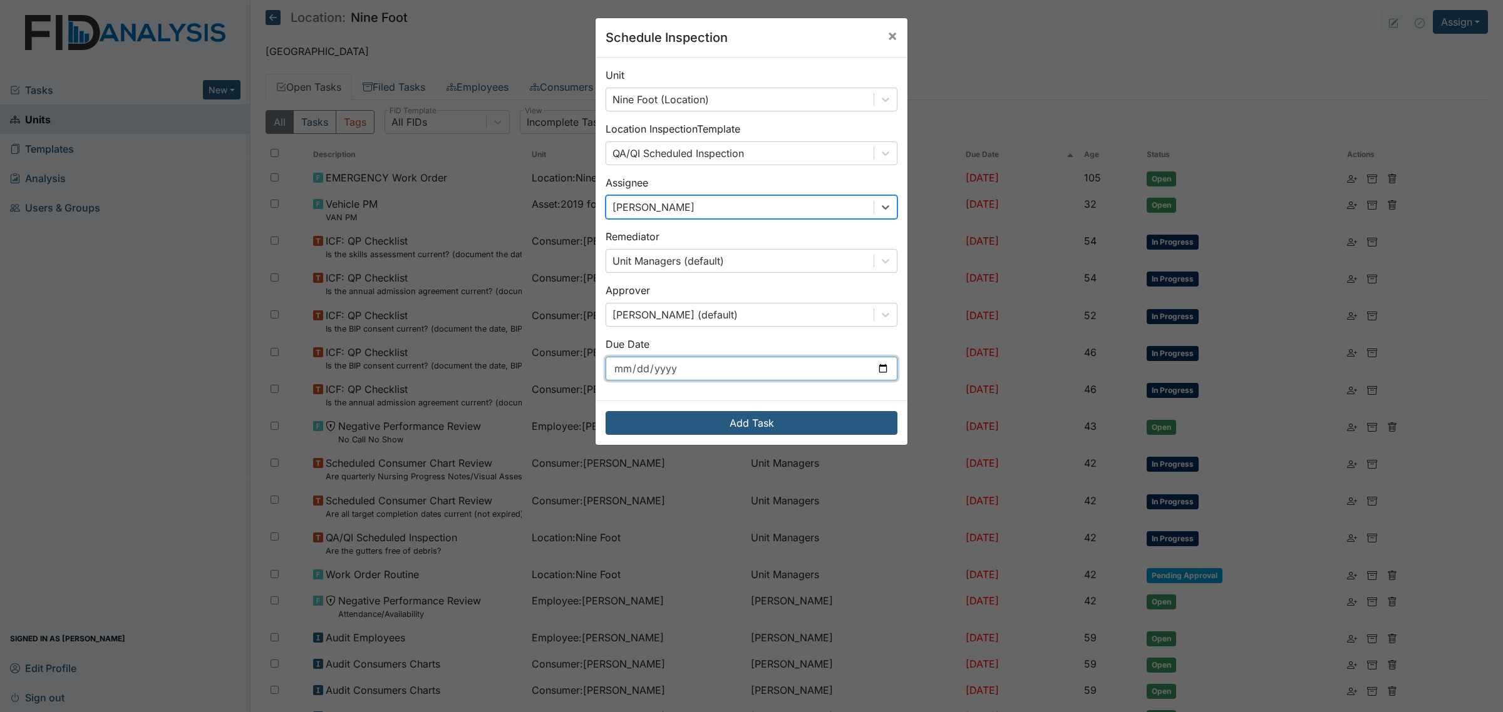
click at [789, 373] on input "[DATE]" at bounding box center [751, 369] width 292 height 24
click at [877, 371] on input "[DATE]" at bounding box center [751, 369] width 292 height 24
type input "[DATE]"
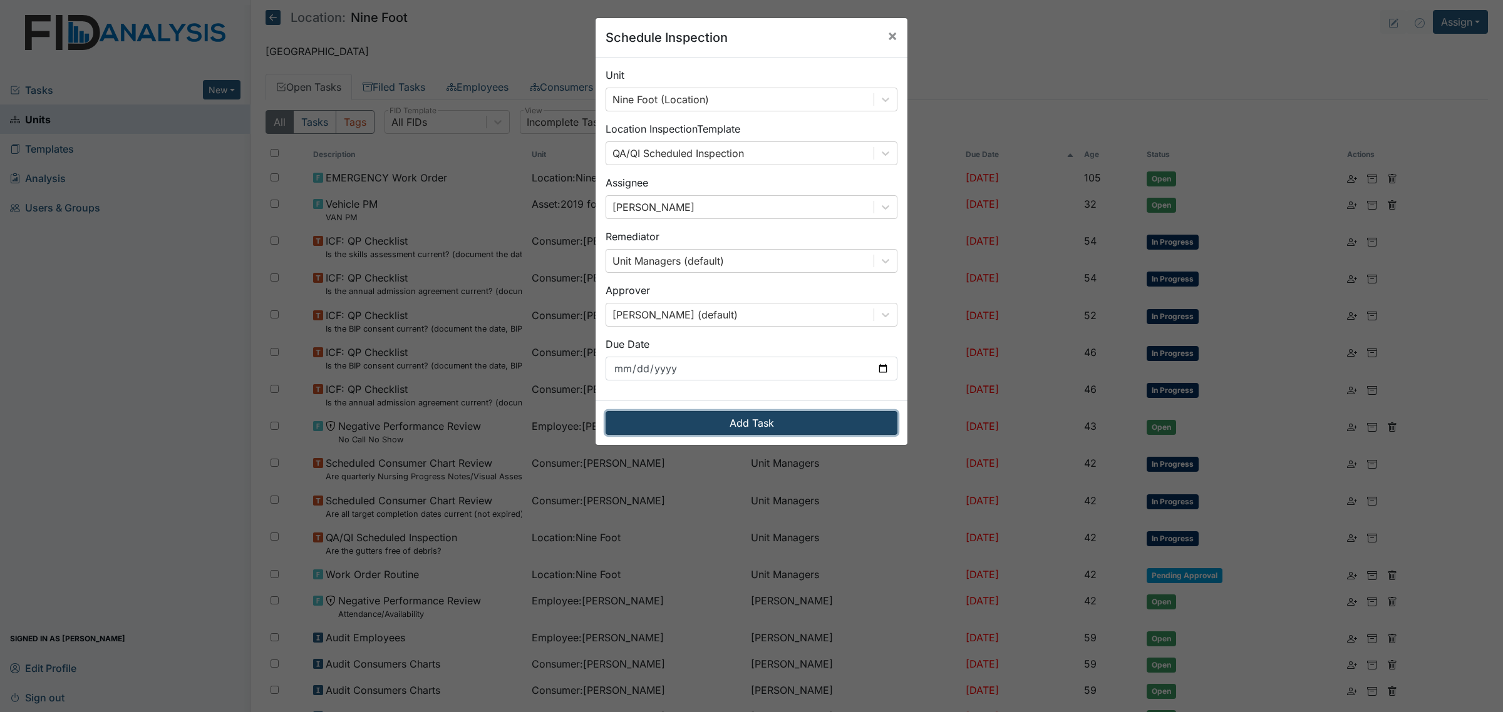
click at [762, 421] on button "Add Task" at bounding box center [751, 423] width 292 height 24
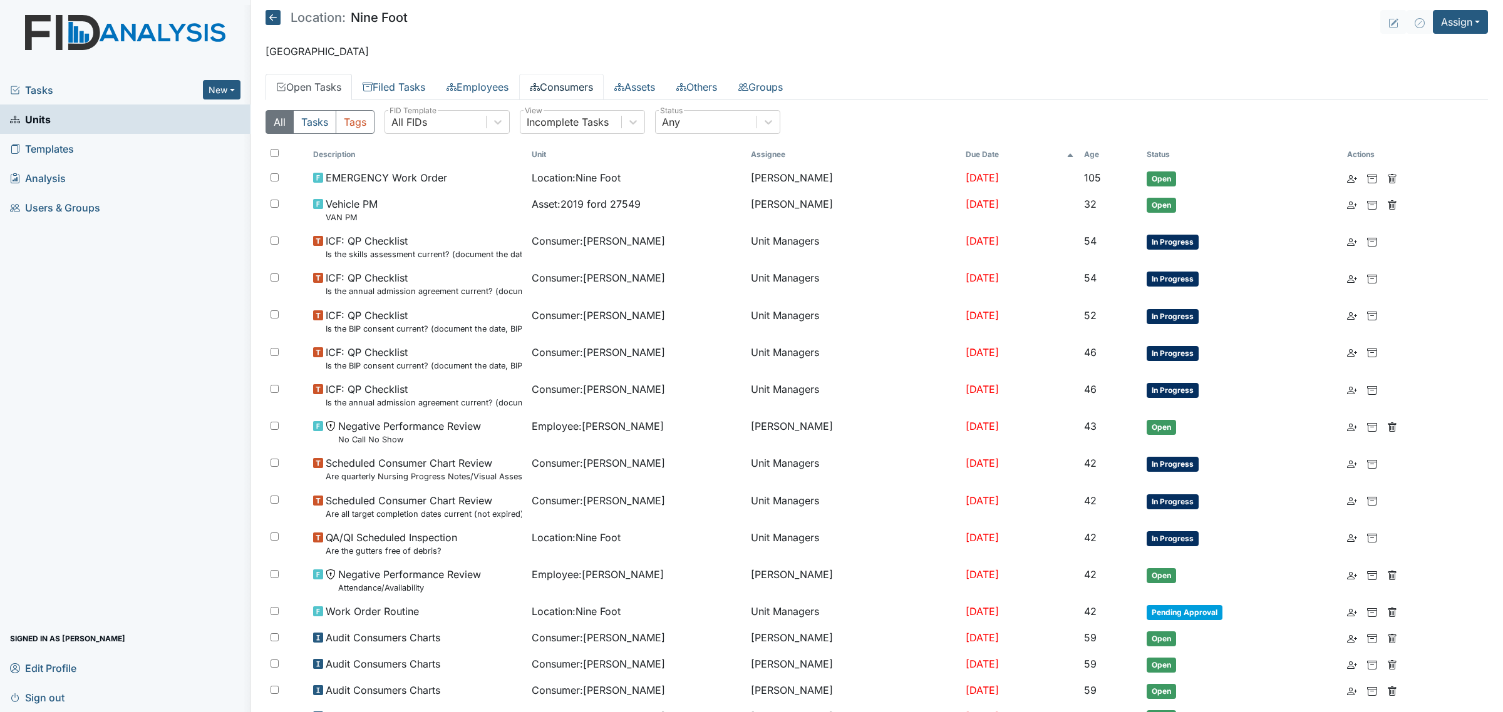
click at [589, 99] on link "Consumers" at bounding box center [561, 87] width 85 height 26
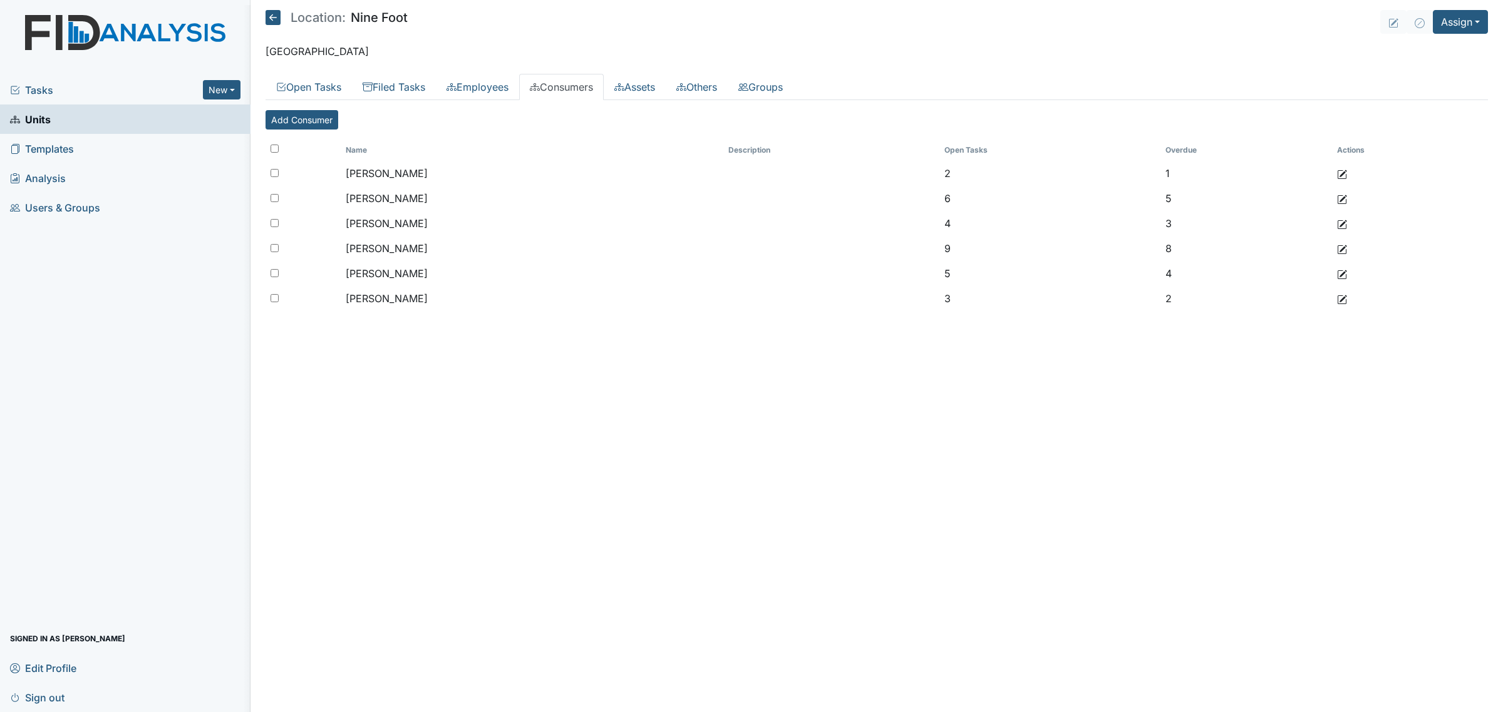
click at [274, 154] on div at bounding box center [302, 150] width 65 height 11
click at [272, 147] on input "checkbox" at bounding box center [274, 149] width 8 height 8
checkbox input "true"
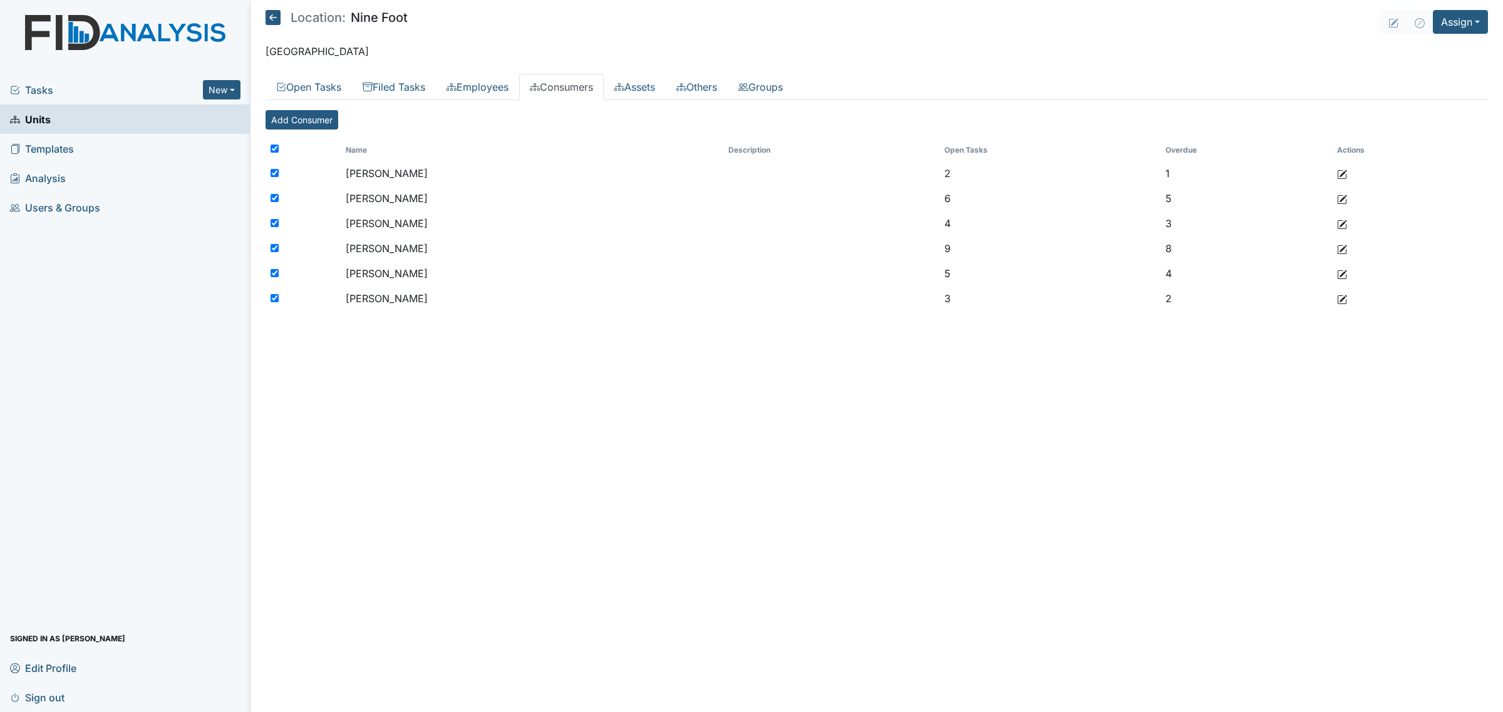
checkbox input "true"
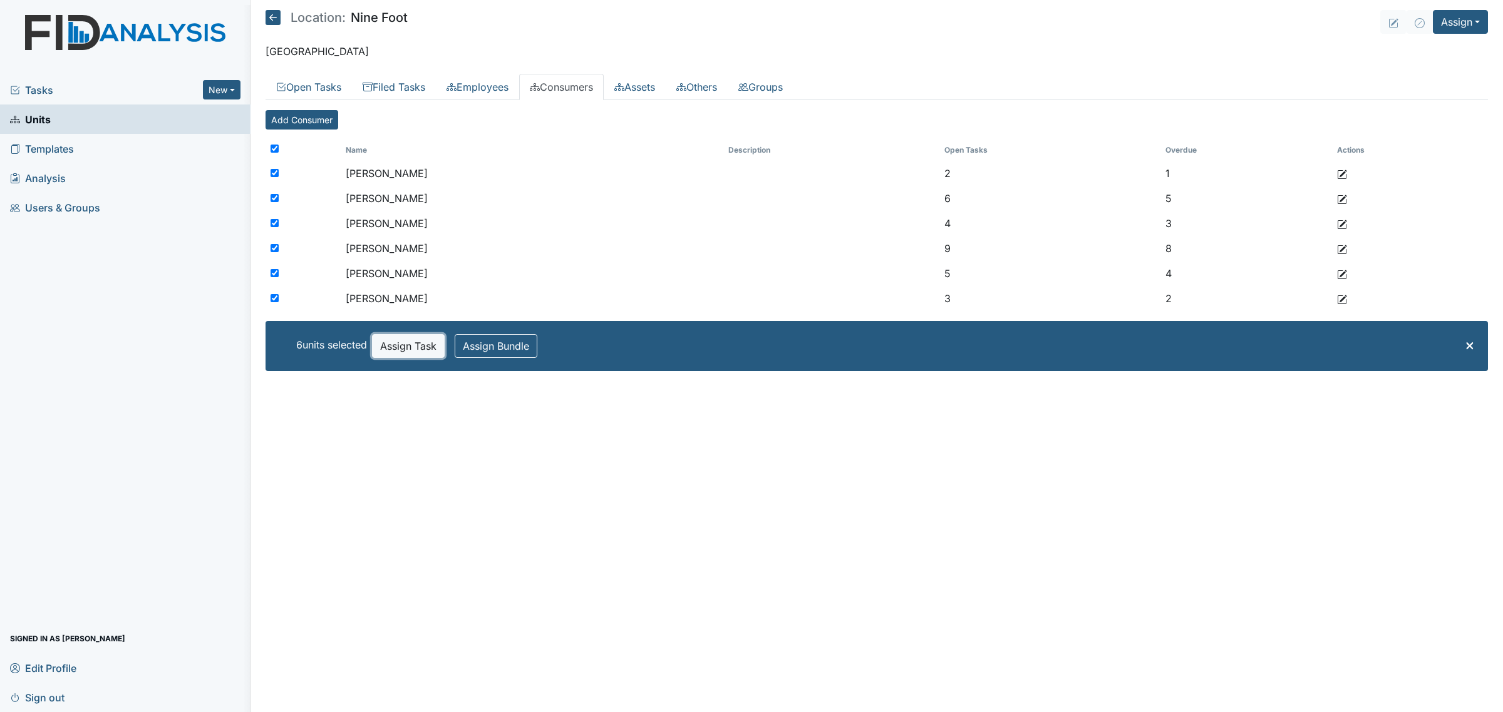
click at [399, 352] on button "Assign Task" at bounding box center [408, 346] width 73 height 24
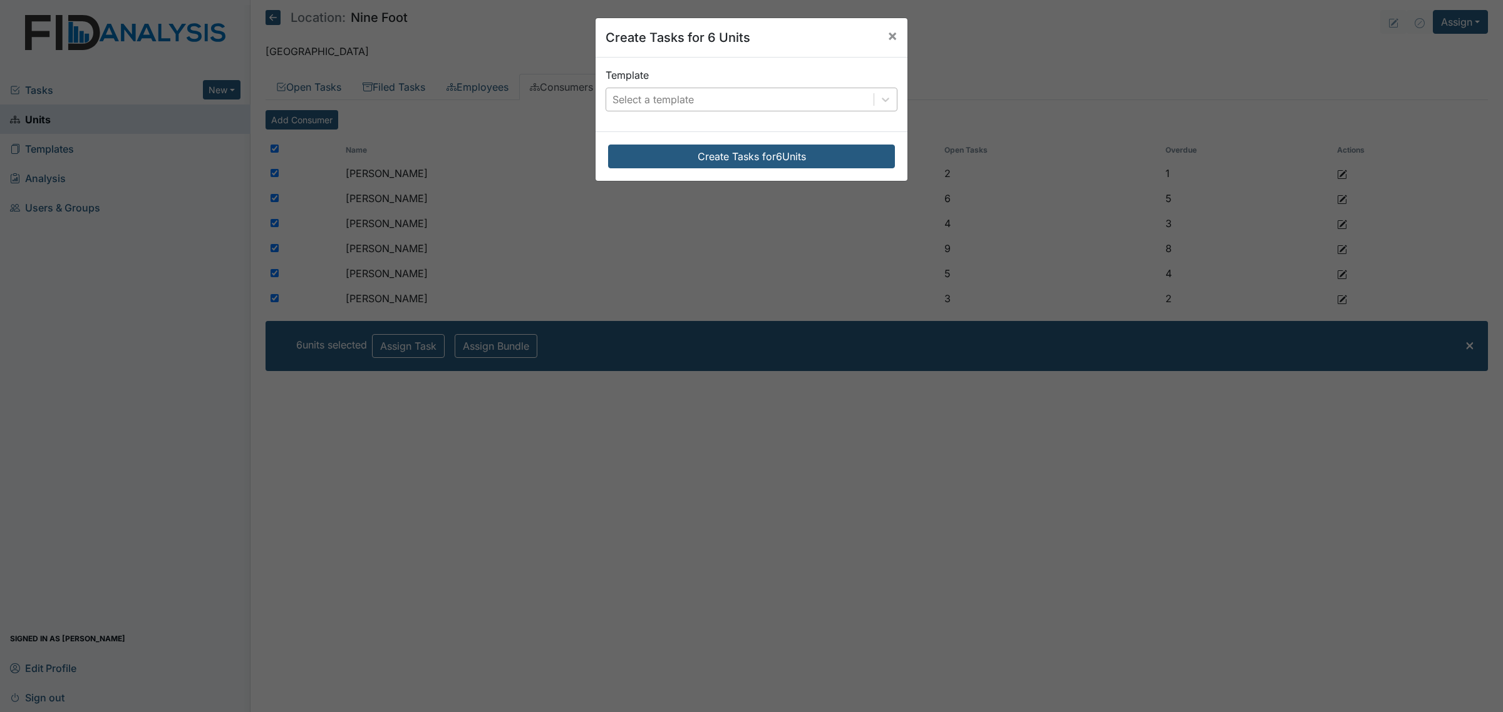
drag, startPoint x: 799, startPoint y: 96, endPoint x: 799, endPoint y: 104, distance: 8.1
click at [799, 103] on div "Select a template" at bounding box center [739, 99] width 267 height 23
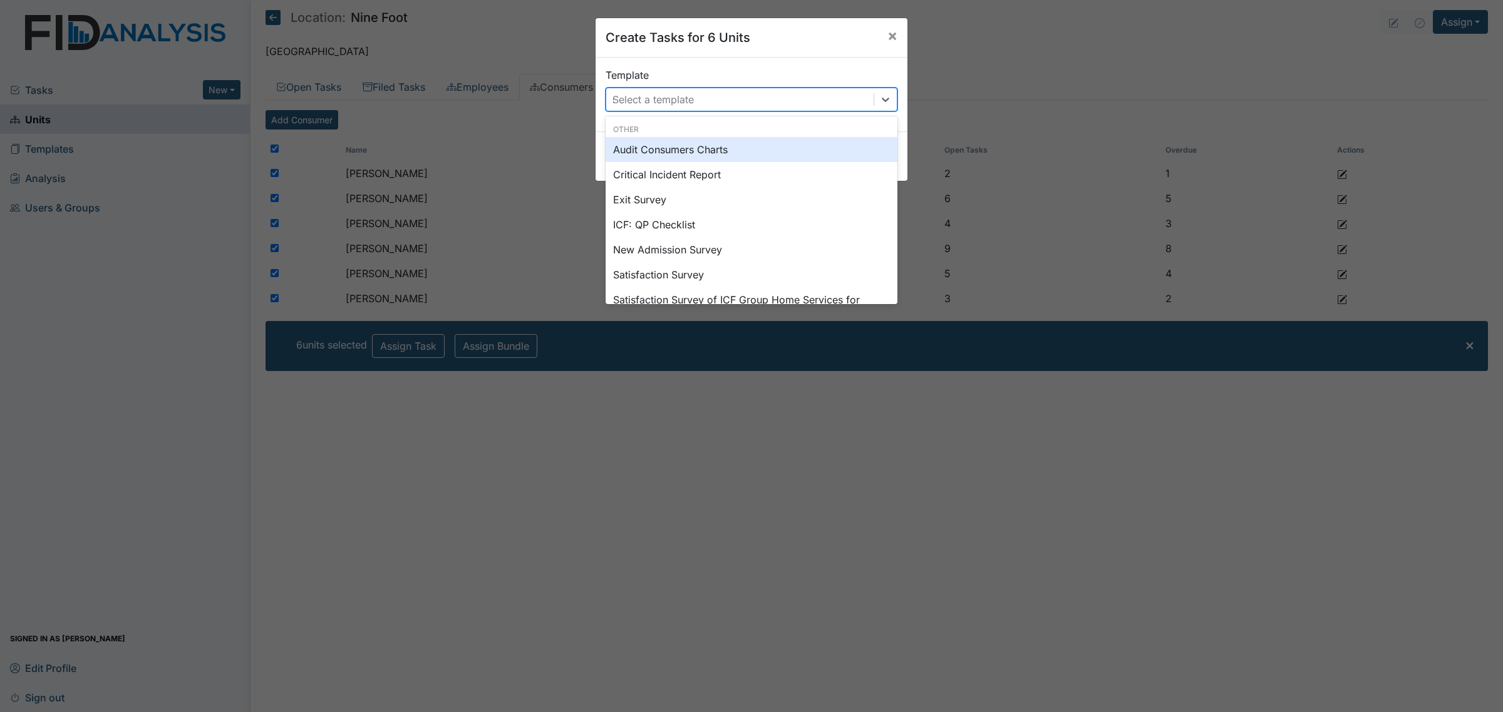
type input "sc"
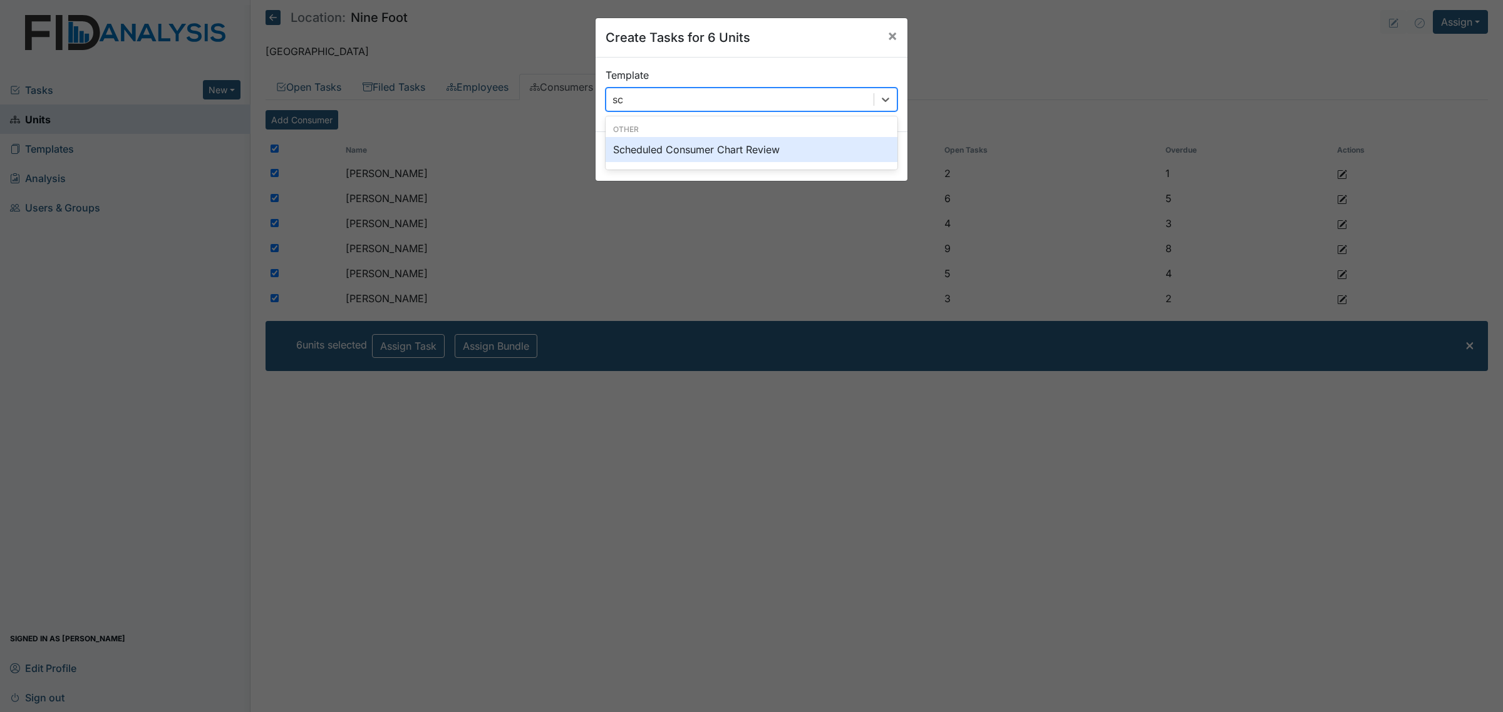
click at [778, 146] on div "Scheduled Consumer Chart Review" at bounding box center [751, 149] width 292 height 25
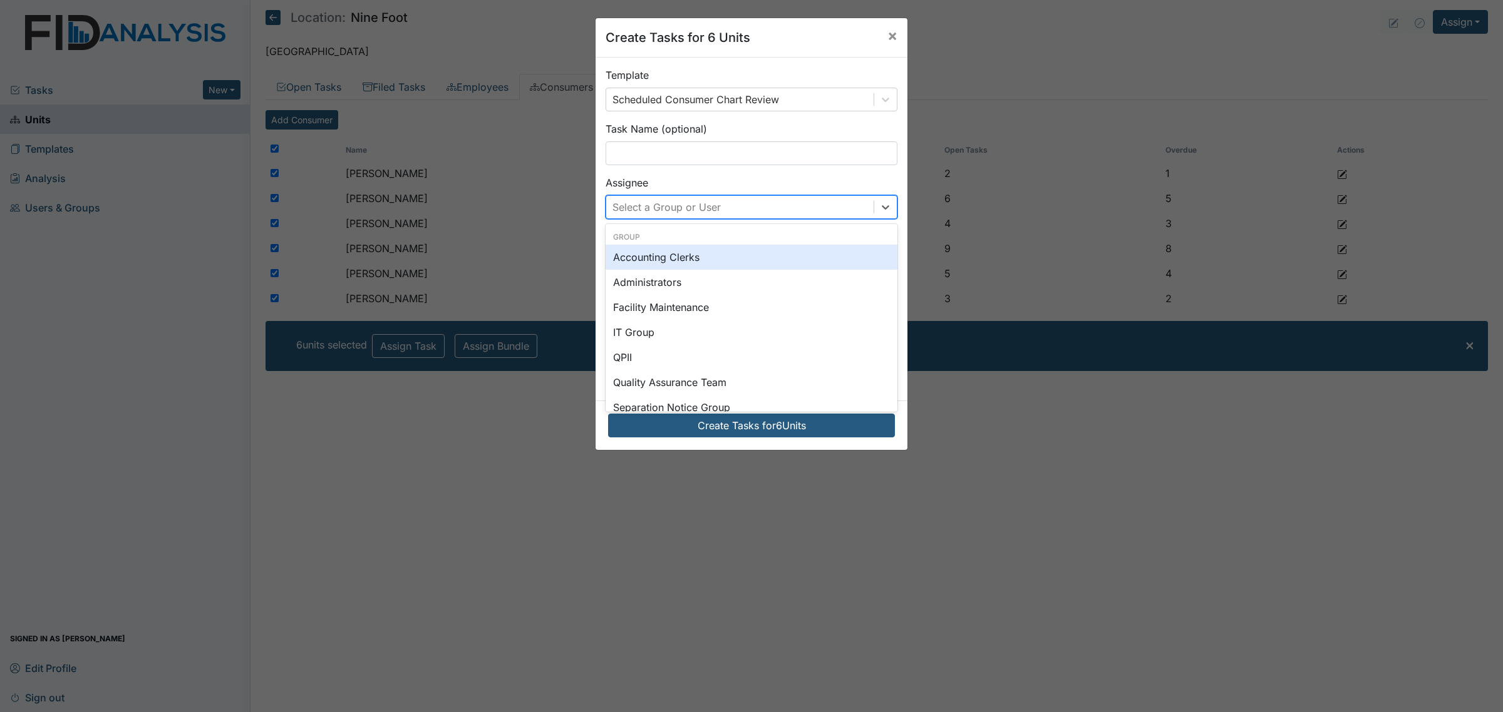
click at [695, 208] on div "Select a Group or User" at bounding box center [666, 207] width 108 height 15
type input "sus"
click at [734, 262] on div "Susan Ayers" at bounding box center [751, 257] width 292 height 25
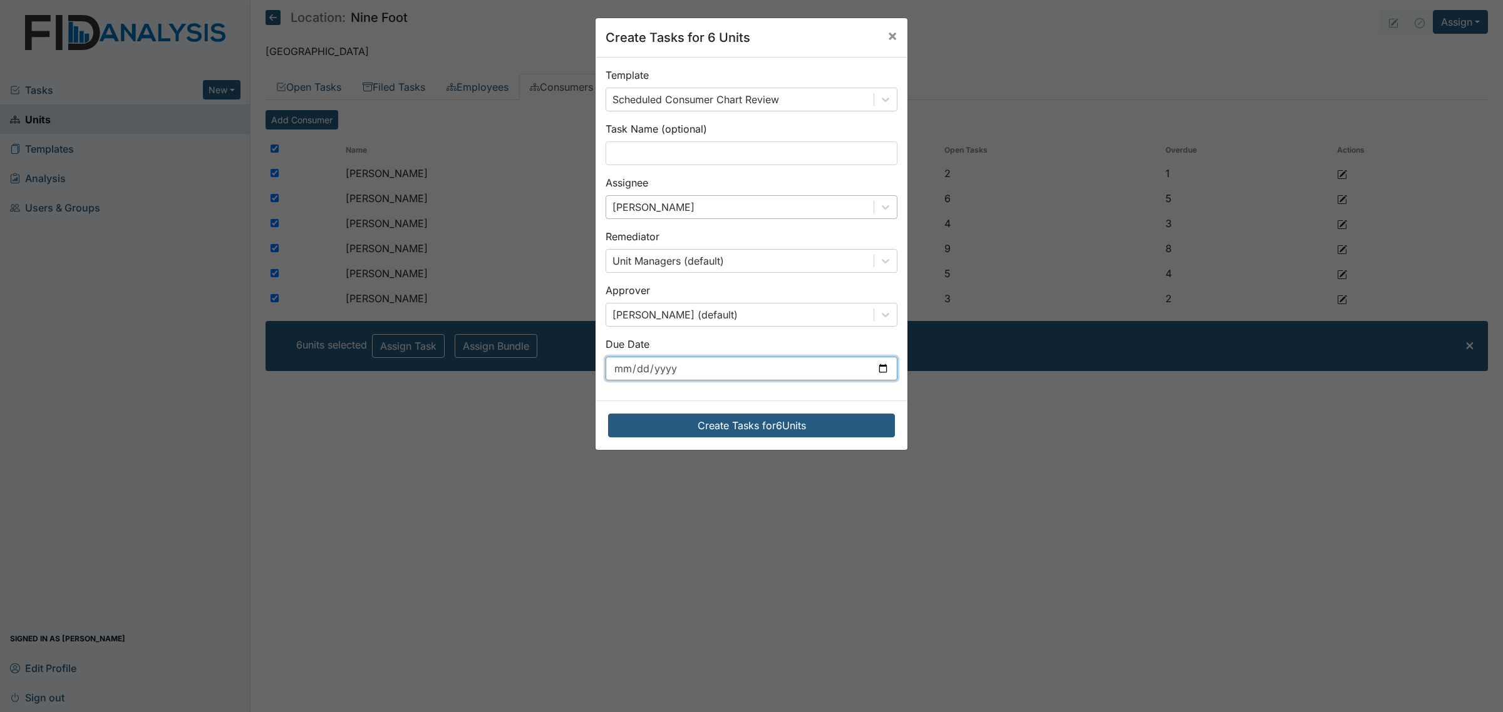
click at [819, 381] on input "2025-09-03" at bounding box center [751, 369] width 292 height 24
click at [846, 376] on input "2025-09-03" at bounding box center [751, 369] width 292 height 24
click at [895, 370] on div "Template Scheduled Consumer Chart Review Task Name (optional) Assignee Susan Ay…" at bounding box center [751, 229] width 312 height 343
click at [881, 371] on input "2025-09-03" at bounding box center [751, 369] width 292 height 24
type input "2025-10-01"
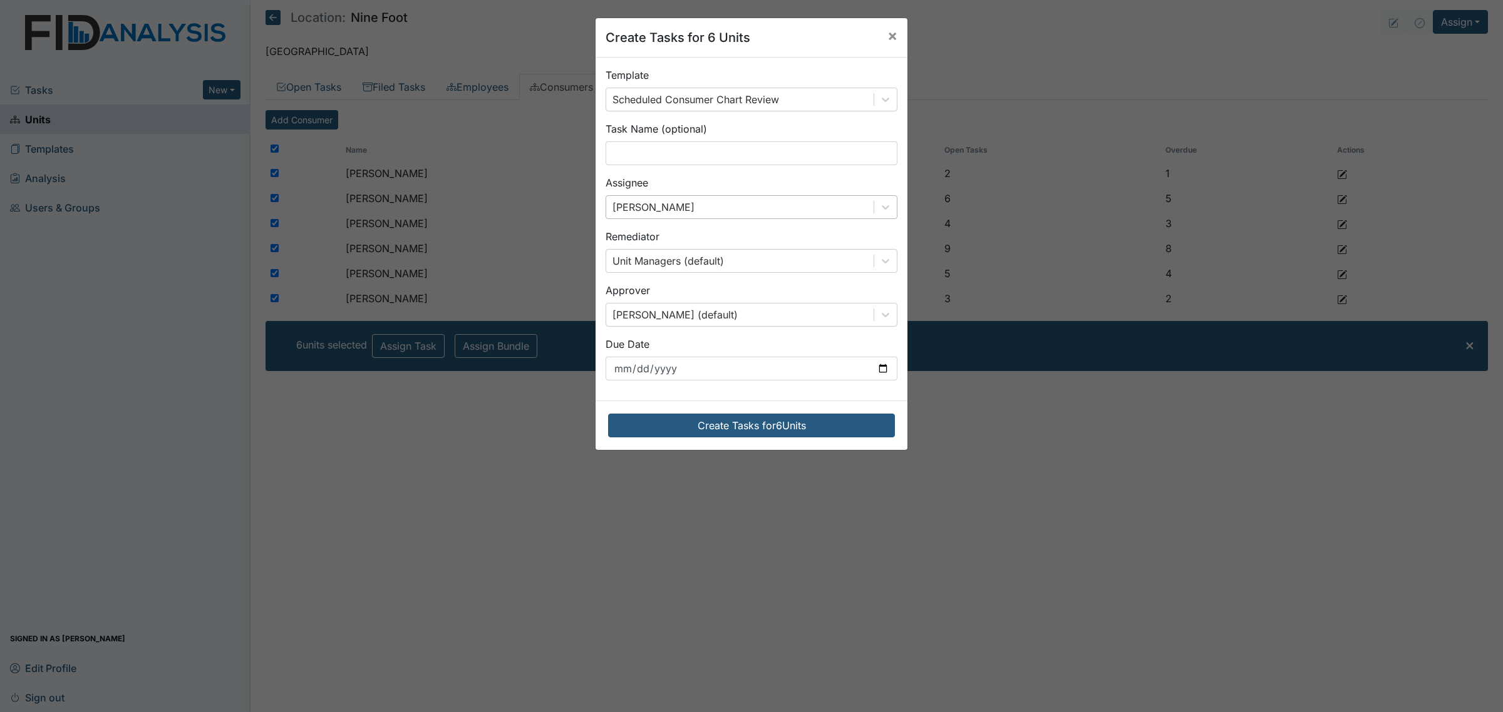
click at [740, 408] on div "Create Tasks for 6 Units" at bounding box center [751, 425] width 312 height 49
click at [743, 424] on button "Create Tasks for 6 Units" at bounding box center [751, 426] width 287 height 24
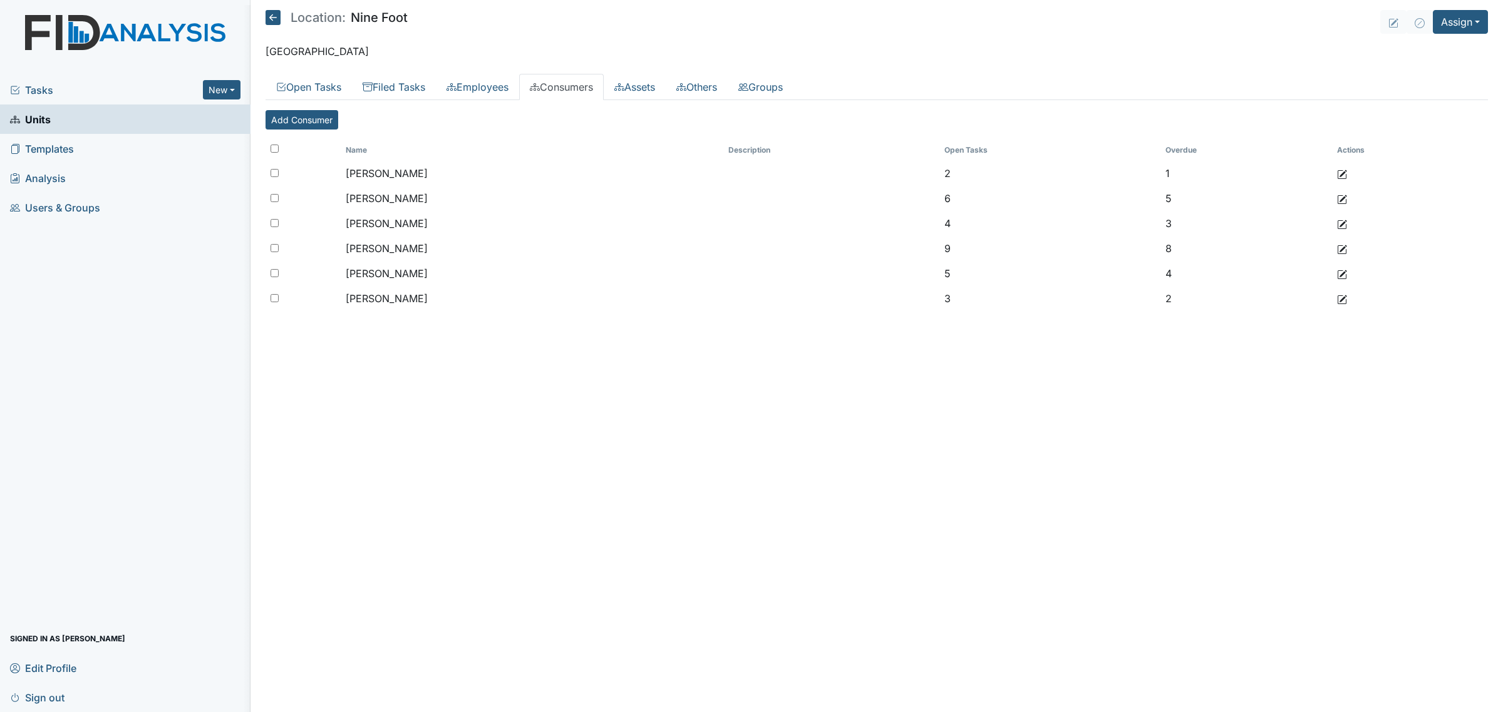
click at [264, 14] on main "Location: Nine Foot Assign Assign Form Assign Inspection Assign Document Assign…" at bounding box center [876, 356] width 1252 height 712
click at [277, 16] on icon at bounding box center [272, 17] width 15 height 15
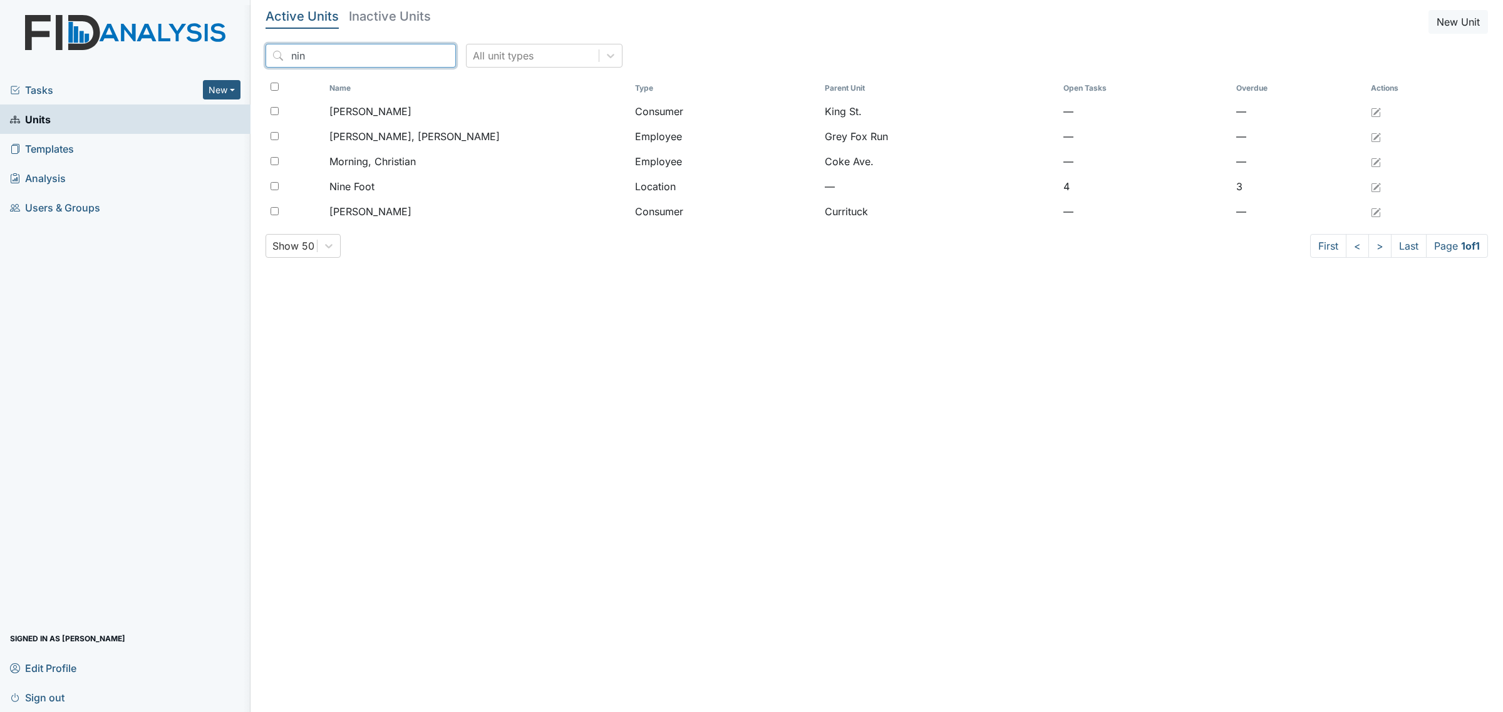
click at [366, 56] on input "nin" at bounding box center [360, 56] width 190 height 24
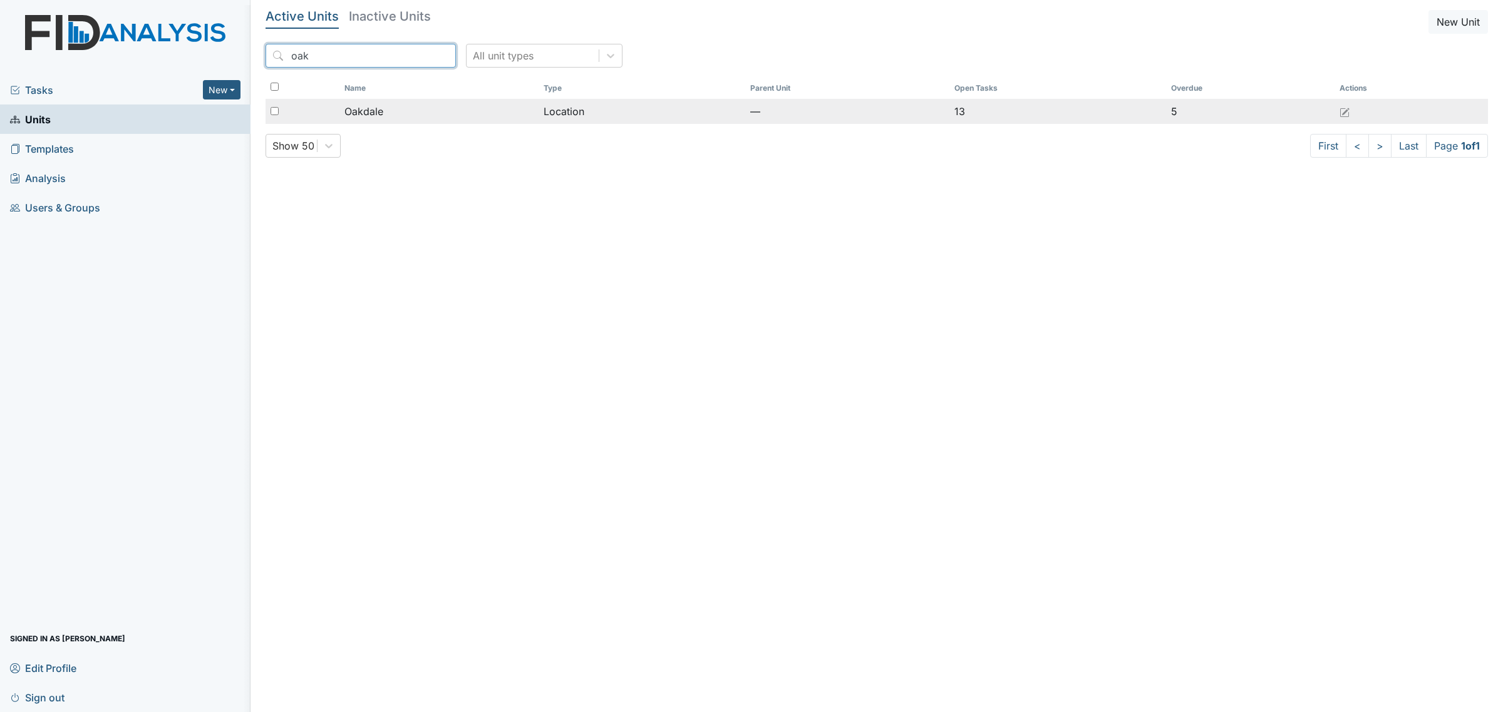
type input "oak"
click at [398, 116] on div "Oakdale" at bounding box center [438, 111] width 189 height 15
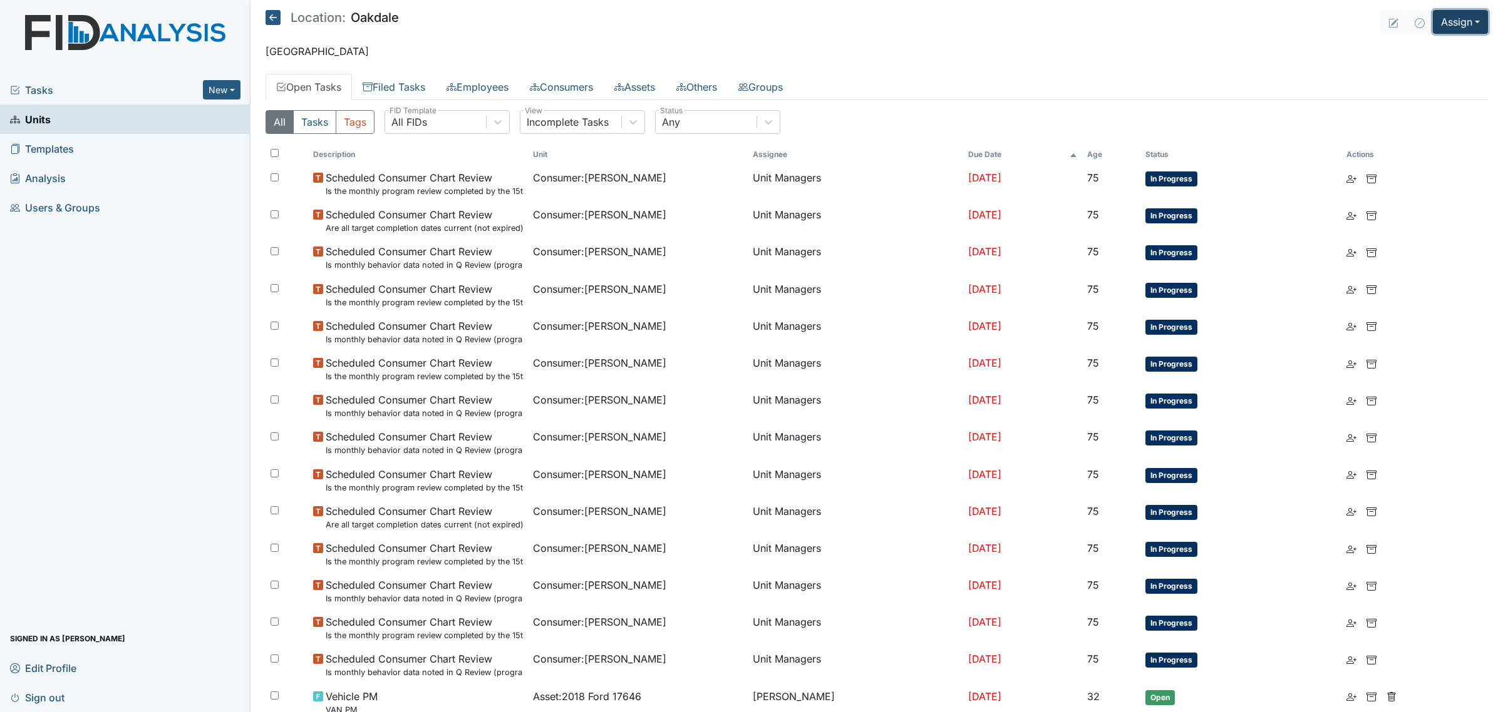
click at [1447, 20] on button "Assign" at bounding box center [1459, 22] width 55 height 24
click at [1428, 64] on link "Assign Inspection" at bounding box center [1430, 71] width 113 height 20
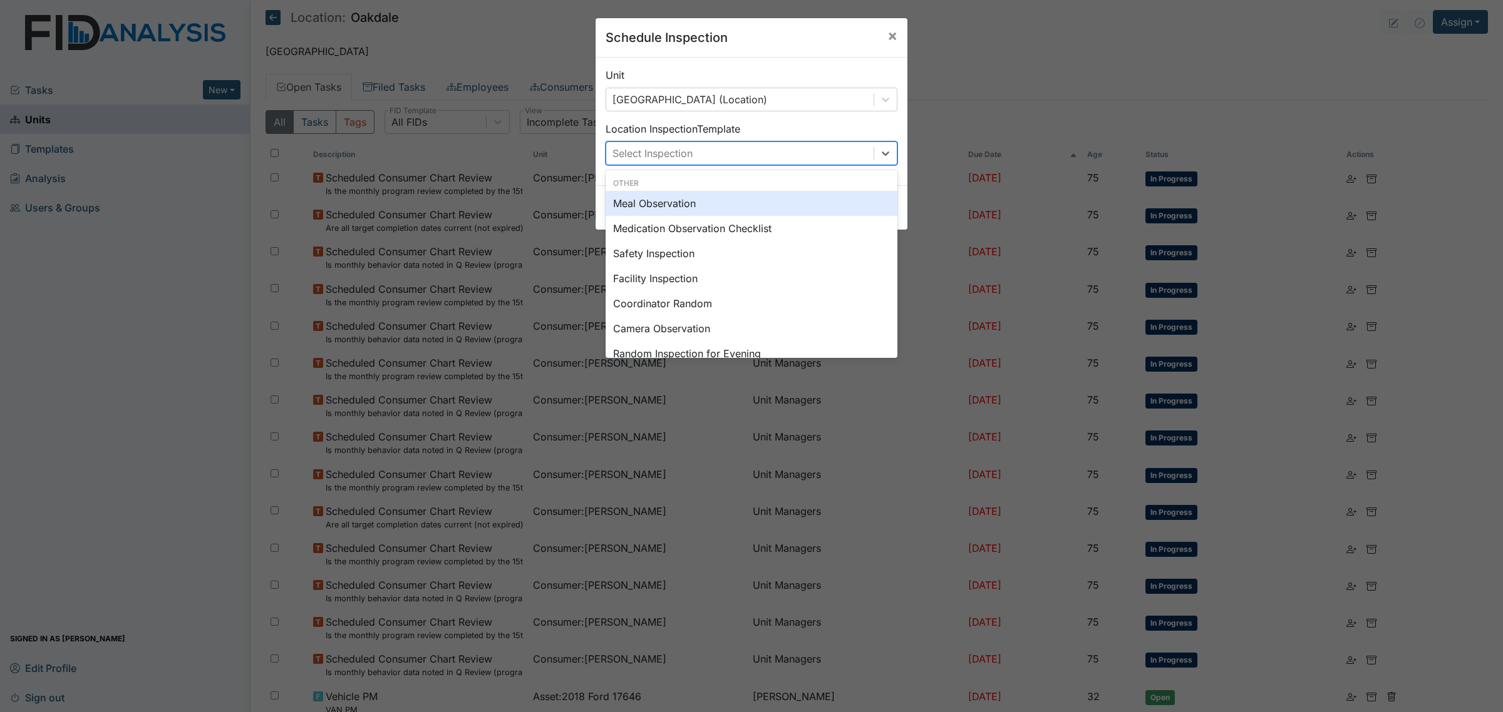
click at [690, 151] on div "Select Inspection" at bounding box center [739, 153] width 267 height 23
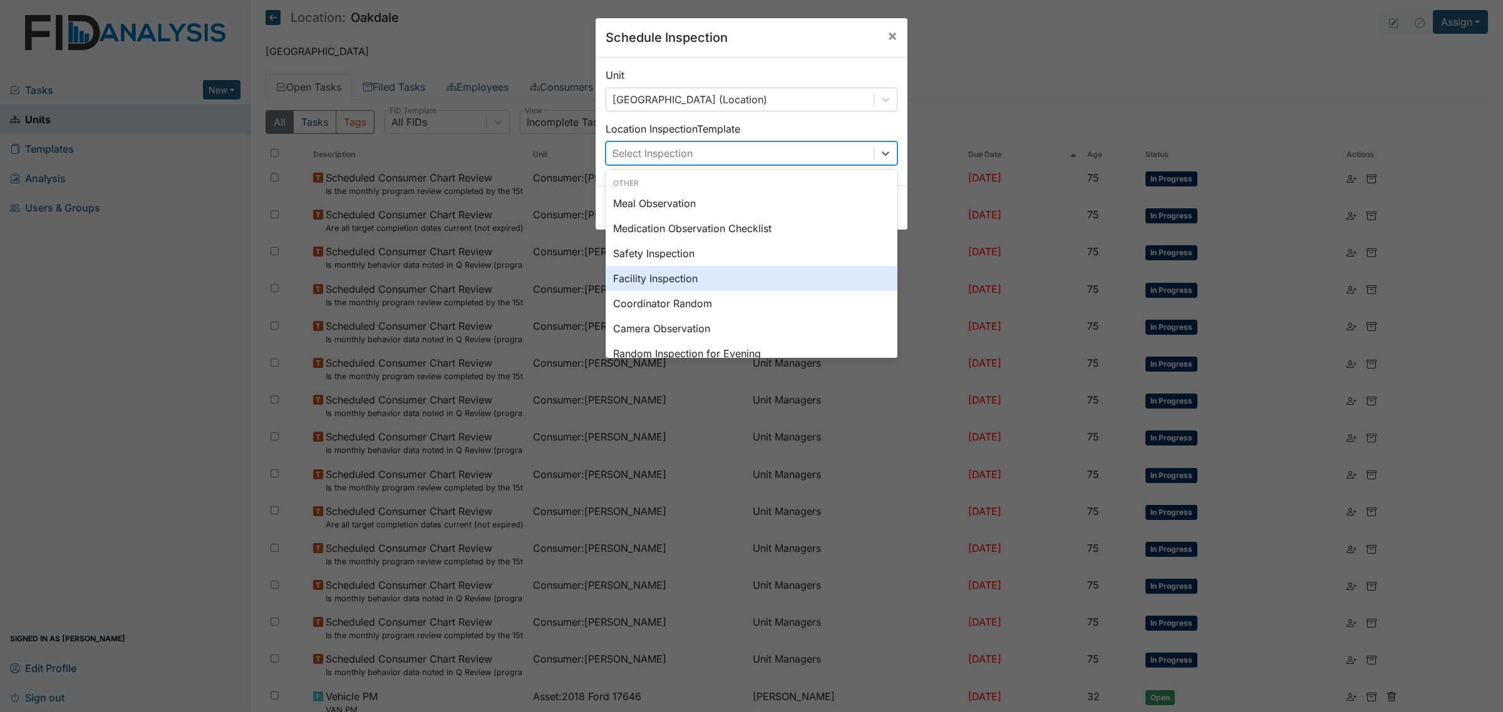
type input "sc"
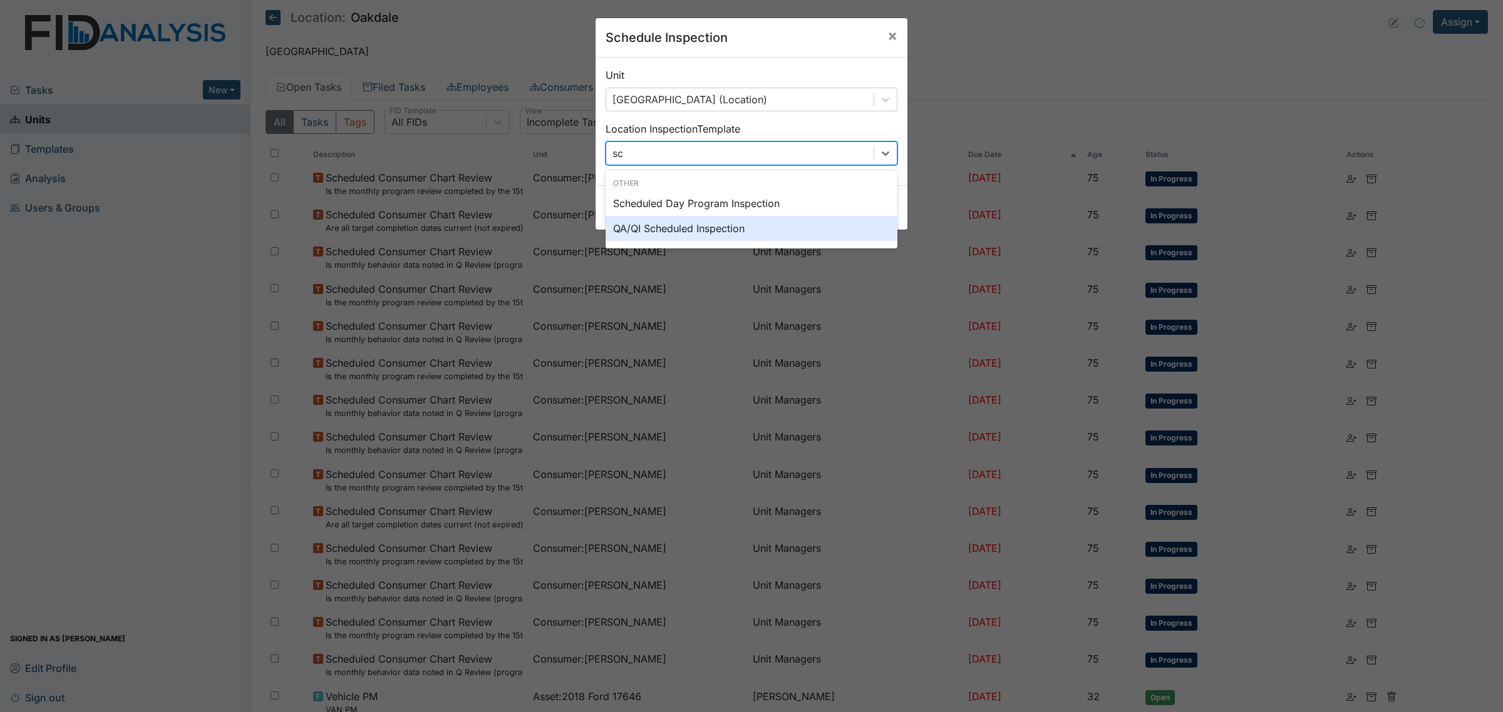
click at [729, 229] on div "QA/QI Scheduled Inspection" at bounding box center [751, 228] width 292 height 25
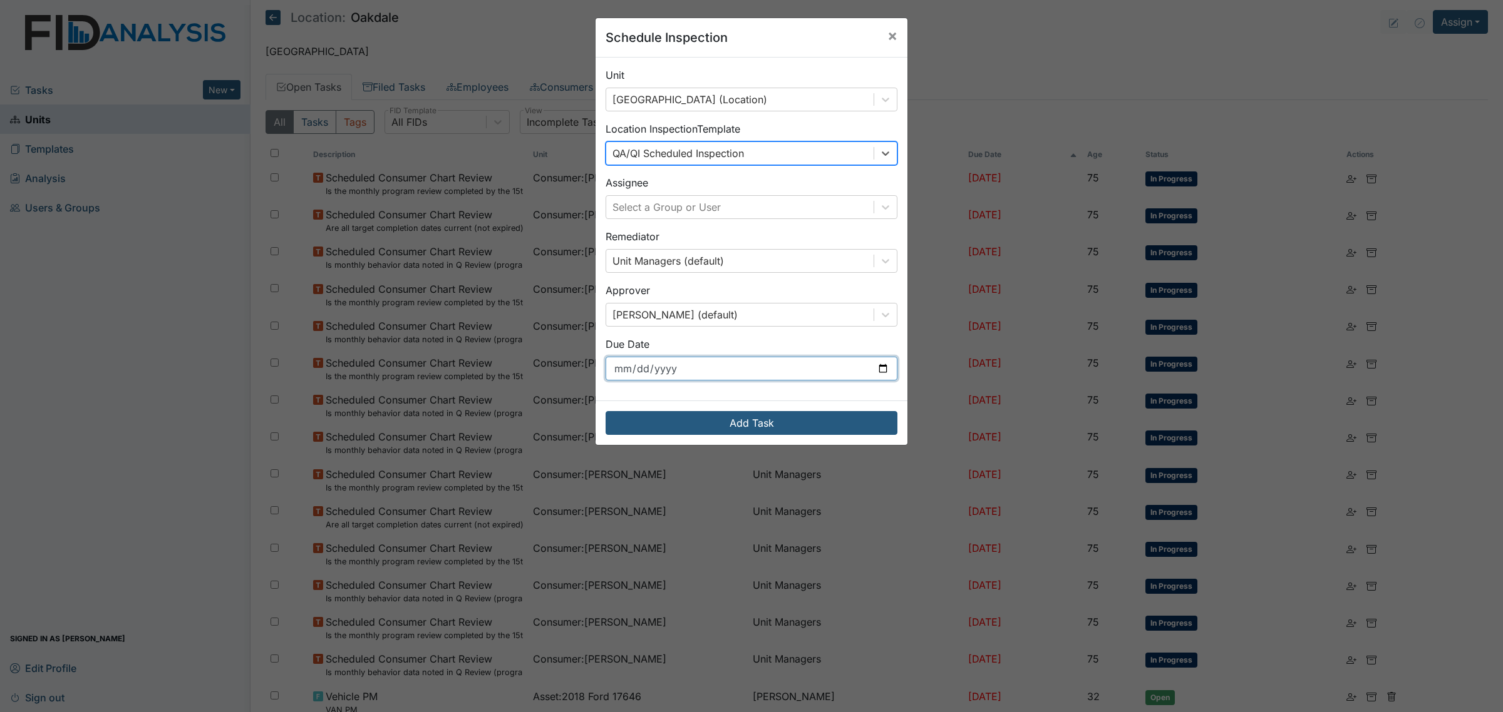
click at [808, 378] on input "[DATE]" at bounding box center [751, 369] width 292 height 24
click at [751, 201] on div "Select a Group or User" at bounding box center [739, 207] width 267 height 23
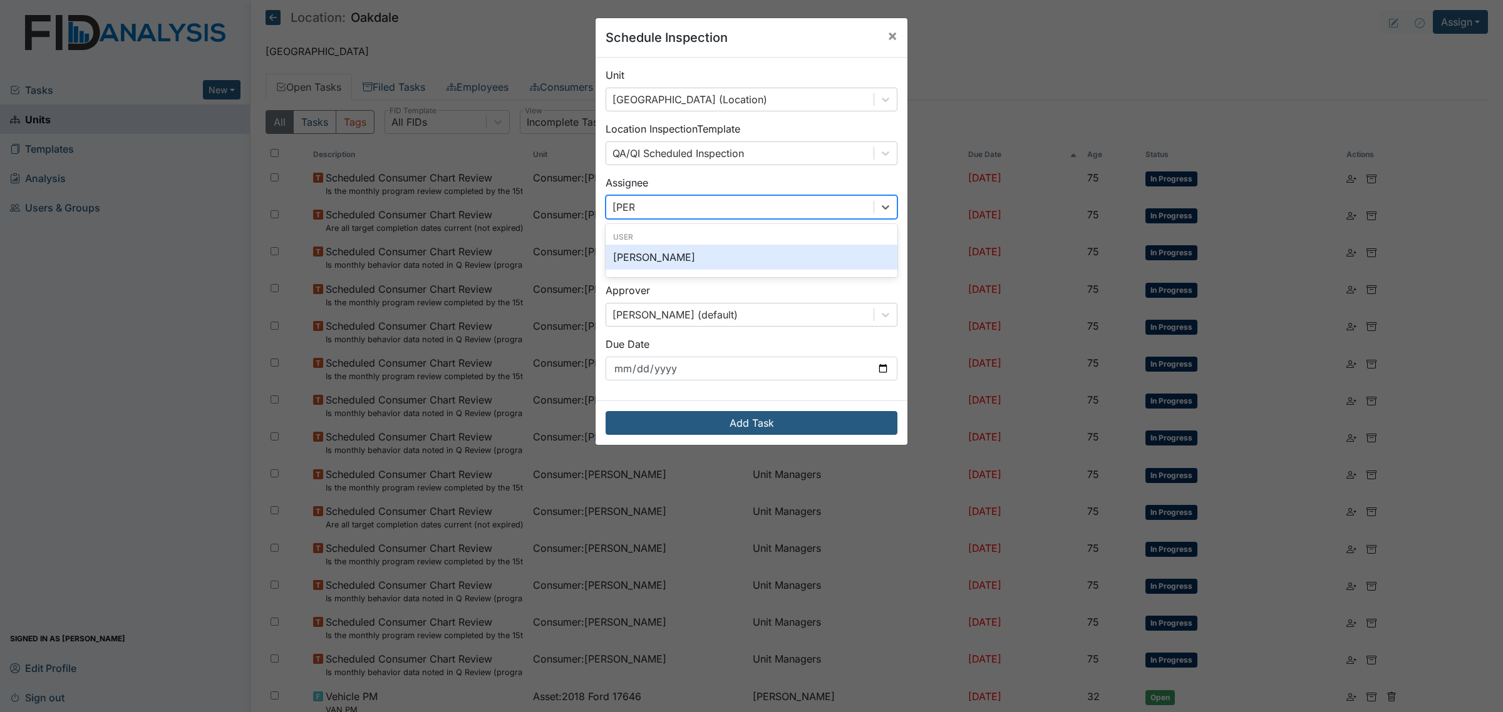
type input "[PERSON_NAME]"
click at [746, 258] on div "[PERSON_NAME]" at bounding box center [751, 257] width 292 height 25
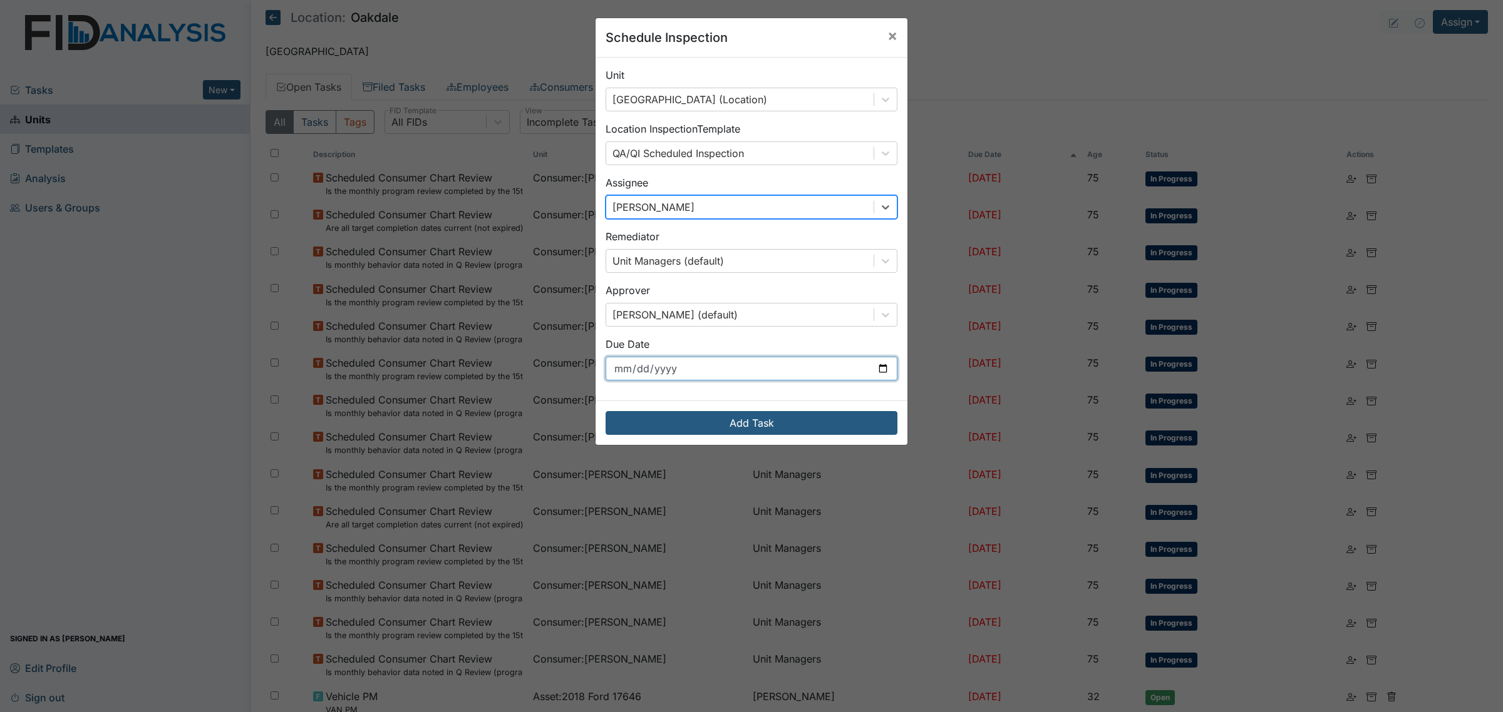
click at [860, 369] on input "2025-09-03" at bounding box center [751, 369] width 292 height 24
click at [868, 371] on input "[DATE]" at bounding box center [751, 369] width 292 height 24
click at [875, 368] on input "[DATE]" at bounding box center [751, 369] width 292 height 24
type input "[DATE]"
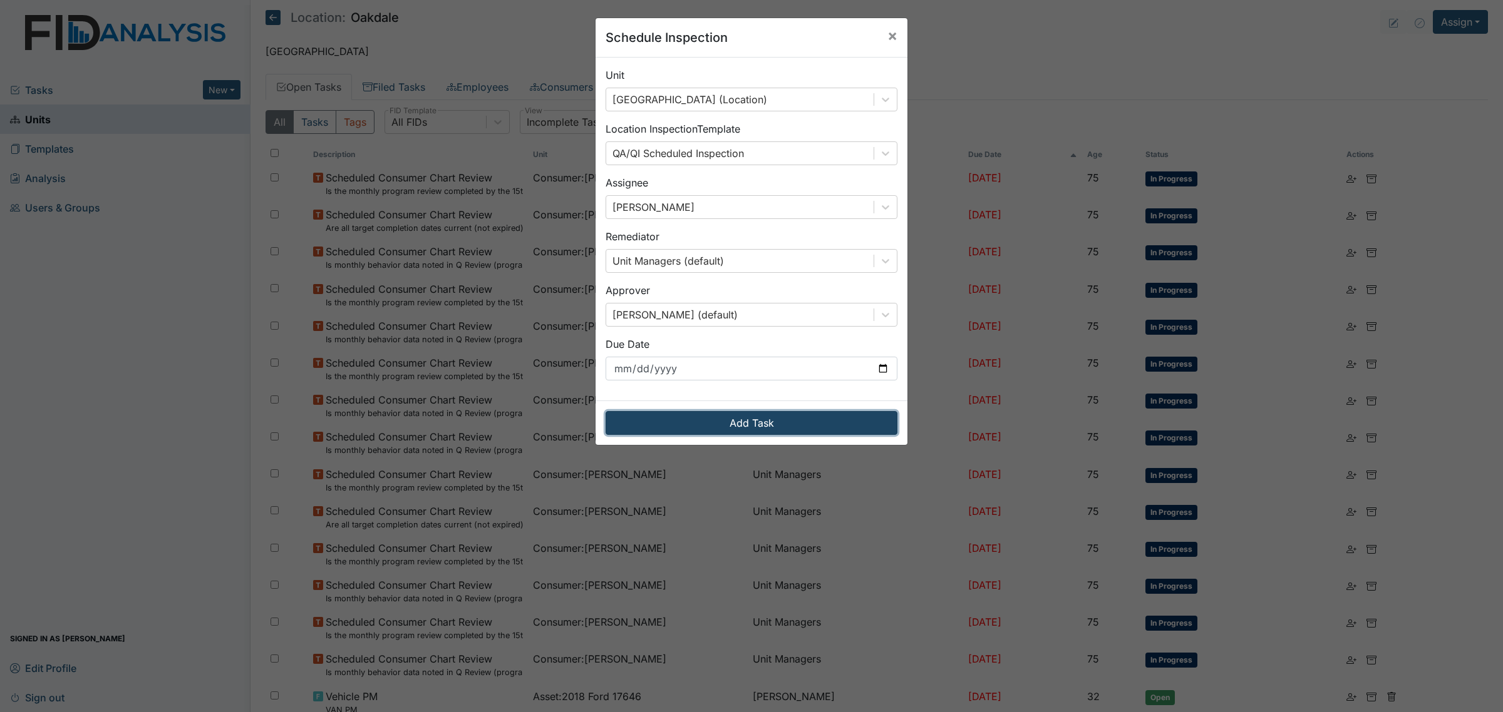
click at [764, 428] on button "Add Task" at bounding box center [751, 423] width 292 height 24
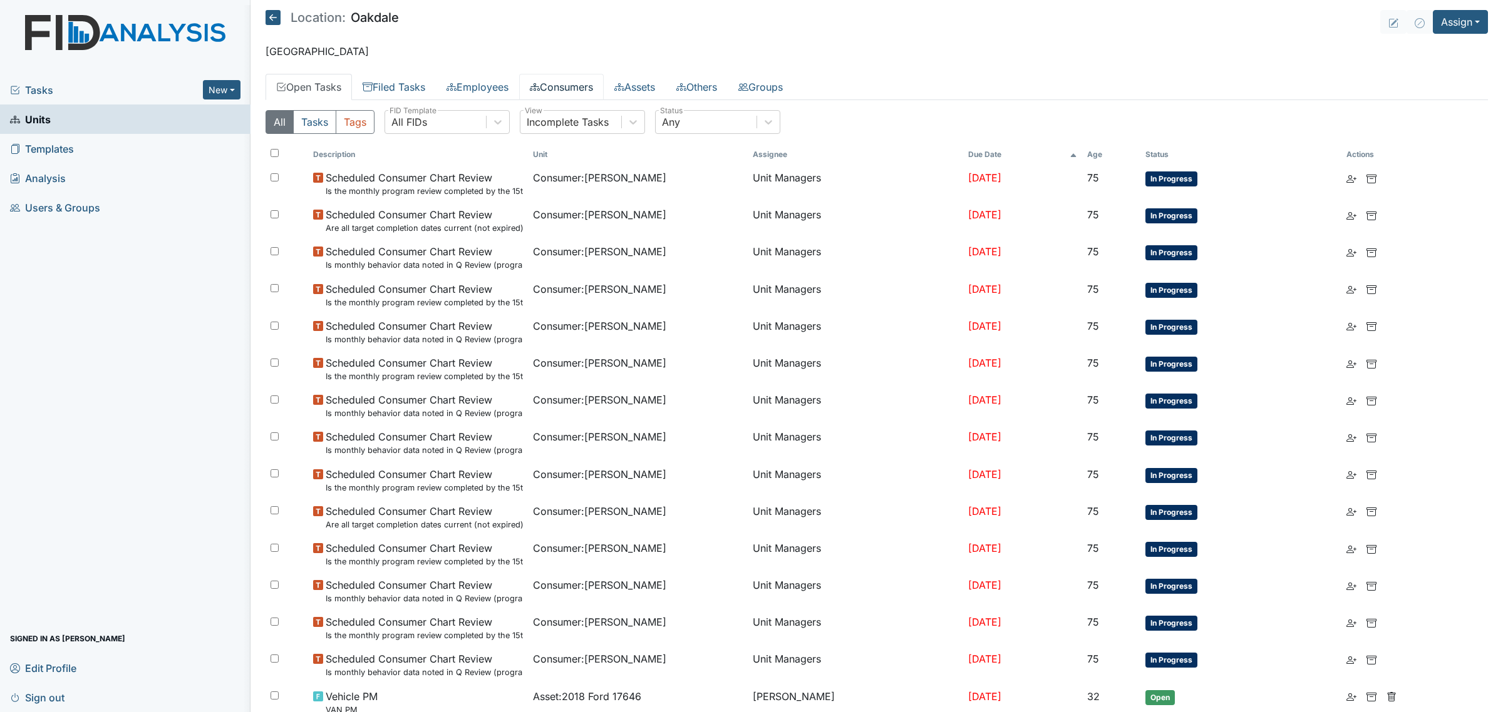
click at [583, 95] on link "Consumers" at bounding box center [561, 87] width 85 height 26
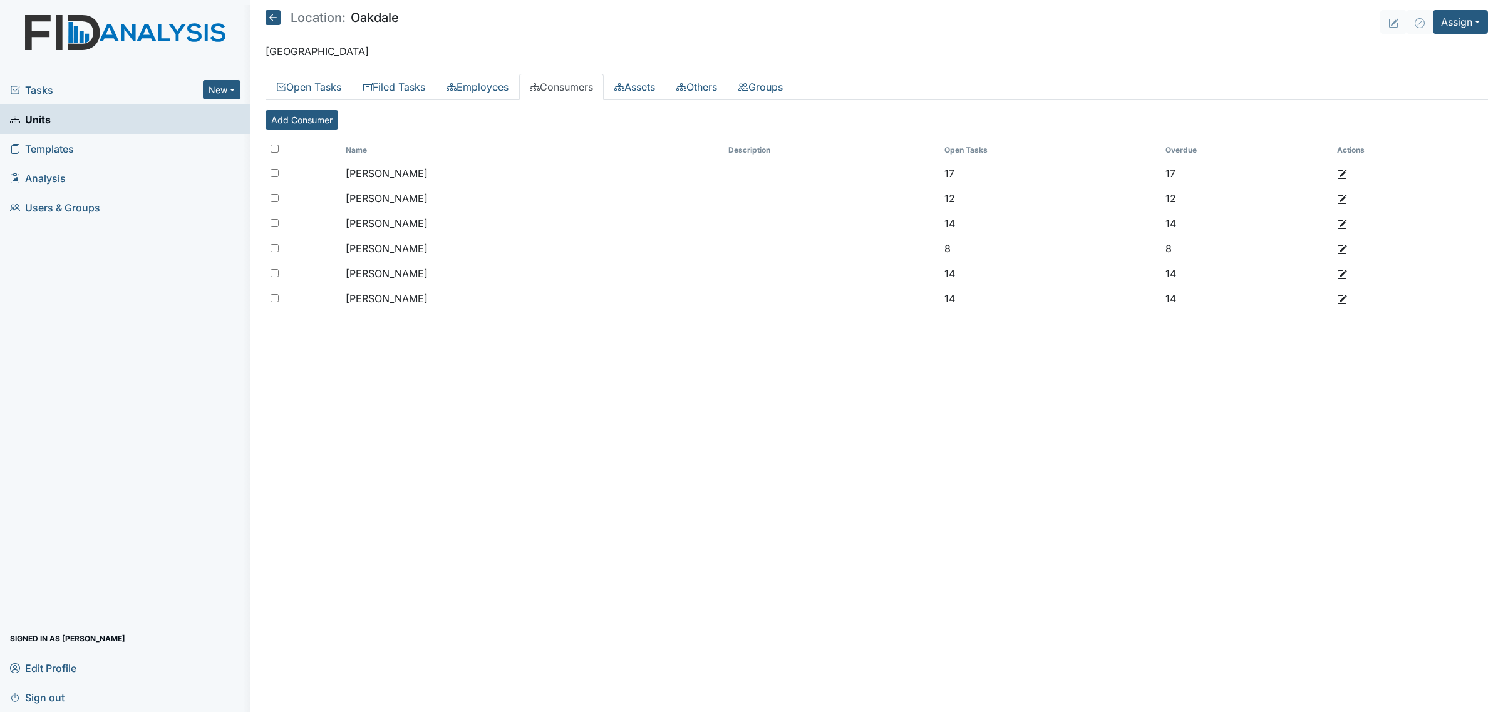
click at [277, 151] on input "checkbox" at bounding box center [274, 149] width 8 height 8
checkbox input "true"
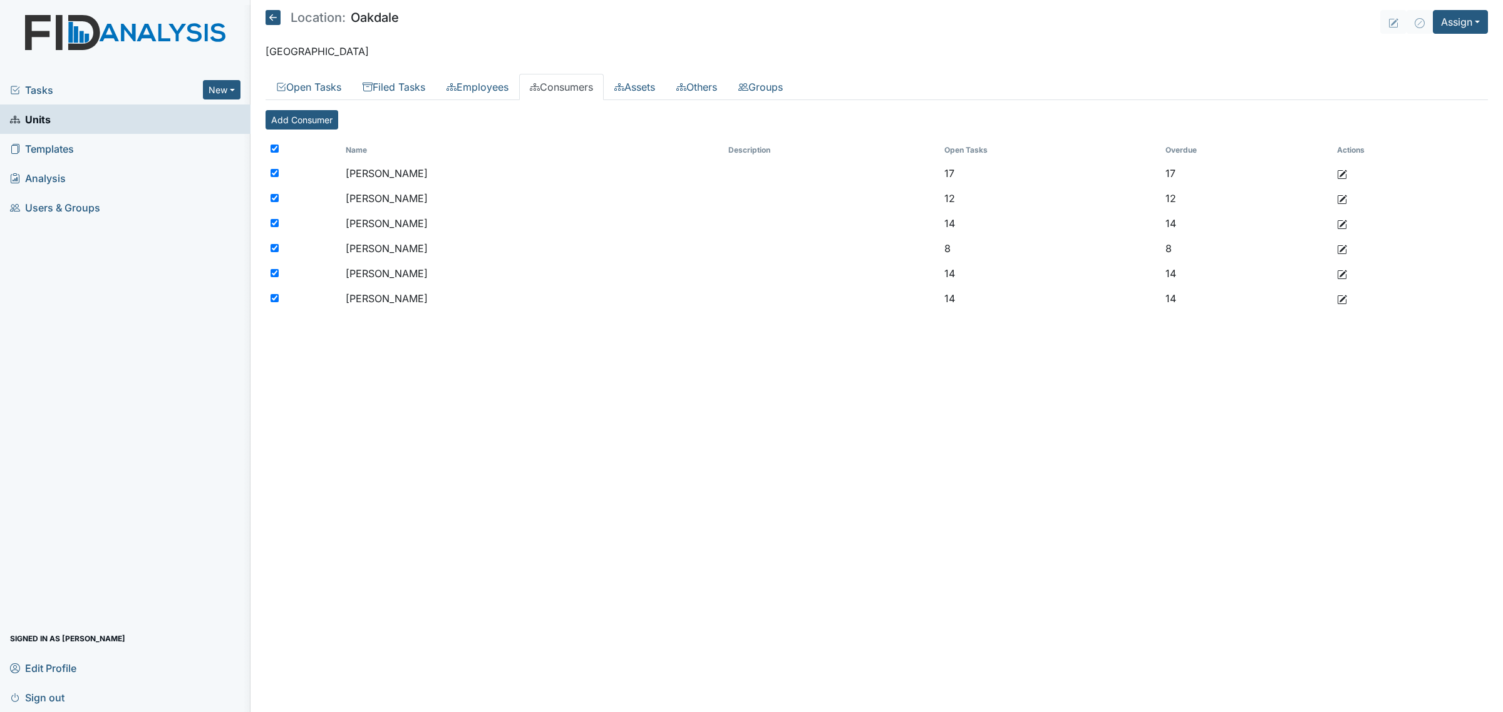
checkbox input "true"
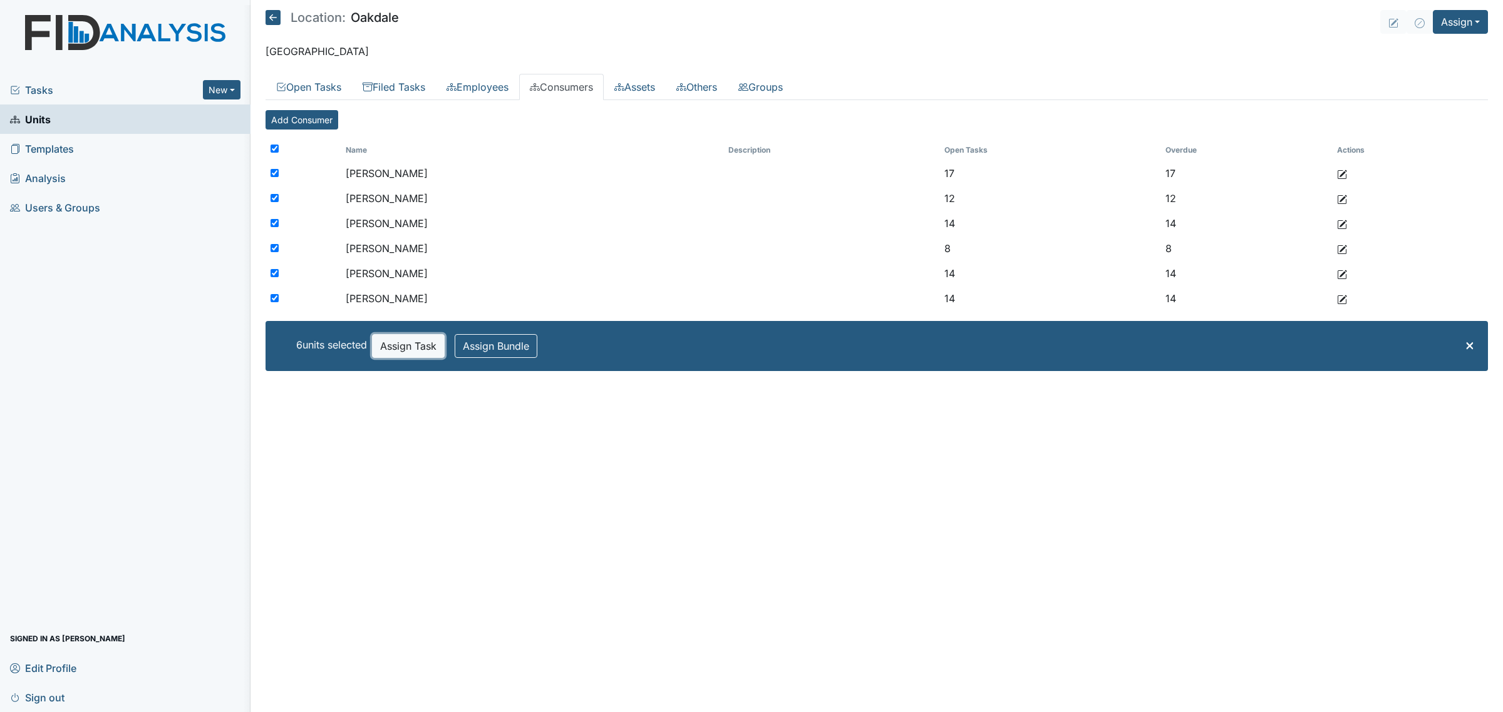
click at [411, 344] on button "Assign Task" at bounding box center [408, 346] width 73 height 24
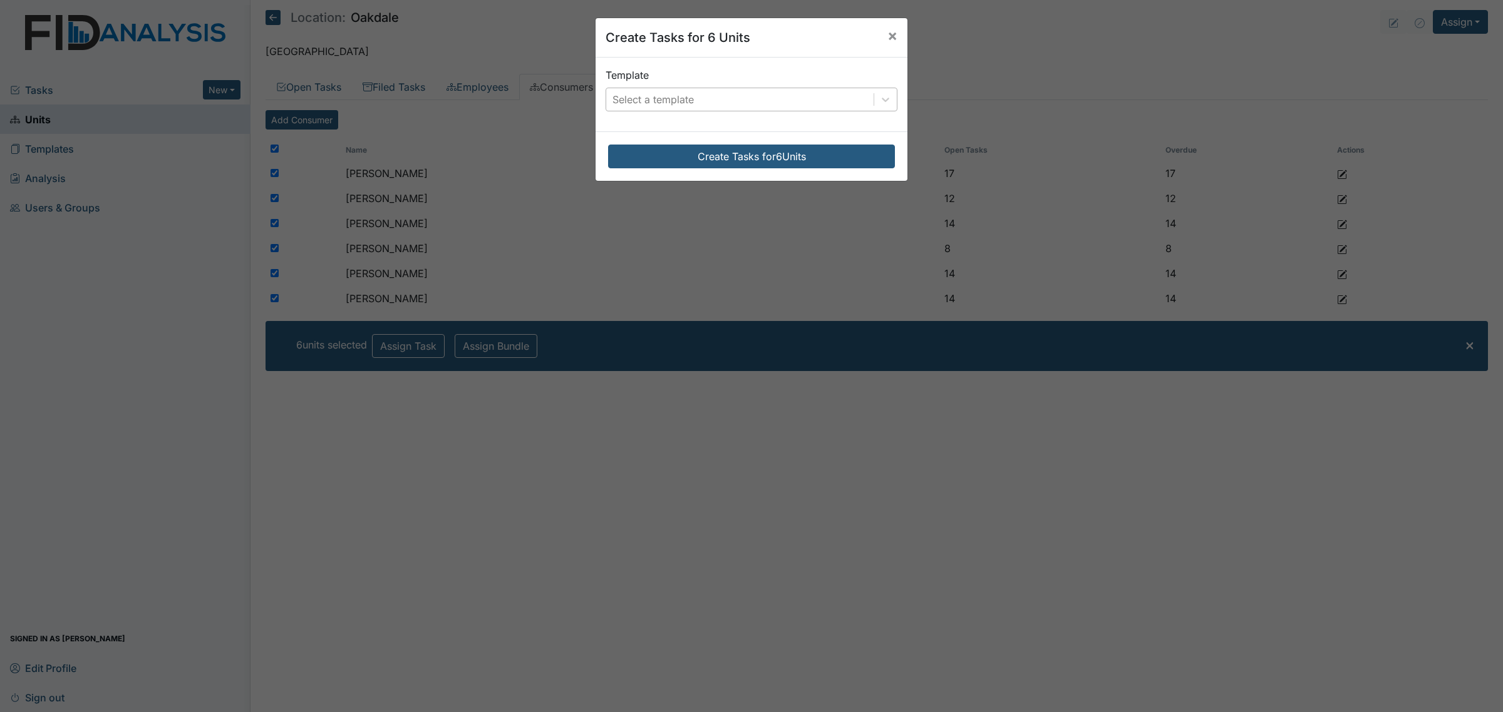
click at [718, 98] on div "Select a template" at bounding box center [739, 99] width 267 height 23
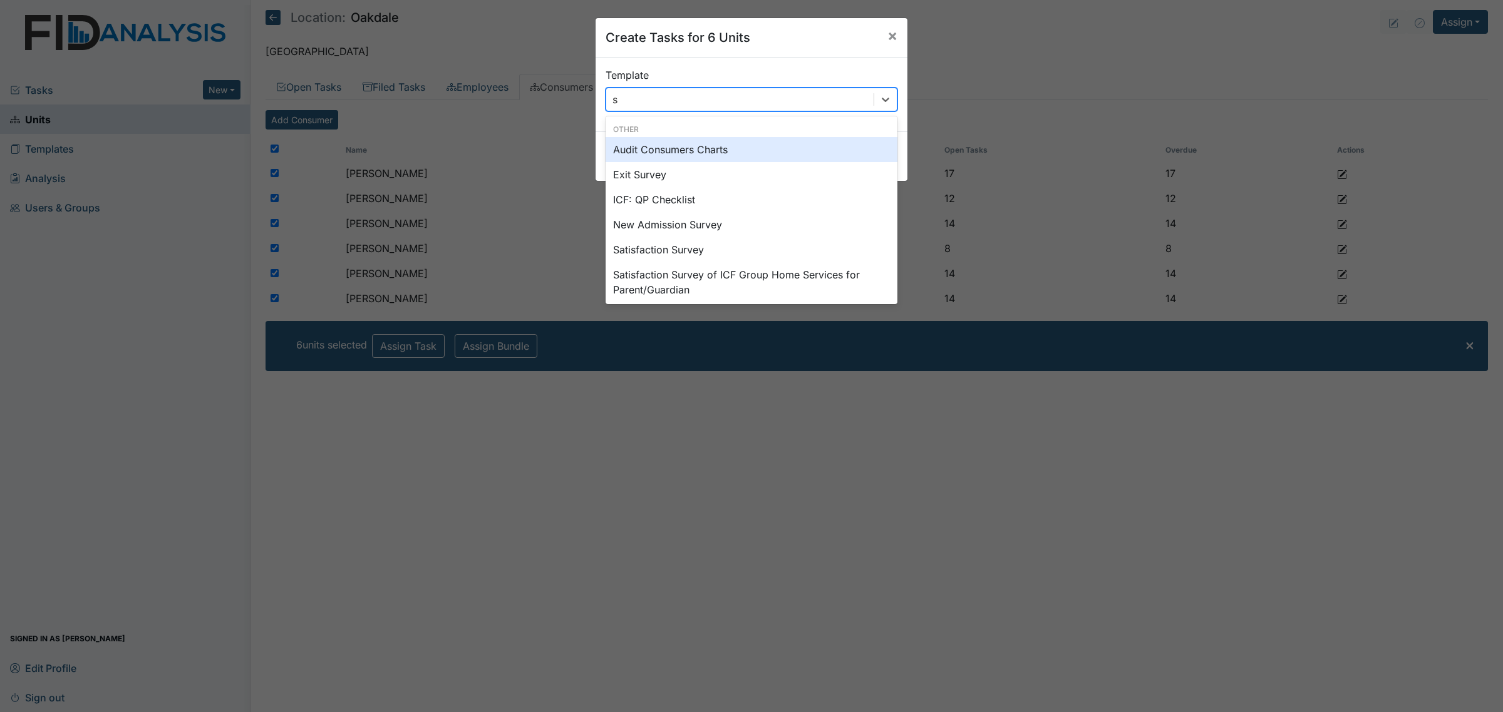
type input "sc"
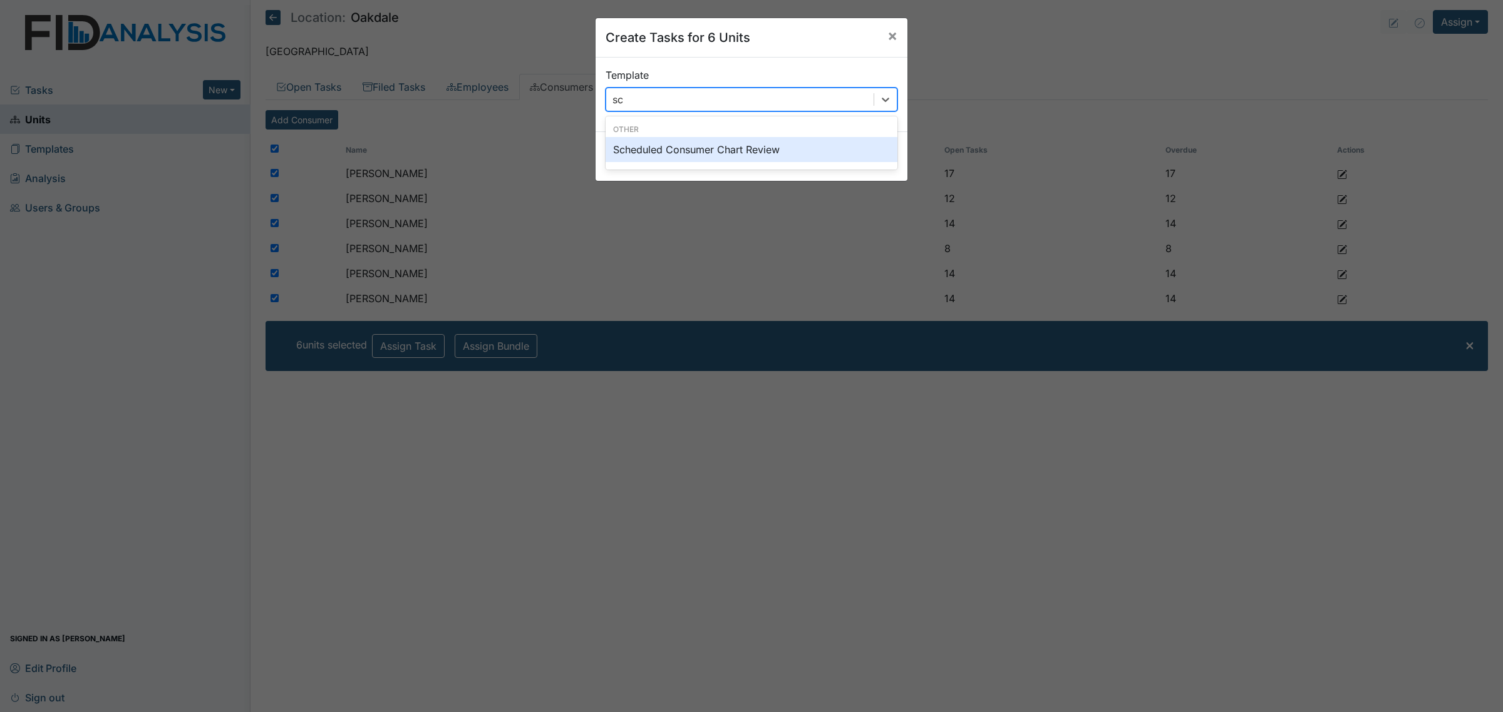
click at [712, 154] on div "Scheduled Consumer Chart Review" at bounding box center [751, 149] width 292 height 25
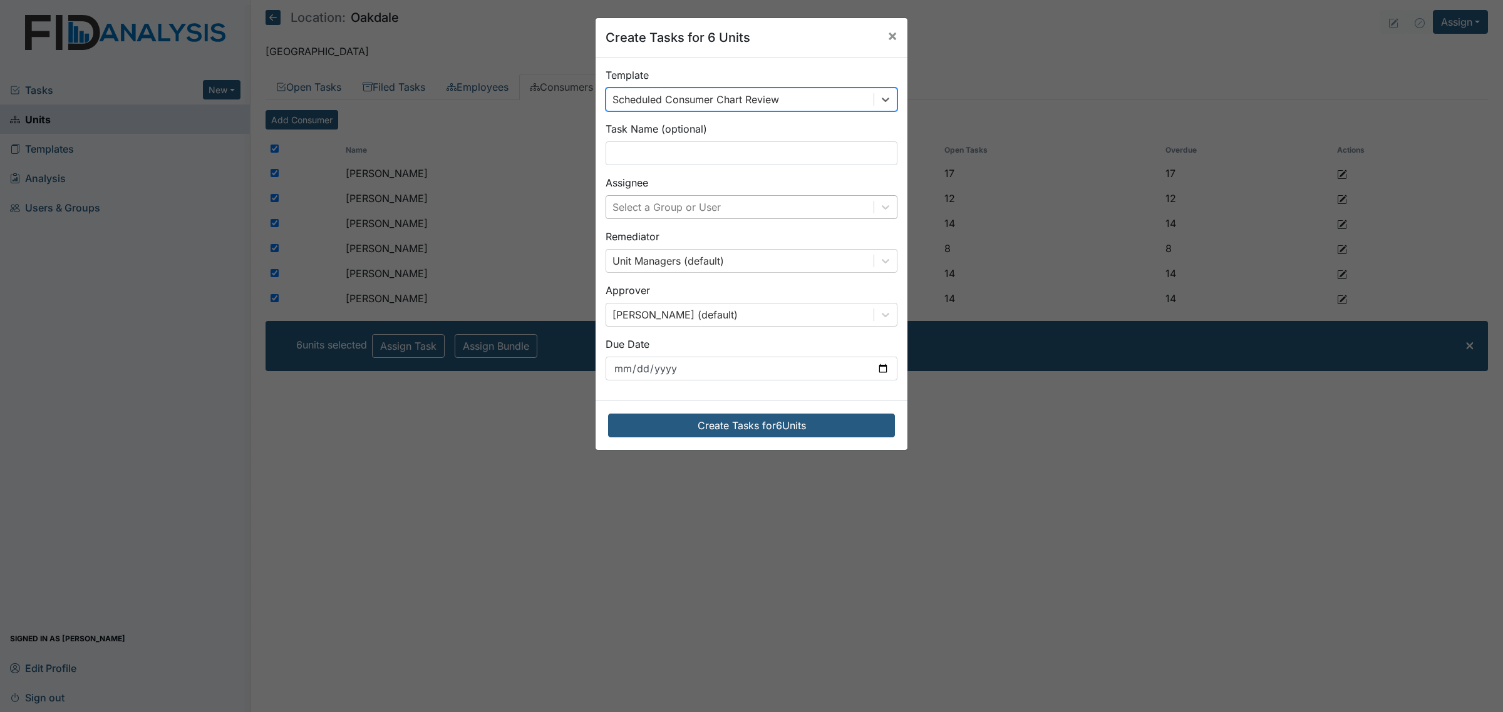
click at [727, 208] on div "Select a Group or User" at bounding box center [739, 207] width 267 height 23
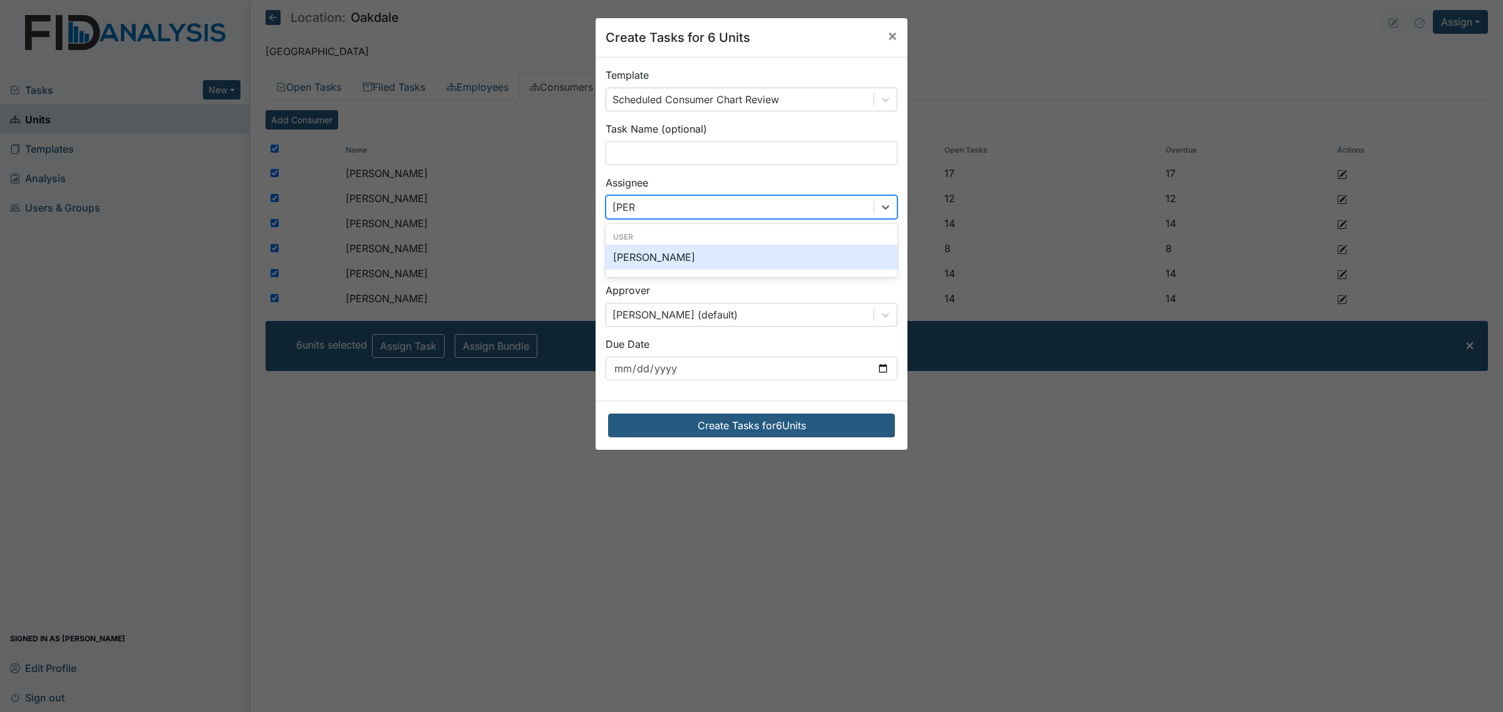
type input "[PERSON_NAME]"
click at [707, 260] on div "[PERSON_NAME]" at bounding box center [751, 257] width 292 height 25
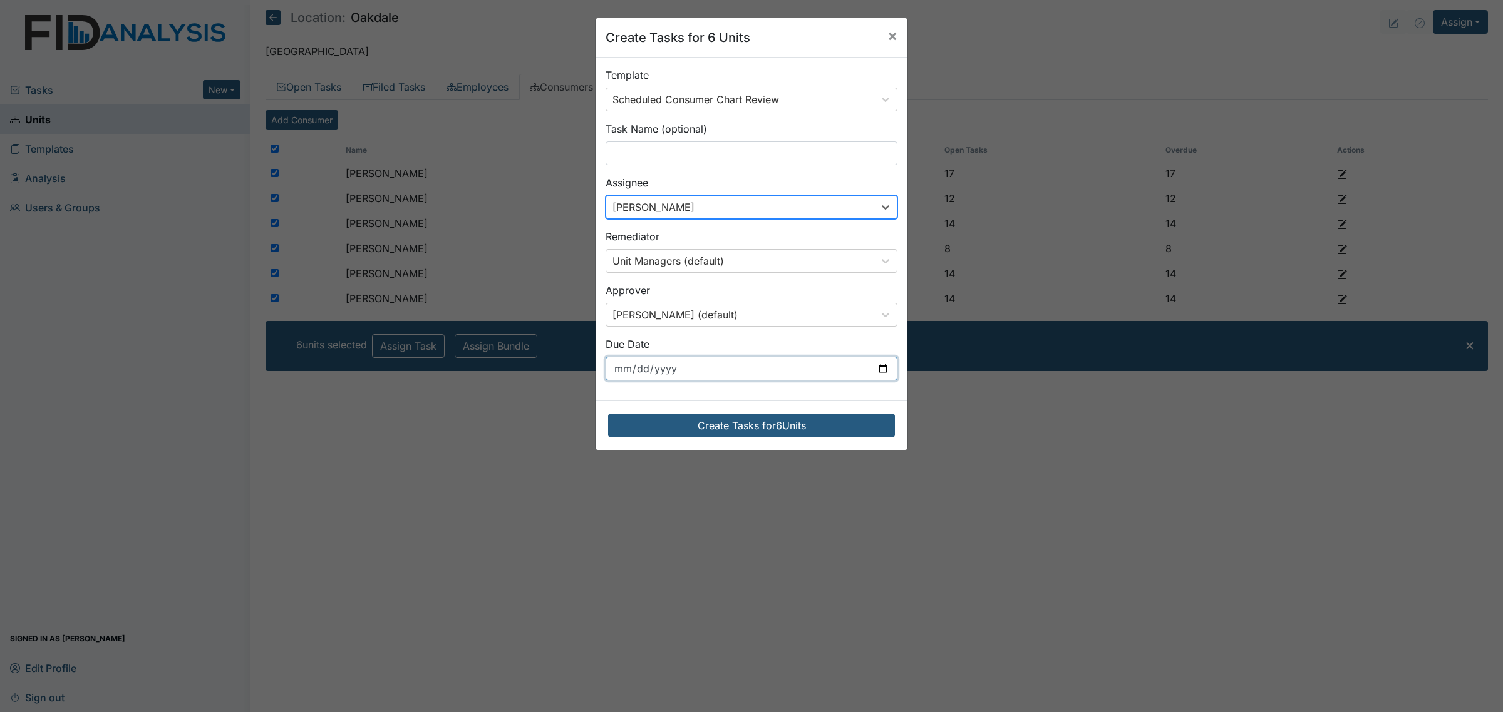
click at [724, 371] on input "[DATE]" at bounding box center [751, 369] width 292 height 24
click at [872, 367] on input "[DATE]" at bounding box center [751, 369] width 292 height 24
type input "[DATE]"
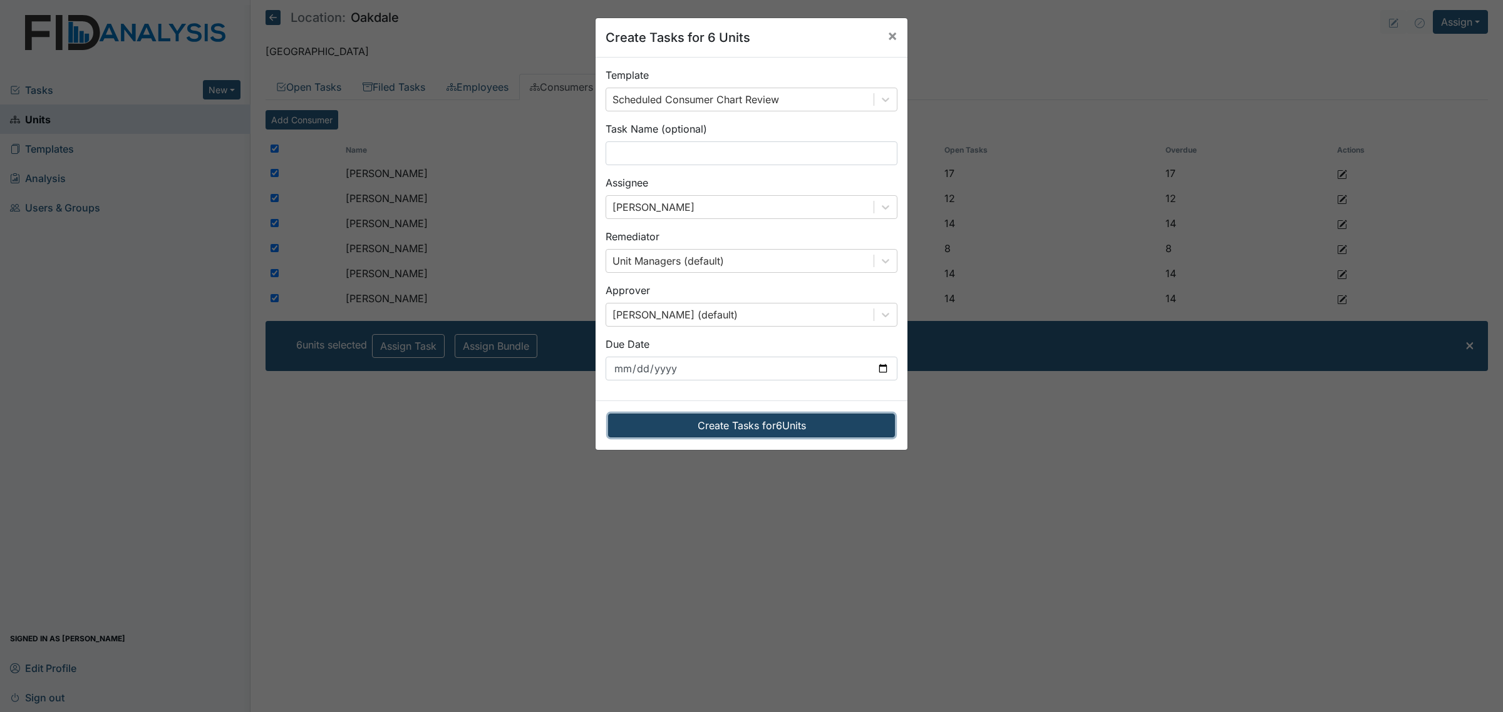
click at [796, 426] on button "Create Tasks for 6 Units" at bounding box center [751, 426] width 287 height 24
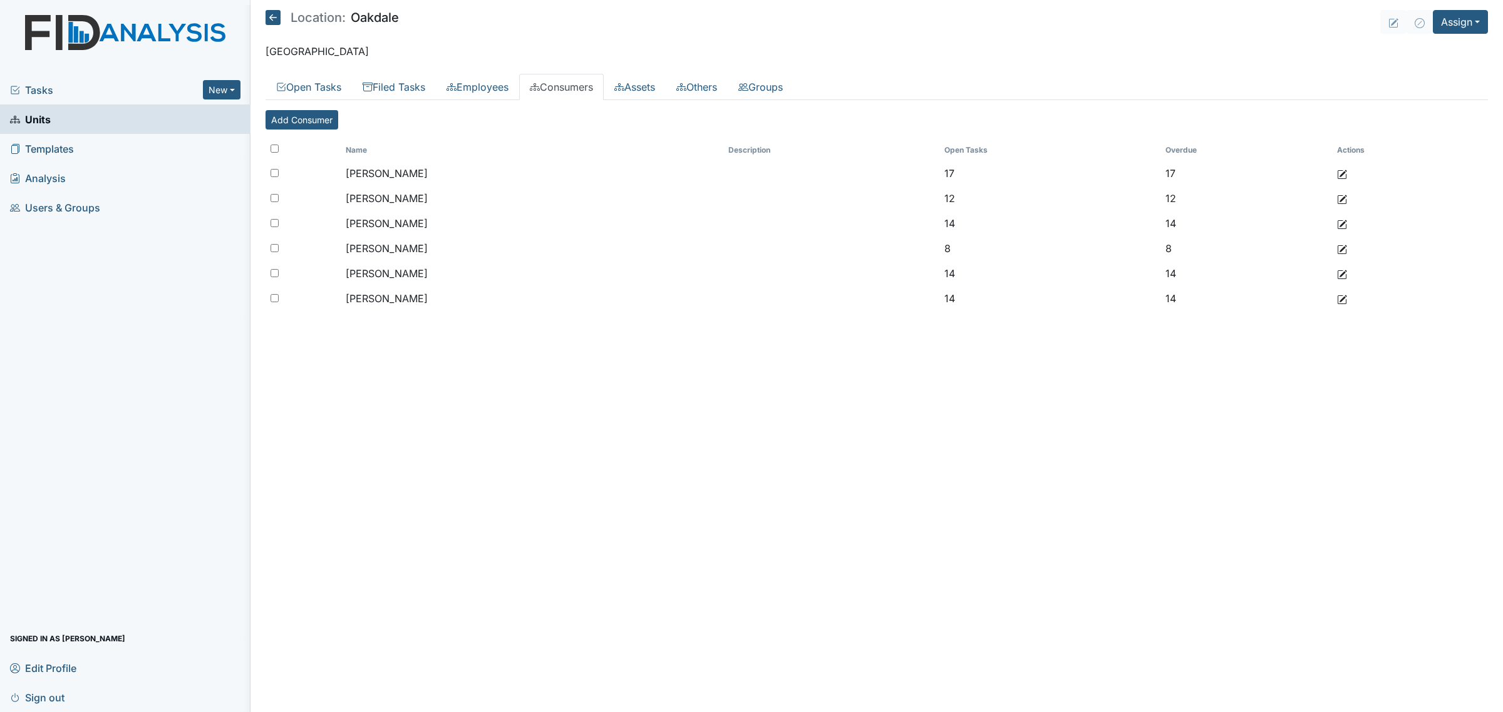
click at [274, 19] on icon at bounding box center [272, 17] width 15 height 15
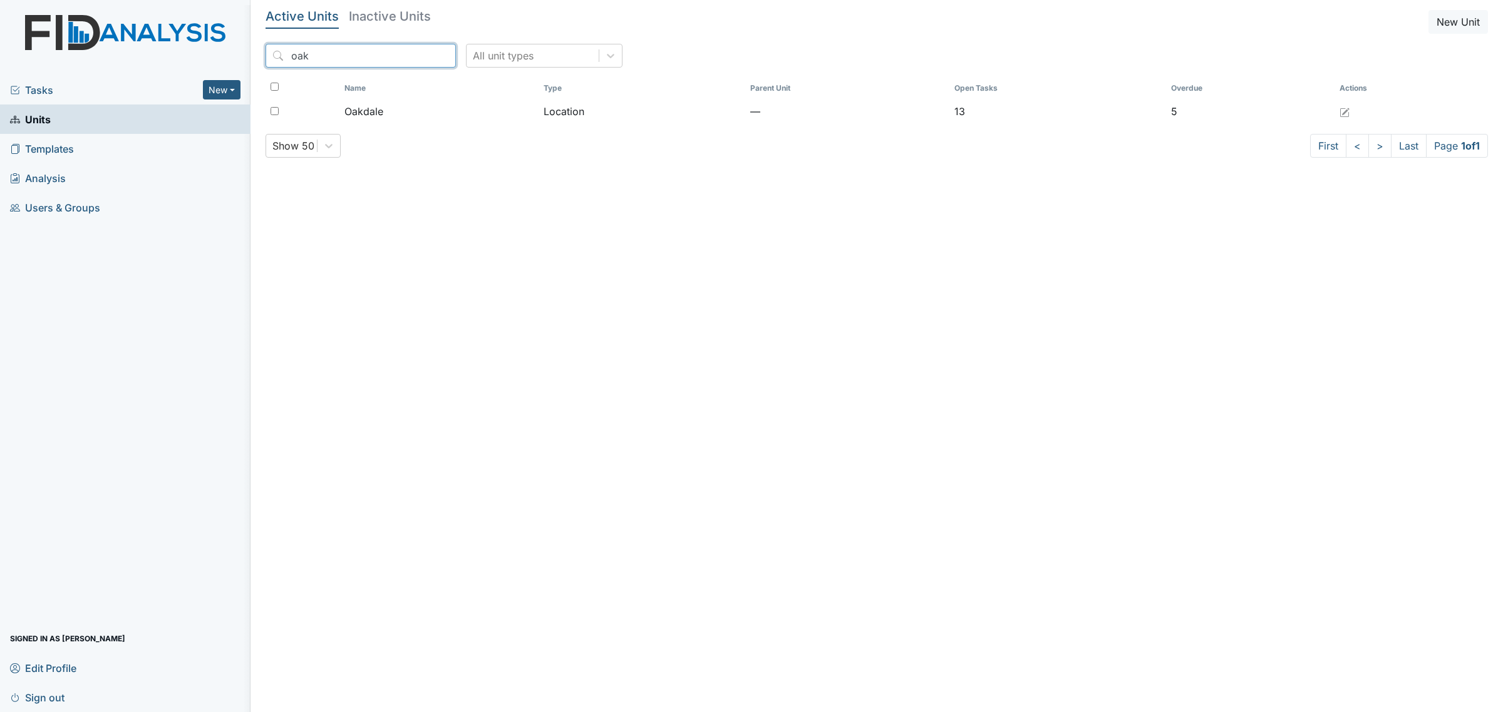
click at [411, 60] on input "oak" at bounding box center [360, 56] width 190 height 24
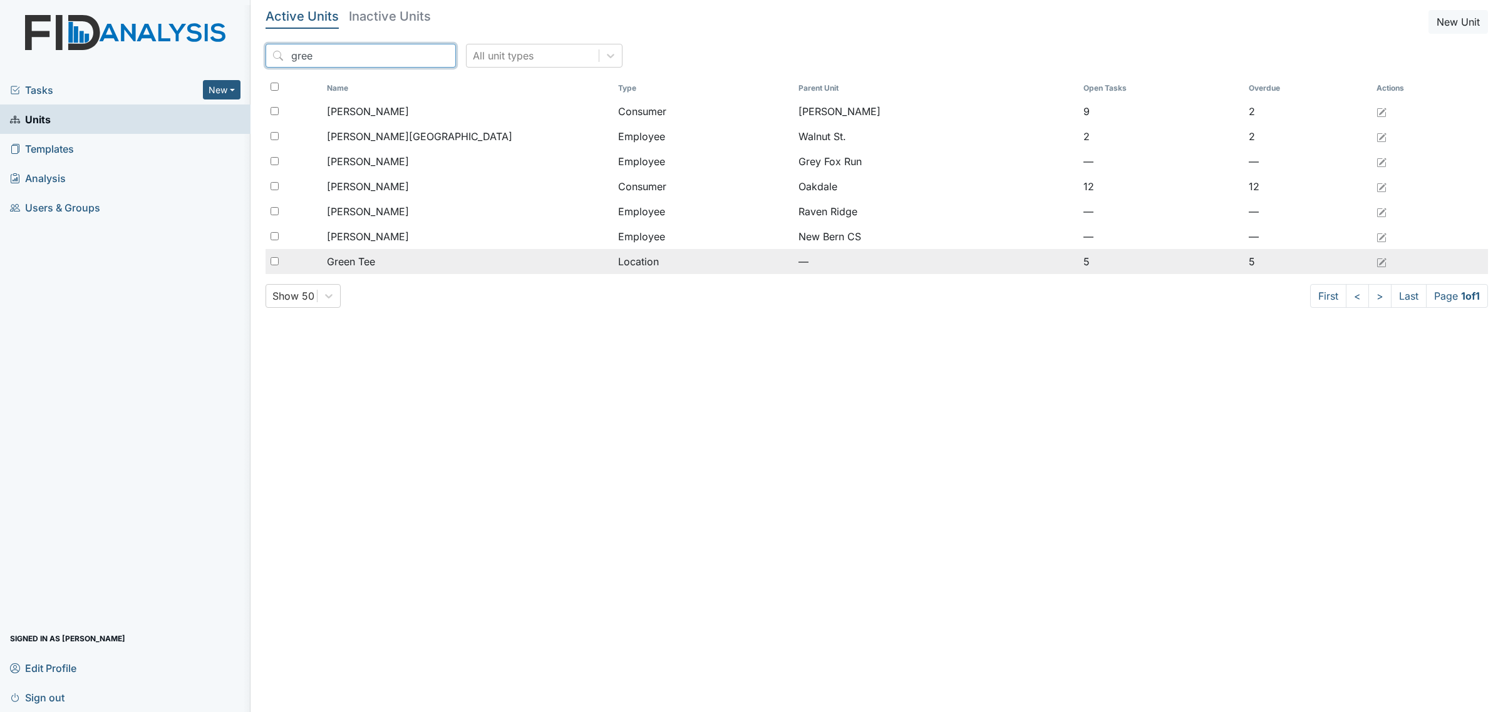
type input "gree"
click at [419, 261] on div "Green Tee" at bounding box center [467, 261] width 281 height 15
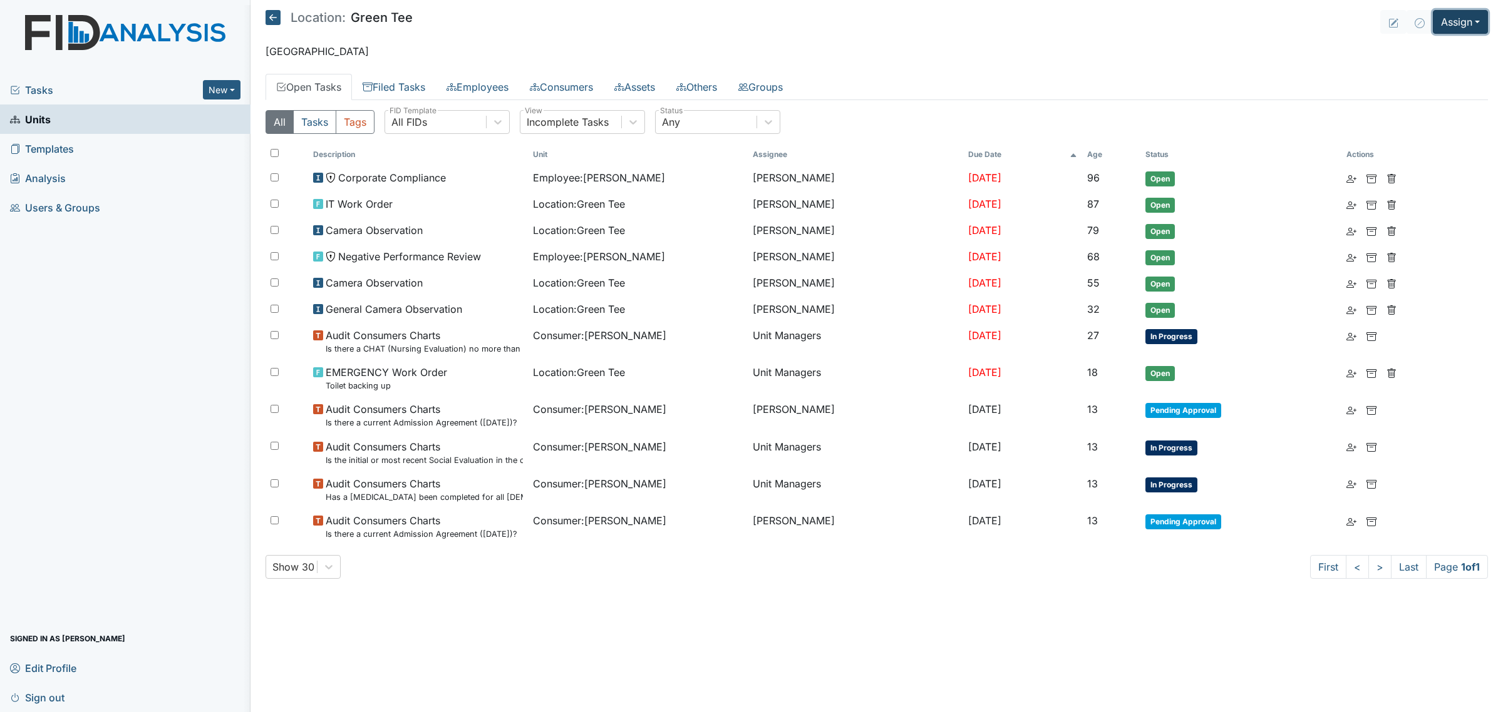
click at [1437, 21] on button "Assign" at bounding box center [1459, 22] width 55 height 24
click at [1448, 66] on link "Assign Inspection" at bounding box center [1430, 71] width 113 height 20
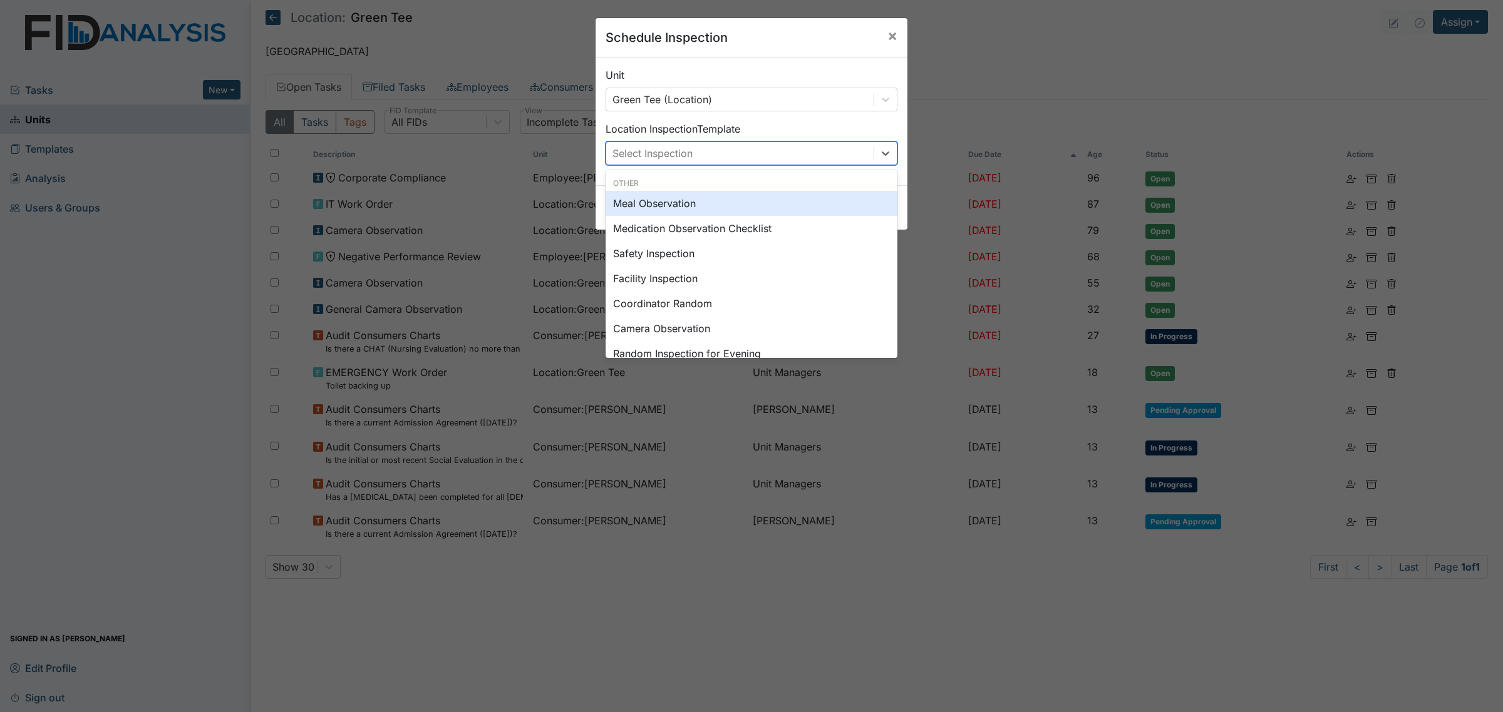
click at [792, 155] on div "Select Inspection" at bounding box center [739, 153] width 267 height 23
type input "sc"
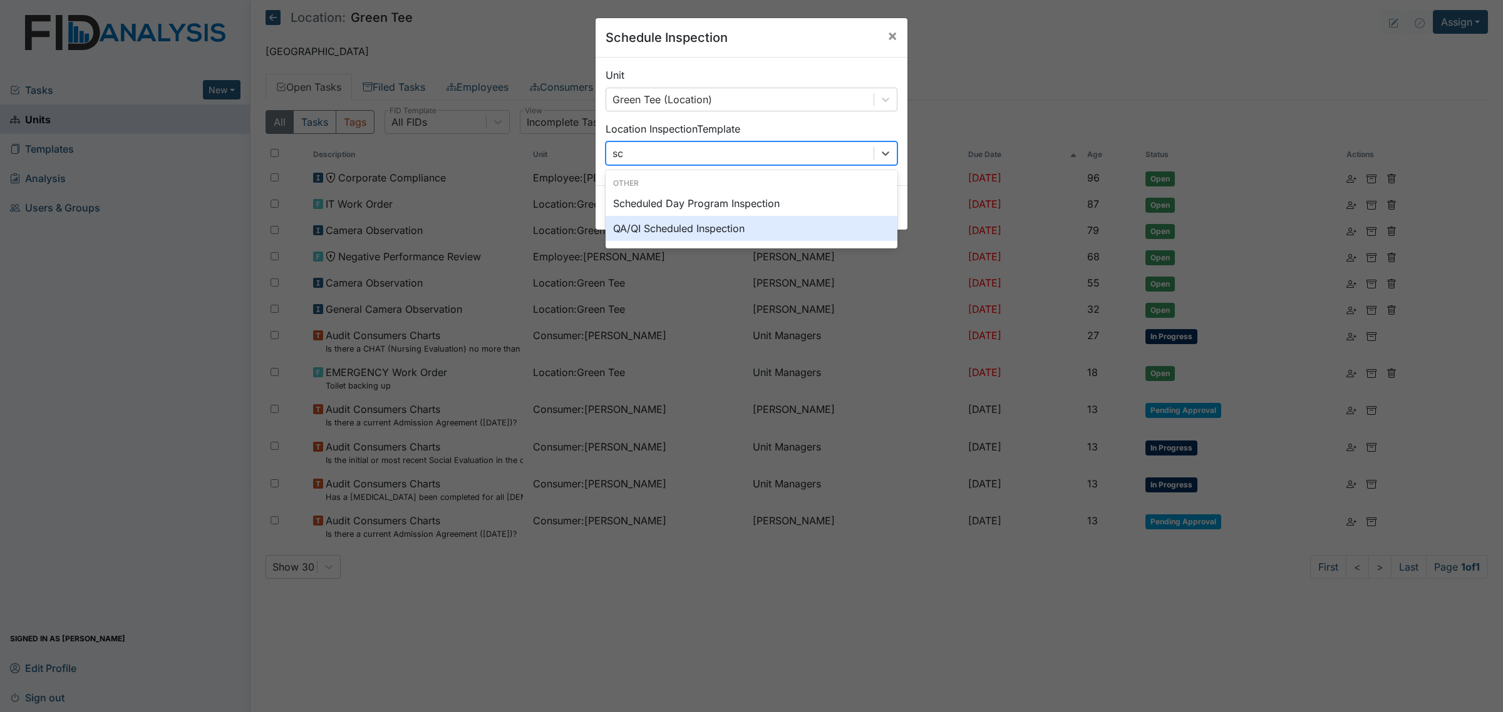
click at [778, 227] on div "QA/QI Scheduled Inspection" at bounding box center [751, 228] width 292 height 25
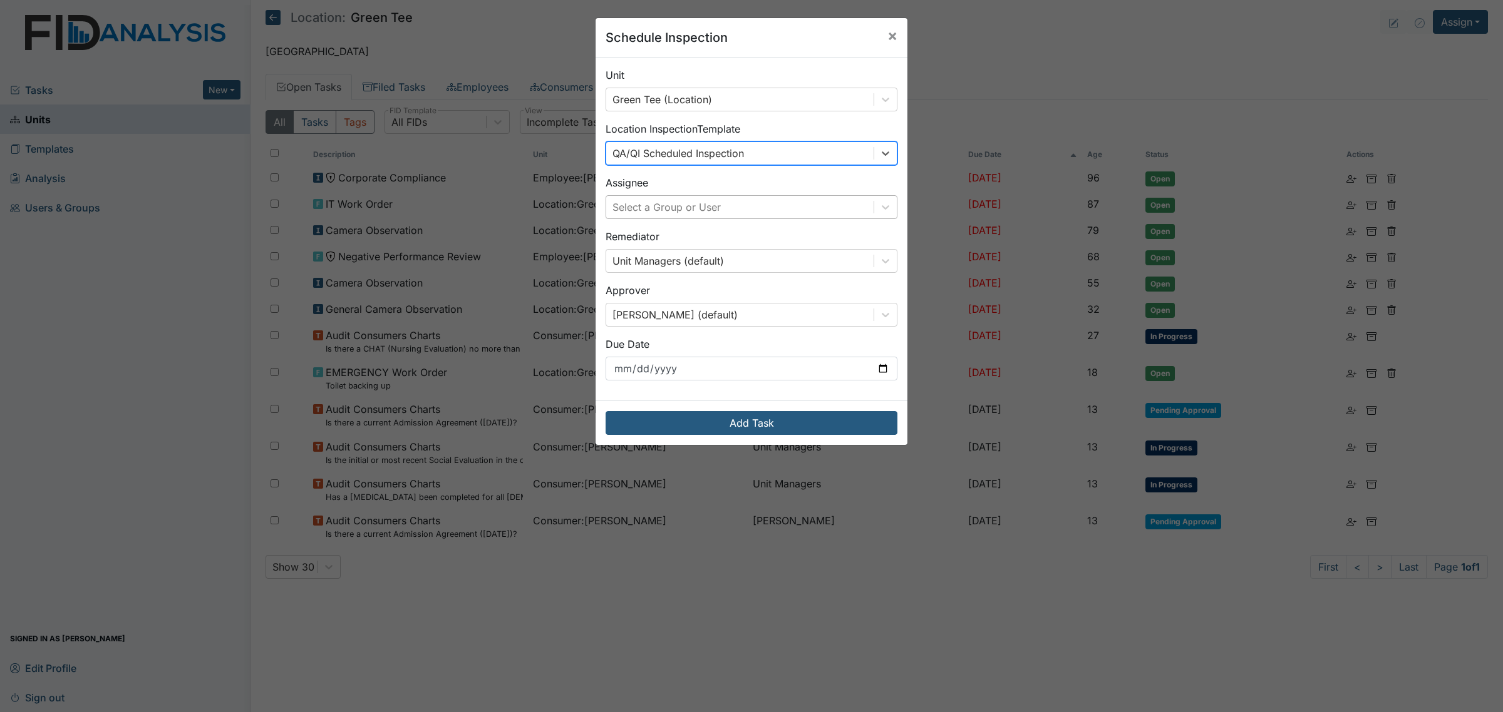
click at [739, 210] on div "Select a Group or User" at bounding box center [739, 207] width 267 height 23
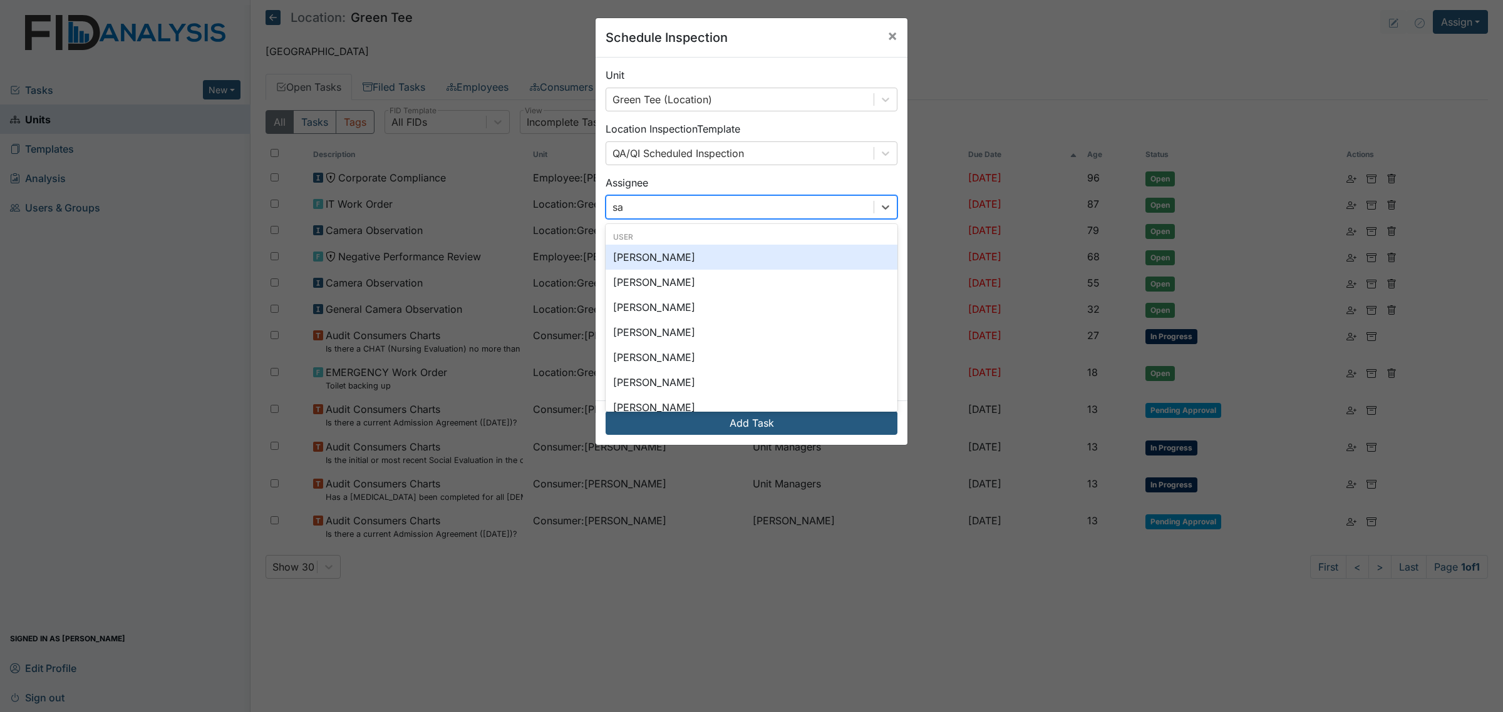
type input "san"
click at [736, 255] on div "[PERSON_NAME]" at bounding box center [751, 257] width 292 height 25
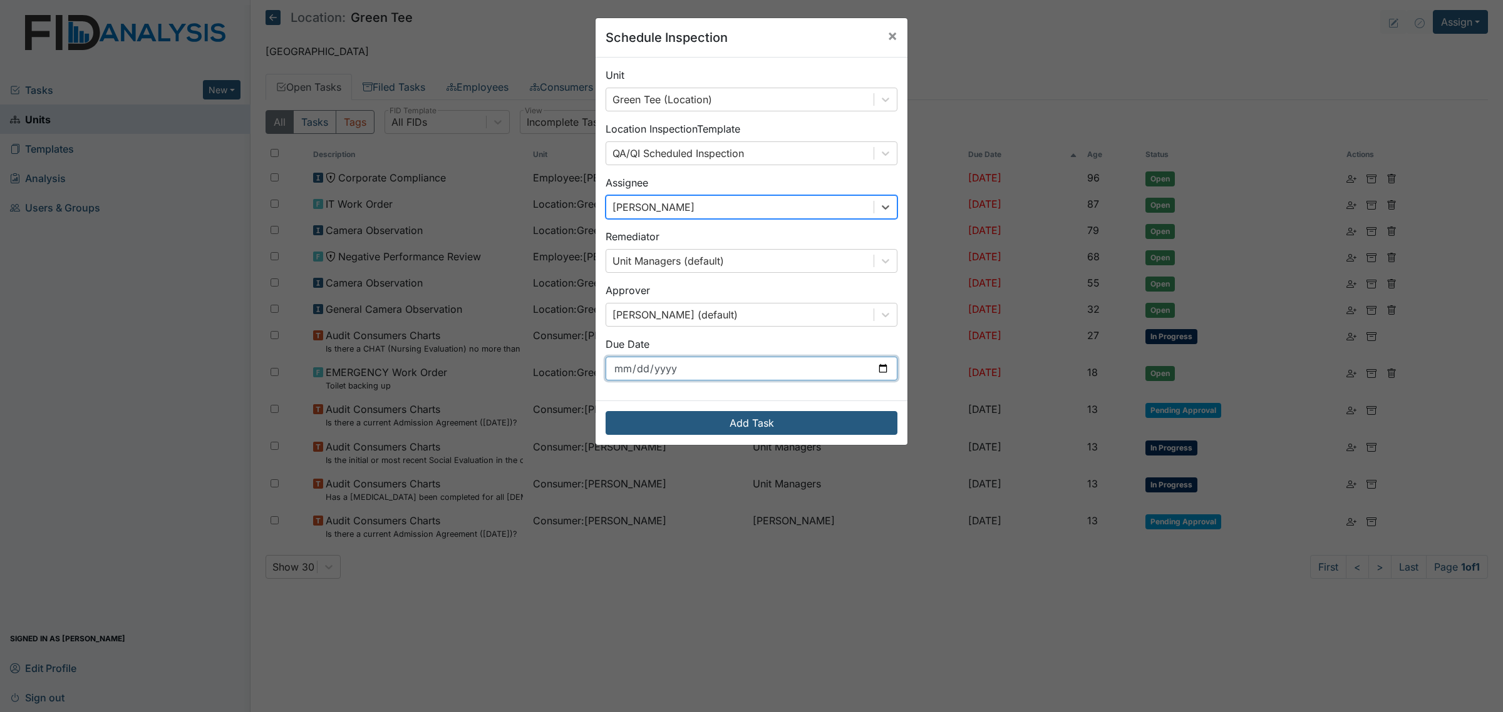
click at [808, 364] on input "[DATE]" at bounding box center [751, 369] width 292 height 24
click at [892, 361] on div "Unit Green Tee (Location) Location Inspection Template QA/QI Scheduled Inspecti…" at bounding box center [751, 229] width 312 height 343
click at [878, 368] on input "2025-09-03" at bounding box center [751, 369] width 292 height 24
type input "2025-10-01"
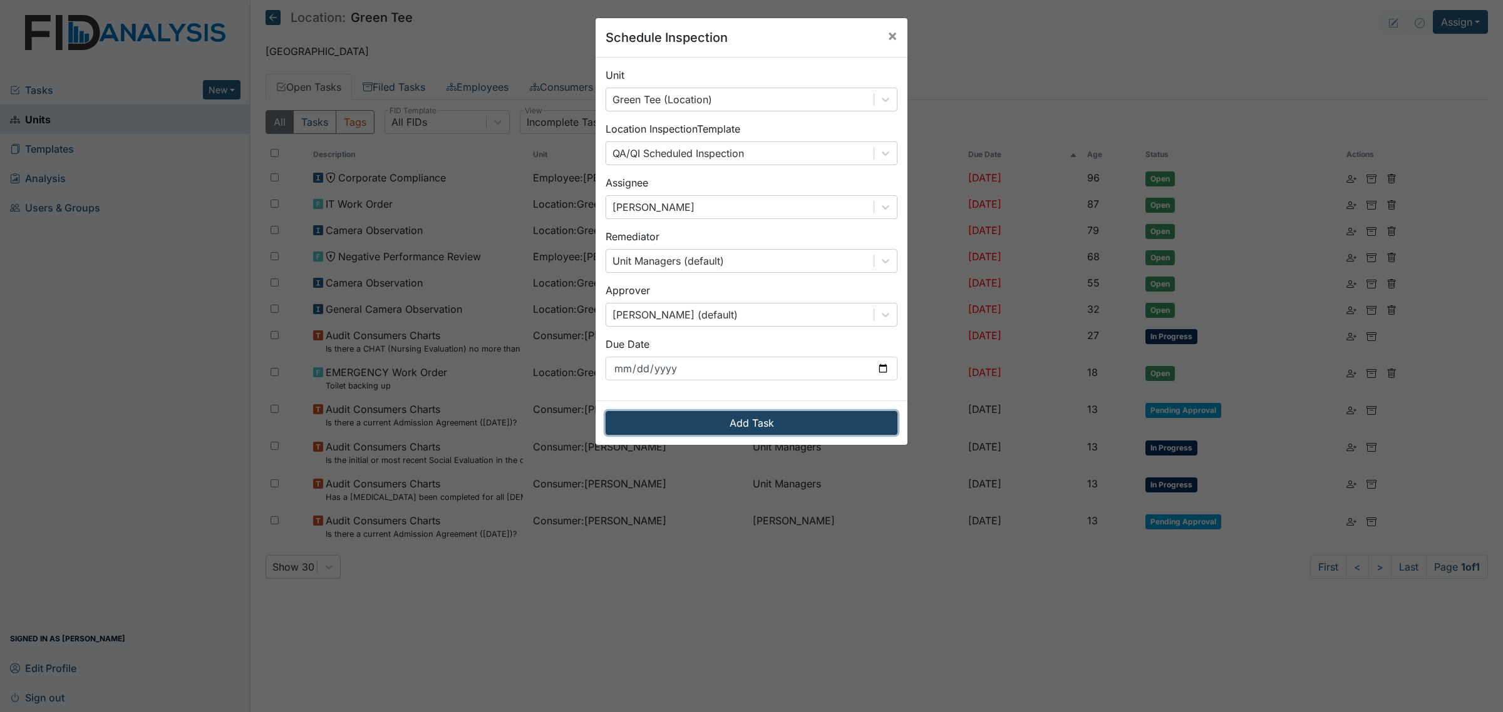
click at [728, 418] on button "Add Task" at bounding box center [751, 423] width 292 height 24
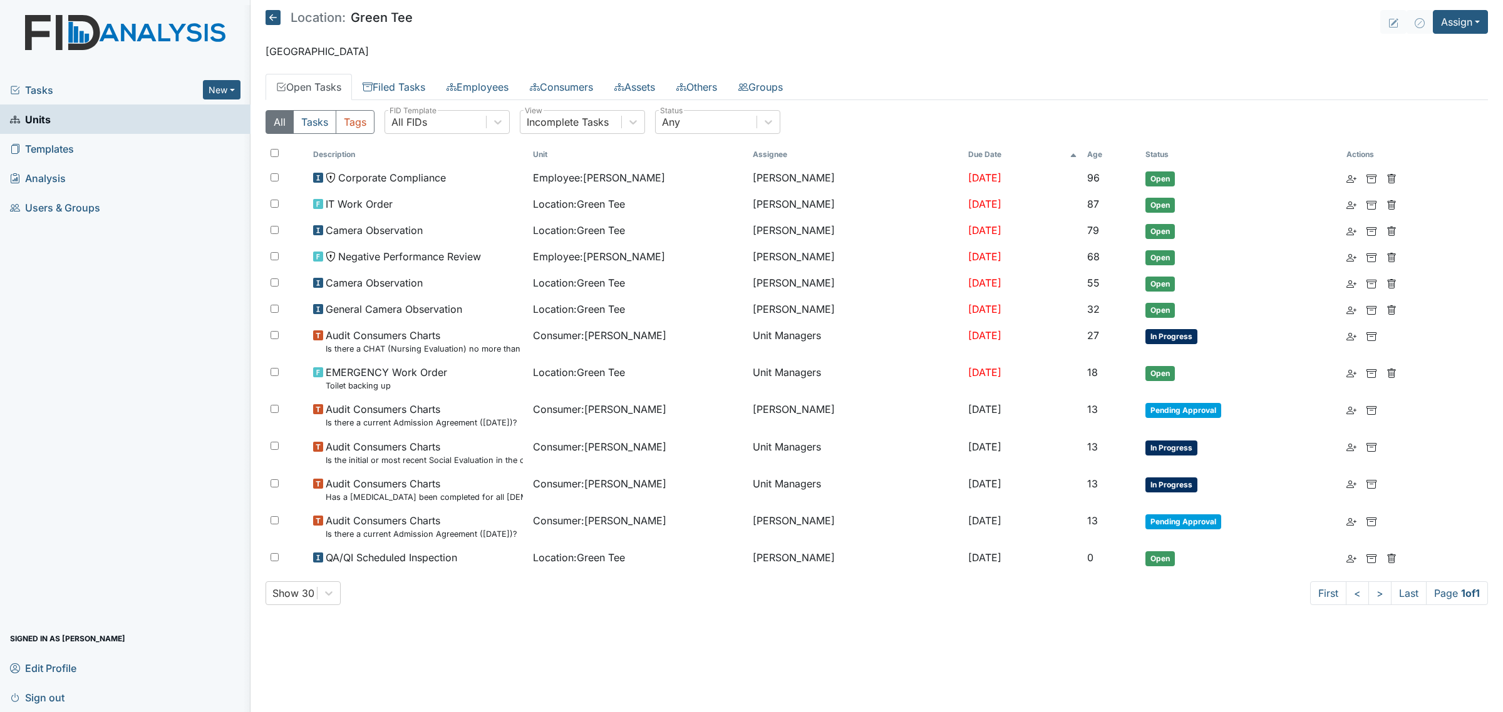
click at [269, 21] on icon at bounding box center [272, 17] width 15 height 15
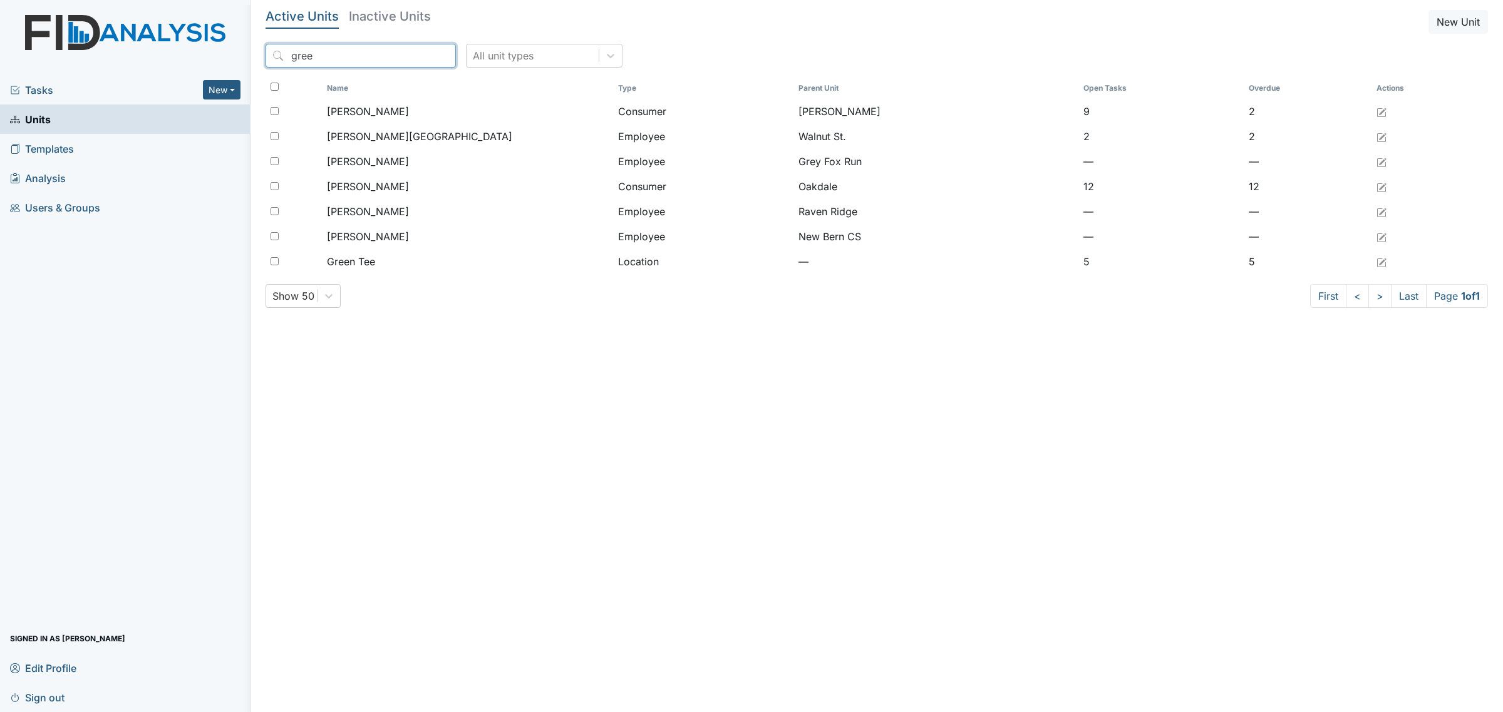
click at [424, 54] on input "gree" at bounding box center [360, 56] width 190 height 24
click at [417, 54] on input "gree" at bounding box center [360, 56] width 190 height 24
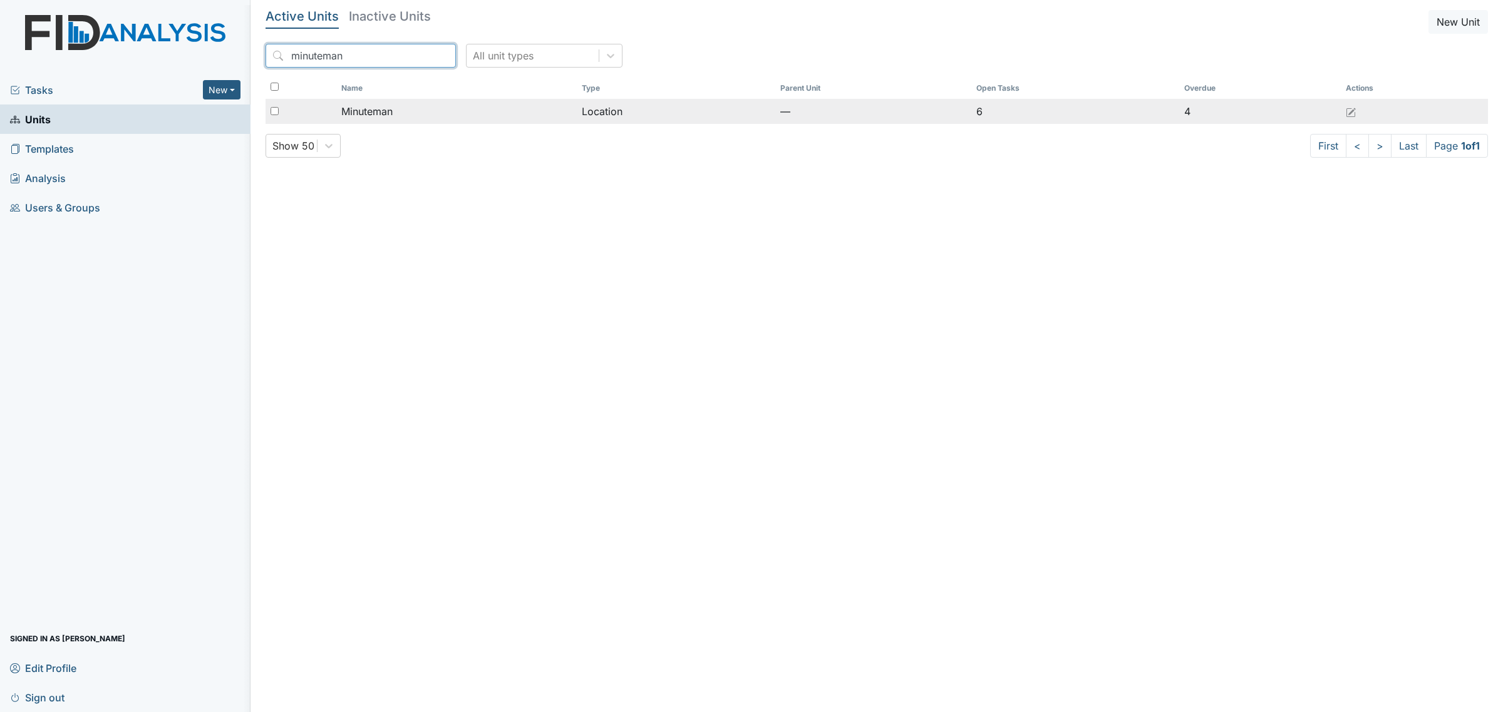
type input "minuteman"
click at [620, 116] on td "Location" at bounding box center [676, 111] width 198 height 25
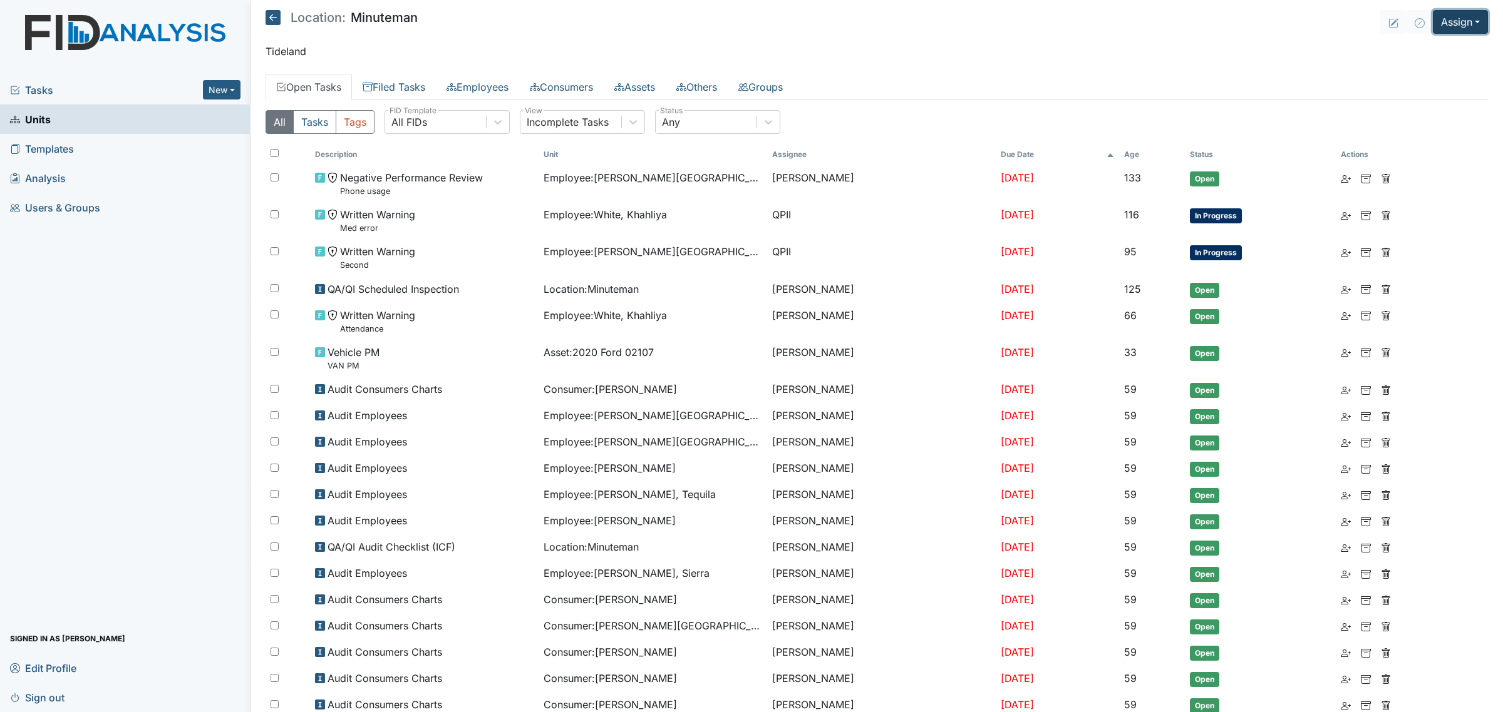
click at [1447, 18] on button "Assign" at bounding box center [1459, 22] width 55 height 24
click at [1423, 75] on link "Assign Inspection" at bounding box center [1430, 71] width 113 height 20
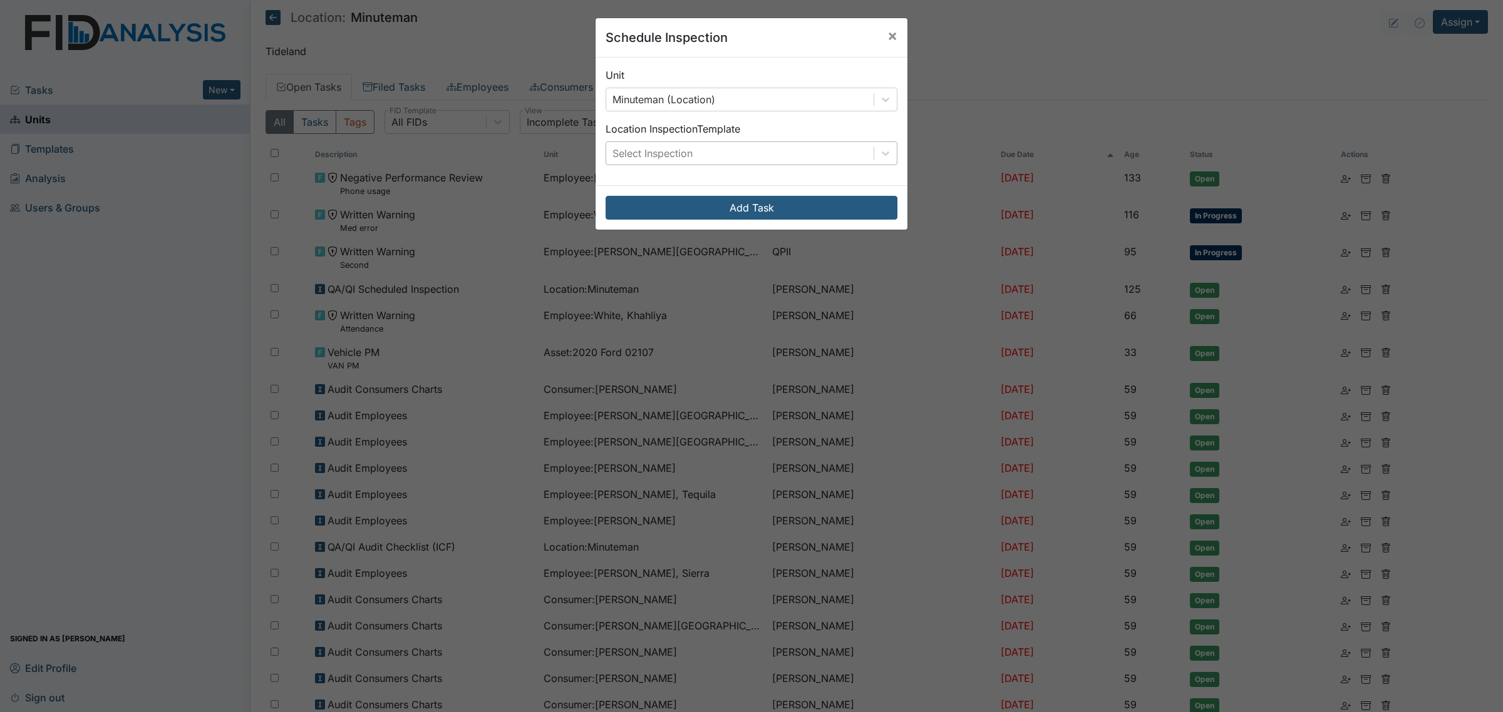
click at [721, 152] on div "Select Inspection" at bounding box center [739, 153] width 267 height 23
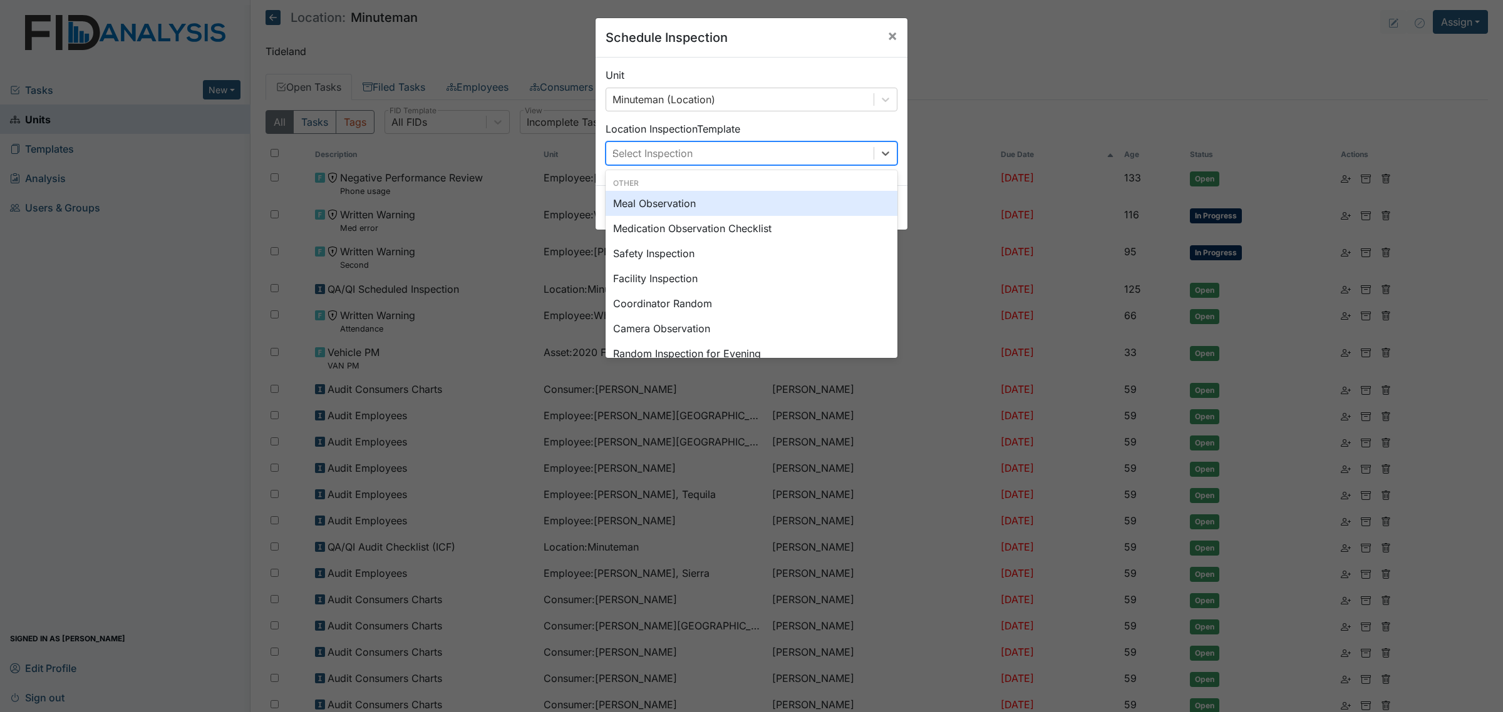
type input "sc"
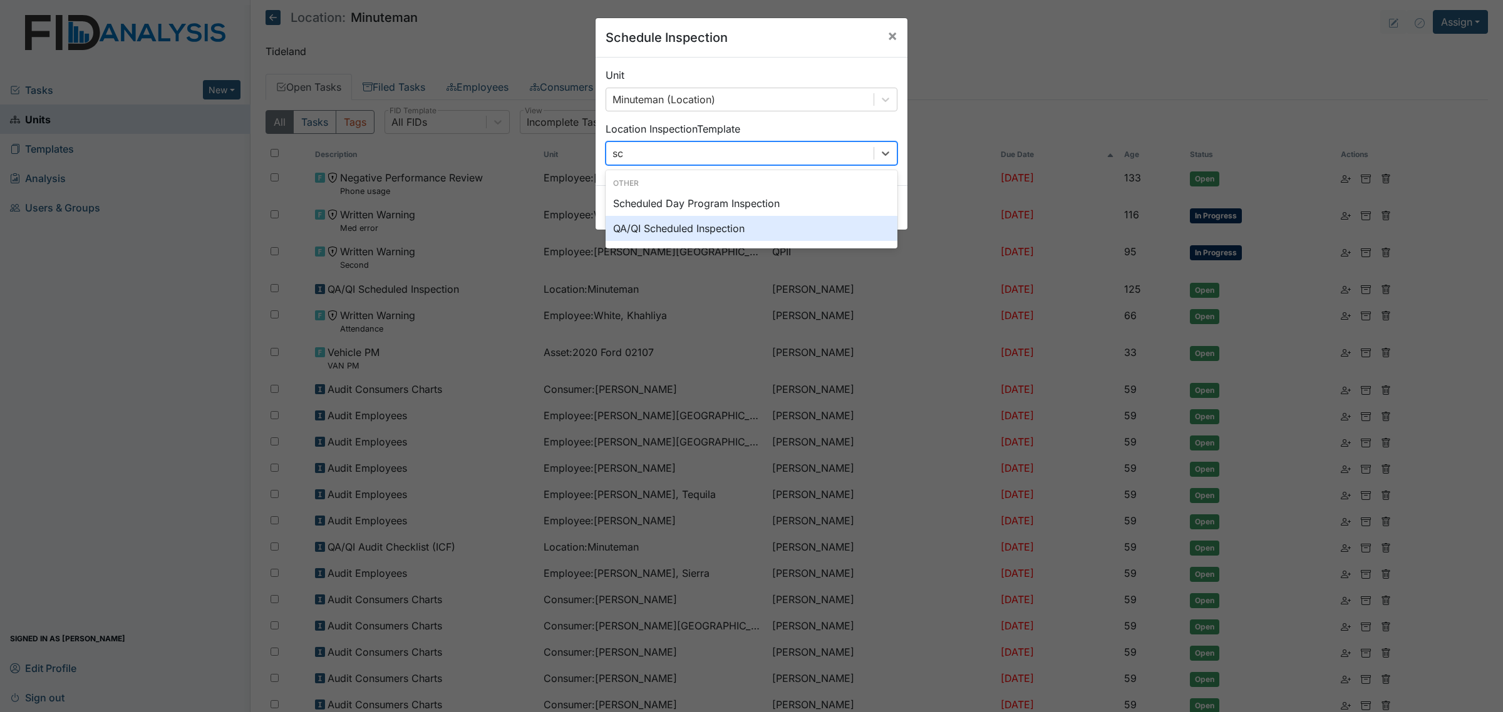
click at [749, 230] on div "QA/QI Scheduled Inspection" at bounding box center [751, 228] width 292 height 25
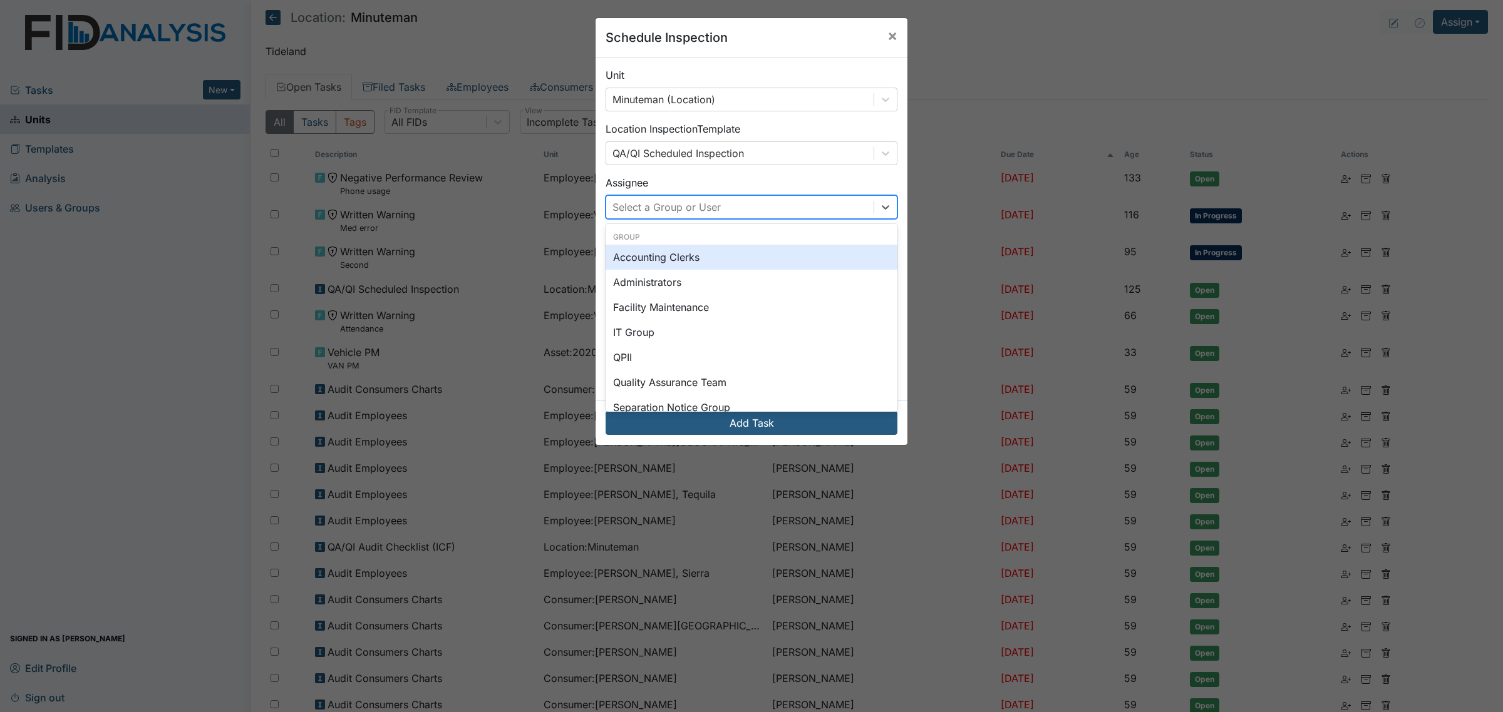
click at [728, 210] on div "Select a Group or User" at bounding box center [739, 207] width 267 height 23
type input "kia"
click at [701, 260] on div "[PERSON_NAME]" at bounding box center [751, 257] width 292 height 25
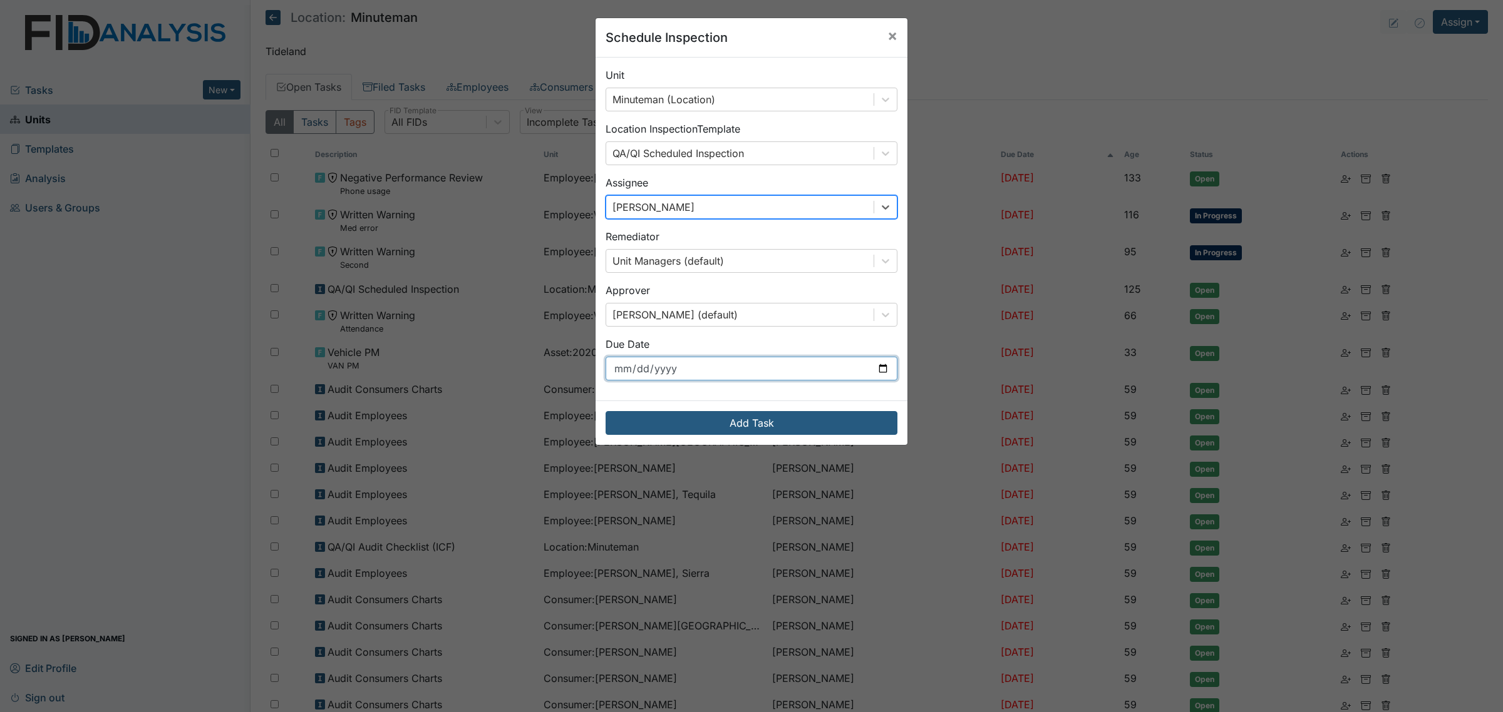
click at [797, 373] on input "[DATE]" at bounding box center [751, 369] width 292 height 24
click at [875, 371] on input "[DATE]" at bounding box center [751, 369] width 292 height 24
type input "[DATE]"
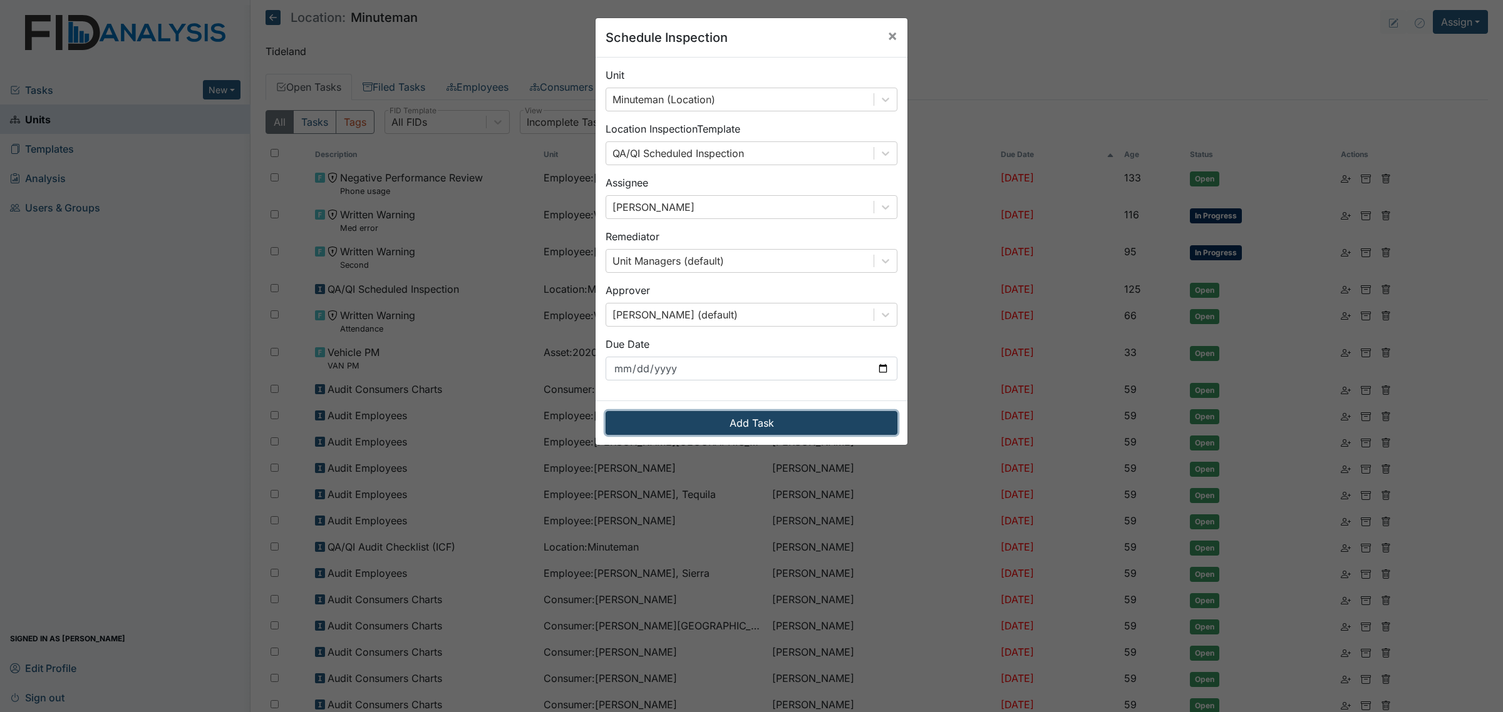
click at [783, 423] on button "Add Task" at bounding box center [751, 423] width 292 height 24
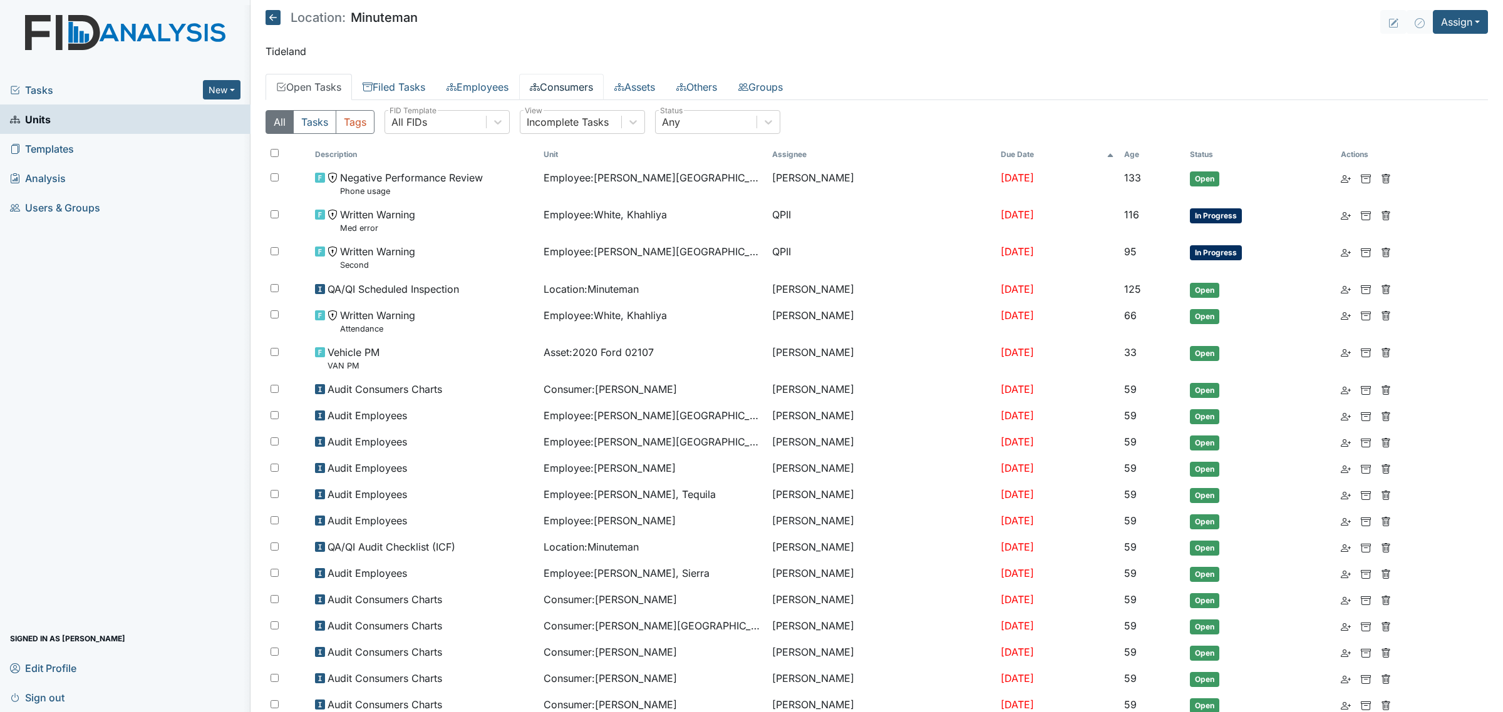
click at [564, 83] on link "Consumers" at bounding box center [561, 87] width 85 height 26
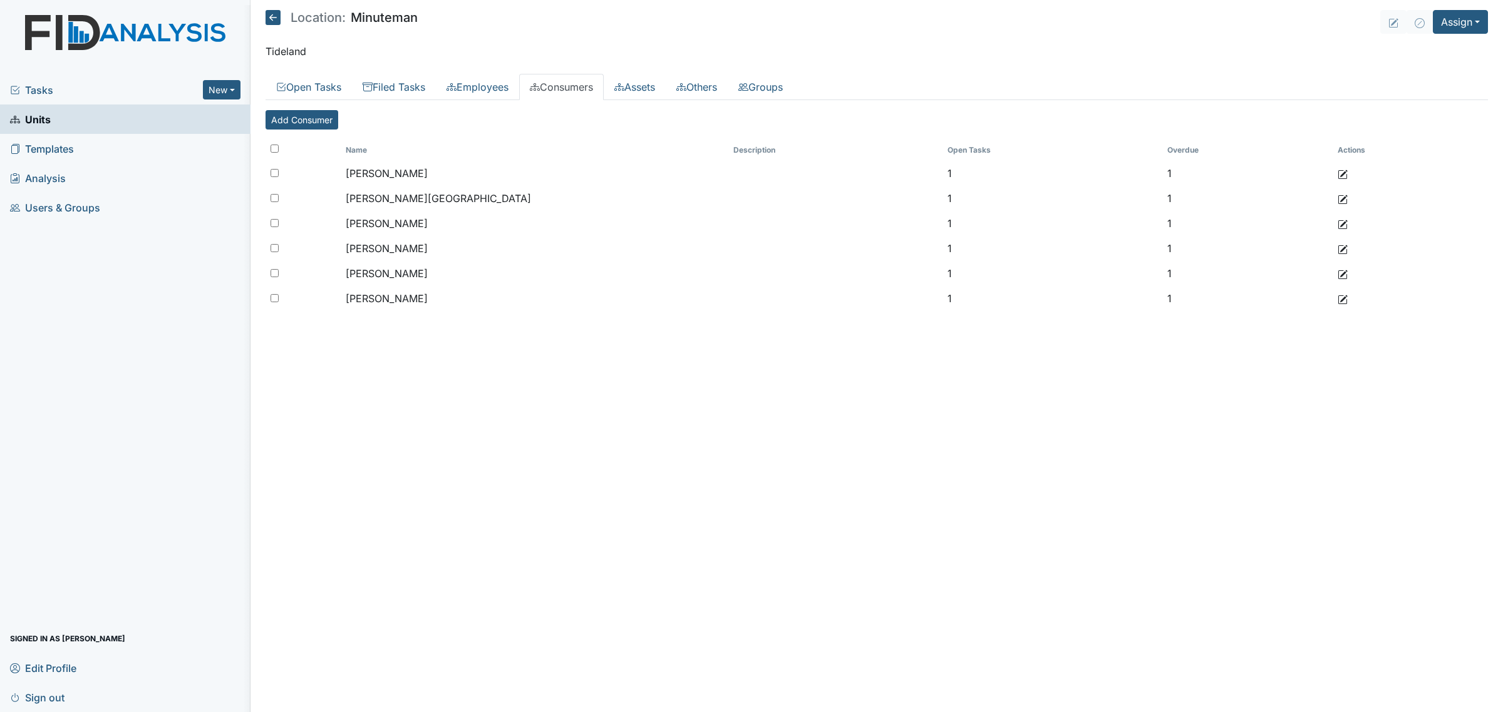
click at [274, 147] on input "checkbox" at bounding box center [274, 149] width 8 height 8
checkbox input "true"
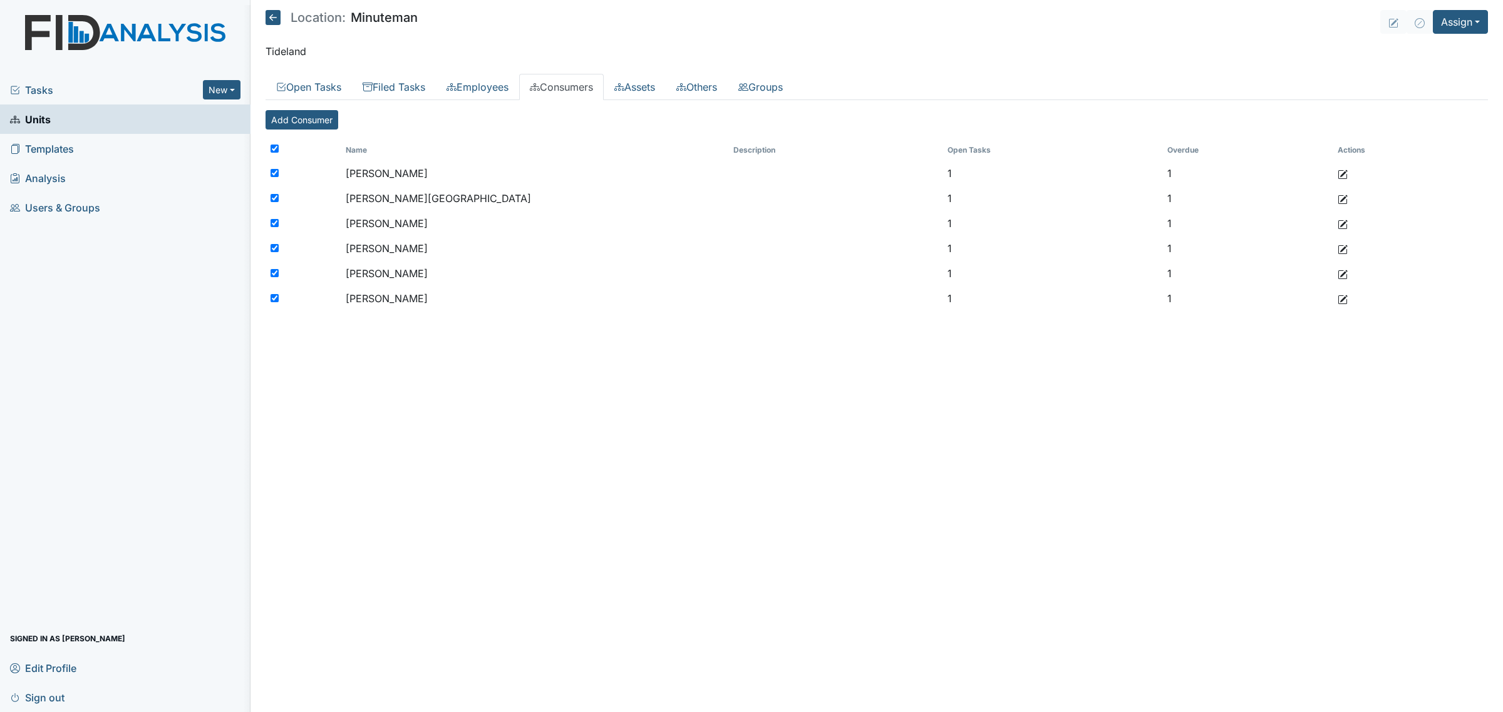
checkbox input "true"
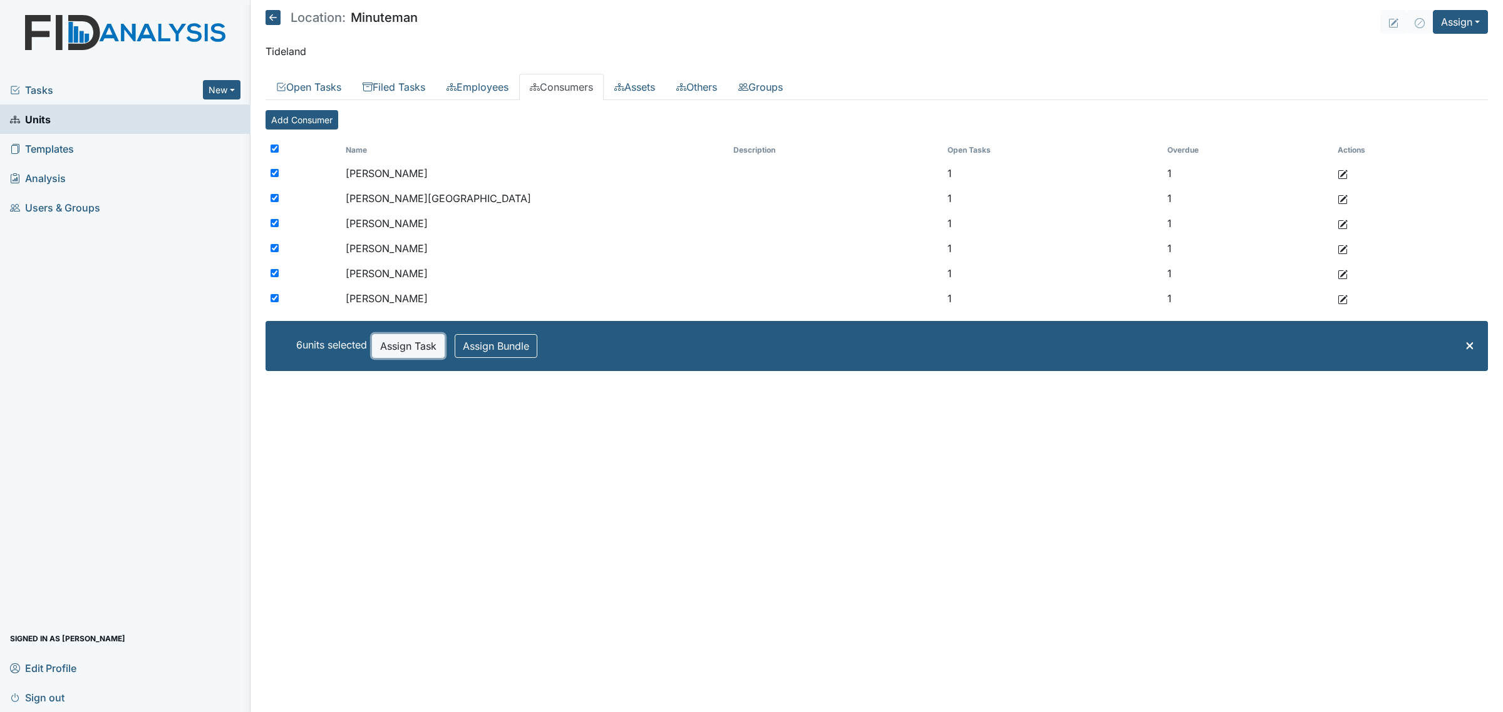
click at [420, 351] on button "Assign Task" at bounding box center [408, 346] width 73 height 24
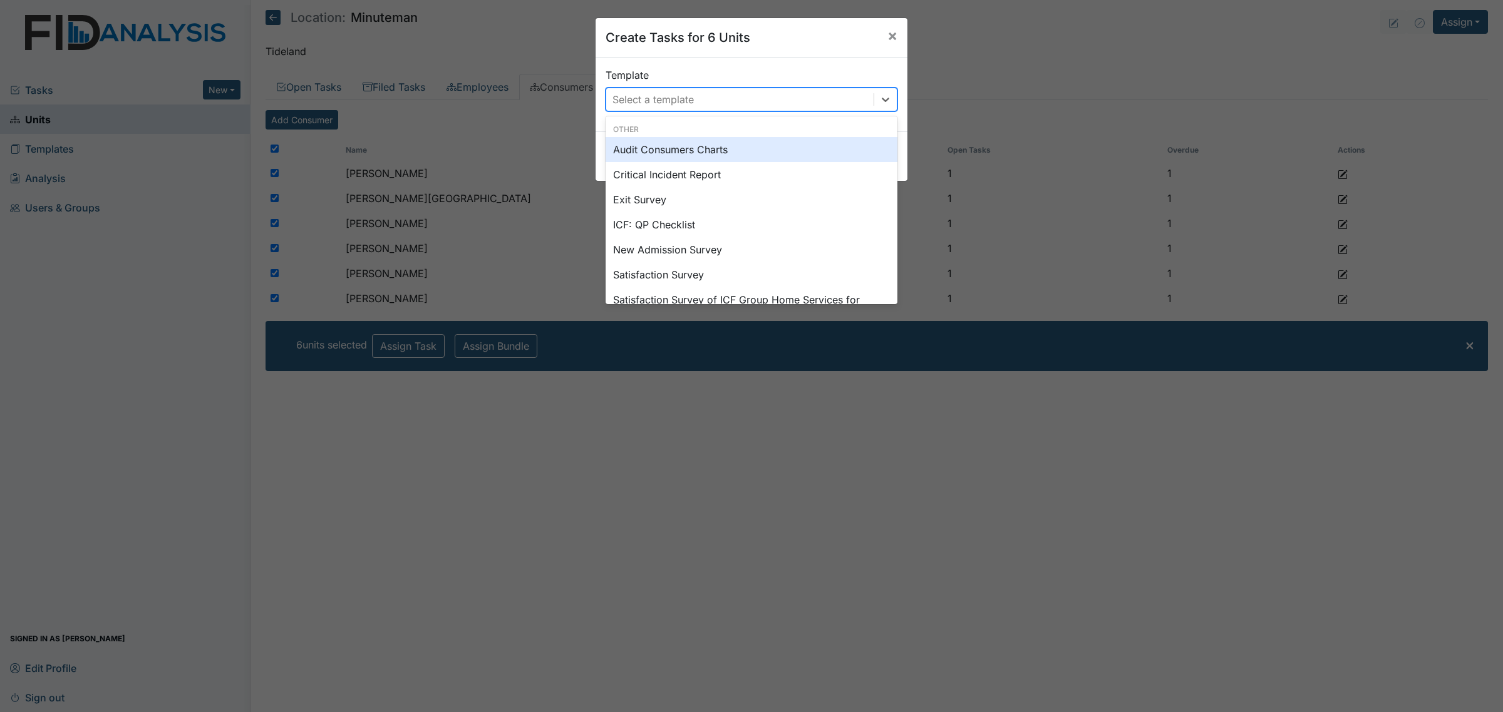
click at [642, 105] on div "Select a template" at bounding box center [652, 99] width 81 height 15
type input "sc"
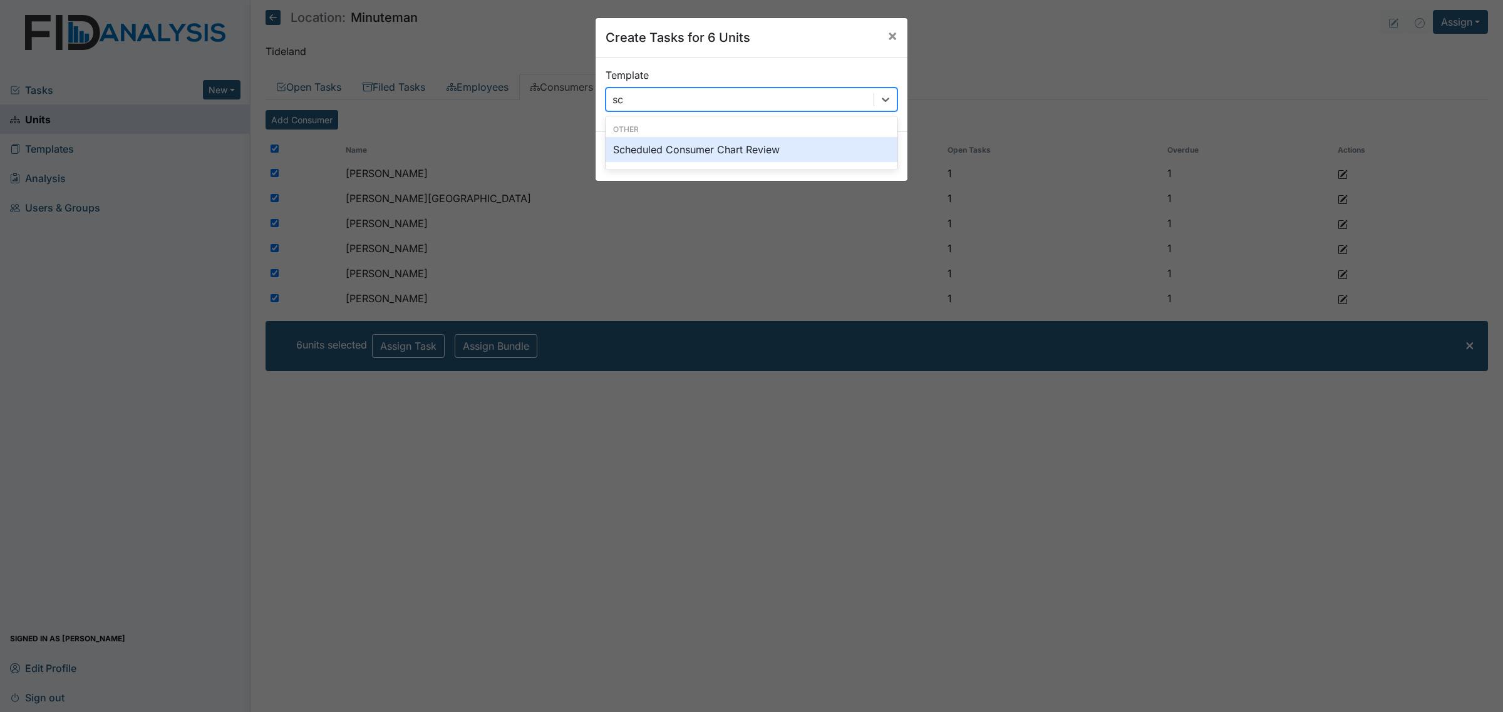
click at [670, 149] on div "Scheduled Consumer Chart Review" at bounding box center [751, 149] width 292 height 25
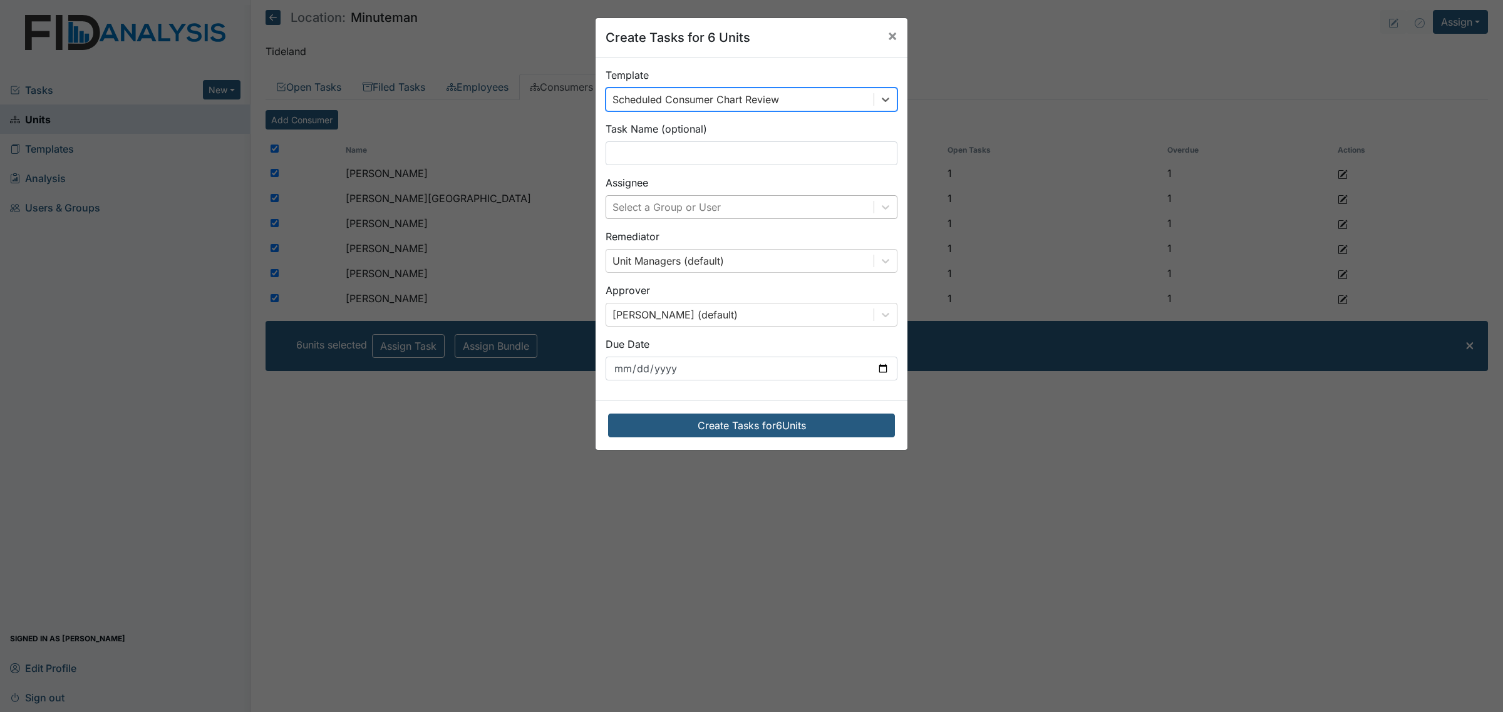
click at [768, 210] on div "Select a Group or User" at bounding box center [739, 207] width 267 height 23
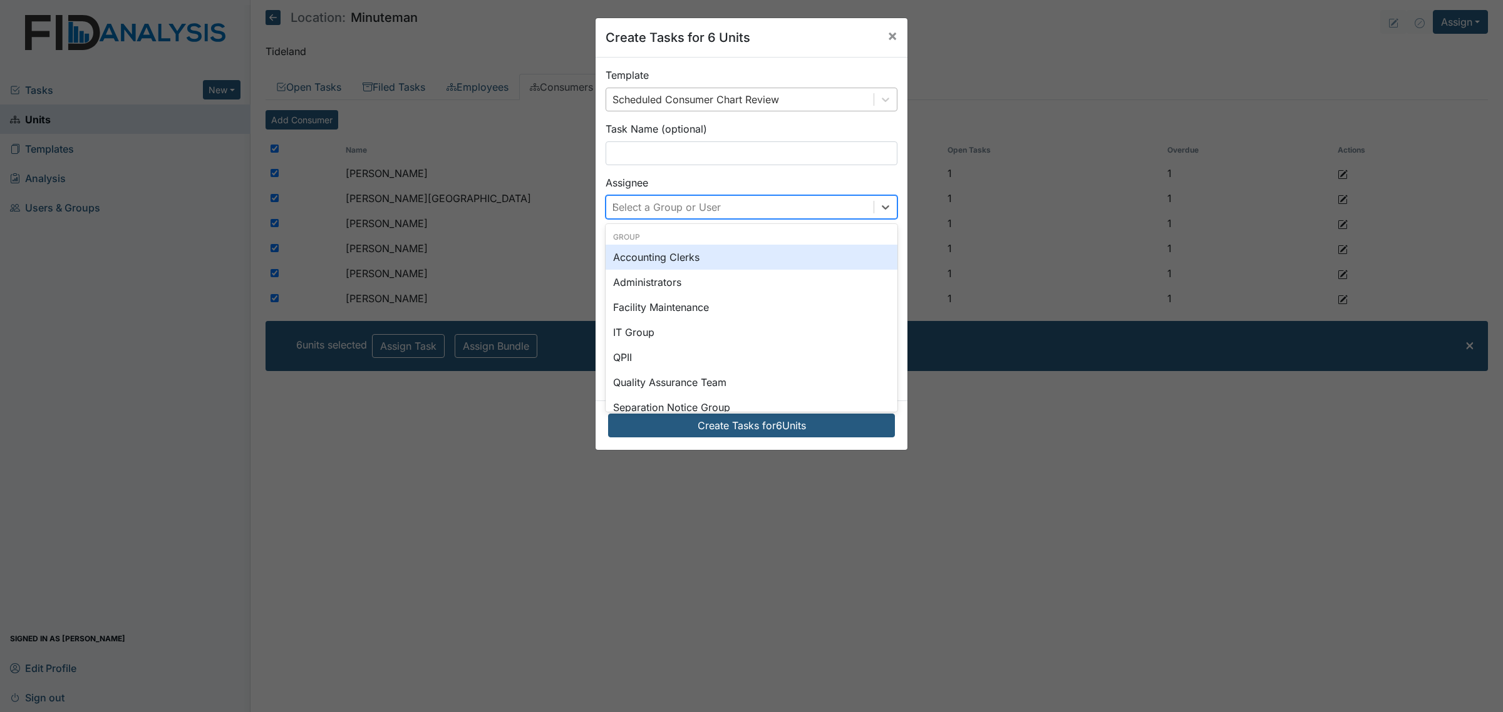
type input "ki"
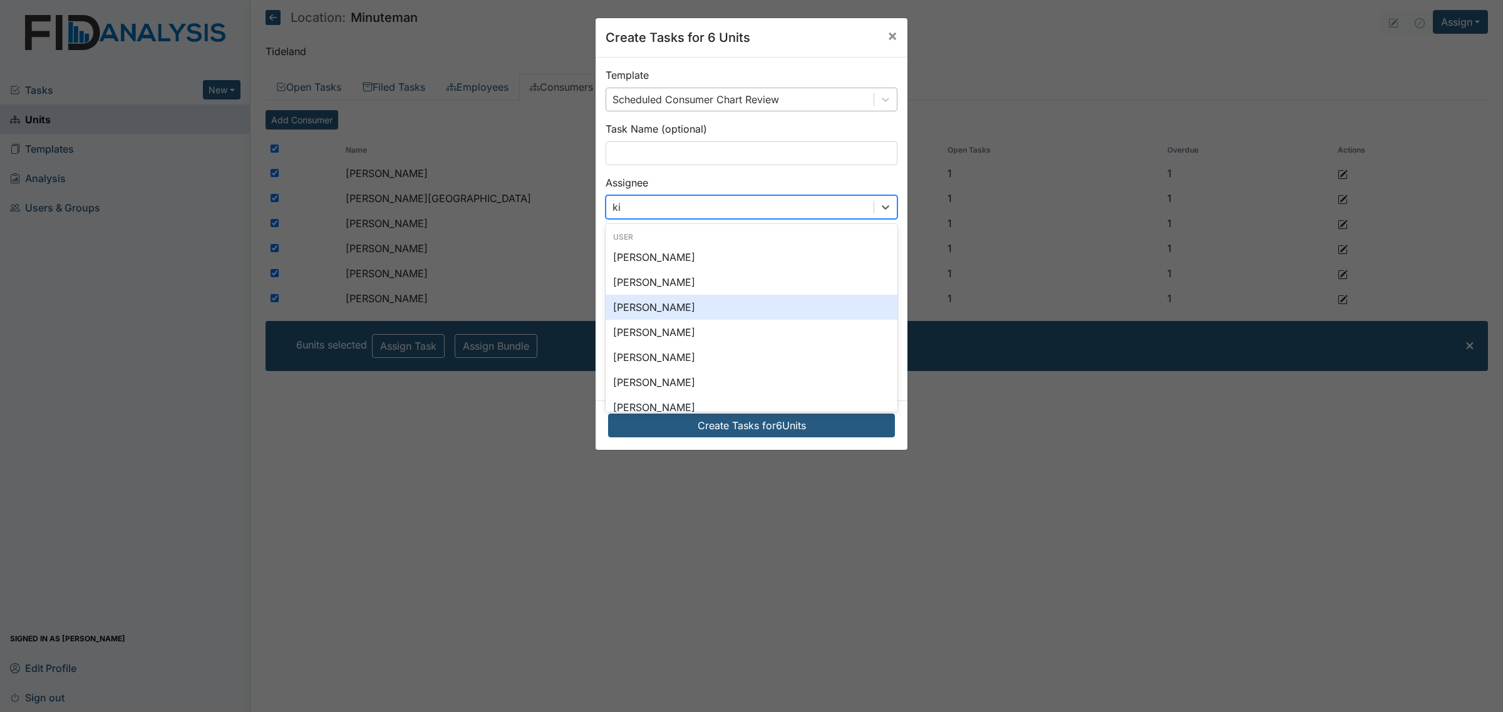
click at [723, 301] on div "[PERSON_NAME]" at bounding box center [751, 307] width 292 height 25
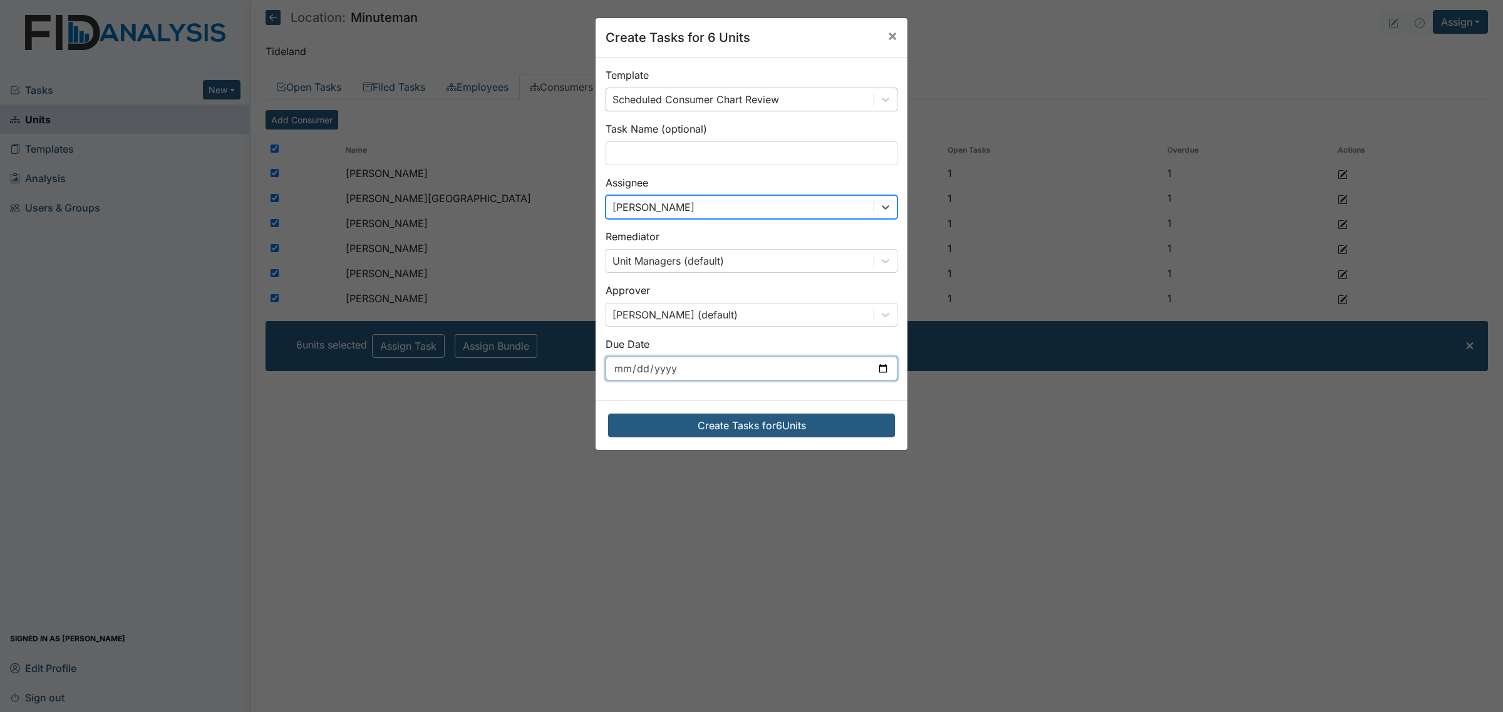
click at [762, 368] on input "[DATE]" at bounding box center [751, 369] width 292 height 24
click at [875, 371] on input "[DATE]" at bounding box center [751, 369] width 292 height 24
type input "[DATE]"
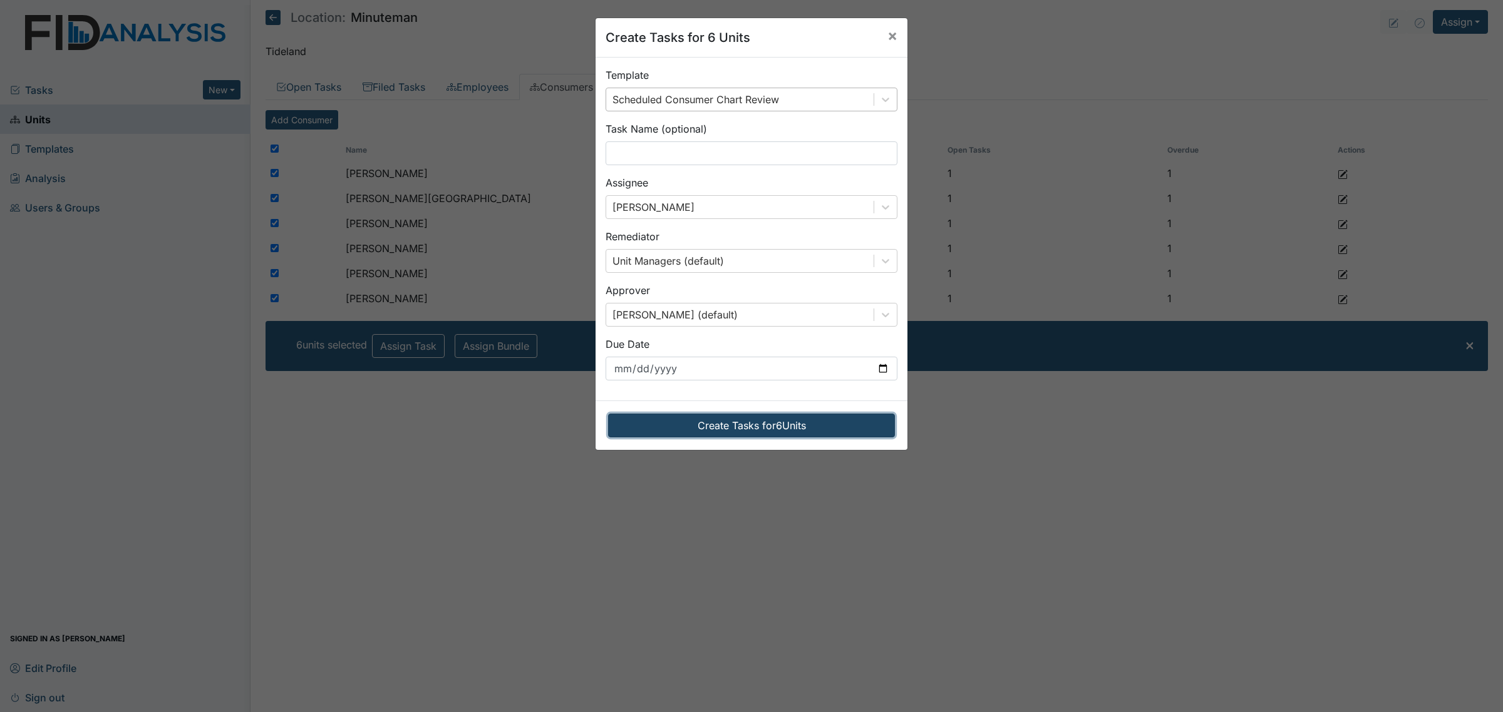
click at [756, 426] on button "Create Tasks for 6 Units" at bounding box center [751, 426] width 287 height 24
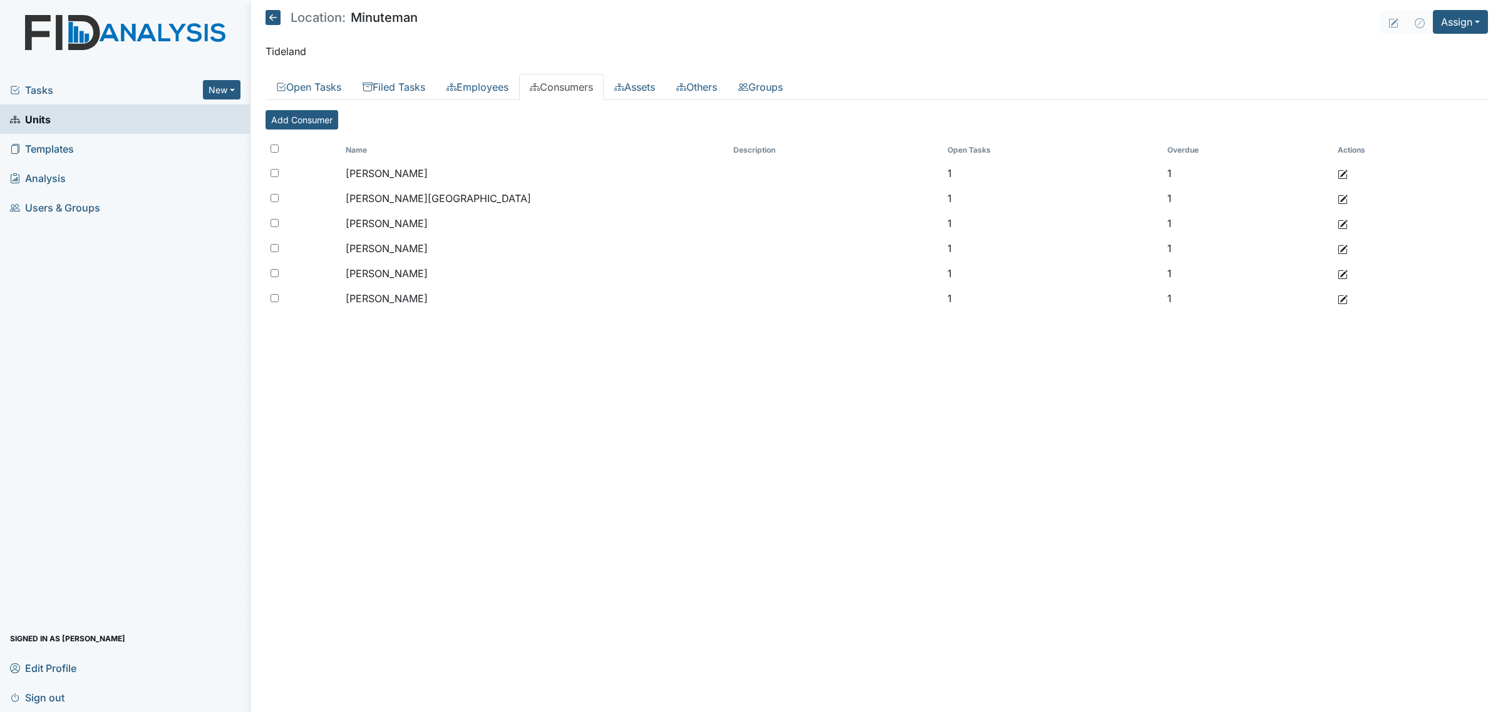
click at [276, 18] on icon at bounding box center [272, 17] width 15 height 15
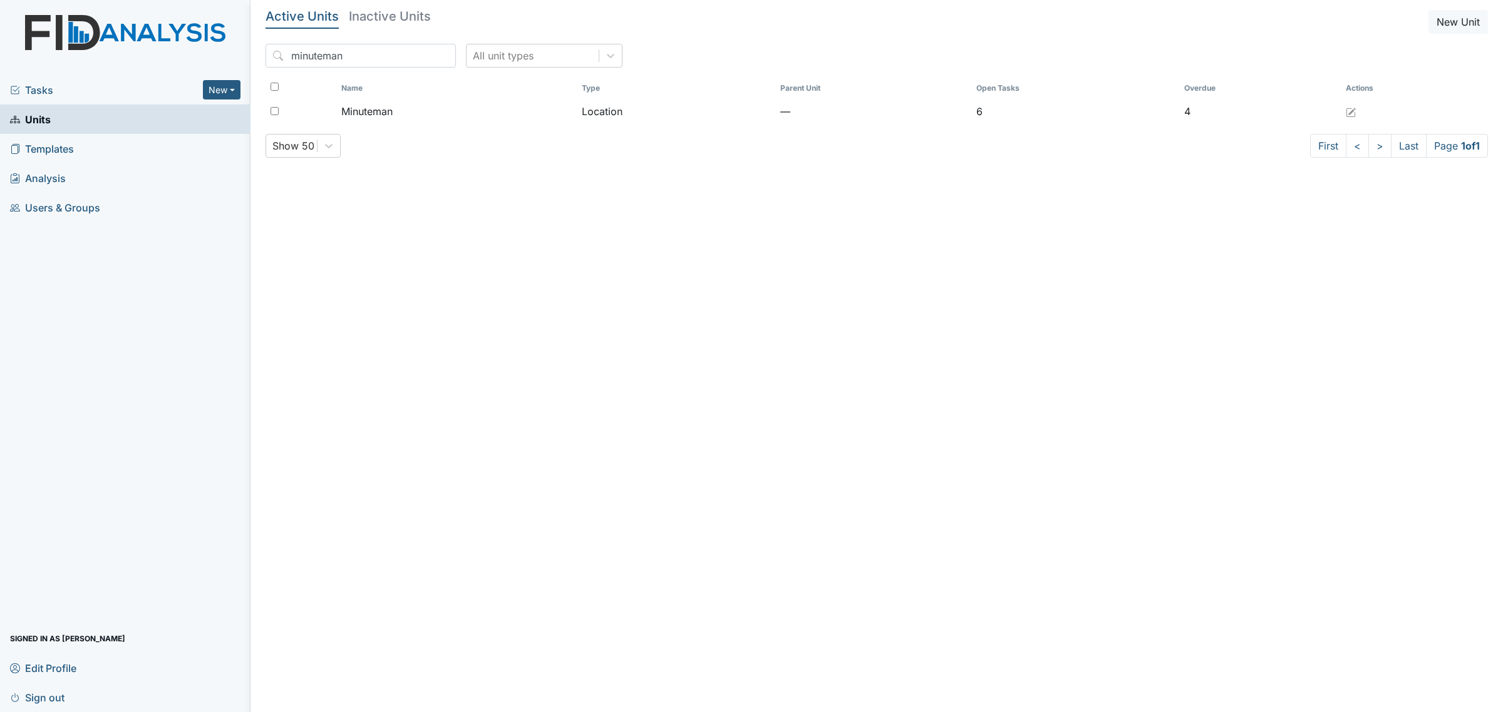
click at [320, 60] on input "minuteman" at bounding box center [360, 56] width 190 height 24
click at [338, 53] on input "minuteman" at bounding box center [360, 56] width 190 height 24
click at [415, 60] on input "minuteman" at bounding box center [360, 56] width 190 height 24
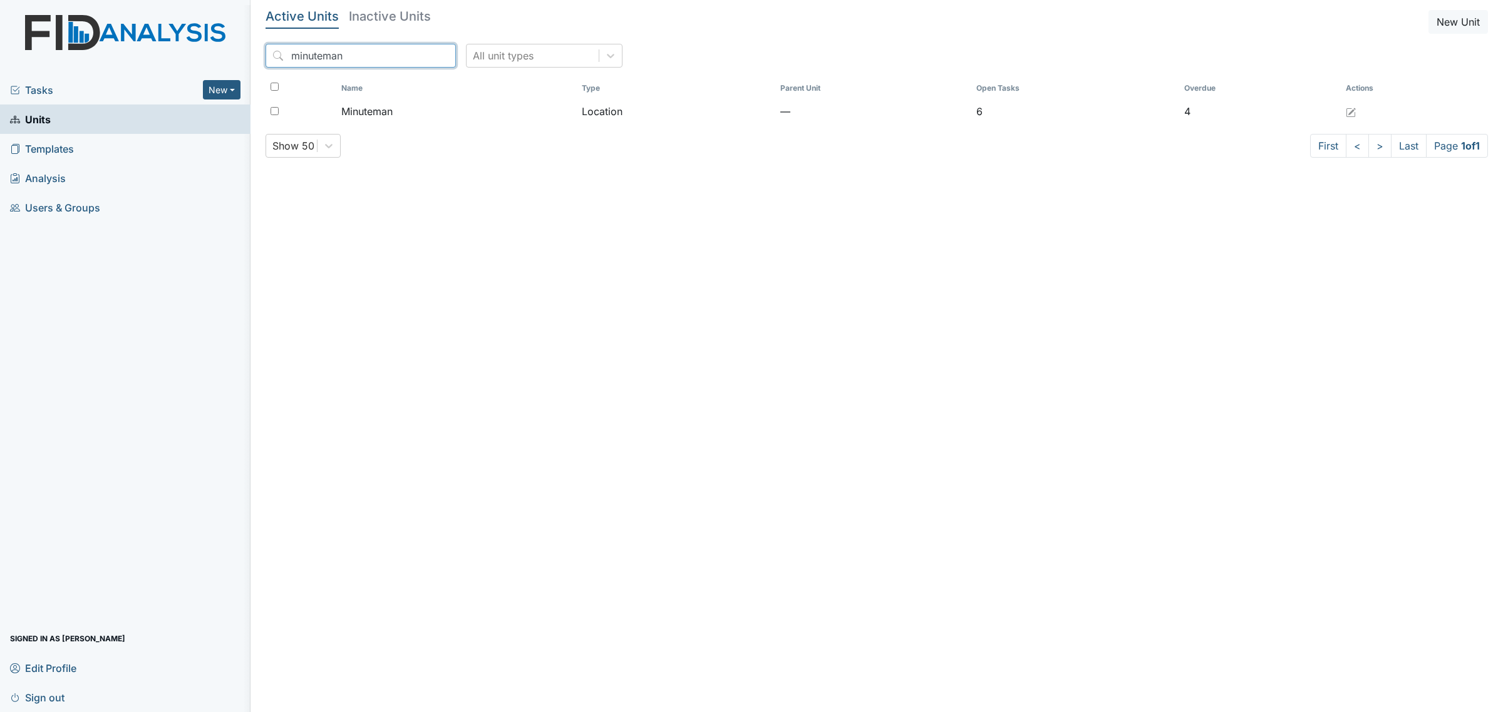
click at [420, 54] on input "minuteman" at bounding box center [360, 56] width 190 height 24
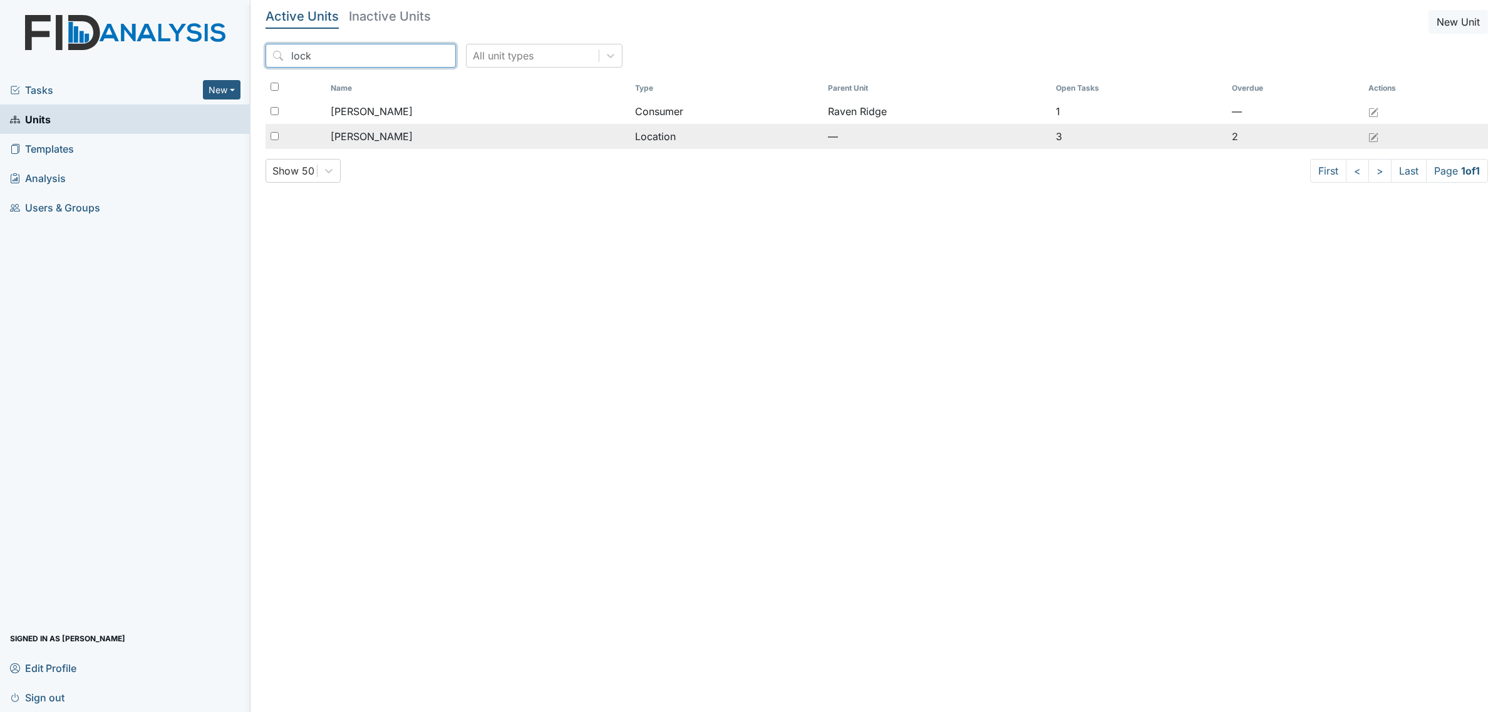
type input "lock"
click at [404, 132] on div "Lockwood" at bounding box center [478, 136] width 294 height 15
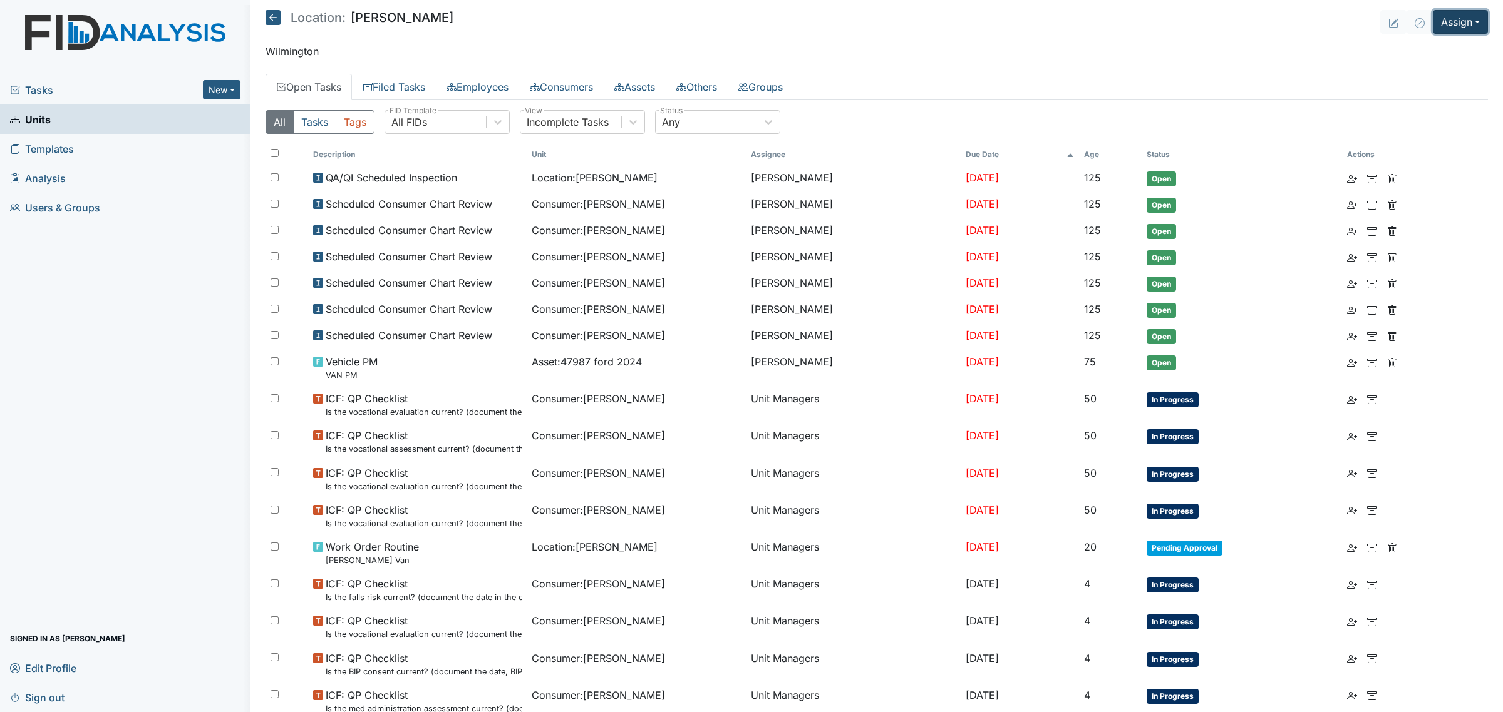
click at [1453, 14] on button "Assign" at bounding box center [1459, 22] width 55 height 24
click at [1419, 69] on link "Assign Inspection" at bounding box center [1430, 71] width 113 height 20
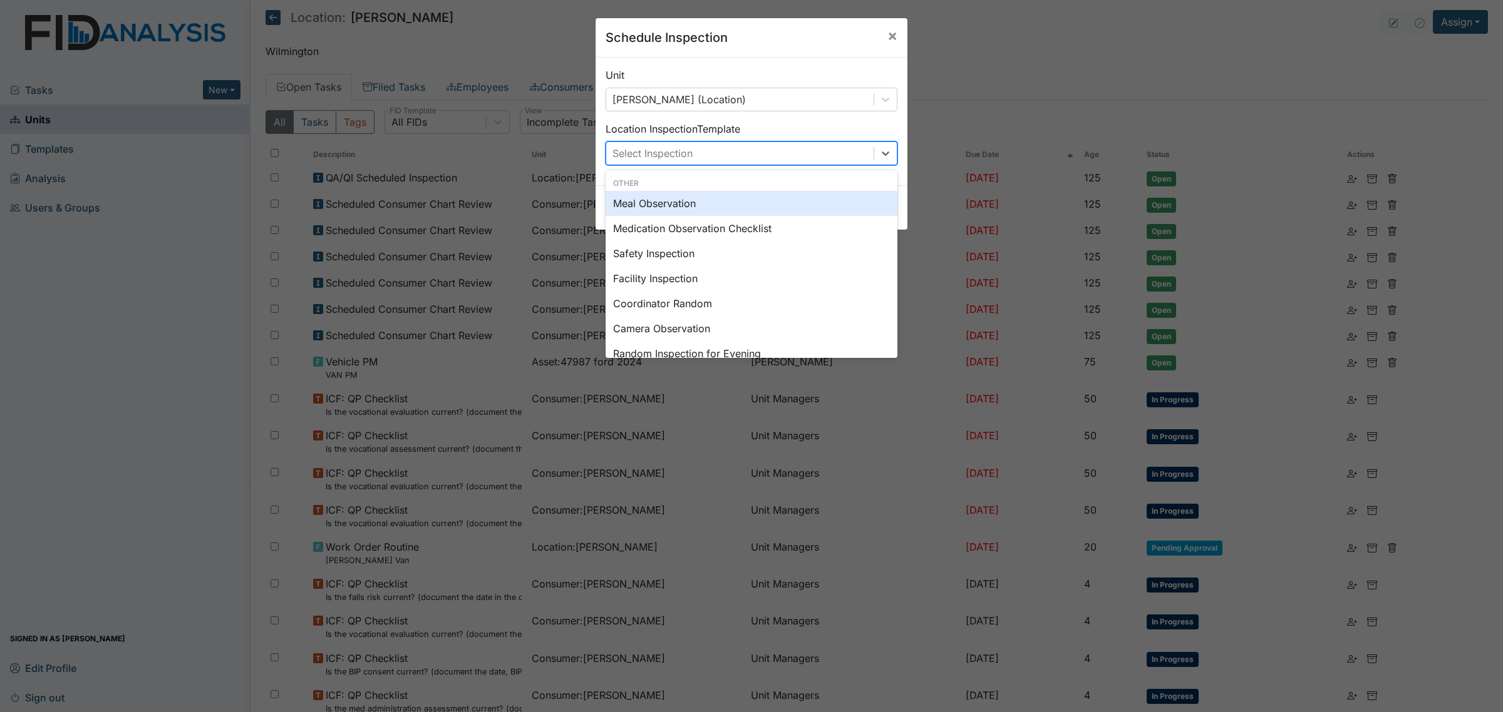
click at [721, 149] on div "Select Inspection" at bounding box center [739, 153] width 267 height 23
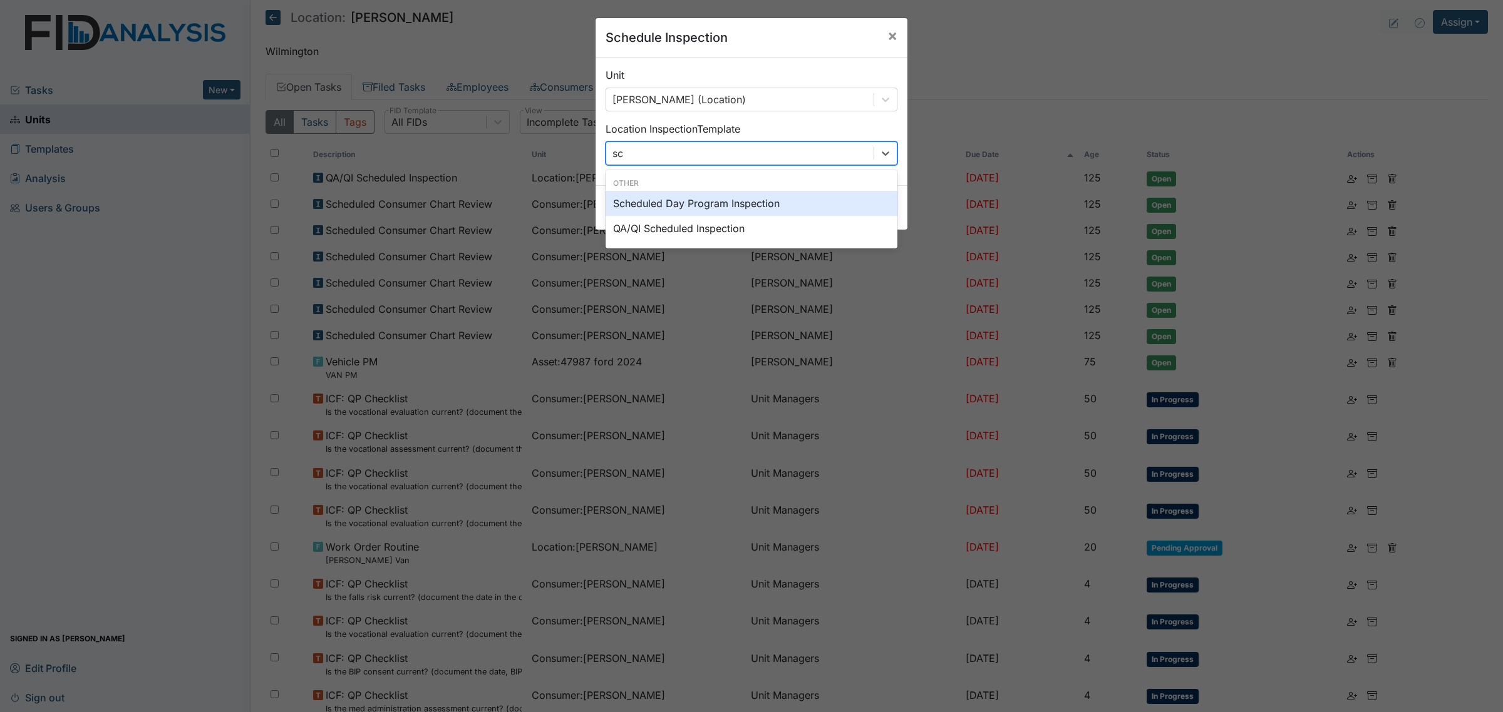
type input "sch"
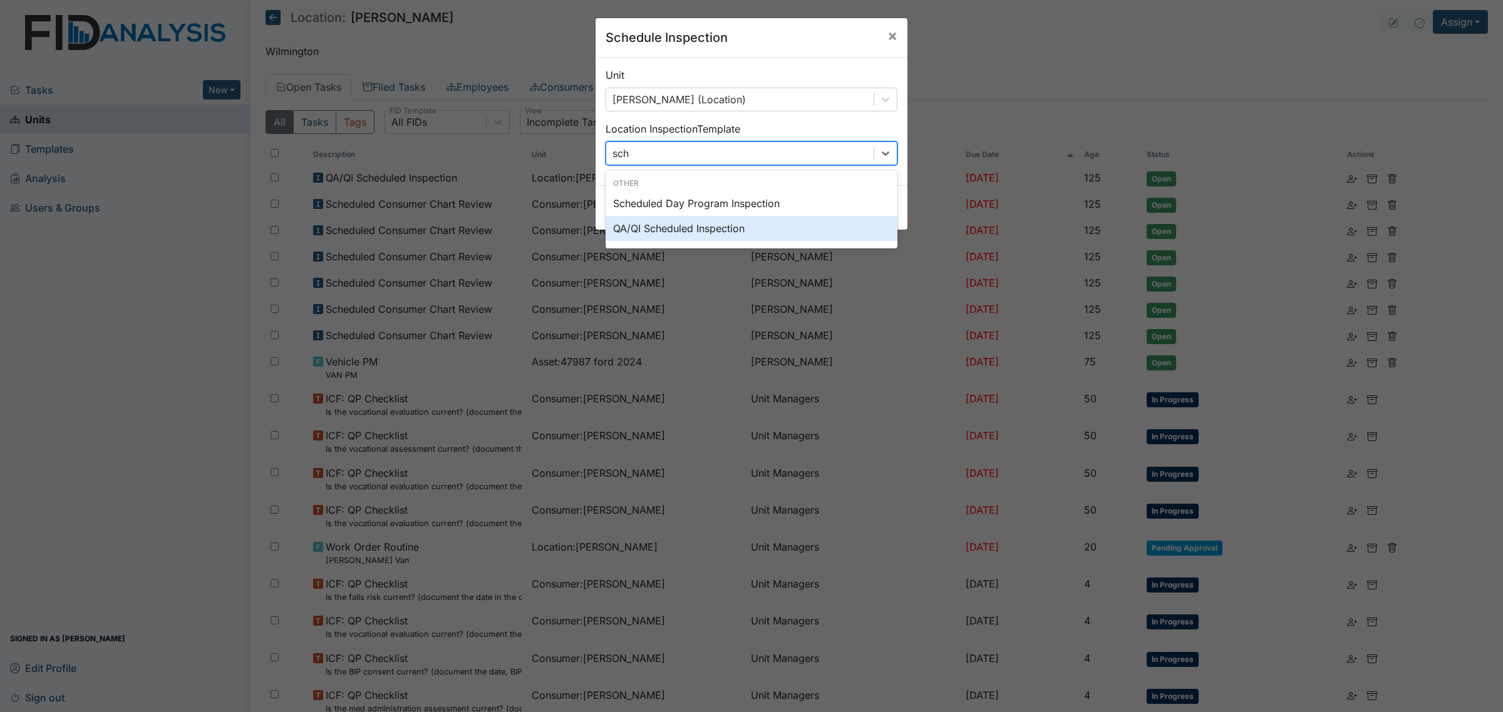
click at [707, 229] on div "QA/QI Scheduled Inspection" at bounding box center [751, 228] width 292 height 25
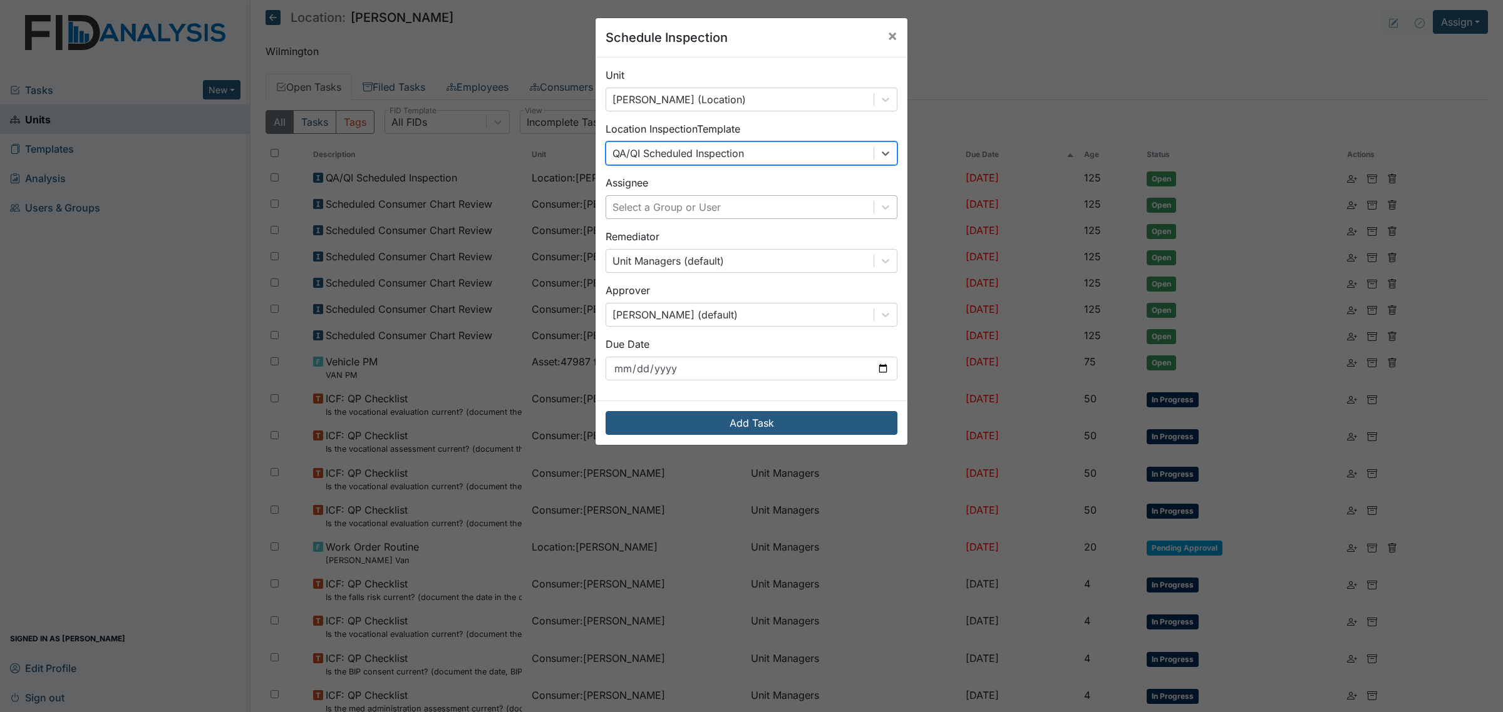
click at [728, 205] on div "Select a Group or User" at bounding box center [739, 207] width 267 height 23
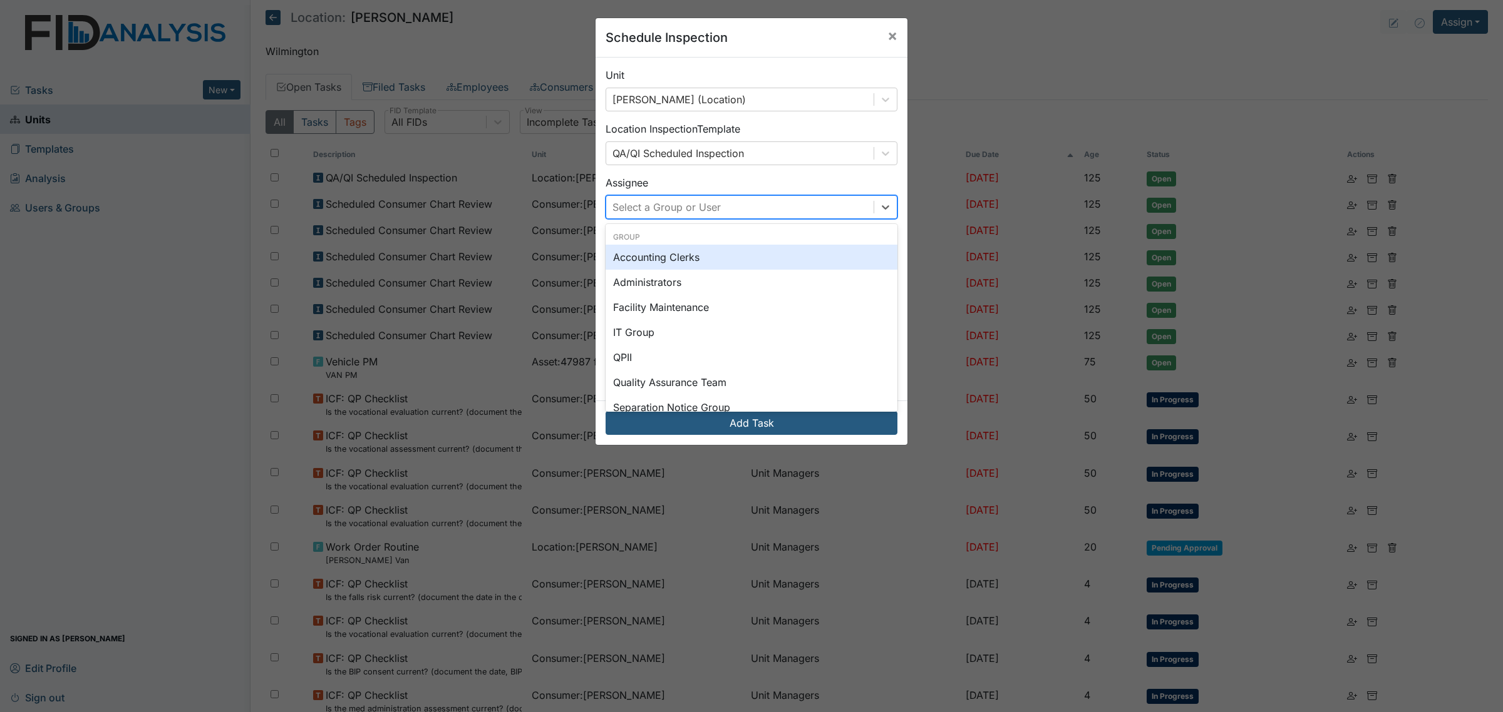
type input "v"
type input "br"
click at [724, 263] on div "[PERSON_NAME]" at bounding box center [751, 257] width 292 height 25
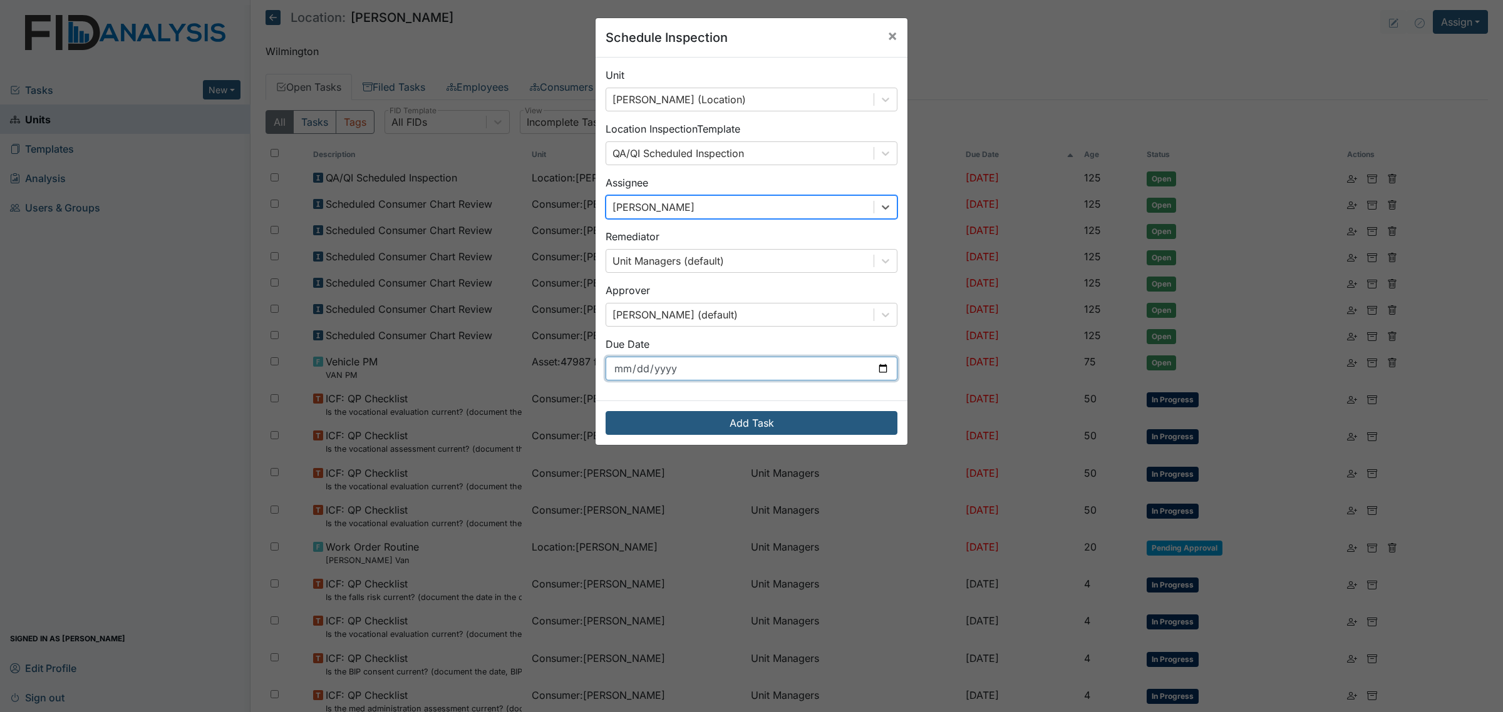
click at [877, 363] on input "[DATE]" at bounding box center [751, 369] width 292 height 24
click at [874, 368] on input "[DATE]" at bounding box center [751, 369] width 292 height 24
type input "[DATE]"
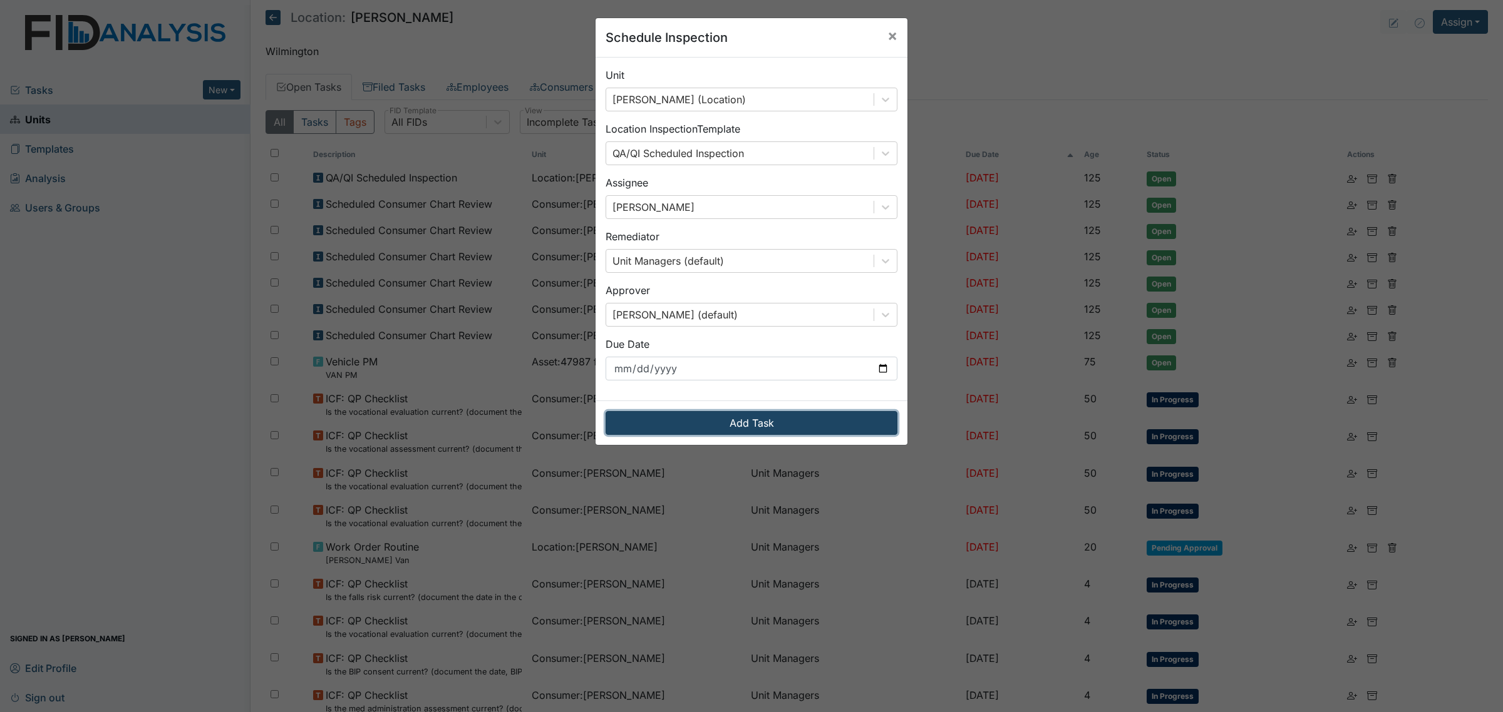
click at [759, 427] on button "Add Task" at bounding box center [751, 423] width 292 height 24
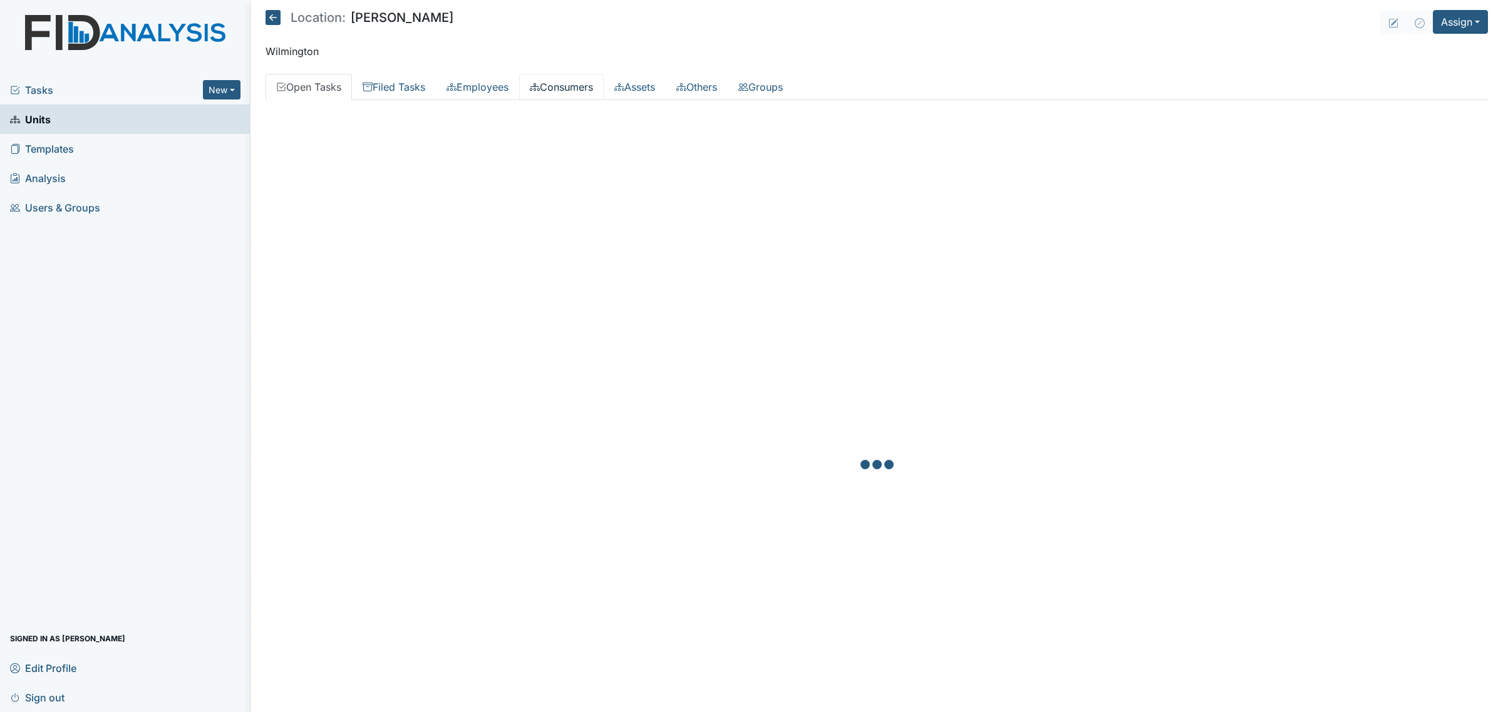
click at [567, 80] on link "Consumers" at bounding box center [561, 87] width 85 height 26
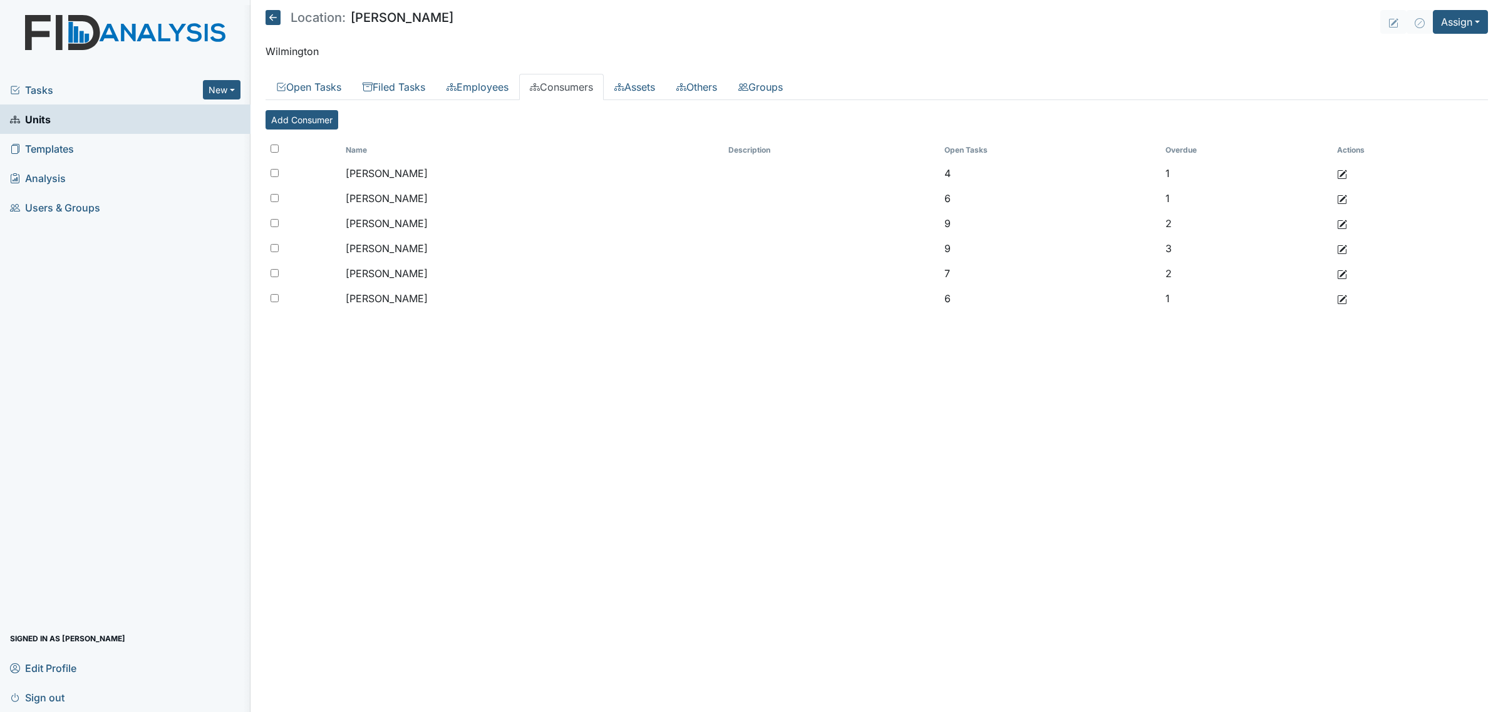
click at [273, 150] on input "checkbox" at bounding box center [274, 149] width 8 height 8
checkbox input "true"
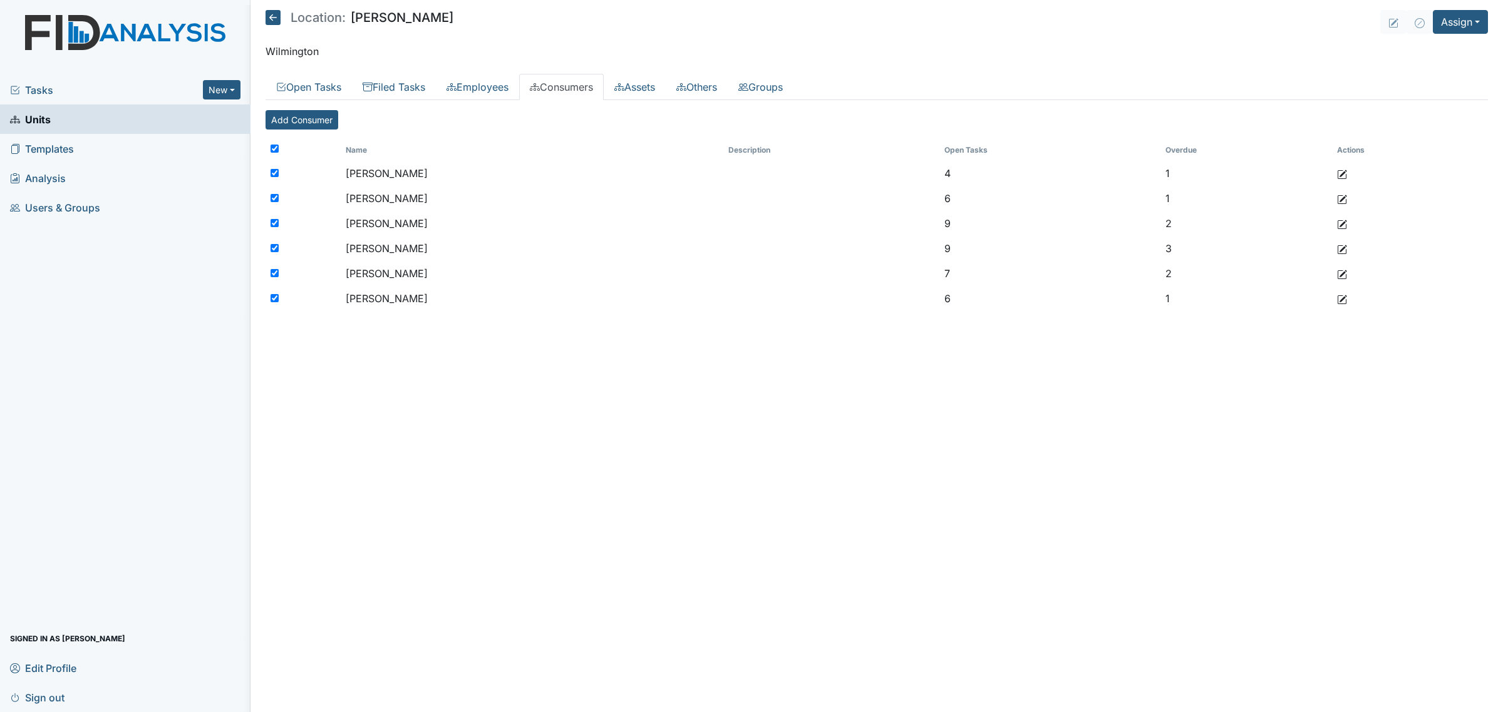
checkbox input "true"
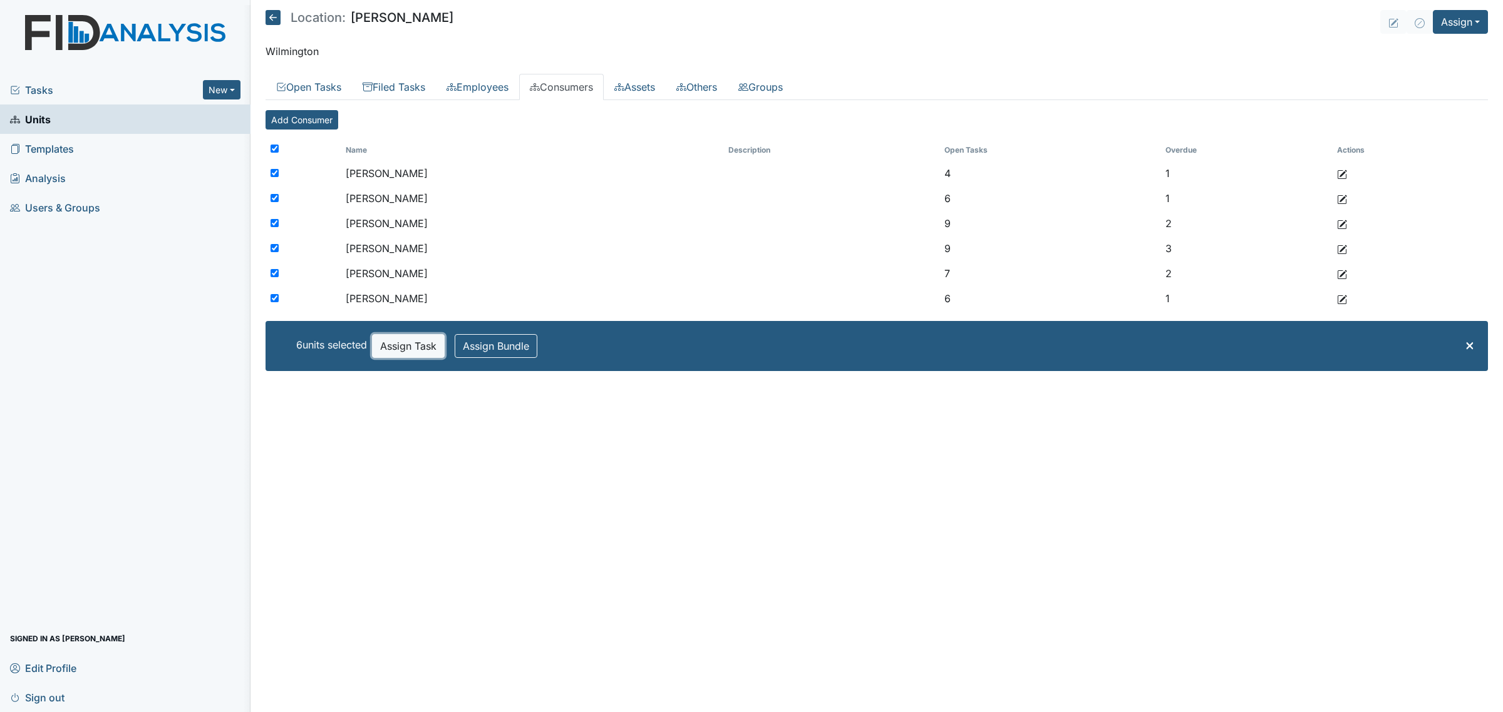
click at [418, 352] on button "Assign Task" at bounding box center [408, 346] width 73 height 24
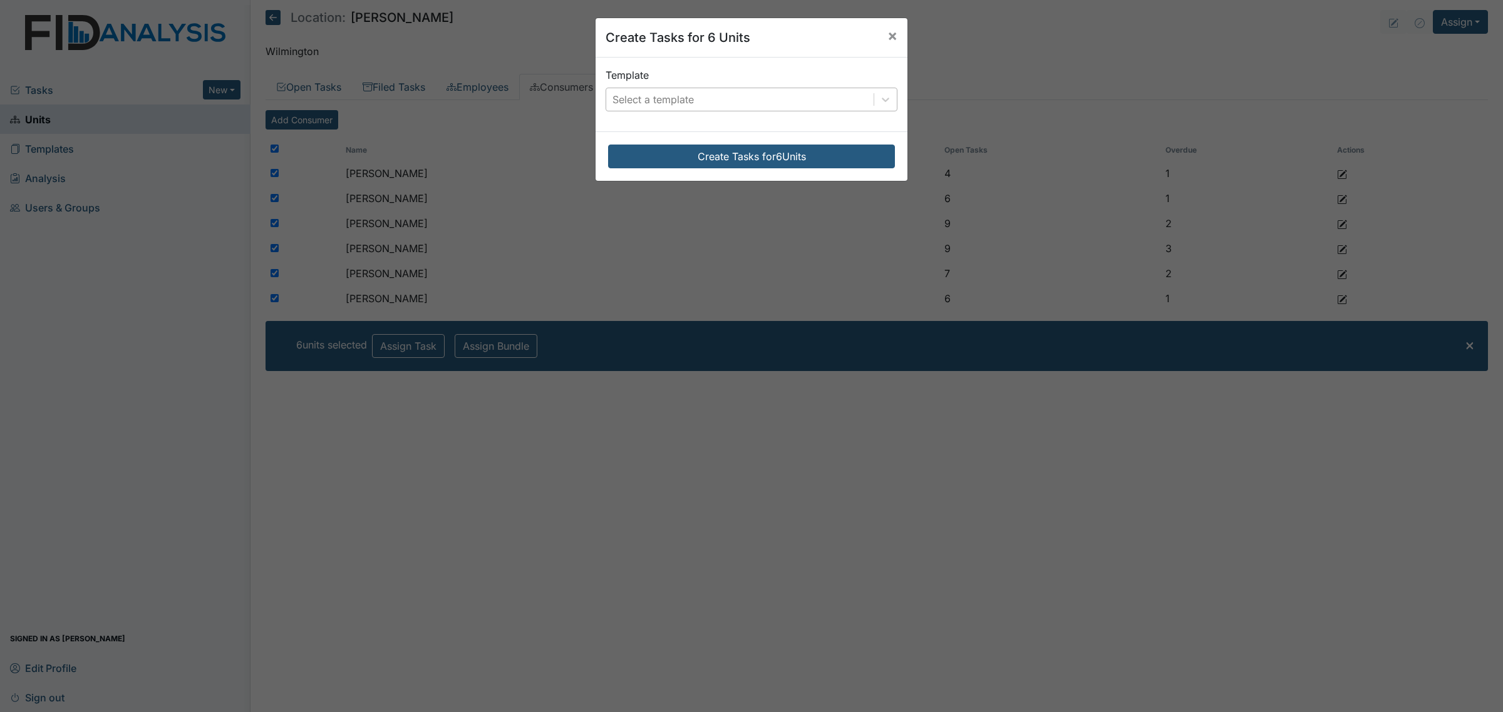
click at [687, 91] on div "Select a template" at bounding box center [739, 99] width 267 height 23
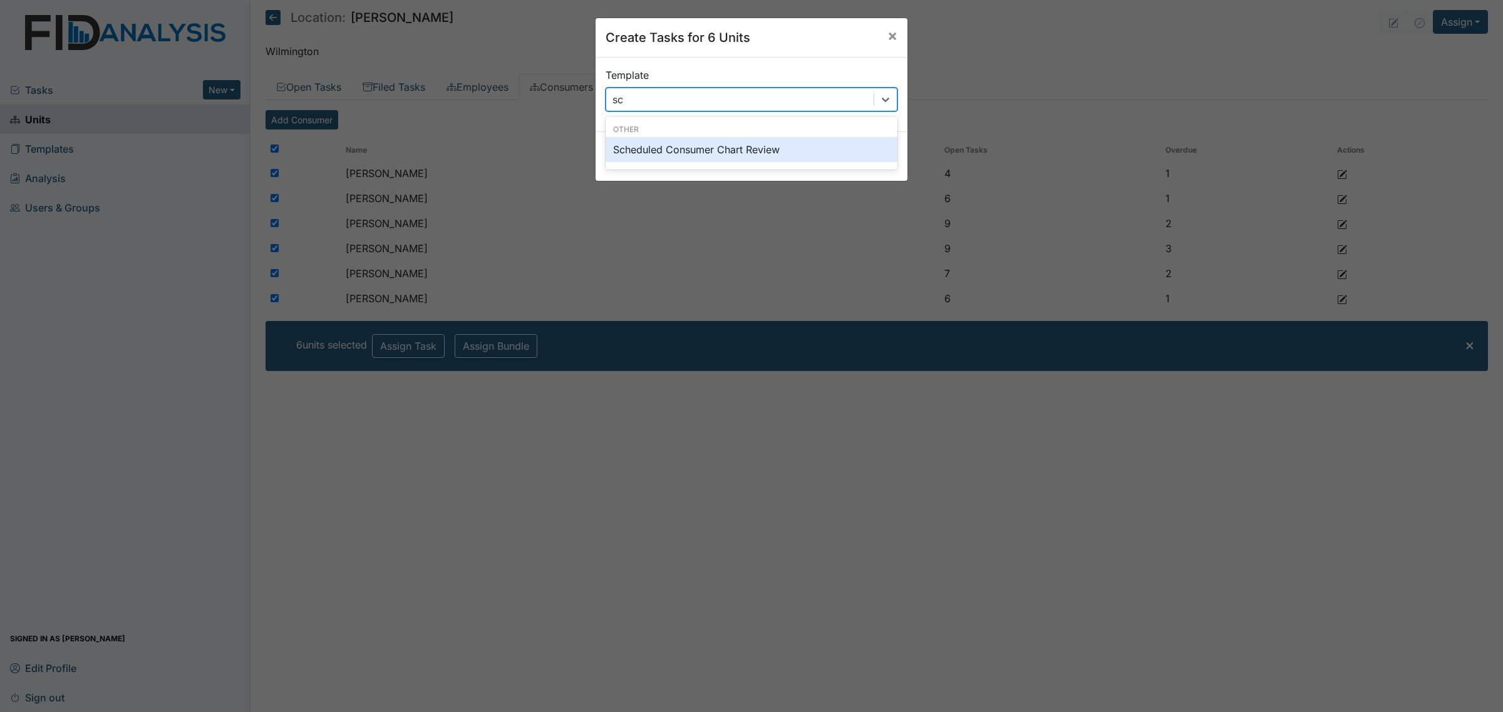
type input "sch"
click at [696, 145] on div "Scheduled Consumer Chart Review" at bounding box center [751, 149] width 292 height 25
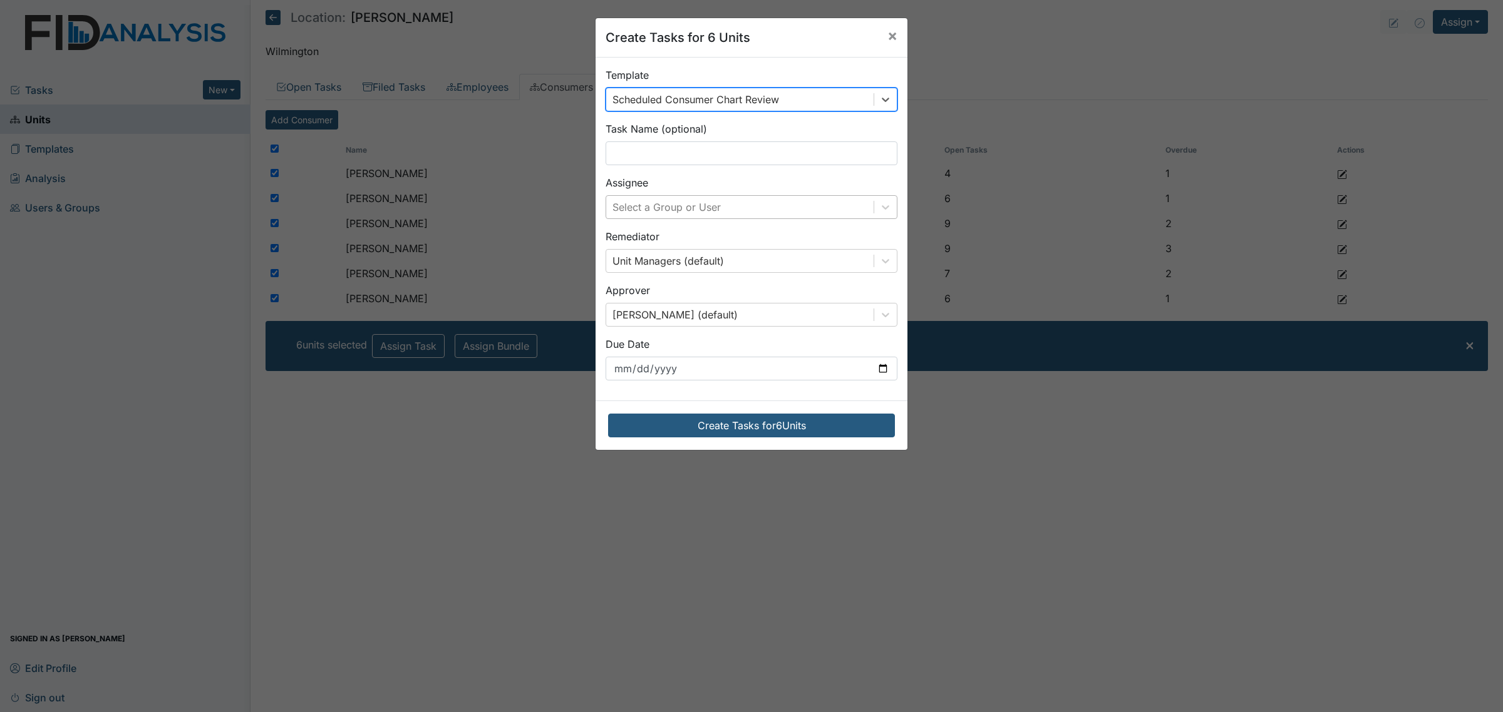
click at [733, 208] on div "Select a Group or User" at bounding box center [739, 207] width 267 height 23
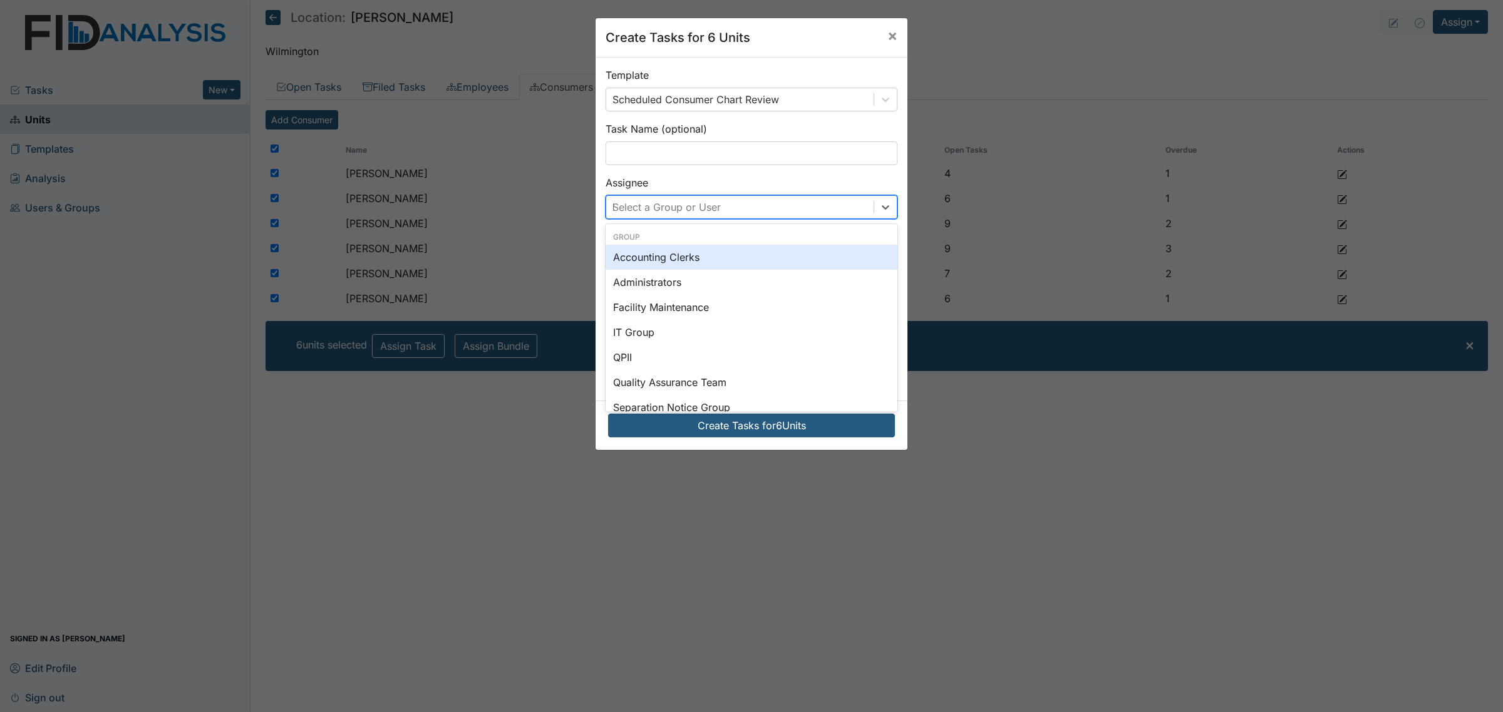
type input "br"
click at [711, 255] on div "[PERSON_NAME]" at bounding box center [751, 257] width 292 height 25
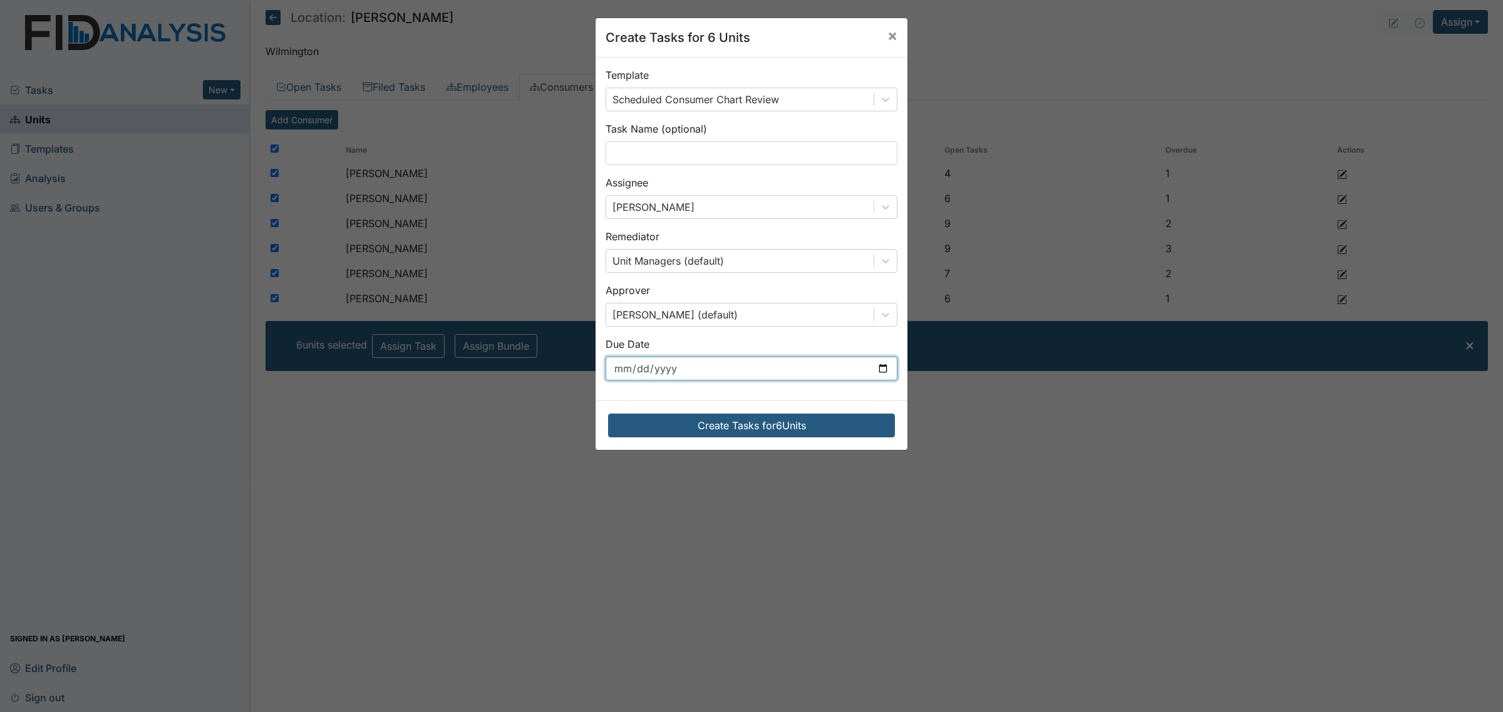
click at [852, 374] on input "[DATE]" at bounding box center [751, 369] width 292 height 24
click at [875, 364] on input "[DATE]" at bounding box center [751, 369] width 292 height 24
type input "[DATE]"
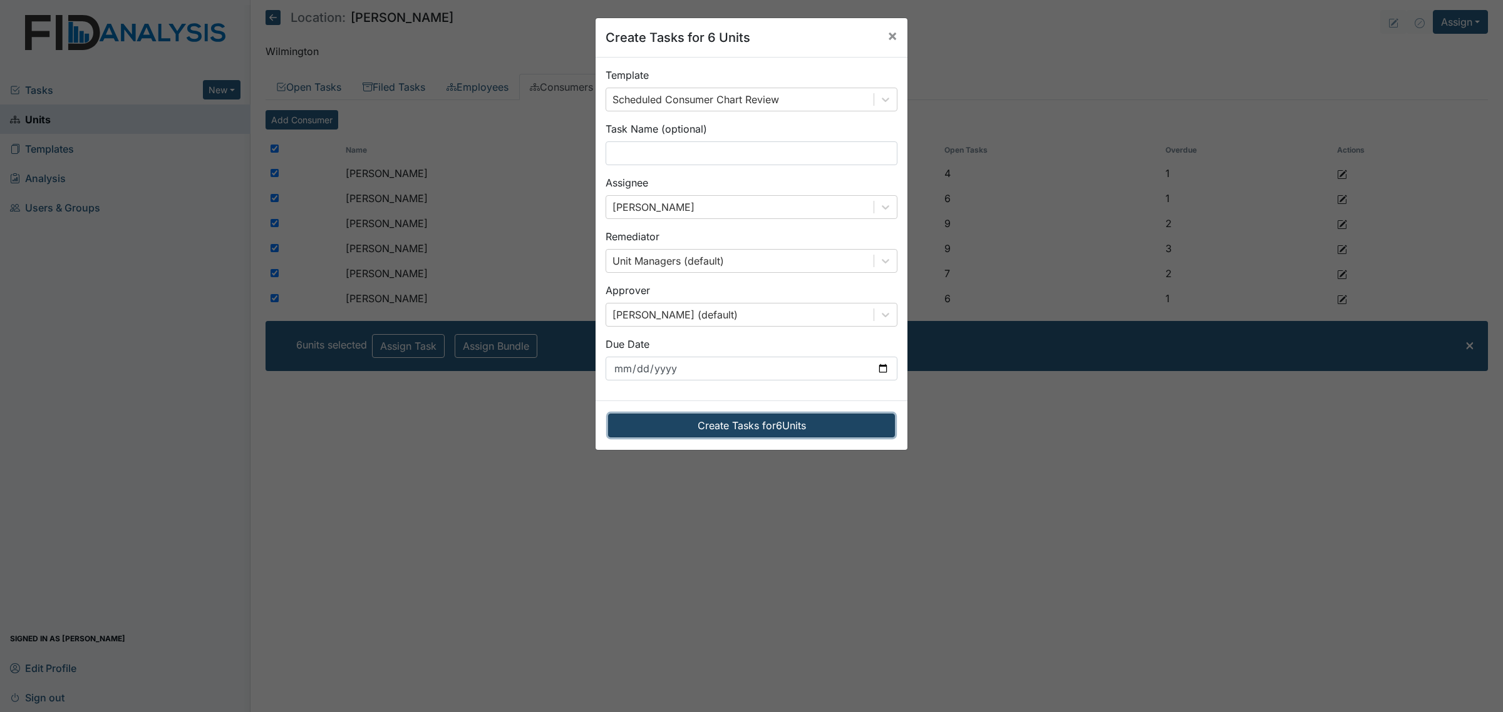
click at [742, 429] on button "Create Tasks for 6 Units" at bounding box center [751, 426] width 287 height 24
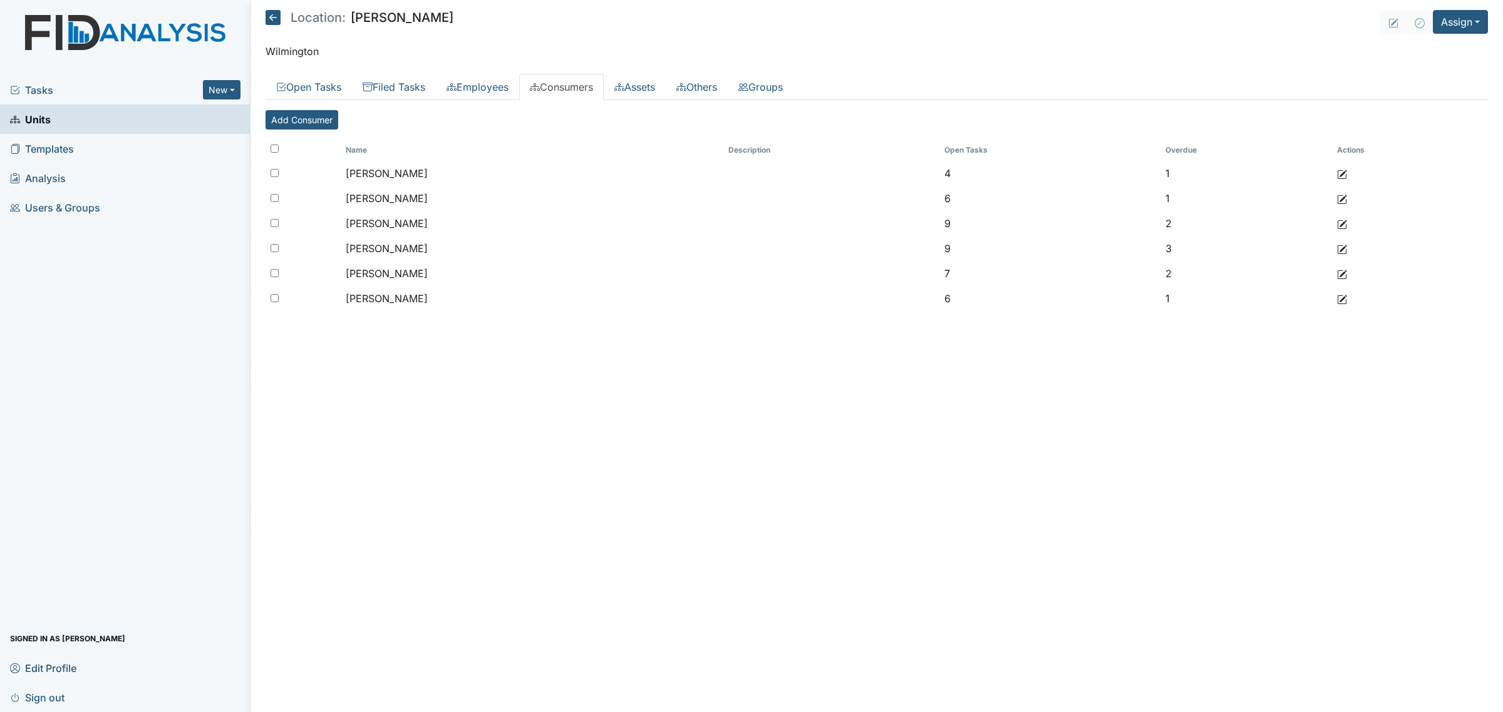
click at [276, 14] on icon at bounding box center [272, 17] width 15 height 15
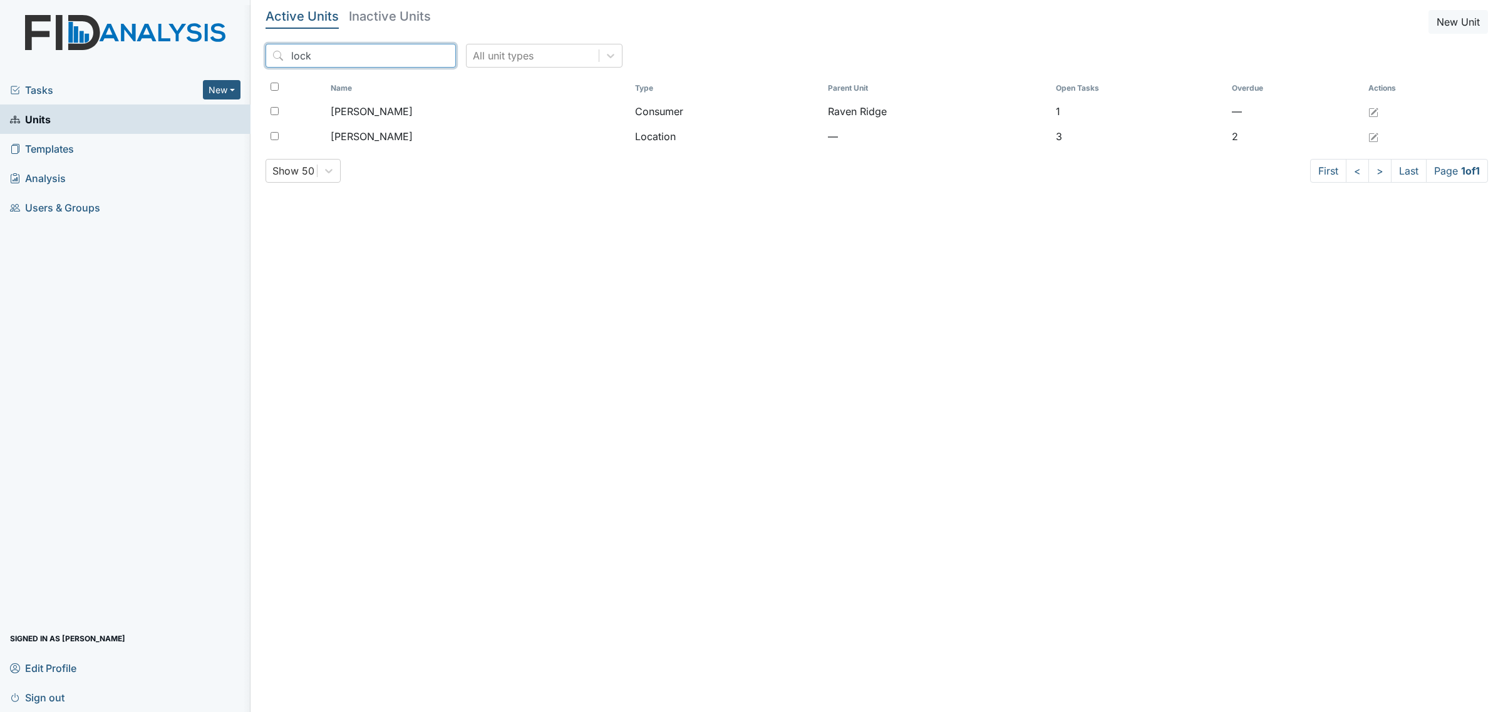
click at [420, 56] on input "lock" at bounding box center [360, 56] width 190 height 24
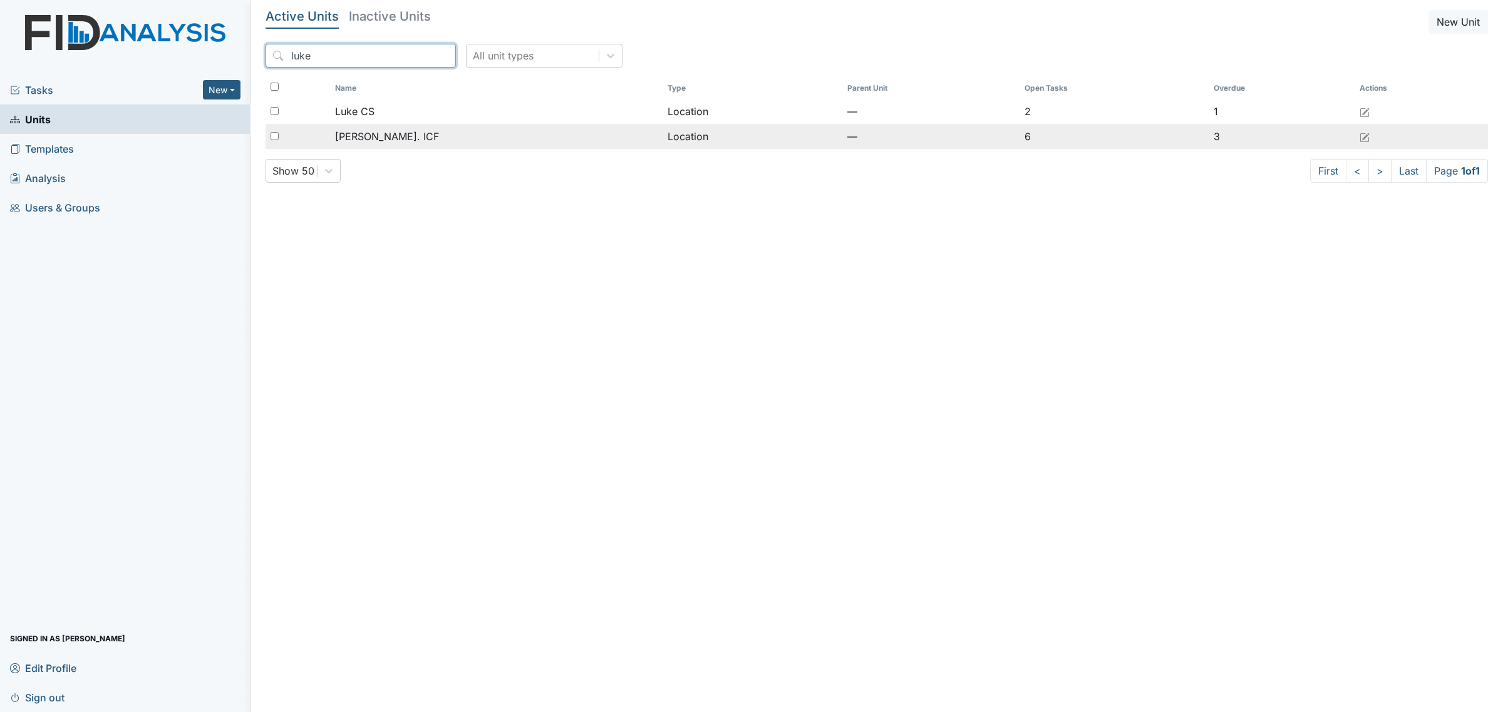
type input "luke"
click at [411, 141] on div "[PERSON_NAME]. ICF" at bounding box center [496, 136] width 322 height 15
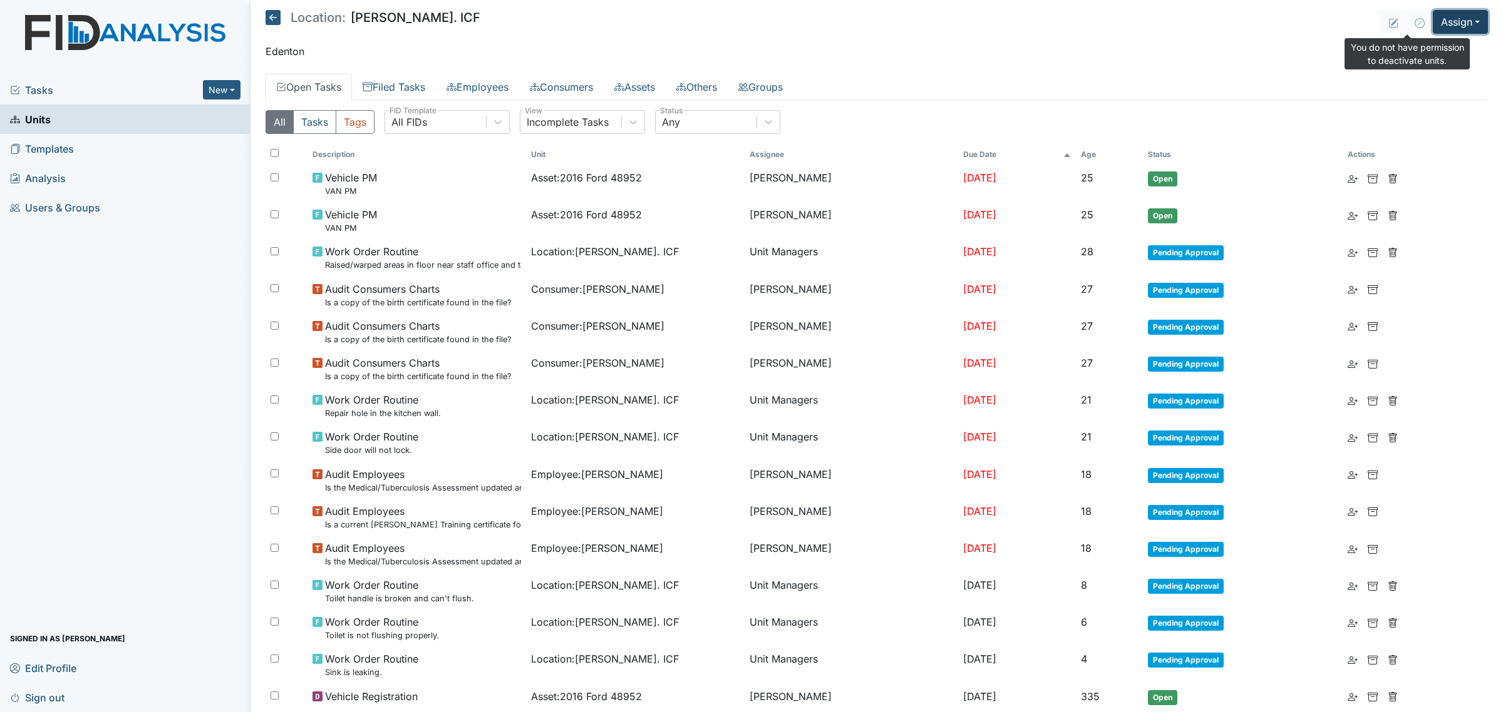
click at [1432, 27] on button "Assign" at bounding box center [1459, 22] width 55 height 24
click at [1426, 70] on link "Assign Inspection" at bounding box center [1430, 71] width 113 height 20
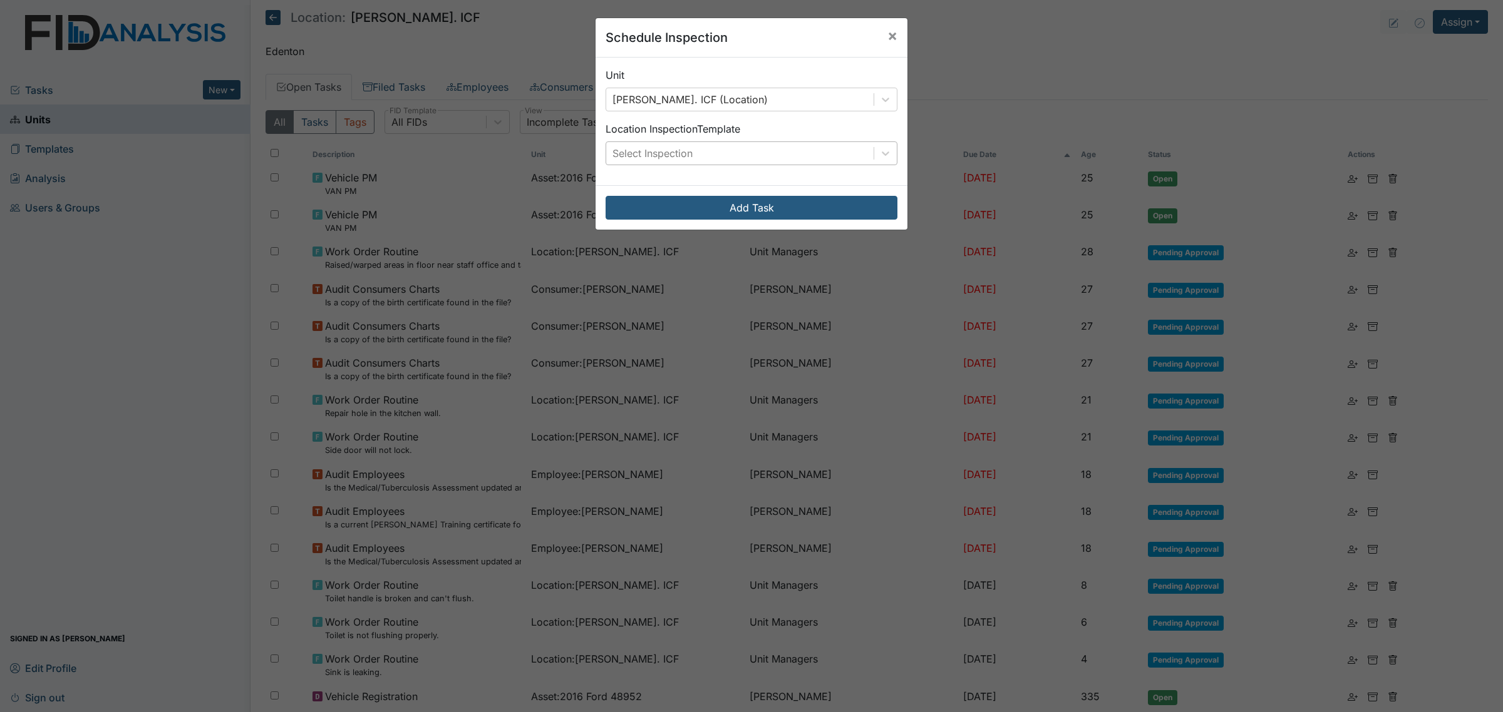
click at [728, 155] on div "Select Inspection" at bounding box center [739, 153] width 267 height 23
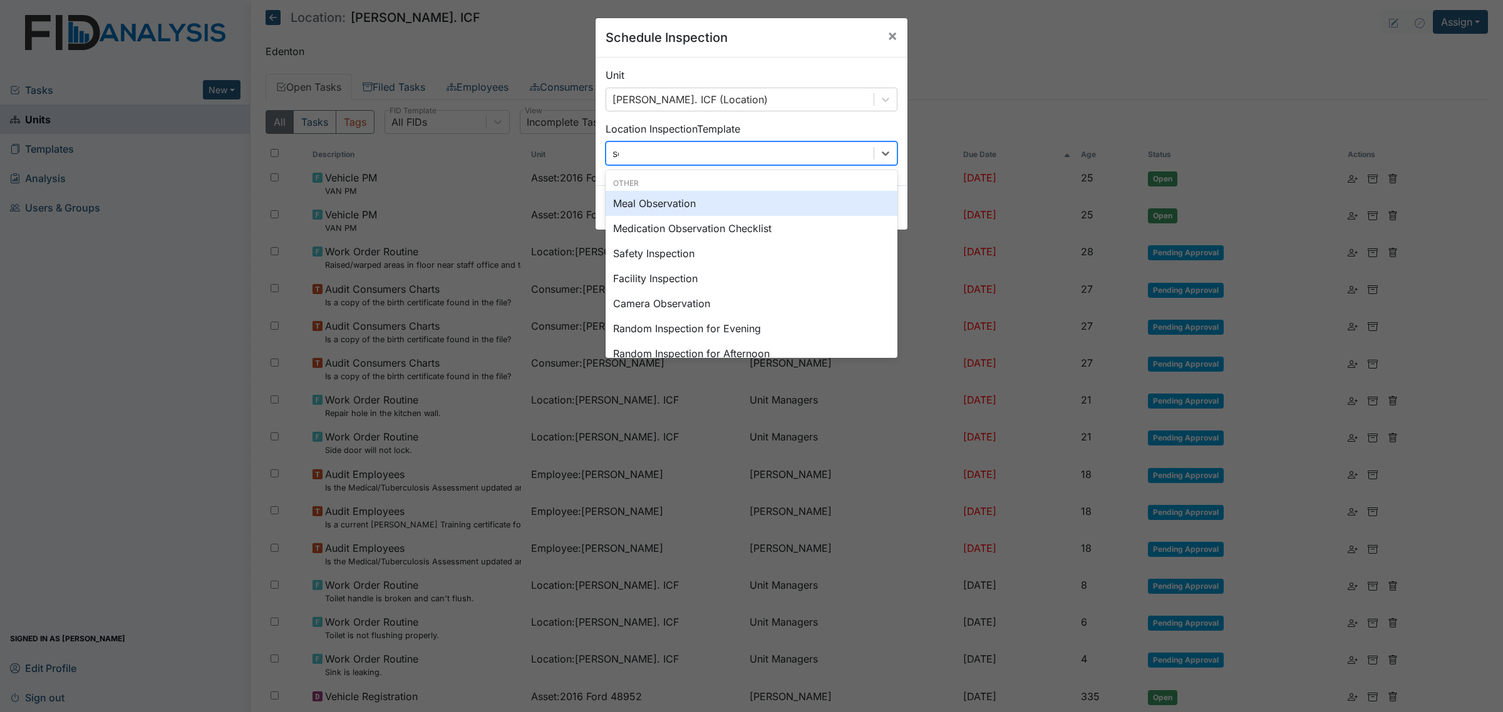
type input "sch"
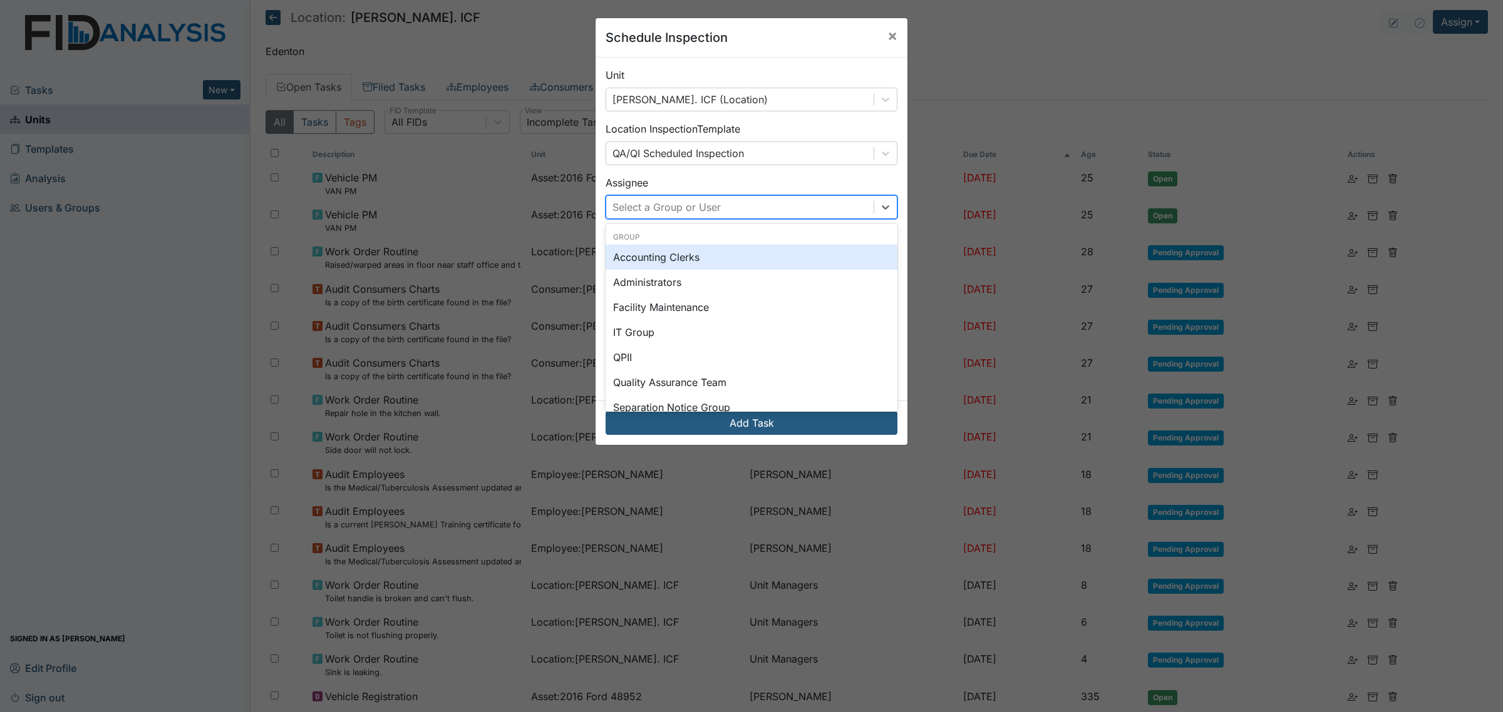
click at [725, 211] on div "Select a Group or User" at bounding box center [739, 207] width 267 height 23
type input "[PERSON_NAME]"
click at [709, 263] on div "[PERSON_NAME]" at bounding box center [751, 257] width 292 height 25
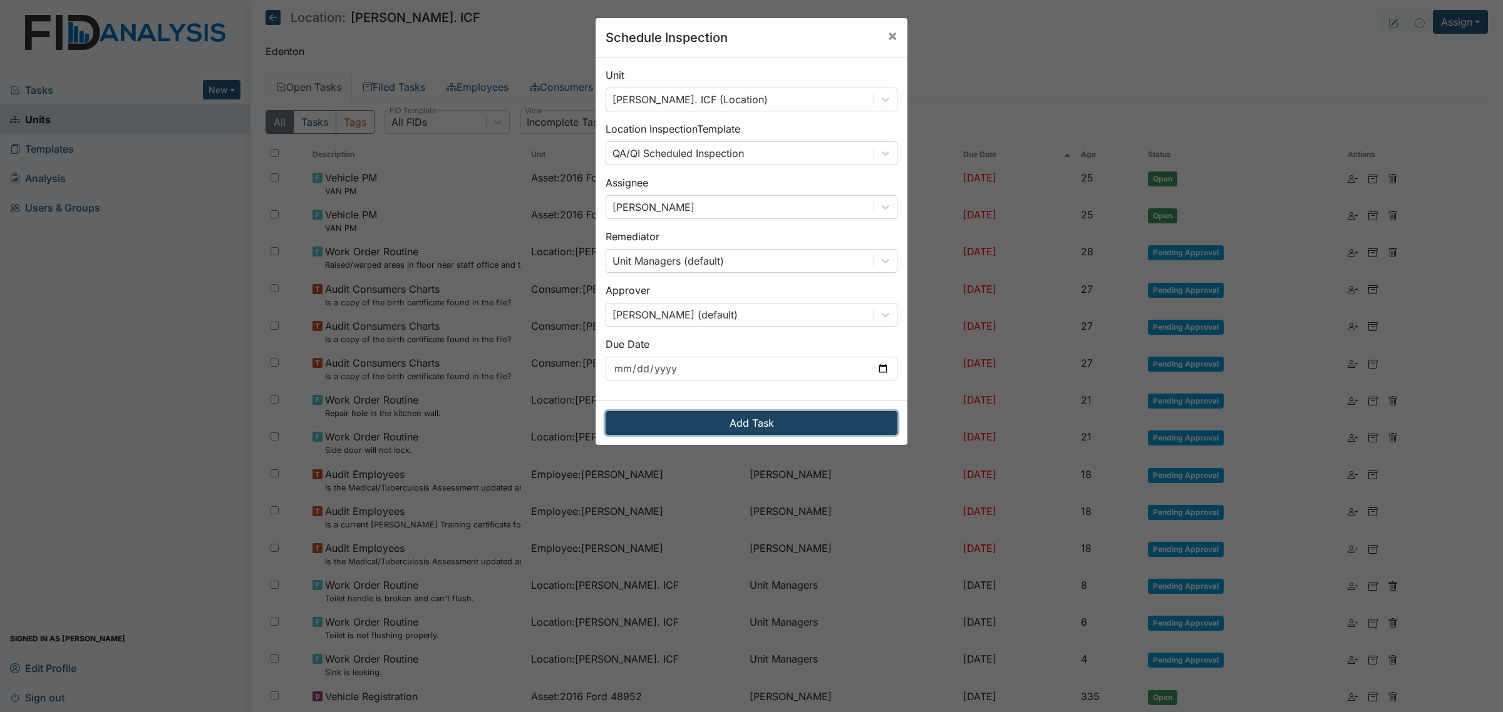
click at [775, 427] on button "Add Task" at bounding box center [751, 423] width 292 height 24
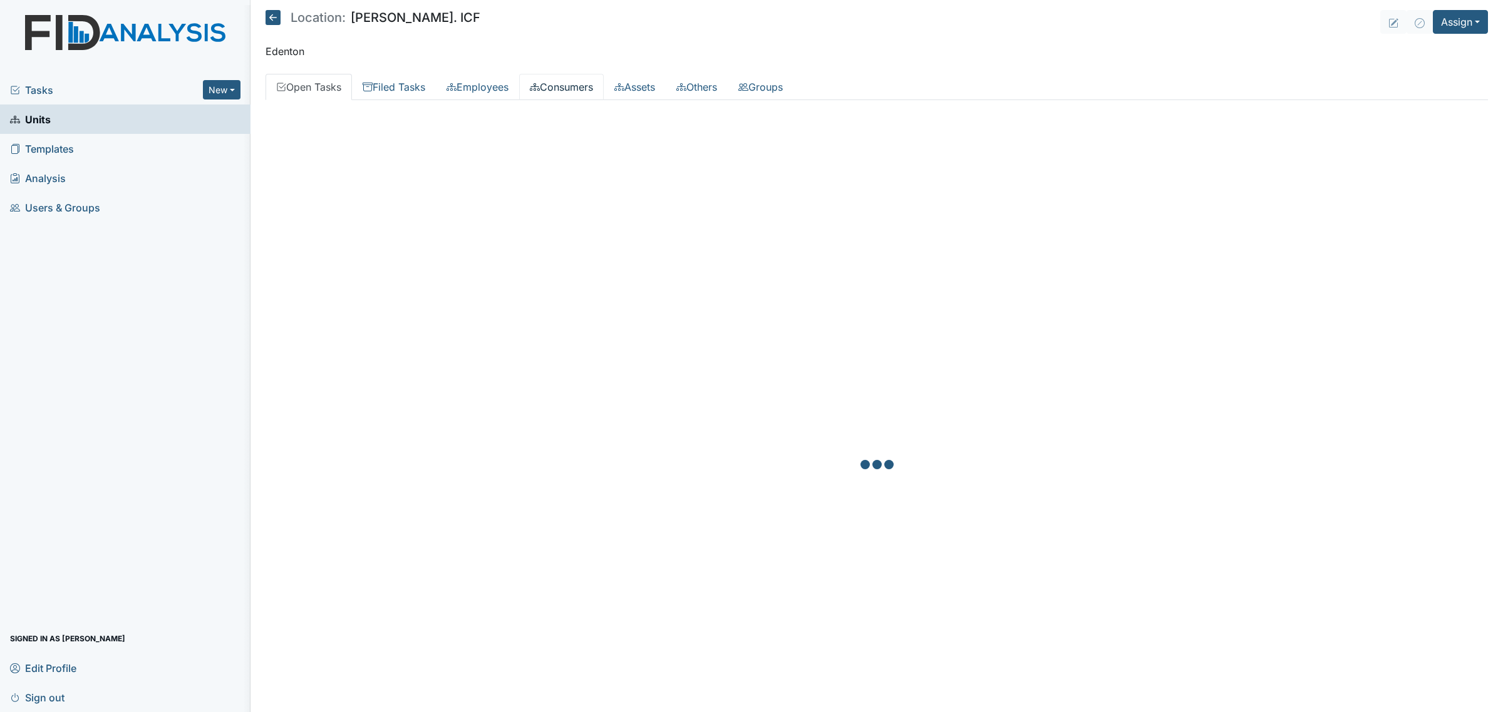
click at [565, 88] on link "Consumers" at bounding box center [561, 87] width 85 height 26
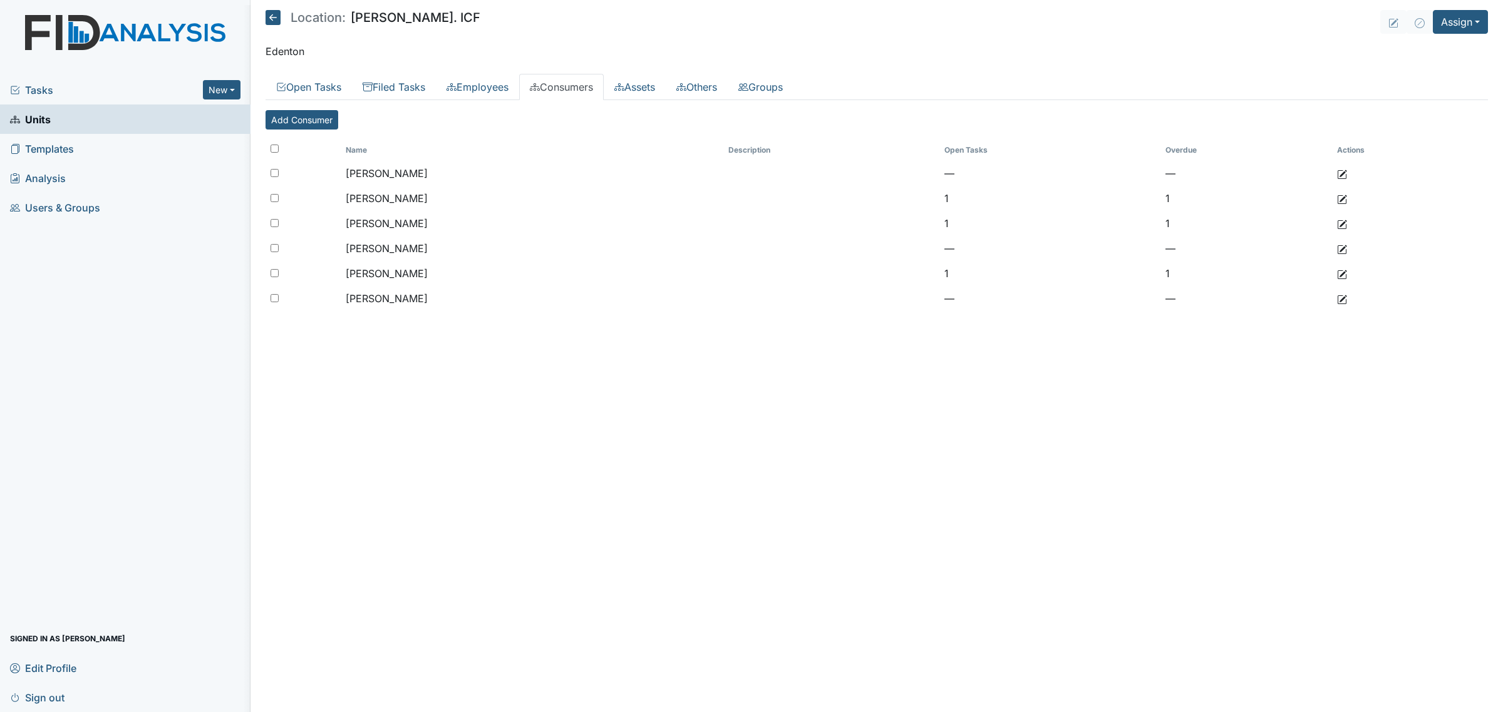
click at [274, 146] on input "checkbox" at bounding box center [274, 149] width 8 height 8
checkbox input "true"
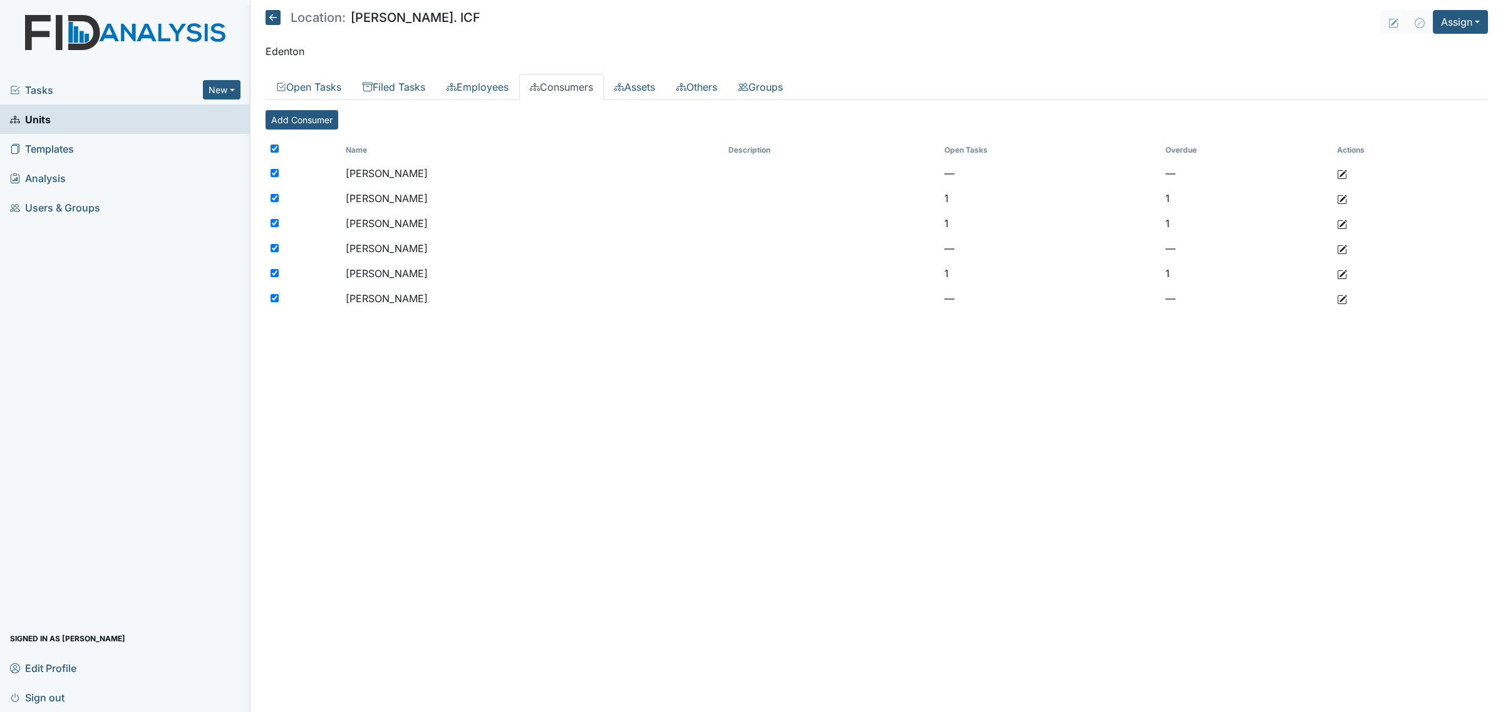
checkbox input "true"
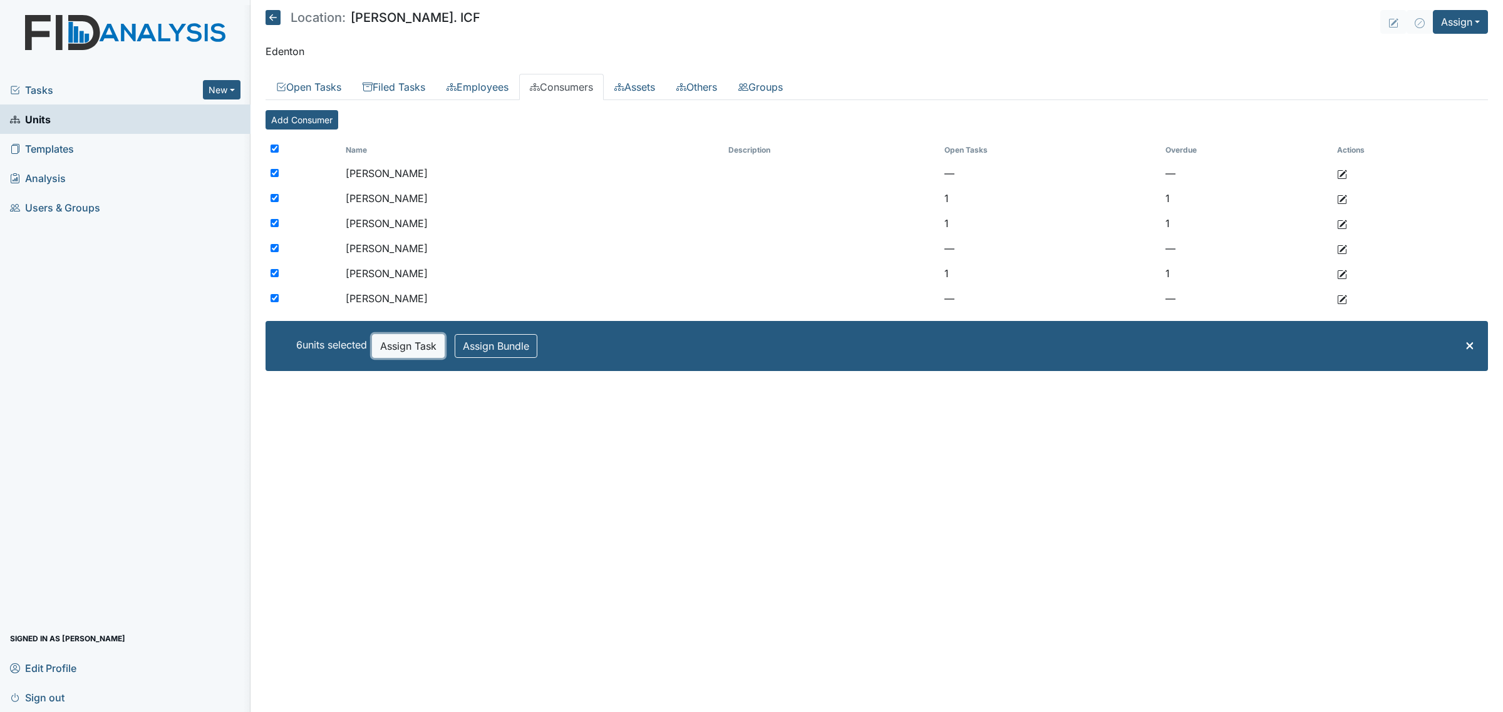
click at [393, 343] on button "Assign Task" at bounding box center [408, 346] width 73 height 24
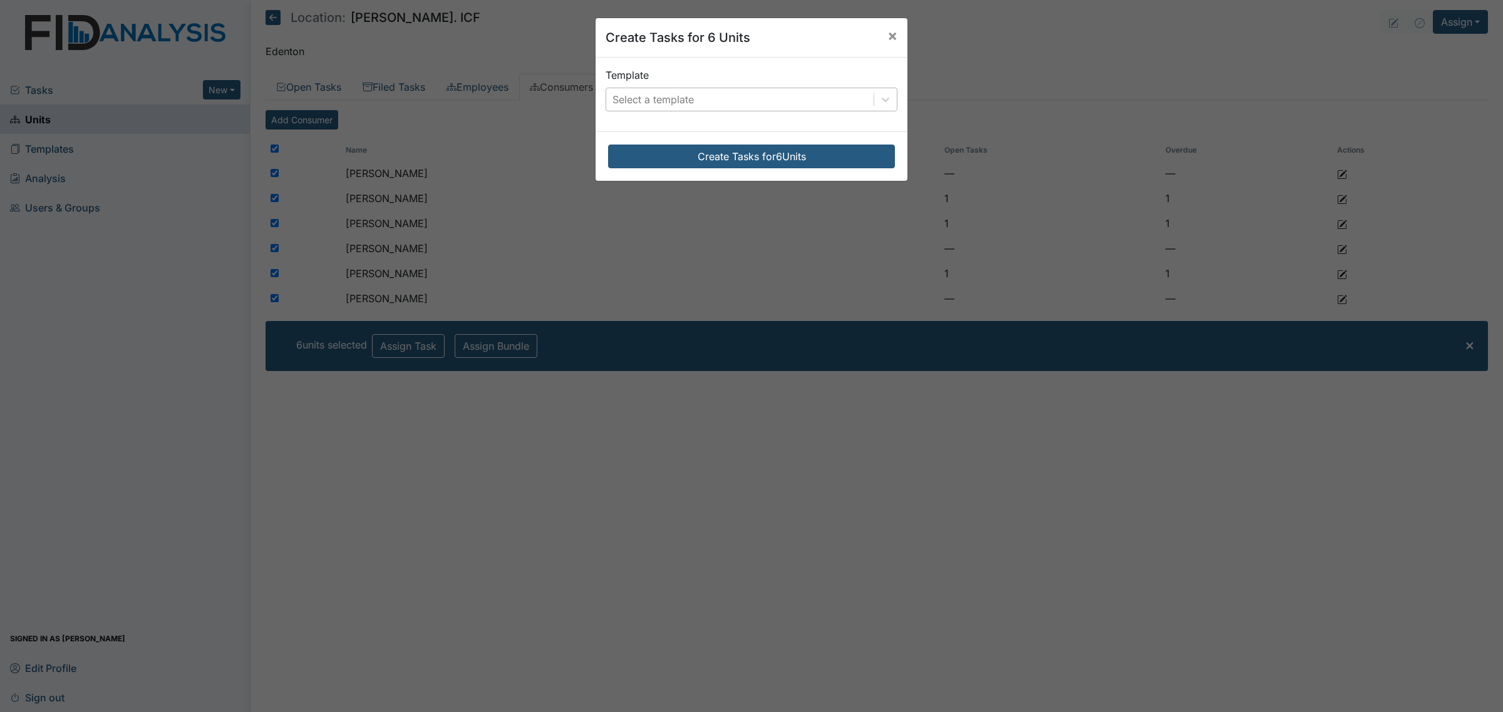
click at [729, 93] on div "Select a template" at bounding box center [739, 99] width 267 height 23
type input "sch"
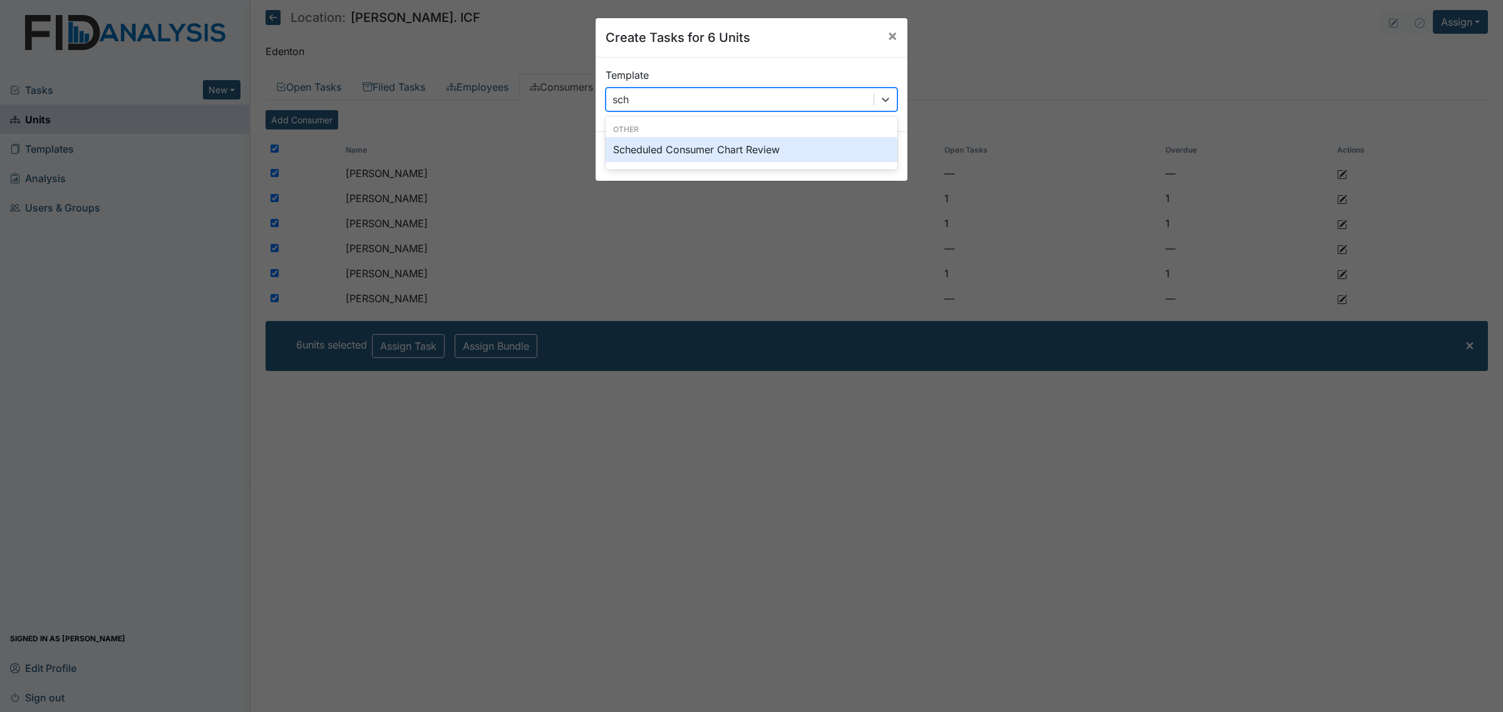
click at [709, 152] on div "Scheduled Consumer Chart Review" at bounding box center [751, 149] width 292 height 25
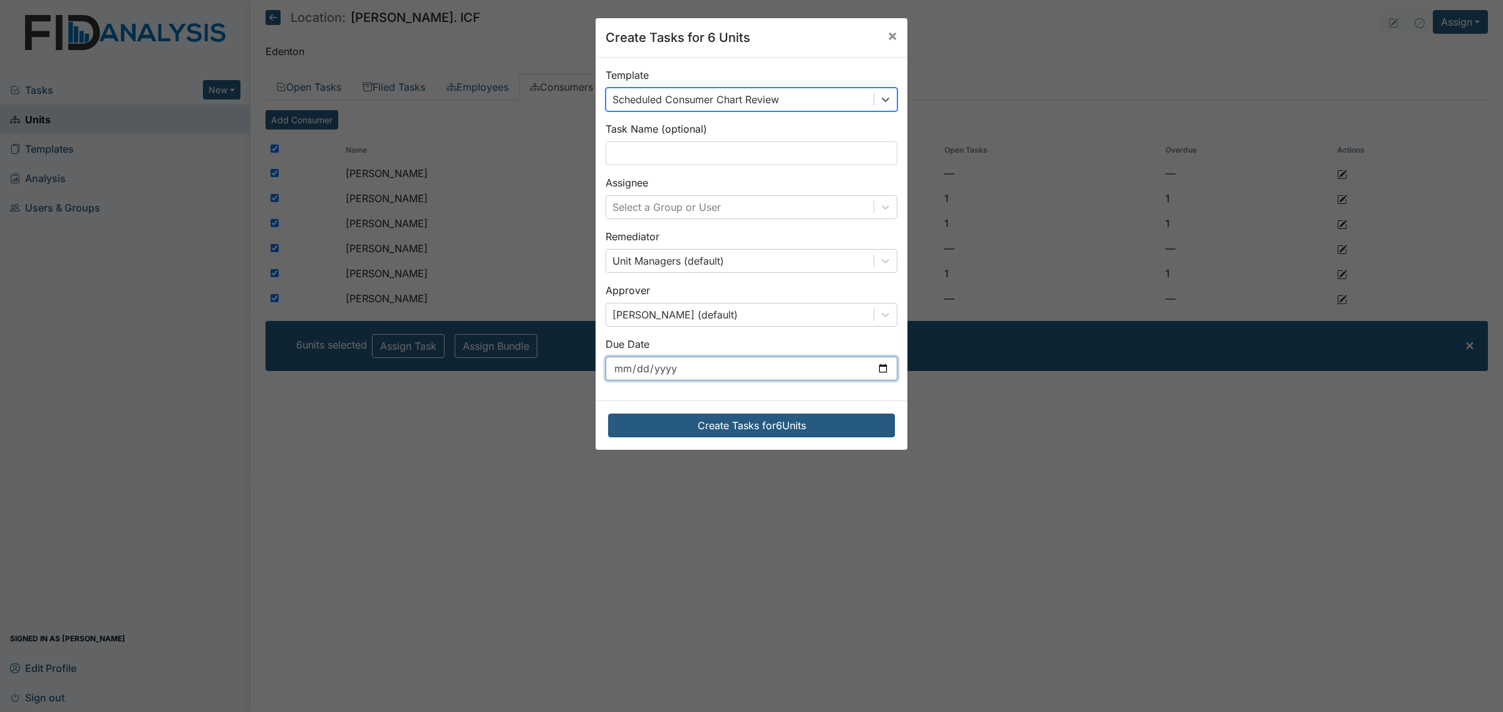
click at [714, 368] on input "[DATE]" at bounding box center [751, 369] width 292 height 24
click at [875, 370] on input "[DATE]" at bounding box center [751, 369] width 292 height 24
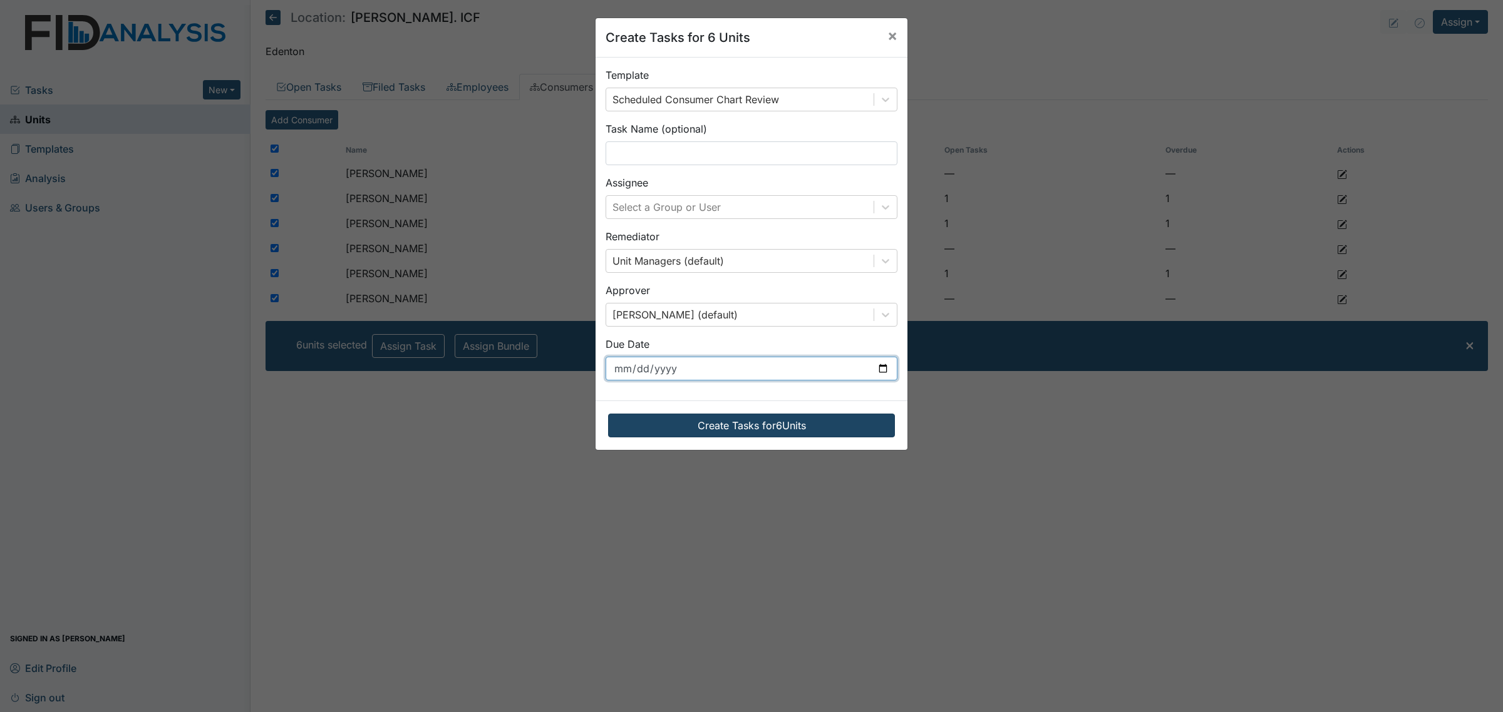
type input "[DATE]"
click at [734, 426] on button "Create Tasks for 6 Units" at bounding box center [751, 426] width 287 height 24
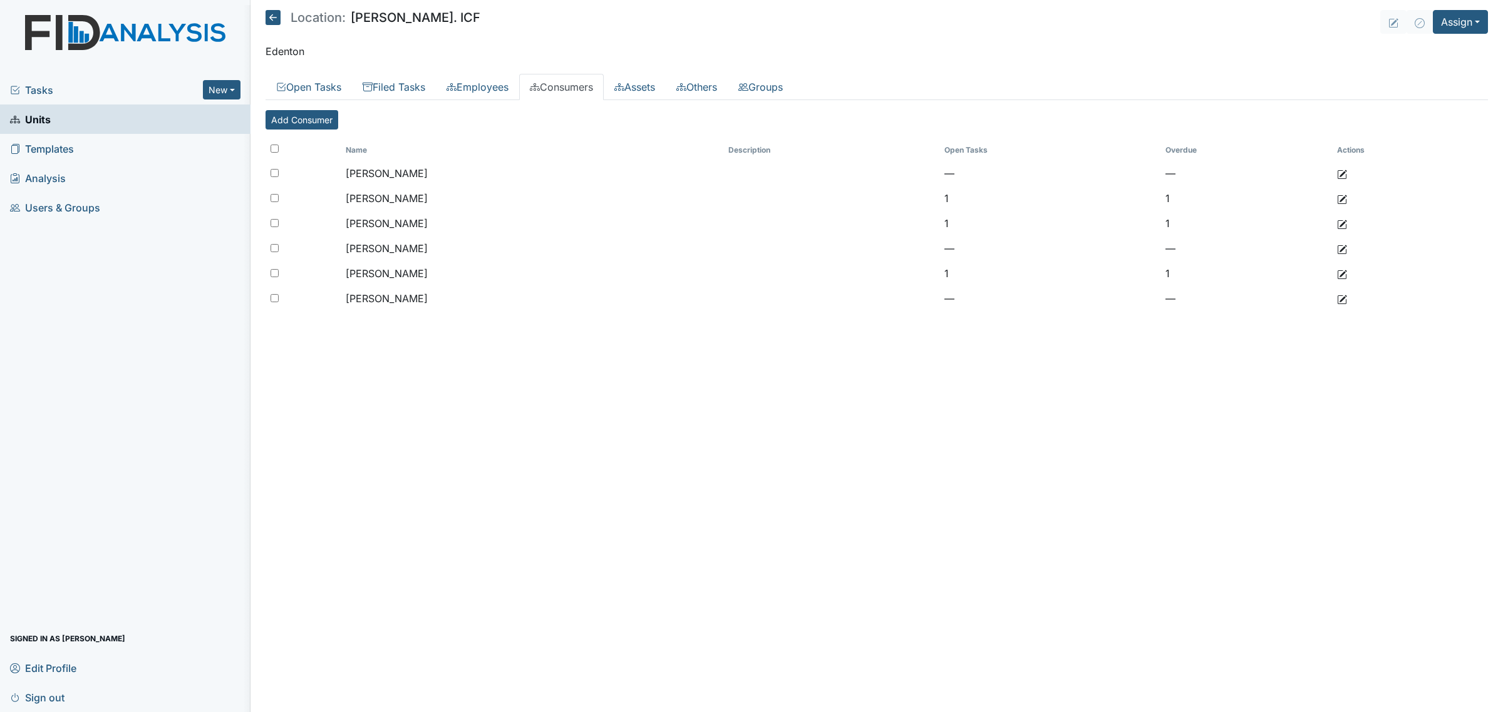
click at [267, 28] on div "Location: [GEOGRAPHIC_DATA]" at bounding box center [372, 19] width 215 height 19
click at [274, 23] on icon at bounding box center [272, 17] width 15 height 15
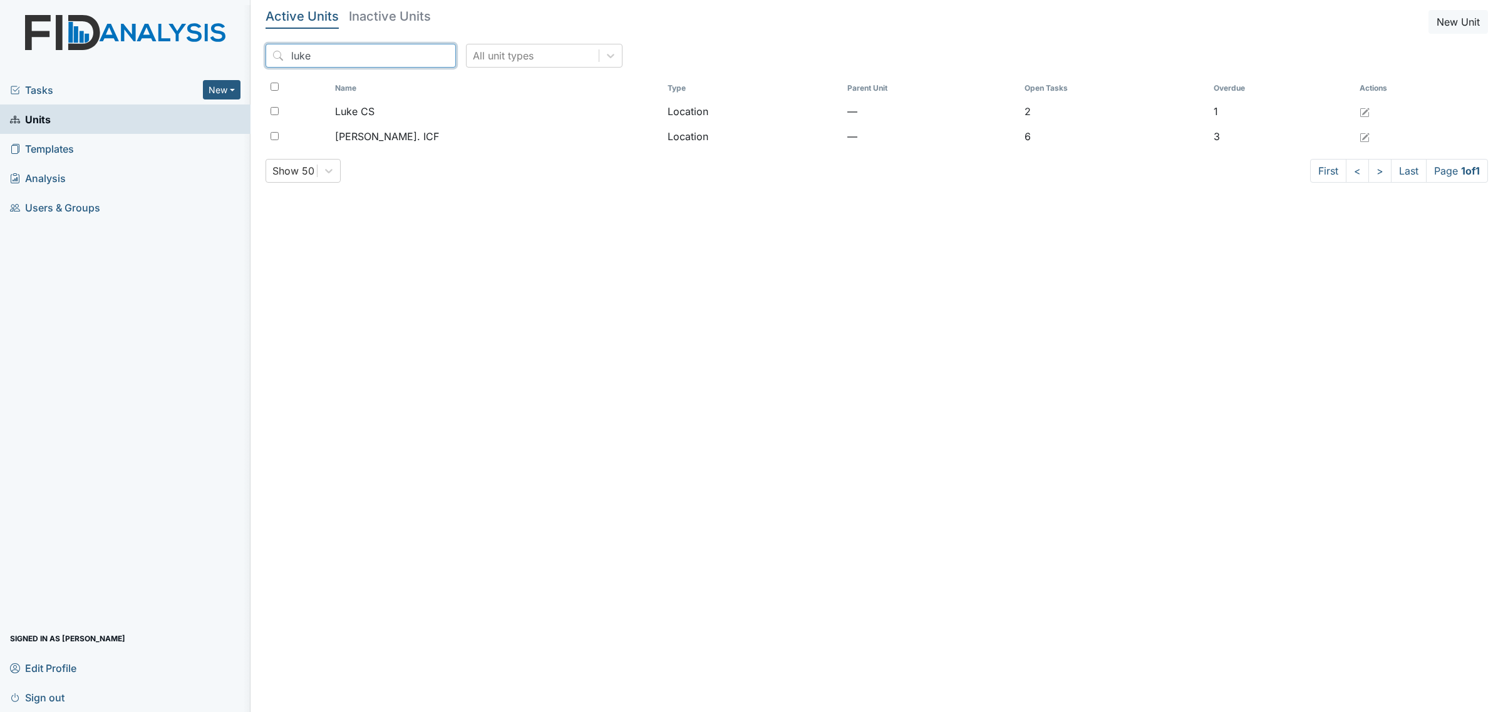
click at [338, 61] on input "luke" at bounding box center [360, 56] width 190 height 24
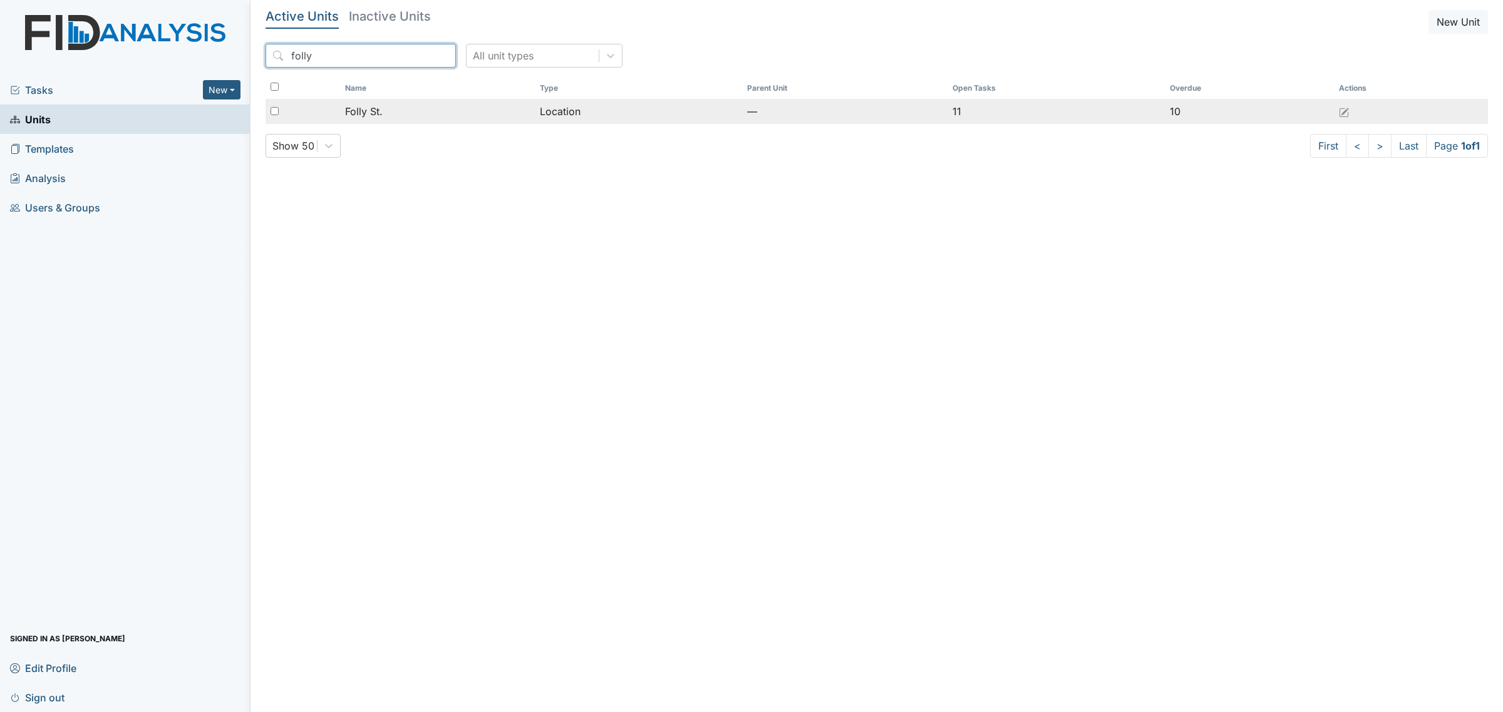
type input "folly"
click at [370, 105] on span "Folly St." at bounding box center [364, 111] width 38 height 15
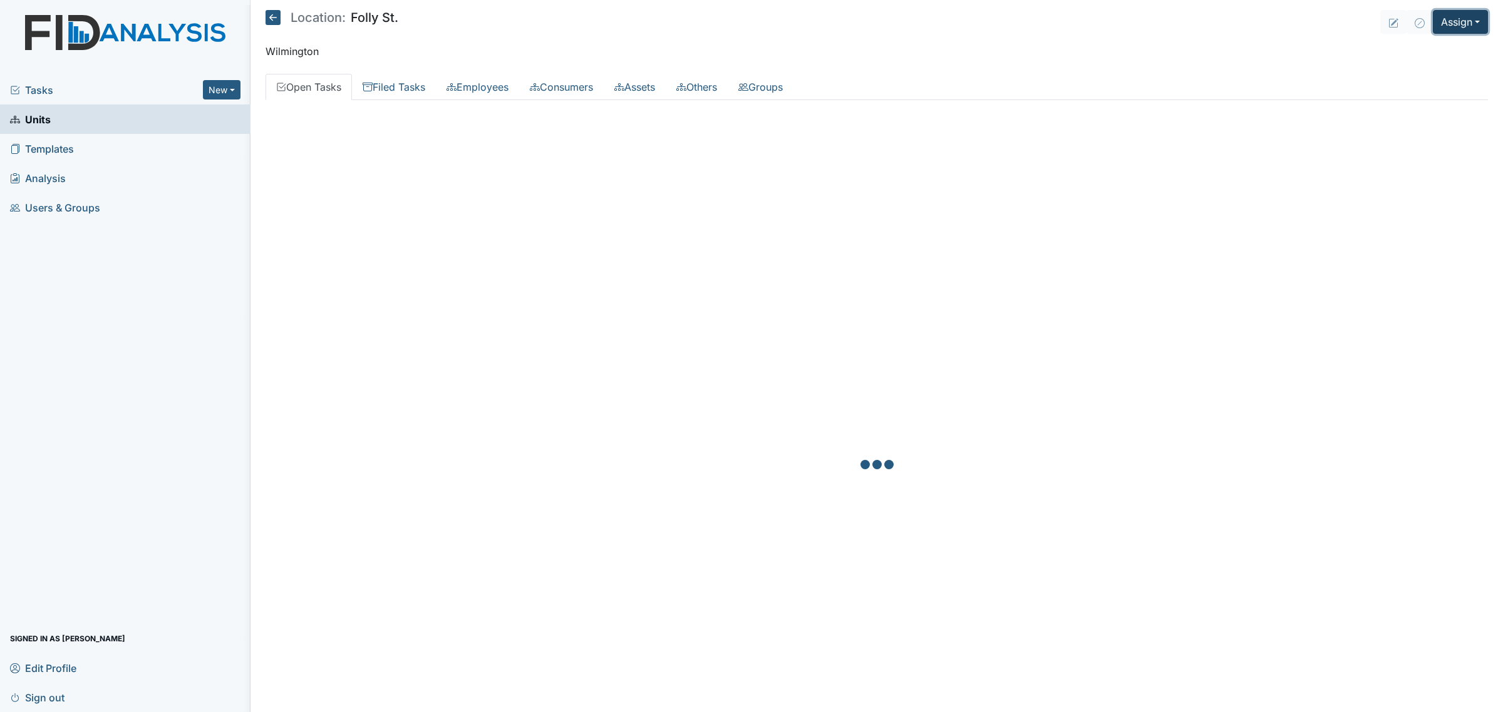
click at [1437, 22] on button "Assign" at bounding box center [1459, 22] width 55 height 24
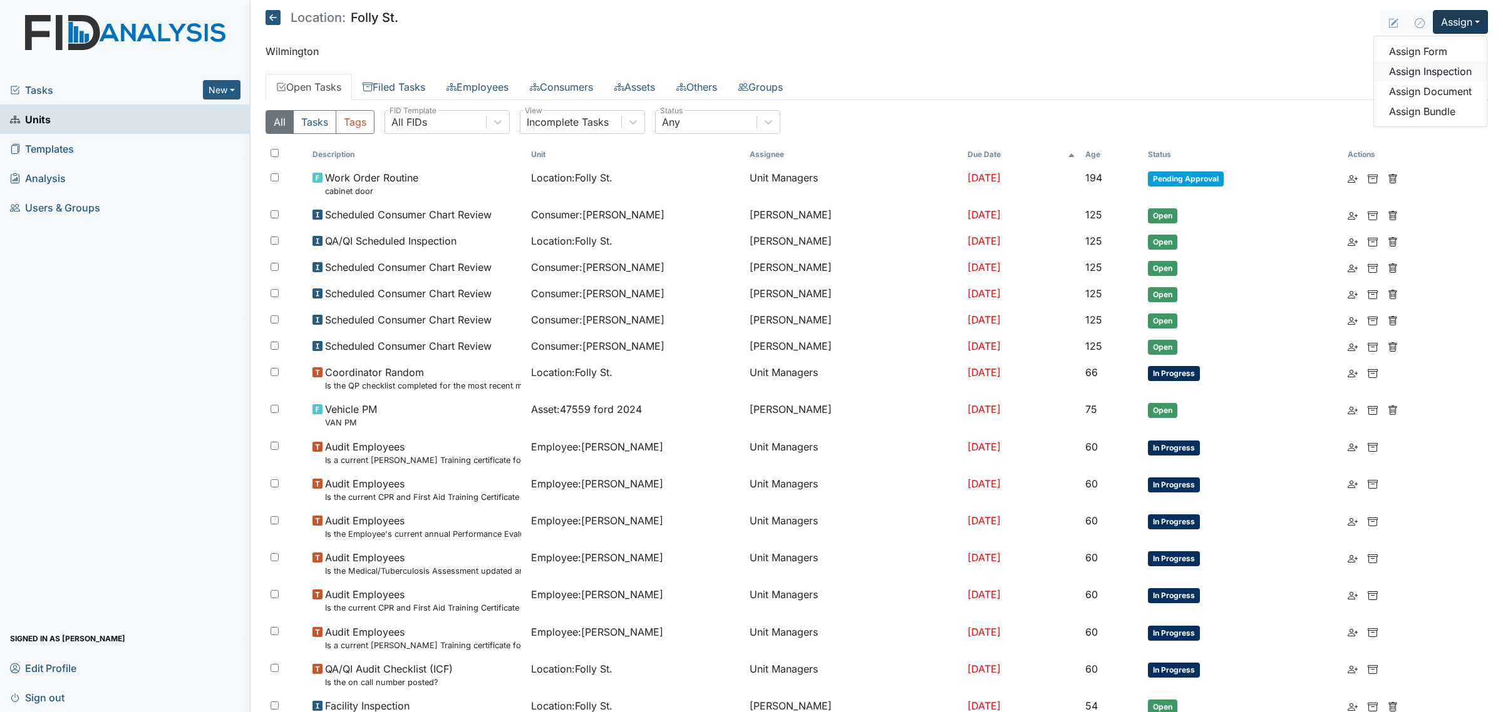
click at [1447, 72] on link "Assign Inspection" at bounding box center [1430, 71] width 113 height 20
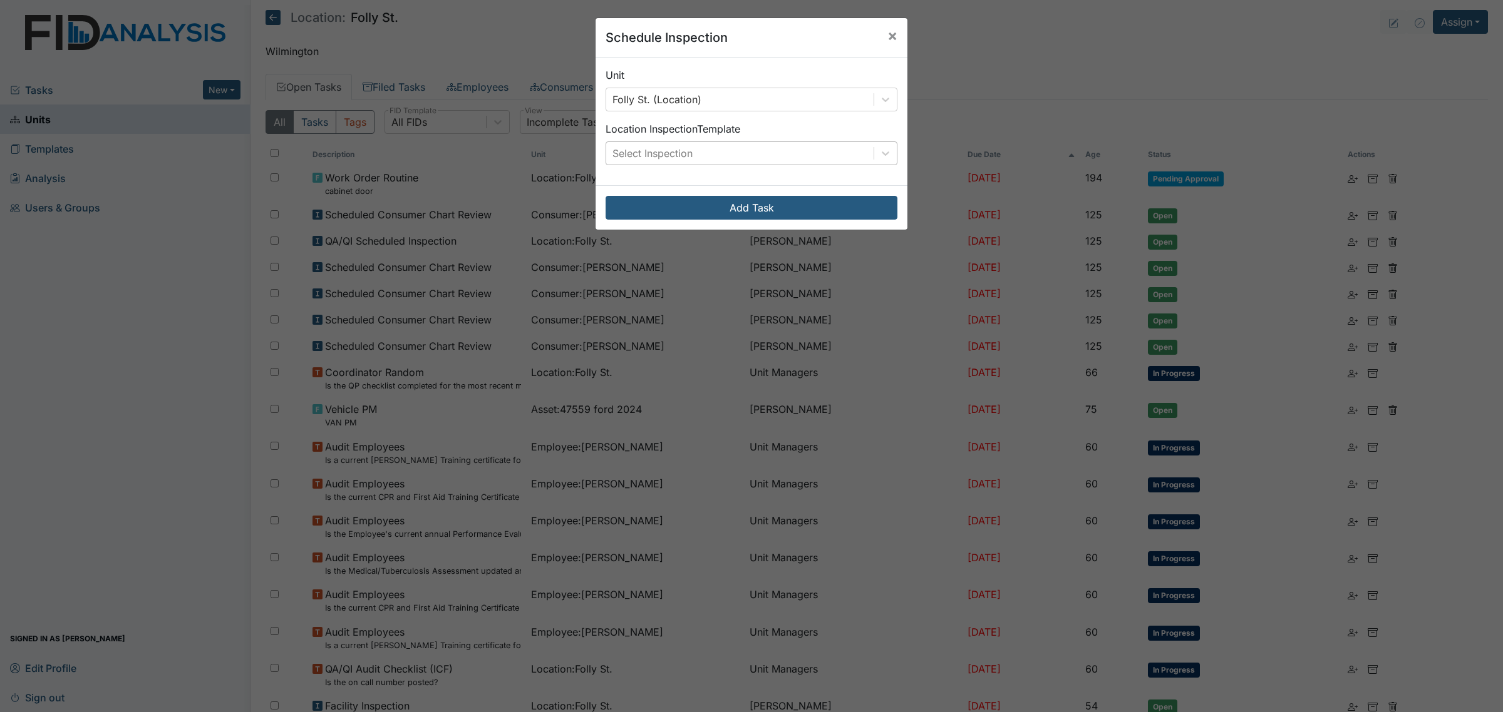
click at [786, 150] on div "Select Inspection" at bounding box center [739, 153] width 267 height 23
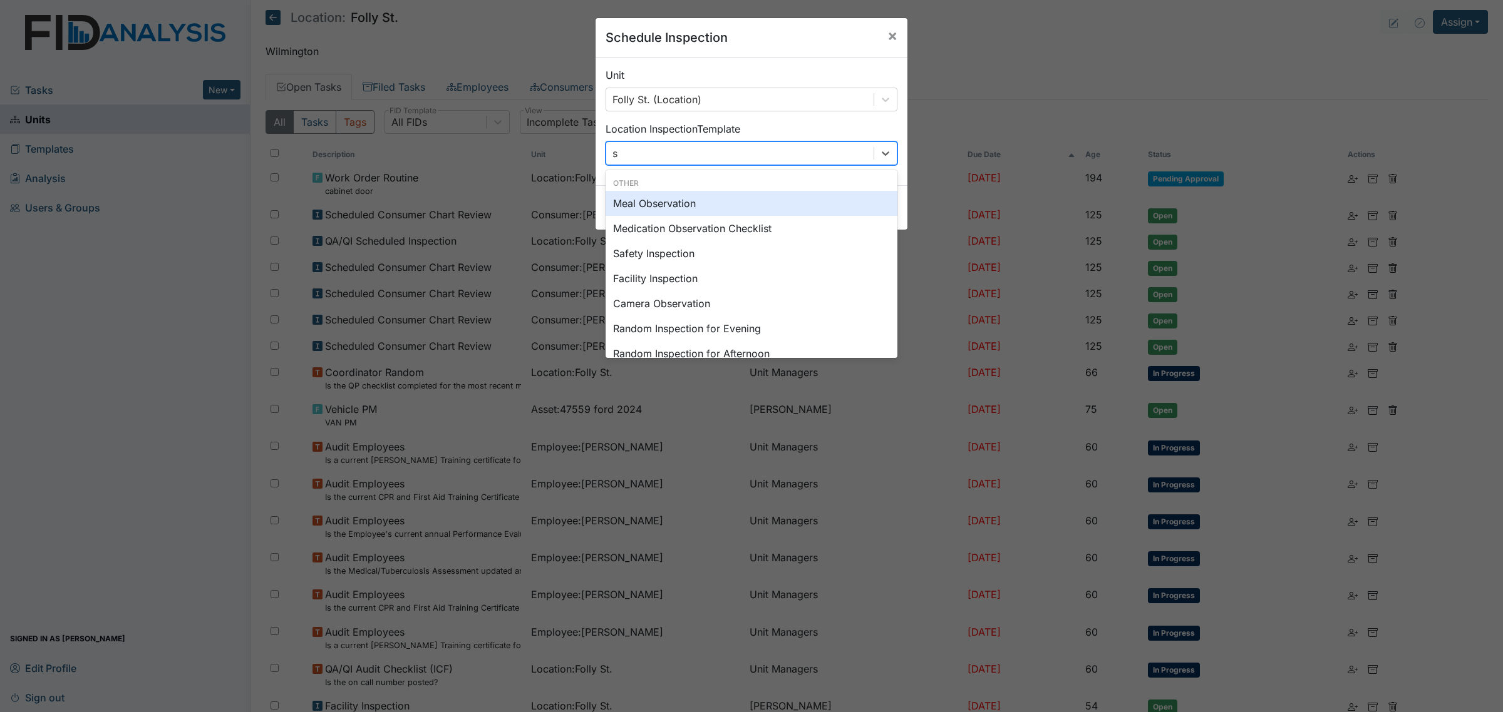
type input "sc"
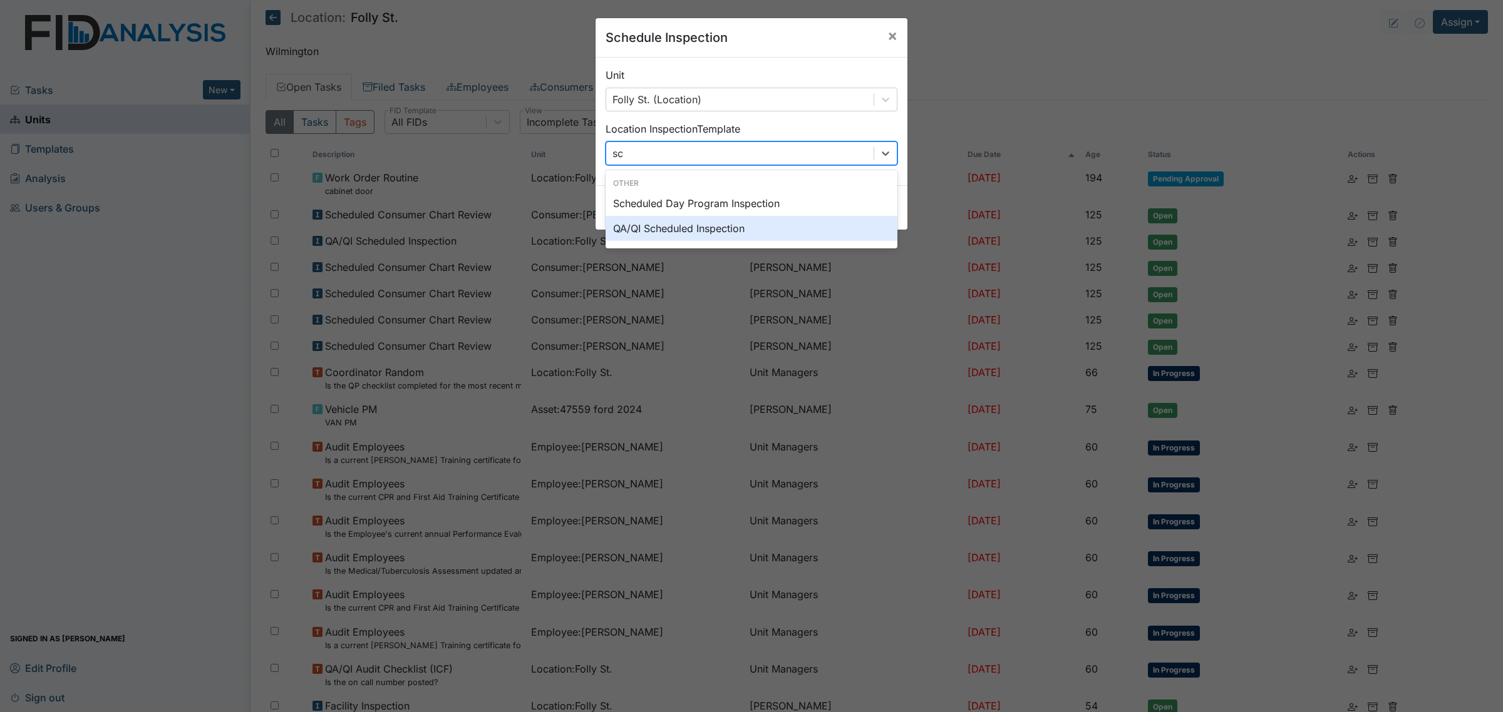
click at [753, 222] on div "QA/QI Scheduled Inspection" at bounding box center [751, 228] width 292 height 25
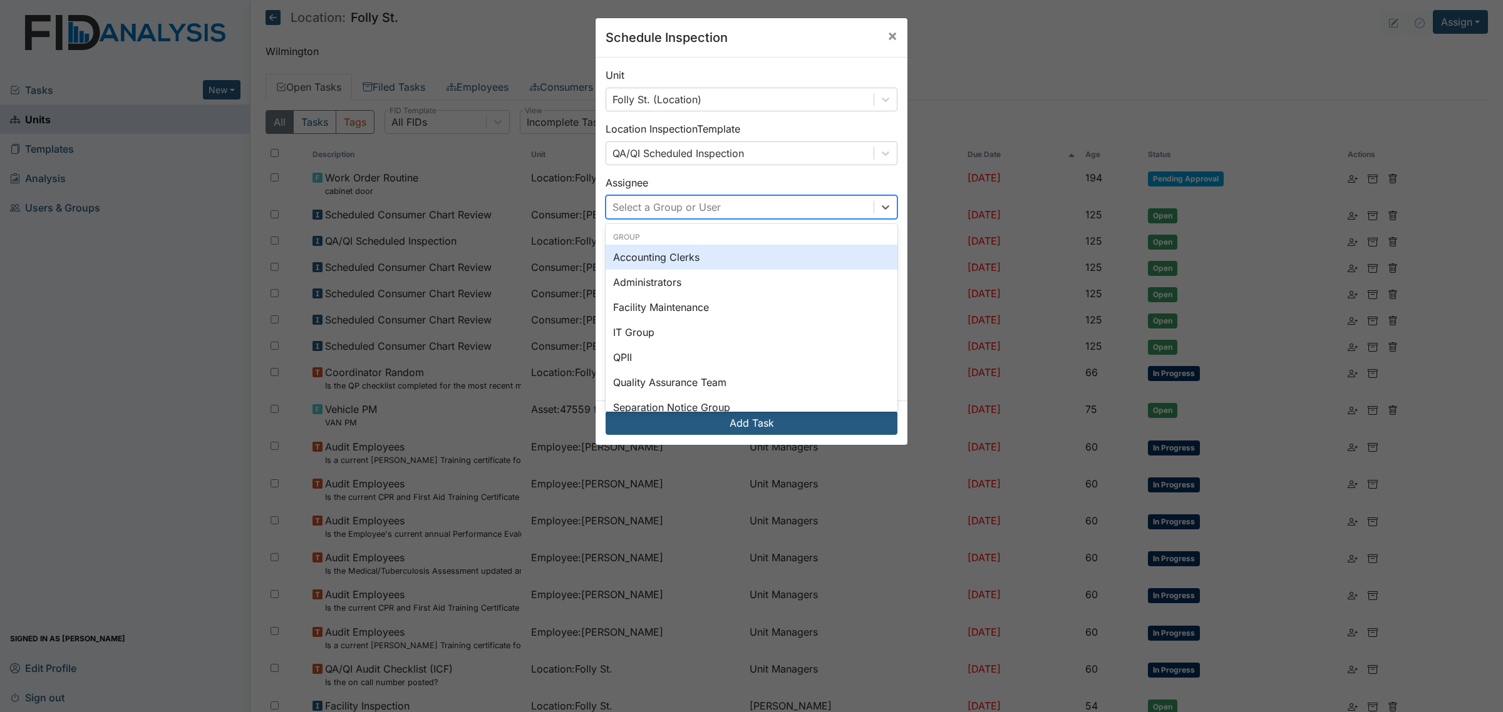
click at [783, 210] on div "Select a Group or User" at bounding box center [739, 207] width 267 height 23
type input "donn"
click at [719, 267] on div "Donna Smith" at bounding box center [751, 257] width 292 height 25
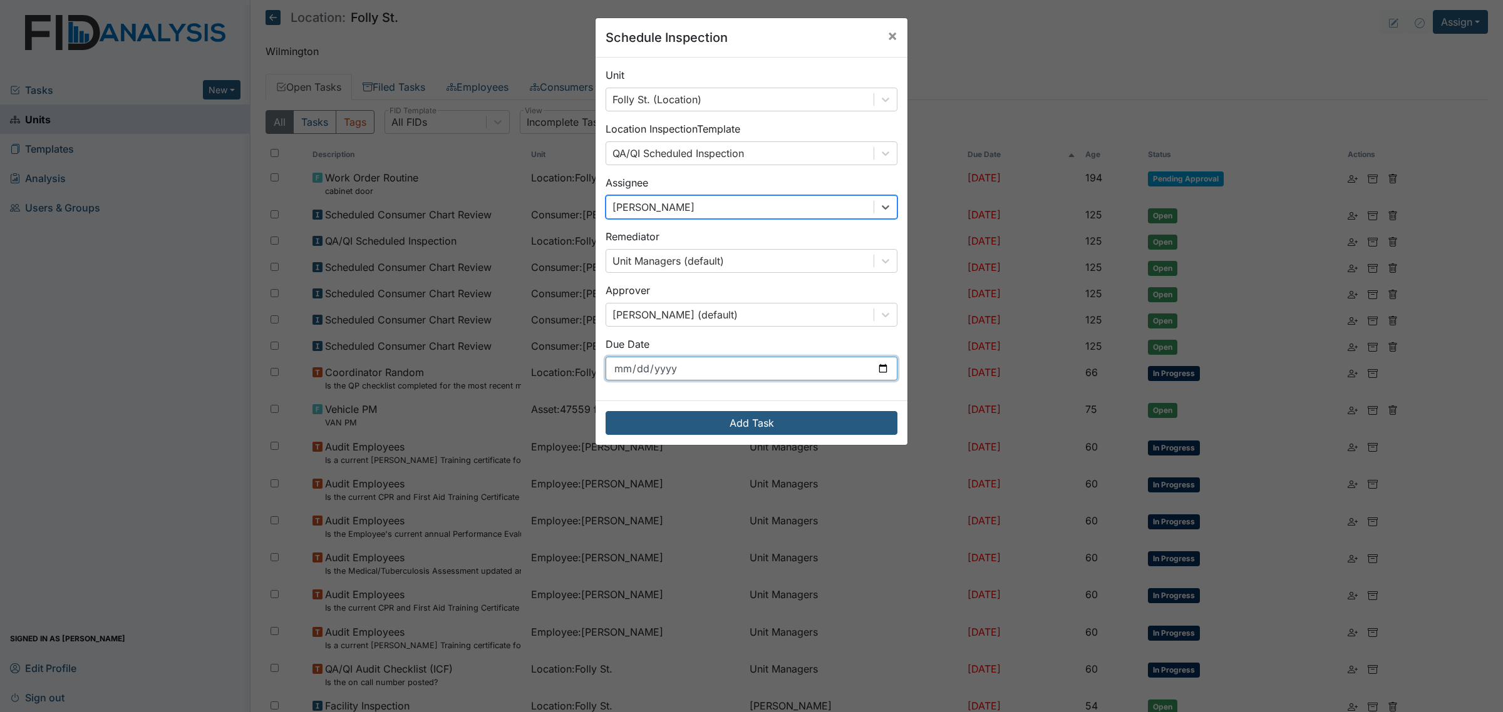
click at [789, 371] on input "2025-09-03" at bounding box center [751, 369] width 292 height 24
click at [881, 367] on input "2025-09-03" at bounding box center [751, 369] width 292 height 24
type input "2025-10-01"
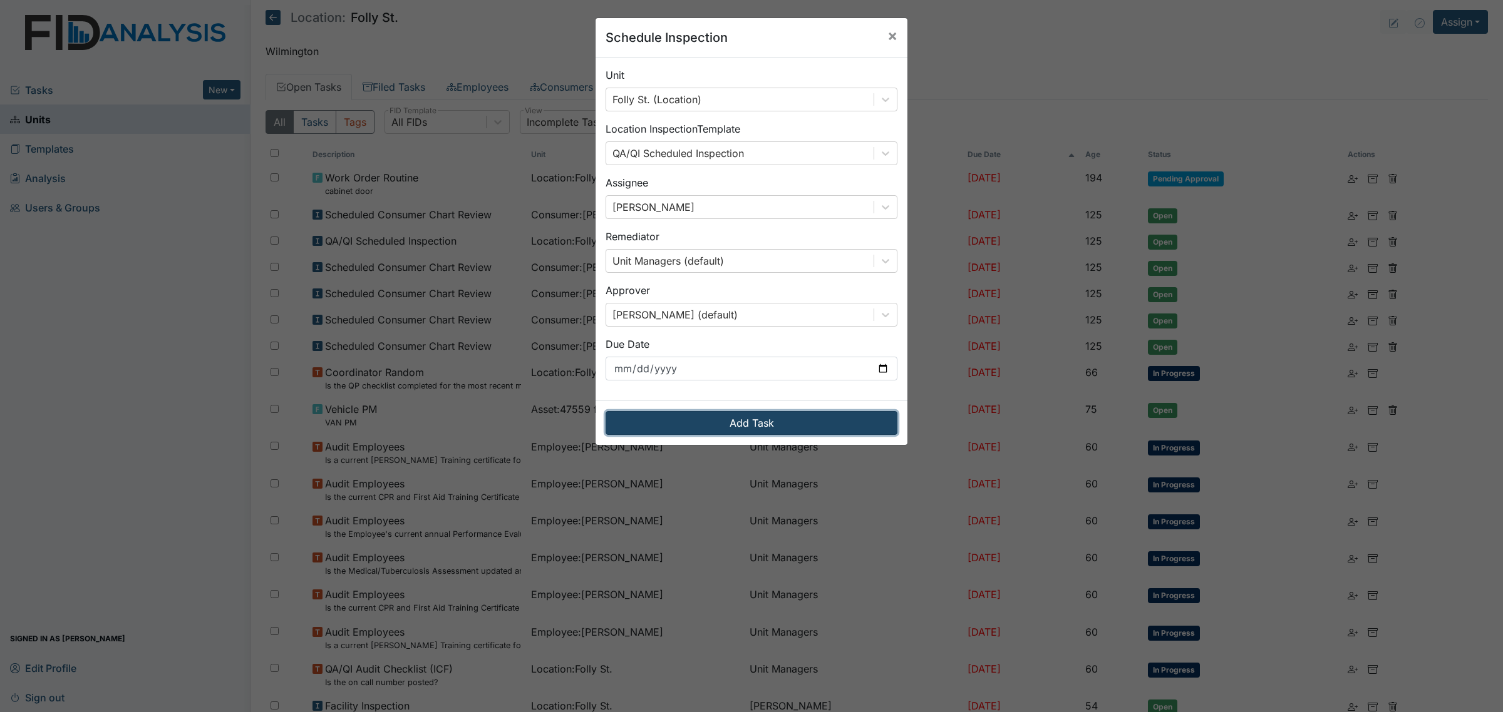
click at [727, 418] on button "Add Task" at bounding box center [751, 423] width 292 height 24
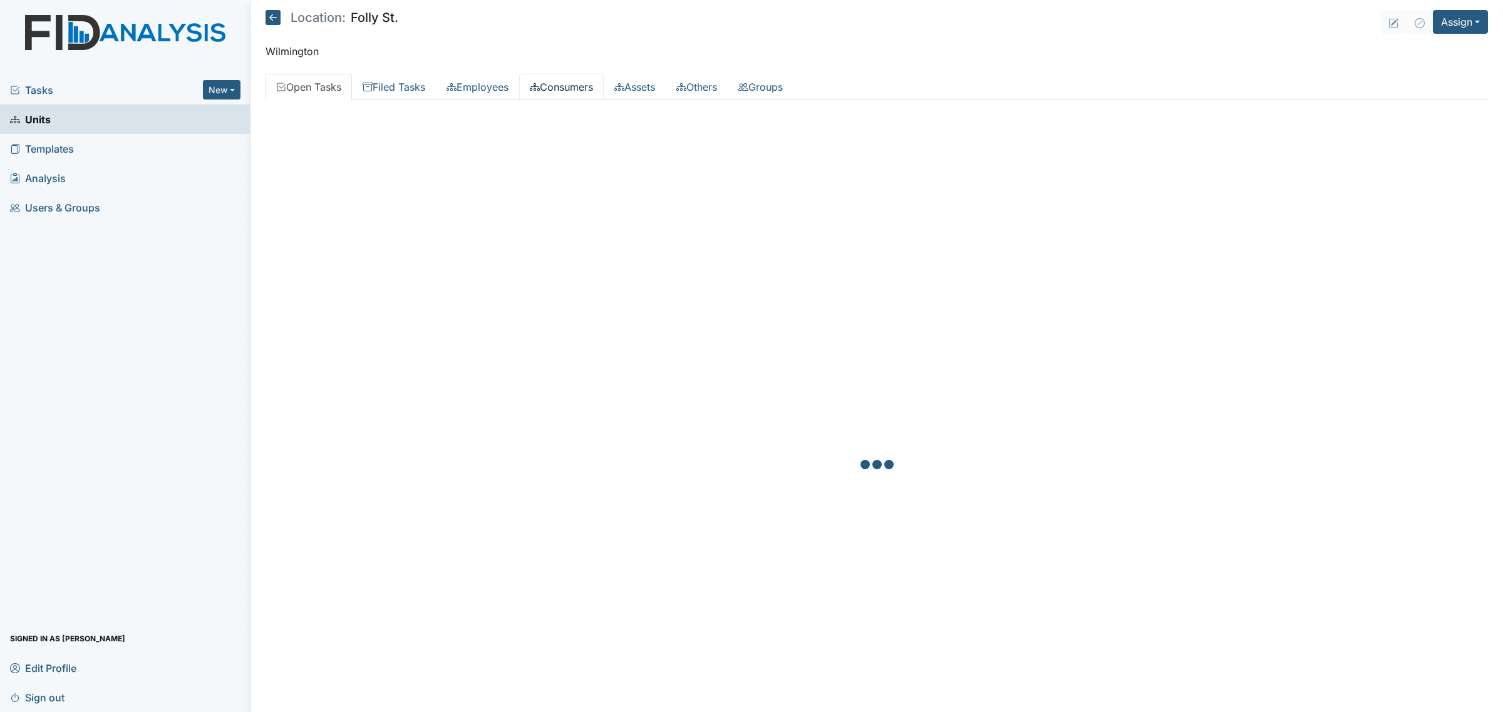
click at [560, 88] on link "Consumers" at bounding box center [561, 87] width 85 height 26
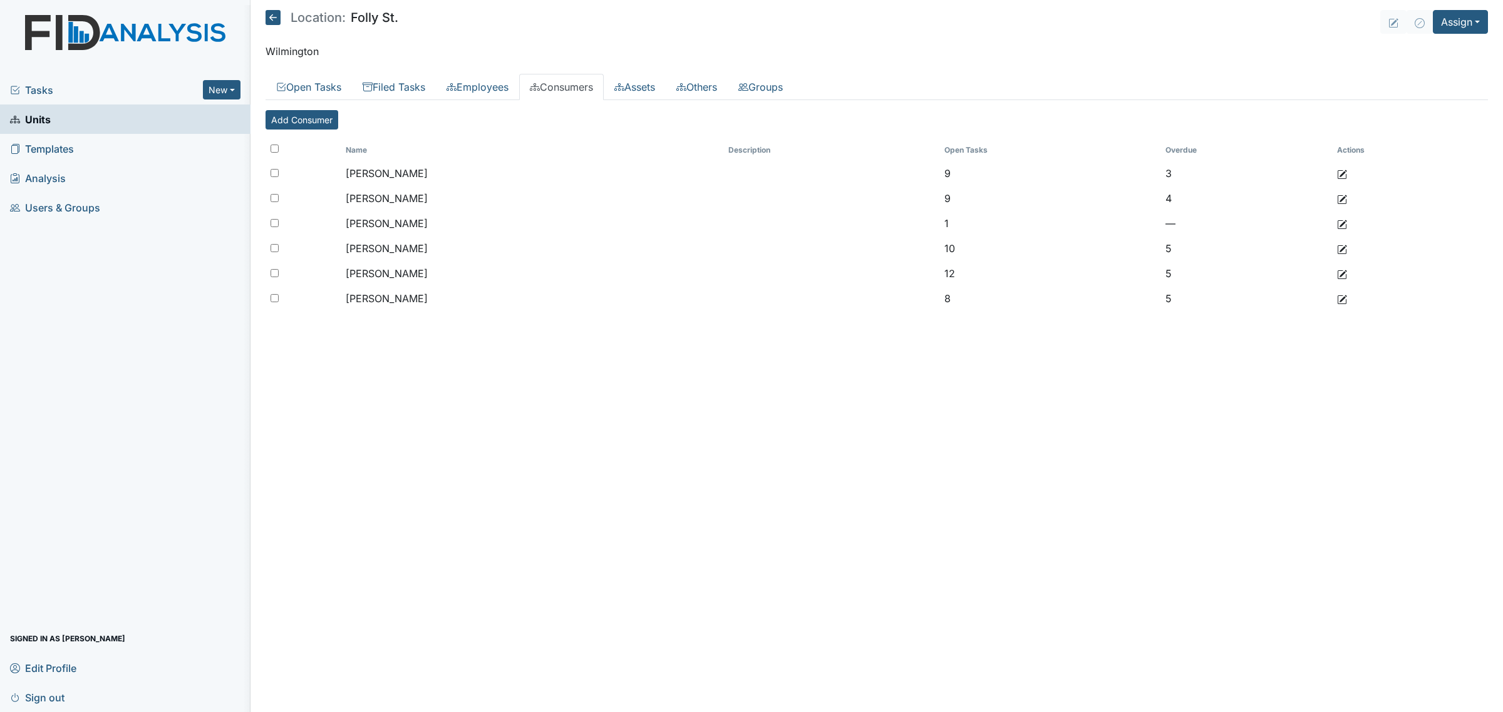
click at [267, 146] on th at bounding box center [302, 150] width 75 height 21
click at [272, 150] on input "checkbox" at bounding box center [274, 149] width 8 height 8
checkbox input "true"
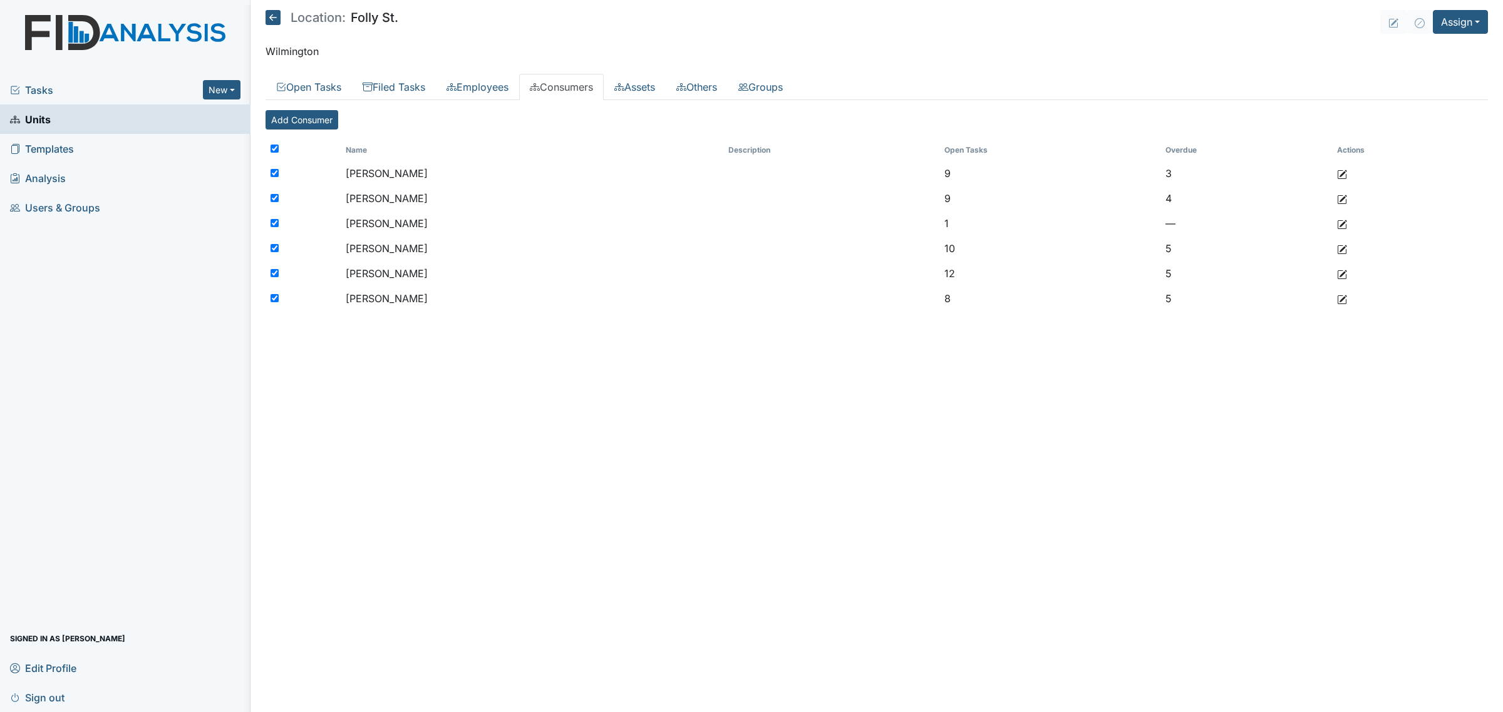
checkbox input "true"
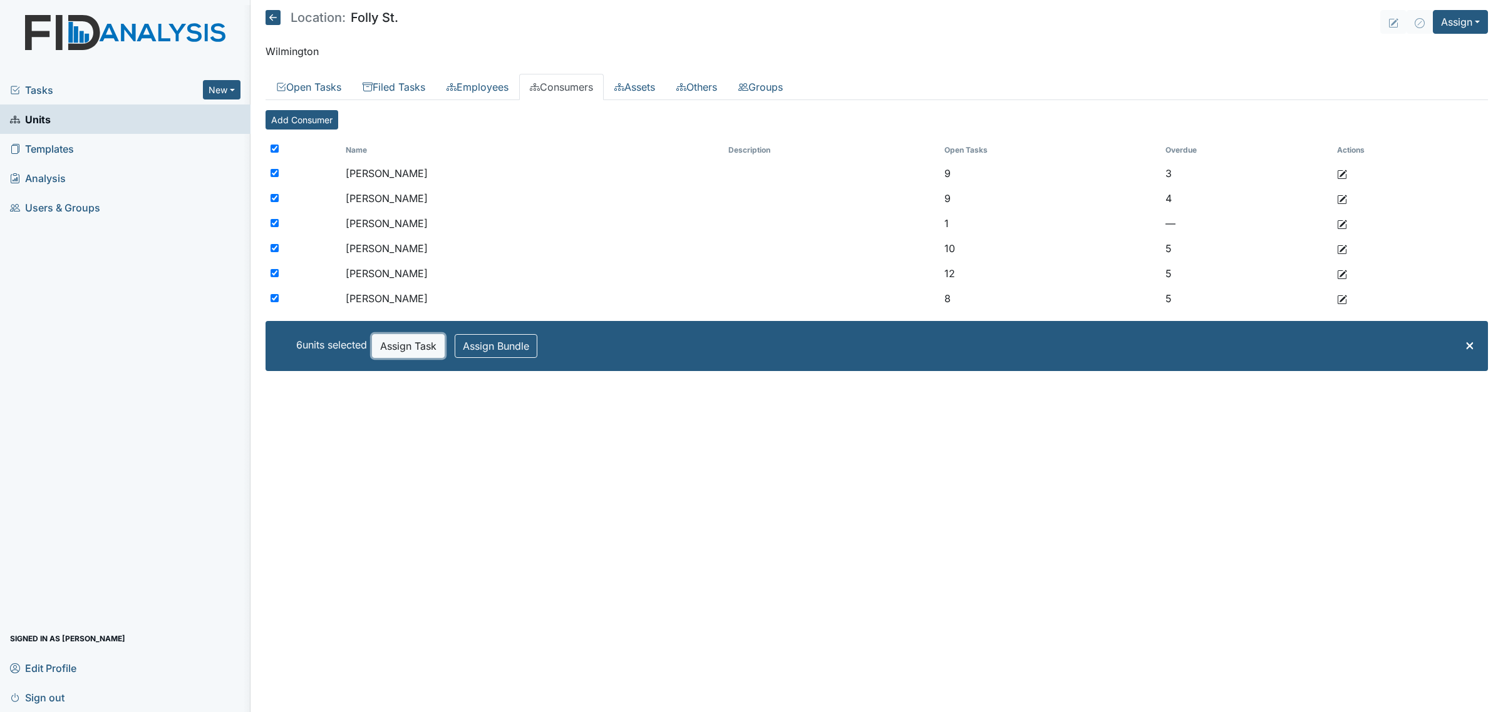
click at [383, 344] on button "Assign Task" at bounding box center [408, 346] width 73 height 24
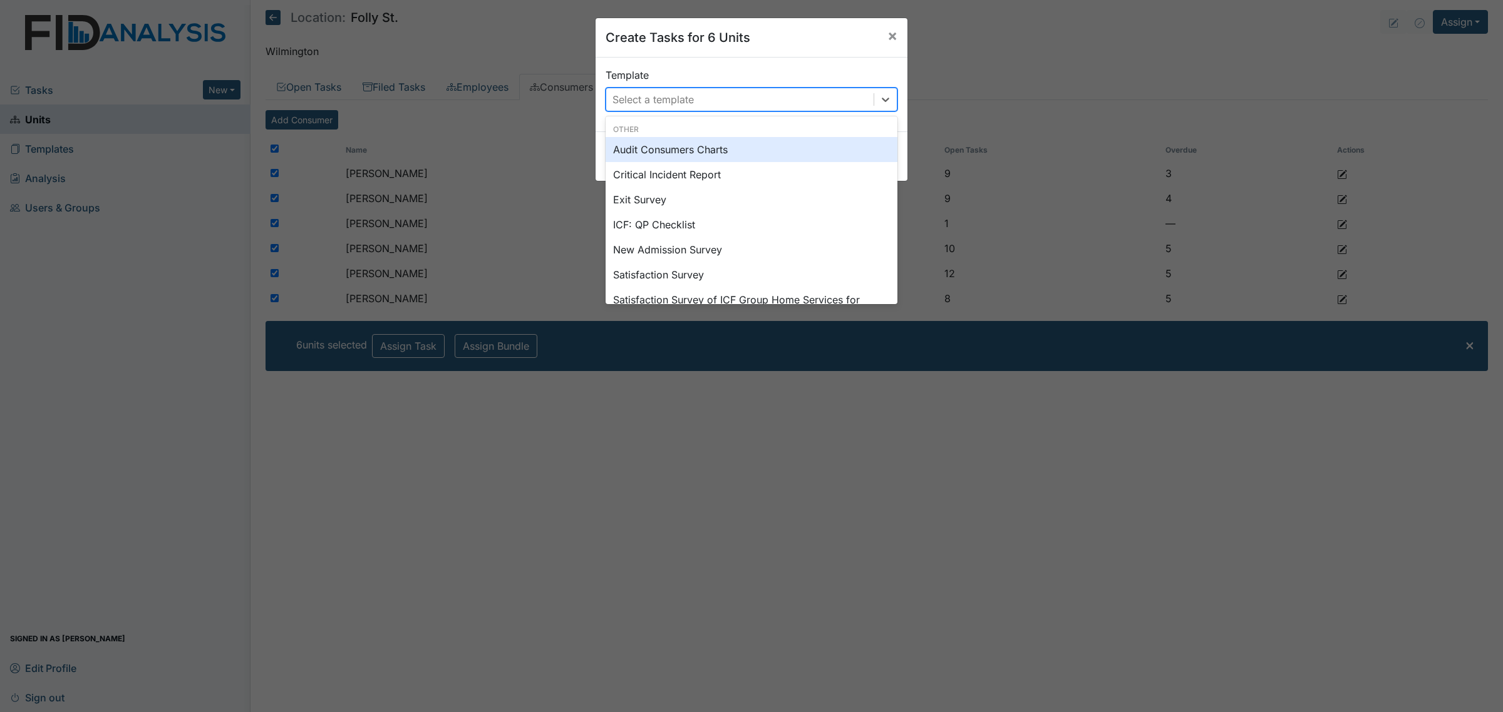
click at [806, 92] on div "Select a template" at bounding box center [739, 99] width 267 height 23
type input "sc"
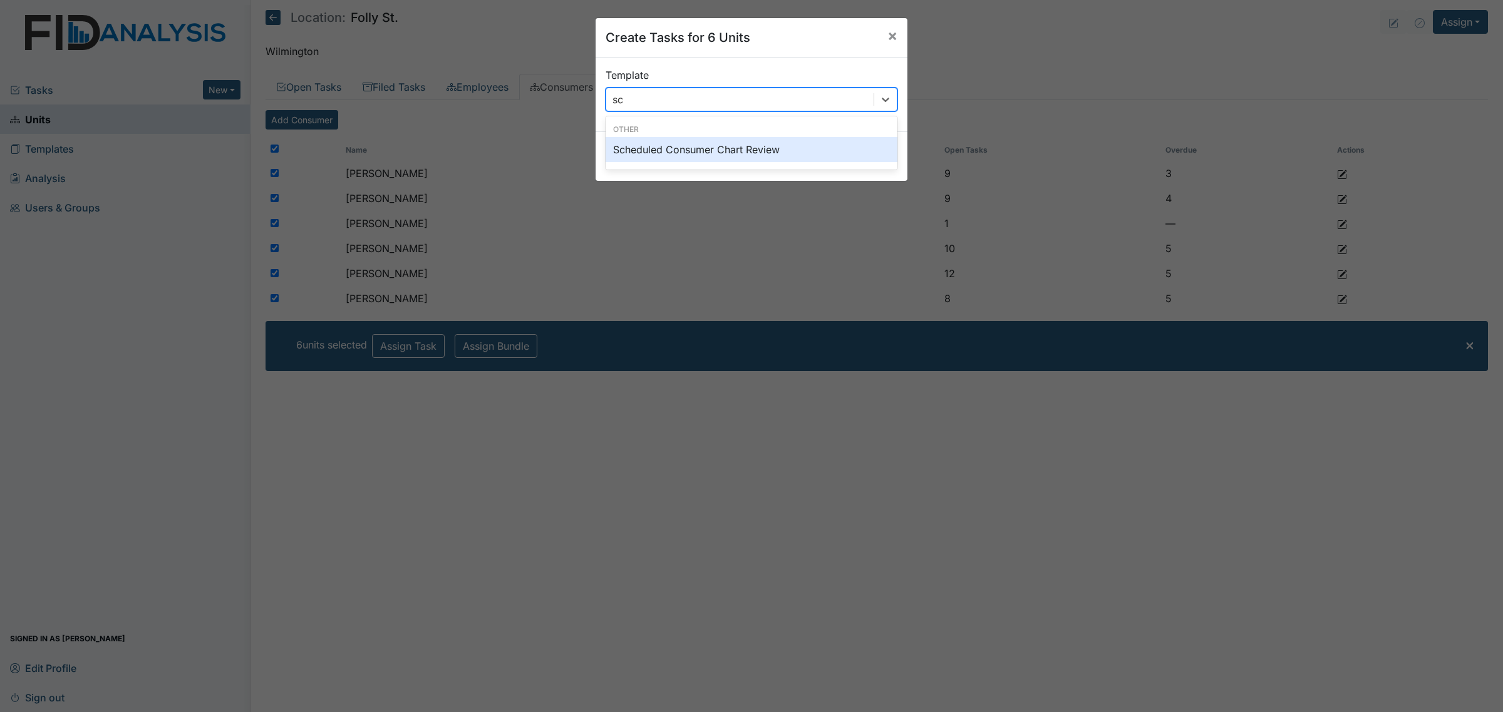
click at [725, 162] on div "Other Scheduled Consumer Chart Review" at bounding box center [751, 143] width 292 height 48
click at [729, 148] on div "Scheduled Consumer Chart Review" at bounding box center [751, 149] width 292 height 25
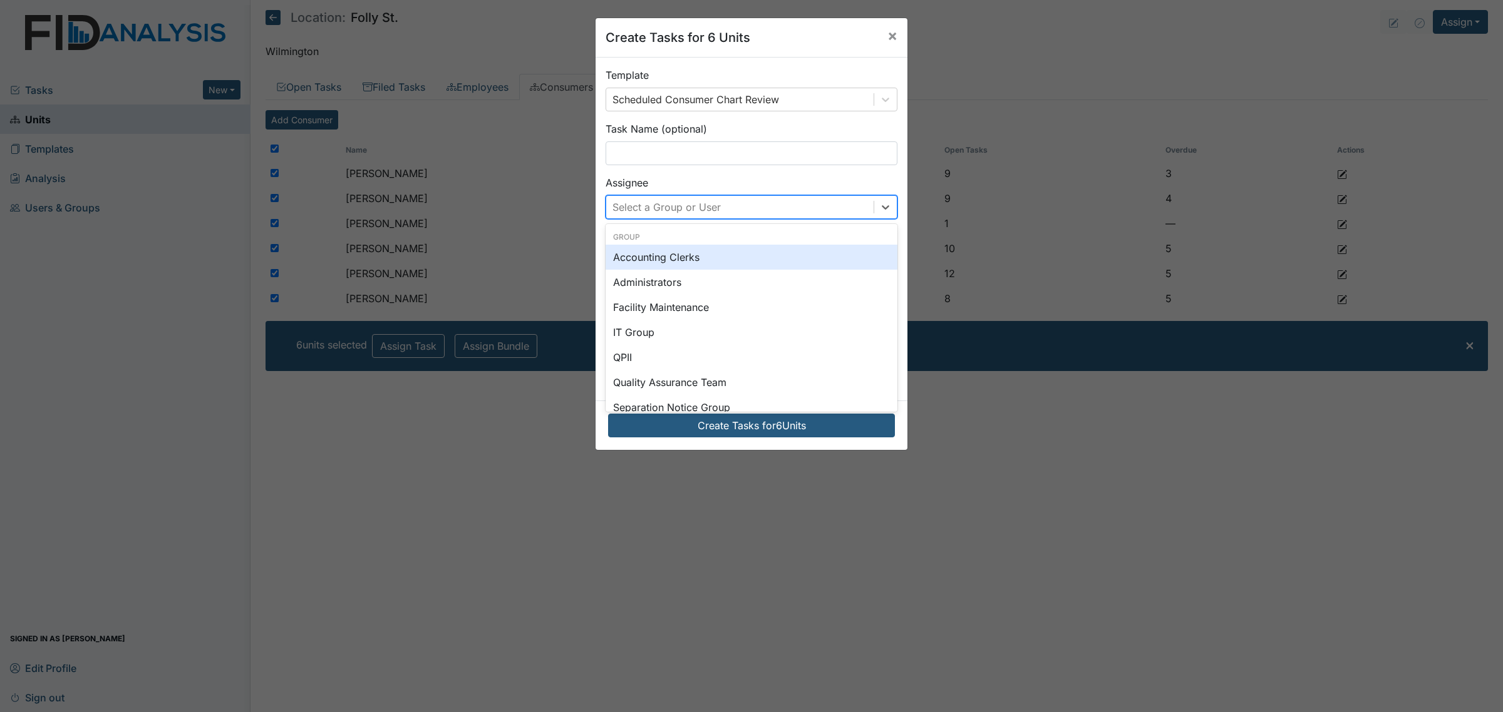
click at [684, 205] on div "Select a Group or User" at bounding box center [666, 207] width 108 height 15
type input "do"
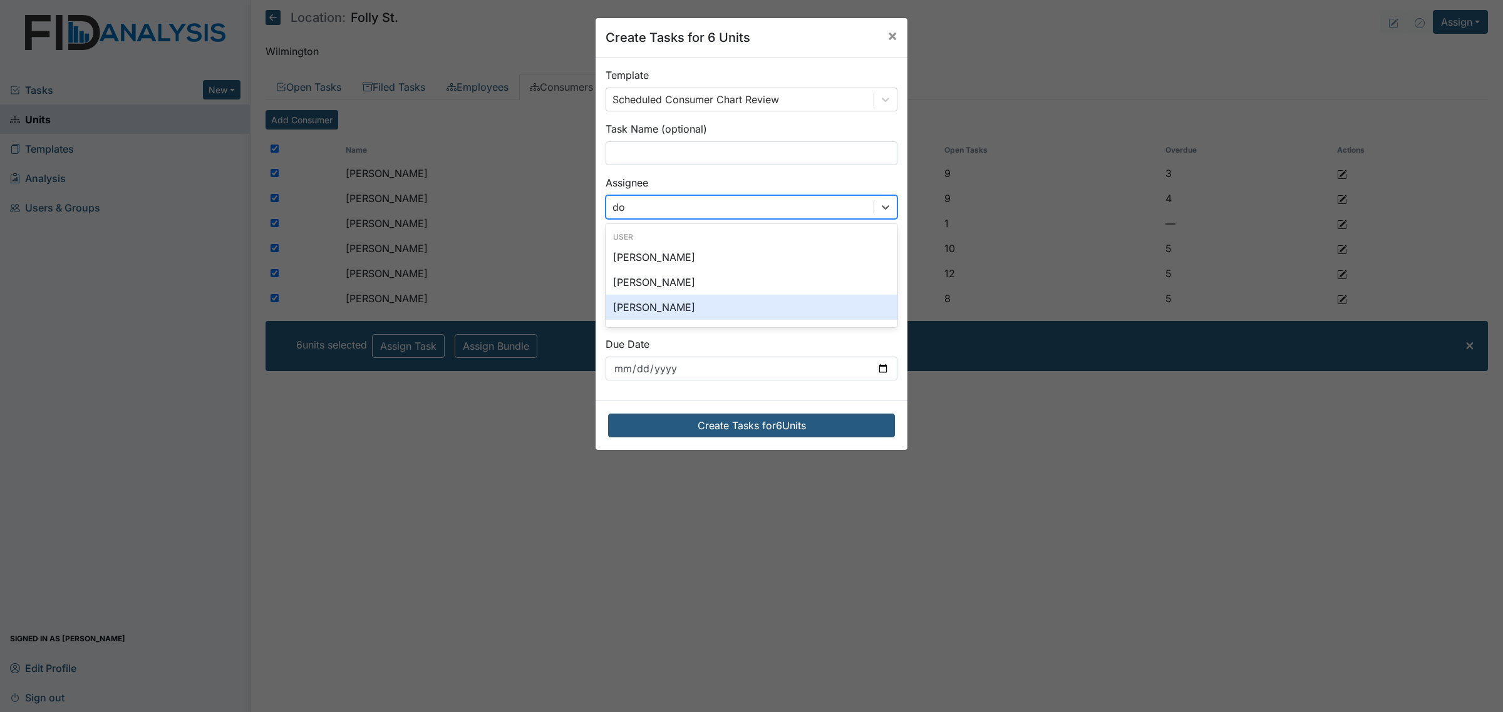
click at [711, 310] on div "[PERSON_NAME]" at bounding box center [751, 307] width 292 height 25
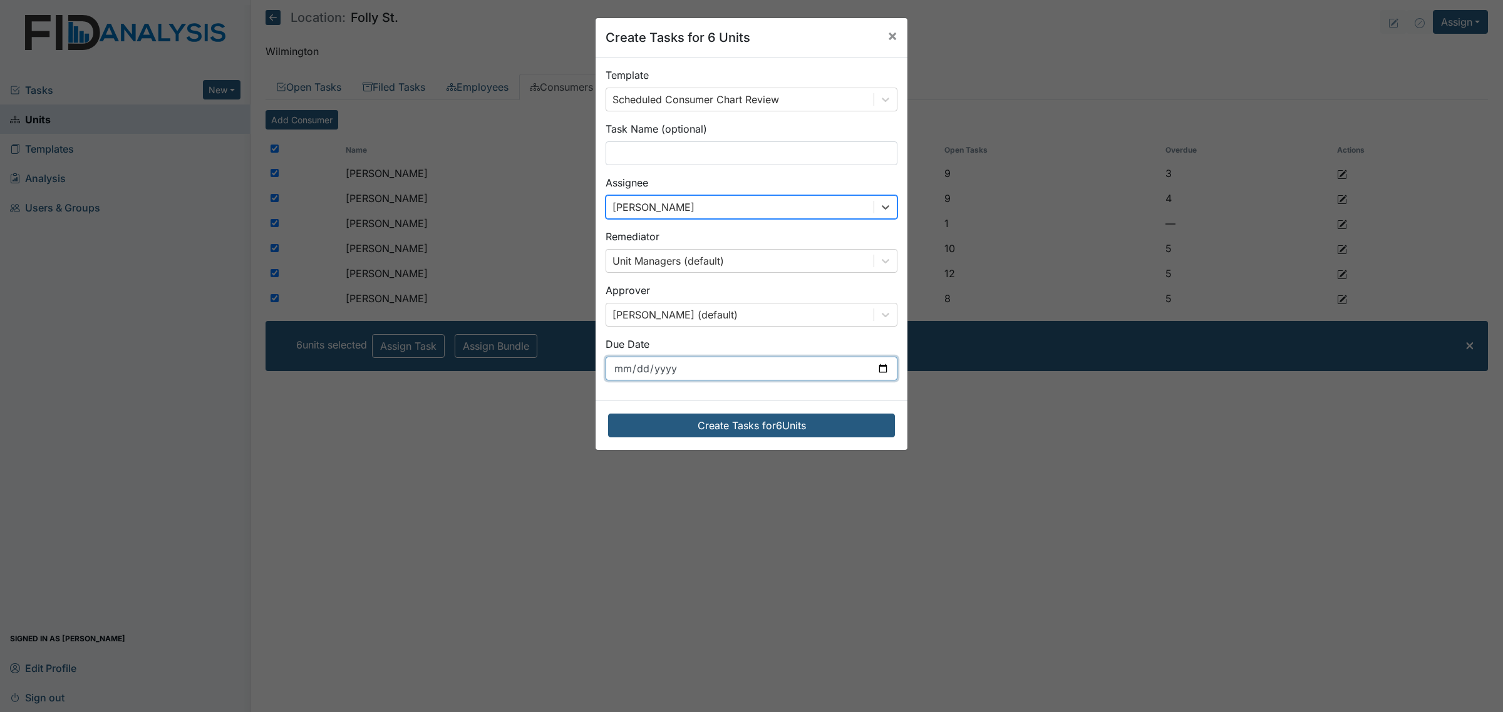
click at [780, 379] on input "2025-09-03" at bounding box center [751, 369] width 292 height 24
click at [875, 370] on input "2025-09-03" at bounding box center [751, 369] width 292 height 24
type input "2025-10-01"
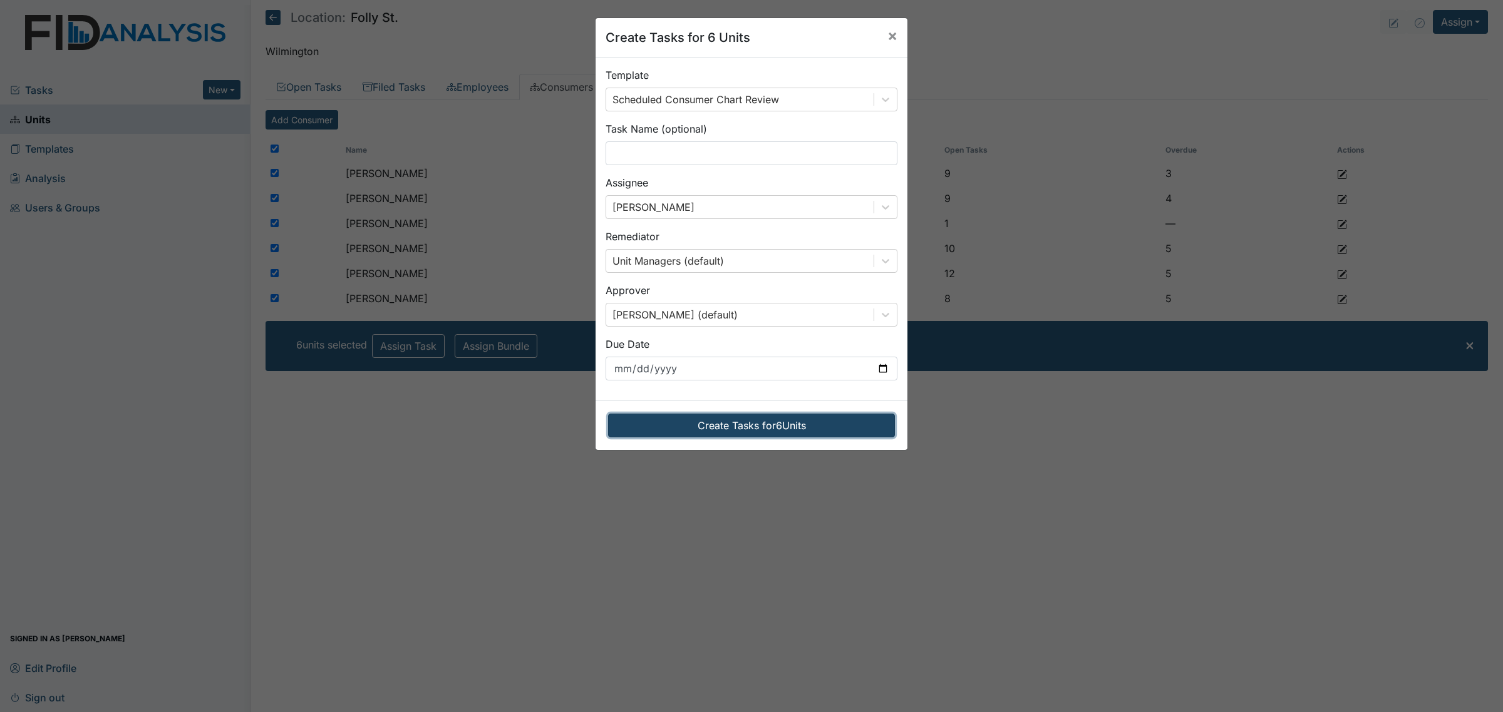
click at [755, 430] on button "Create Tasks for 6 Units" at bounding box center [751, 426] width 287 height 24
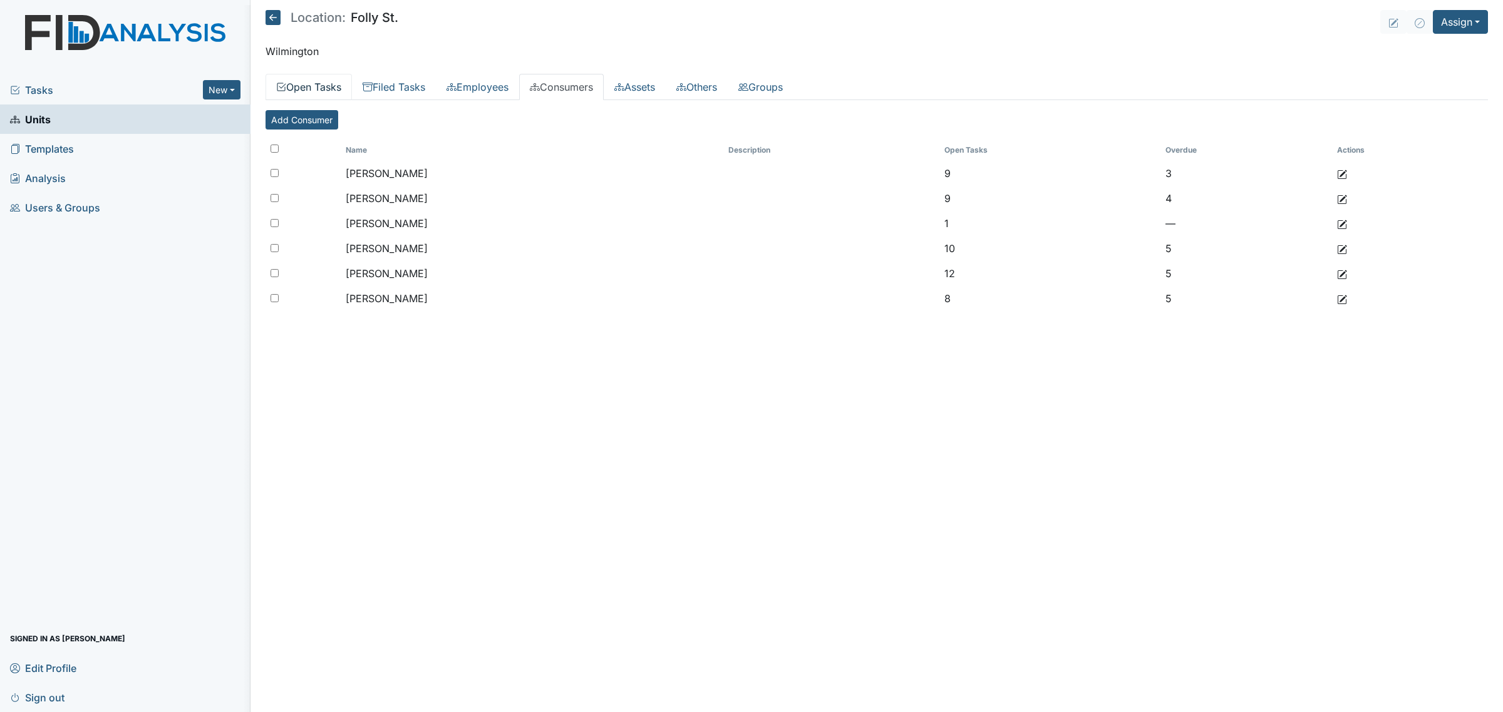
click at [329, 88] on link "Open Tasks" at bounding box center [308, 87] width 86 height 26
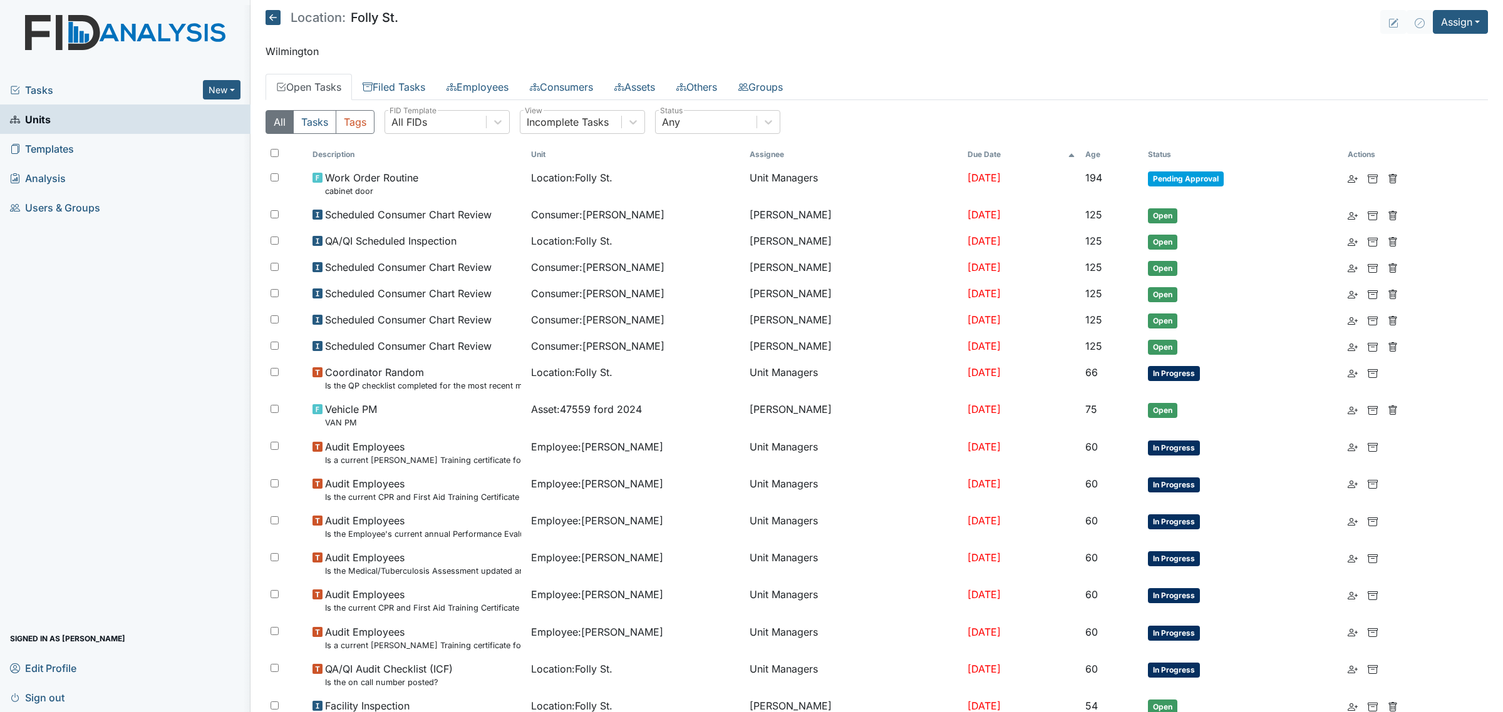
click at [1102, 155] on th "Age" at bounding box center [1111, 154] width 63 height 21
click at [1102, 155] on th "Age" at bounding box center [1104, 154] width 76 height 21
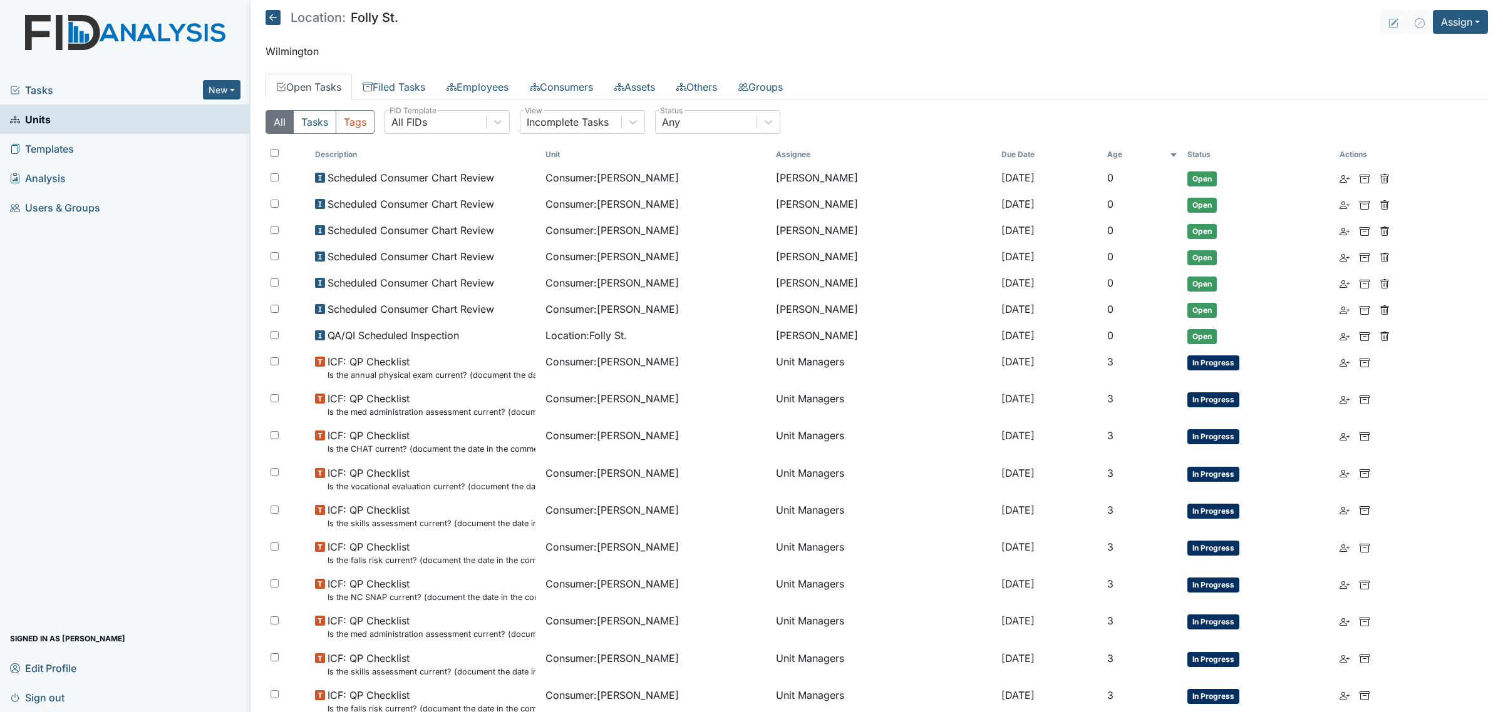
click at [1102, 155] on th "Due Date" at bounding box center [1049, 154] width 106 height 21
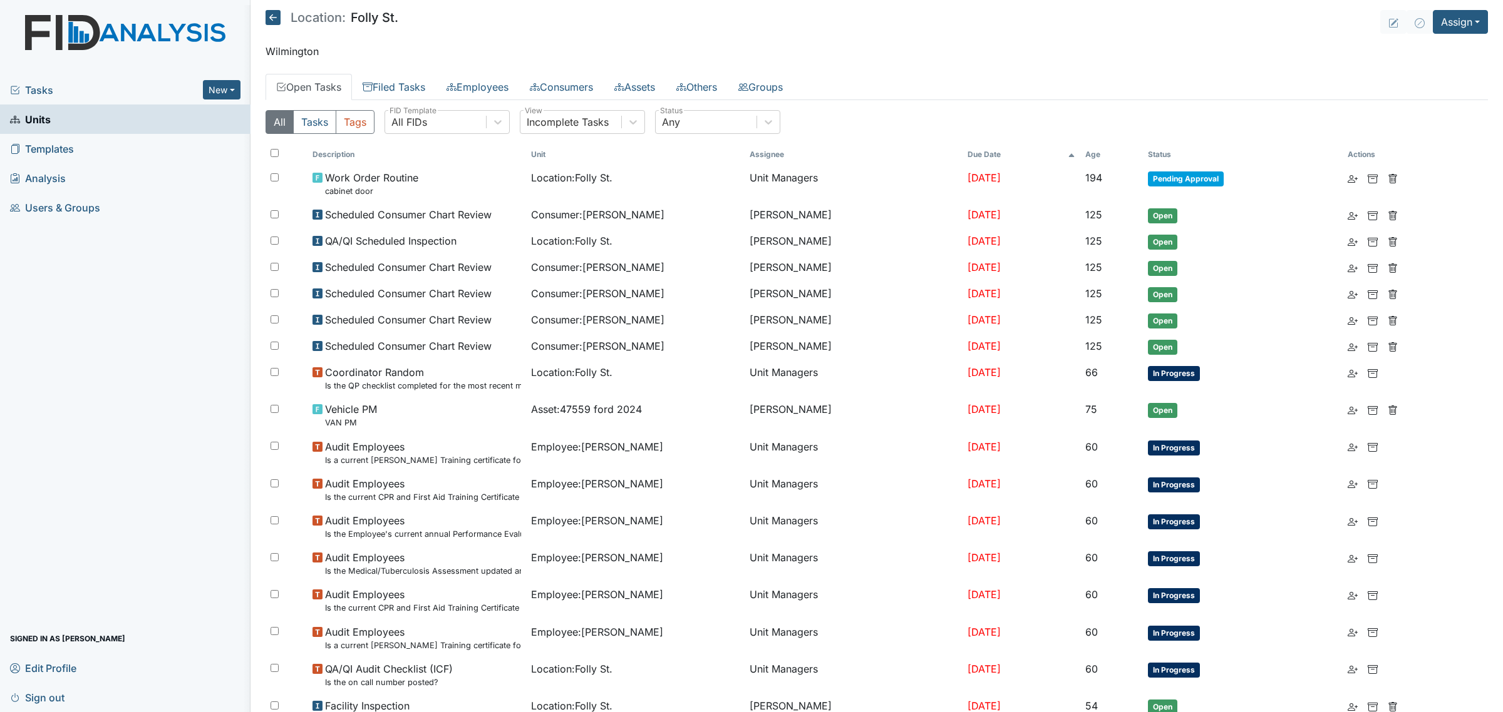
click at [1102, 155] on th "Age" at bounding box center [1111, 154] width 63 height 21
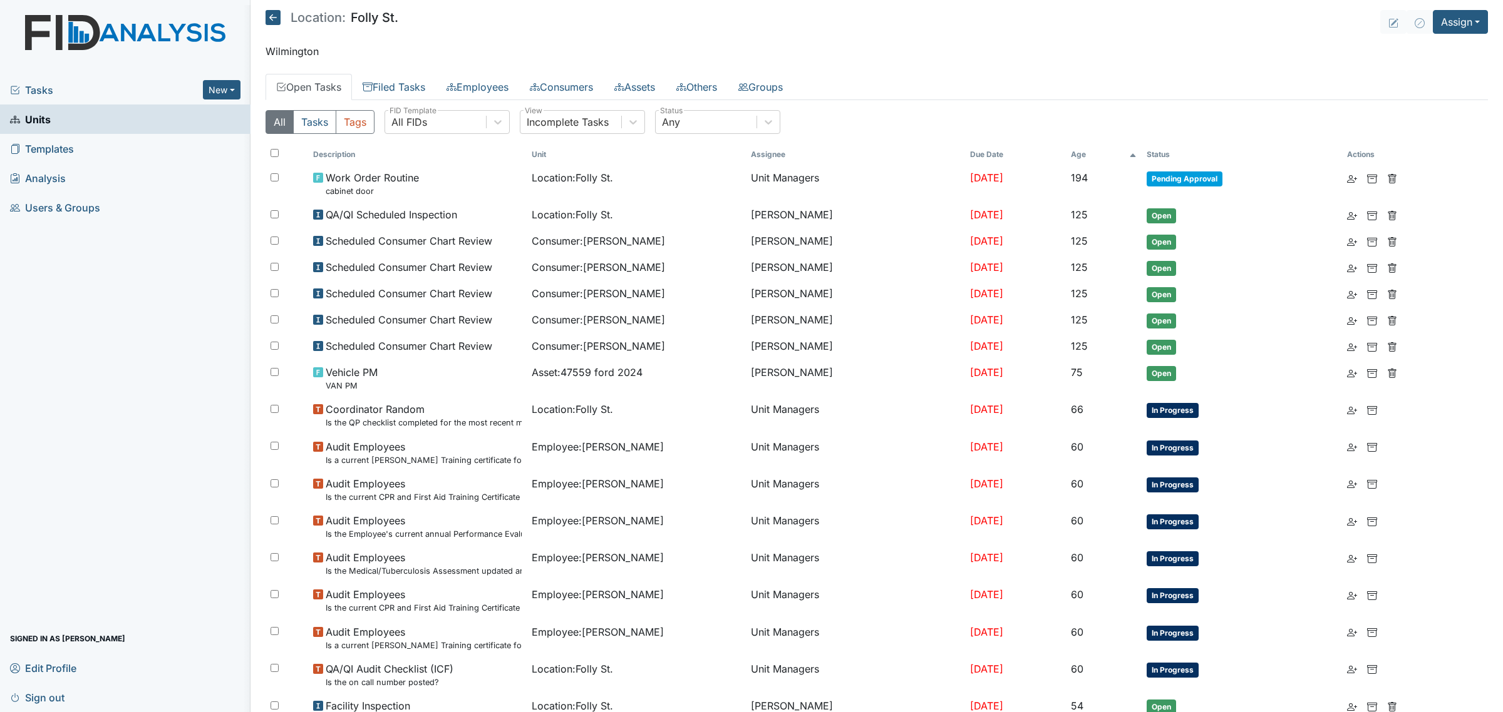
click at [271, 16] on icon at bounding box center [272, 17] width 15 height 15
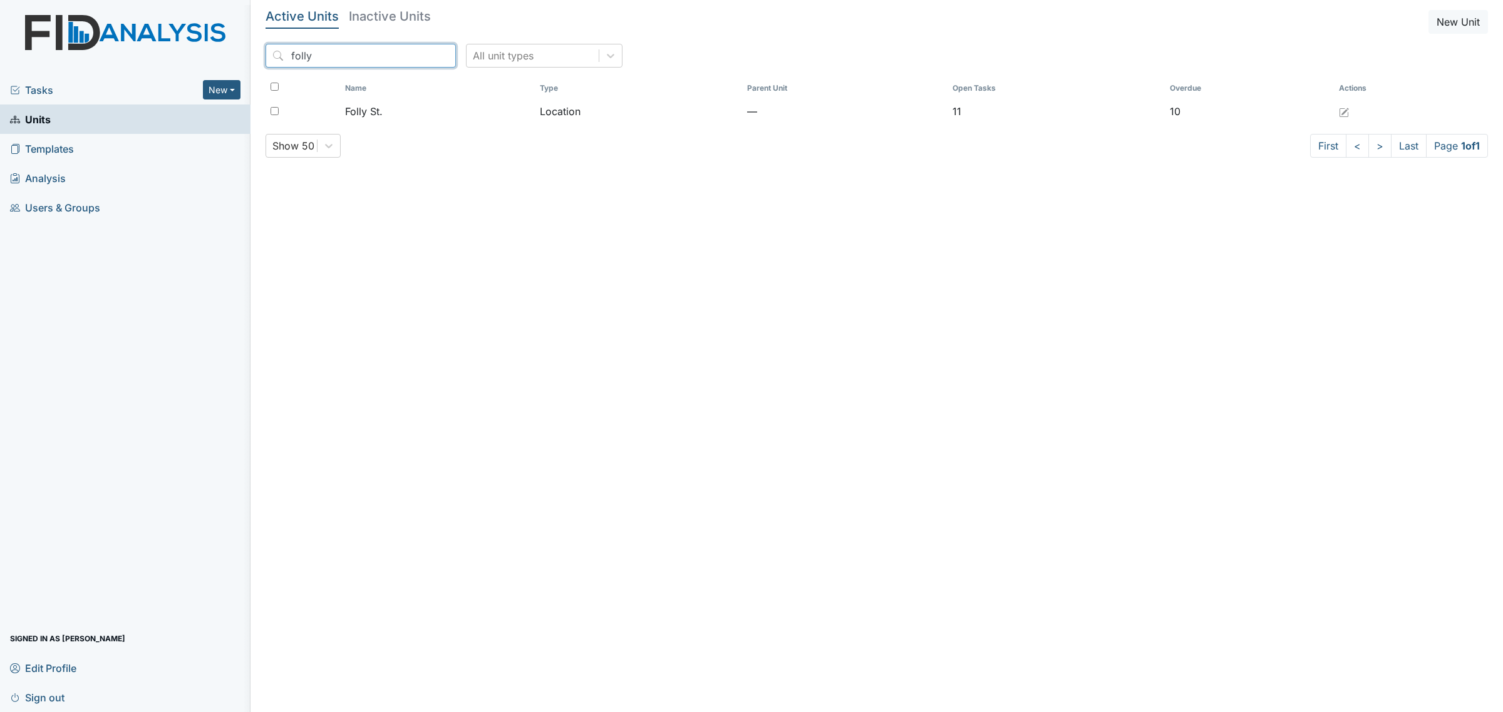
click at [396, 63] on input "folly" at bounding box center [360, 56] width 190 height 24
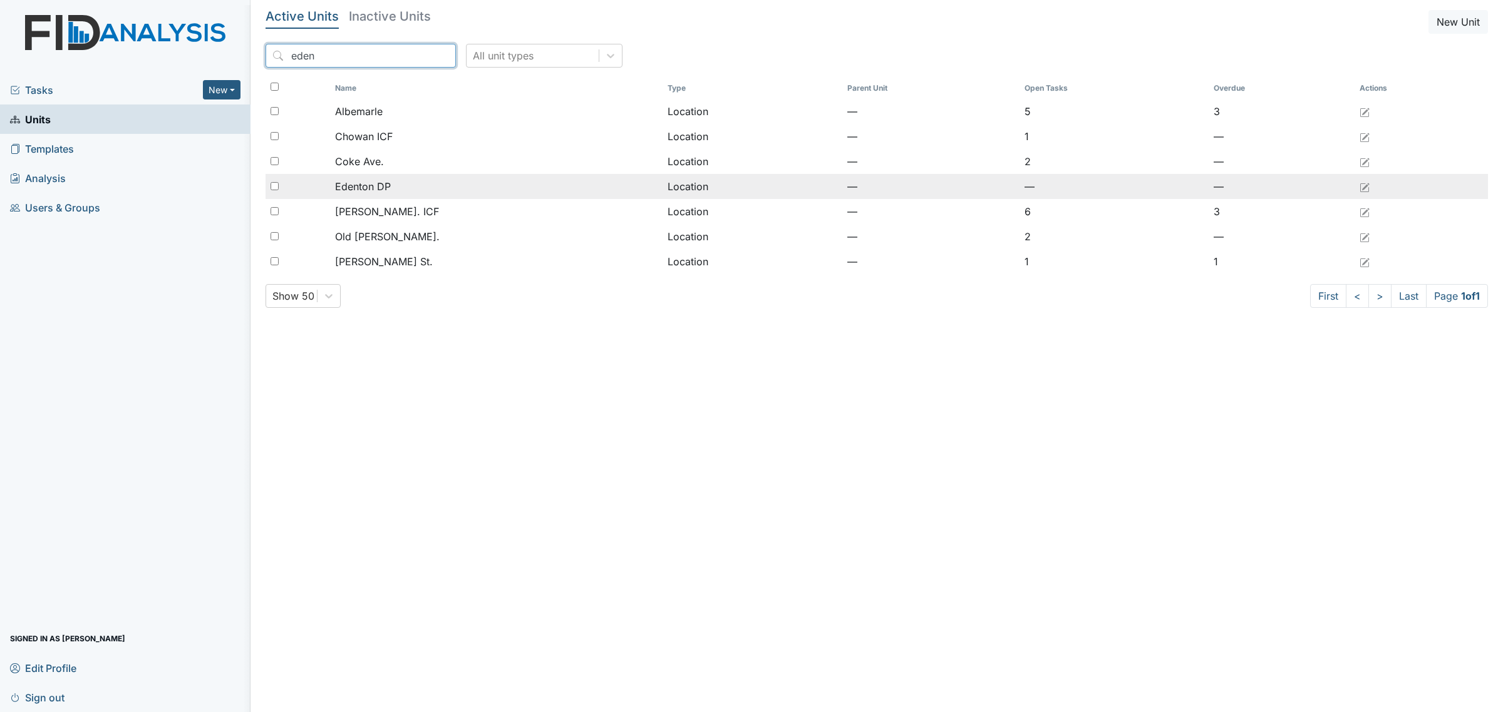
type input "eden"
click at [395, 197] on td "Edenton DP" at bounding box center [496, 186] width 332 height 25
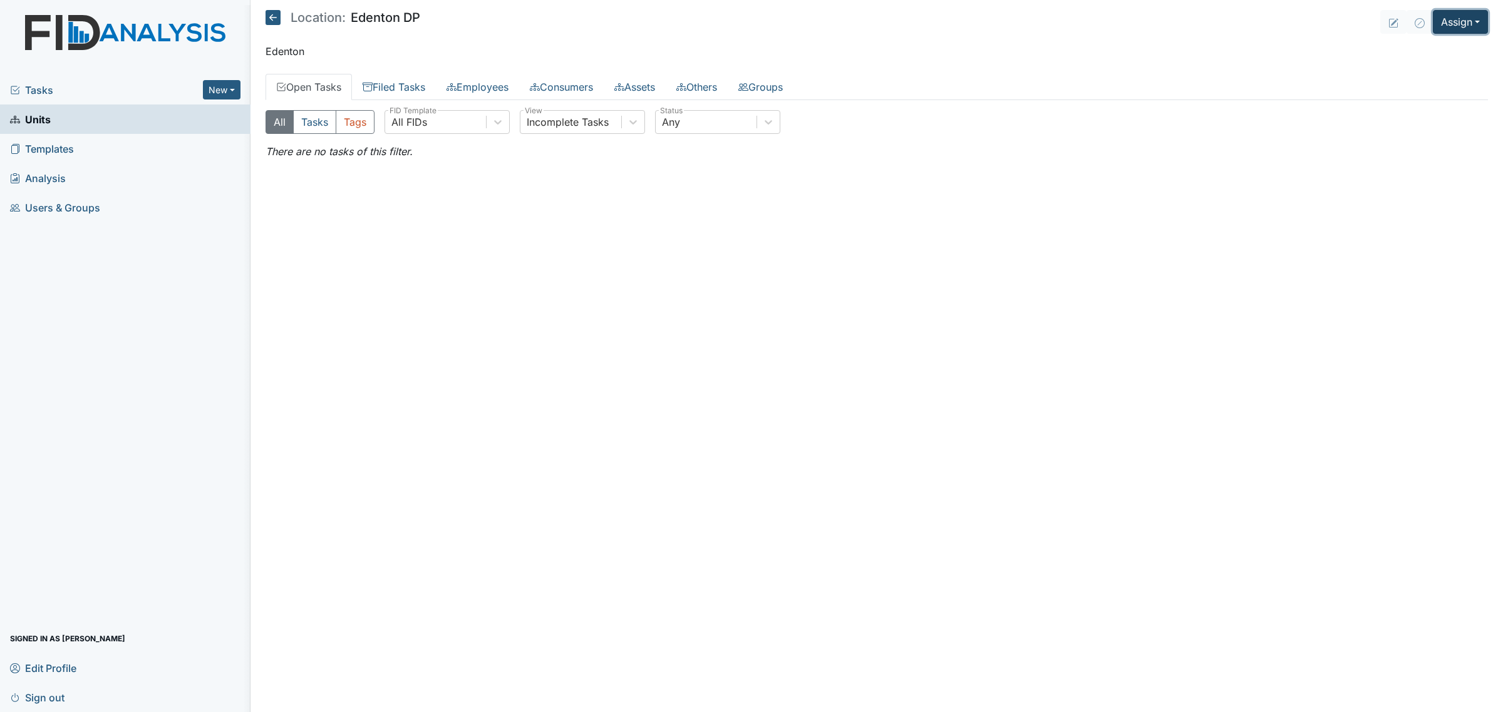
click at [1456, 23] on button "Assign" at bounding box center [1459, 22] width 55 height 24
click at [1416, 69] on link "Assign Inspection" at bounding box center [1430, 71] width 113 height 20
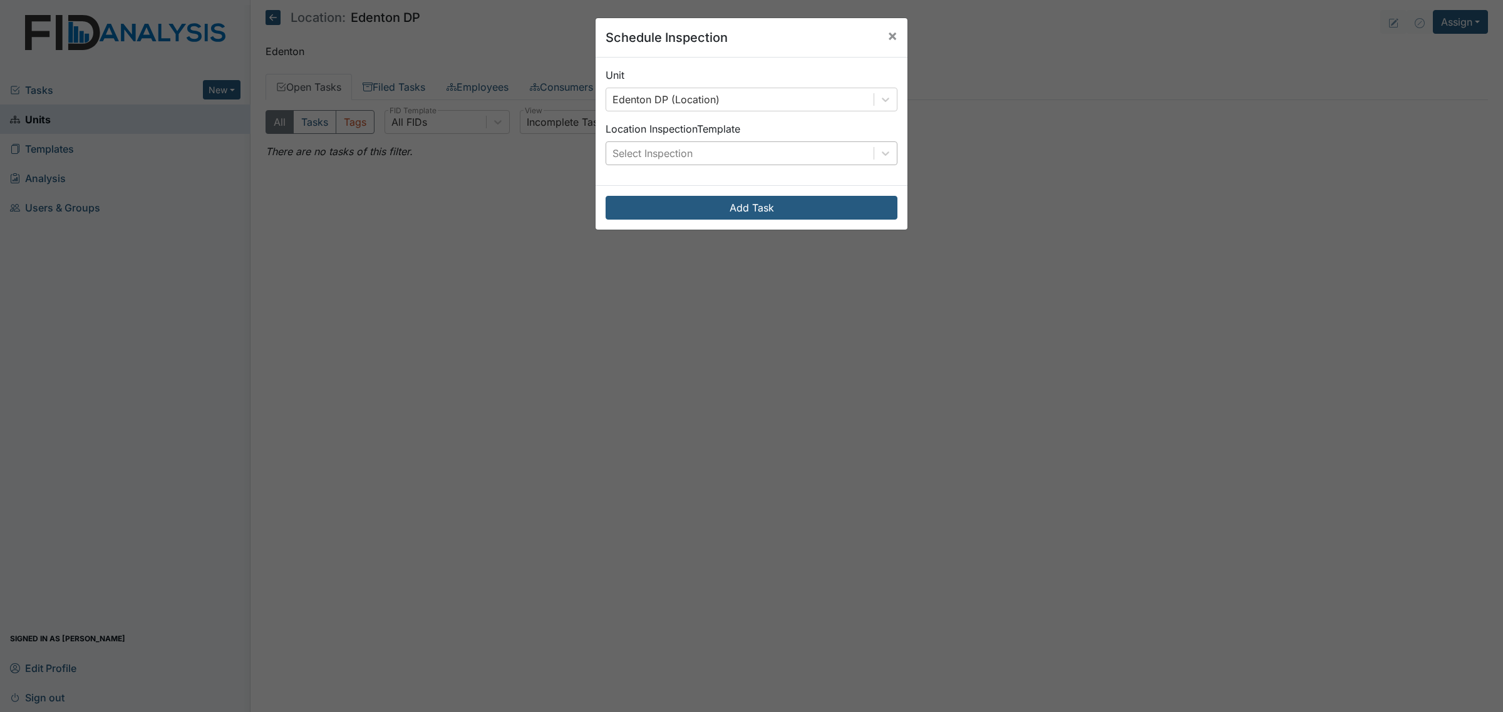
click at [783, 152] on div "Select Inspection" at bounding box center [739, 153] width 267 height 23
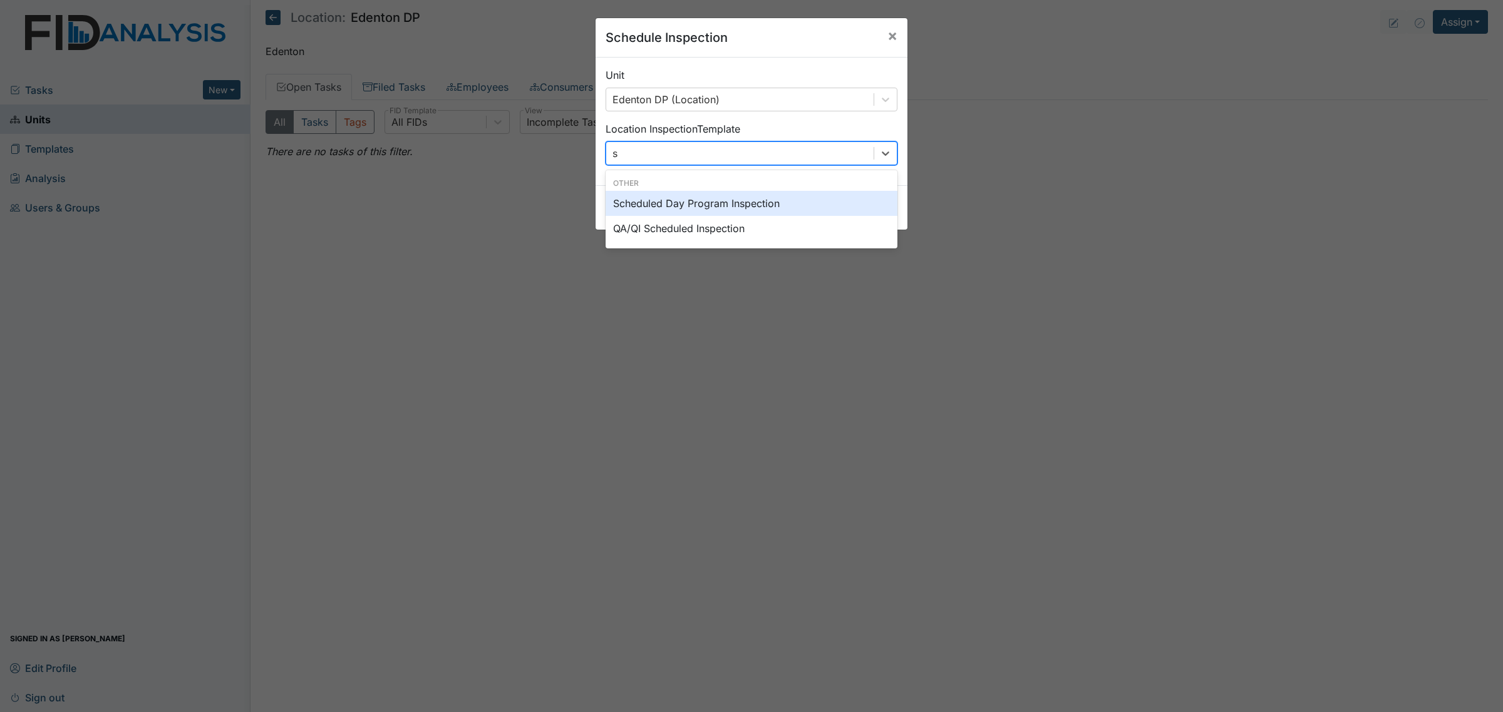
type input "sc"
click at [751, 202] on div "Scheduled Day Program Inspection" at bounding box center [751, 203] width 292 height 25
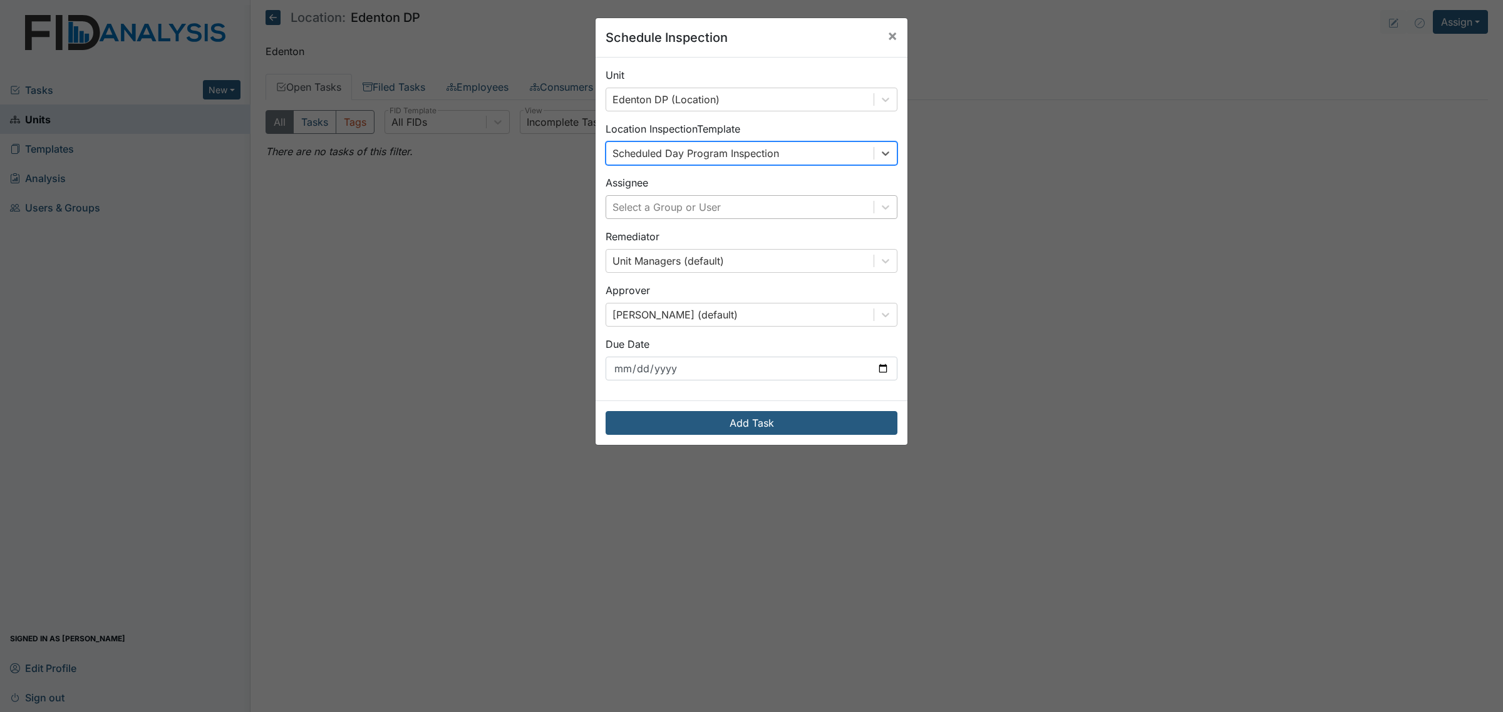
click at [809, 201] on div "Select a Group or User" at bounding box center [739, 207] width 267 height 23
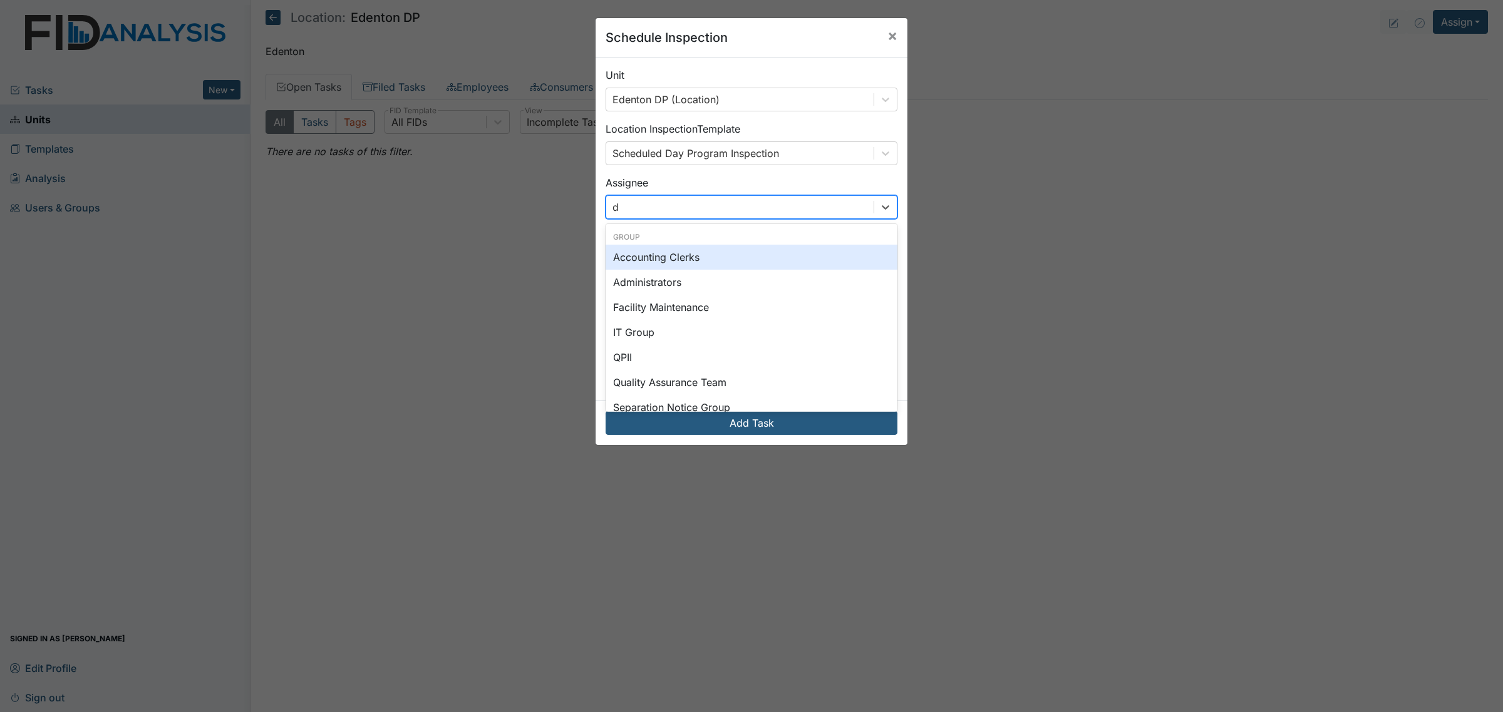
type input "do"
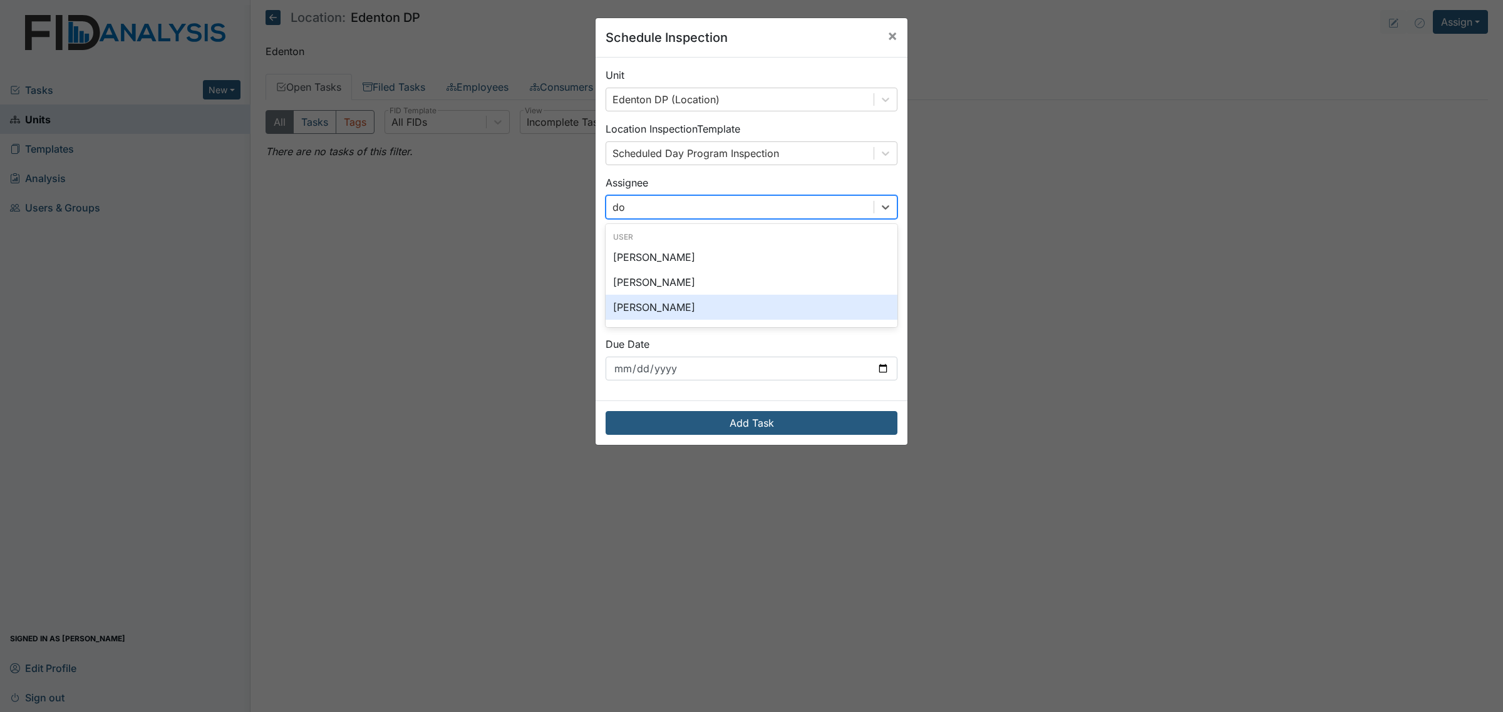
click at [700, 308] on div "[PERSON_NAME]" at bounding box center [751, 307] width 292 height 25
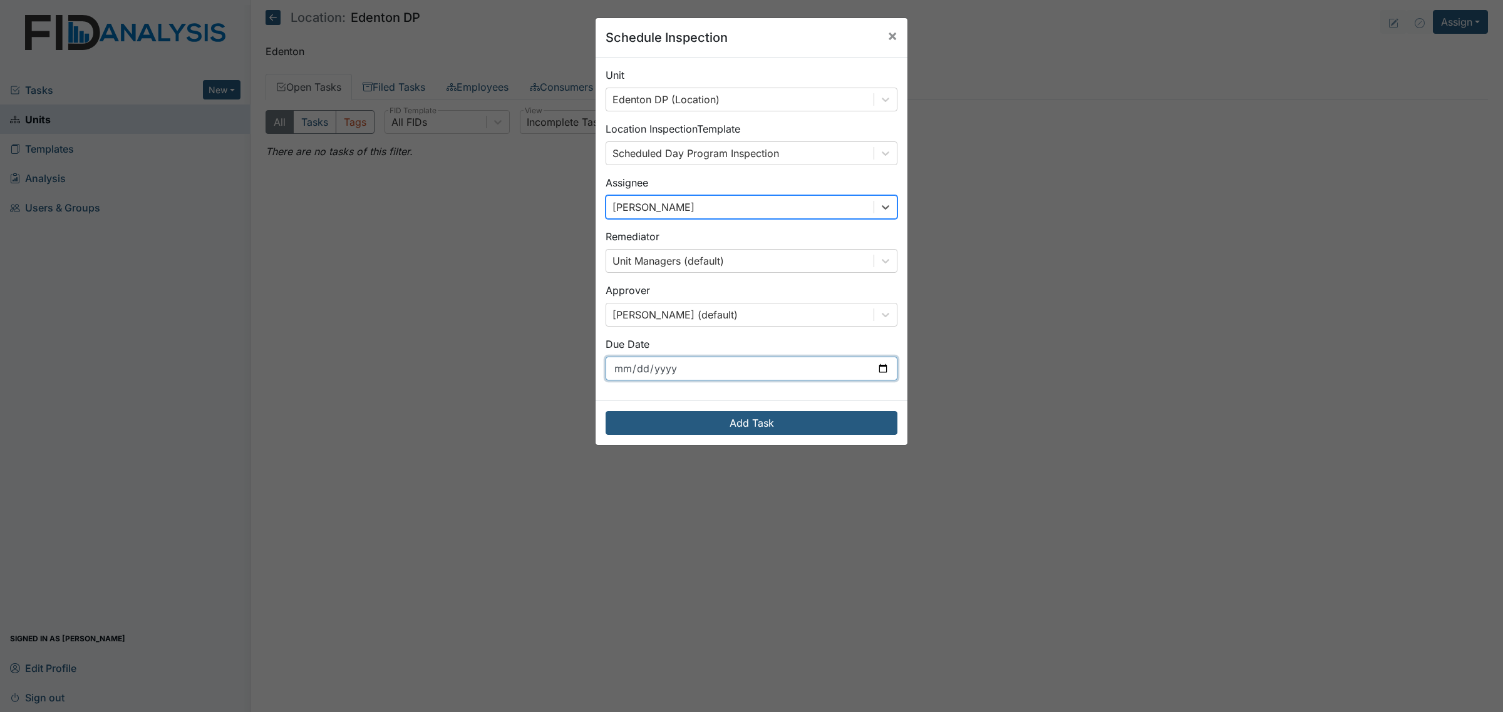
click at [875, 371] on input "2025-09-03" at bounding box center [751, 369] width 292 height 24
type input "2025-10-01"
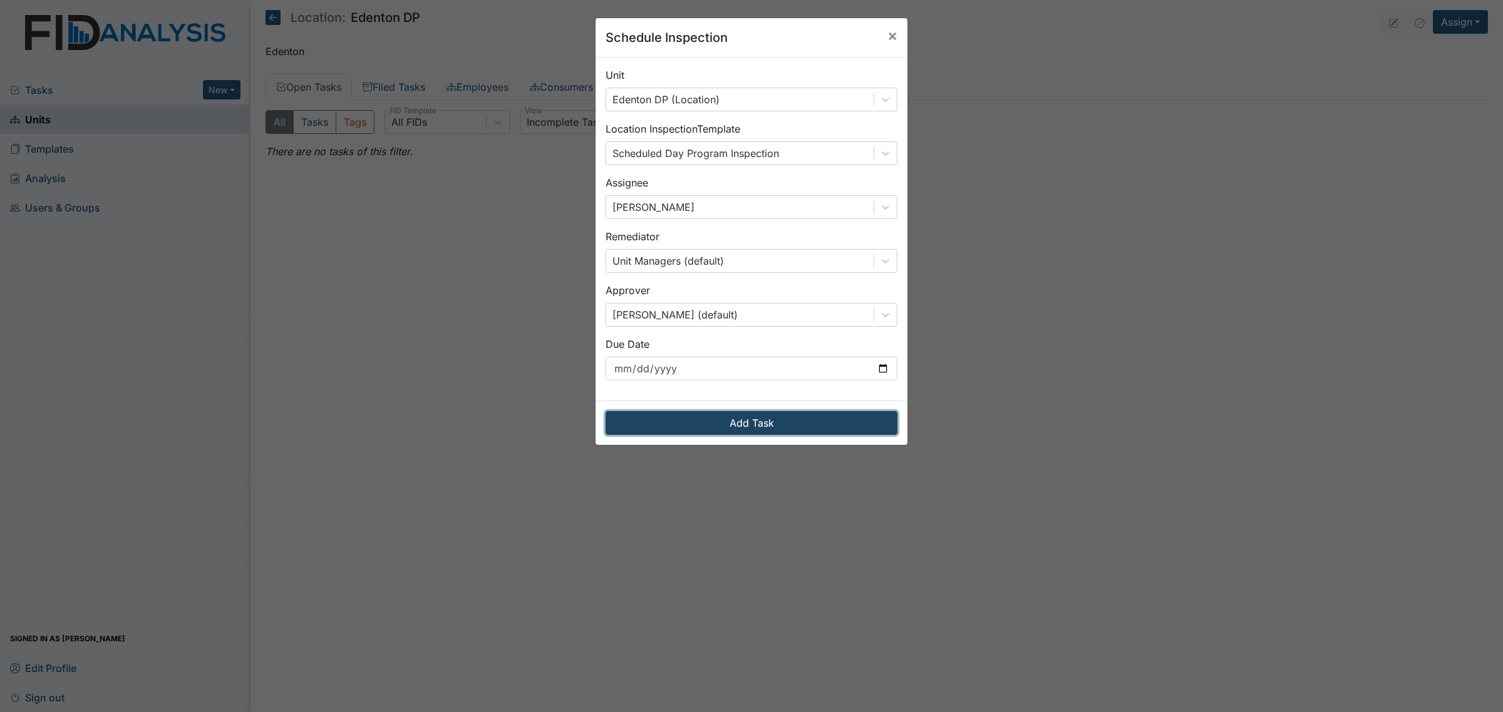
click at [778, 420] on button "Add Task" at bounding box center [751, 423] width 292 height 24
